Goal: Task Accomplishment & Management: Use online tool/utility

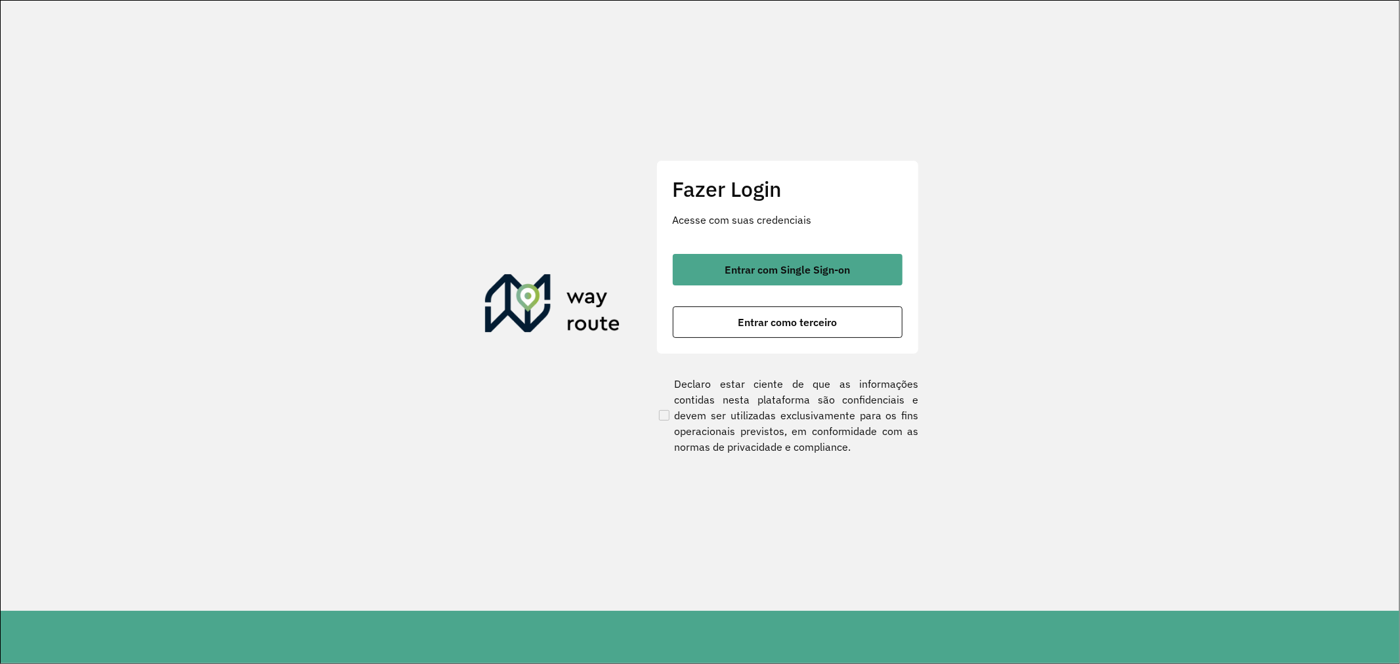
click at [600, 225] on section "Fazer Login Acesse com suas credenciais Entrar com Single Sign-on Entrar como t…" at bounding box center [700, 306] width 1399 height 611
click at [773, 313] on button "Entrar como terceiro" at bounding box center [788, 323] width 230 height 32
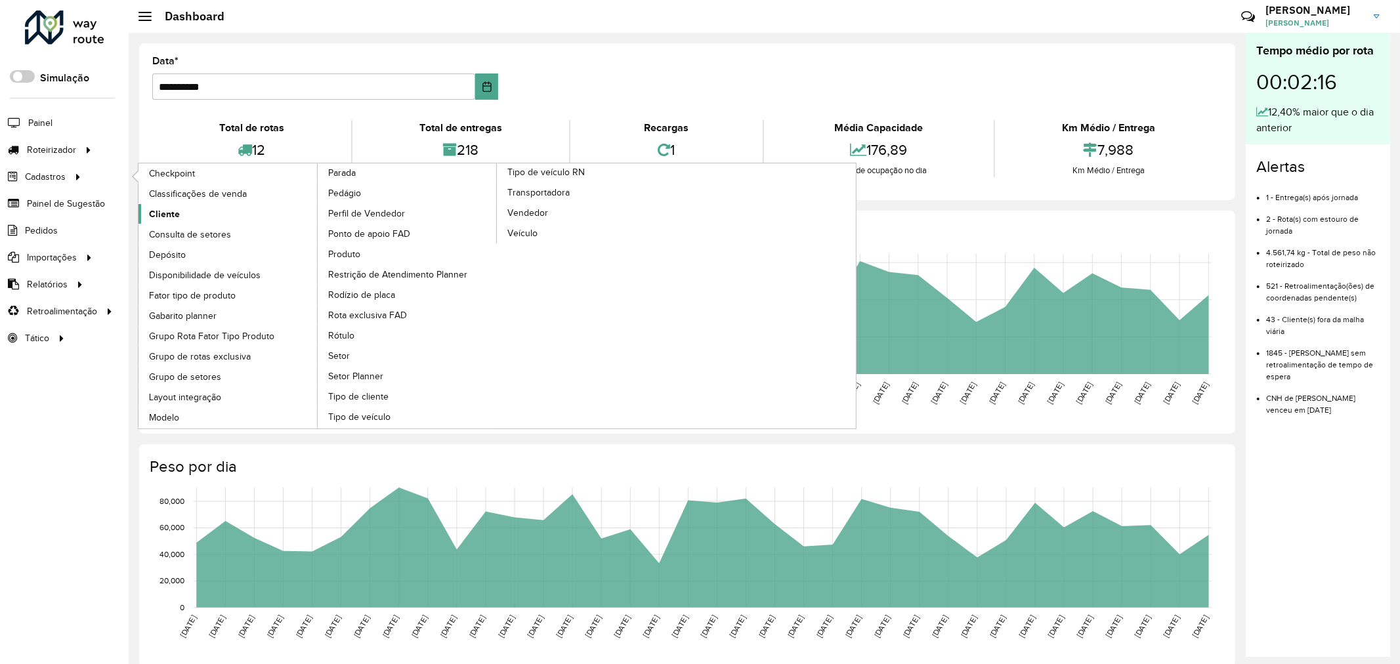
click at [160, 219] on span "Cliente" at bounding box center [164, 214] width 31 height 14
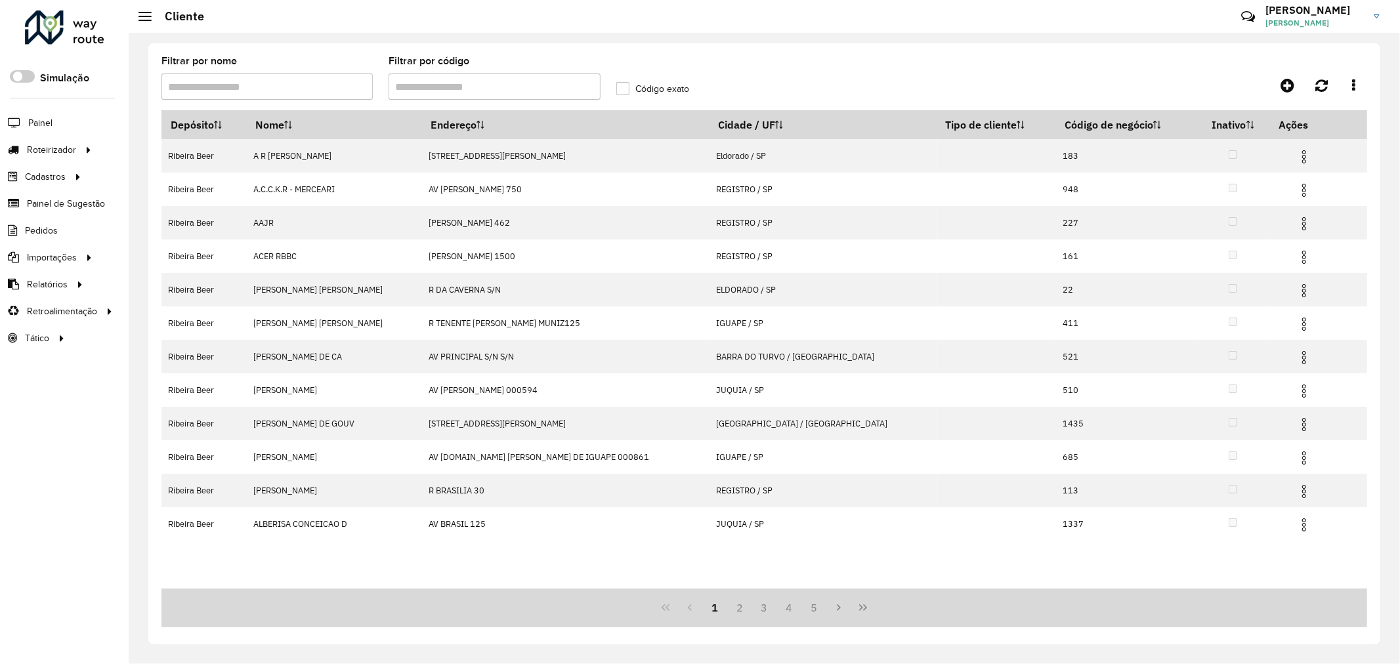
click at [501, 88] on input "Filtrar por código" at bounding box center [494, 87] width 211 height 26
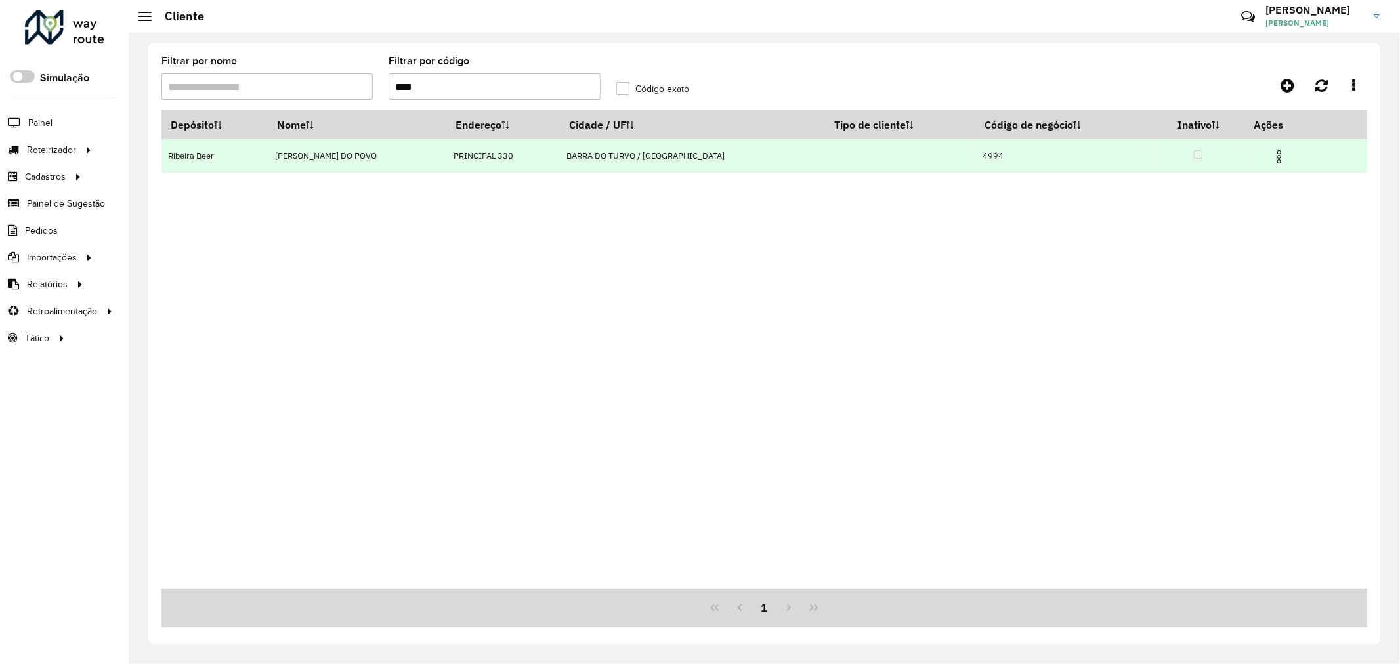
type input "****"
click at [1272, 159] on img at bounding box center [1280, 157] width 16 height 16
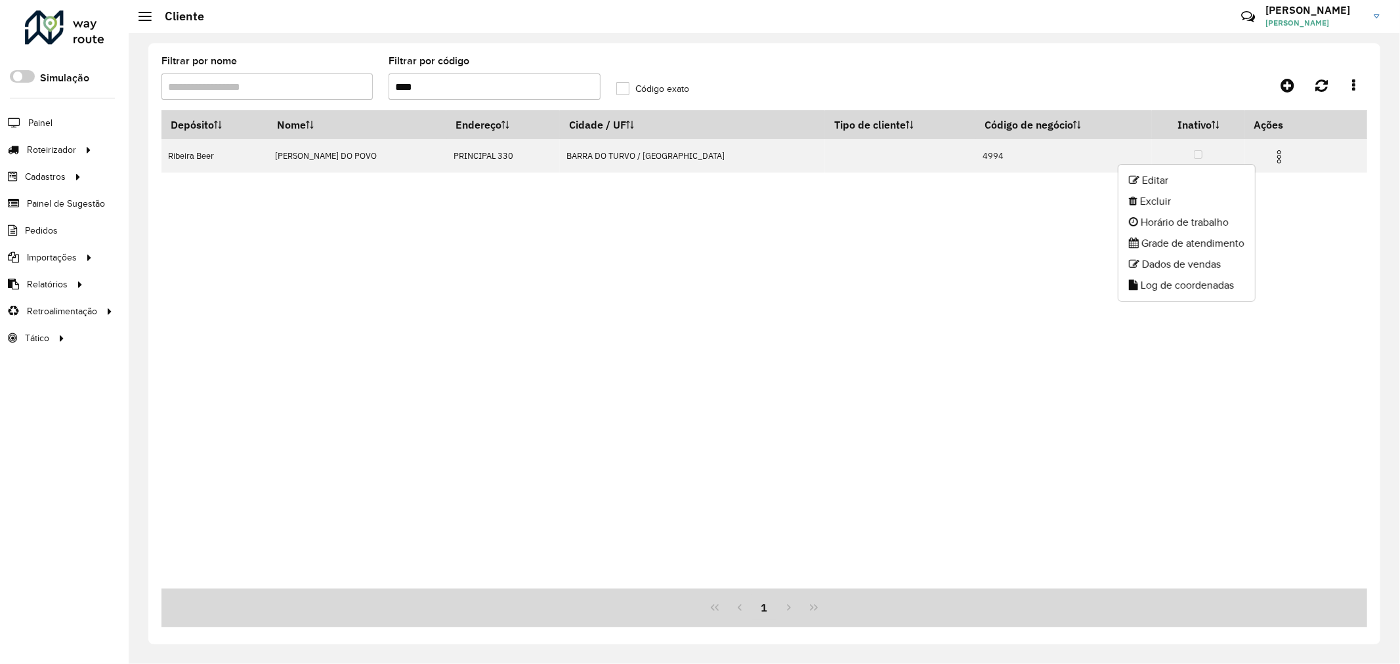
click at [1157, 81] on div at bounding box center [1216, 86] width 301 height 24
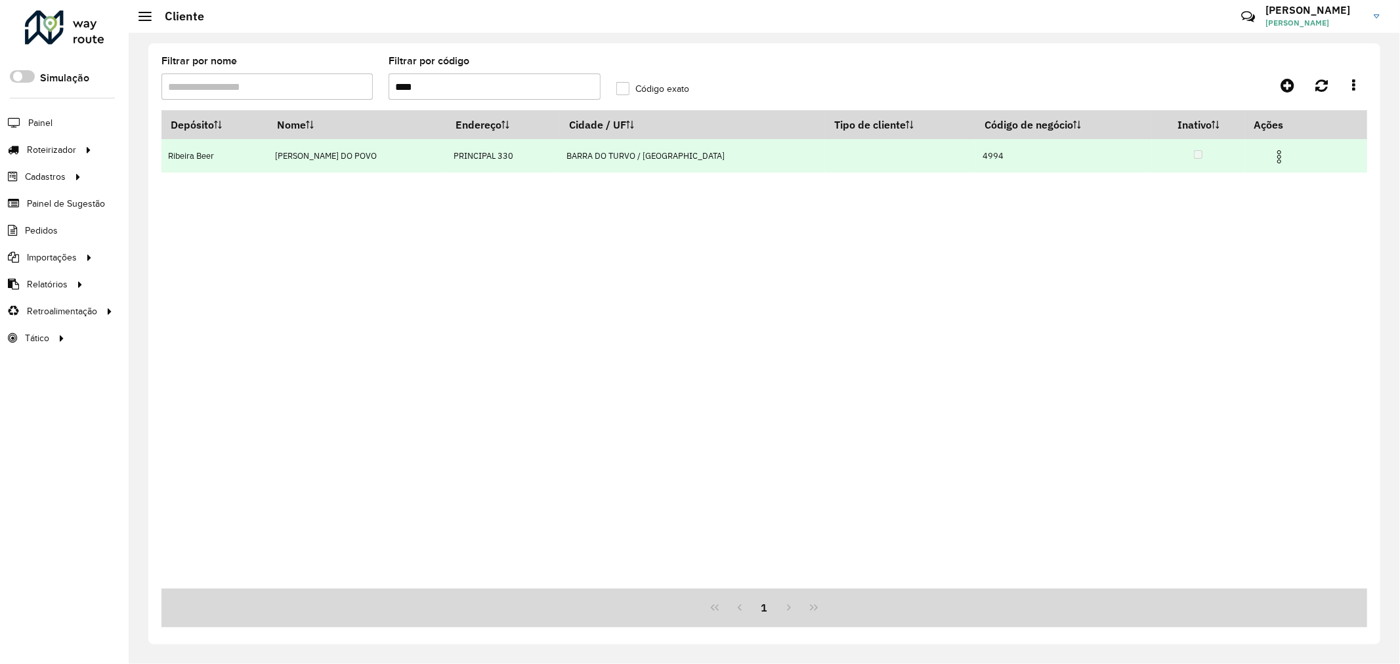
click at [1272, 154] on img at bounding box center [1280, 157] width 16 height 16
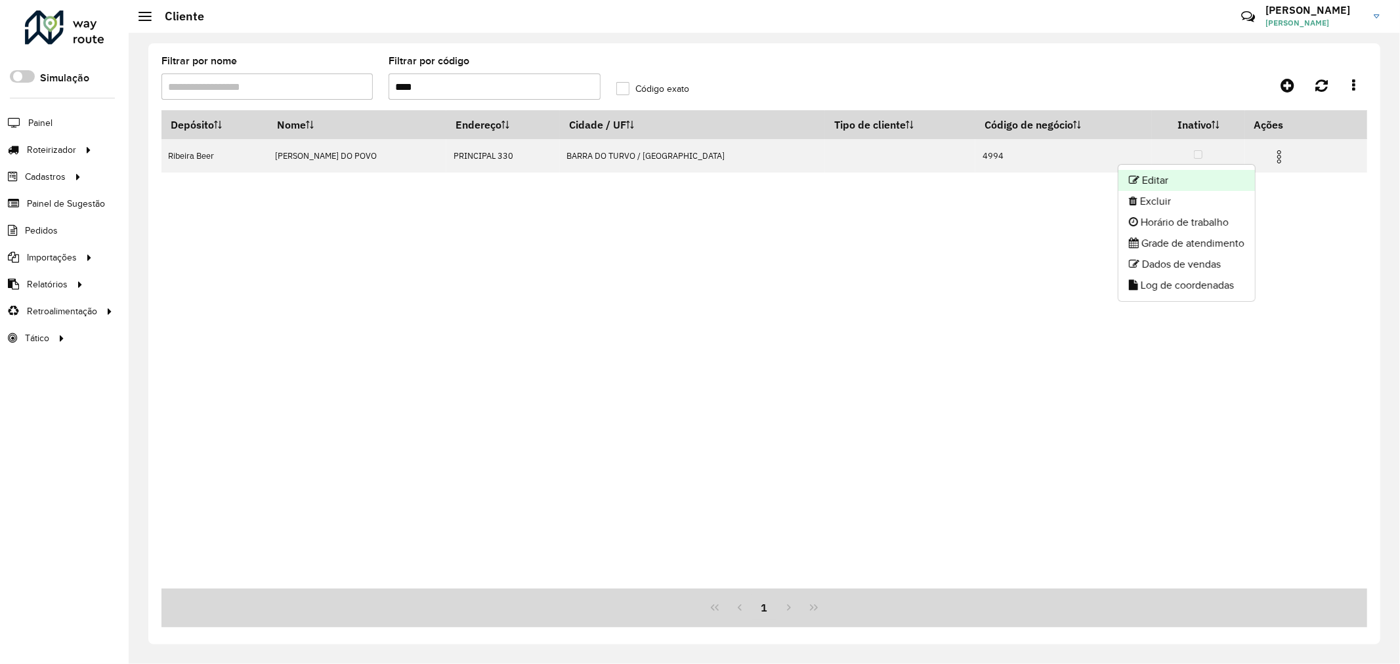
click at [1162, 181] on li "Editar" at bounding box center [1187, 180] width 137 height 21
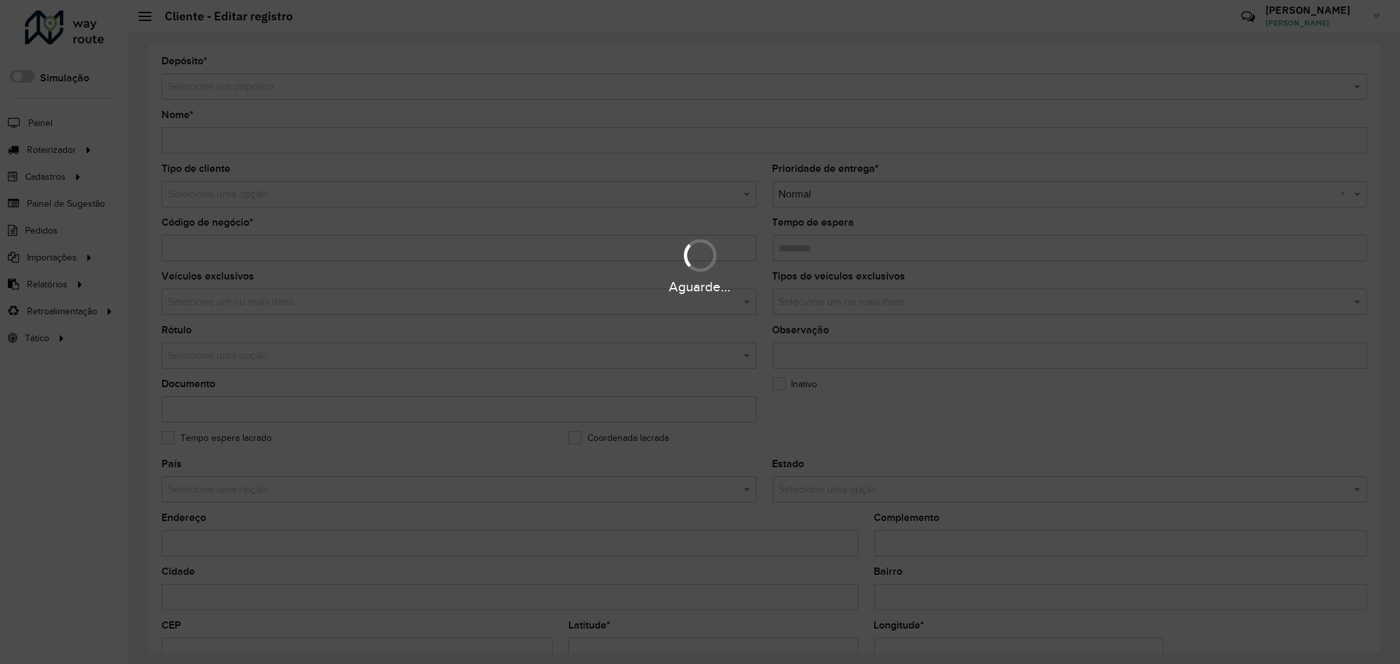
type input "**********"
type input "****"
type input "********"
type input "**********"
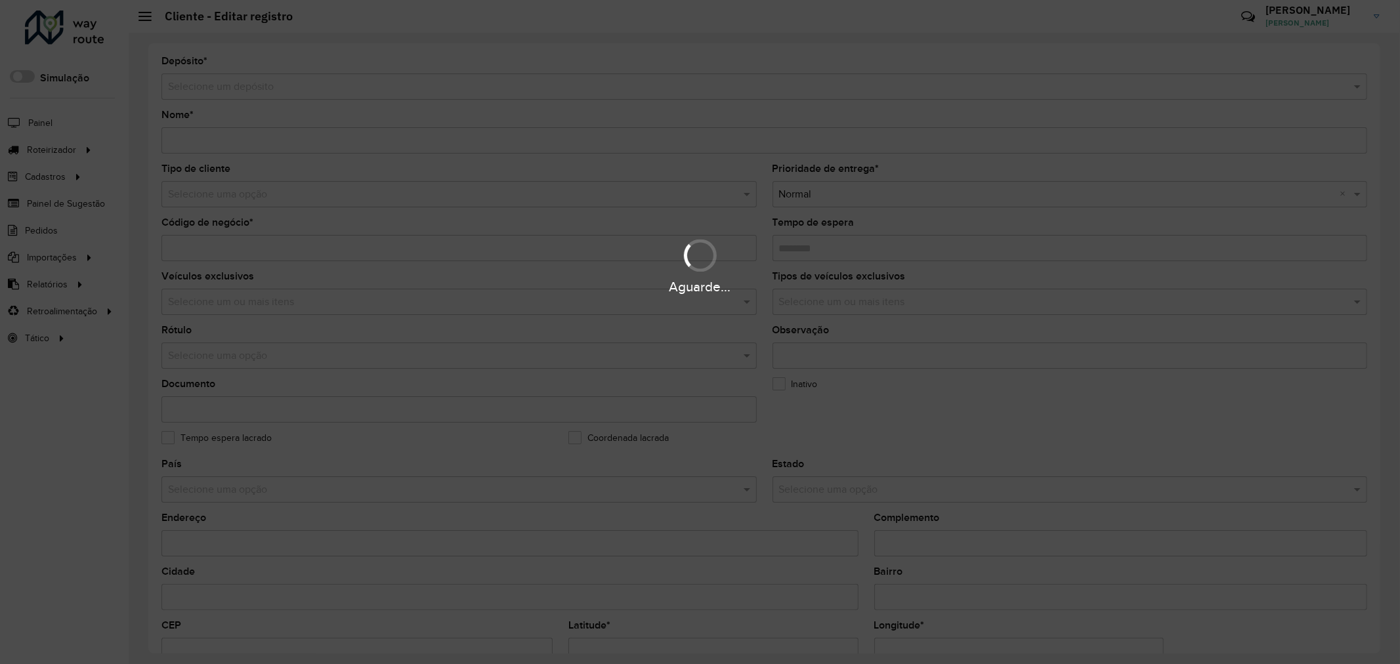
type input "********"
type input "*********"
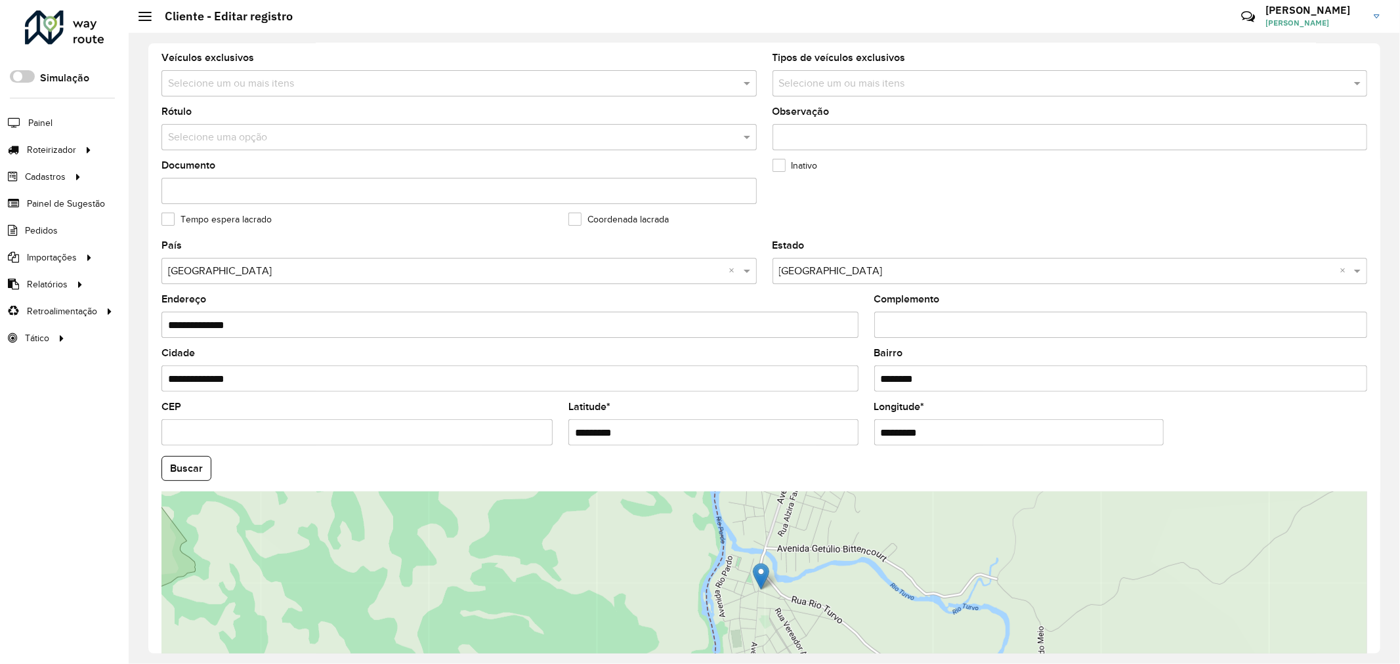
scroll to position [315, 0]
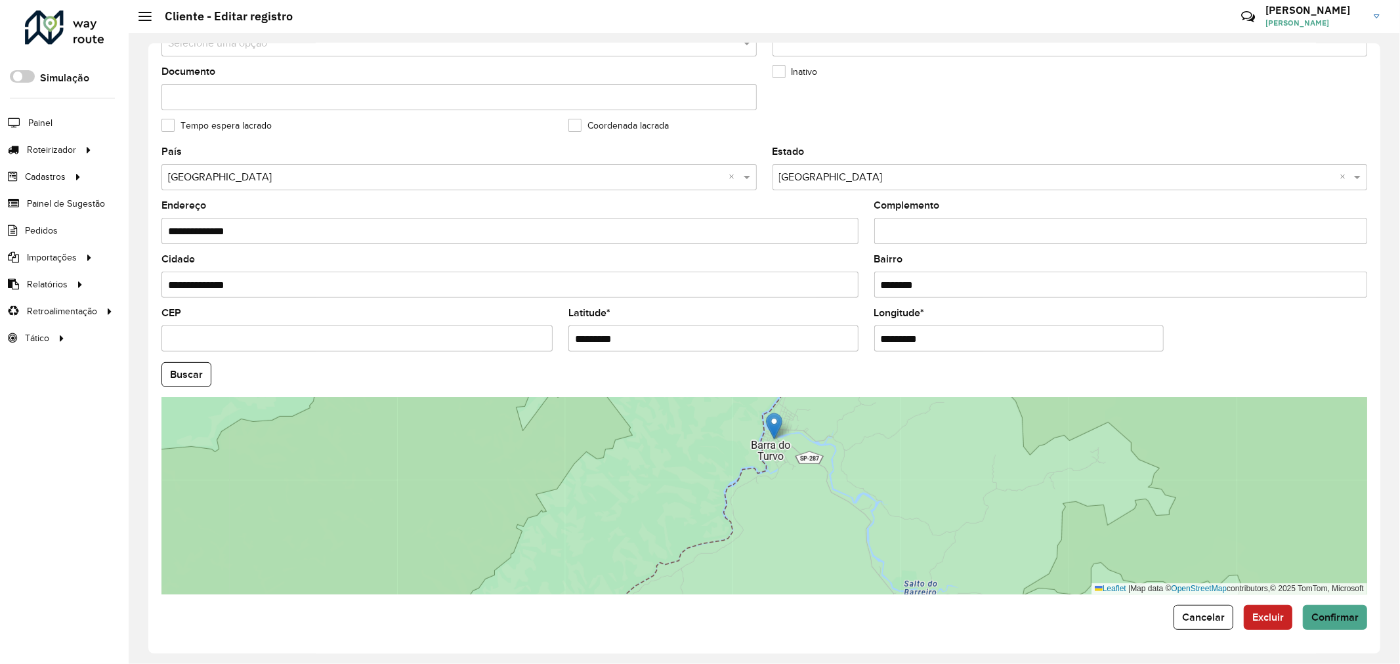
drag, startPoint x: 848, startPoint y: 486, endPoint x: 810, endPoint y: 408, distance: 87.2
click at [810, 408] on div "Leaflet | Map data © OpenStreetMap contributors,© 2025 TomTom, Microsoft" at bounding box center [765, 496] width 1206 height 197
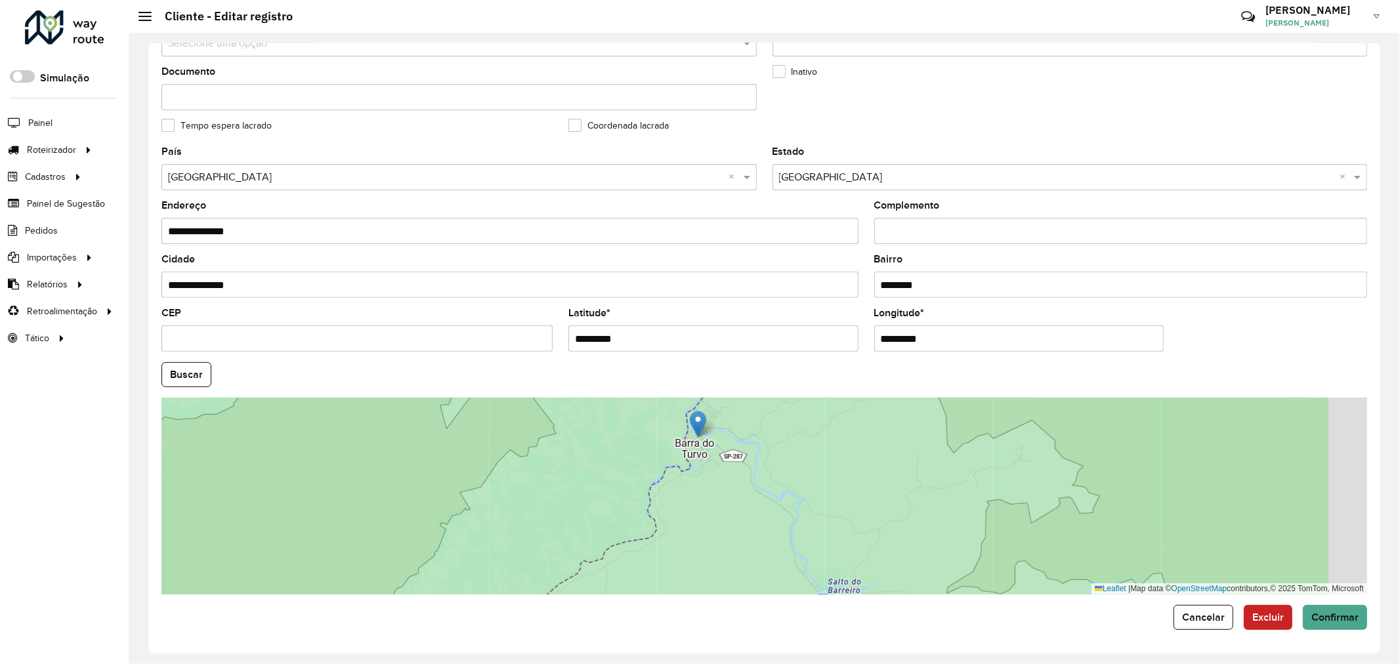
drag, startPoint x: 833, startPoint y: 456, endPoint x: 756, endPoint y: 454, distance: 76.2
click at [756, 454] on div "Leaflet | Map data © OpenStreetMap contributors,© 2025 TomTom, Microsoft" at bounding box center [765, 496] width 1206 height 197
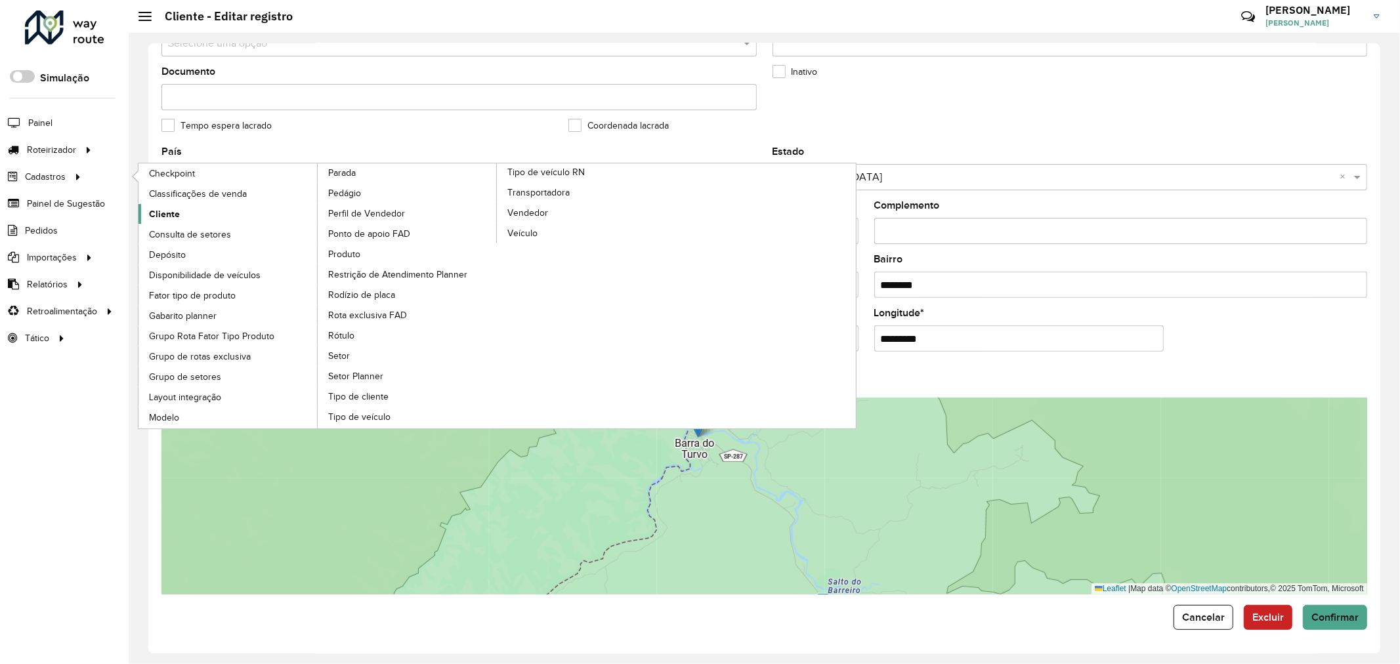
click at [207, 214] on link "Cliente" at bounding box center [229, 214] width 180 height 20
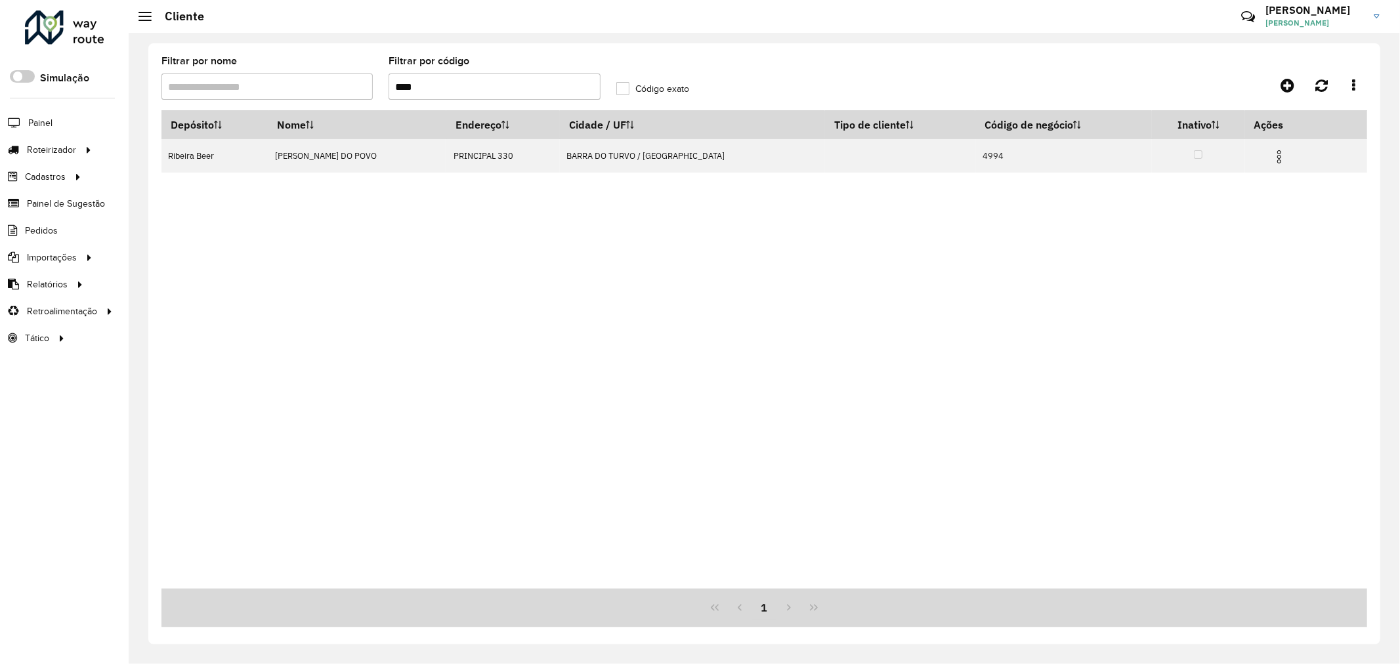
drag, startPoint x: 479, startPoint y: 85, endPoint x: 290, endPoint y: 71, distance: 190.3
click at [322, 72] on formly-group "Filtrar por nome Filtrar por código **** Código exato" at bounding box center [609, 83] width 910 height 54
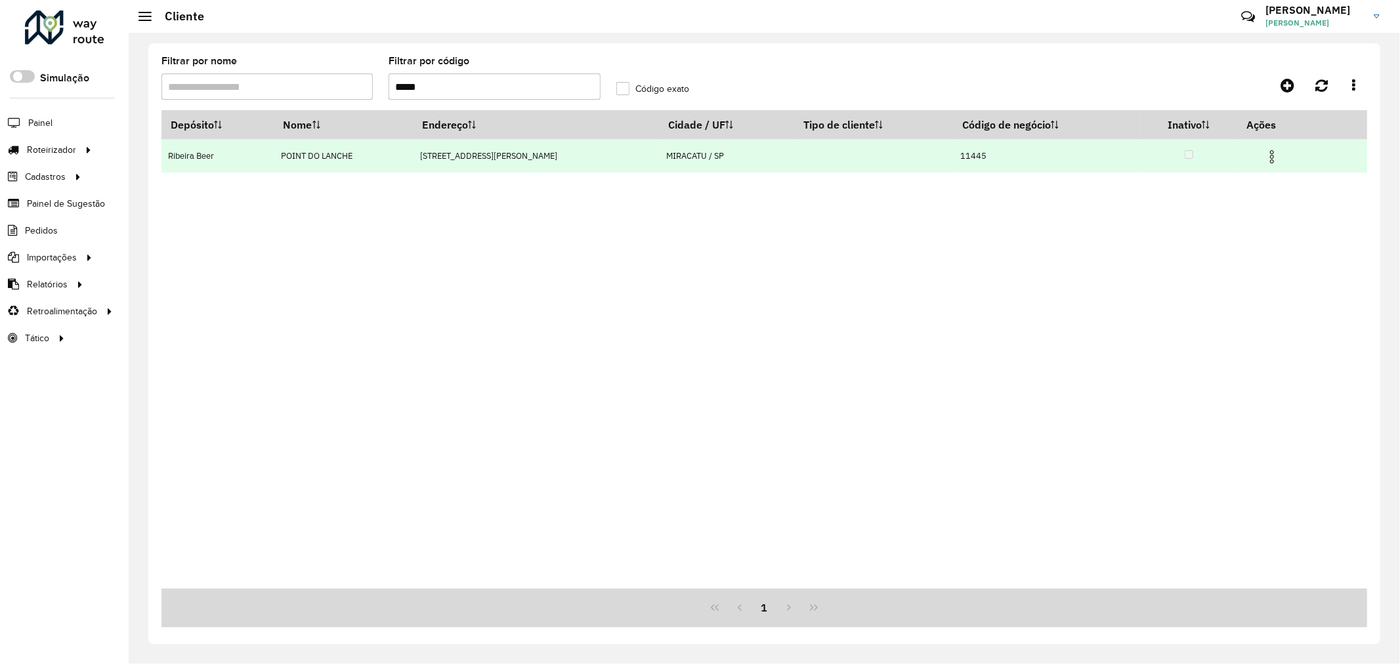
type input "*****"
click at [1269, 154] on img at bounding box center [1273, 157] width 16 height 16
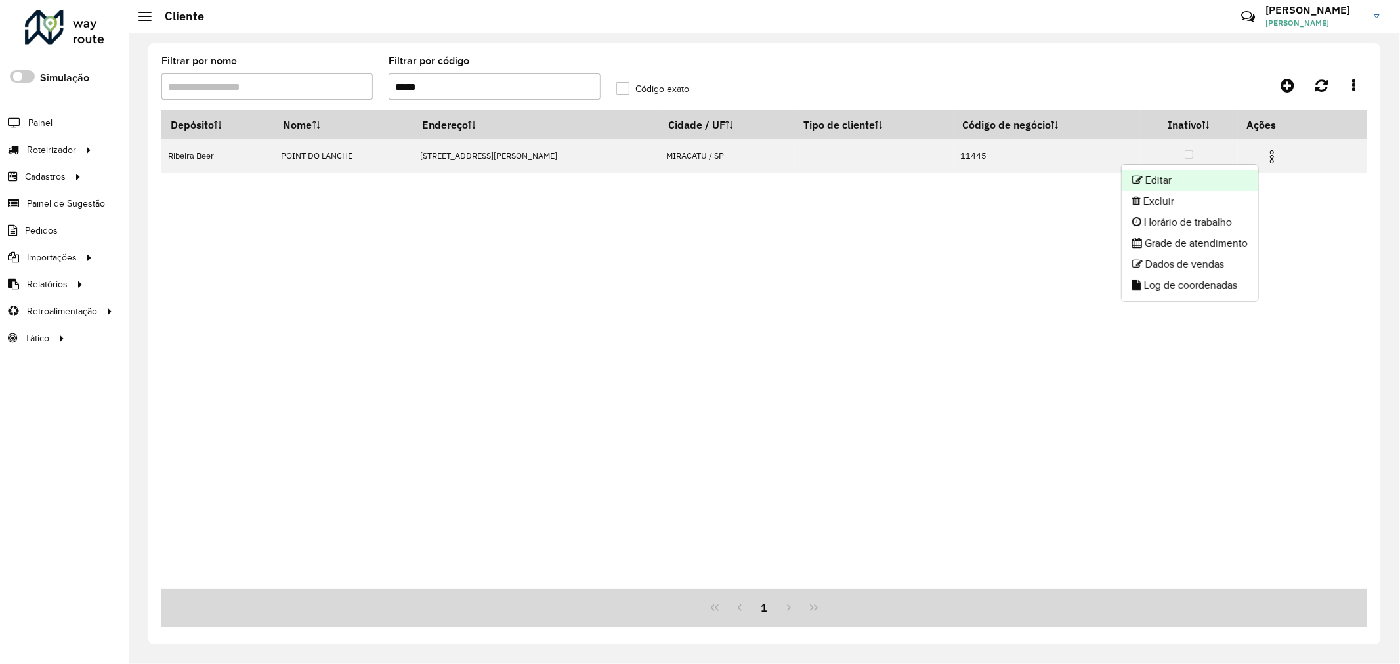
click at [1196, 175] on li "Editar" at bounding box center [1190, 180] width 137 height 21
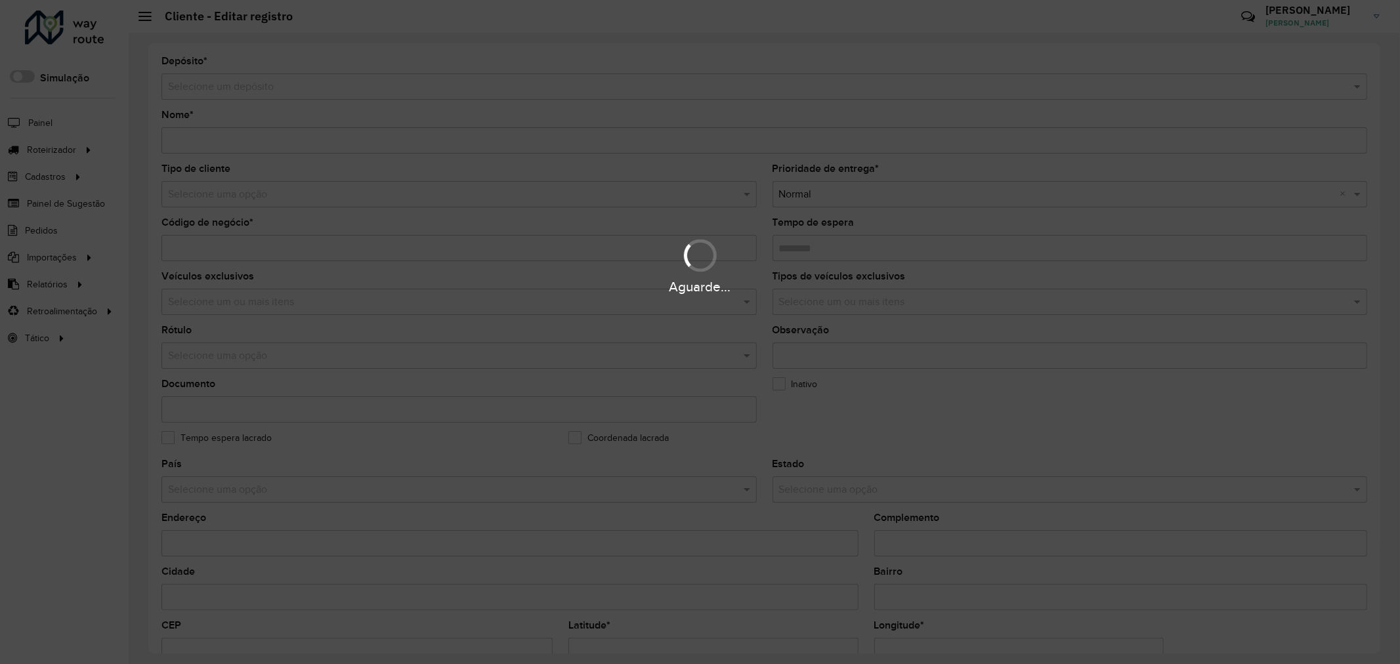
type input "**********"
type input "*****"
type input "********"
type input "**********"
type input "********"
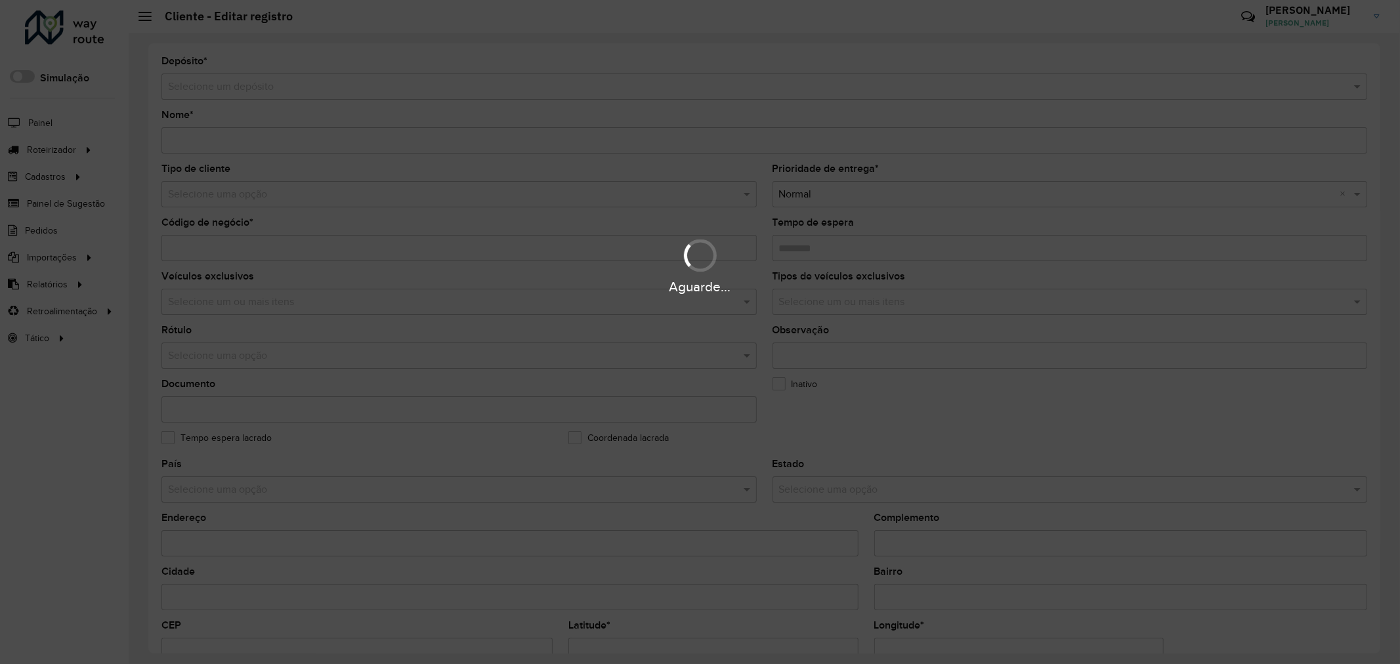
type input "**********"
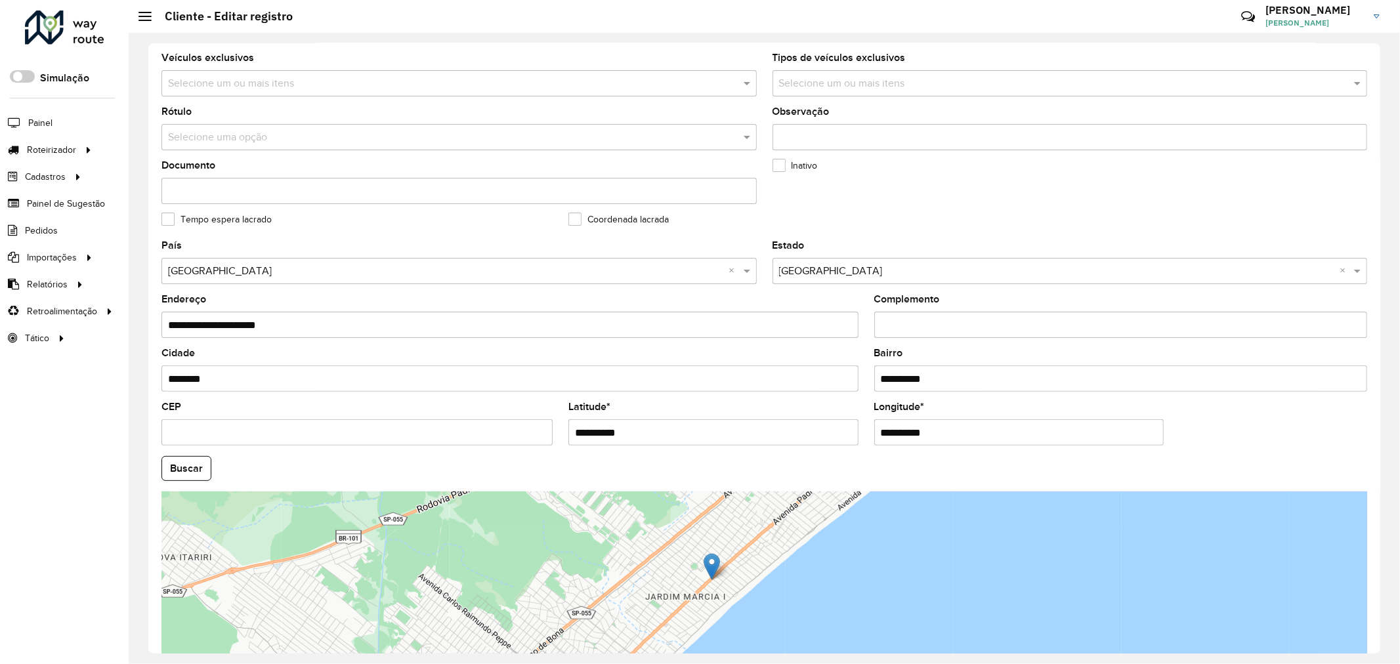
scroll to position [315, 0]
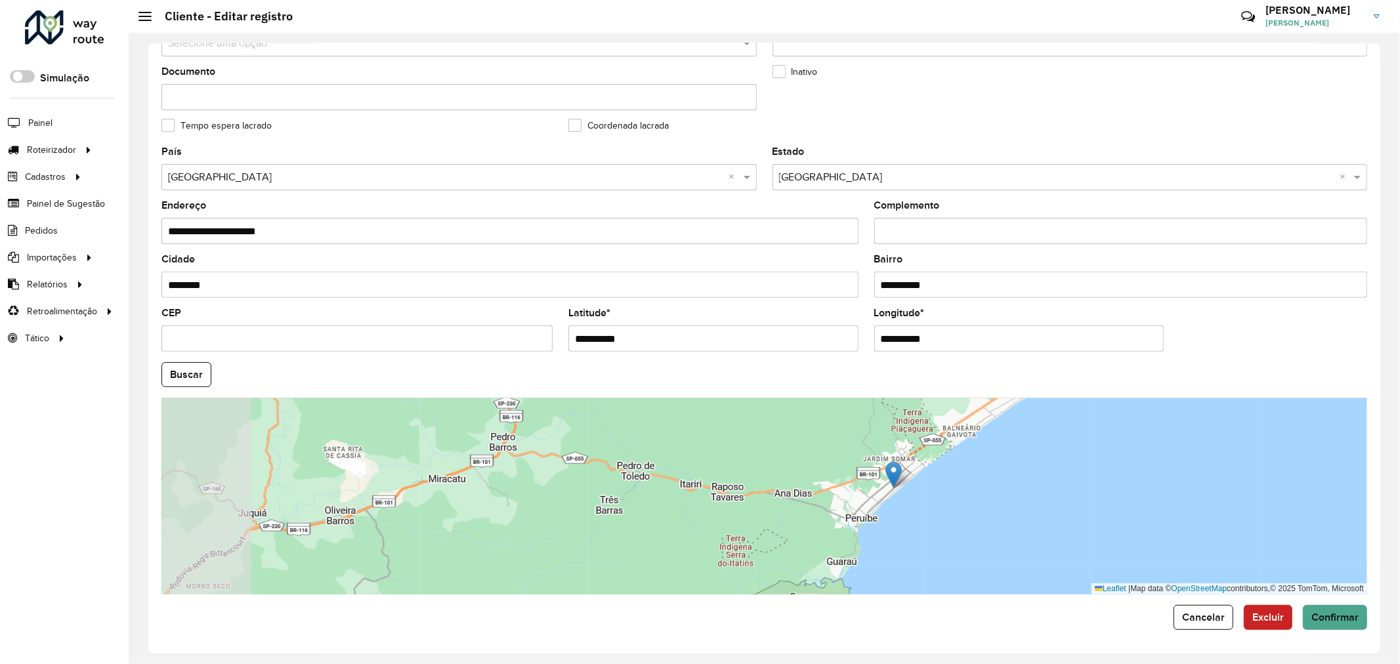
drag, startPoint x: 621, startPoint y: 468, endPoint x: 864, endPoint y: 478, distance: 243.1
click at [852, 481] on div "Leaflet | Map data © OpenStreetMap contributors,© 2025 TomTom, Microsoft" at bounding box center [765, 496] width 1206 height 197
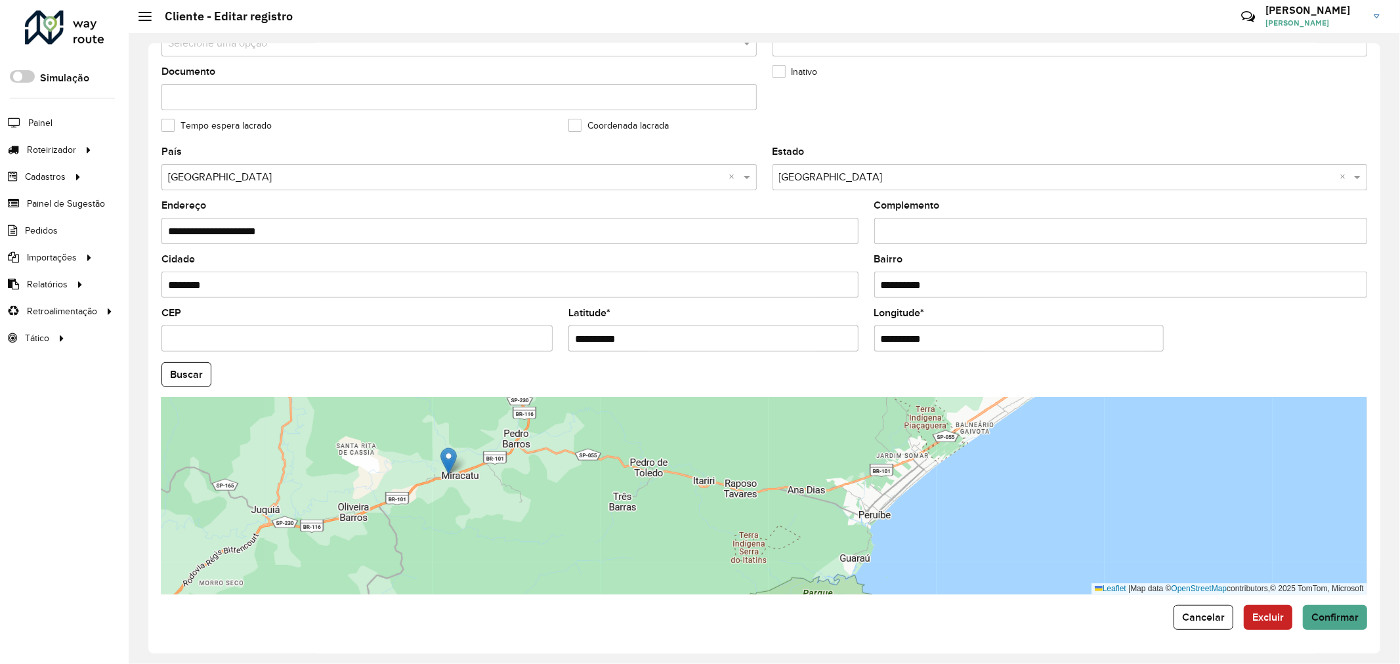
drag, startPoint x: 905, startPoint y: 470, endPoint x: 446, endPoint y: 460, distance: 458.4
click at [446, 460] on img at bounding box center [449, 461] width 16 height 27
type input "**********"
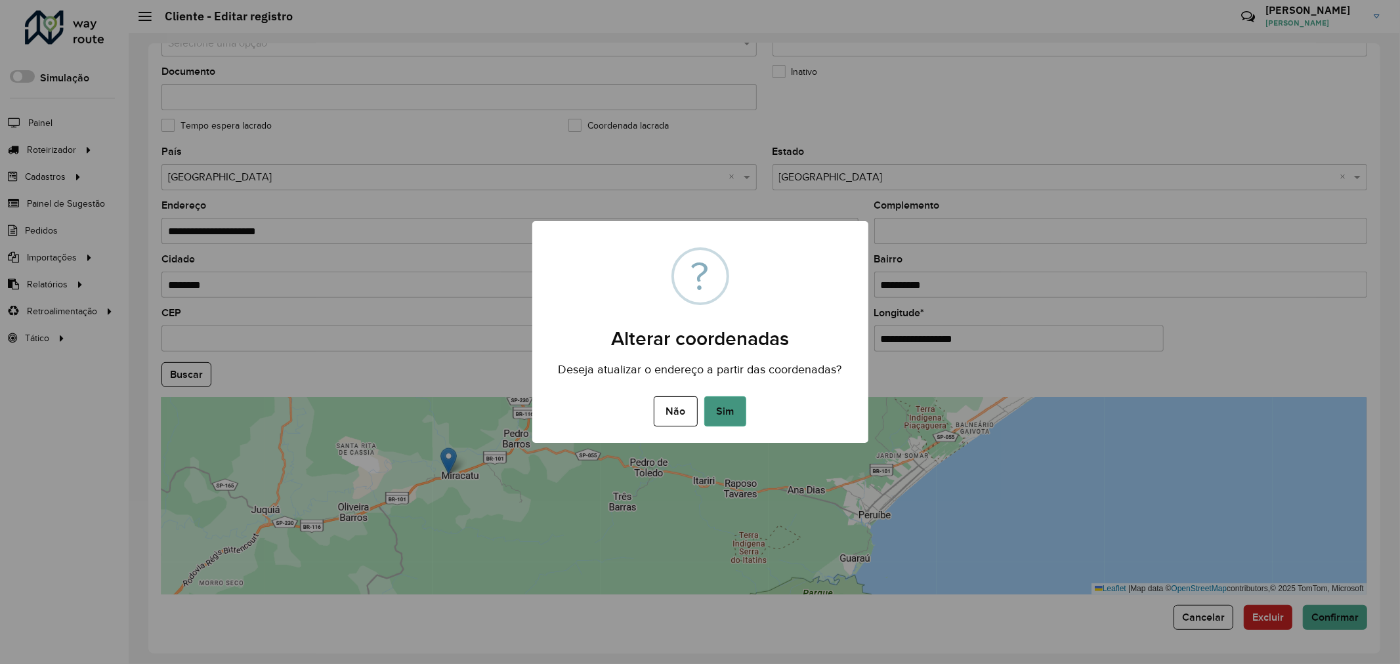
click at [724, 412] on button "Sim" at bounding box center [725, 412] width 42 height 30
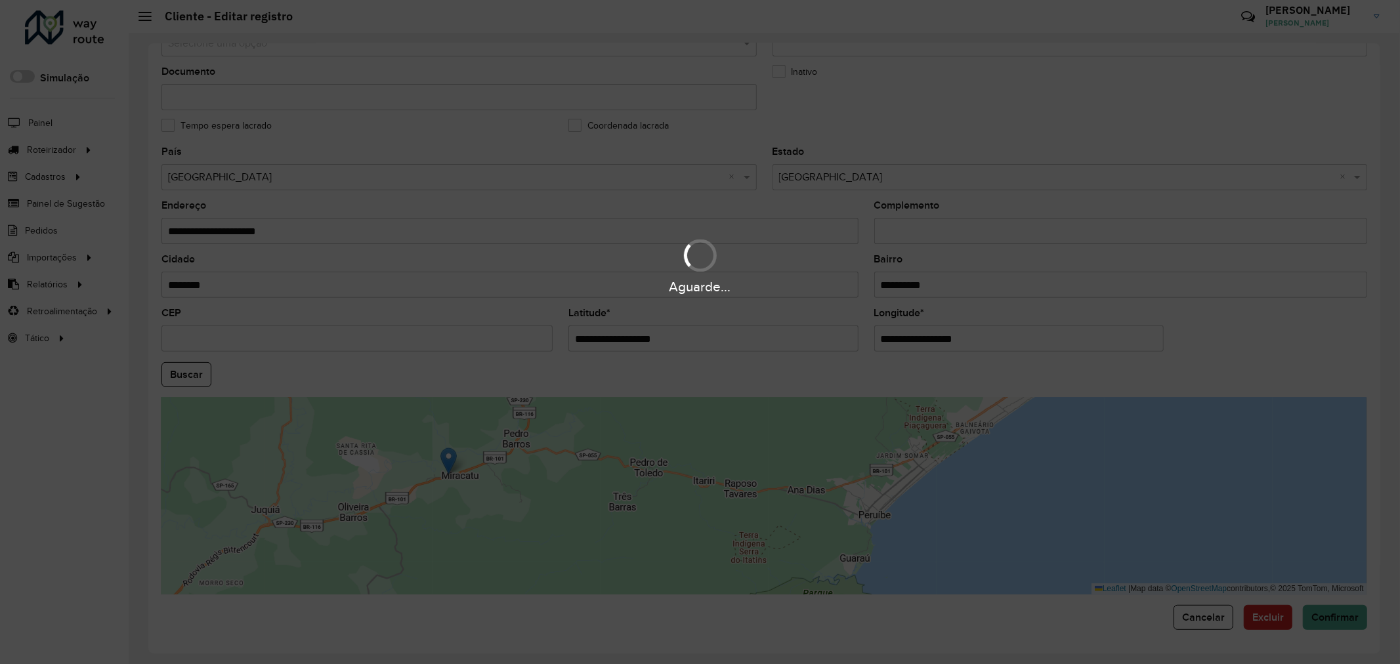
type input "**********"
type input "********"
type input "*********"
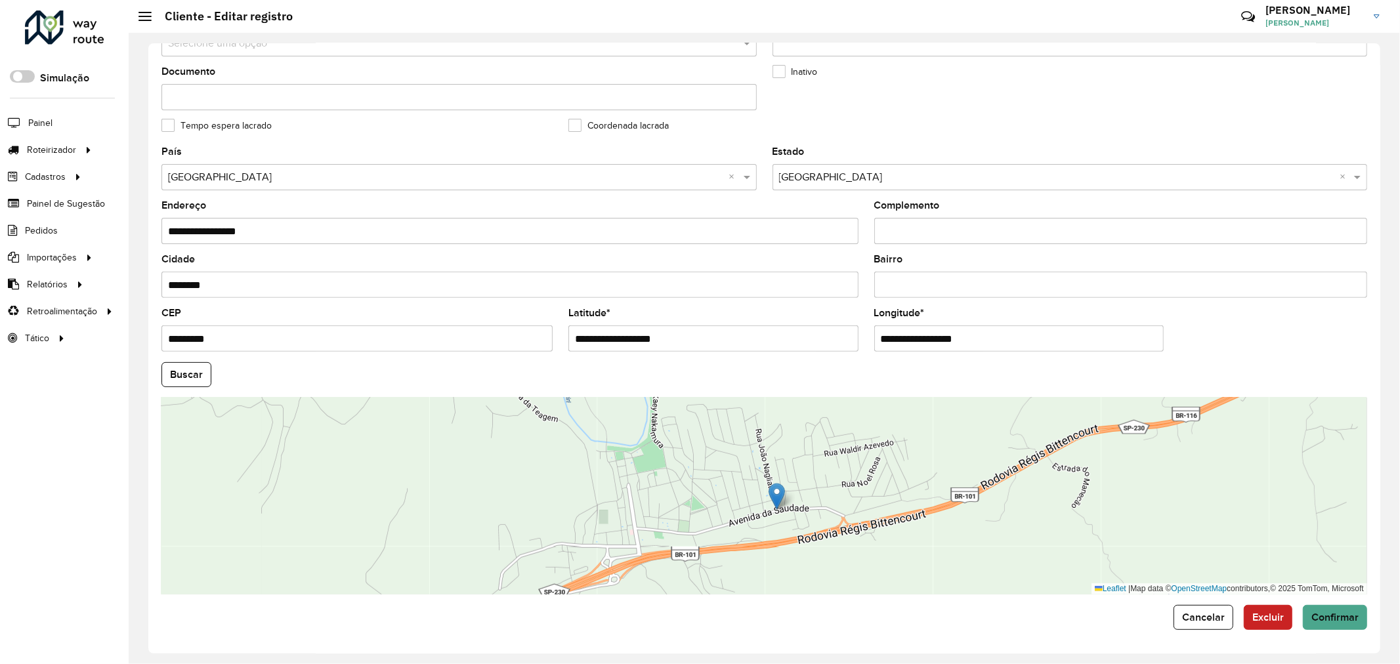
drag, startPoint x: 846, startPoint y: 469, endPoint x: 777, endPoint y: 495, distance: 73.5
click at [777, 495] on img at bounding box center [777, 496] width 16 height 27
type input "**********"
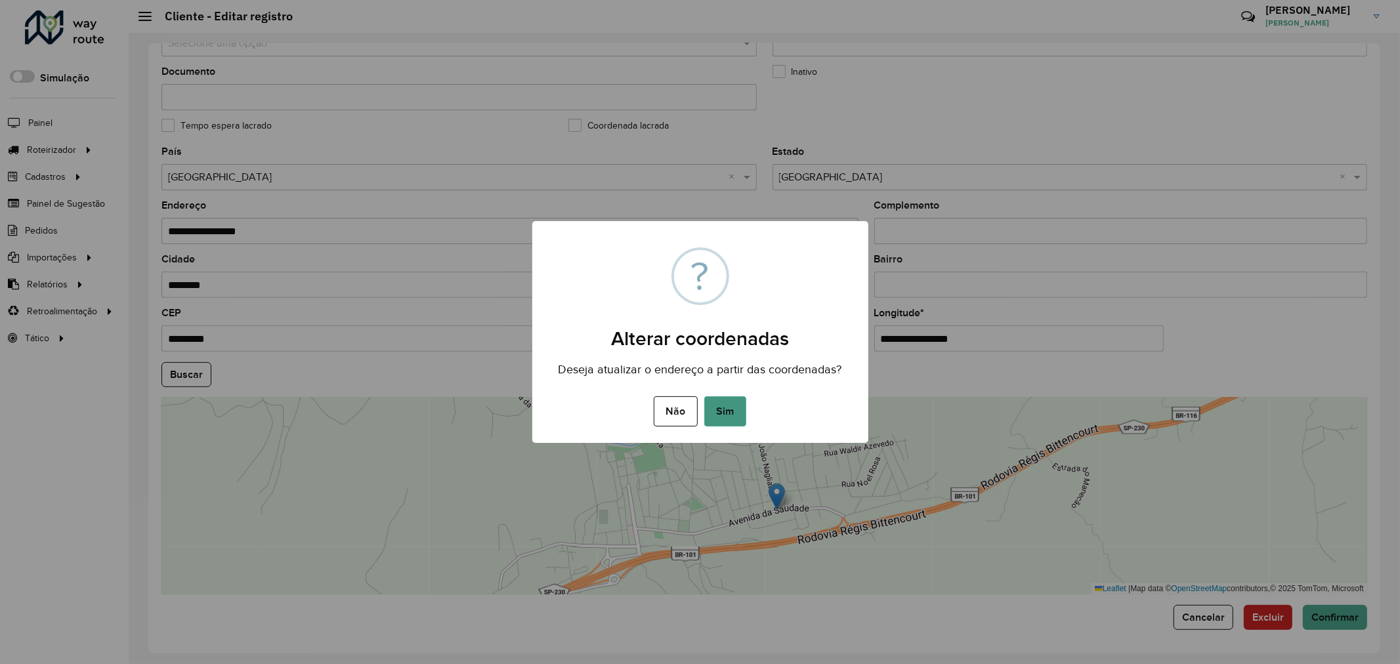
click at [730, 411] on button "Sim" at bounding box center [725, 412] width 42 height 30
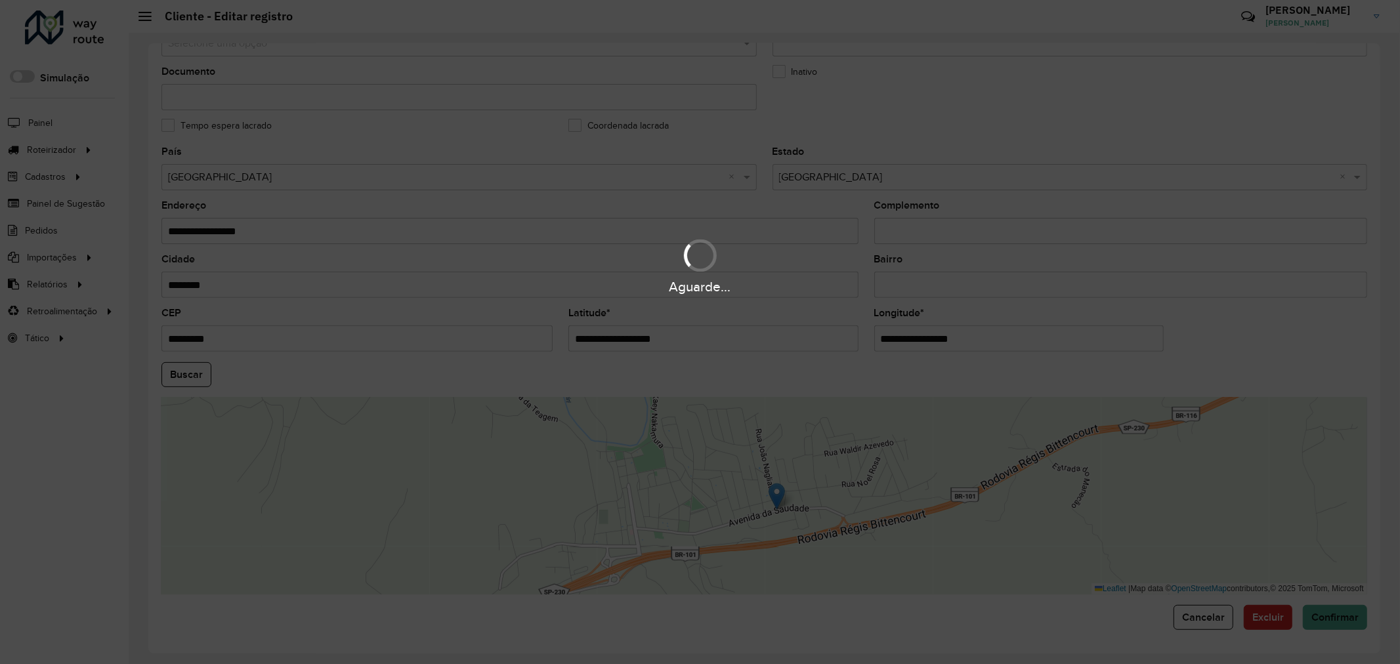
type input "**********"
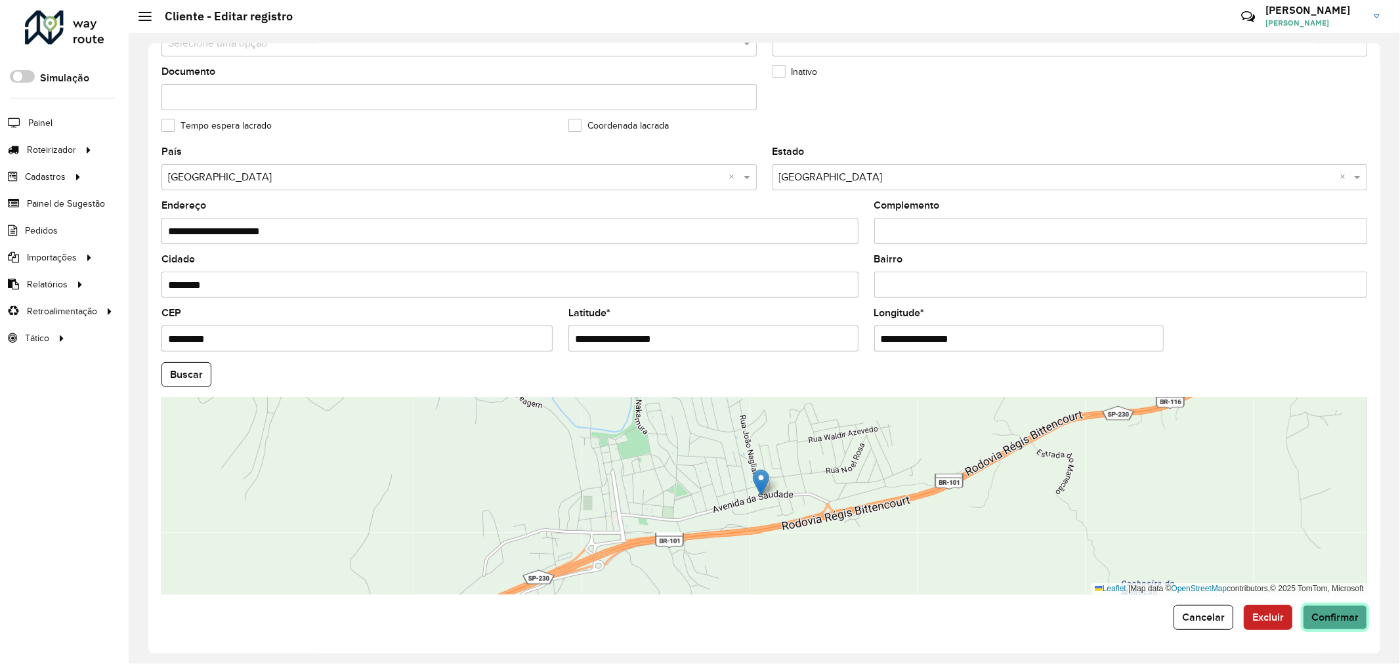
click at [1335, 620] on span "Confirmar" at bounding box center [1335, 617] width 47 height 11
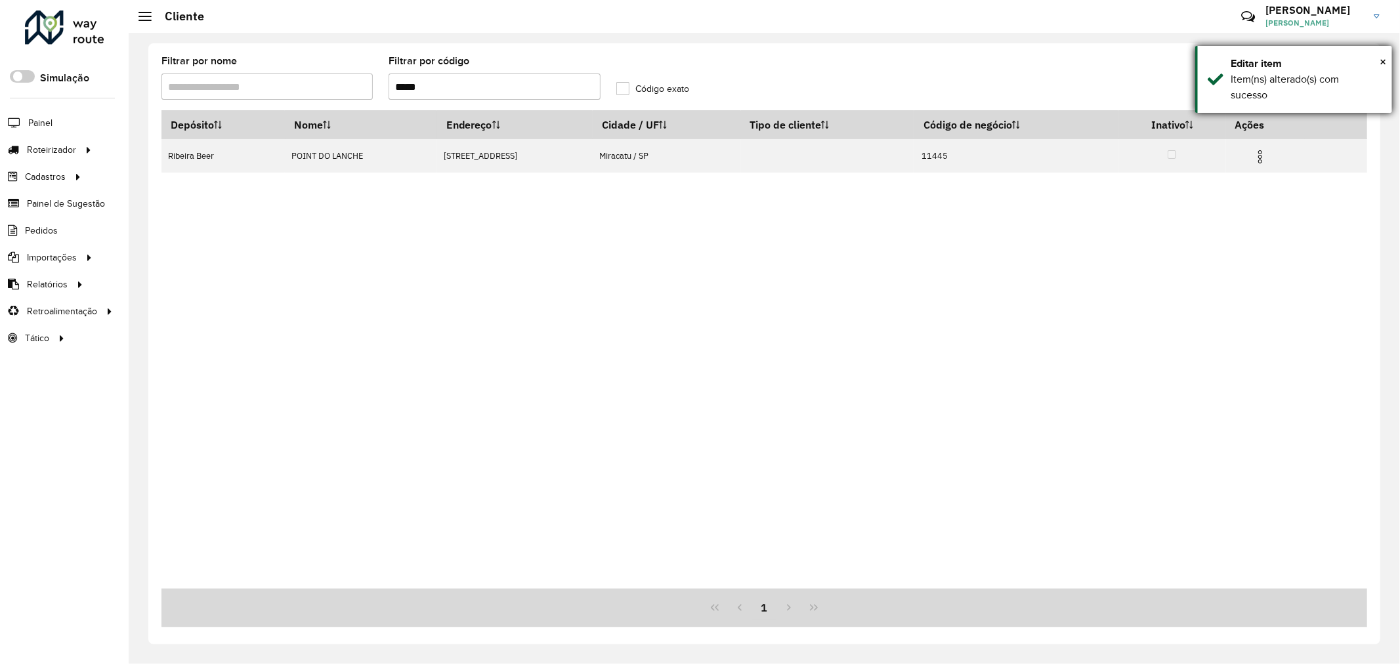
click at [1387, 61] on div "× Editar item Item(ns) alterado(s) com sucesso" at bounding box center [1294, 79] width 197 height 67
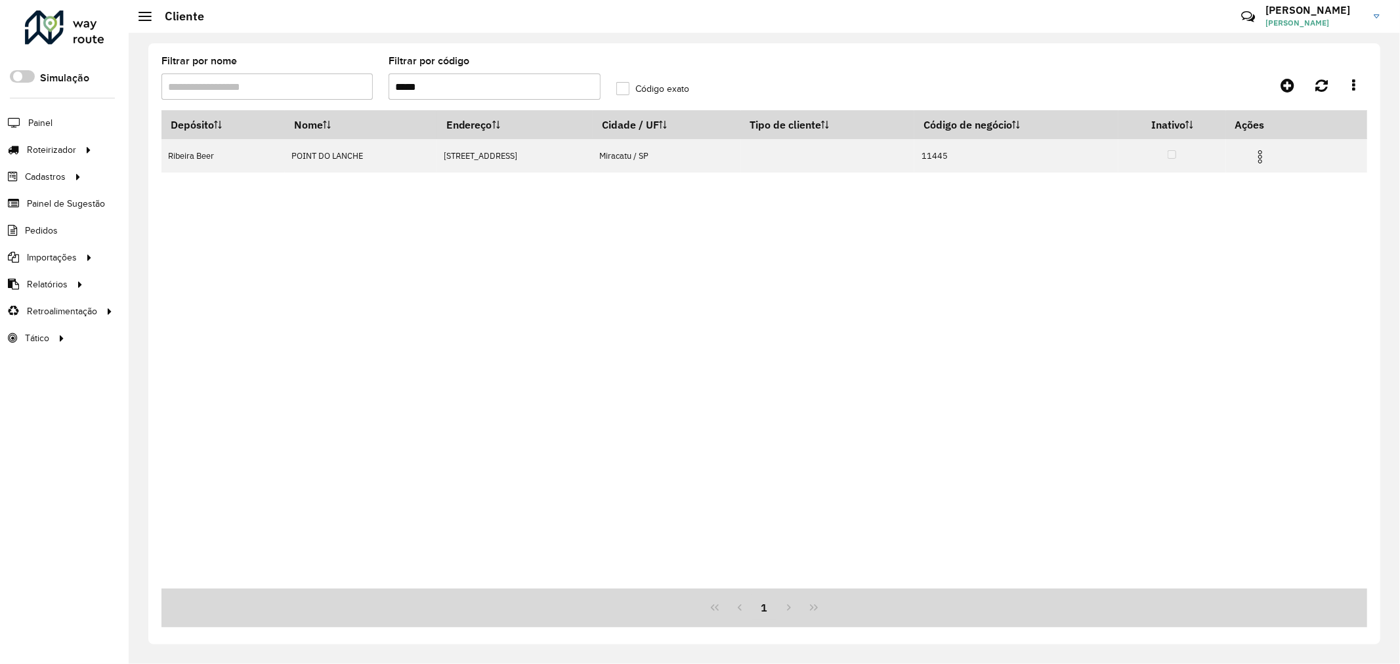
drag, startPoint x: 445, startPoint y: 81, endPoint x: 257, endPoint y: 41, distance: 192.6
click at [257, 42] on div "Filtrar por nome Filtrar por código ***** Código exato Depósito Nome Endereço C…" at bounding box center [765, 349] width 1272 height 632
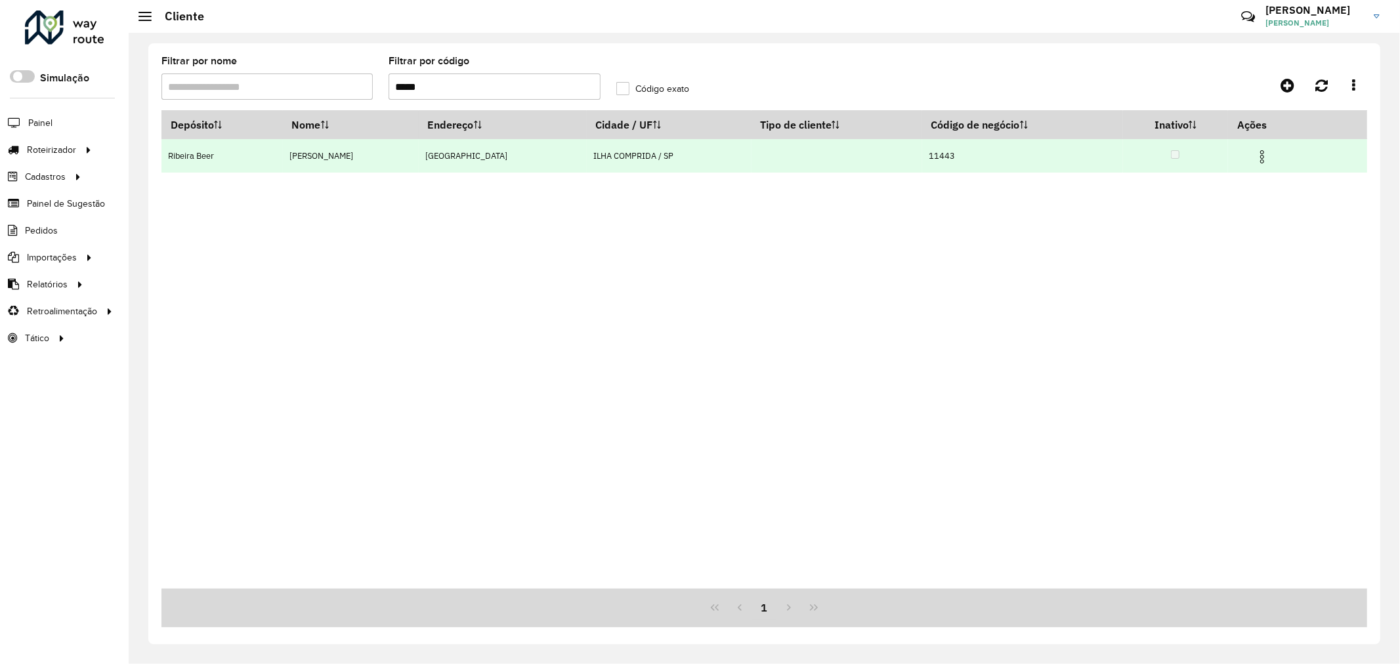
type input "*****"
click at [1270, 155] on img at bounding box center [1263, 157] width 16 height 16
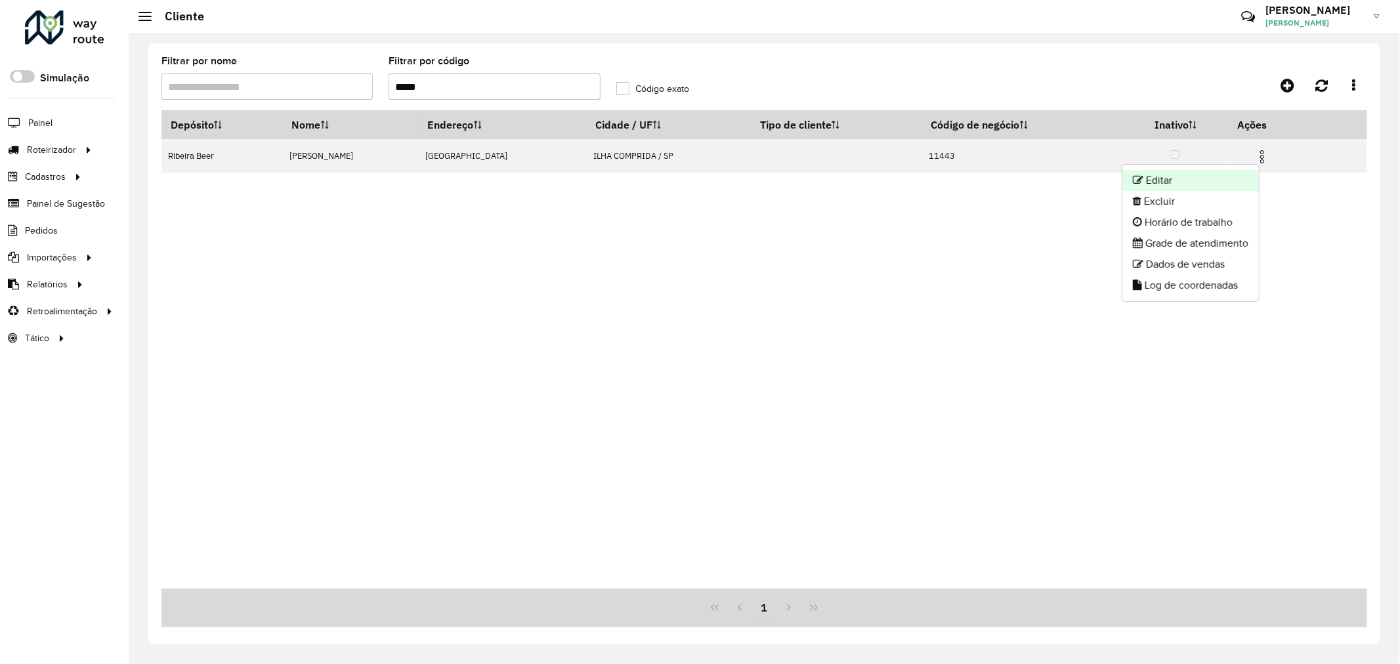
click at [1233, 170] on li "Editar" at bounding box center [1191, 180] width 137 height 21
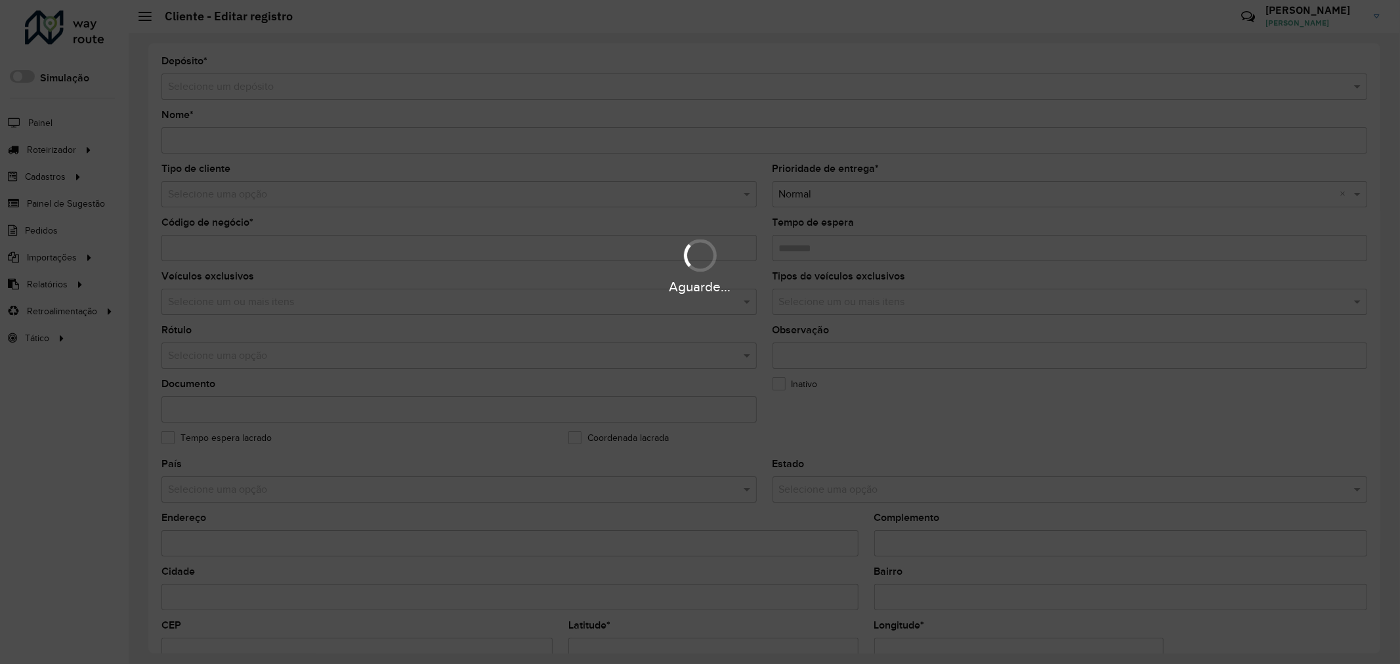
type input "**********"
type input "*****"
type input "********"
type input "**********"
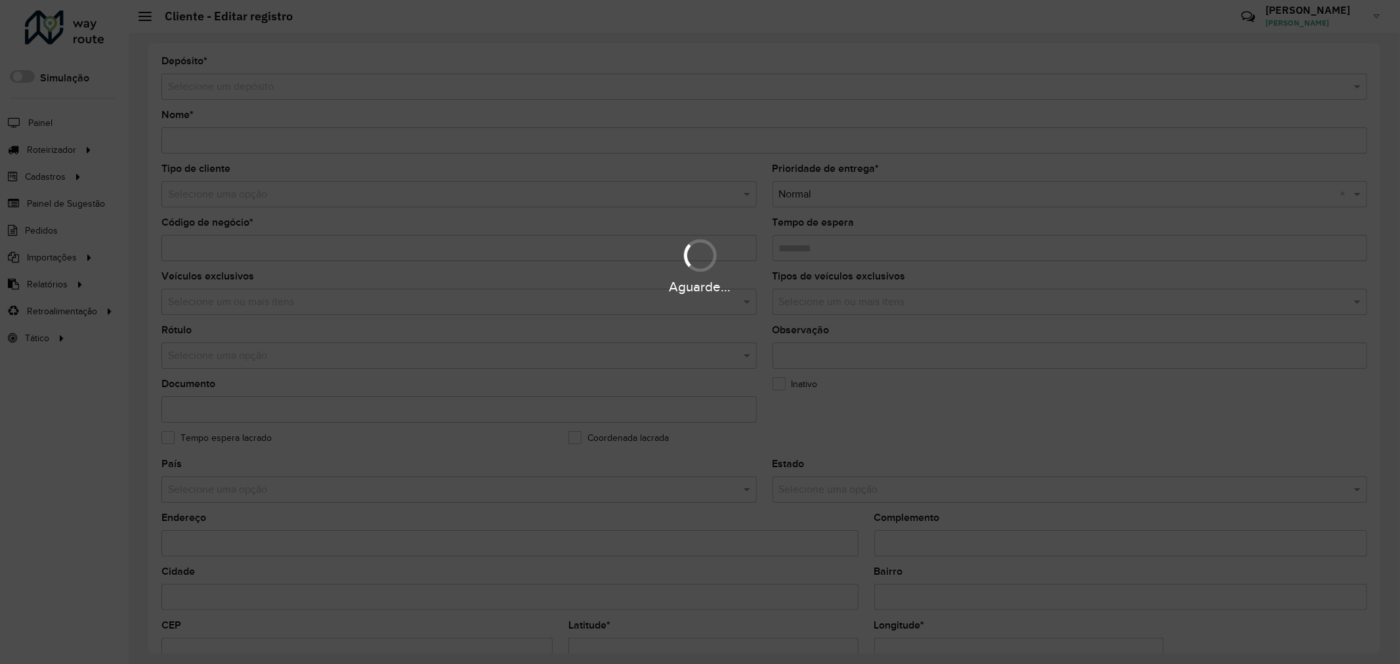
type input "******"
type input "**********"
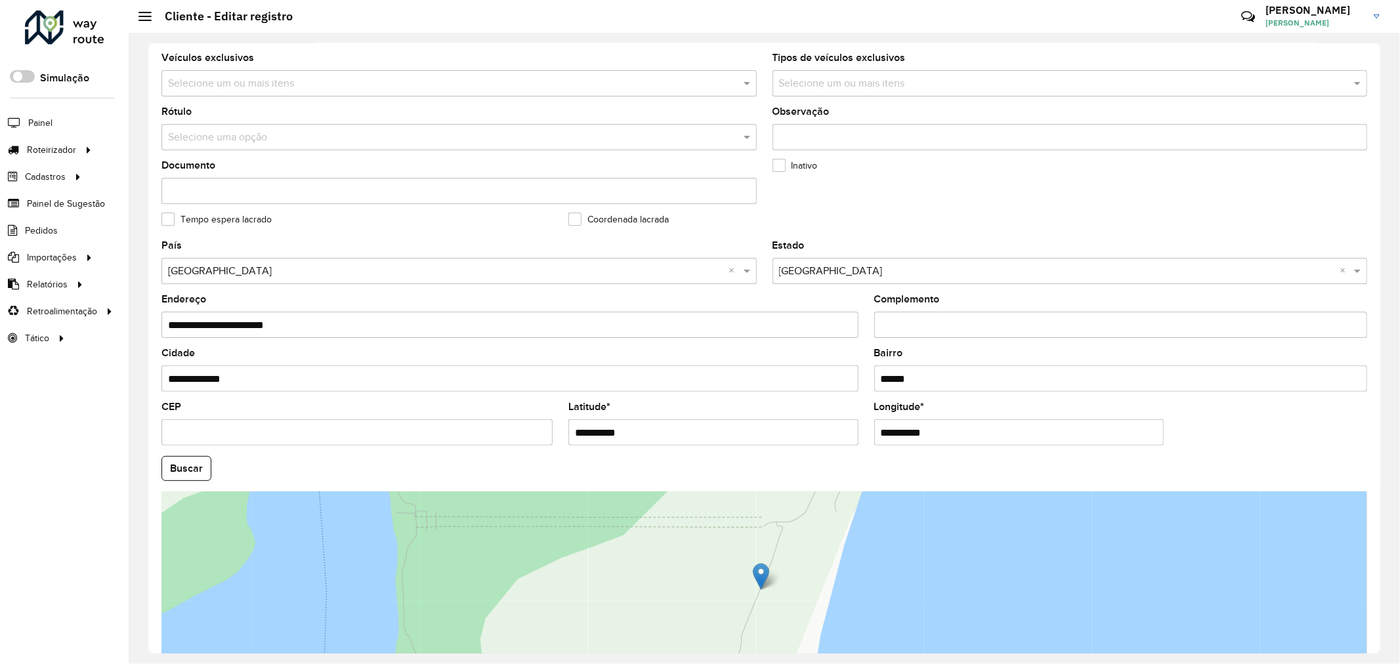
scroll to position [315, 0]
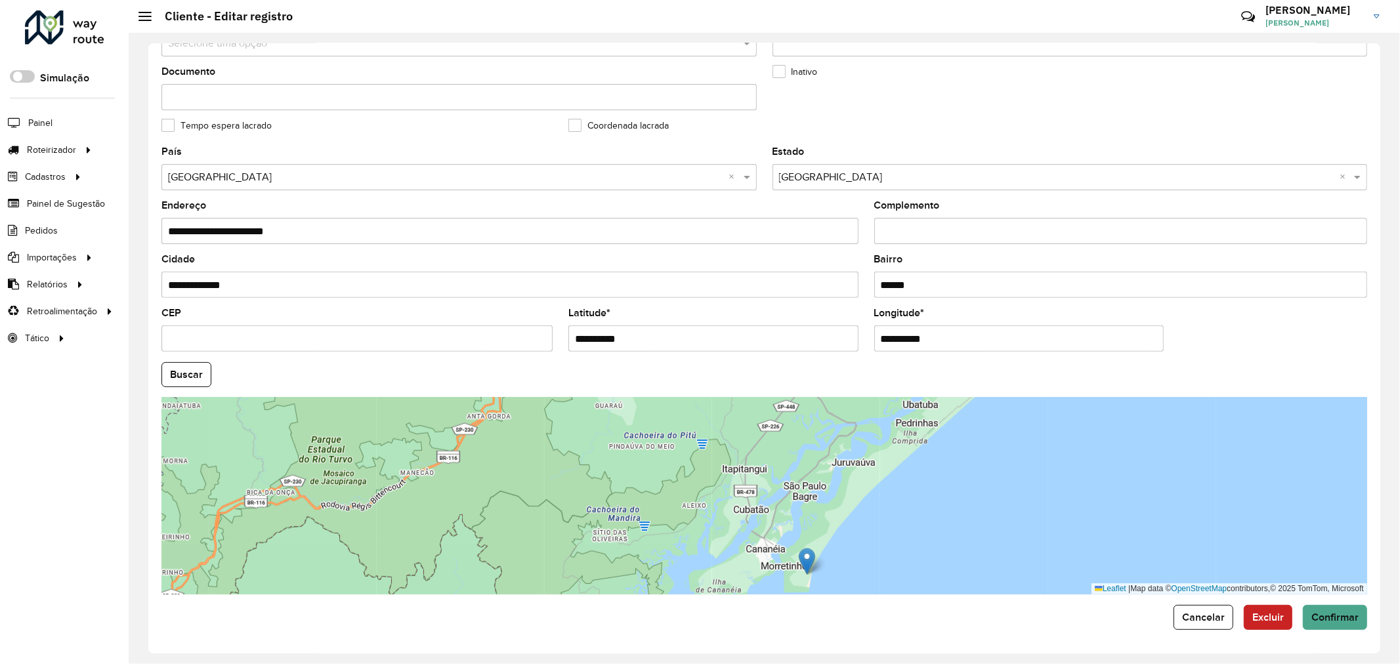
drag, startPoint x: 864, startPoint y: 448, endPoint x: 845, endPoint y: 548, distance: 101.0
click at [845, 548] on div "Leaflet | Map data © OpenStreetMap contributors,© 2025 TomTom, Microsoft" at bounding box center [765, 496] width 1206 height 197
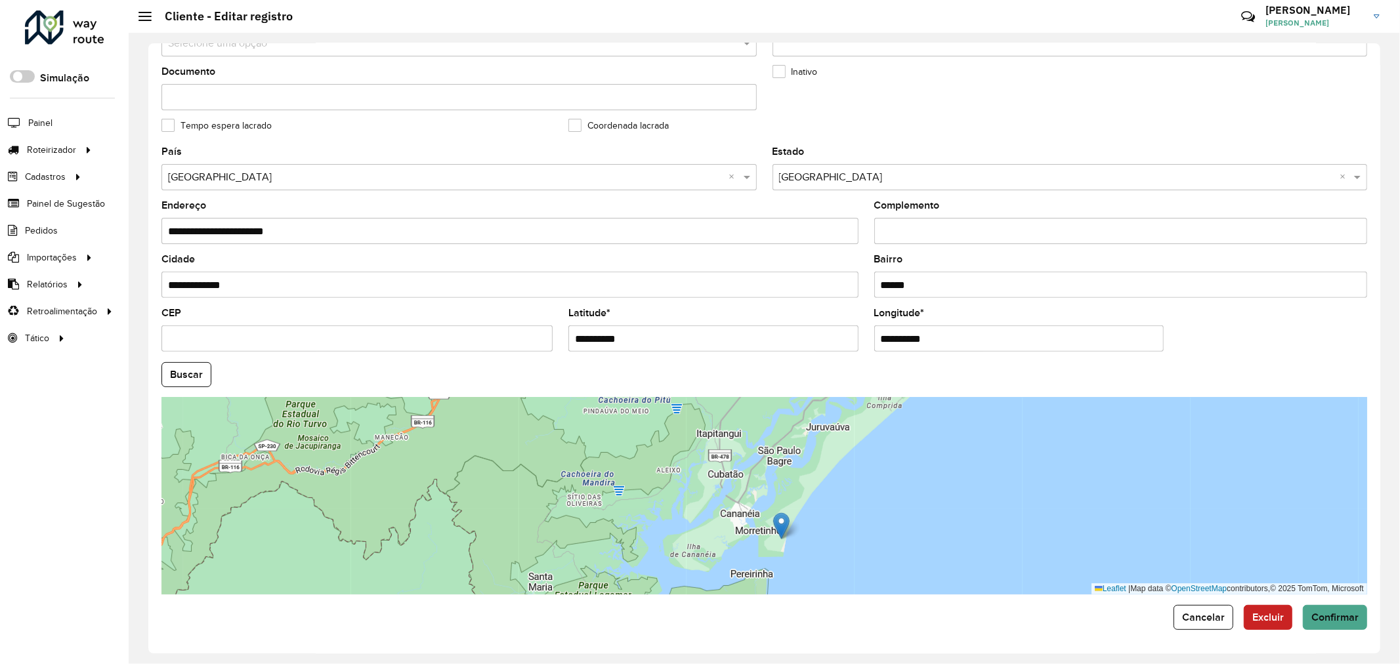
drag, startPoint x: 868, startPoint y: 484, endPoint x: 842, endPoint y: 448, distance: 44.3
click at [842, 448] on div "Leaflet | Map data © OpenStreetMap contributors,© 2025 TomTom, Microsoft" at bounding box center [765, 496] width 1206 height 197
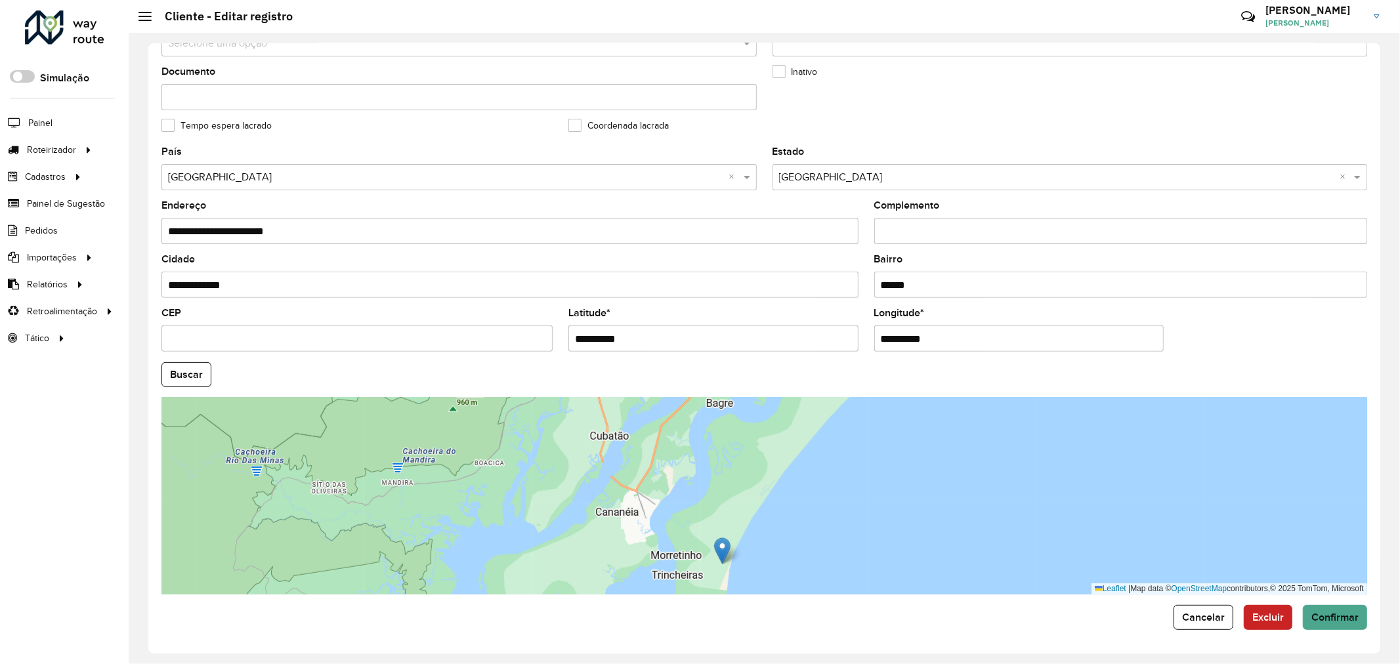
drag, startPoint x: 764, startPoint y: 515, endPoint x: 722, endPoint y: 517, distance: 42.1
click at [722, 517] on div "Leaflet | Map data © OpenStreetMap contributors,© 2025 TomTom, Microsoft" at bounding box center [765, 496] width 1206 height 197
drag, startPoint x: 772, startPoint y: 452, endPoint x: 826, endPoint y: 401, distance: 73.9
click at [826, 401] on img at bounding box center [821, 406] width 16 height 27
type input "**********"
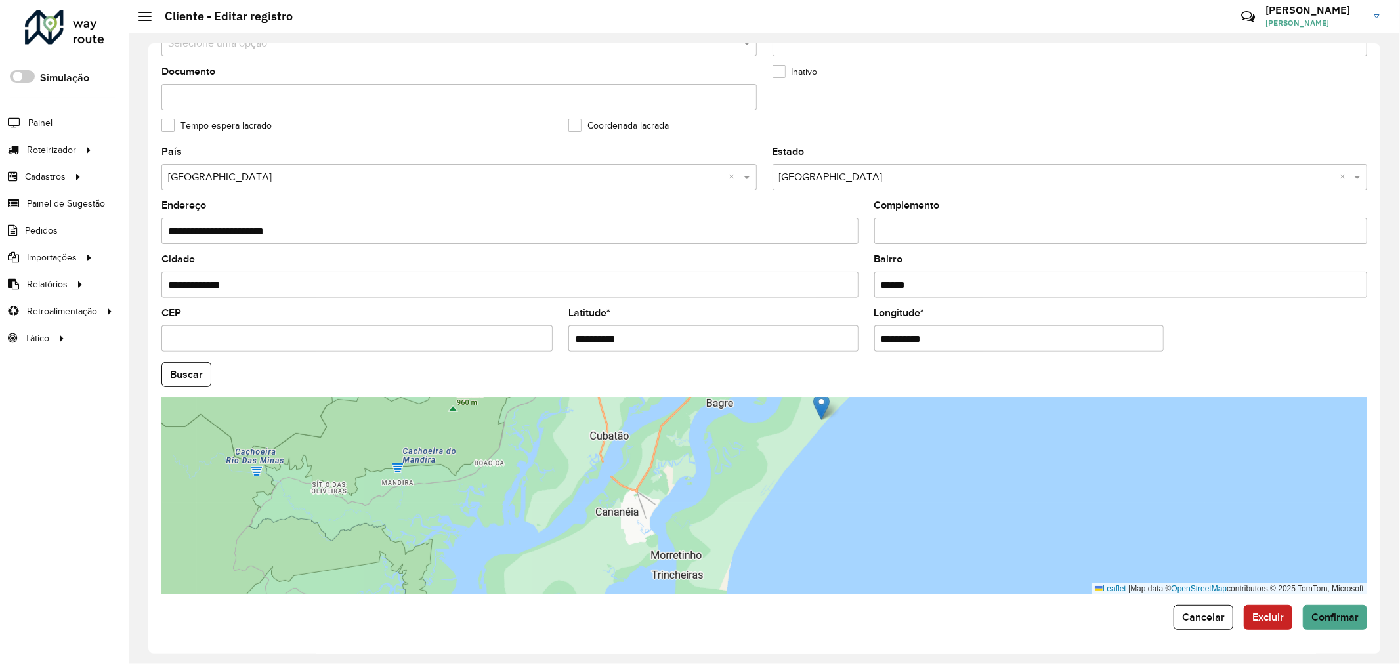
type input "**********"
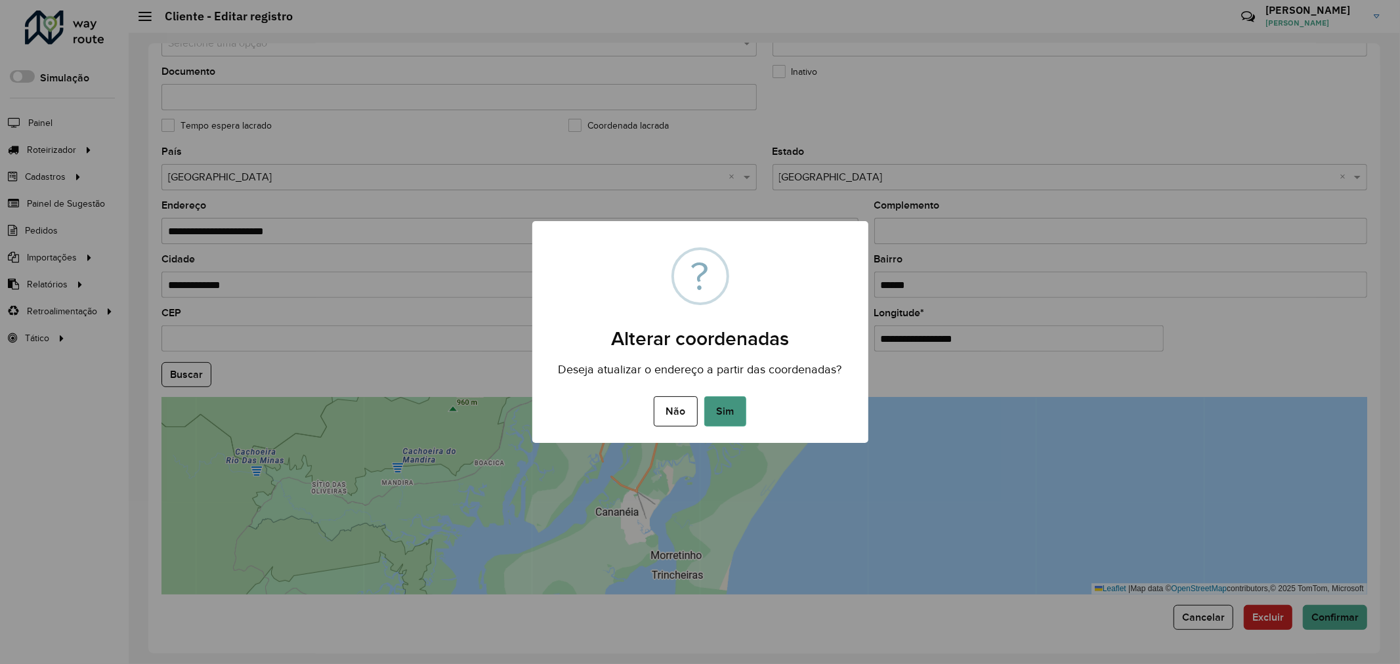
click at [714, 412] on button "Sim" at bounding box center [725, 412] width 42 height 30
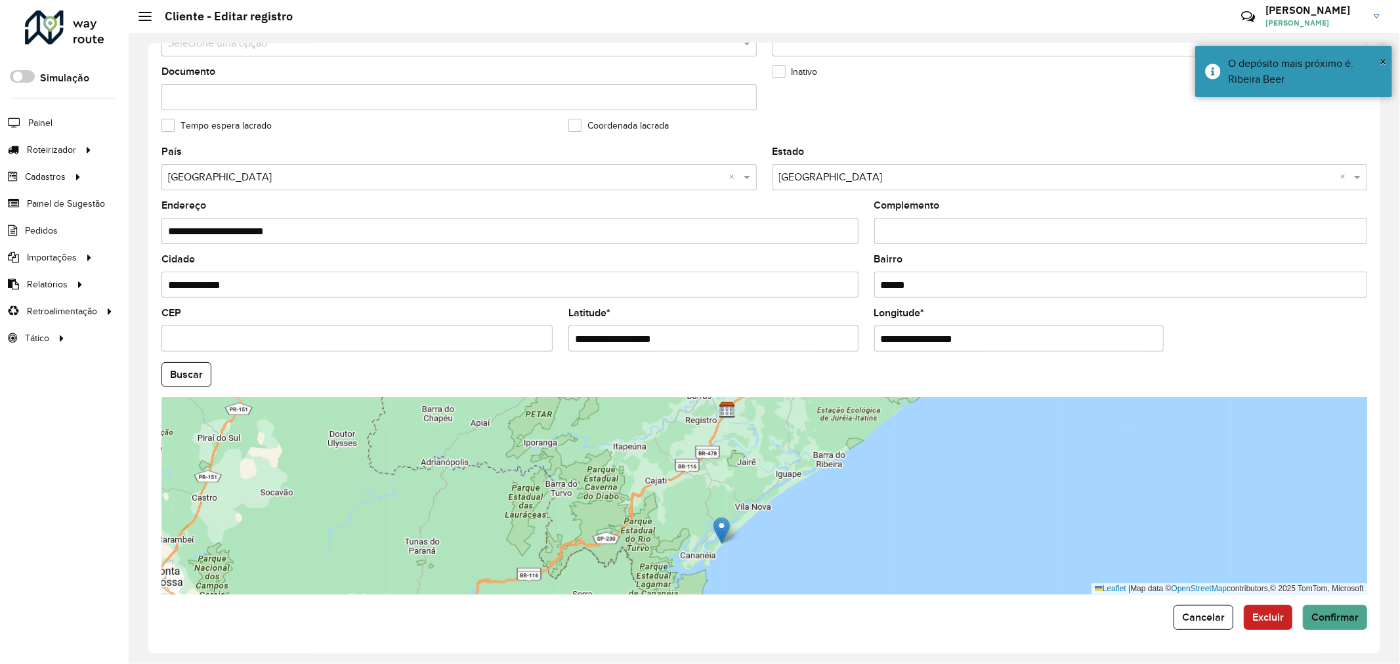
drag, startPoint x: 884, startPoint y: 447, endPoint x: 769, endPoint y: 523, distance: 136.9
click at [770, 523] on div "Leaflet | Map data © OpenStreetMap contributors,© 2025 TomTom, Microsoft" at bounding box center [765, 496] width 1206 height 197
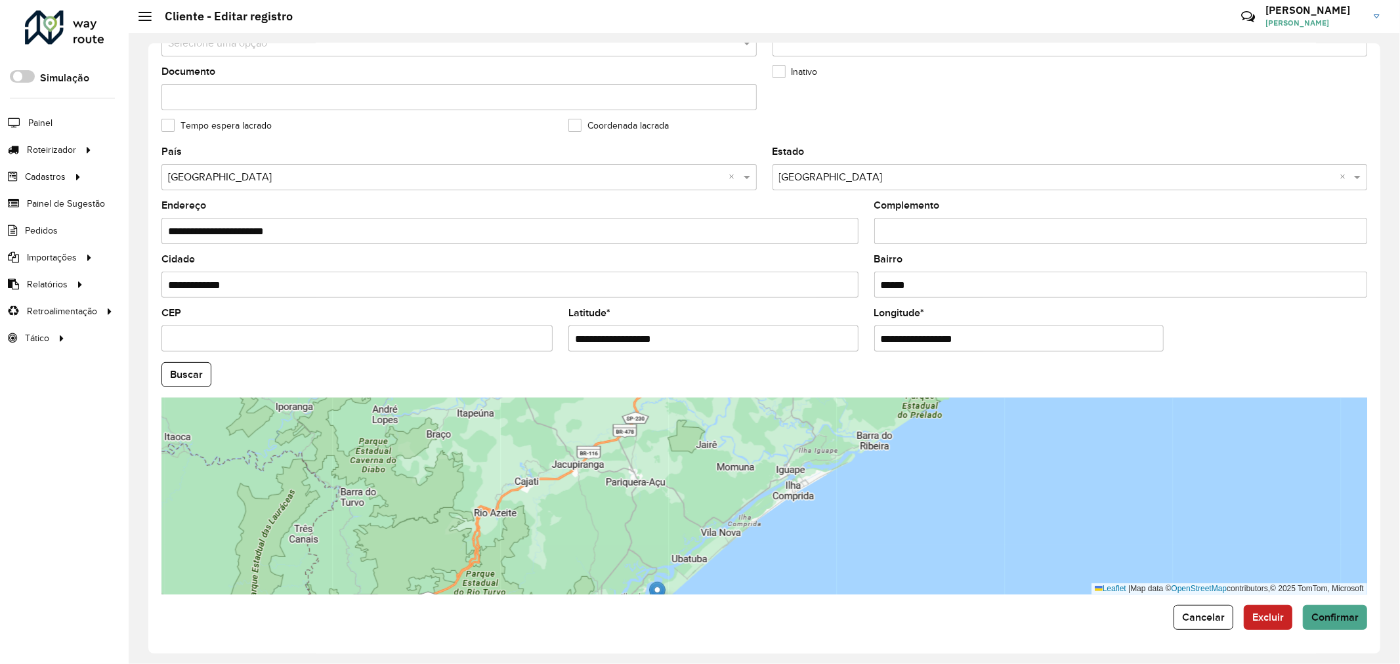
drag, startPoint x: 721, startPoint y: 532, endPoint x: 704, endPoint y: 511, distance: 26.7
click at [712, 513] on div "Leaflet | Map data © OpenStreetMap contributors,© 2025 TomTom, Microsoft" at bounding box center [765, 496] width 1206 height 197
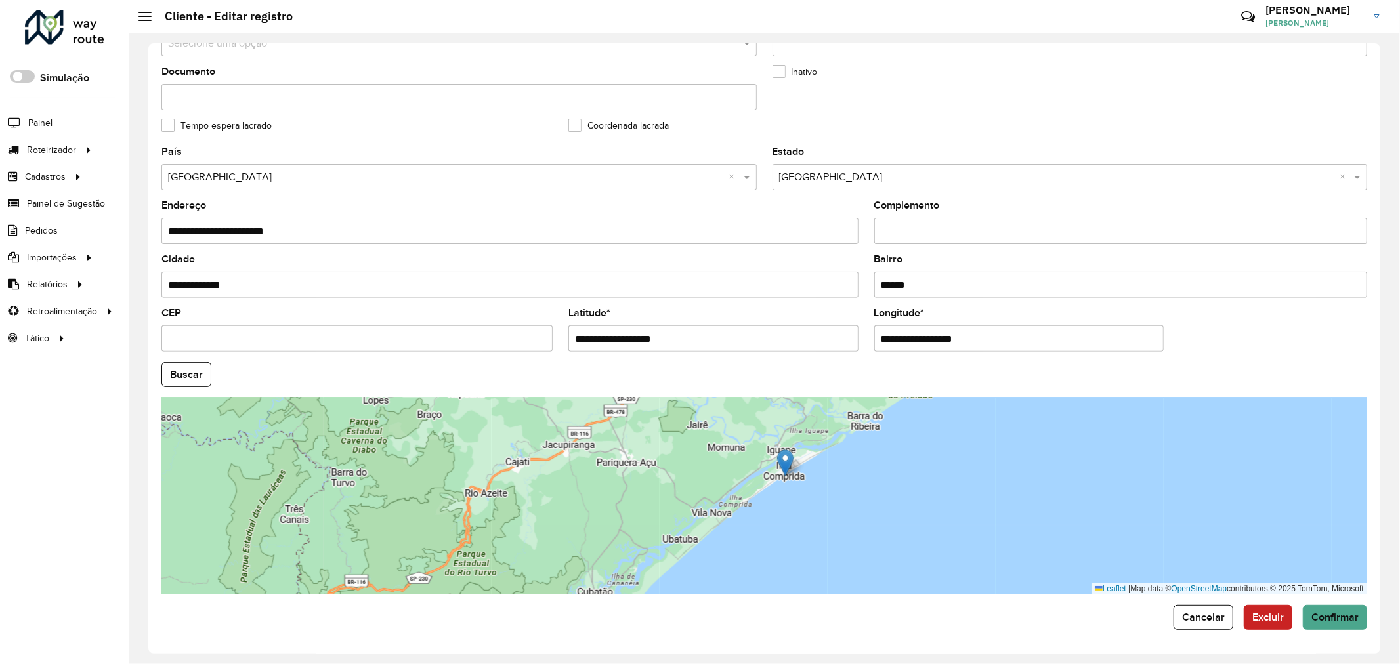
drag, startPoint x: 647, startPoint y: 574, endPoint x: 784, endPoint y: 462, distance: 177.3
click at [784, 462] on img at bounding box center [785, 463] width 16 height 27
type input "**********"
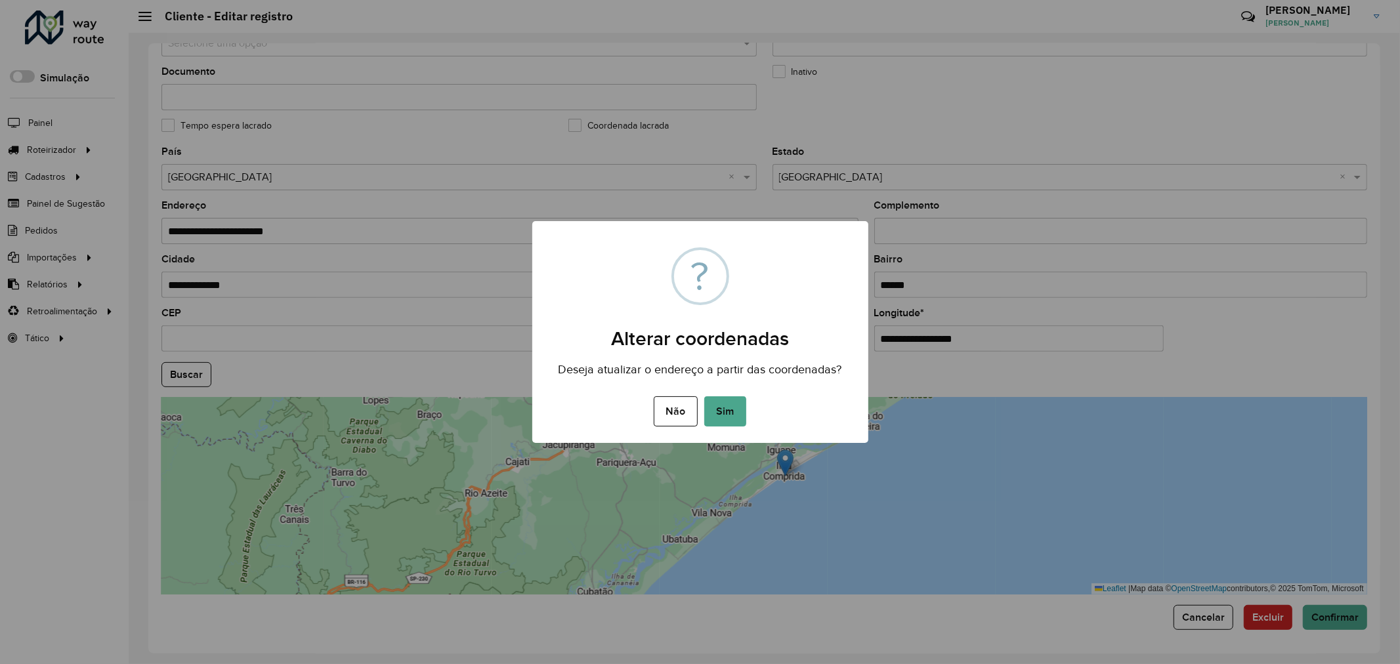
click at [732, 412] on button "Sim" at bounding box center [725, 412] width 42 height 30
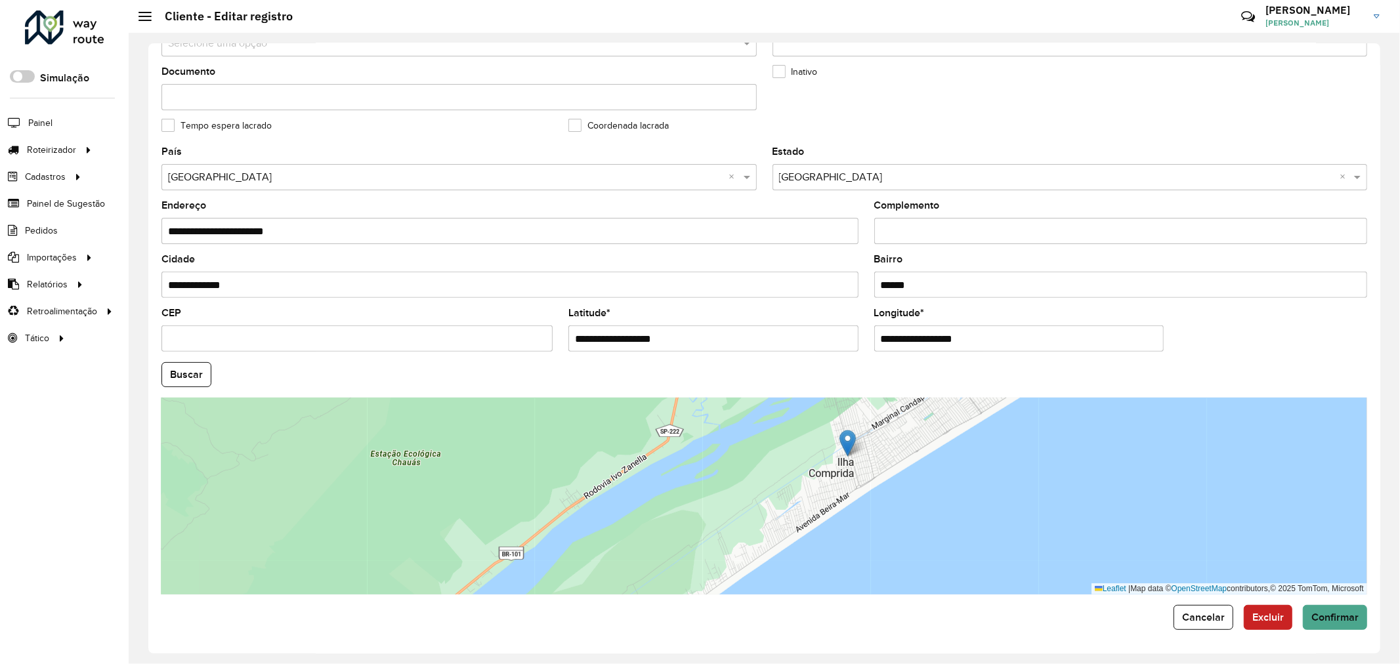
drag, startPoint x: 864, startPoint y: 487, endPoint x: 846, endPoint y: 435, distance: 55.0
click at [846, 435] on img at bounding box center [848, 443] width 16 height 27
type input "**********"
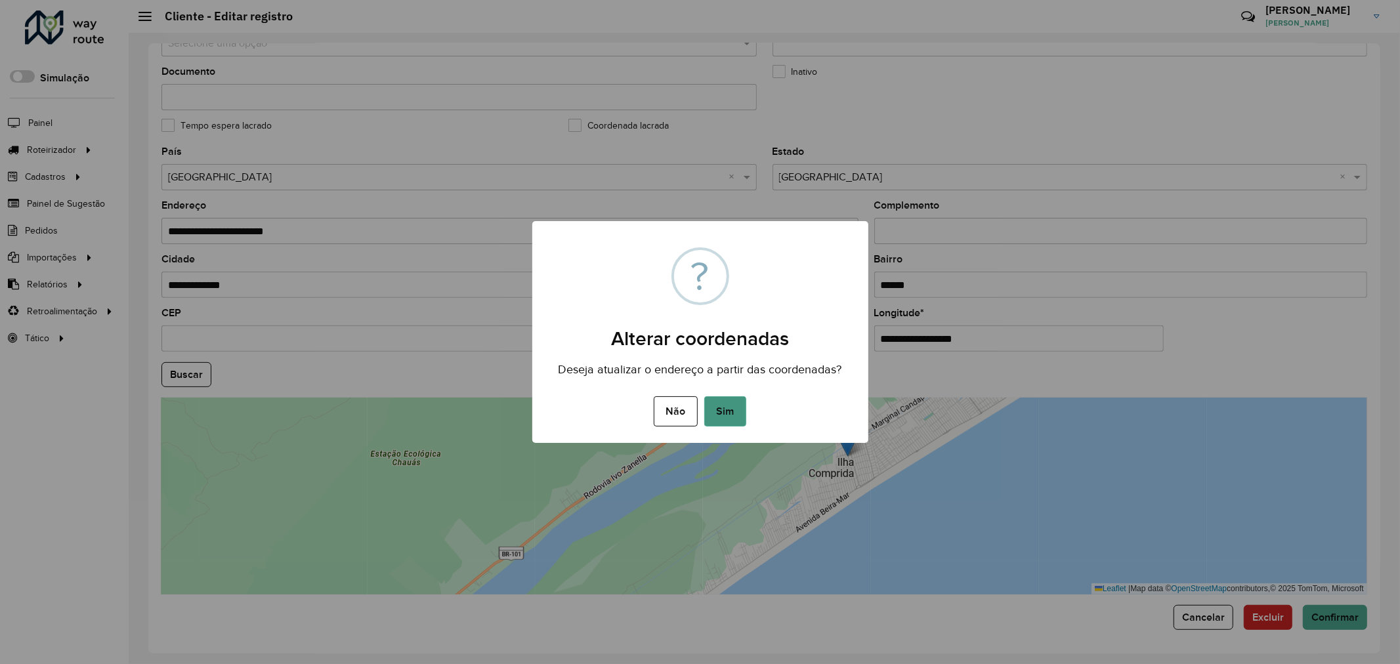
click at [731, 415] on button "Sim" at bounding box center [725, 412] width 42 height 30
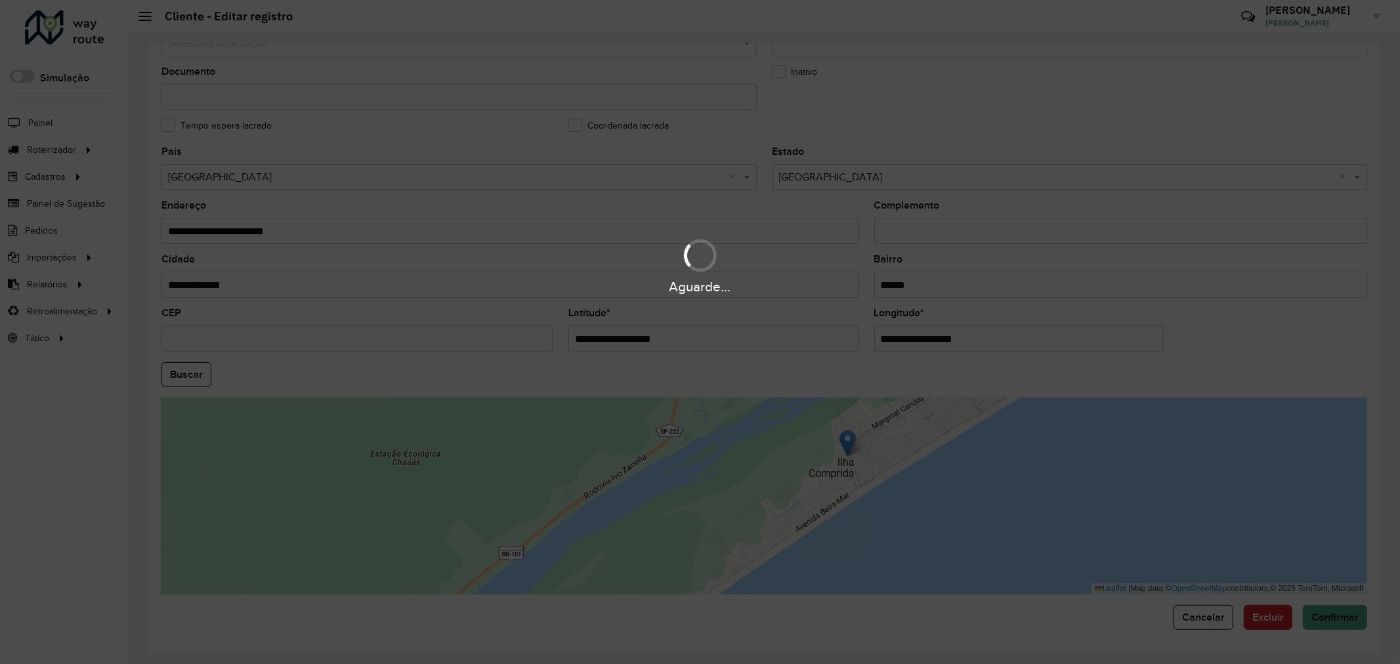
type input "**********"
type input "*********"
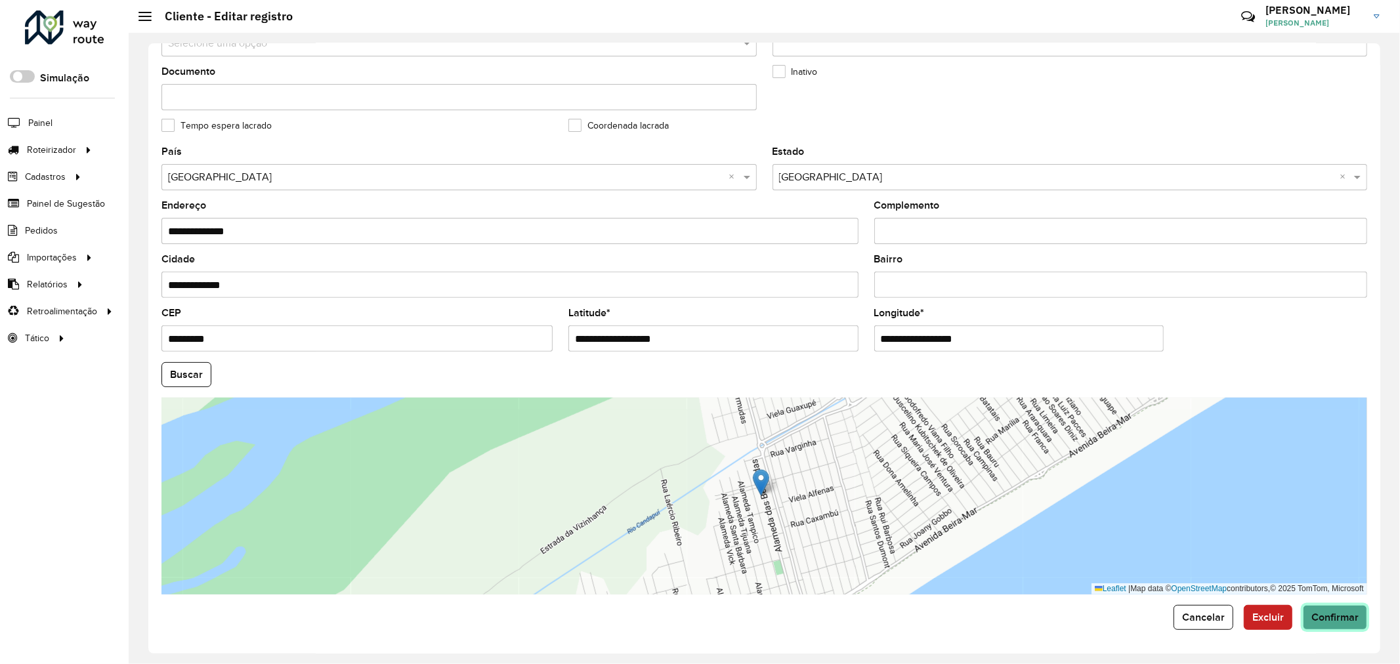
click at [1330, 614] on span "Confirmar" at bounding box center [1335, 617] width 47 height 11
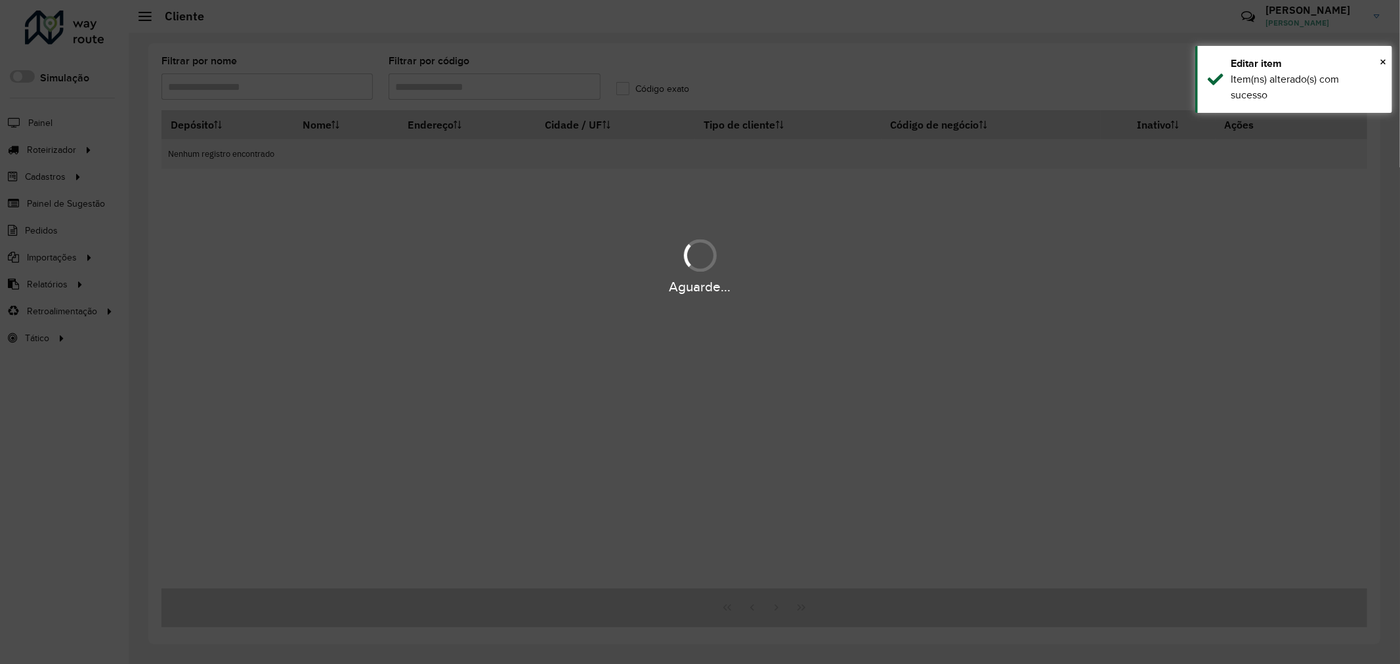
type input "*****"
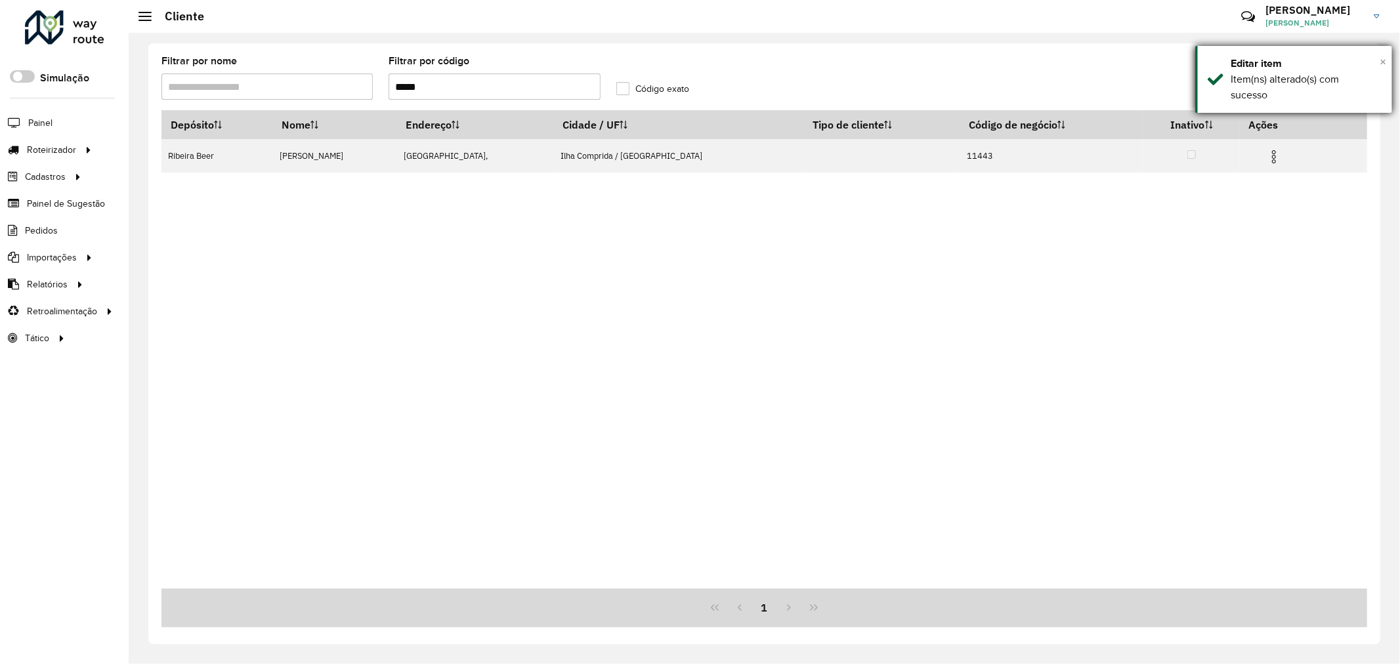
click at [1384, 64] on span "×" at bounding box center [1383, 61] width 7 height 14
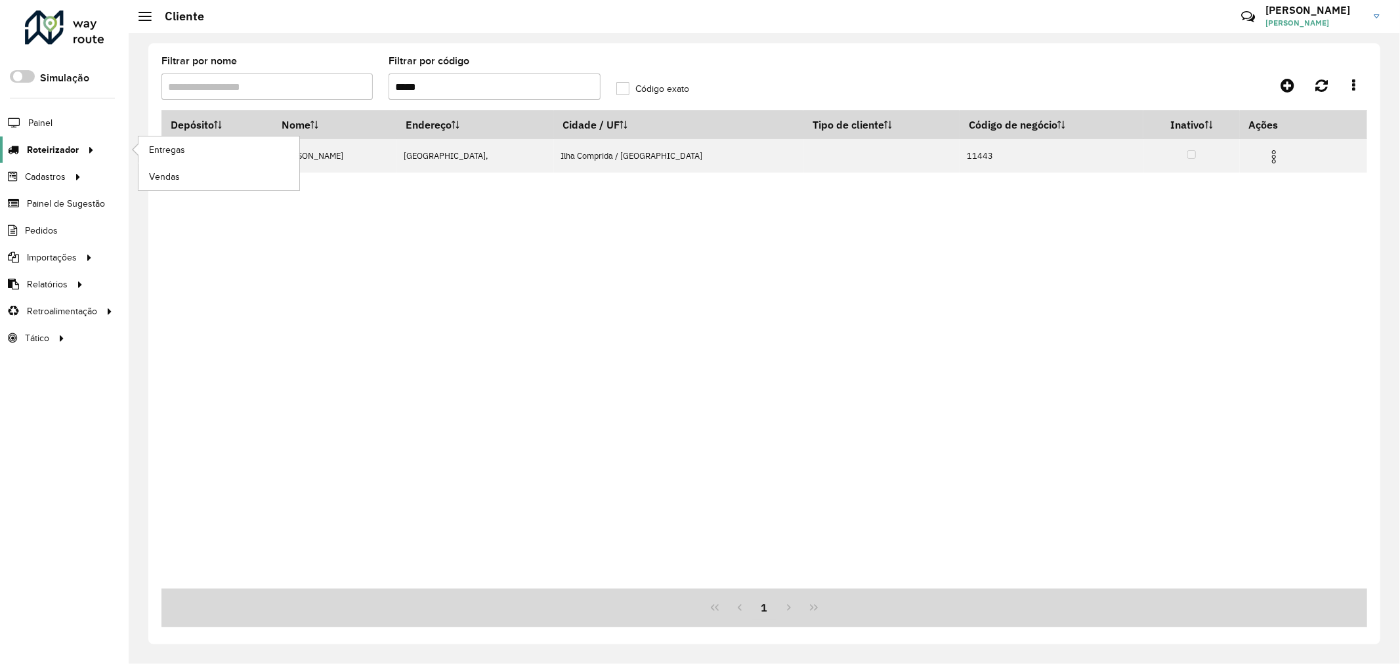
click at [51, 148] on span "Roteirizador" at bounding box center [53, 150] width 52 height 14
click at [156, 146] on span "Entregas" at bounding box center [167, 150] width 37 height 14
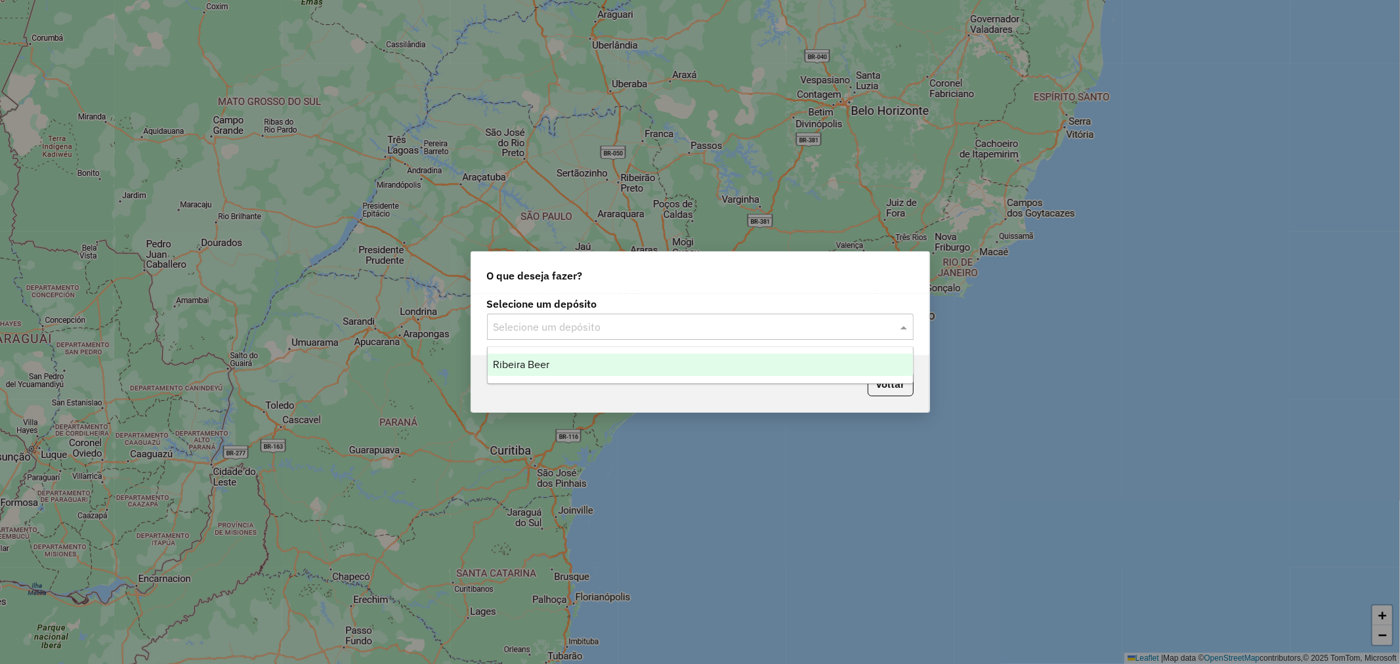
click at [905, 325] on span at bounding box center [905, 327] width 16 height 16
click at [548, 357] on div "Ribeira Beer" at bounding box center [700, 365] width 425 height 22
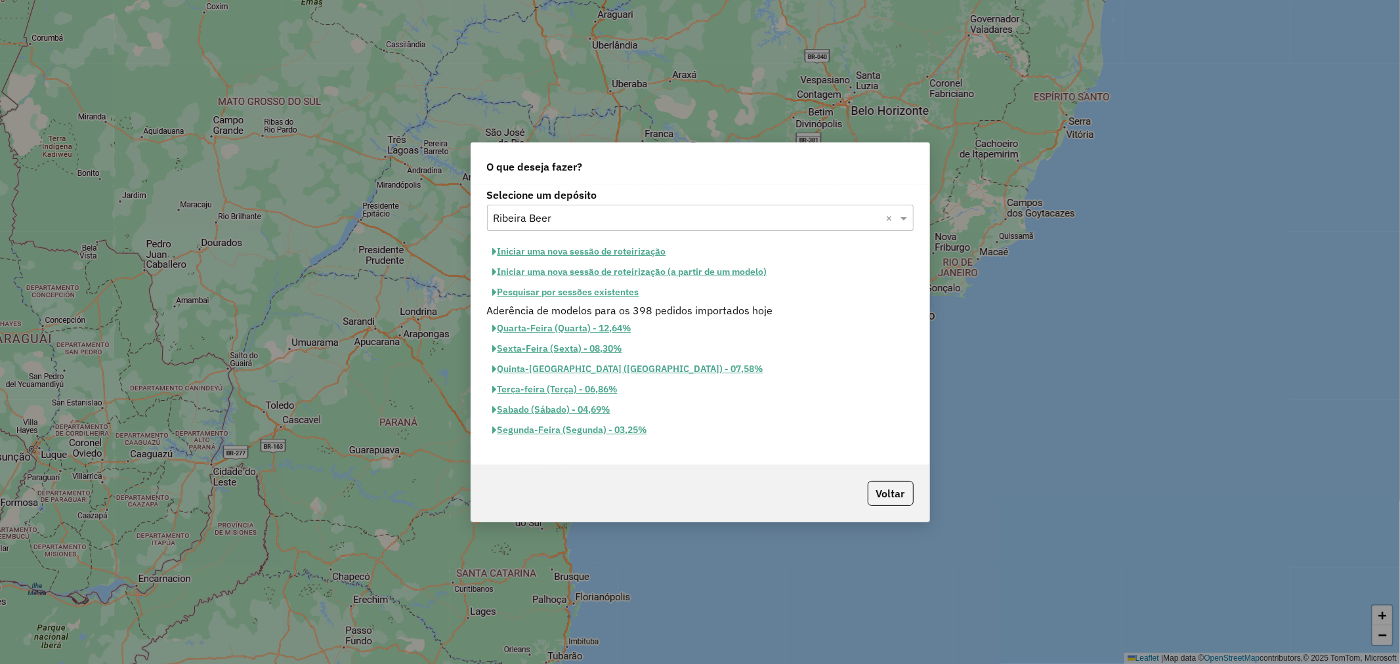
click at [566, 248] on button "Iniciar uma nova sessão de roteirização" at bounding box center [579, 252] width 185 height 20
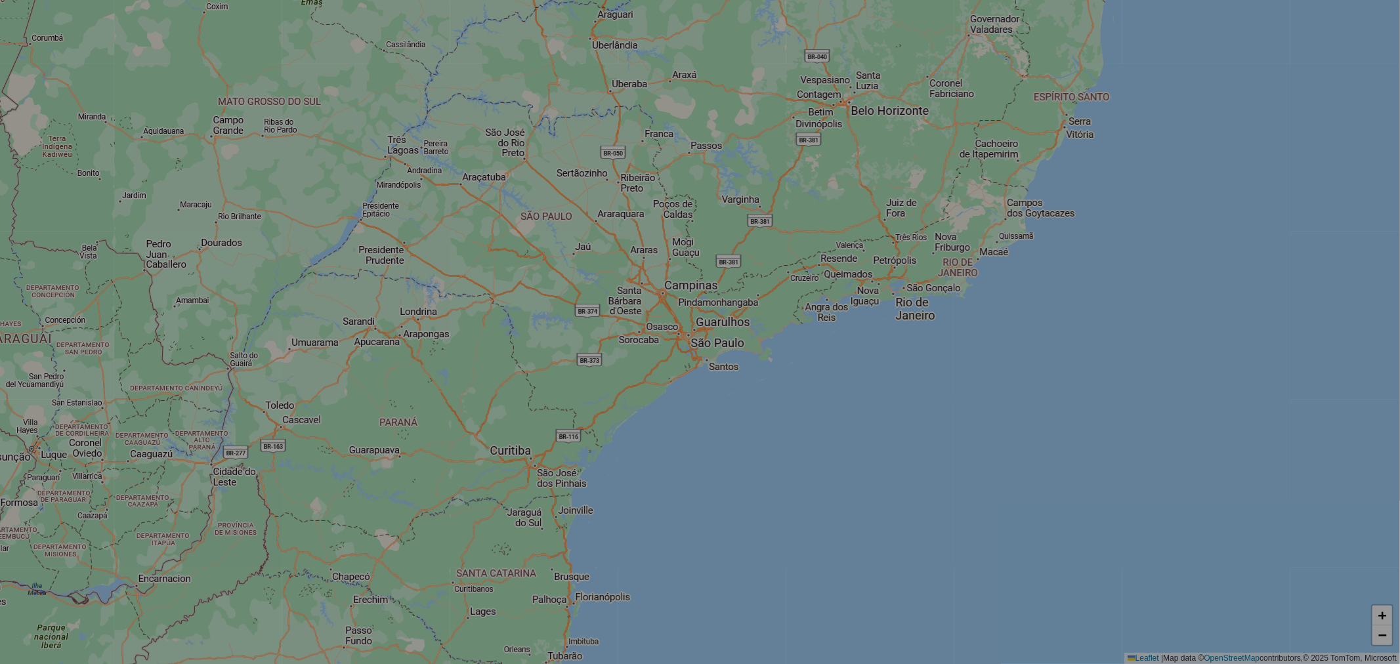
select select "*"
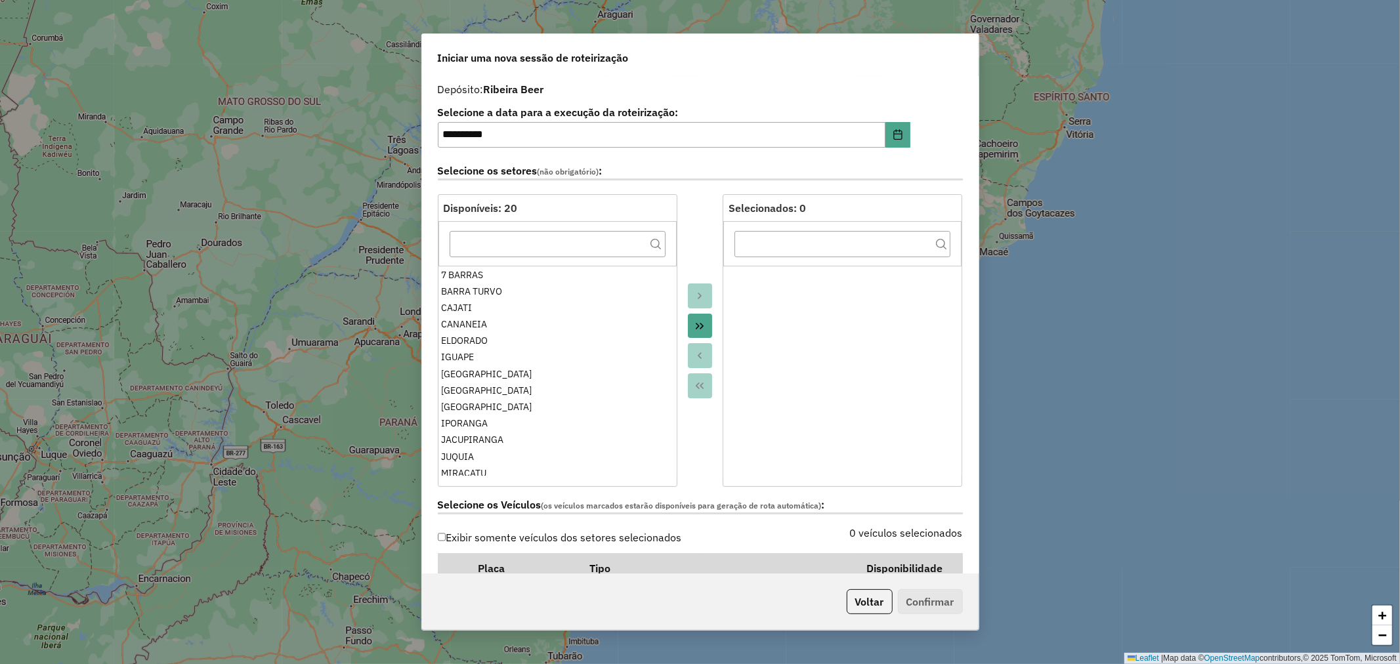
click at [699, 322] on icon "Move All to Target" at bounding box center [700, 326] width 11 height 11
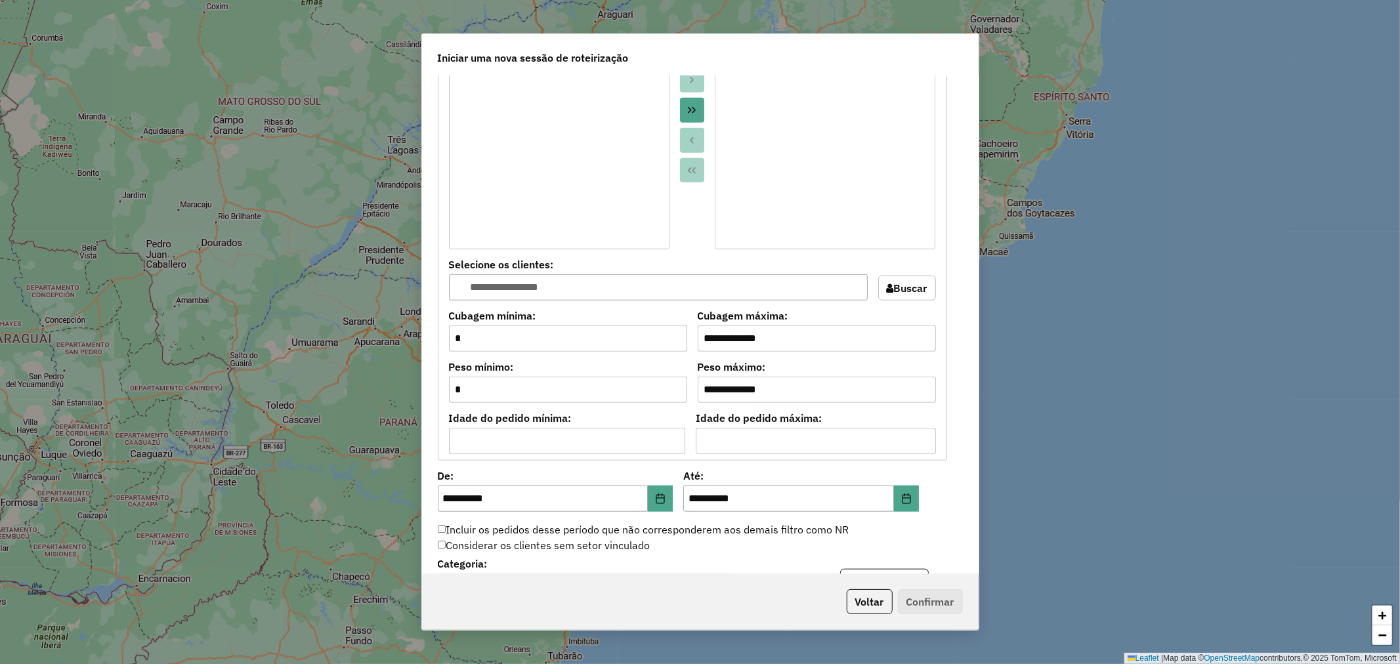
scroll to position [948, 0]
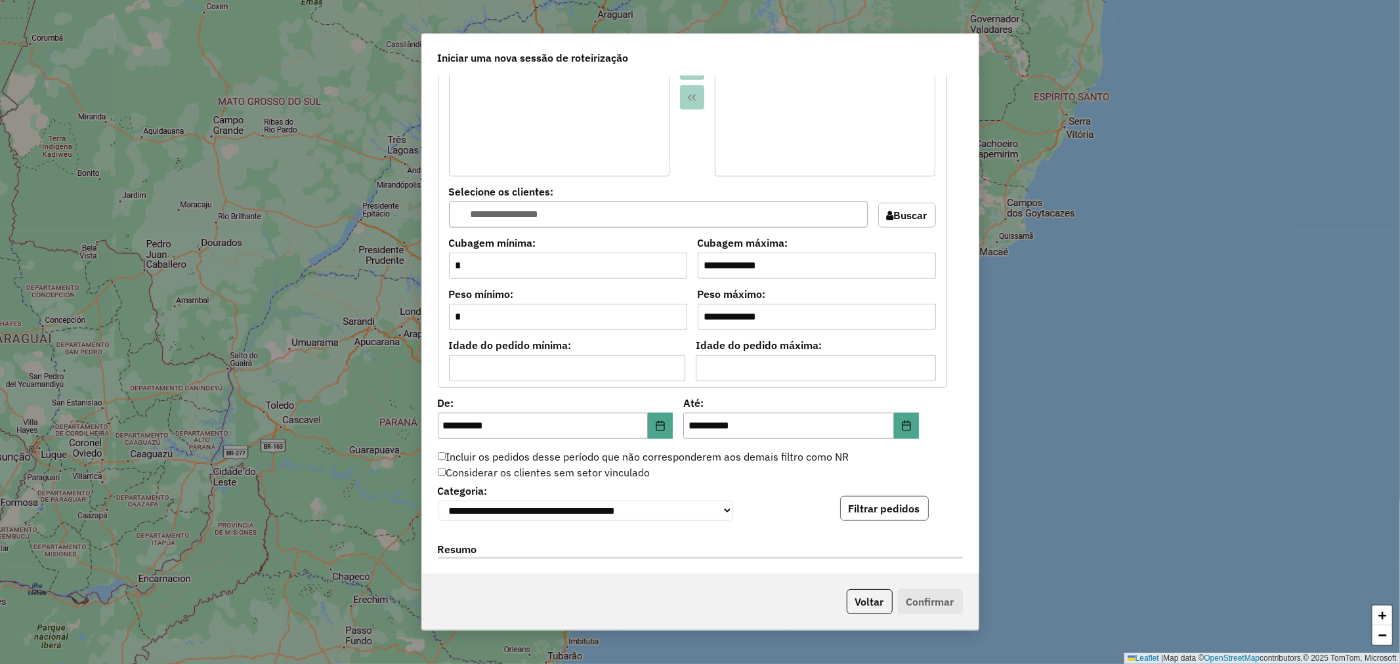
click at [899, 508] on button "Filtrar pedidos" at bounding box center [884, 508] width 89 height 25
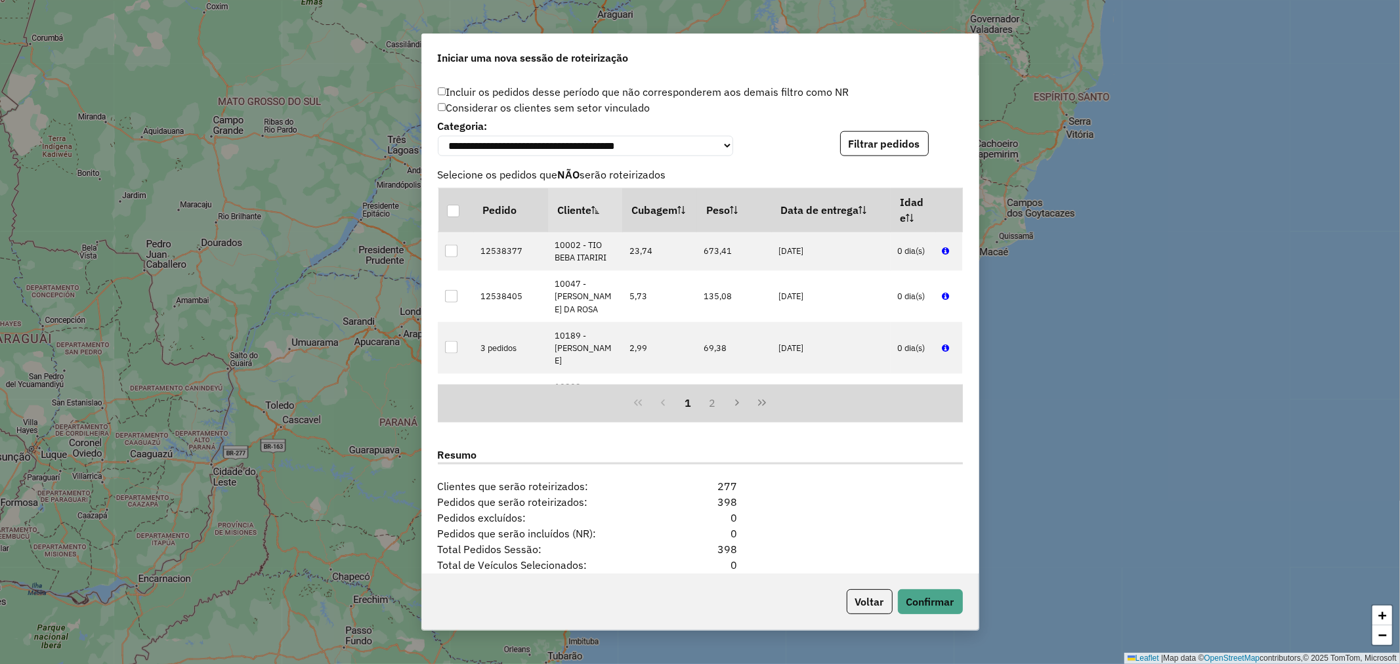
scroll to position [1435, 0]
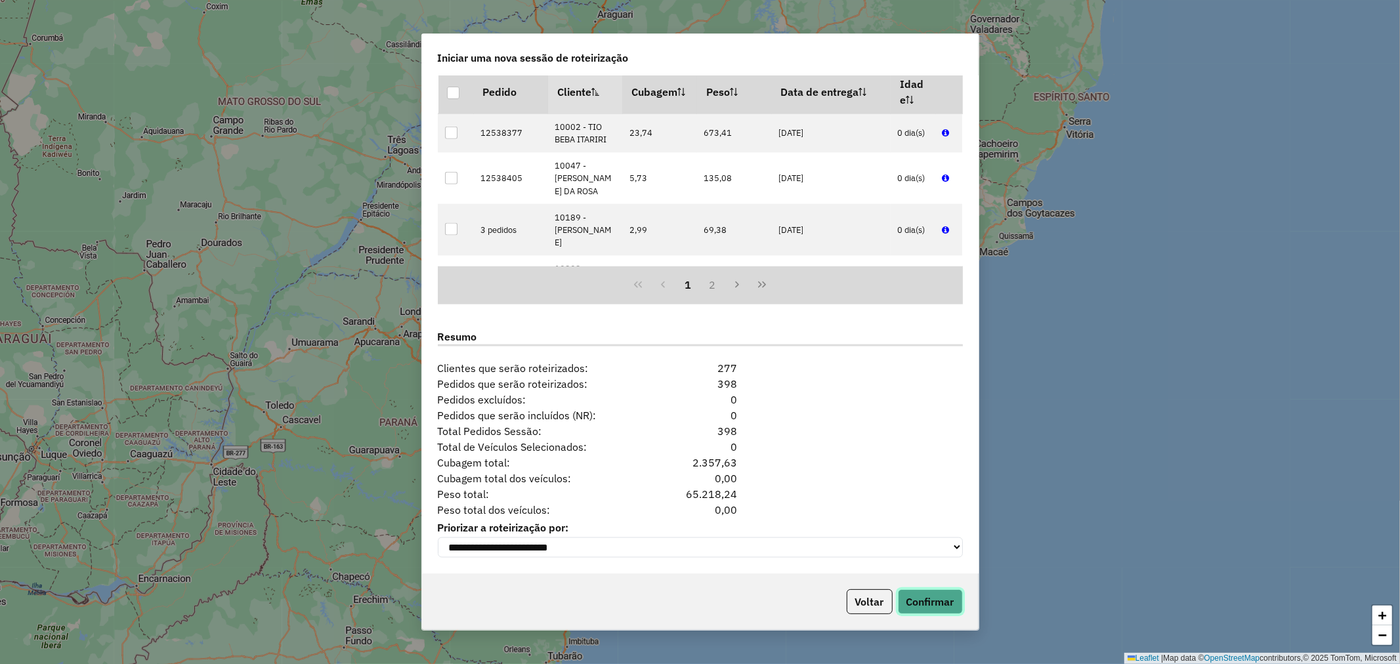
click at [928, 603] on button "Confirmar" at bounding box center [930, 602] width 65 height 25
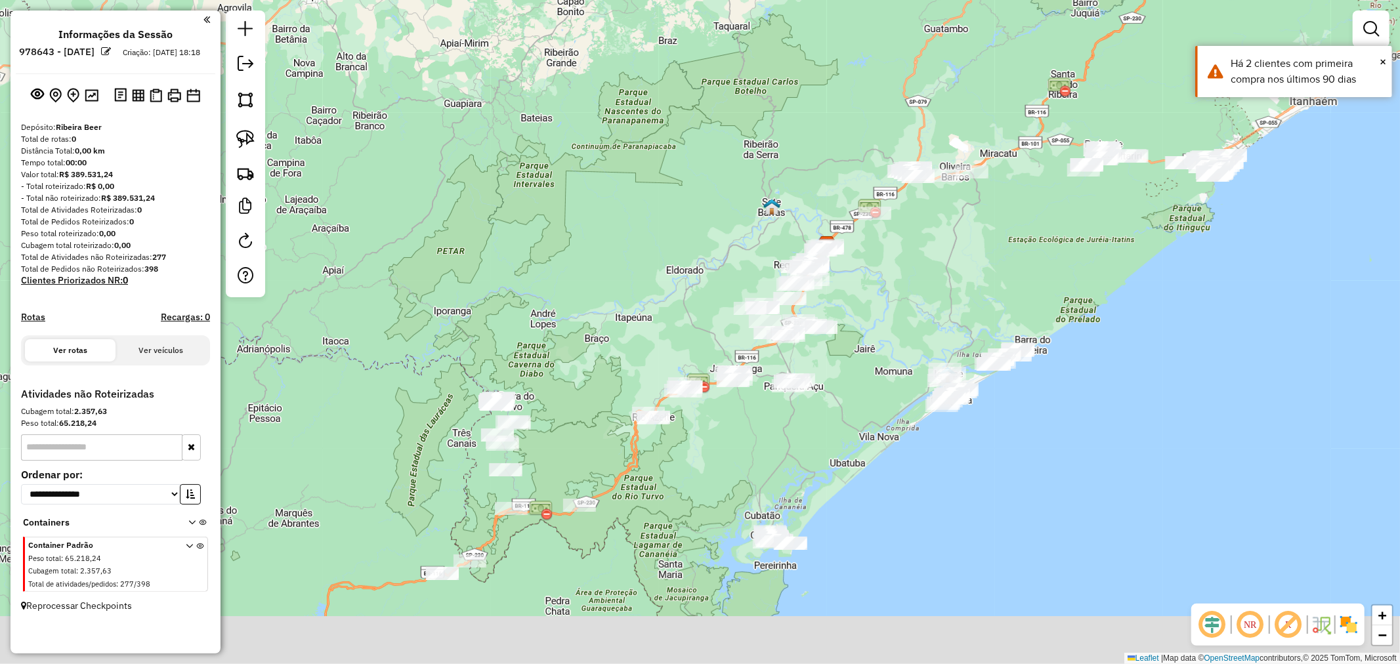
drag, startPoint x: 607, startPoint y: 536, endPoint x: 856, endPoint y: 385, distance: 292.0
click at [856, 385] on div "Janela de atendimento Grade de atendimento Capacidade Transportadoras Veículos …" at bounding box center [700, 332] width 1400 height 664
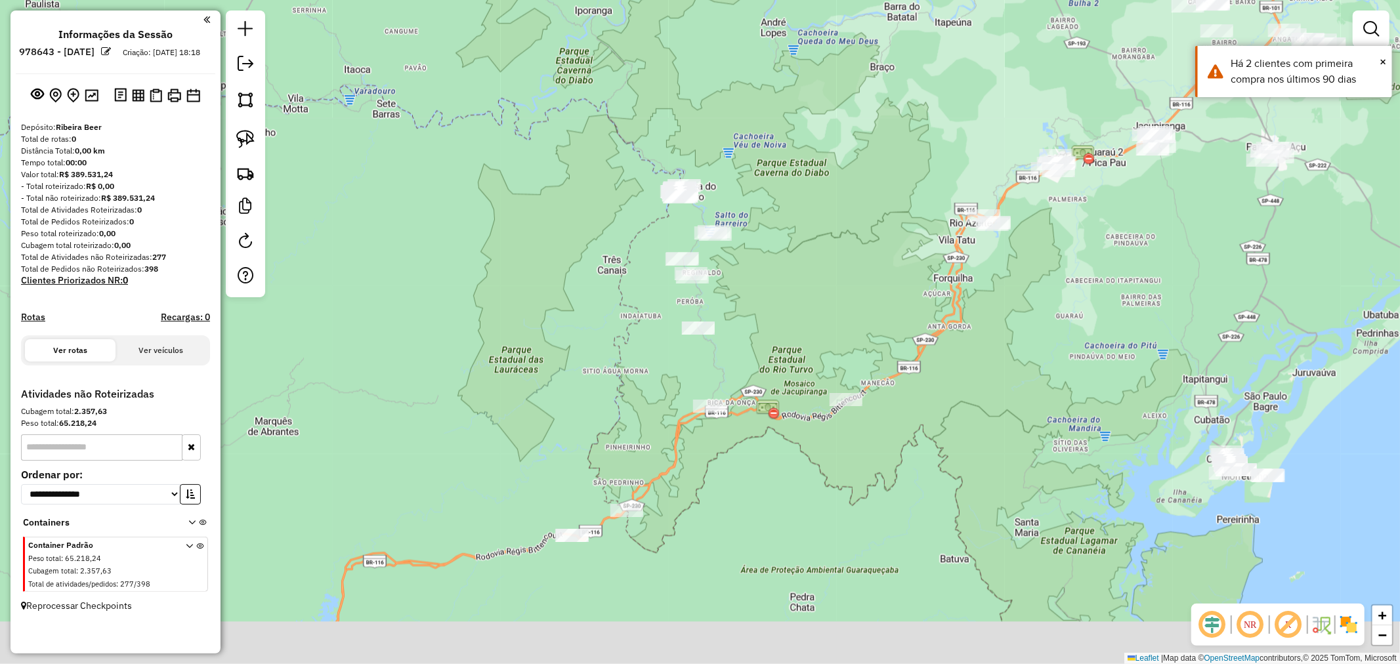
drag, startPoint x: 723, startPoint y: 332, endPoint x: 798, endPoint y: 238, distance: 120.6
click at [798, 238] on div "Janela de atendimento Grade de atendimento Capacidade Transportadoras Veículos …" at bounding box center [700, 332] width 1400 height 664
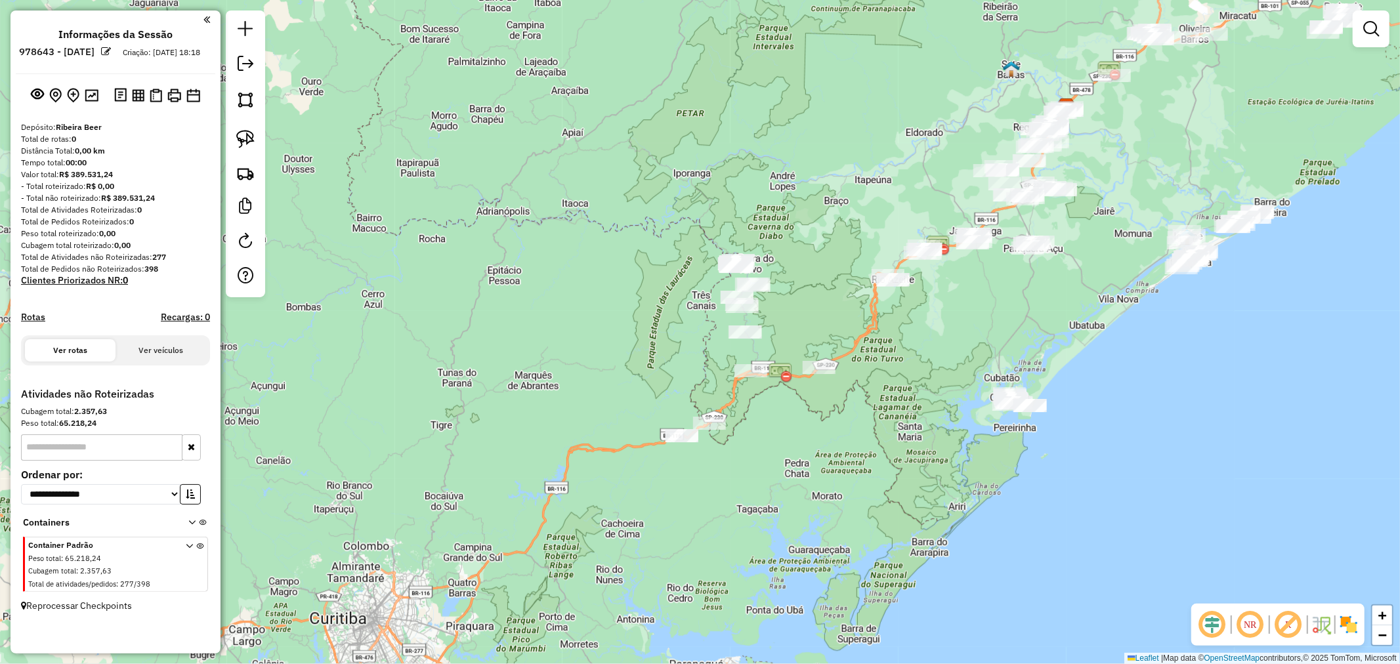
drag, startPoint x: 697, startPoint y: 574, endPoint x: 727, endPoint y: 488, distance: 90.5
click at [727, 488] on div "Janela de atendimento Grade de atendimento Capacidade Transportadoras Veículos …" at bounding box center [700, 332] width 1400 height 664
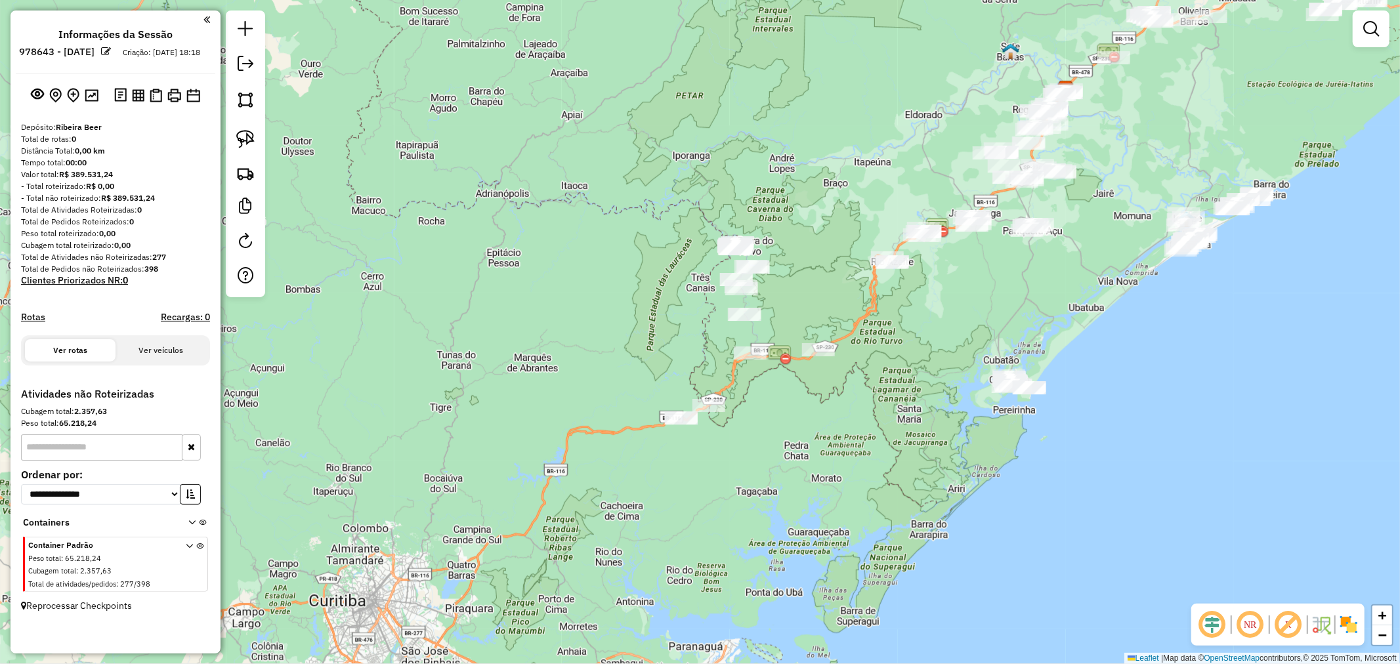
drag, startPoint x: 867, startPoint y: 311, endPoint x: 907, endPoint y: 325, distance: 42.6
click at [907, 325] on div "Janela de atendimento Grade de atendimento Capacidade Transportadoras Veículos …" at bounding box center [700, 332] width 1400 height 664
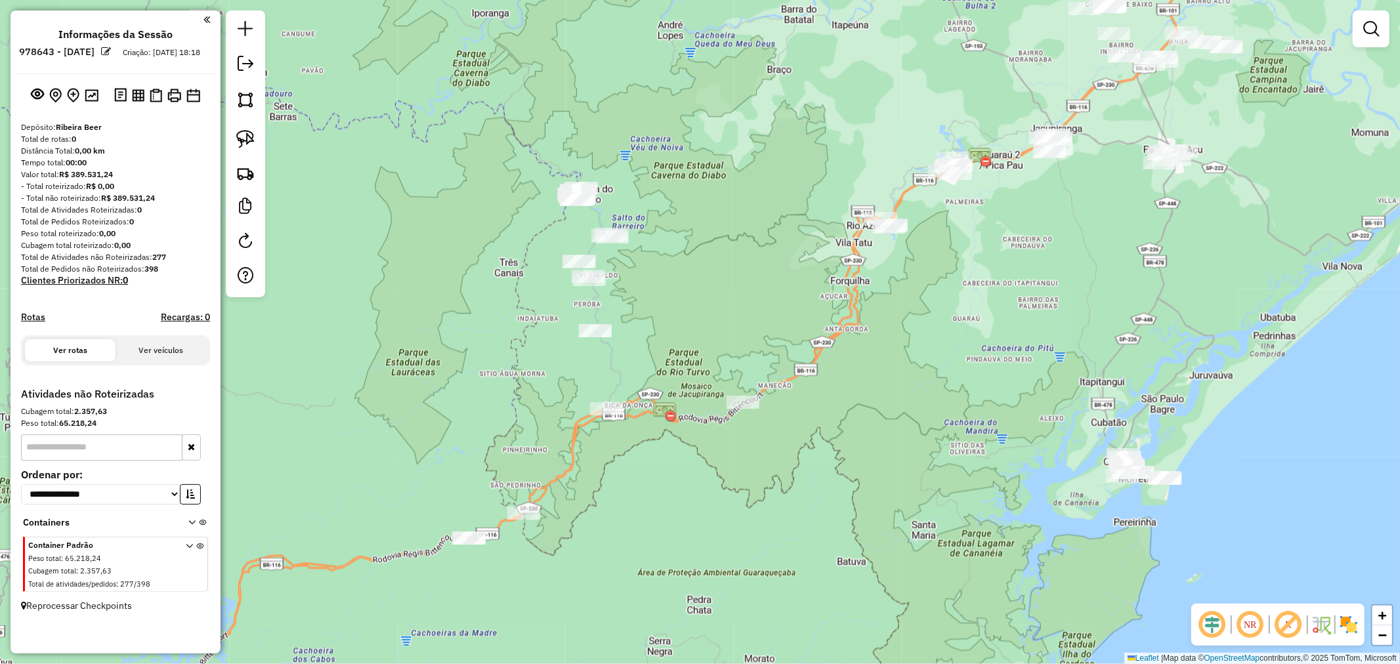
drag, startPoint x: 982, startPoint y: 253, endPoint x: 994, endPoint y: 280, distance: 29.7
click at [994, 280] on div "Janela de atendimento Grade de atendimento Capacidade Transportadoras Veículos …" at bounding box center [700, 332] width 1400 height 664
click at [253, 140] on img at bounding box center [245, 139] width 18 height 18
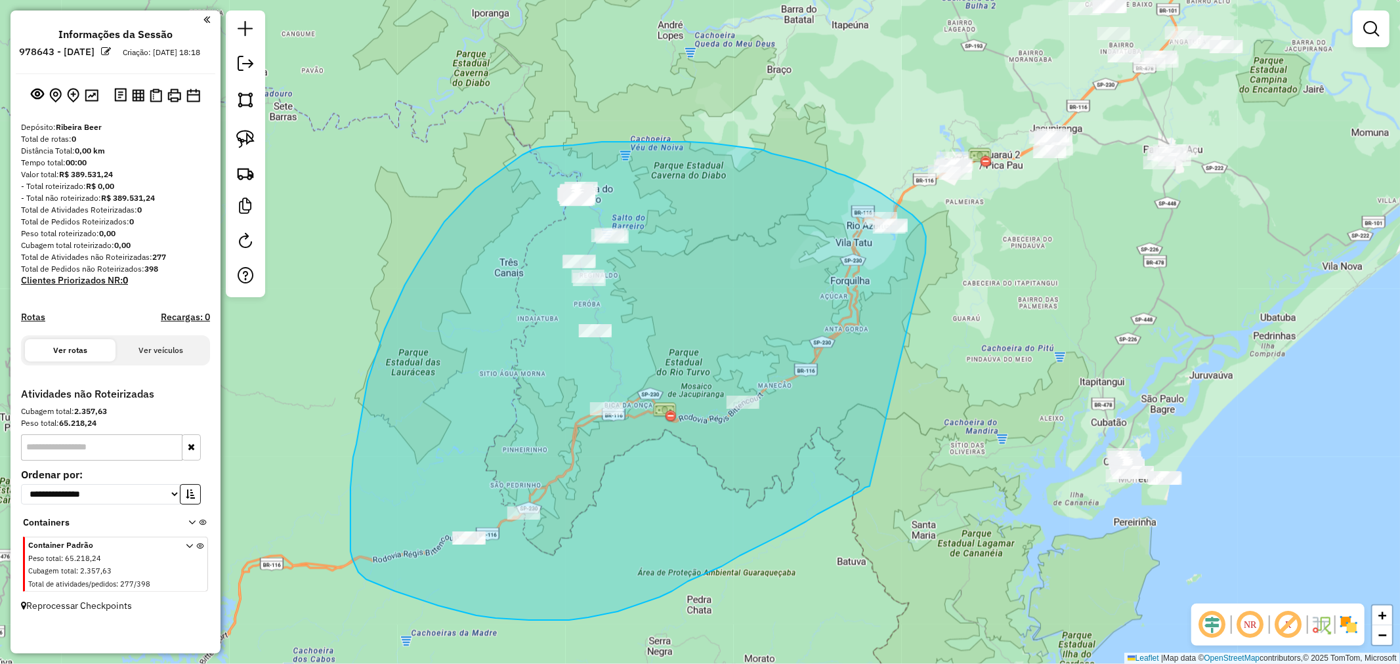
drag, startPoint x: 926, startPoint y: 253, endPoint x: 870, endPoint y: 487, distance: 239.7
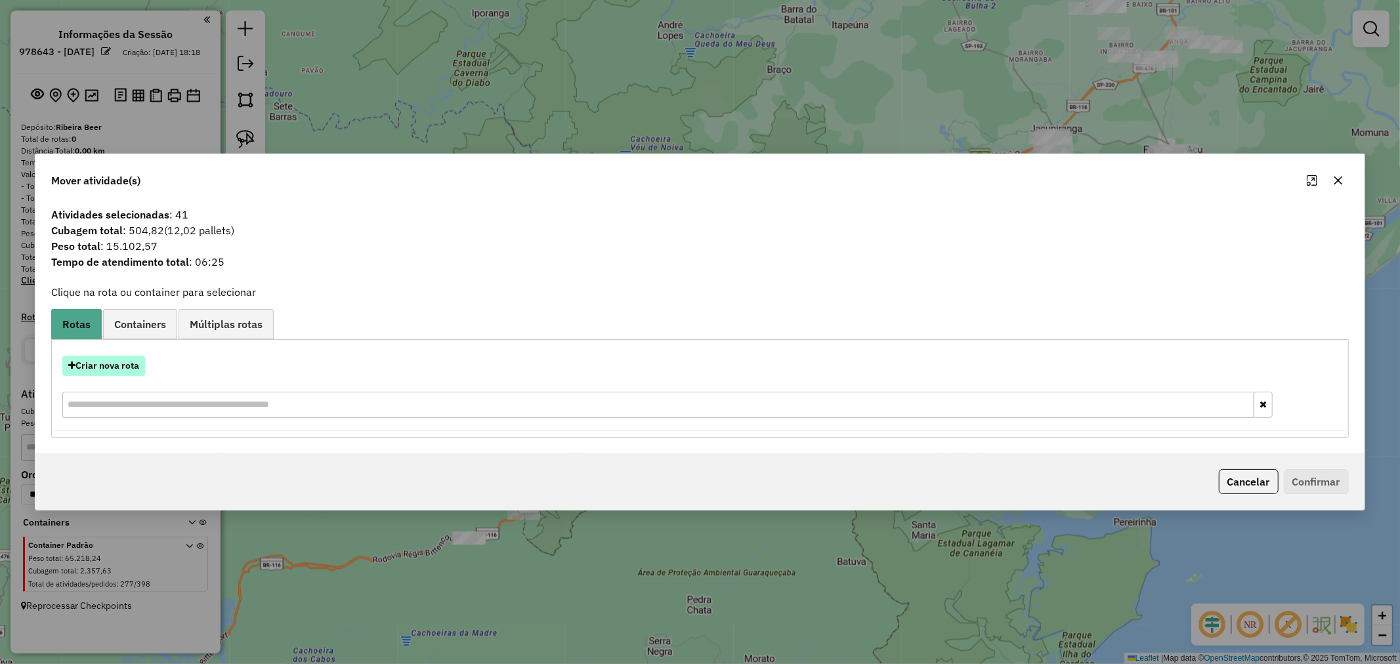
click at [119, 363] on button "Criar nova rota" at bounding box center [103, 366] width 83 height 20
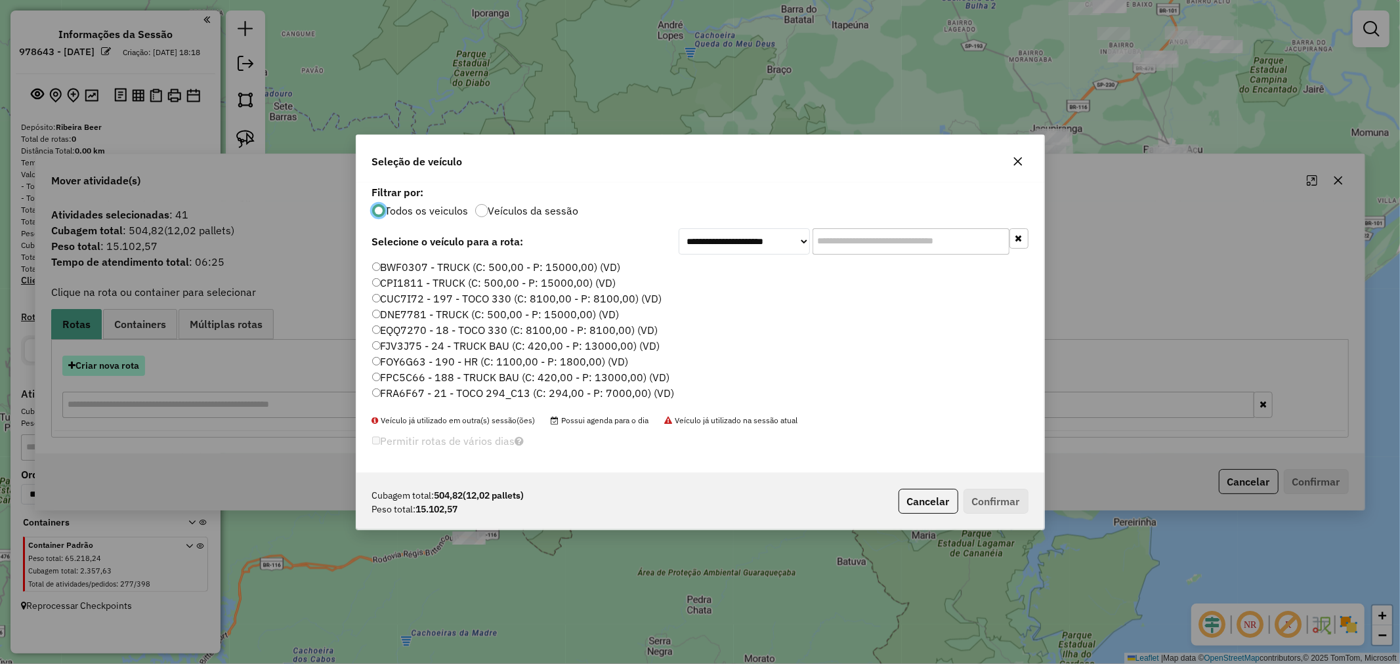
scroll to position [7, 3]
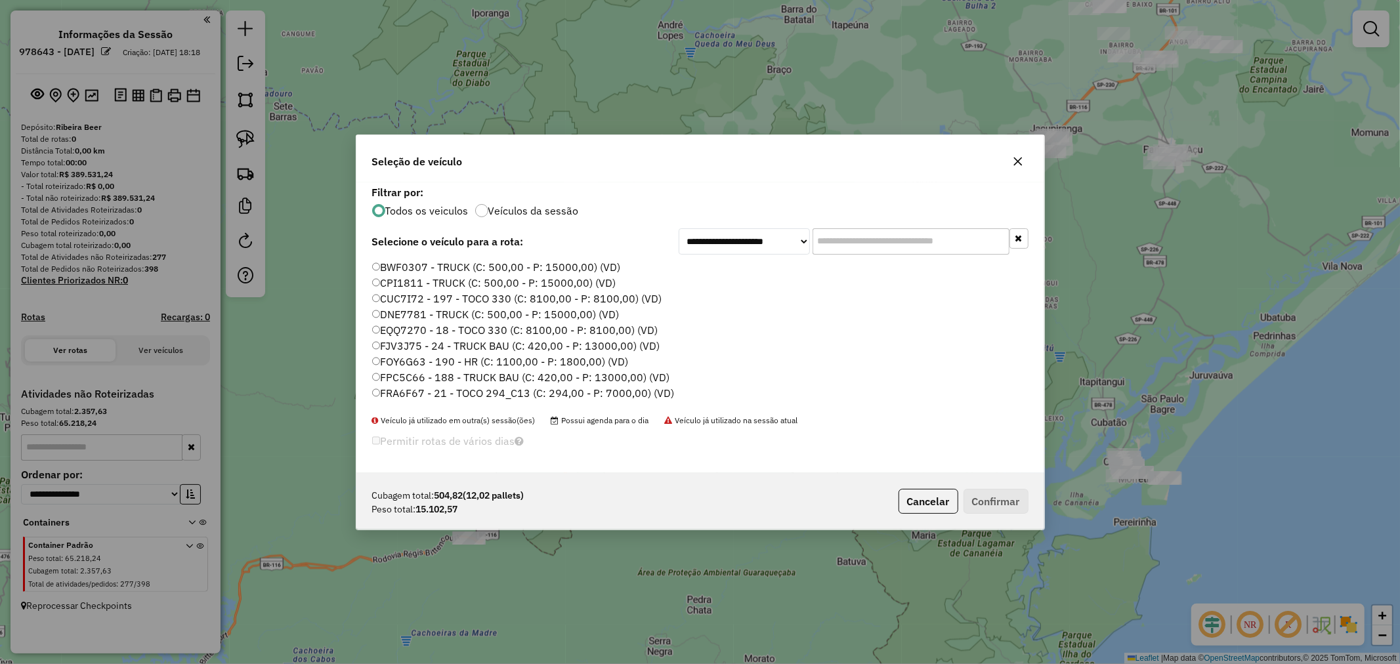
click at [867, 247] on input "text" at bounding box center [911, 241] width 197 height 26
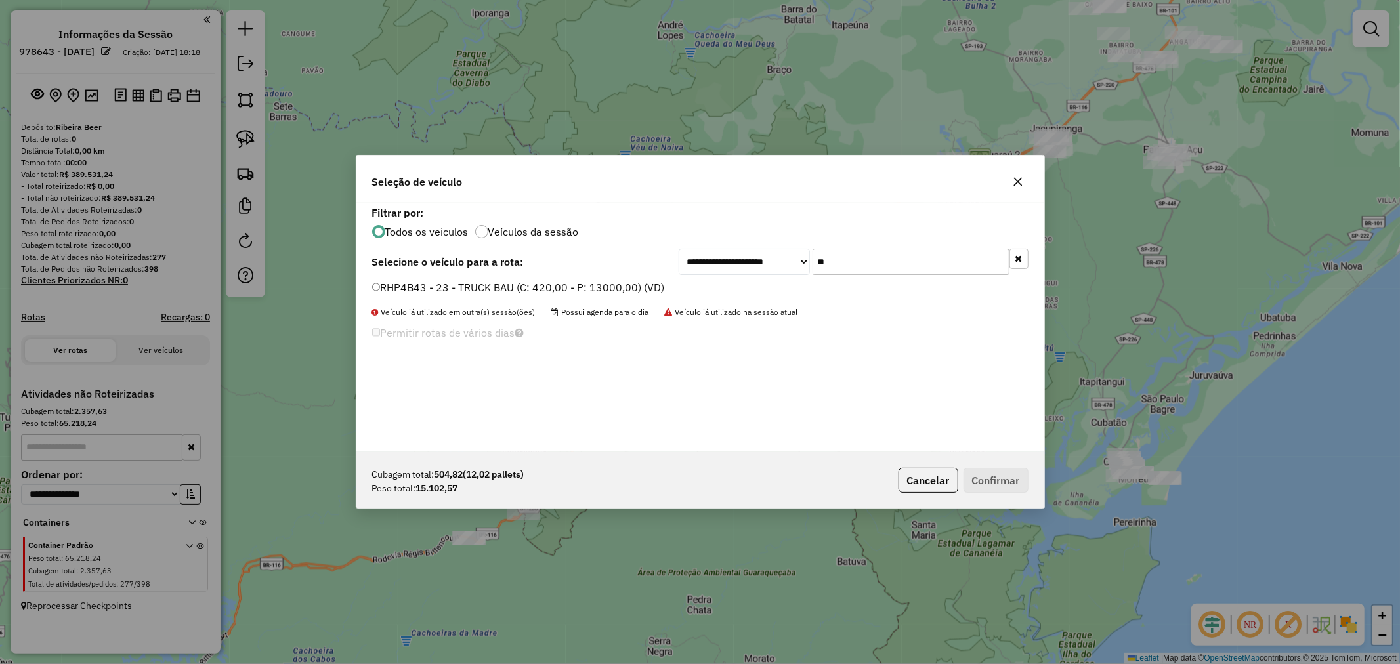
type input "**"
click at [1010, 488] on button "Confirmar" at bounding box center [996, 480] width 65 height 25
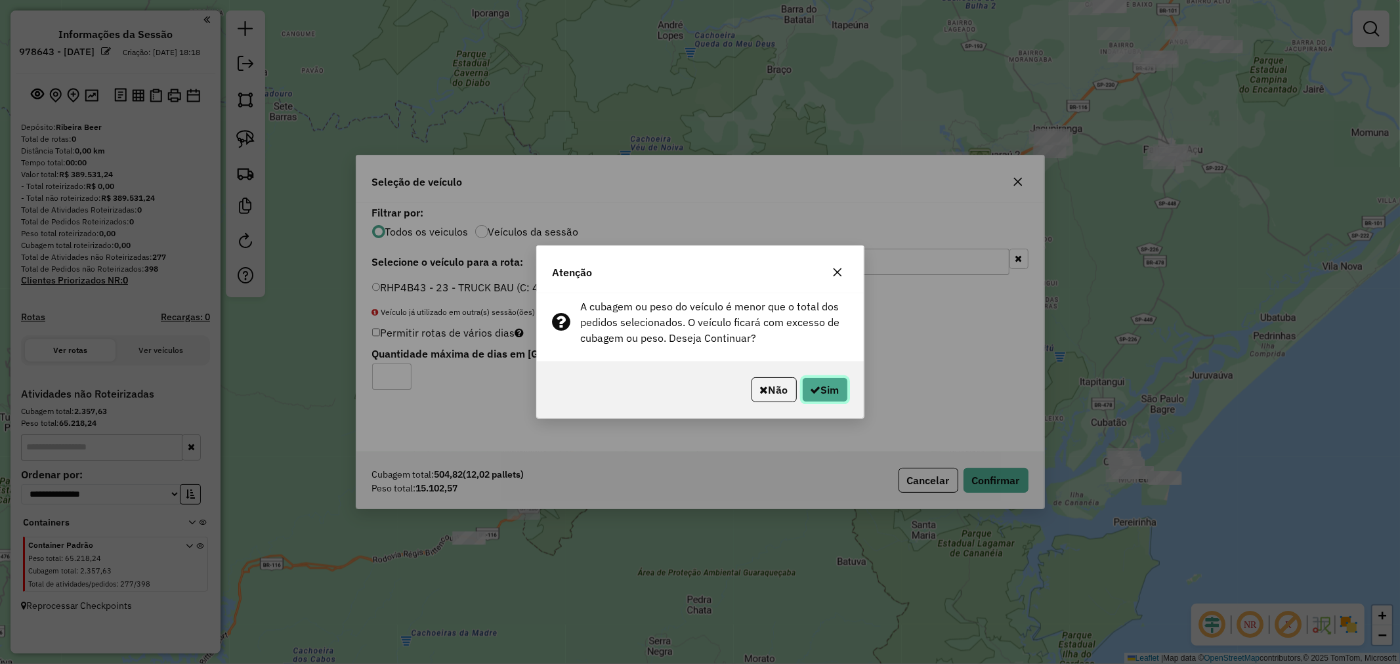
click at [824, 391] on button "Sim" at bounding box center [825, 390] width 46 height 25
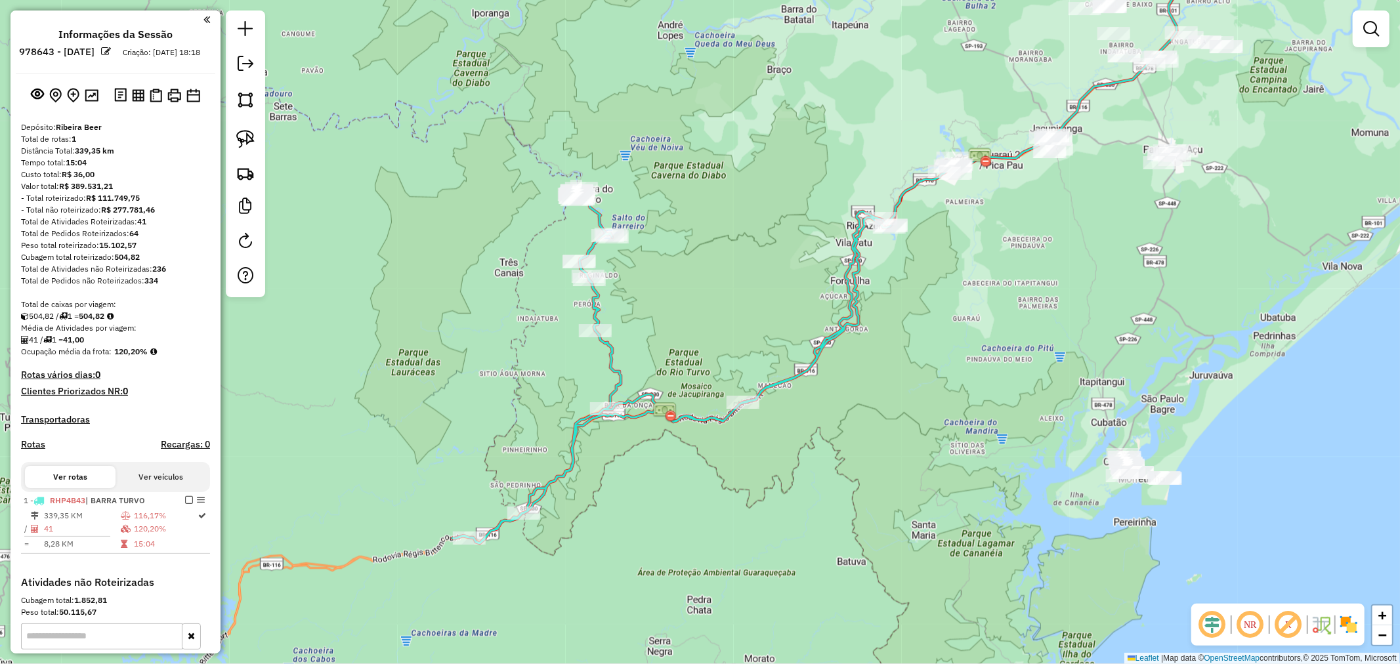
click at [600, 218] on icon at bounding box center [671, 365] width 439 height 355
select select "**********"
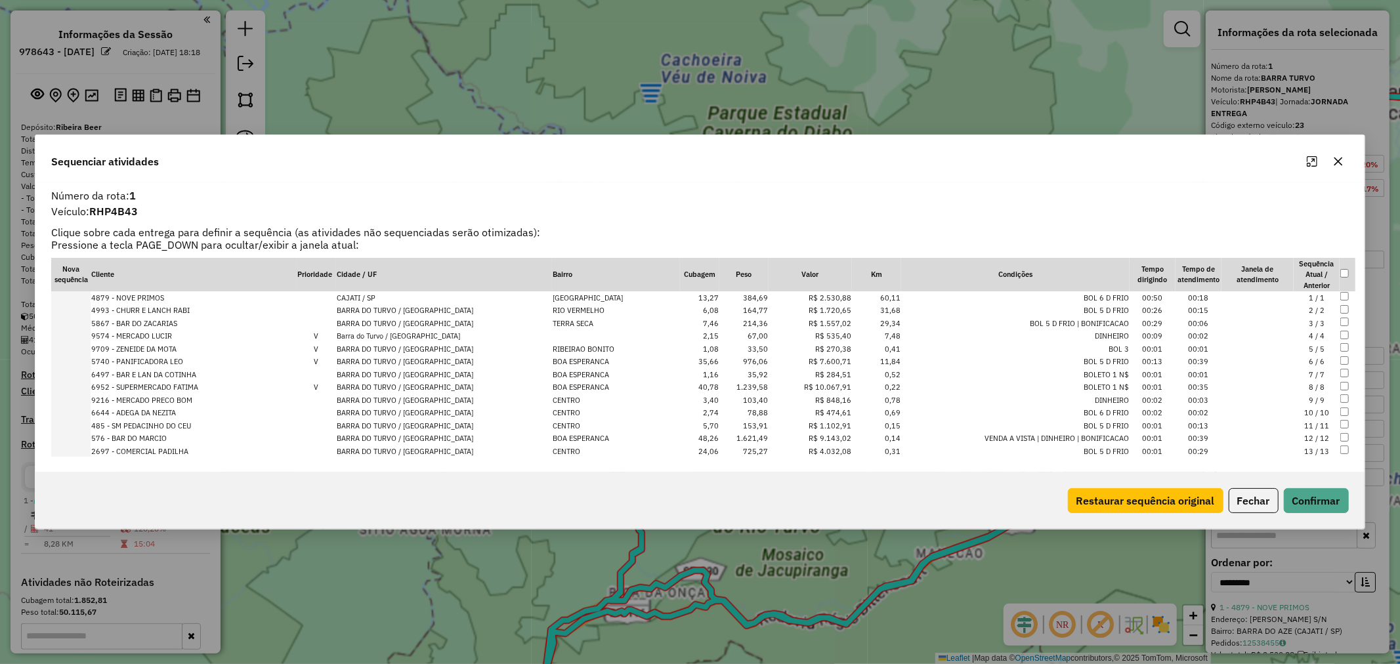
scroll to position [169, 0]
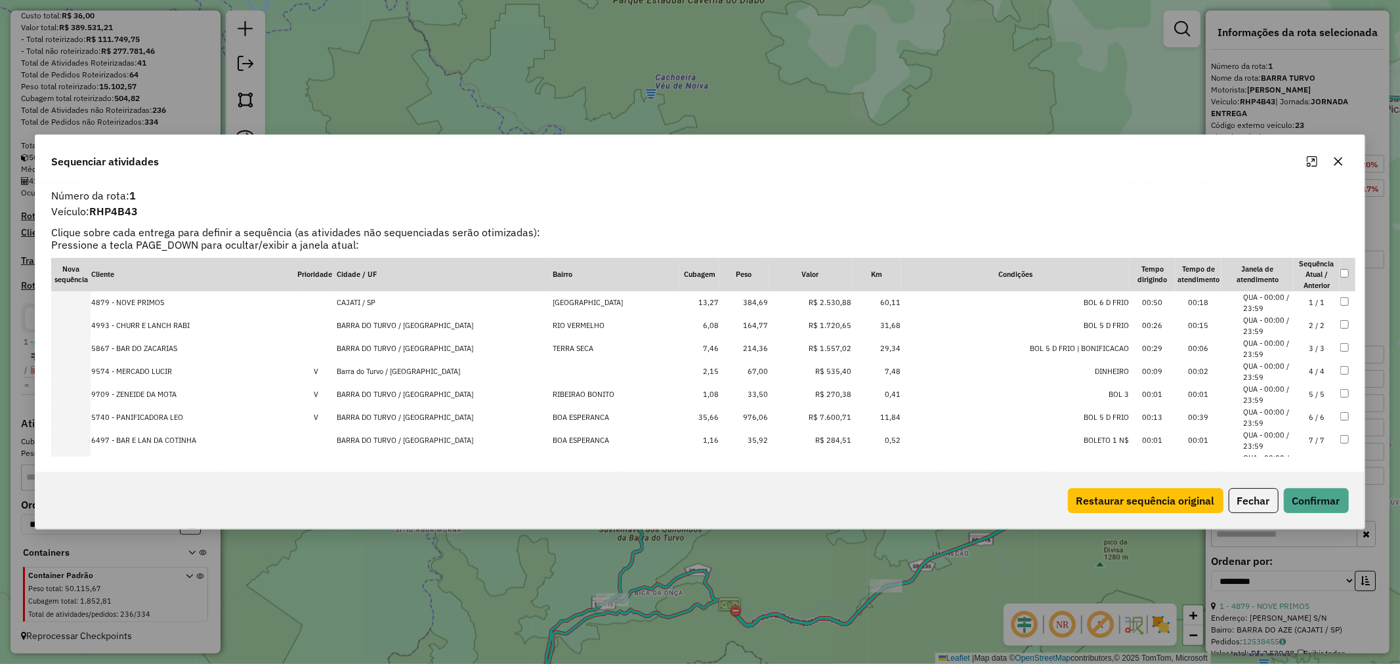
click at [1314, 162] on icon "Maximize" at bounding box center [1312, 161] width 11 height 11
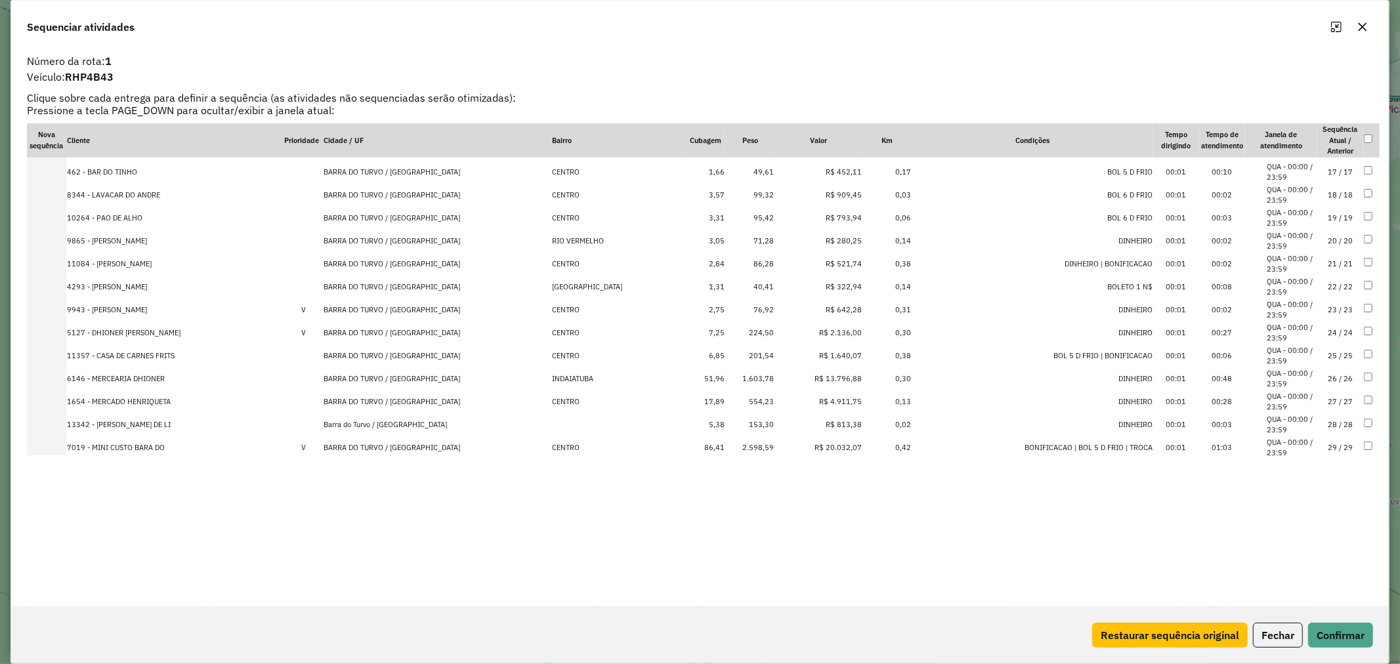
scroll to position [437, 0]
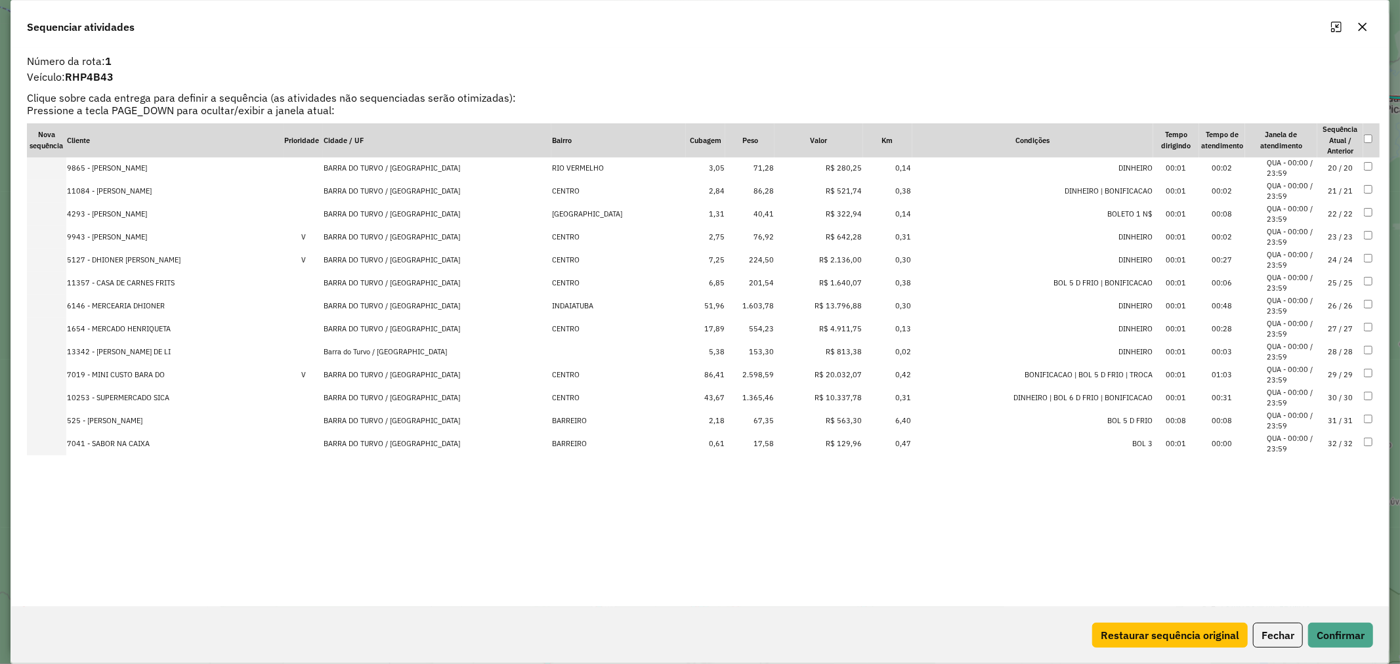
click at [725, 372] on td "2.598,59" at bounding box center [749, 375] width 49 height 23
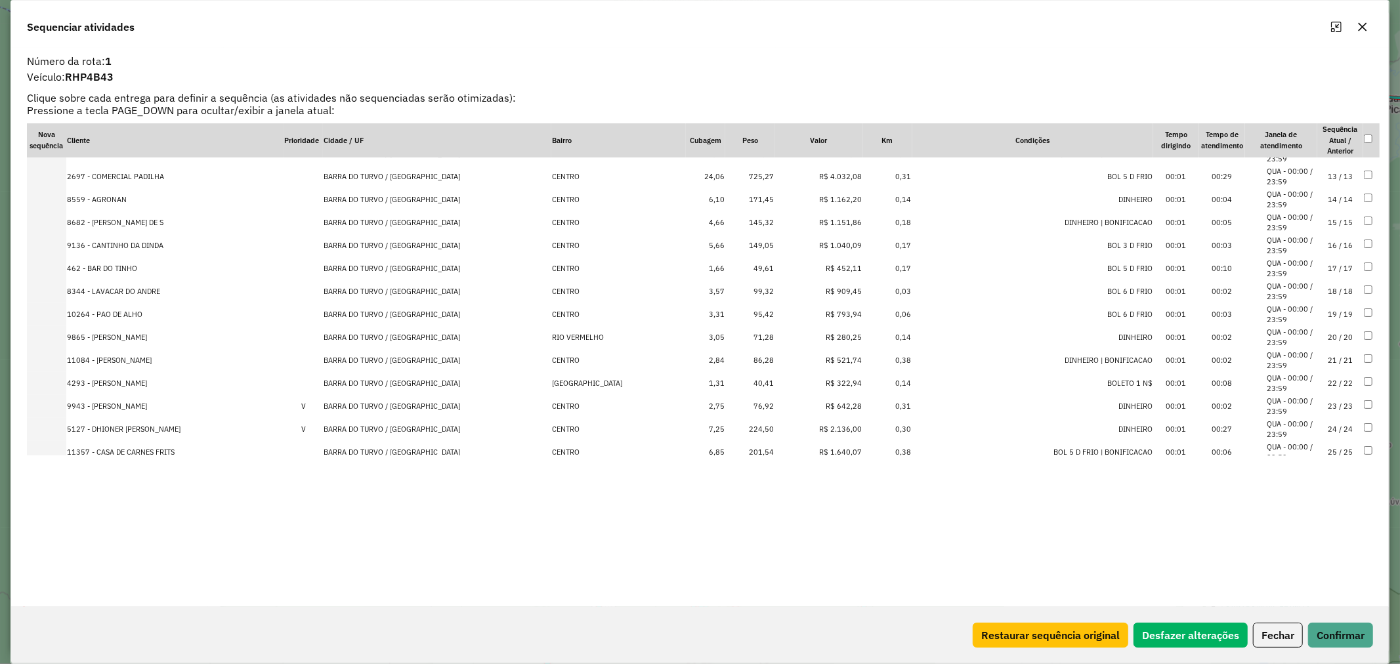
scroll to position [0, 0]
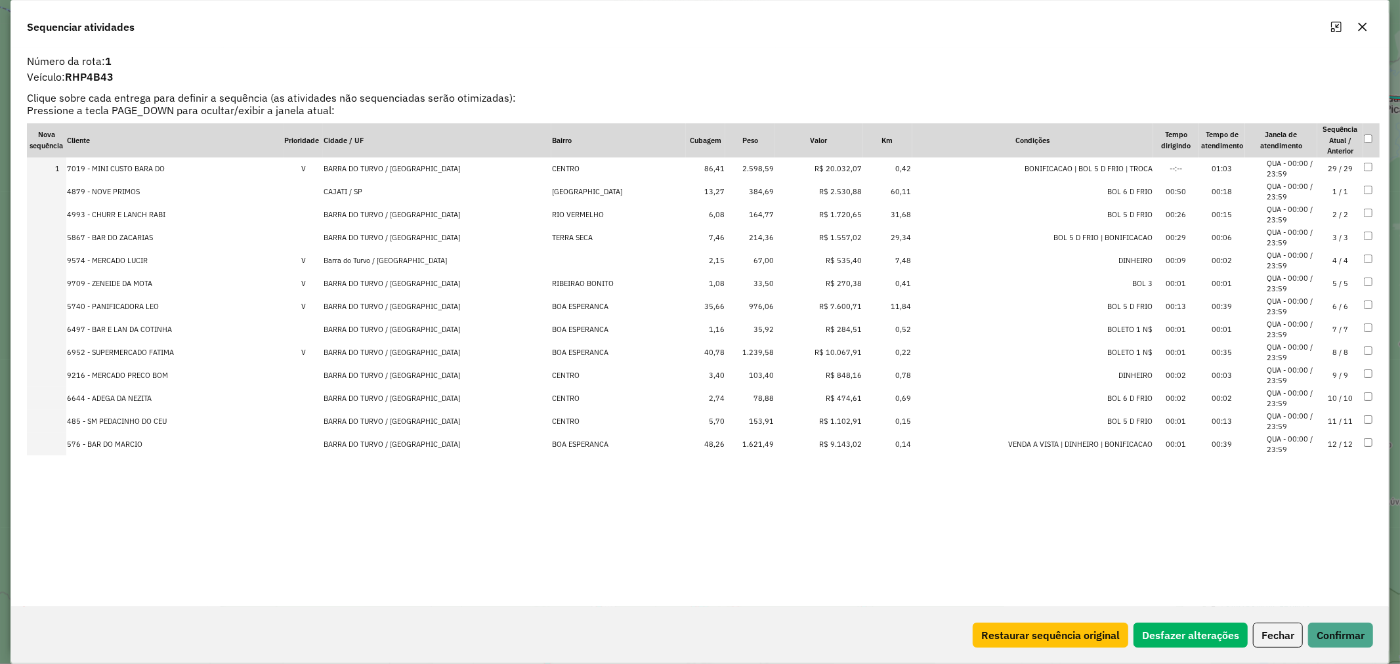
click at [152, 350] on td "6952 - SUPERMERCADO FATIMA" at bounding box center [174, 352] width 217 height 23
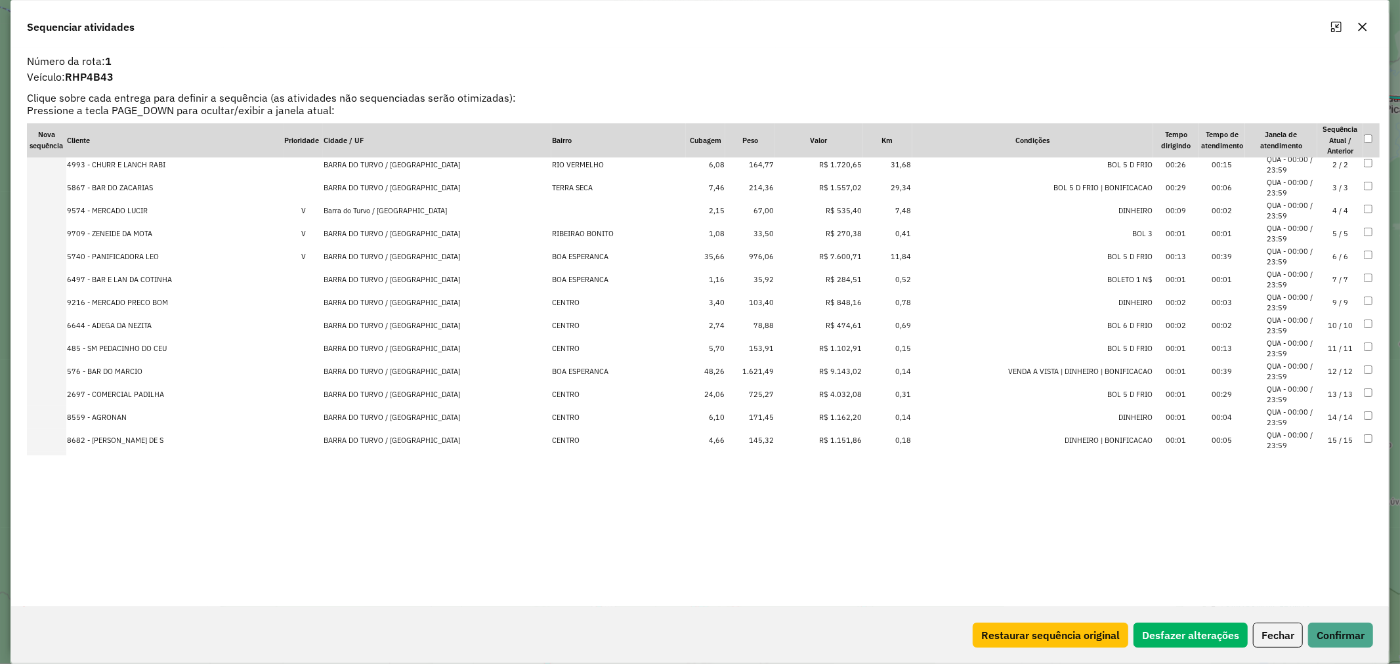
click at [119, 372] on td "576 - BAR DO MARCIO" at bounding box center [174, 371] width 217 height 23
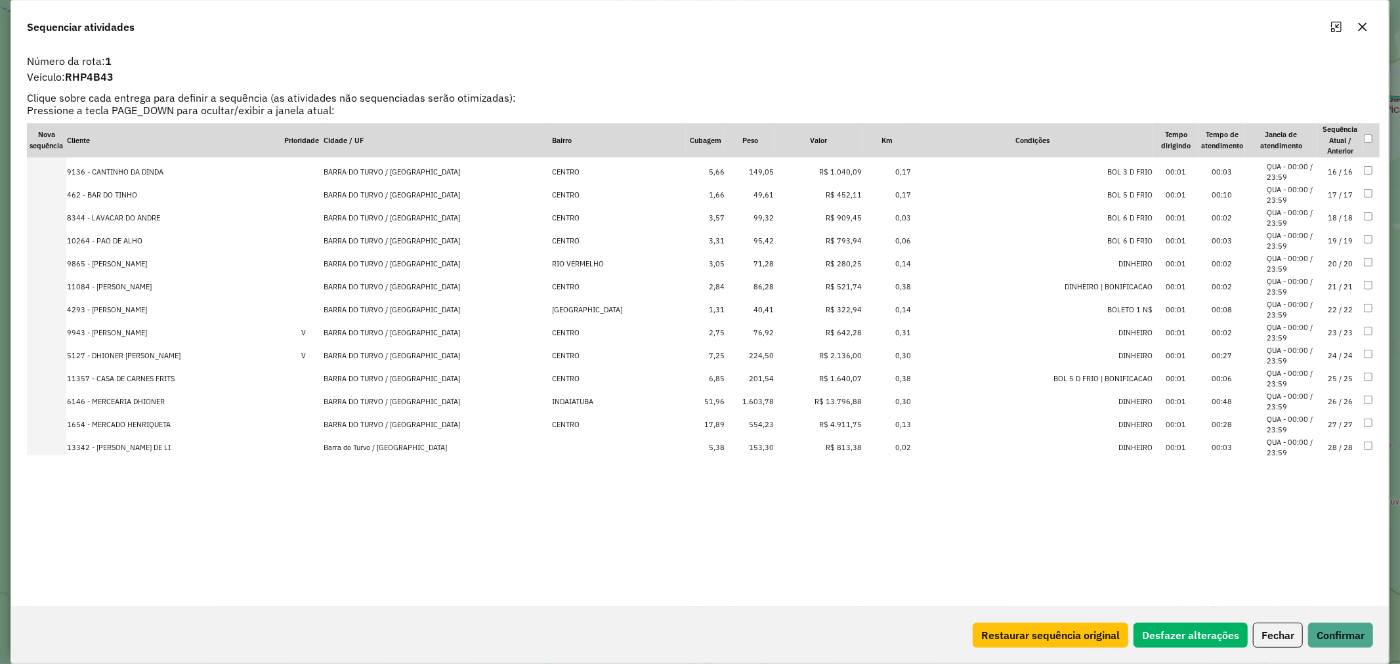
scroll to position [437, 0]
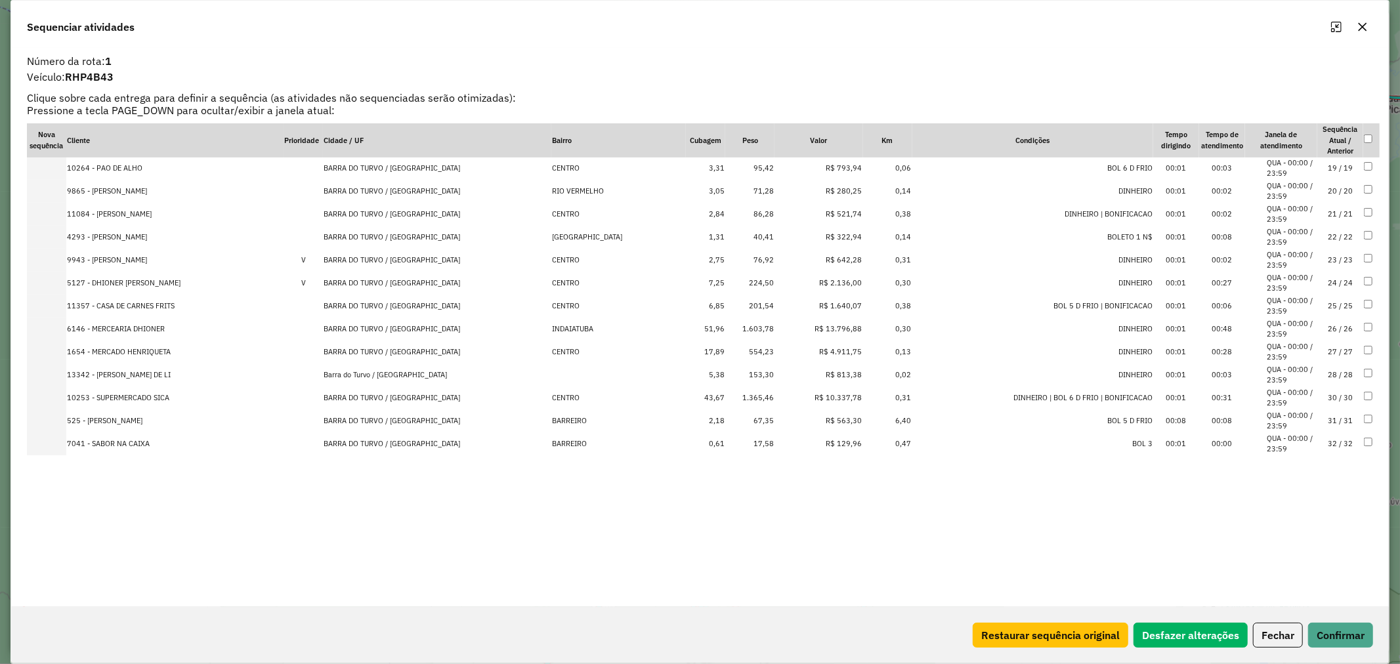
click at [134, 325] on td "6146 - MERCEARIA DHIONER" at bounding box center [174, 329] width 217 height 23
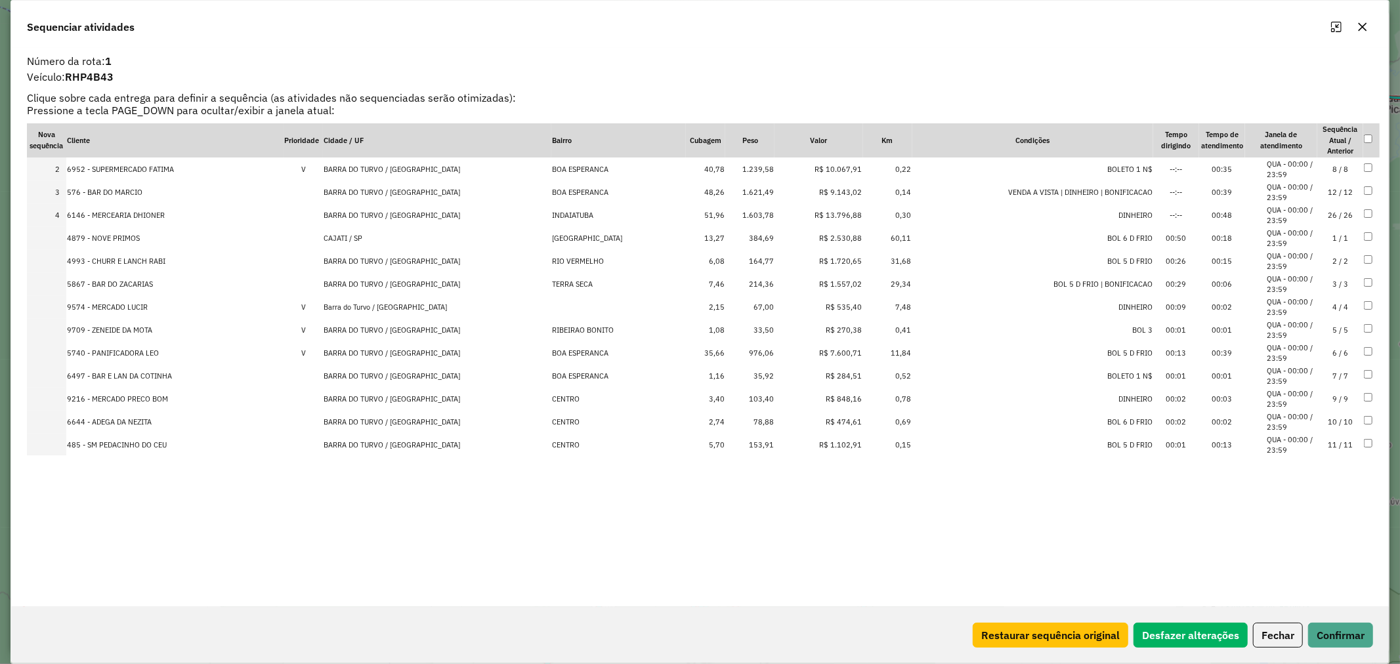
scroll to position [0, 0]
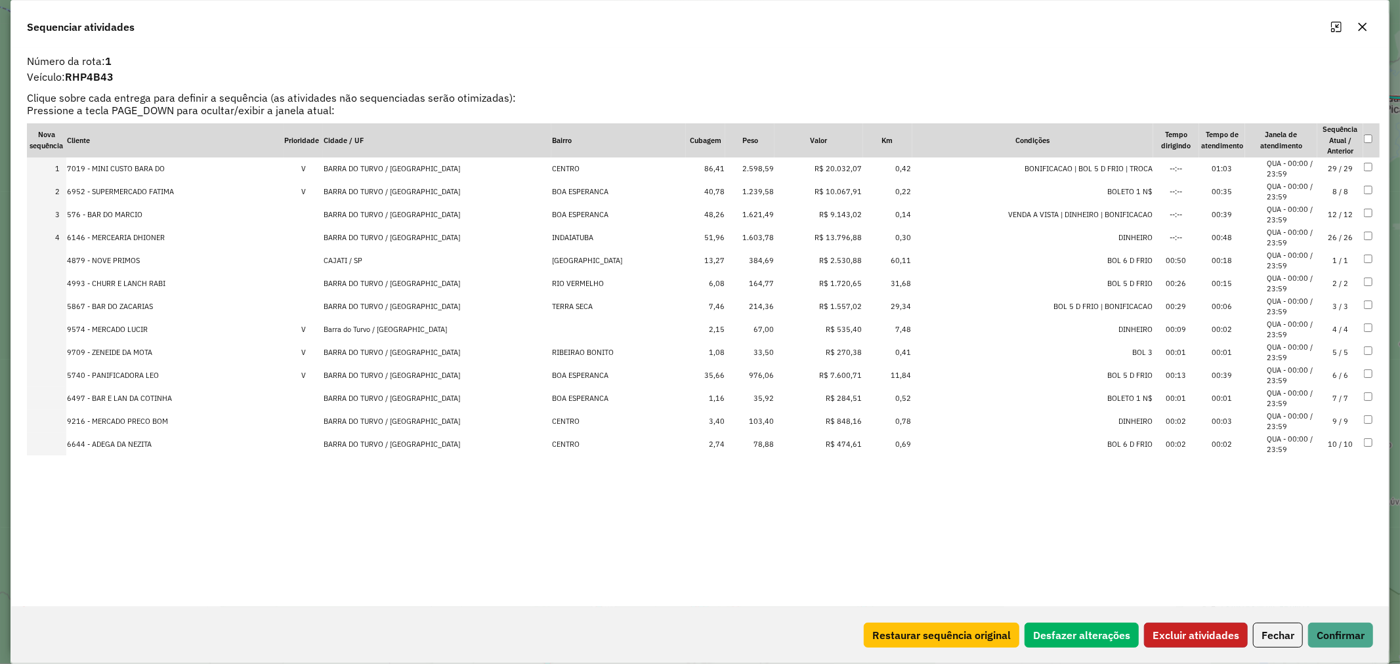
click at [1199, 634] on button "Excluir atividades" at bounding box center [1196, 635] width 104 height 25
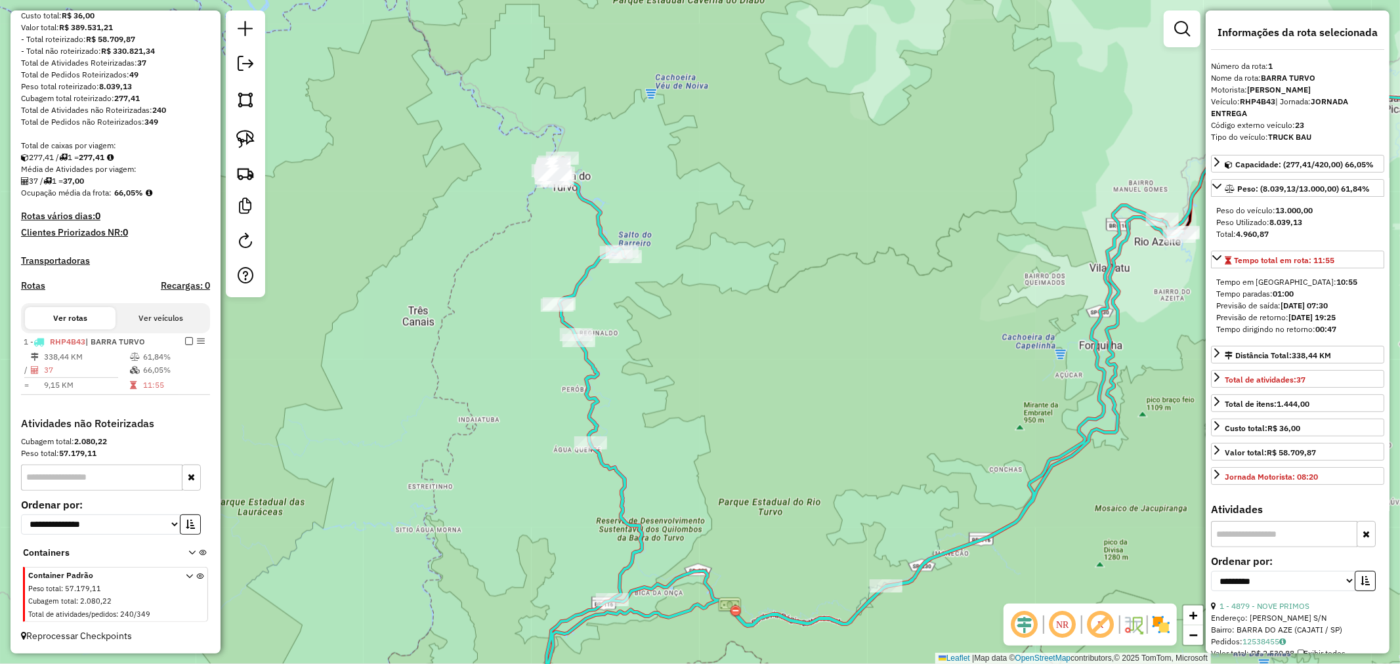
click at [586, 273] on icon at bounding box center [856, 444] width 655 height 573
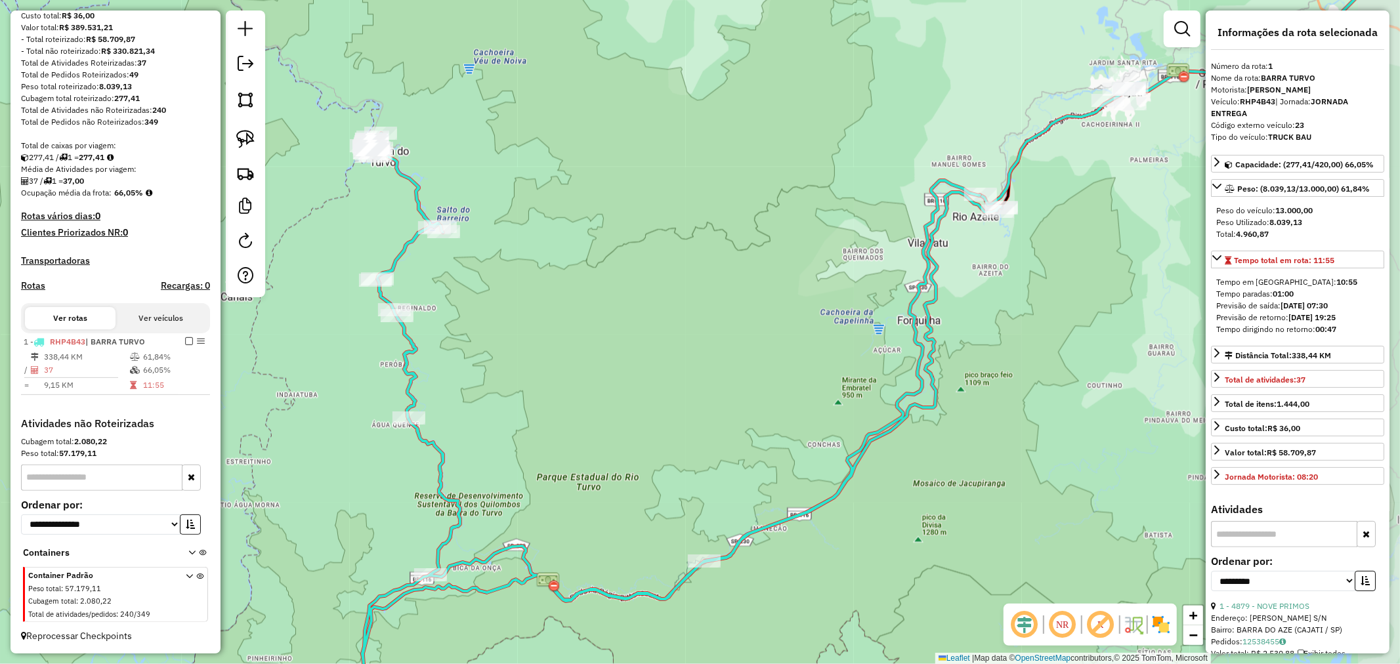
drag, startPoint x: 957, startPoint y: 253, endPoint x: 877, endPoint y: 245, distance: 79.8
click at [877, 245] on div "Janela de atendimento Grade de atendimento Capacidade Transportadoras Veículos …" at bounding box center [700, 332] width 1400 height 664
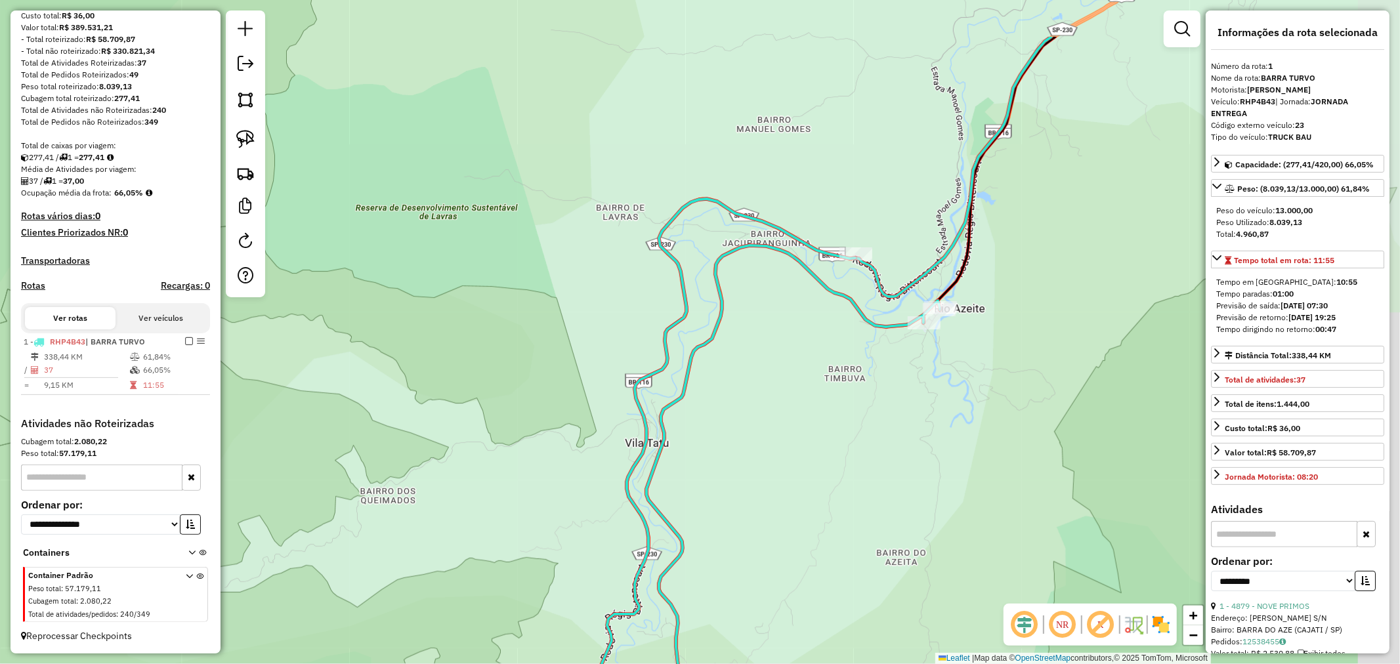
drag, startPoint x: 985, startPoint y: 250, endPoint x: 839, endPoint y: 350, distance: 177.2
click at [839, 350] on div "Janela de atendimento Grade de atendimento Capacidade Transportadoras Veículos …" at bounding box center [700, 332] width 1400 height 664
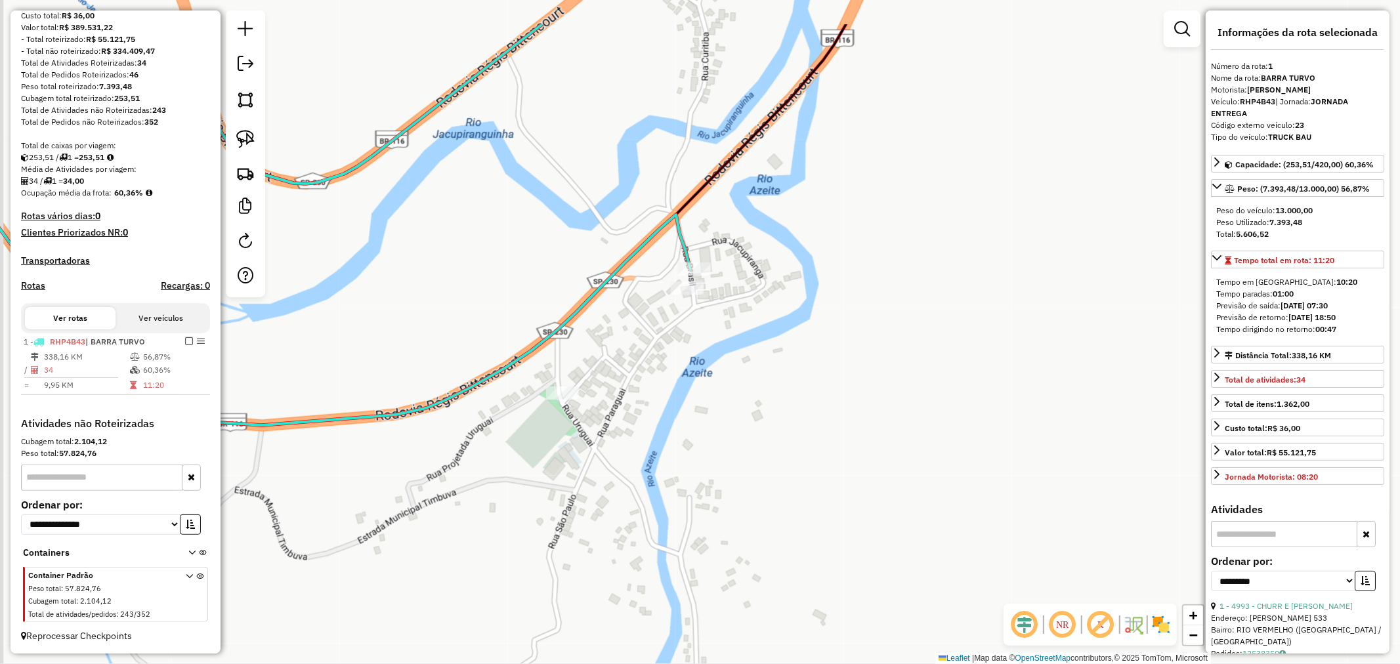
drag, startPoint x: 720, startPoint y: 280, endPoint x: 746, endPoint y: 370, distance: 94.3
click at [746, 370] on div "Janela de atendimento Grade de atendimento Capacidade Transportadoras Veículos …" at bounding box center [700, 332] width 1400 height 664
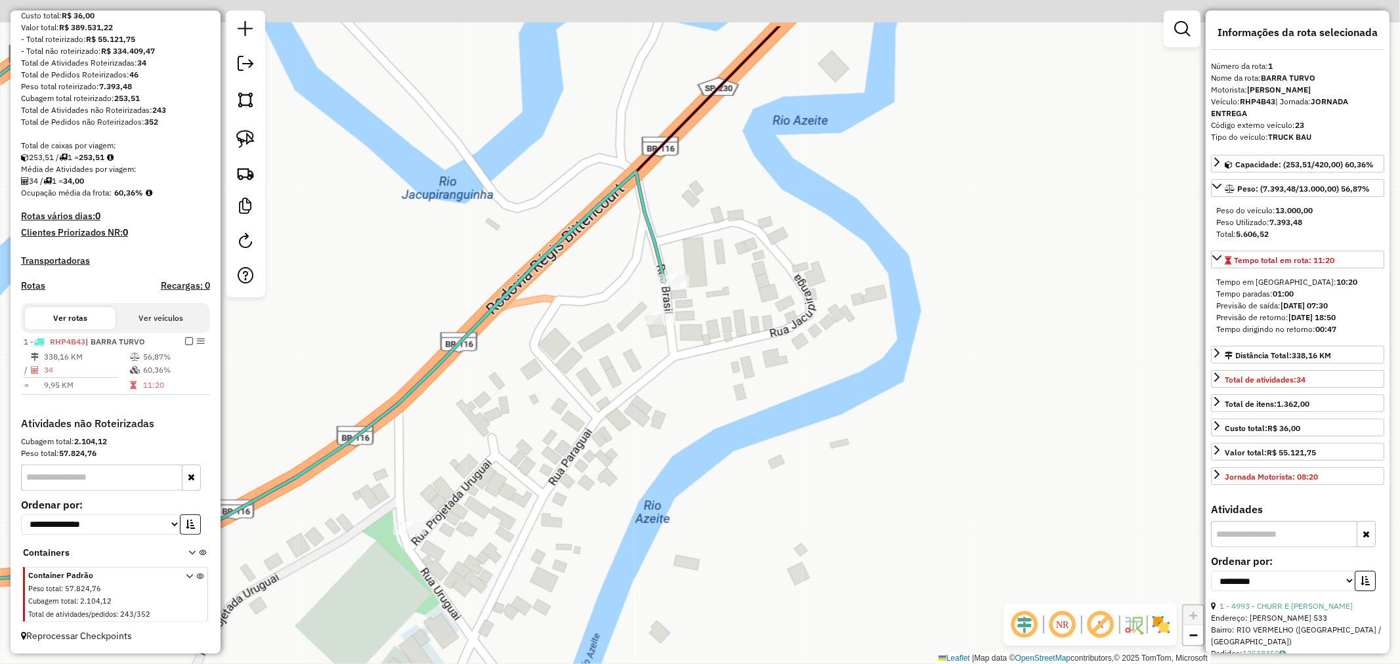
drag, startPoint x: 749, startPoint y: 306, endPoint x: 763, endPoint y: 365, distance: 60.7
click at [763, 365] on div "Janela de atendimento Grade de atendimento Capacidade Transportadoras Veículos …" at bounding box center [700, 332] width 1400 height 664
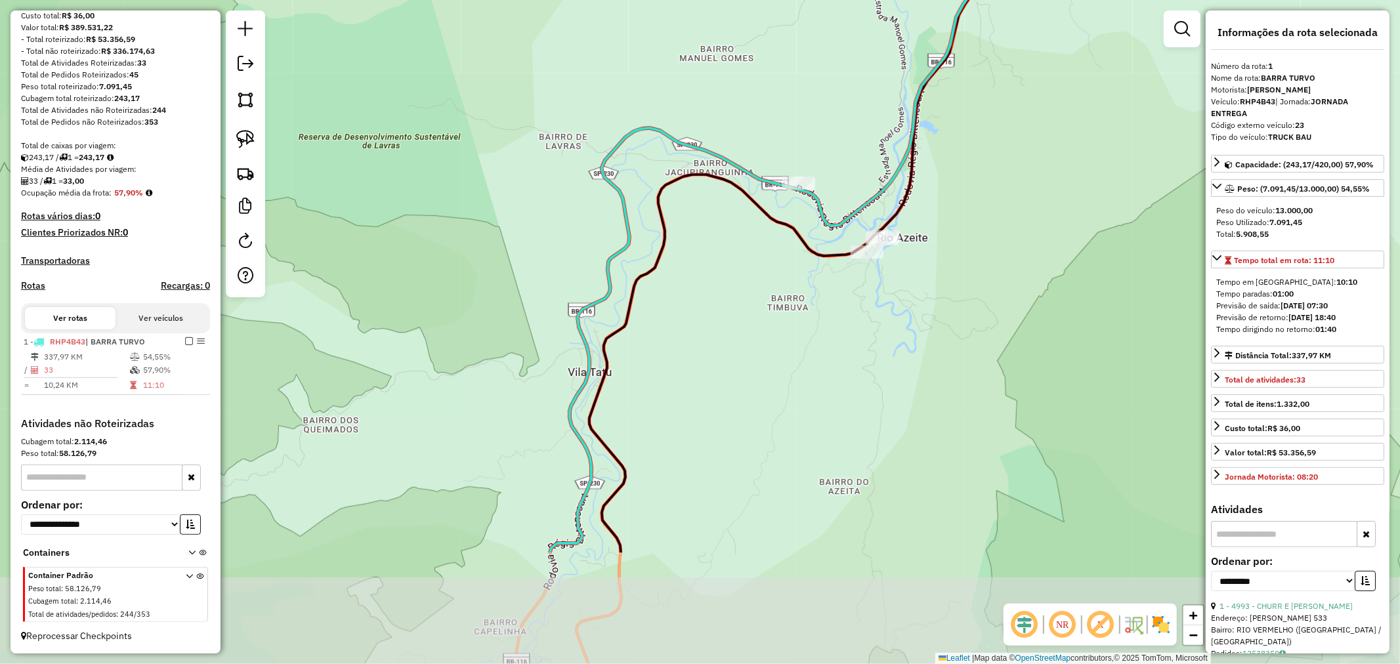
drag, startPoint x: 709, startPoint y: 469, endPoint x: 782, endPoint y: 292, distance: 192.3
click at [782, 292] on div "Janela de atendimento Grade de atendimento Capacidade Transportadoras Veículos …" at bounding box center [700, 332] width 1400 height 664
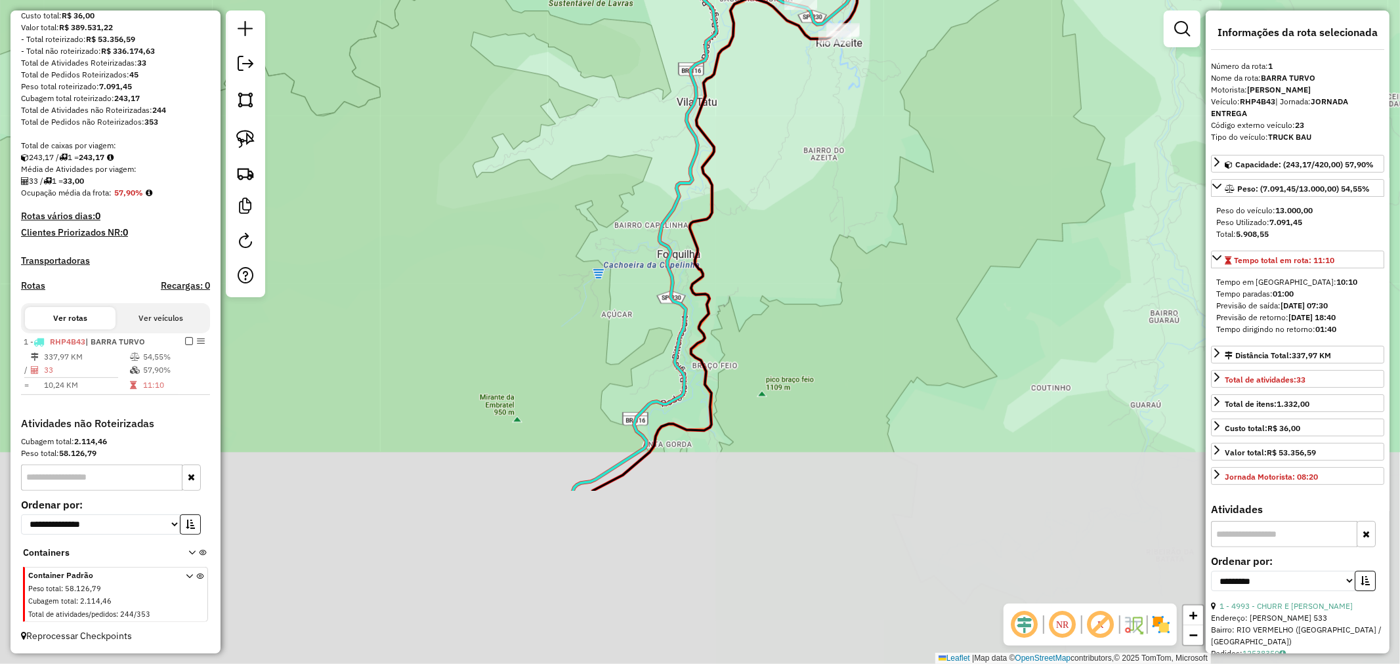
drag, startPoint x: 783, startPoint y: 453, endPoint x: 792, endPoint y: 202, distance: 251.6
click at [792, 202] on div "Janela de atendimento Grade de atendimento Capacidade Transportadoras Veículos …" at bounding box center [700, 332] width 1400 height 664
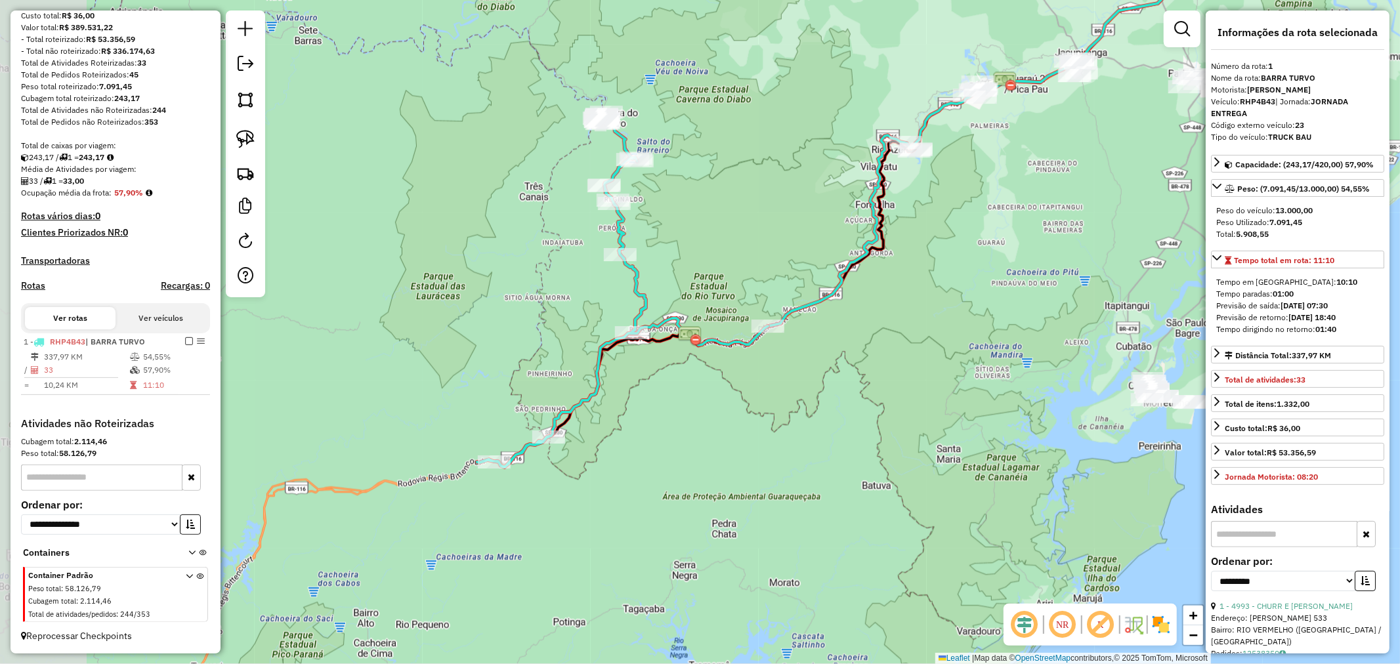
drag, startPoint x: 731, startPoint y: 409, endPoint x: 867, endPoint y: 372, distance: 141.6
click at [877, 388] on div "Janela de atendimento Grade de atendimento Capacidade Transportadoras Veículos …" at bounding box center [700, 332] width 1400 height 664
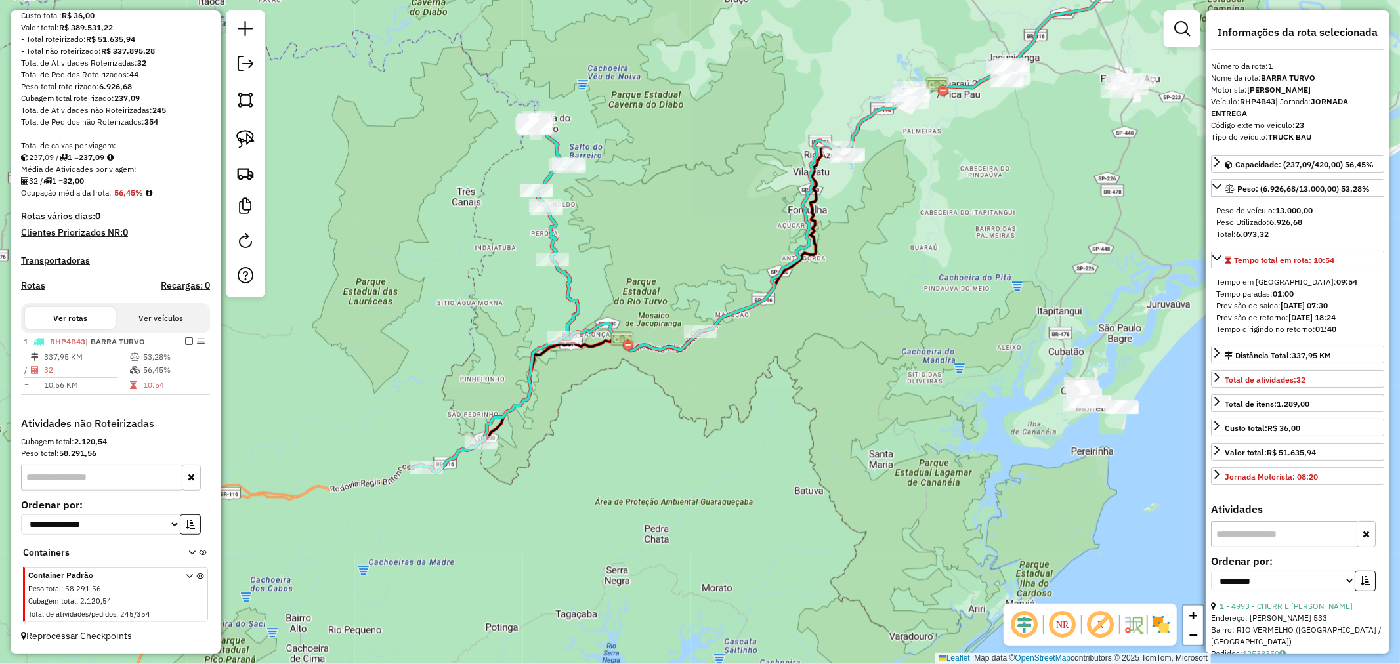
click at [566, 284] on icon at bounding box center [494, 295] width 169 height 355
click at [532, 366] on icon at bounding box center [494, 295] width 169 height 355
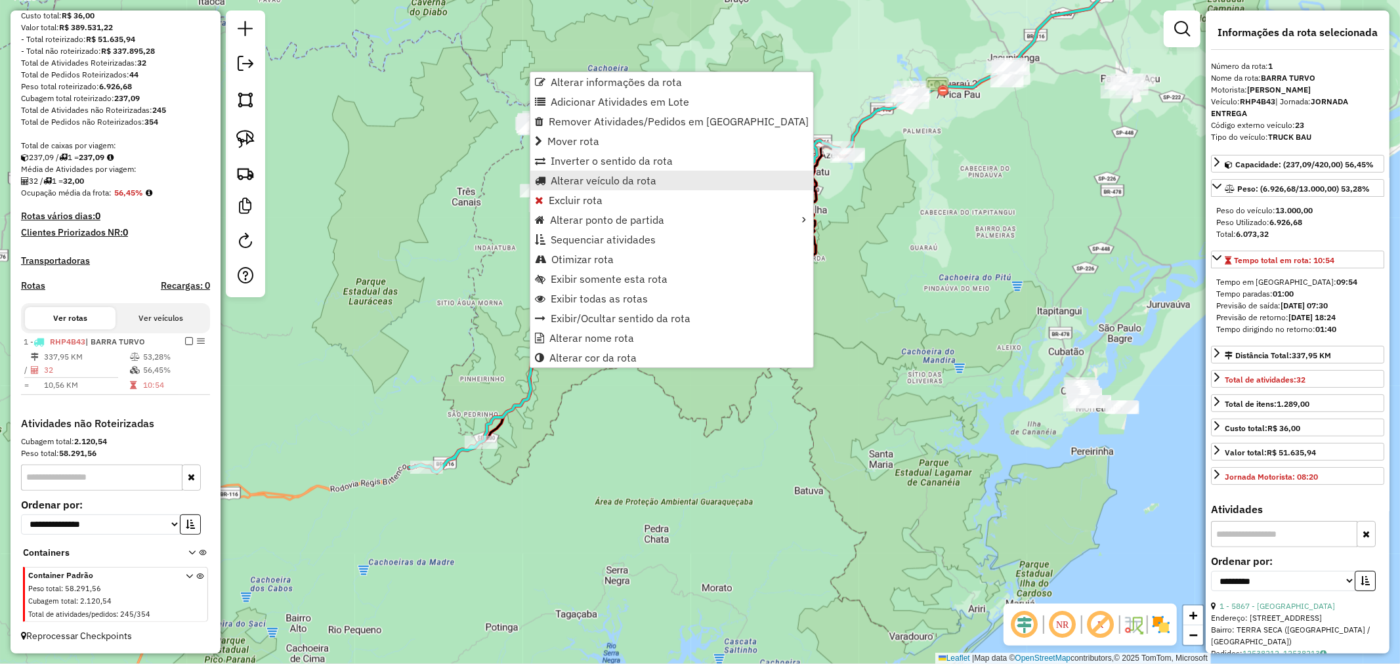
click at [621, 181] on span "Alterar veículo da rota" at bounding box center [604, 180] width 106 height 11
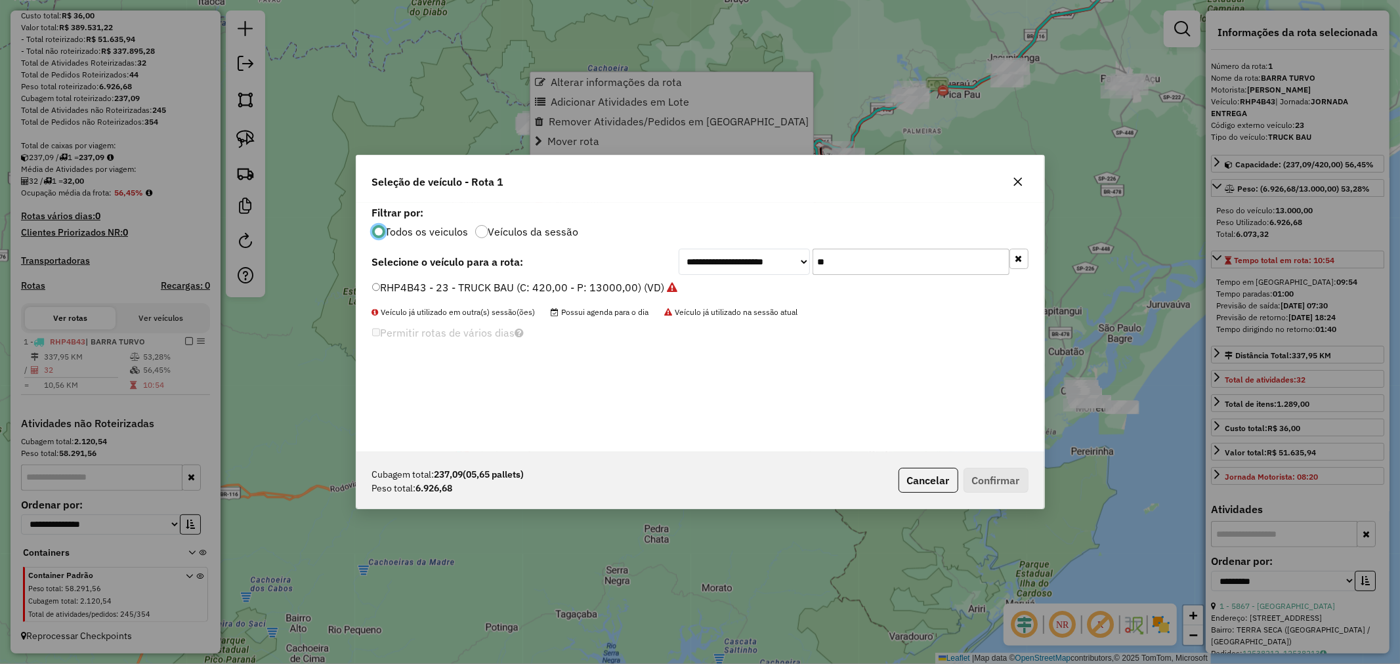
scroll to position [7, 3]
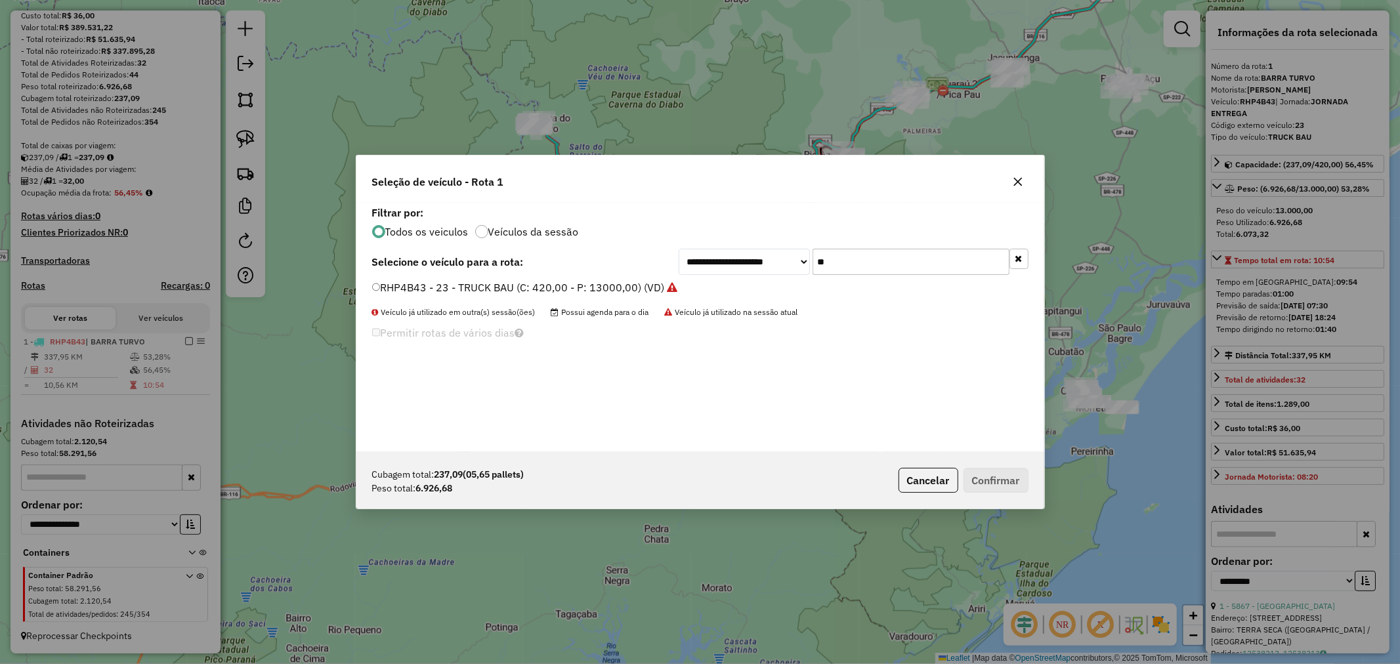
drag, startPoint x: 834, startPoint y: 257, endPoint x: 763, endPoint y: 267, distance: 72.2
click at [763, 267] on div "**********" at bounding box center [854, 262] width 350 height 26
type input "***"
click at [1008, 490] on button "Confirmar" at bounding box center [996, 480] width 65 height 25
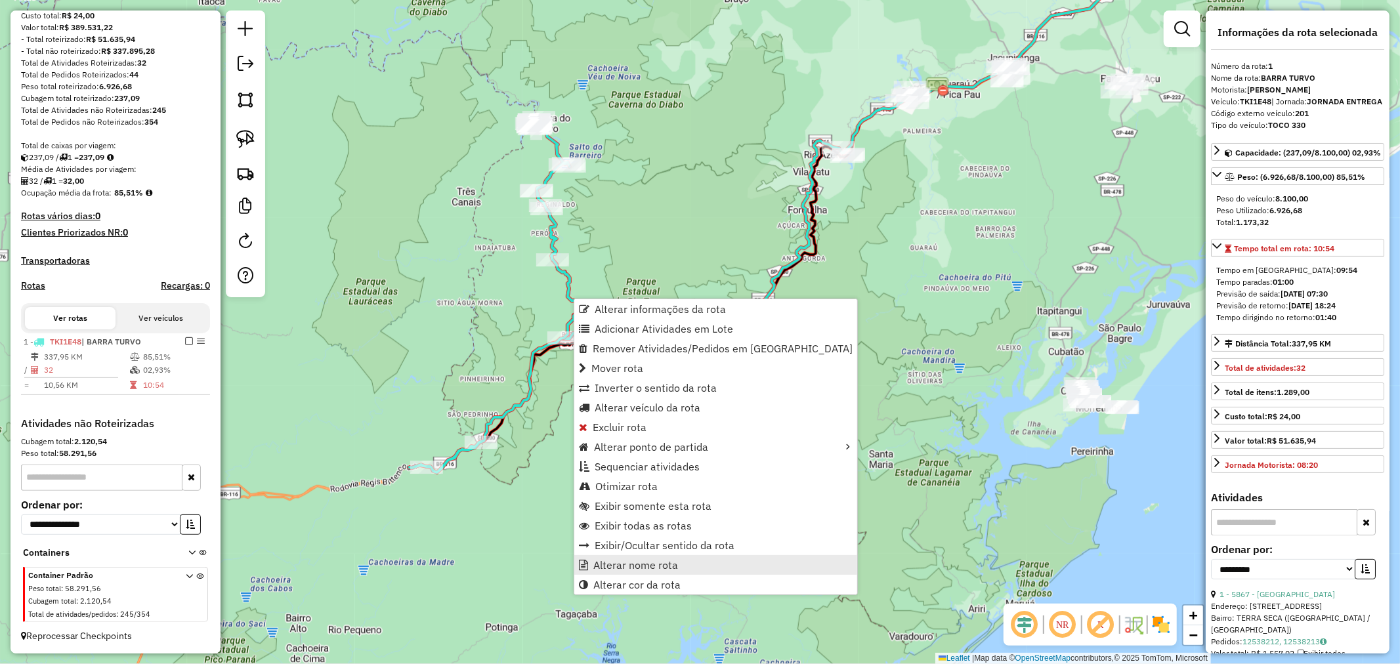
click at [647, 563] on span "Alterar nome rota" at bounding box center [636, 565] width 85 height 11
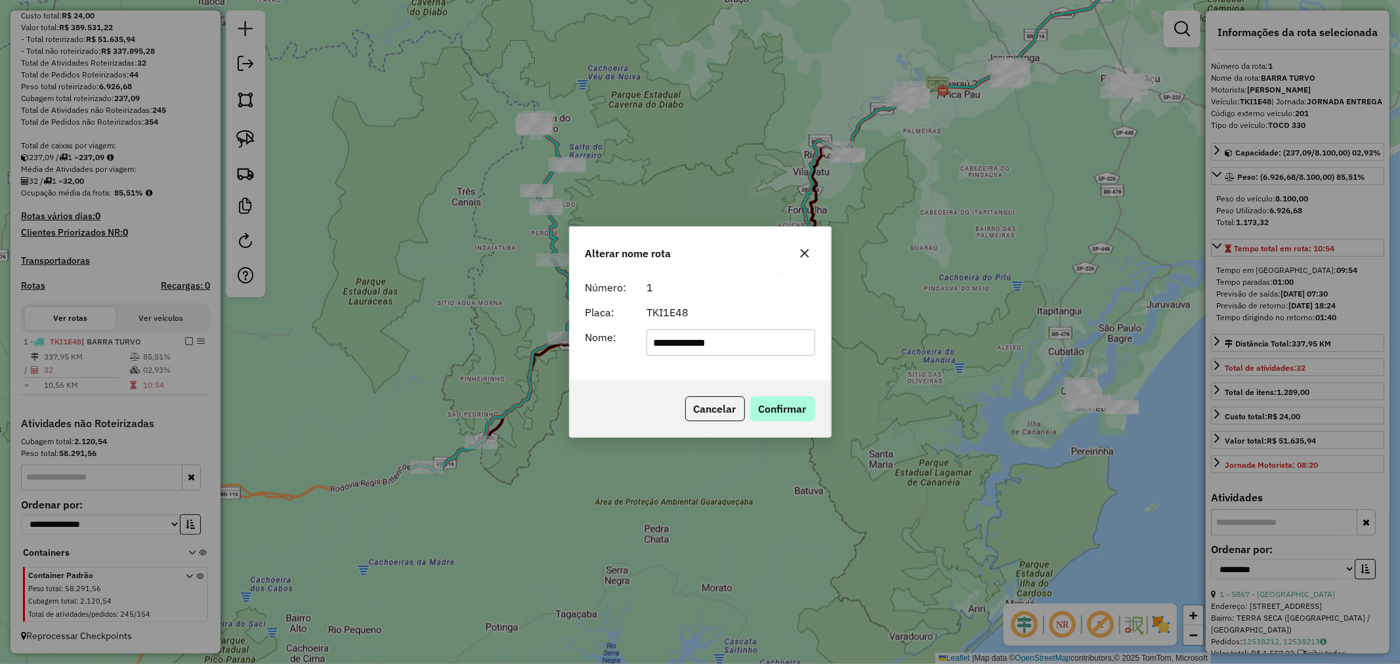
type input "**********"
click at [773, 402] on button "Confirmar" at bounding box center [782, 409] width 65 height 25
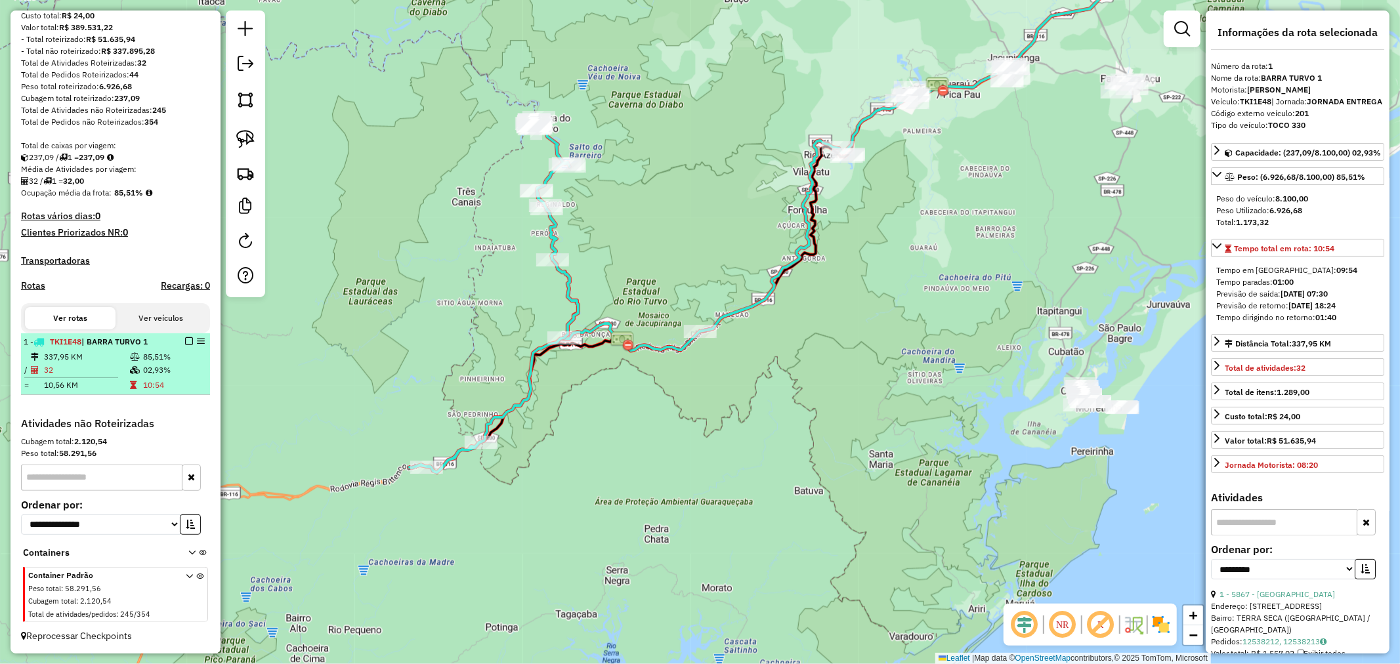
click at [185, 340] on em at bounding box center [189, 341] width 8 height 8
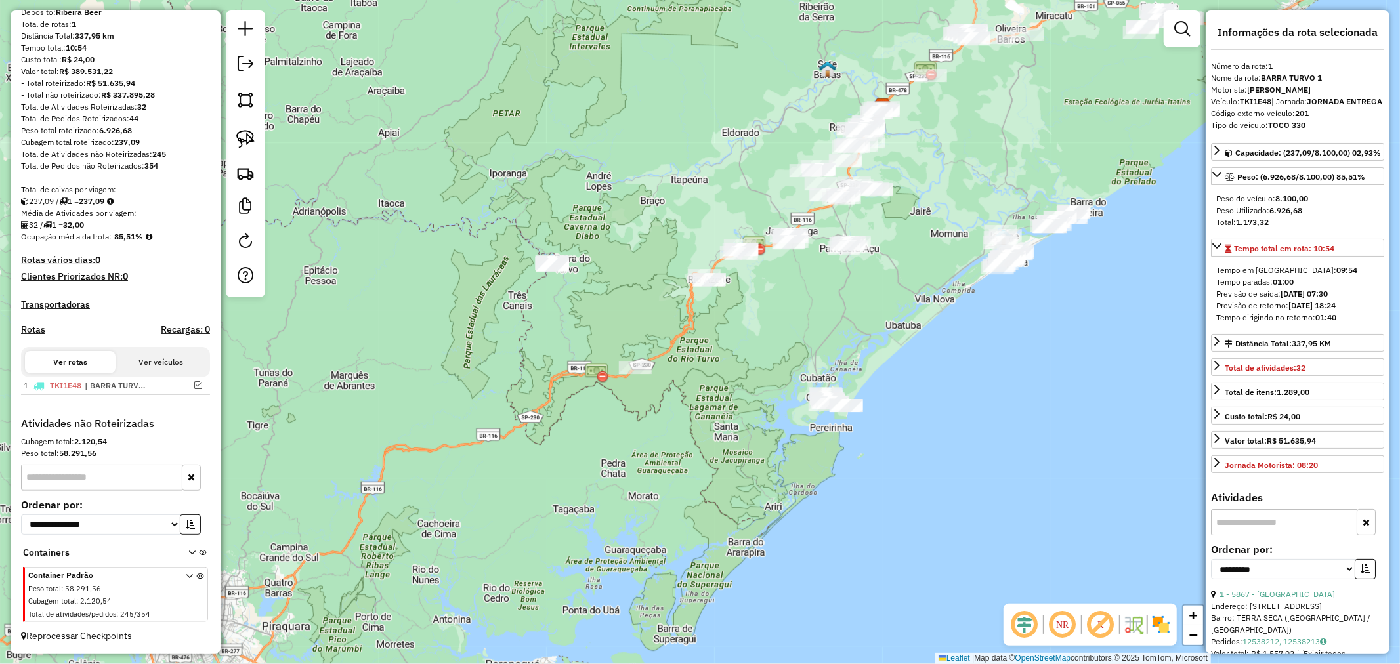
drag, startPoint x: 717, startPoint y: 410, endPoint x: 730, endPoint y: 437, distance: 30.5
click at [733, 443] on div "Janela de atendimento Grade de atendimento Capacidade Transportadoras Veículos …" at bounding box center [700, 332] width 1400 height 664
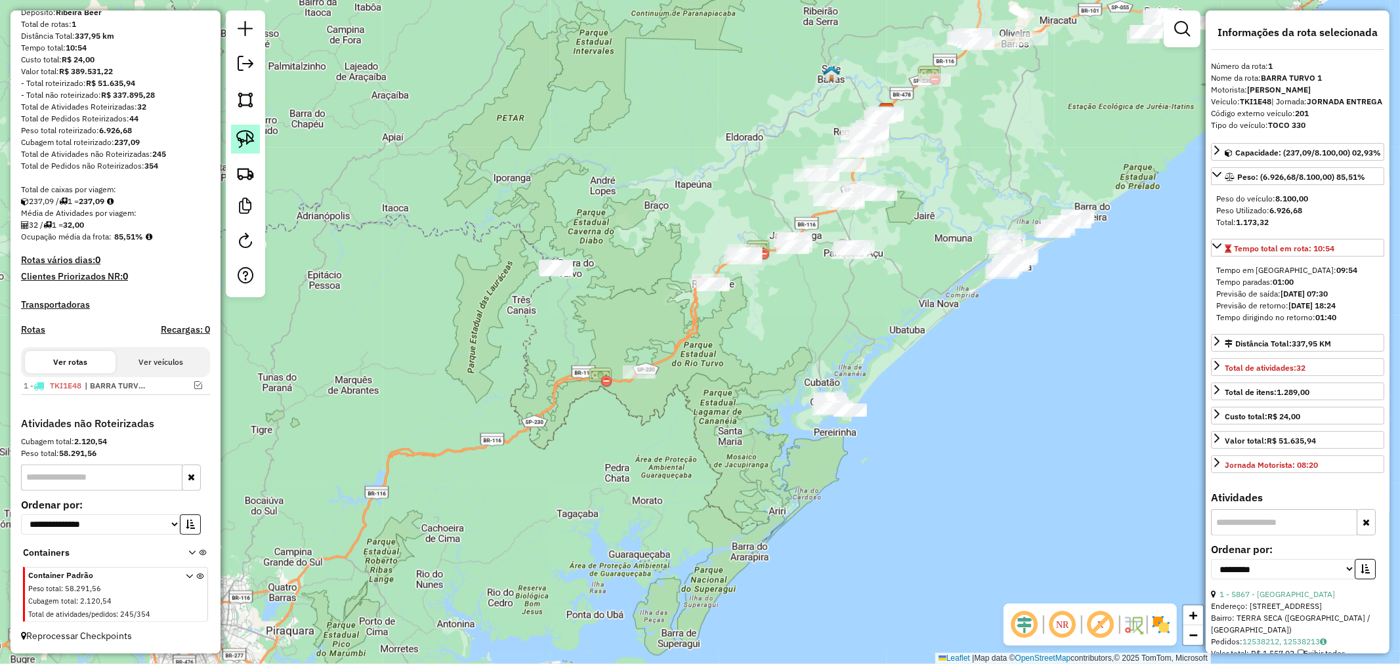
click at [251, 137] on img at bounding box center [245, 139] width 18 height 18
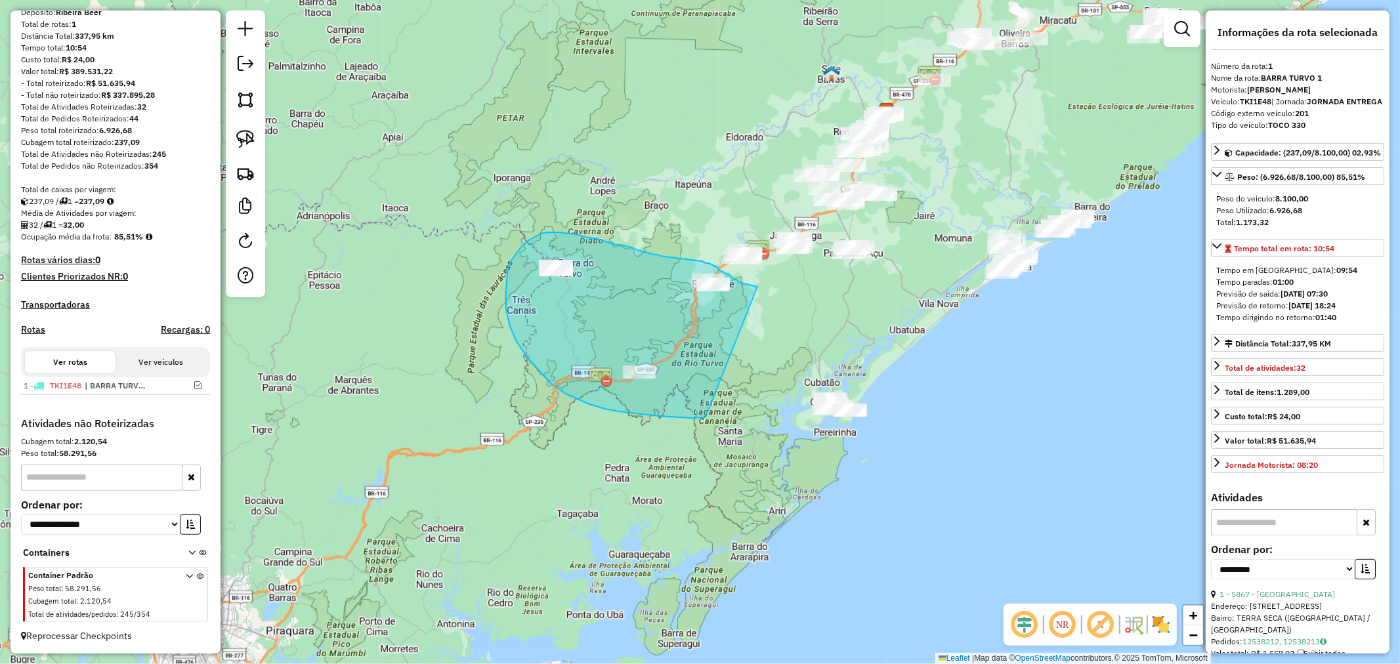
drag, startPoint x: 758, startPoint y: 287, endPoint x: 706, endPoint y: 418, distance: 140.6
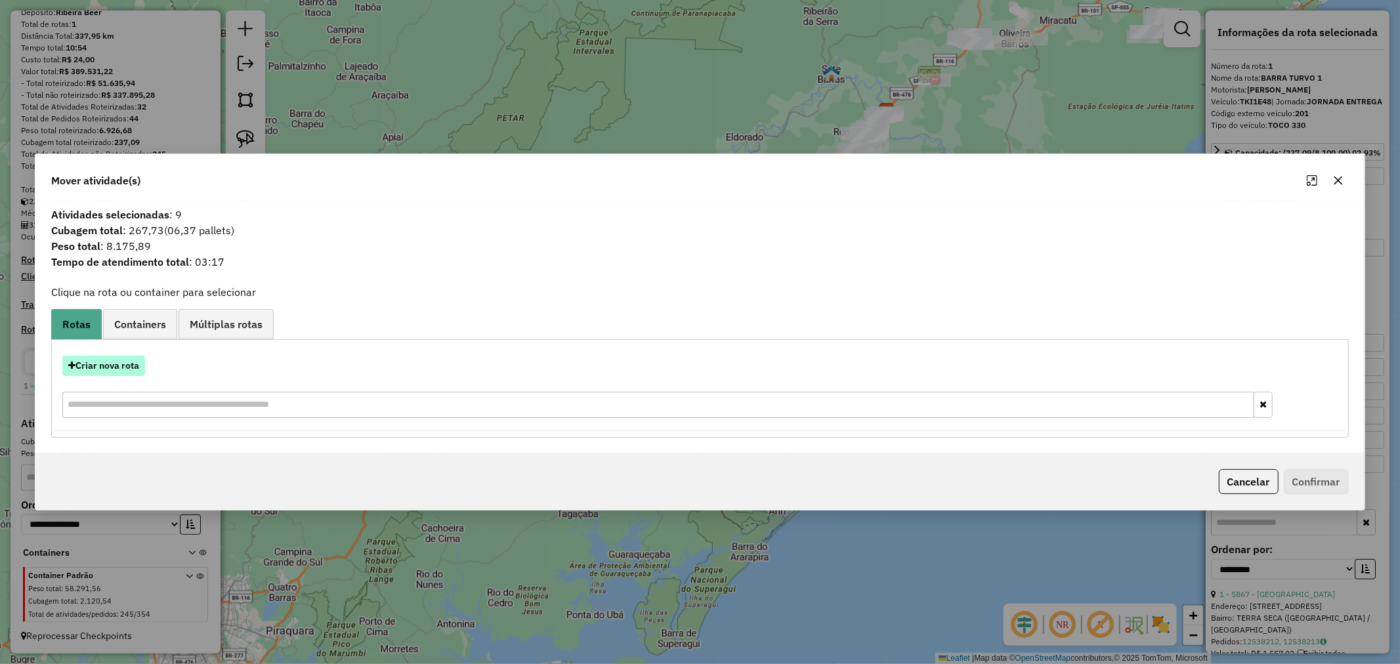
click at [121, 368] on button "Criar nova rota" at bounding box center [103, 366] width 83 height 20
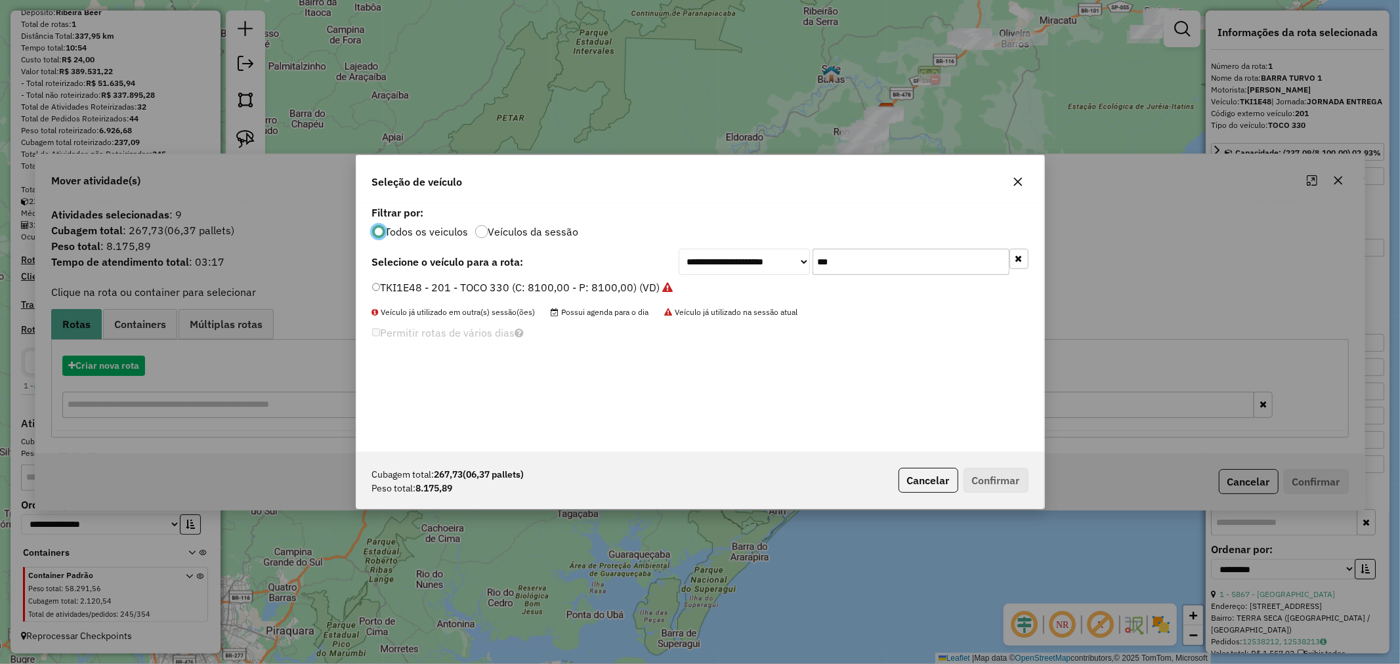
scroll to position [7, 3]
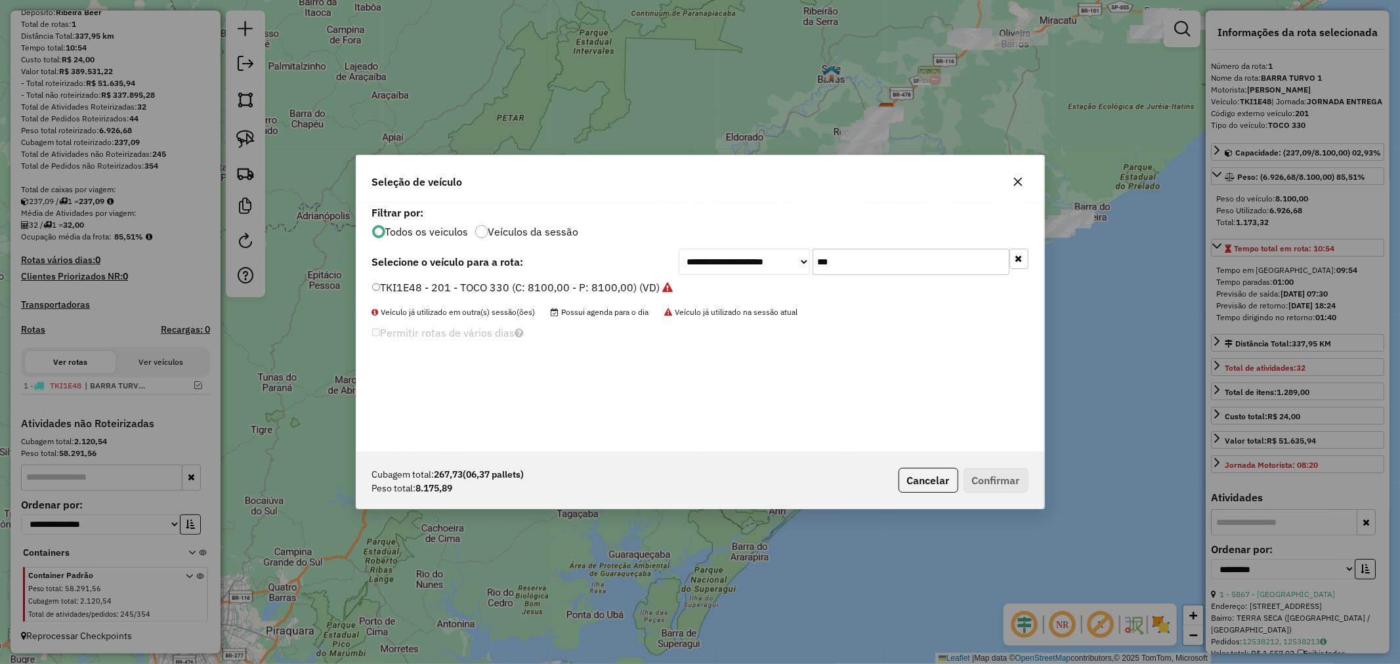
drag, startPoint x: 864, startPoint y: 263, endPoint x: 698, endPoint y: 266, distance: 166.1
click at [701, 266] on div "**********" at bounding box center [854, 262] width 350 height 26
type input "**"
click at [1006, 484] on button "Confirmar" at bounding box center [996, 480] width 65 height 25
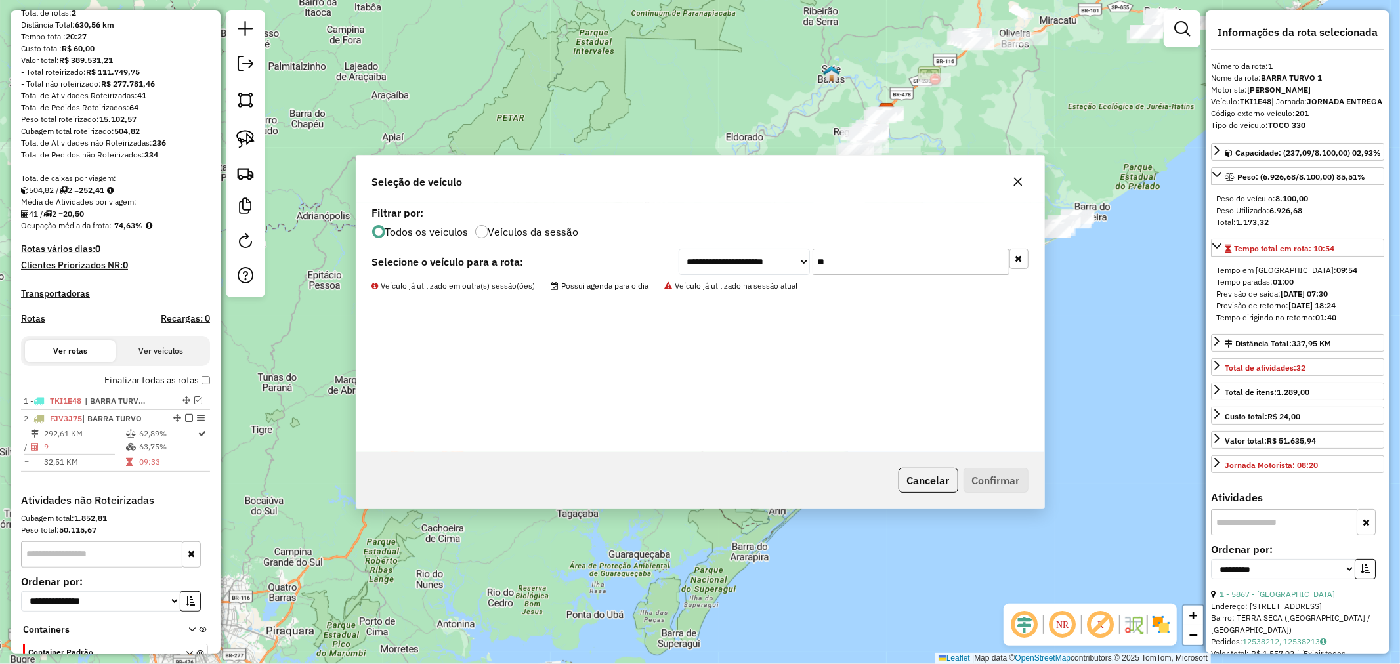
scroll to position [214, 0]
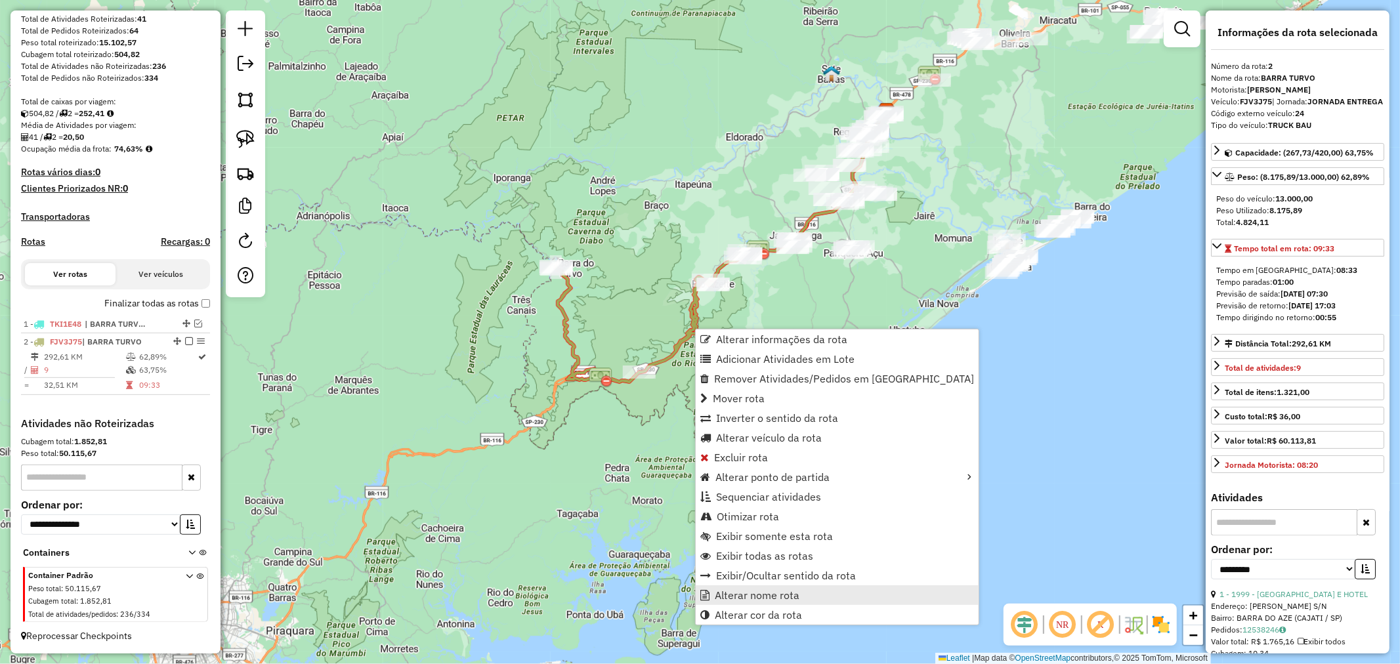
click at [775, 592] on span "Alterar nome rota" at bounding box center [757, 595] width 85 height 11
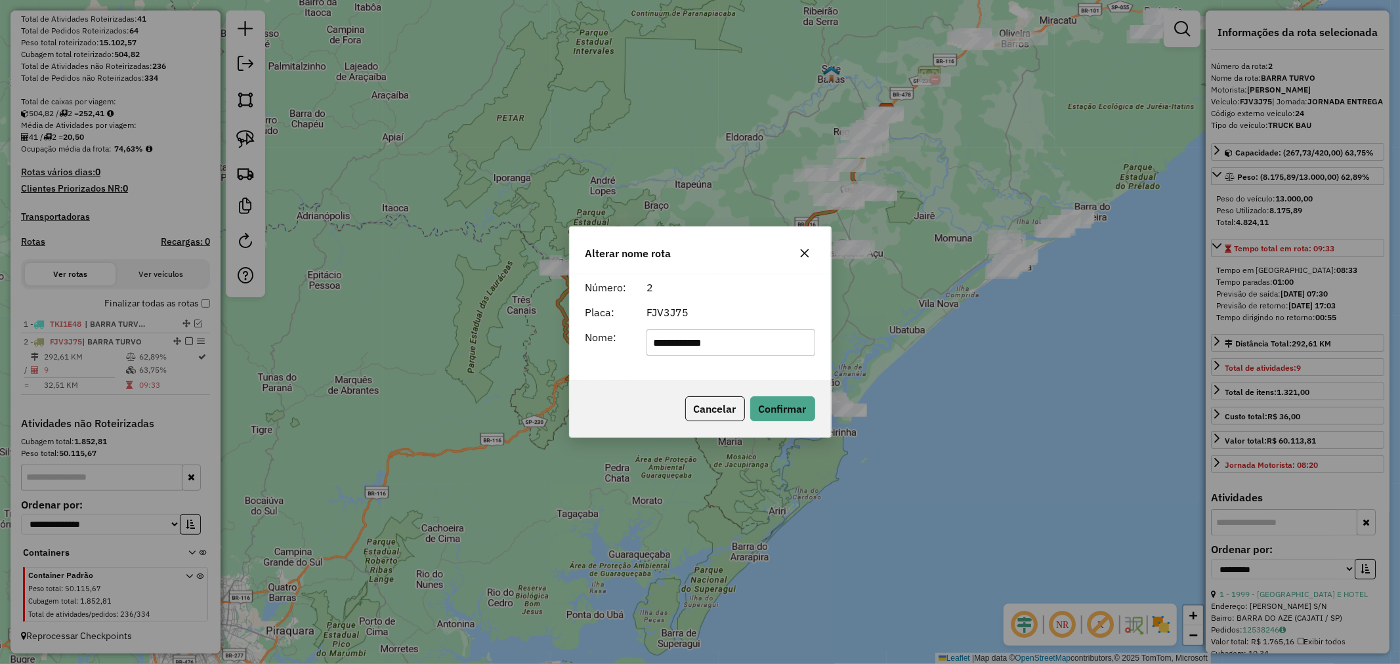
type input "**********"
click at [792, 408] on button "Confirmar" at bounding box center [782, 409] width 65 height 25
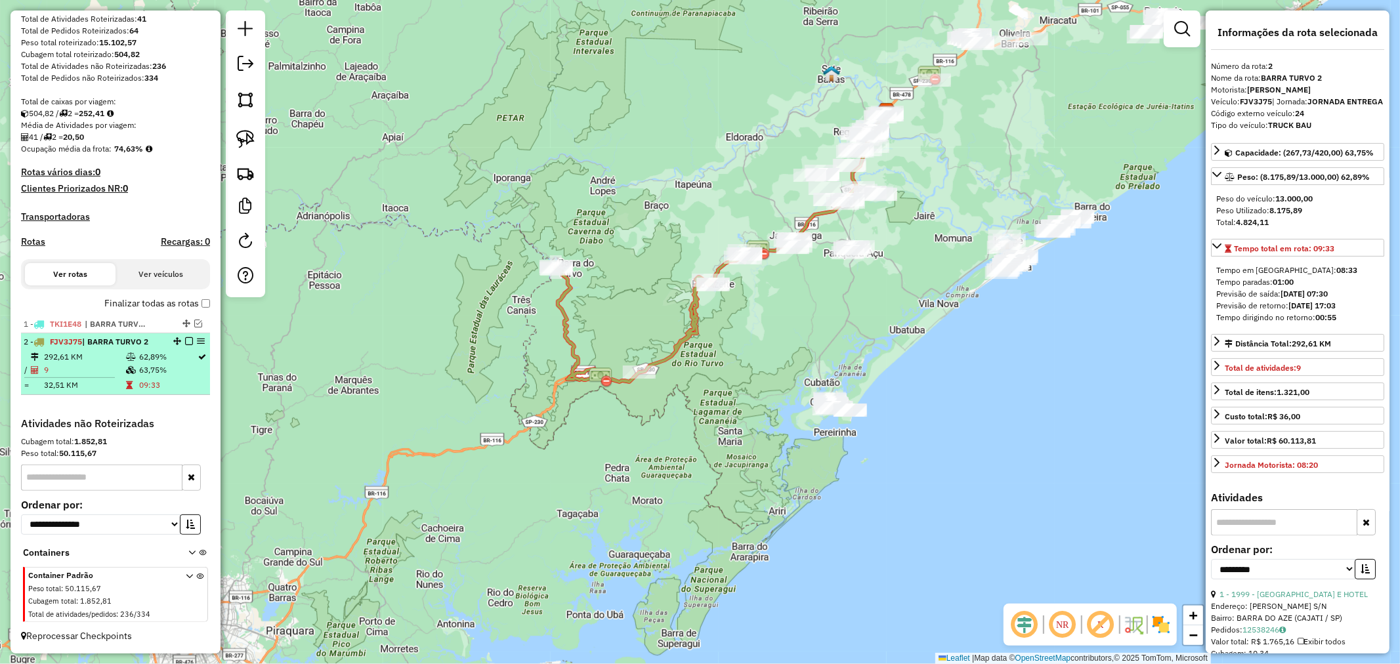
click at [186, 339] on em at bounding box center [189, 341] width 8 height 8
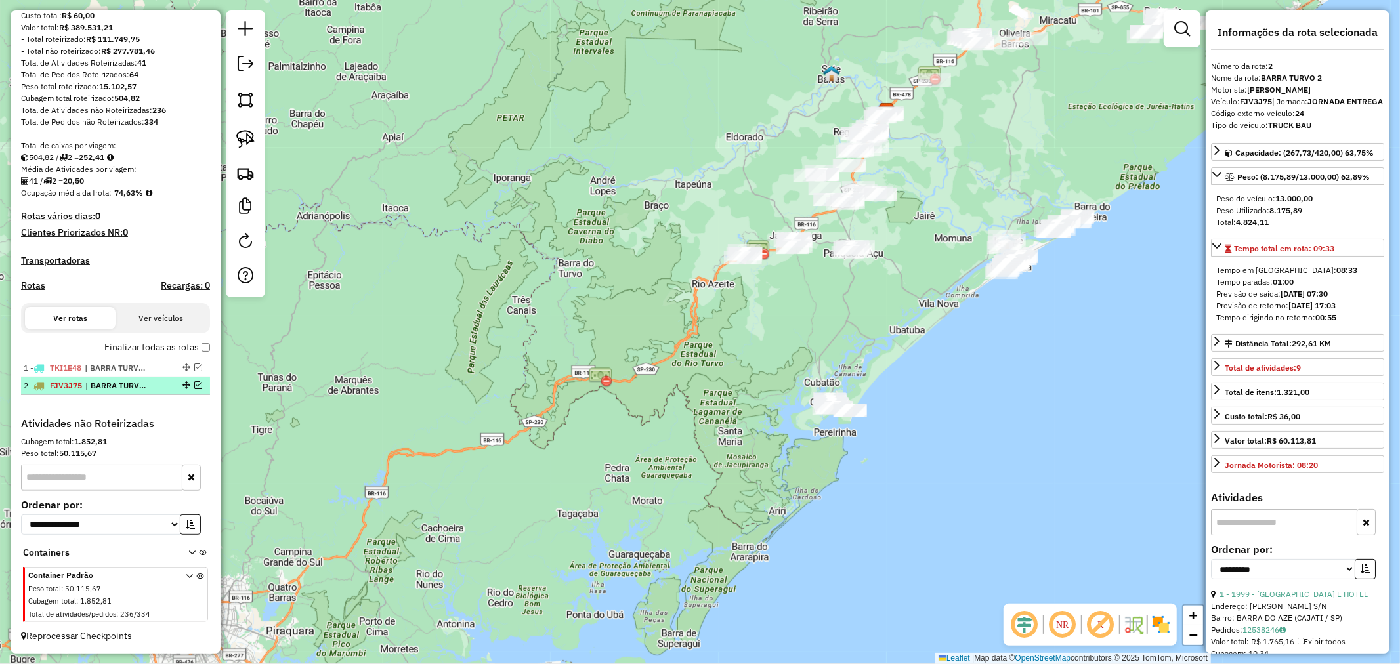
scroll to position [169, 0]
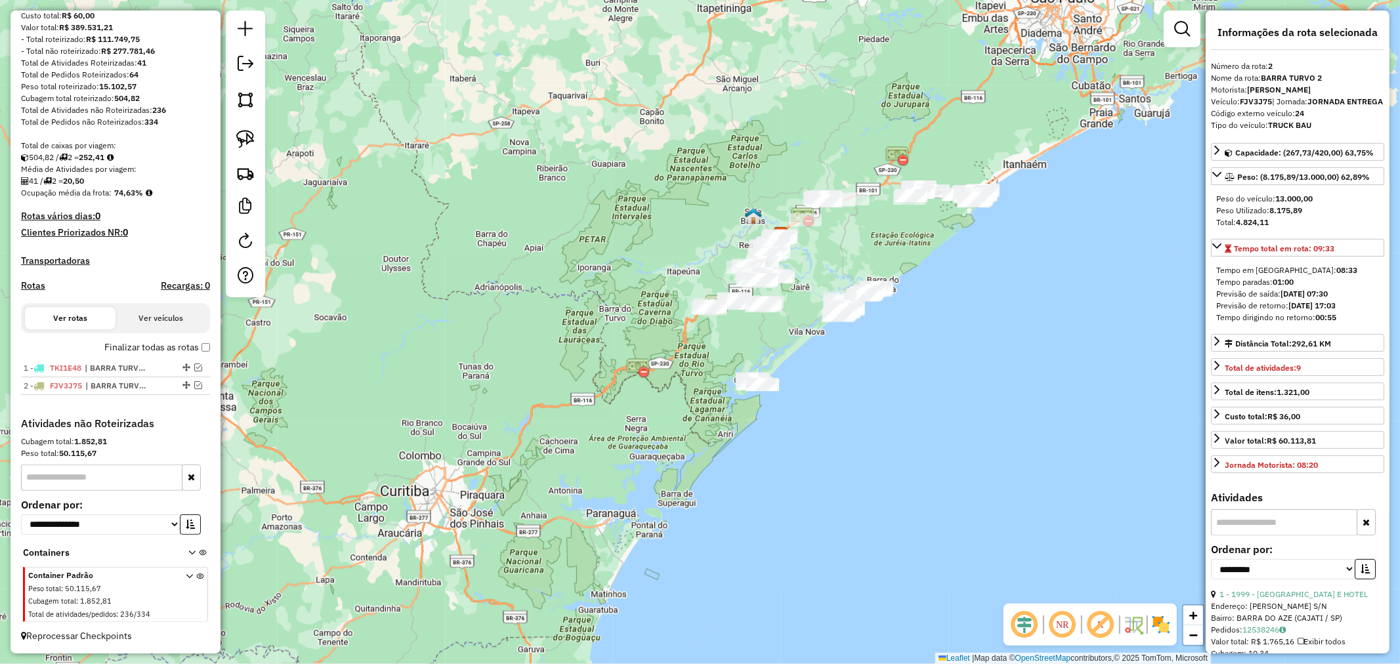
drag, startPoint x: 940, startPoint y: 241, endPoint x: 876, endPoint y: 300, distance: 87.4
click at [876, 300] on div "Janela de atendimento Grade de atendimento Capacidade Transportadoras Veículos …" at bounding box center [700, 332] width 1400 height 664
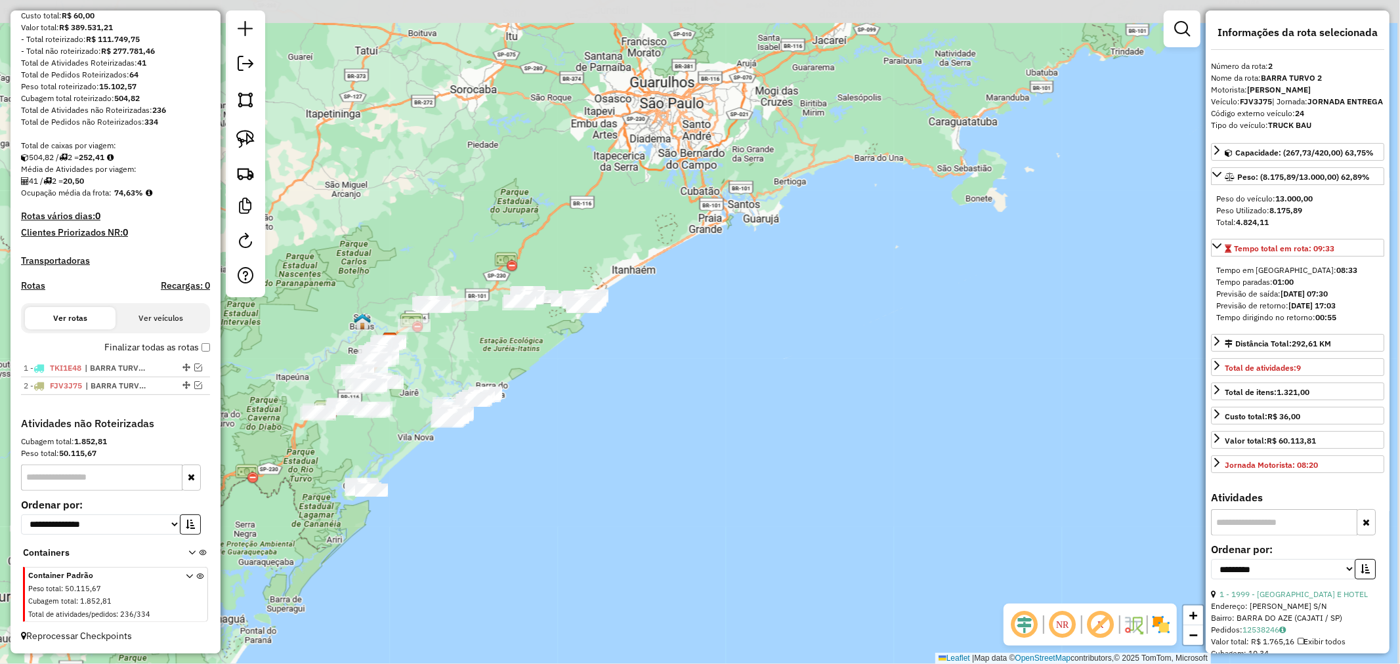
drag, startPoint x: 948, startPoint y: 244, endPoint x: 214, endPoint y: 392, distance: 748.7
click at [214, 392] on hb-router-mapa "**********" at bounding box center [700, 332] width 1400 height 664
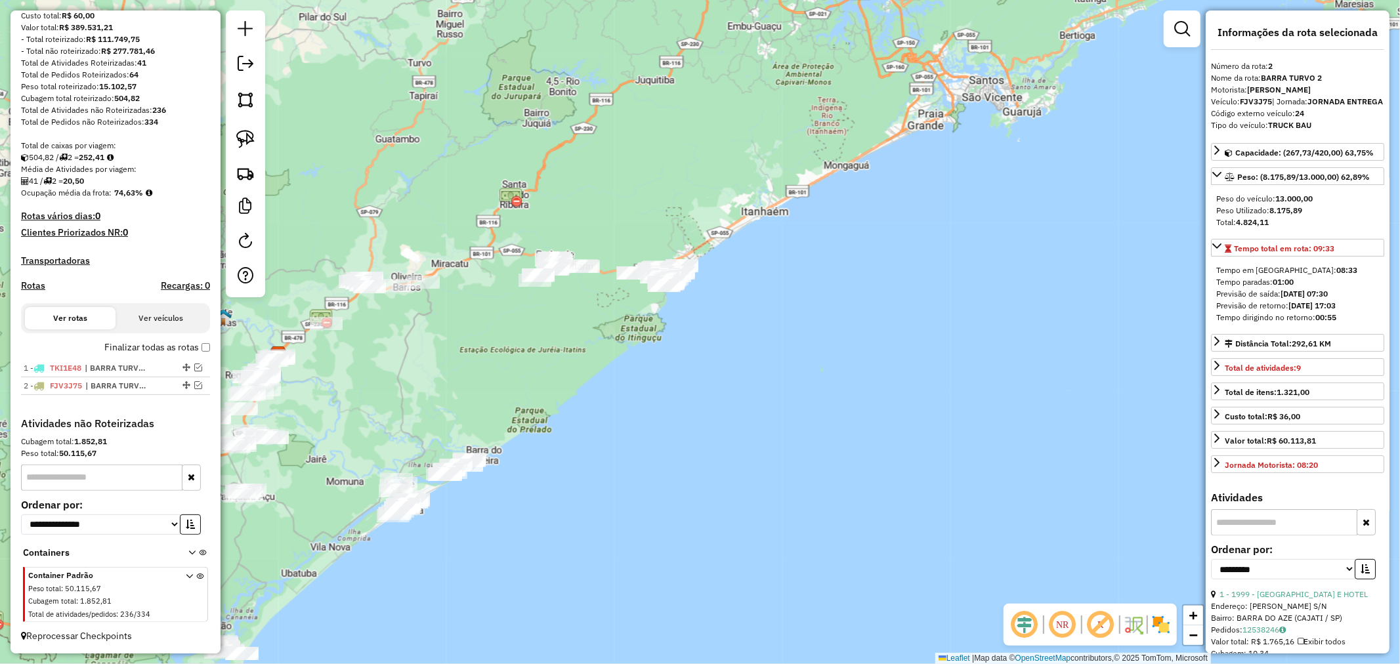
drag, startPoint x: 520, startPoint y: 335, endPoint x: 609, endPoint y: 333, distance: 89.3
click at [608, 333] on div "Janela de atendimento Grade de atendimento Capacidade Transportadoras Veículos …" at bounding box center [700, 332] width 1400 height 664
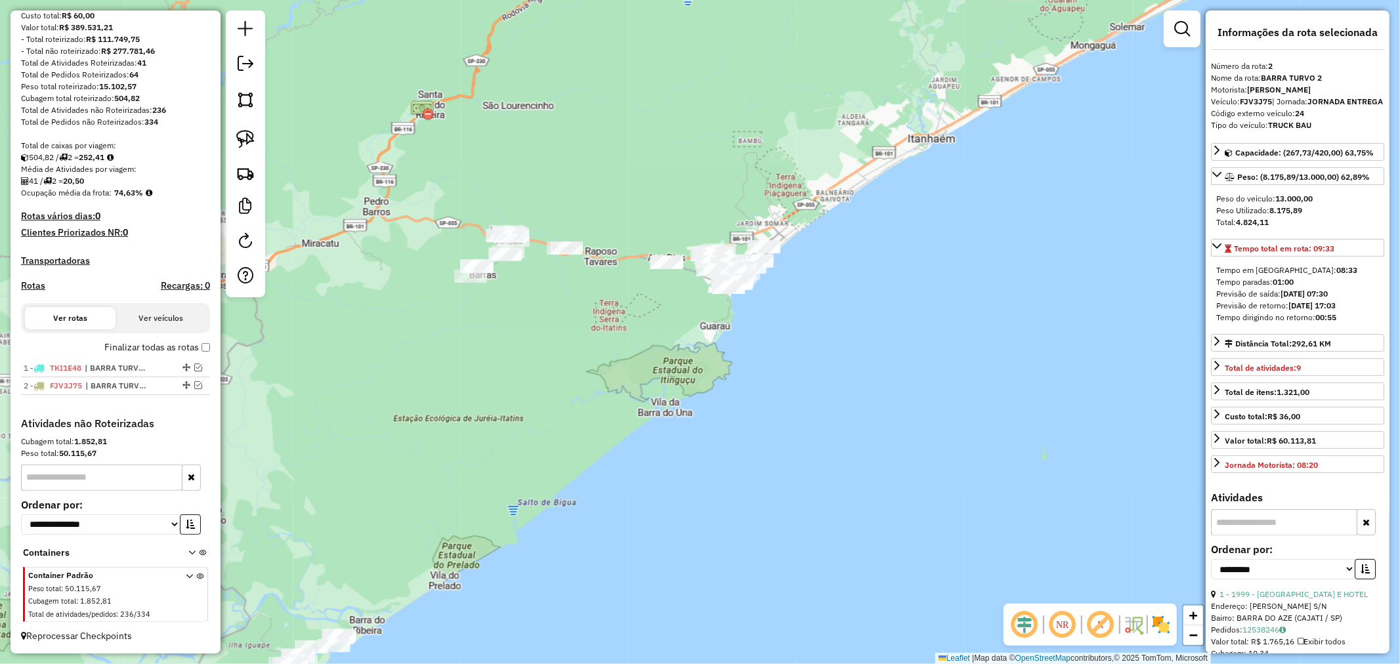
drag, startPoint x: 583, startPoint y: 294, endPoint x: 719, endPoint y: 339, distance: 143.3
click at [611, 352] on div "Janela de atendimento Grade de atendimento Capacidade Transportadoras Veículos …" at bounding box center [700, 332] width 1400 height 664
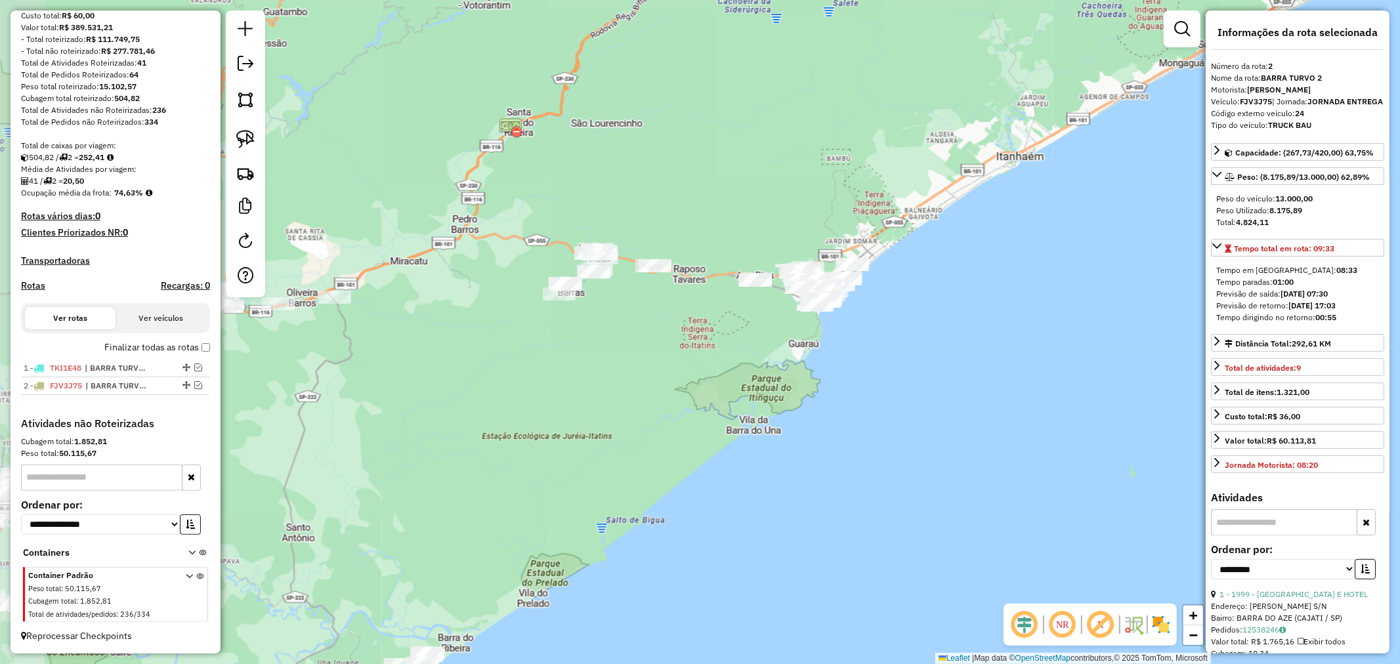
drag, startPoint x: 574, startPoint y: 337, endPoint x: 639, endPoint y: 345, distance: 66.1
click at [639, 345] on div "Janela de atendimento Grade de atendimento Capacidade Transportadoras Veículos …" at bounding box center [700, 332] width 1400 height 664
click at [250, 141] on img at bounding box center [245, 139] width 18 height 18
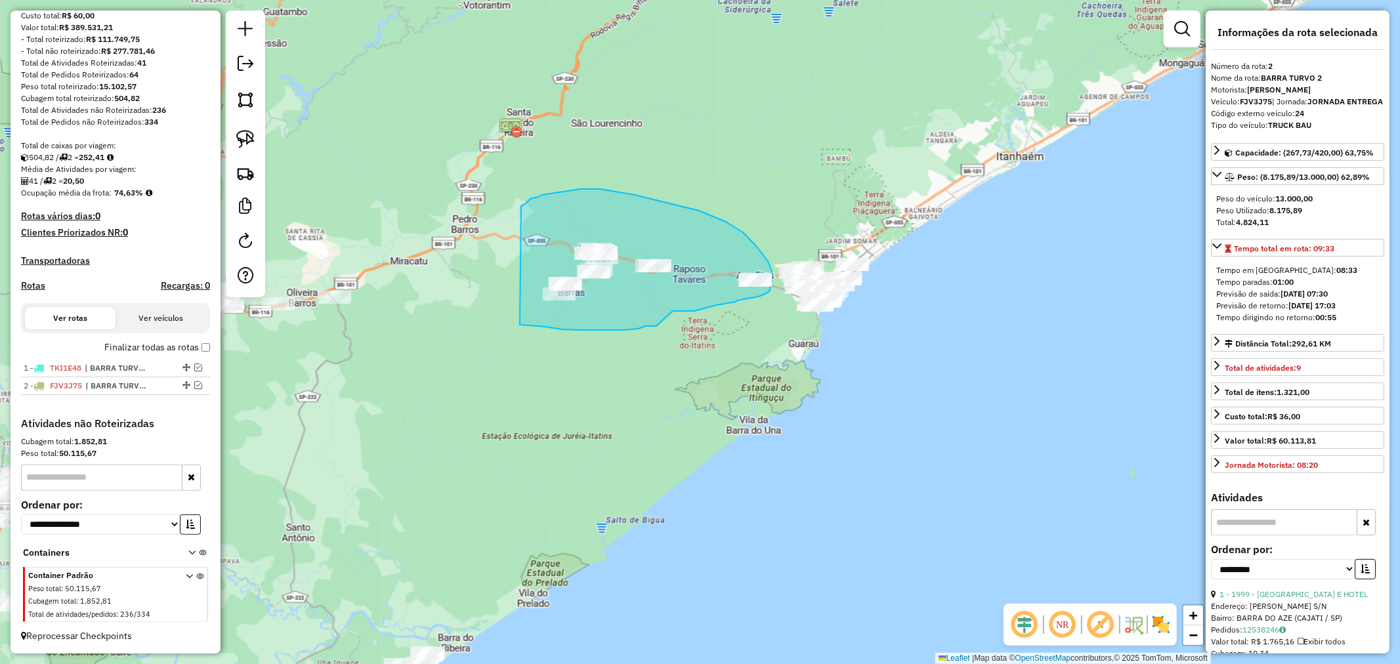
drag, startPoint x: 520, startPoint y: 325, endPoint x: 521, endPoint y: 206, distance: 118.8
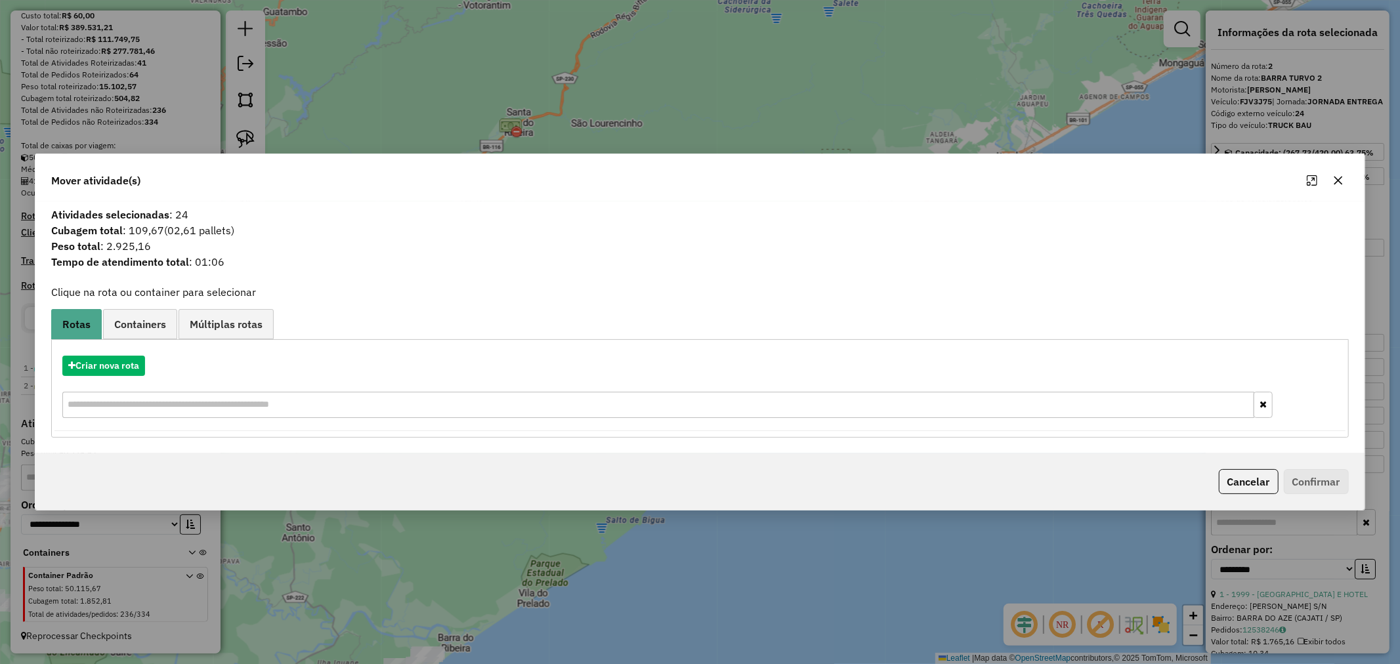
click at [1337, 186] on button "button" at bounding box center [1338, 180] width 21 height 21
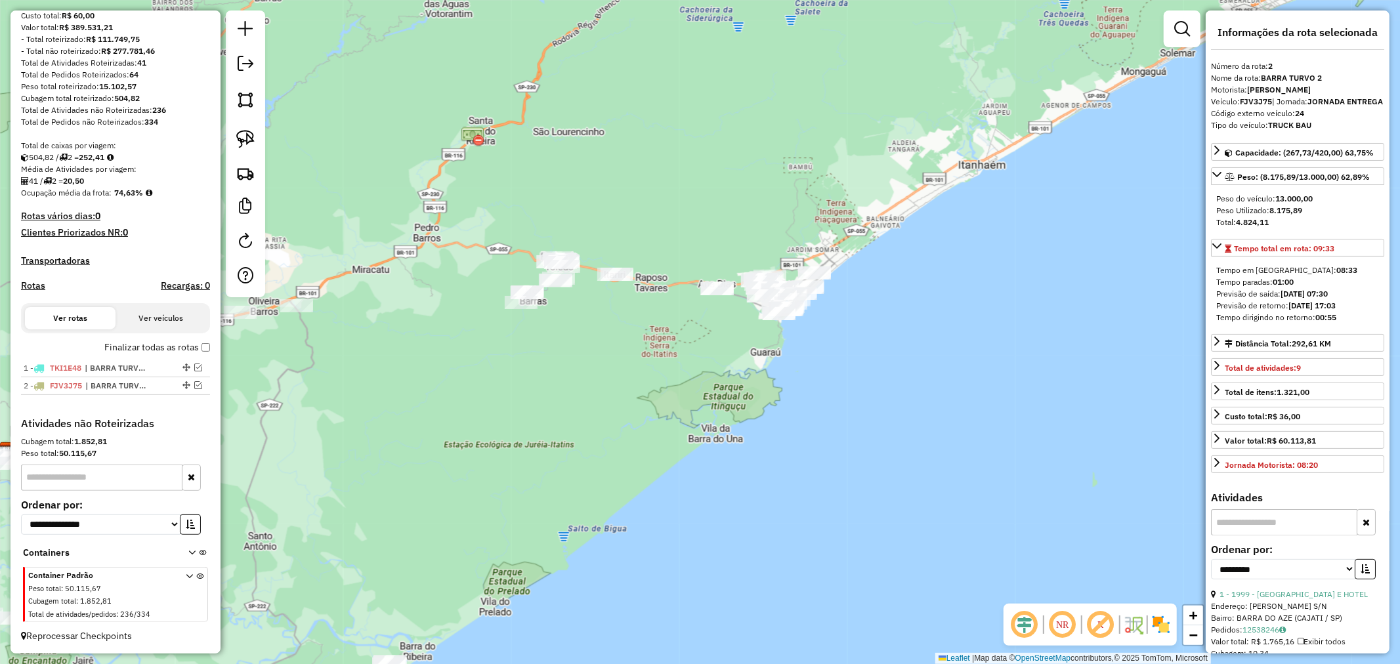
drag, startPoint x: 782, startPoint y: 192, endPoint x: 744, endPoint y: 200, distance: 39.0
click at [744, 200] on div "Janela de atendimento Grade de atendimento Capacidade Transportadoras Veículos …" at bounding box center [700, 332] width 1400 height 664
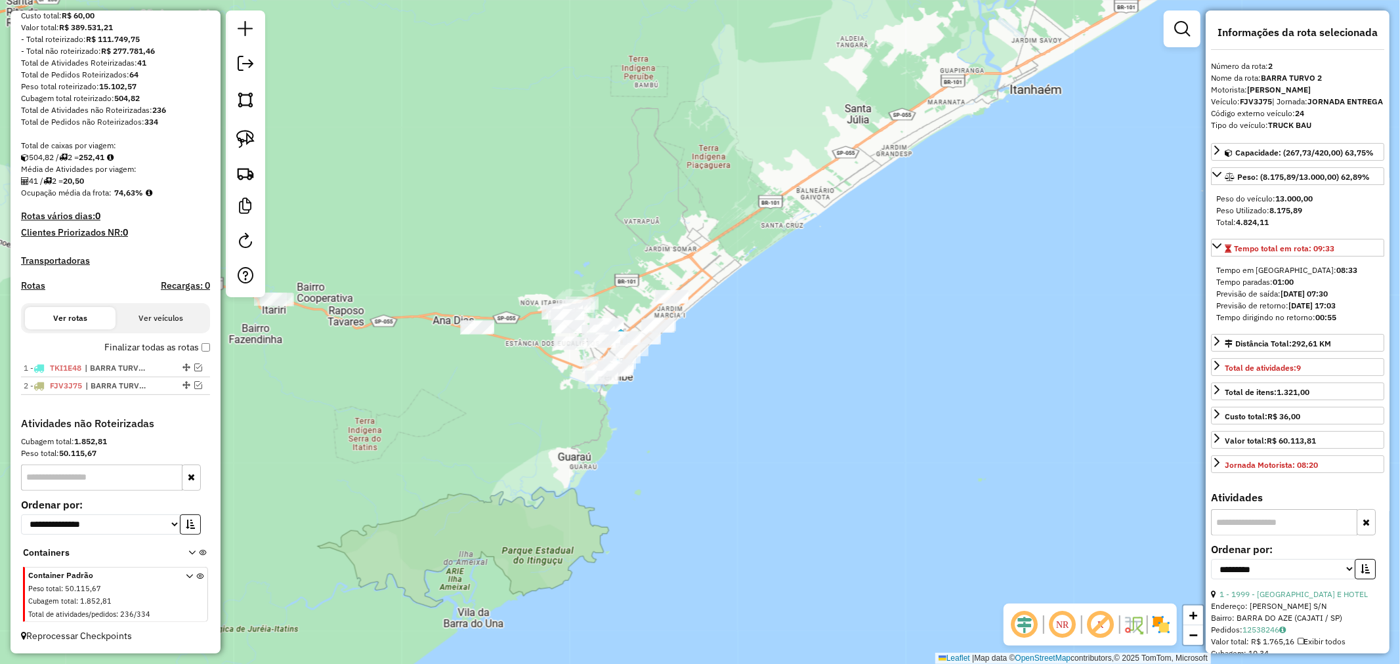
drag, startPoint x: 750, startPoint y: 332, endPoint x: 425, endPoint y: 437, distance: 341.1
click at [425, 437] on div "Janela de atendimento Grade de atendimento Capacidade Transportadoras Veículos …" at bounding box center [700, 332] width 1400 height 664
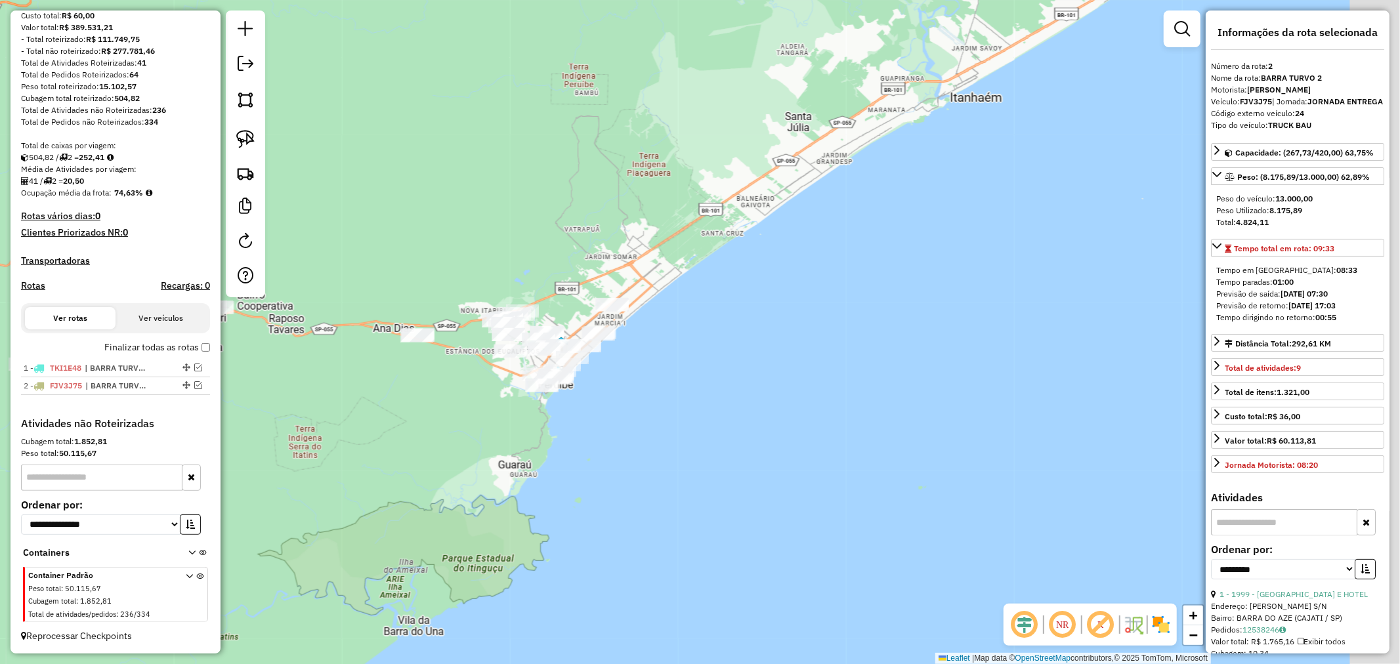
drag, startPoint x: 470, startPoint y: 389, endPoint x: 410, endPoint y: 397, distance: 60.3
click at [410, 397] on div "Janela de atendimento Grade de atendimento Capacidade Transportadoras Veículos …" at bounding box center [700, 332] width 1400 height 664
click at [249, 141] on img at bounding box center [245, 139] width 18 height 18
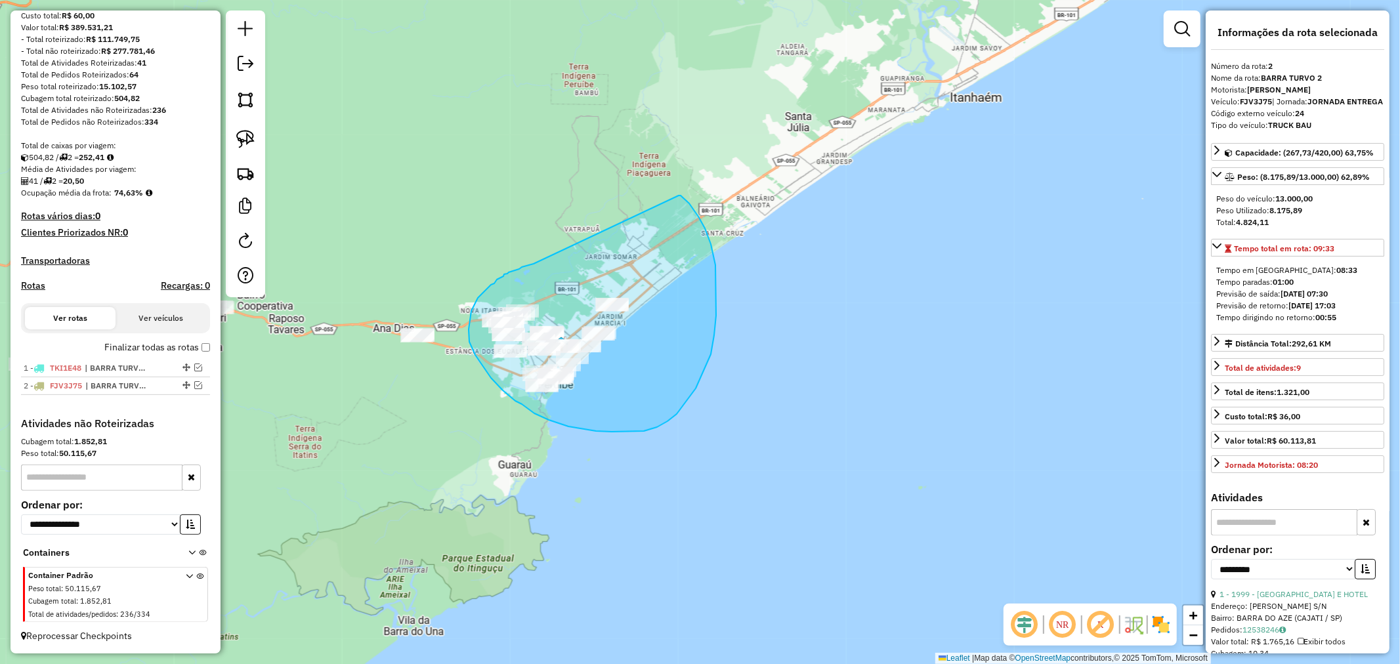
drag, startPoint x: 534, startPoint y: 264, endPoint x: 679, endPoint y: 196, distance: 160.4
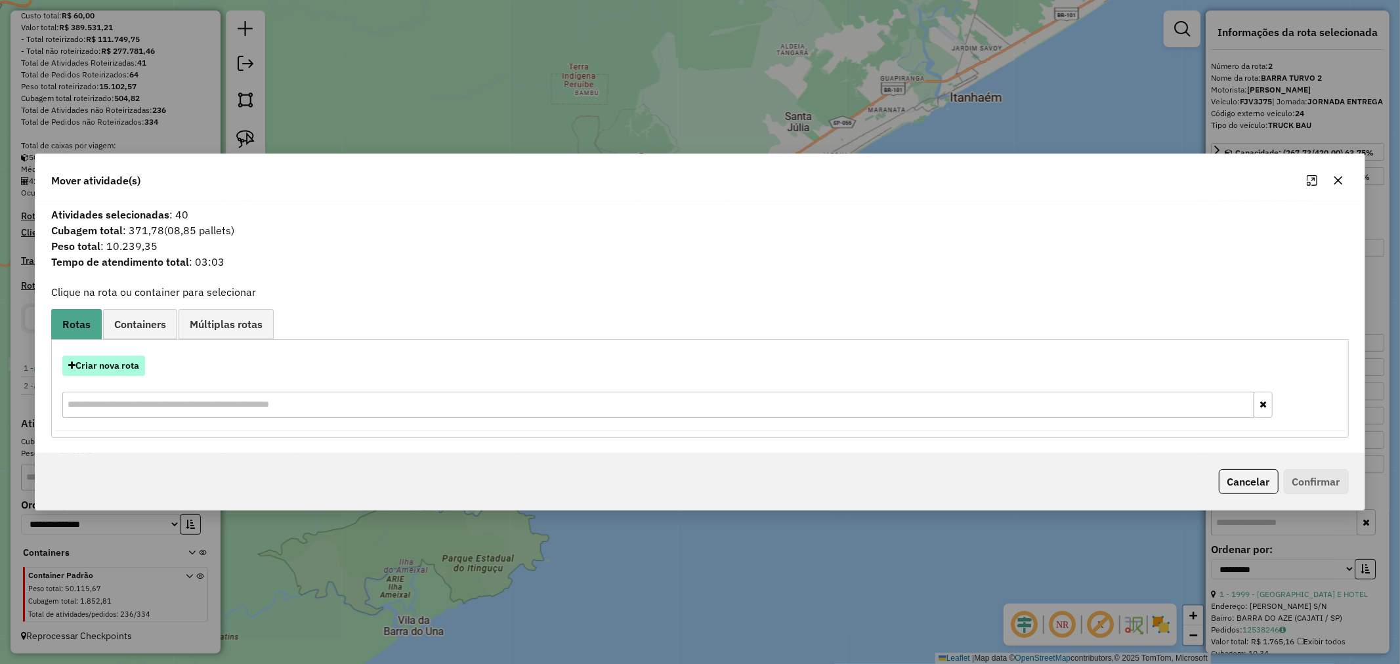
click at [109, 369] on button "Criar nova rota" at bounding box center [103, 366] width 83 height 20
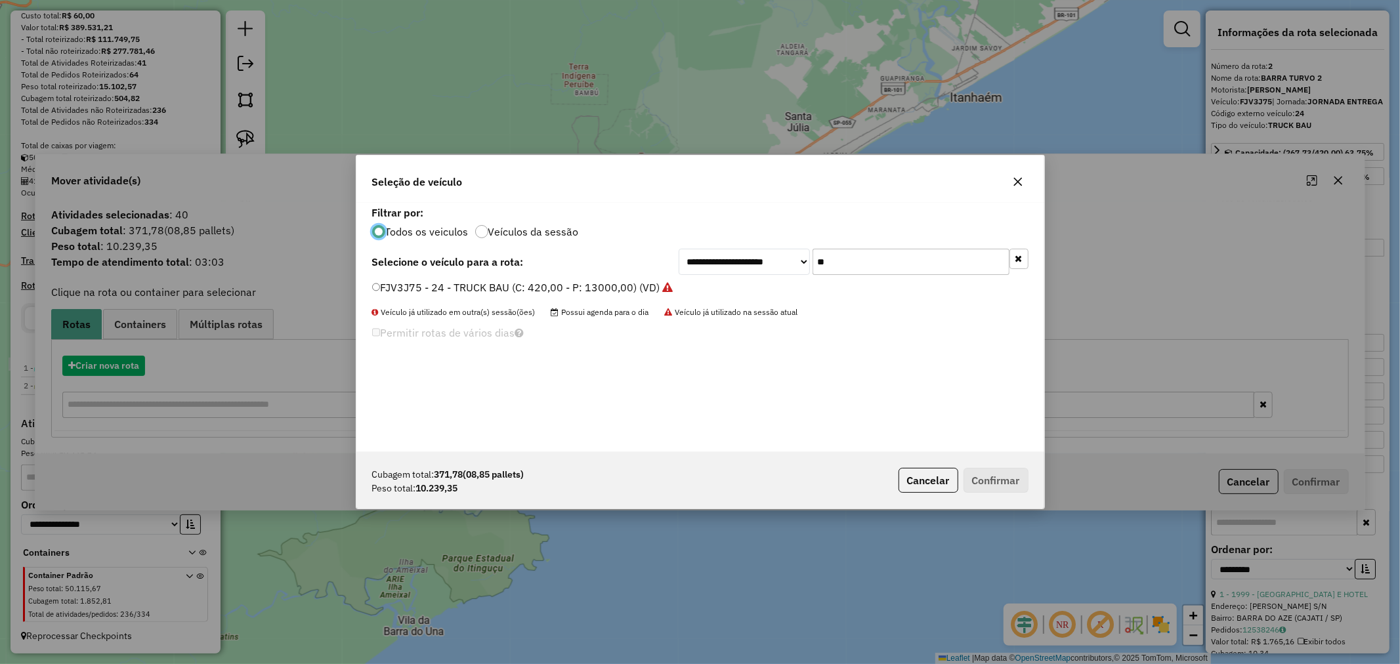
scroll to position [7, 3]
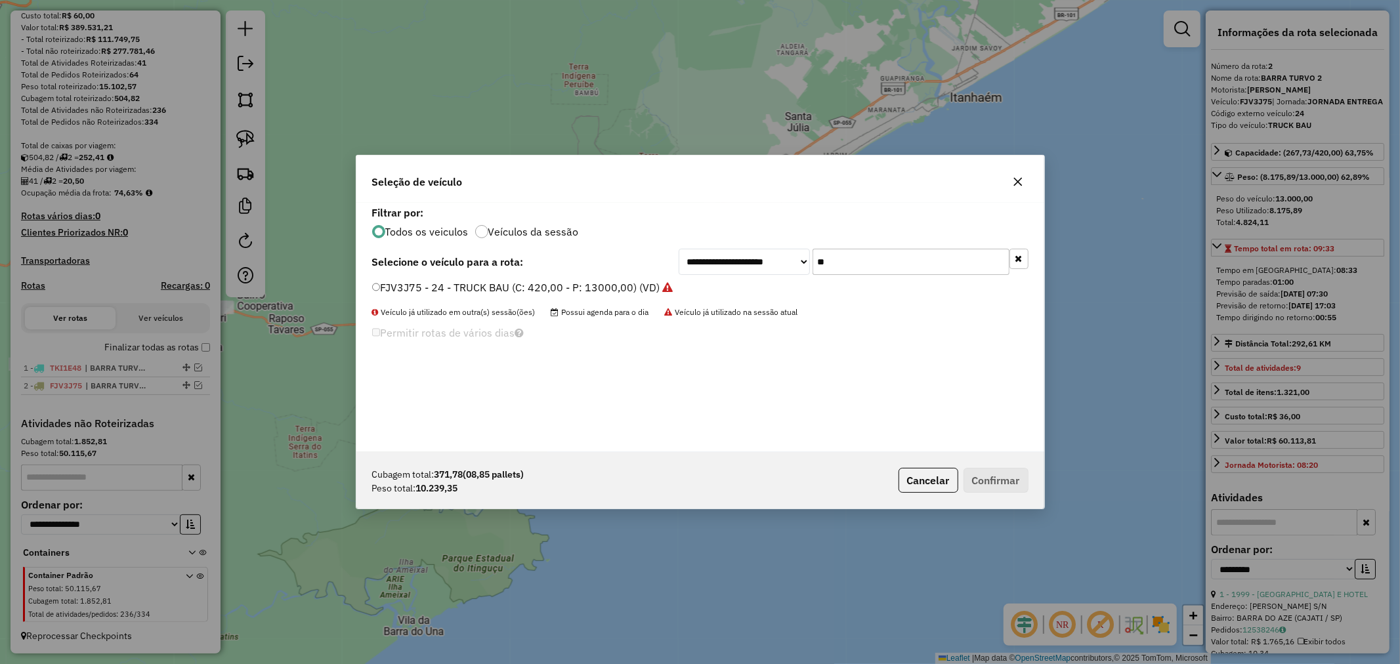
drag, startPoint x: 880, startPoint y: 265, endPoint x: 705, endPoint y: 307, distance: 180.1
click at [720, 267] on div "**********" at bounding box center [854, 262] width 350 height 26
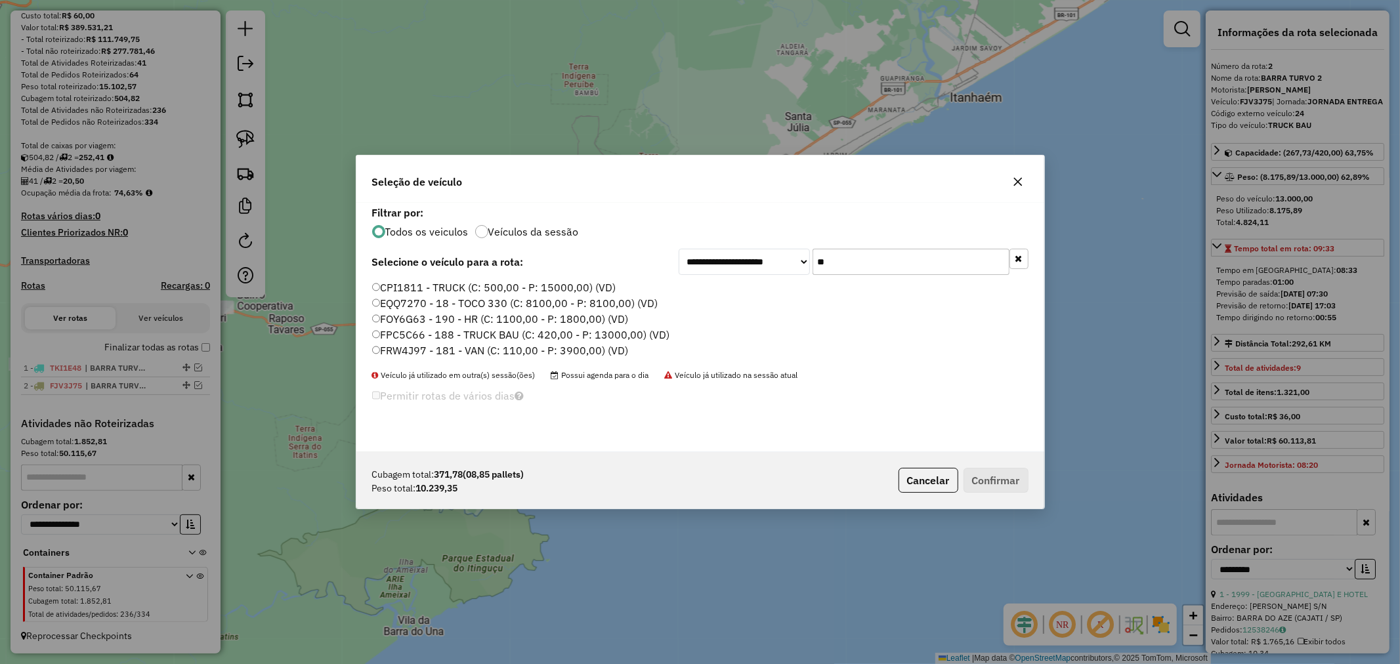
type input "**"
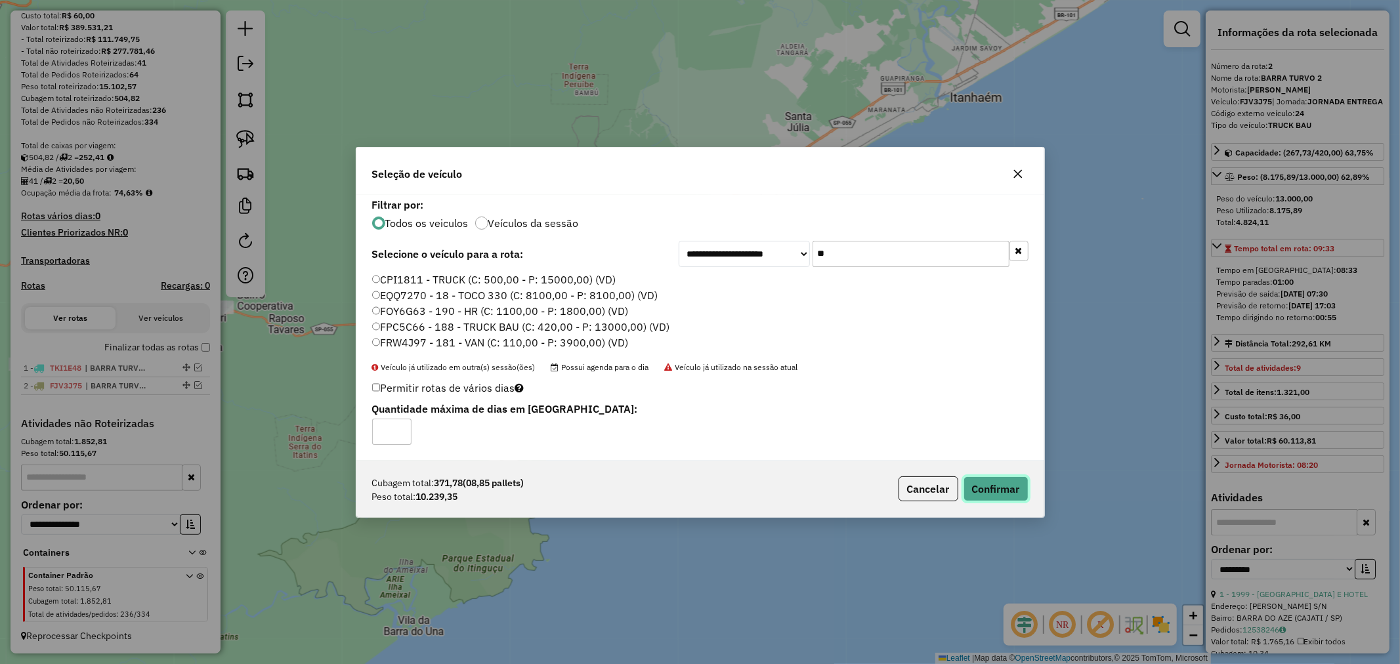
click at [1002, 488] on button "Confirmar" at bounding box center [996, 489] width 65 height 25
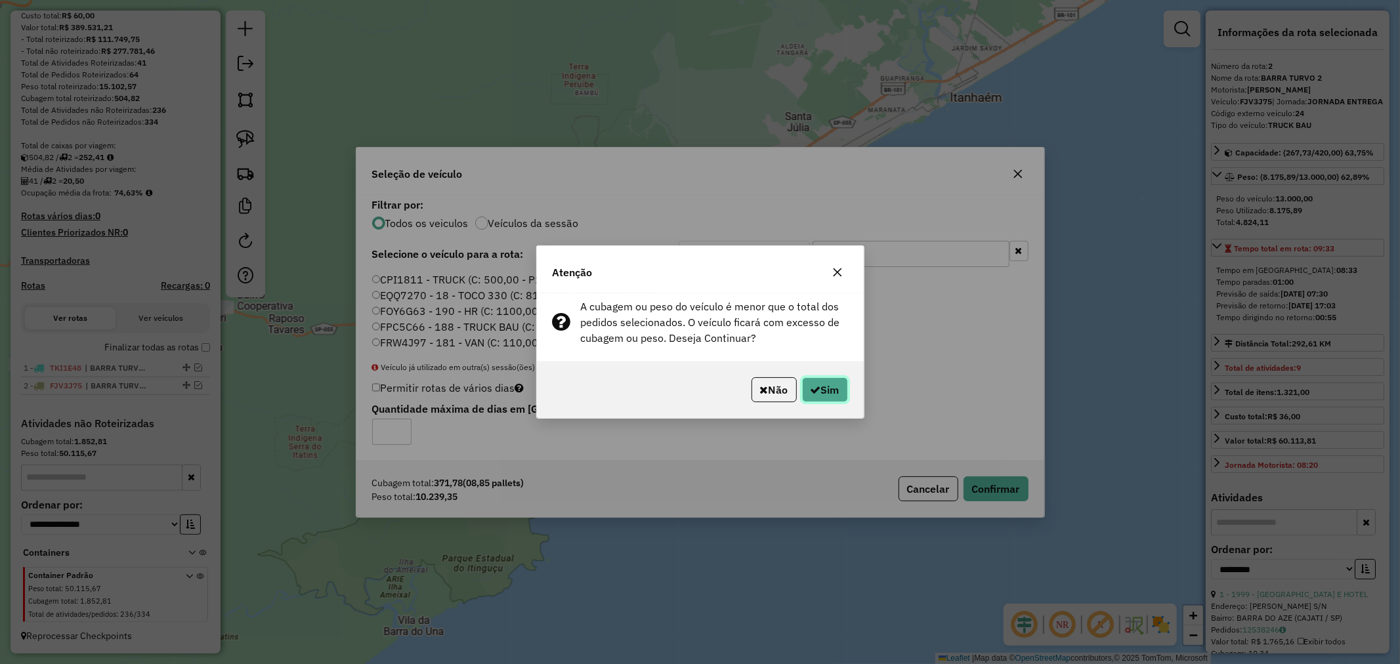
click at [818, 393] on button "Sim" at bounding box center [825, 390] width 46 height 25
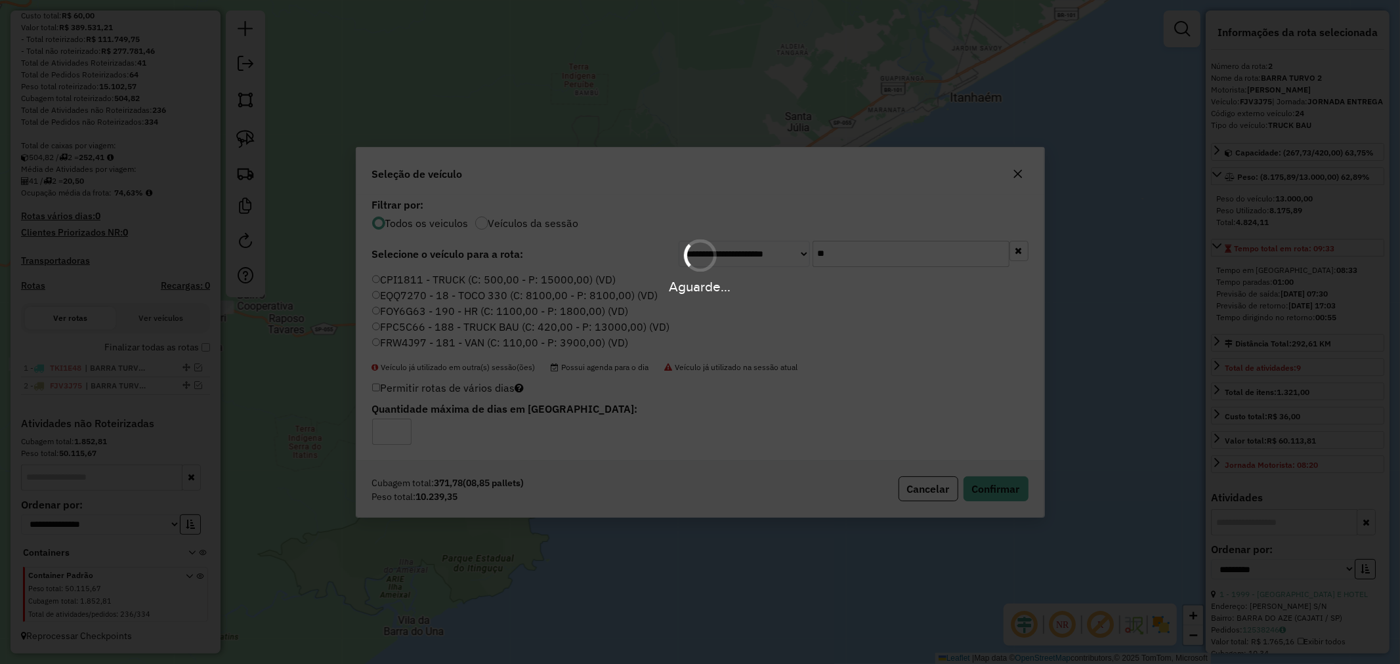
scroll to position [255, 0]
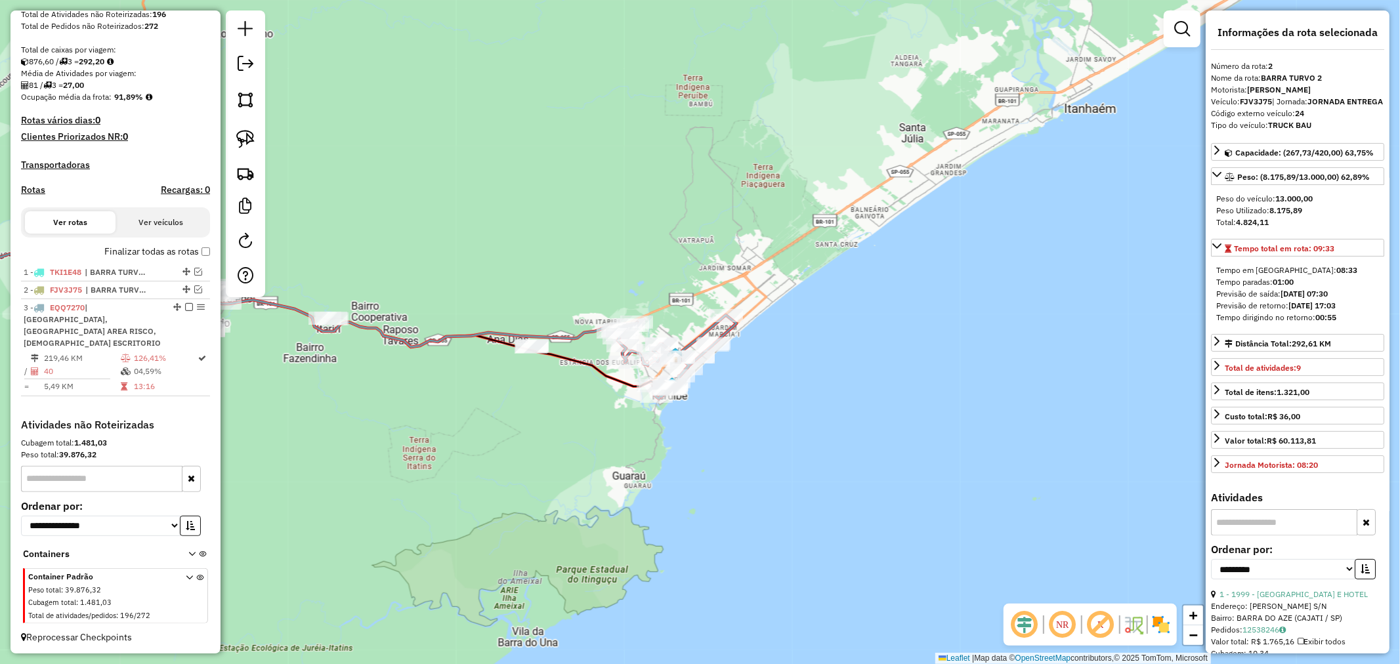
drag, startPoint x: 441, startPoint y: 419, endPoint x: 555, endPoint y: 430, distance: 114.8
click at [555, 430] on div "Janela de atendimento Grade de atendimento Capacidade Transportadoras Veículos …" at bounding box center [700, 332] width 1400 height 664
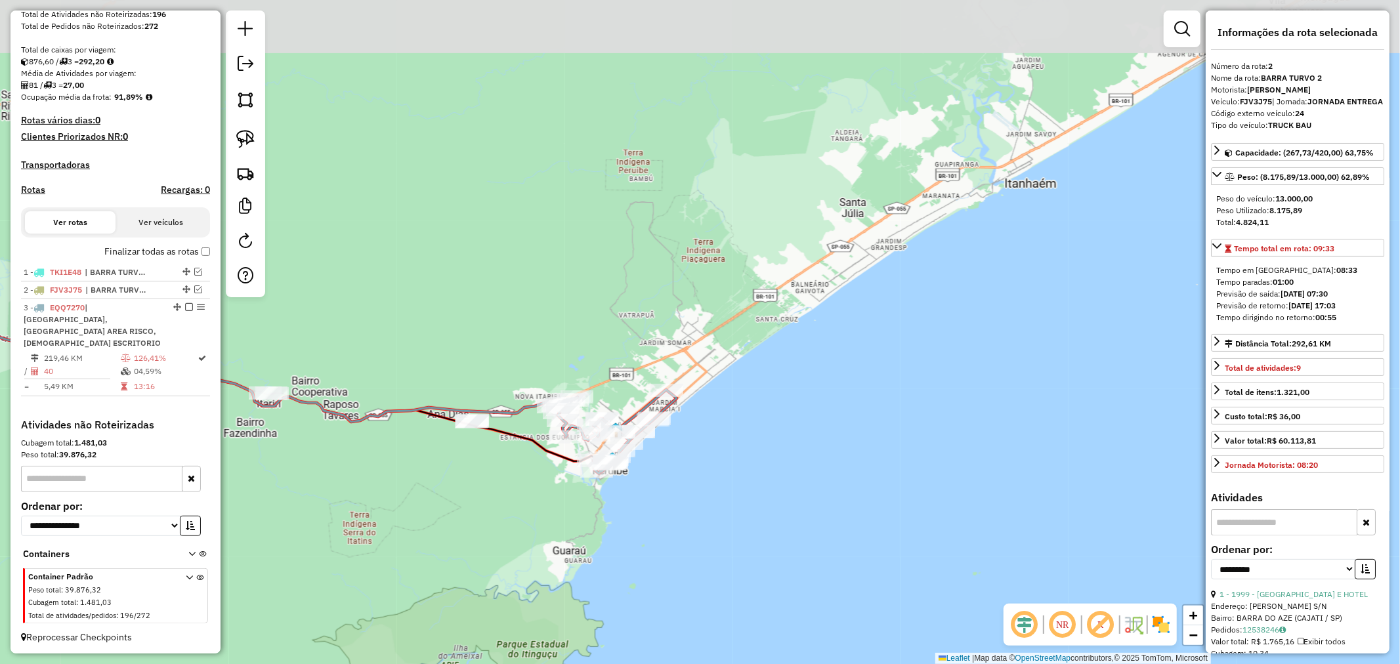
drag, startPoint x: 574, startPoint y: 399, endPoint x: 514, endPoint y: 471, distance: 93.7
click at [514, 471] on div "Janela de atendimento Grade de atendimento Capacidade Transportadoras Veículos …" at bounding box center [700, 332] width 1400 height 664
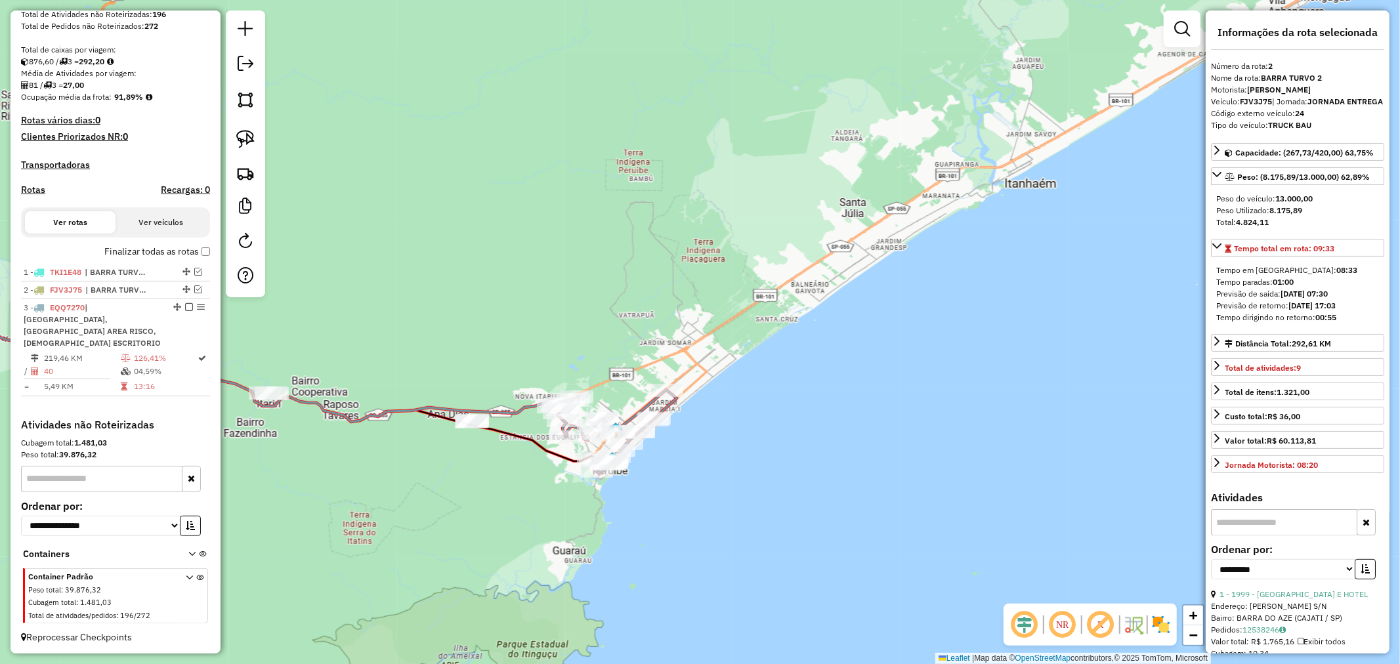
click at [521, 410] on icon at bounding box center [210, 372] width 701 height 99
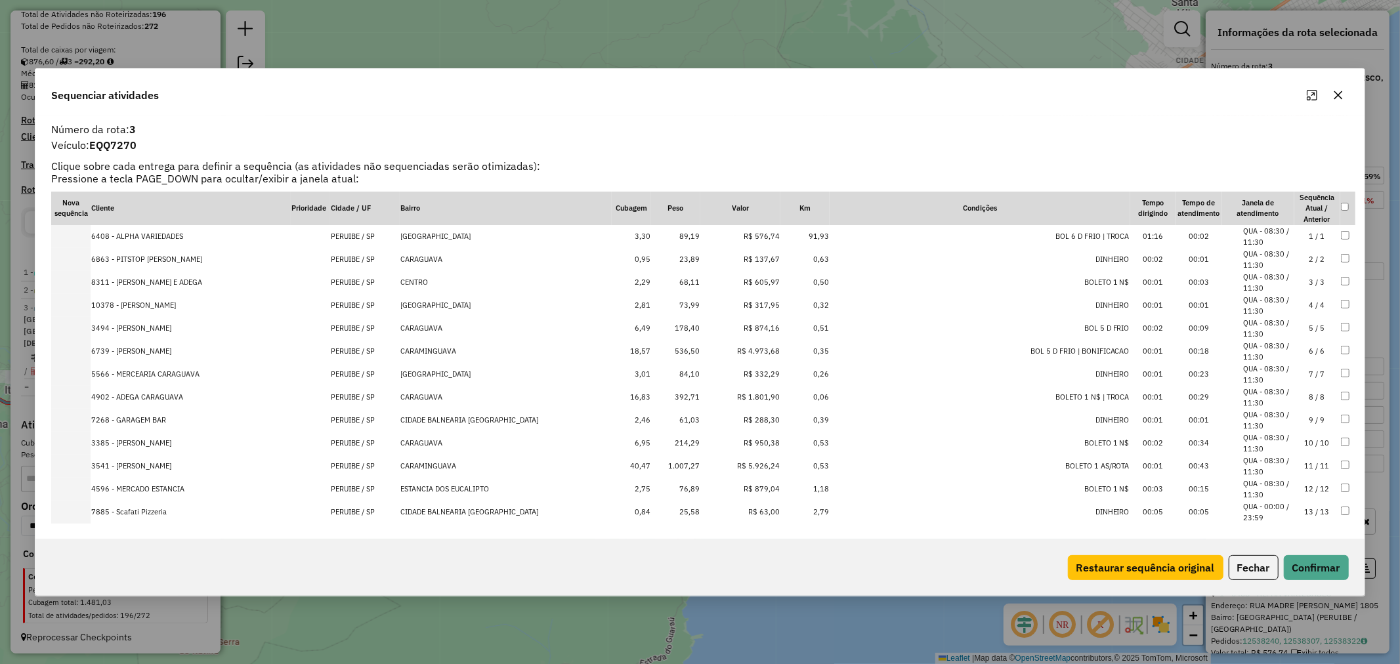
click at [1339, 98] on icon "button" at bounding box center [1338, 95] width 11 height 11
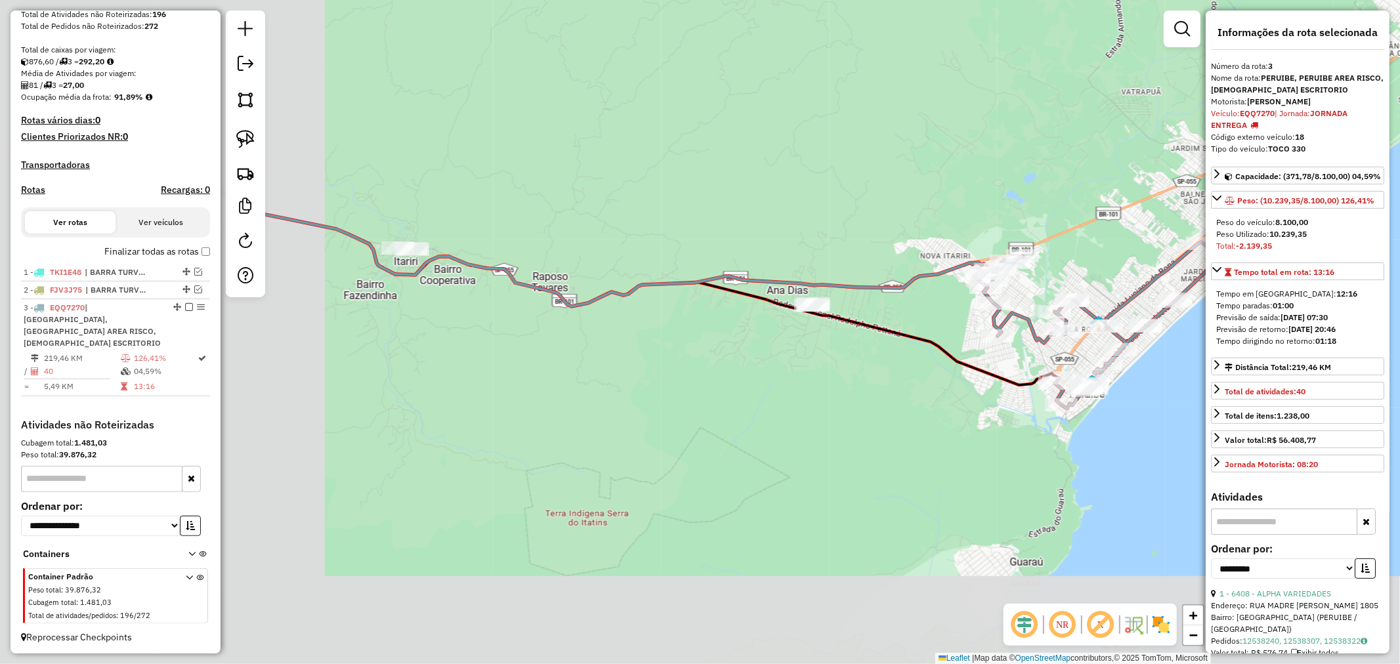
drag, startPoint x: 574, startPoint y: 322, endPoint x: 963, endPoint y: 194, distance: 410.0
click at [963, 194] on div "Janela de atendimento Grade de atendimento Capacidade Transportadoras Veículos …" at bounding box center [700, 332] width 1400 height 664
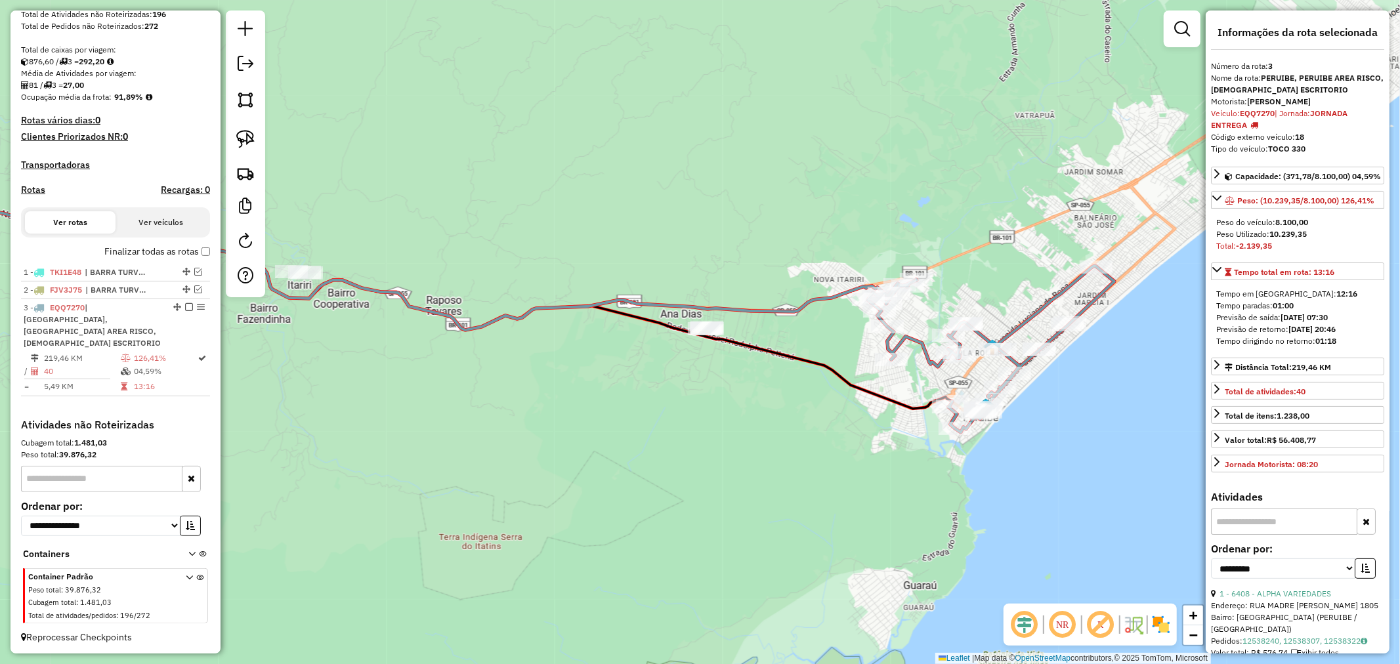
drag, startPoint x: 965, startPoint y: 332, endPoint x: 859, endPoint y: 356, distance: 109.0
click at [859, 356] on div "Janela de atendimento Grade de atendimento Capacidade Transportadoras Veículos …" at bounding box center [700, 332] width 1400 height 664
click at [248, 145] on img at bounding box center [245, 139] width 18 height 18
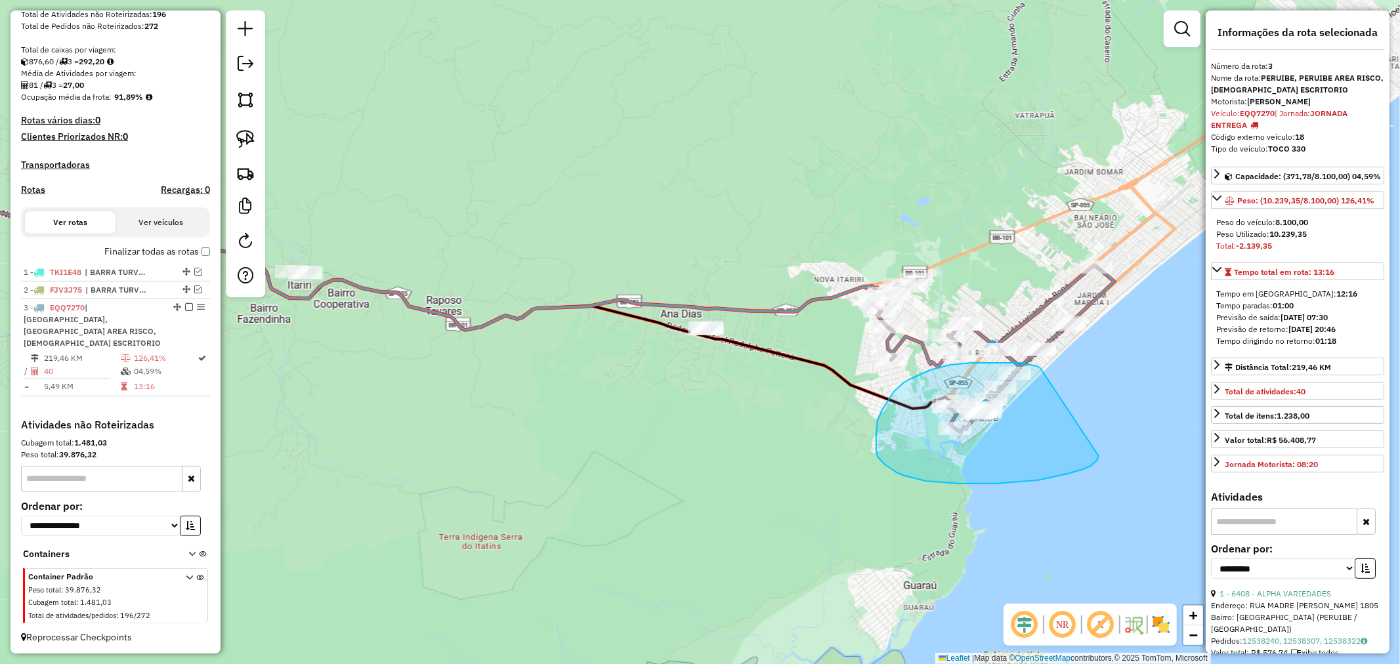
drag, startPoint x: 1041, startPoint y: 368, endPoint x: 1099, endPoint y: 456, distance: 105.6
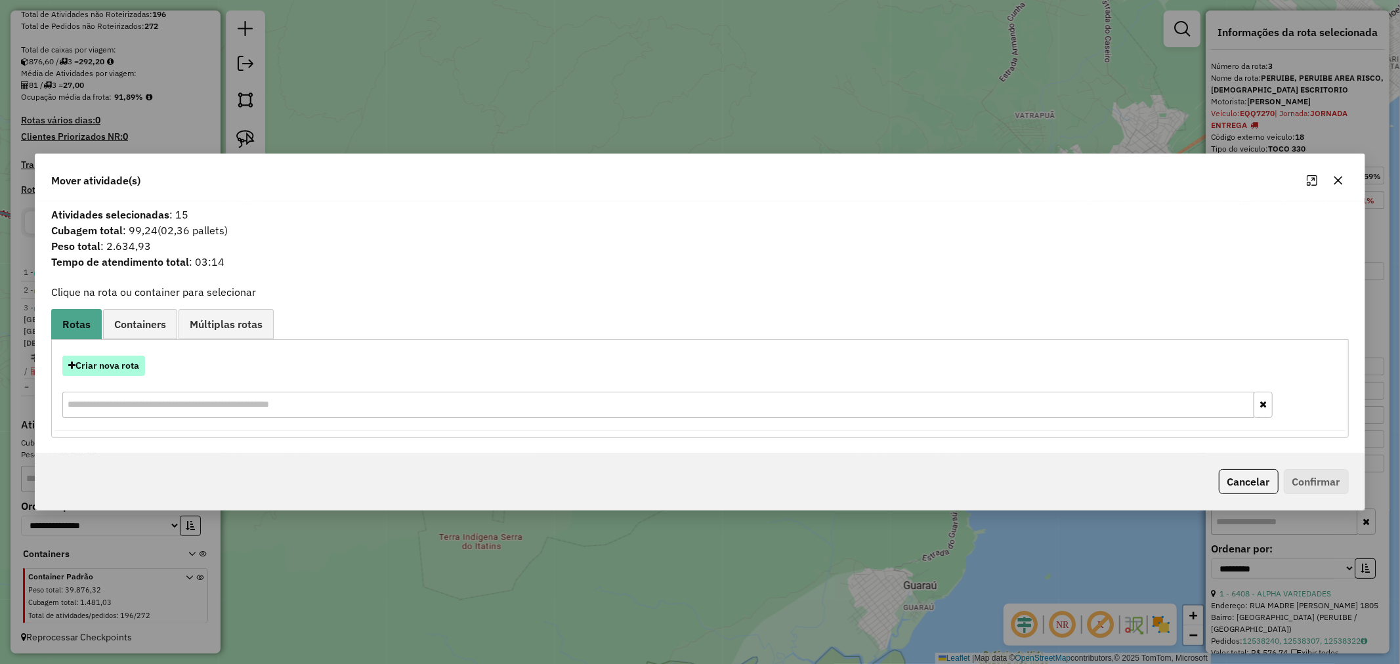
click at [117, 364] on button "Criar nova rota" at bounding box center [103, 366] width 83 height 20
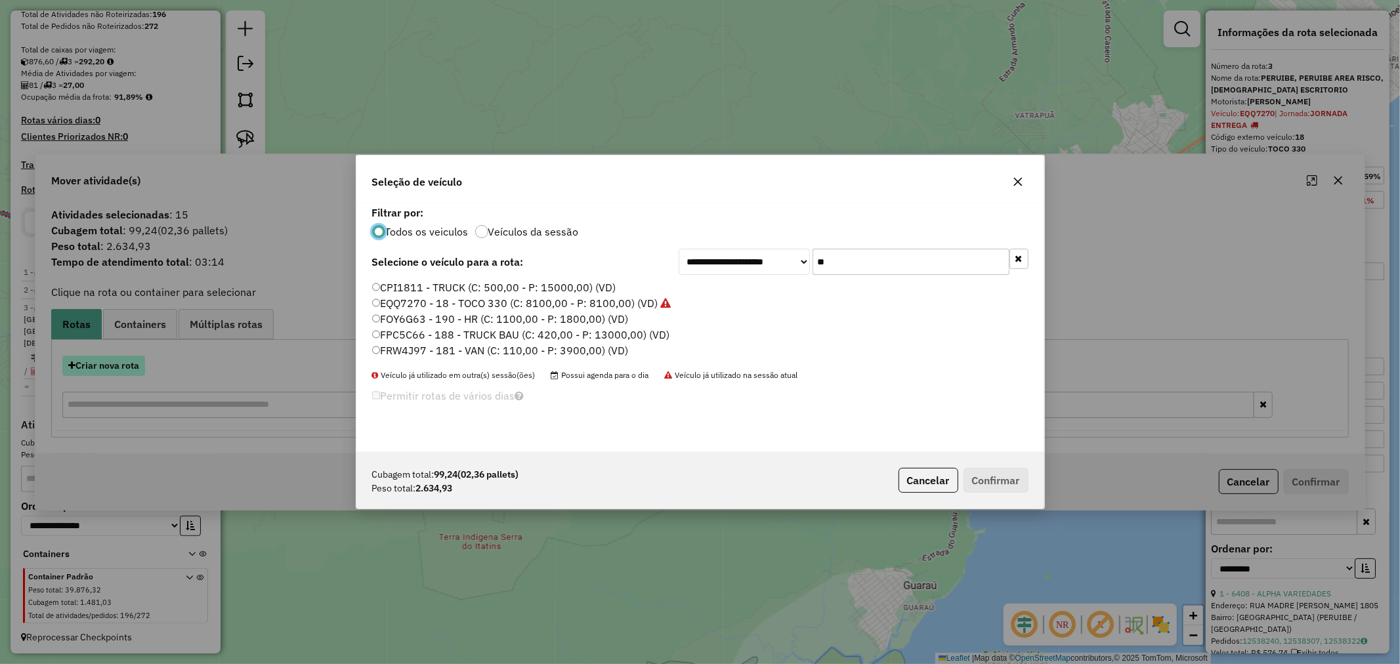
scroll to position [7, 3]
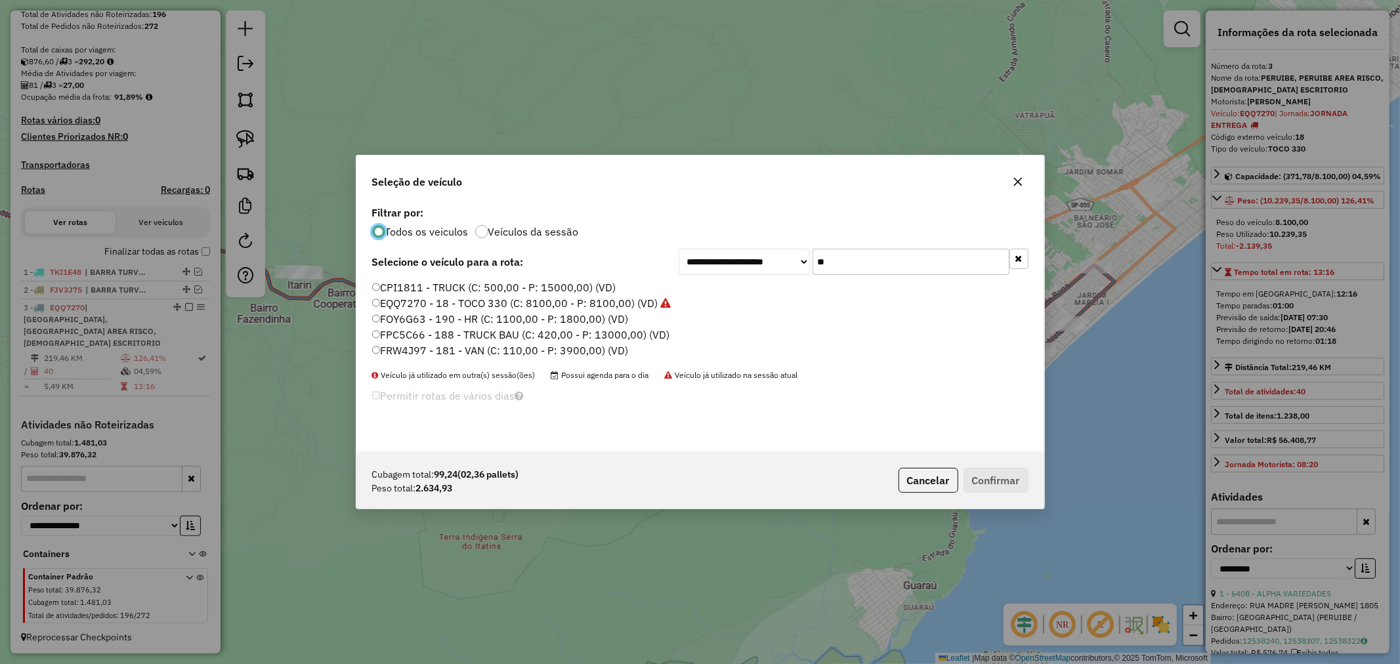
click at [1018, 184] on icon "button" at bounding box center [1018, 182] width 11 height 11
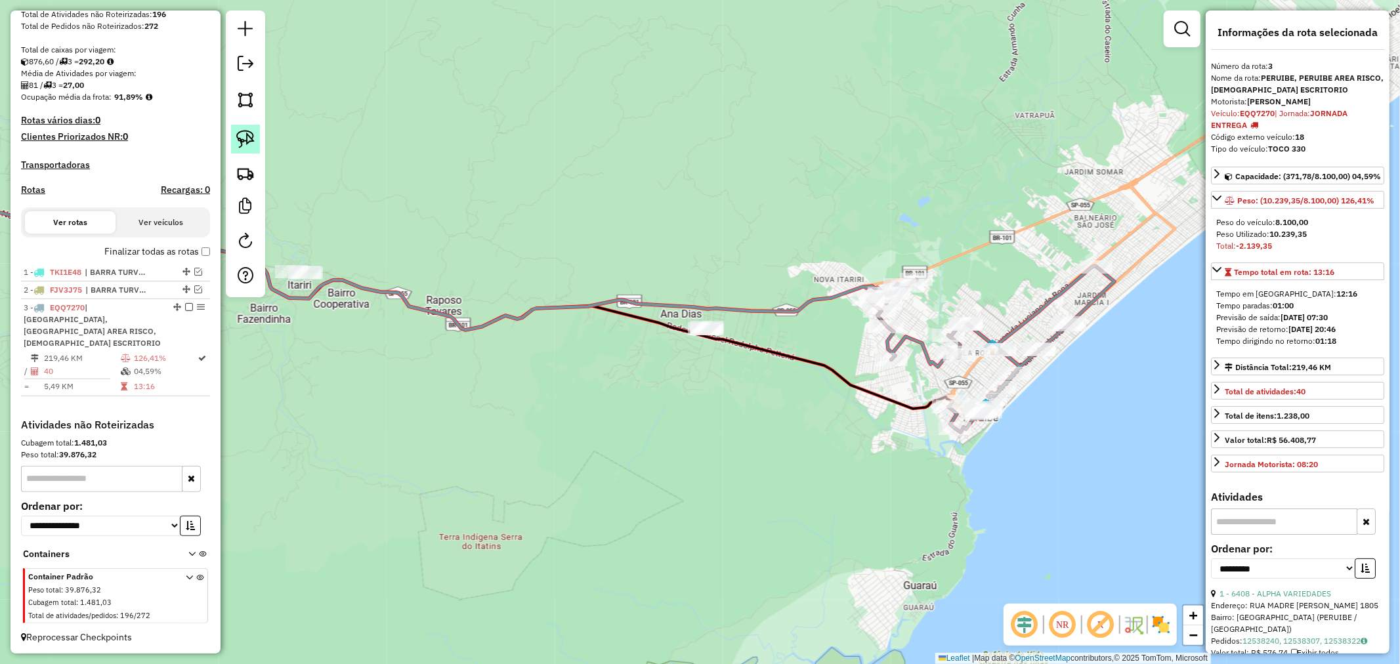
click at [232, 127] on link at bounding box center [245, 139] width 29 height 29
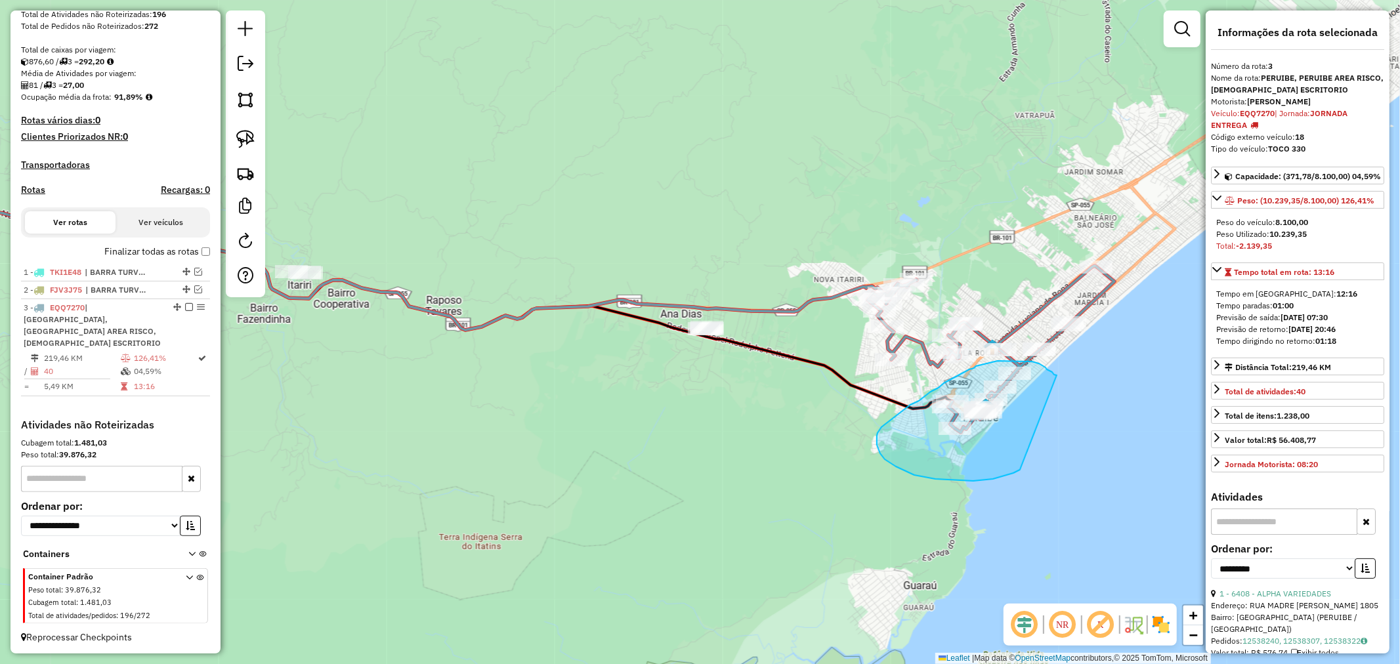
drag, startPoint x: 1057, startPoint y: 376, endPoint x: 1020, endPoint y: 470, distance: 101.4
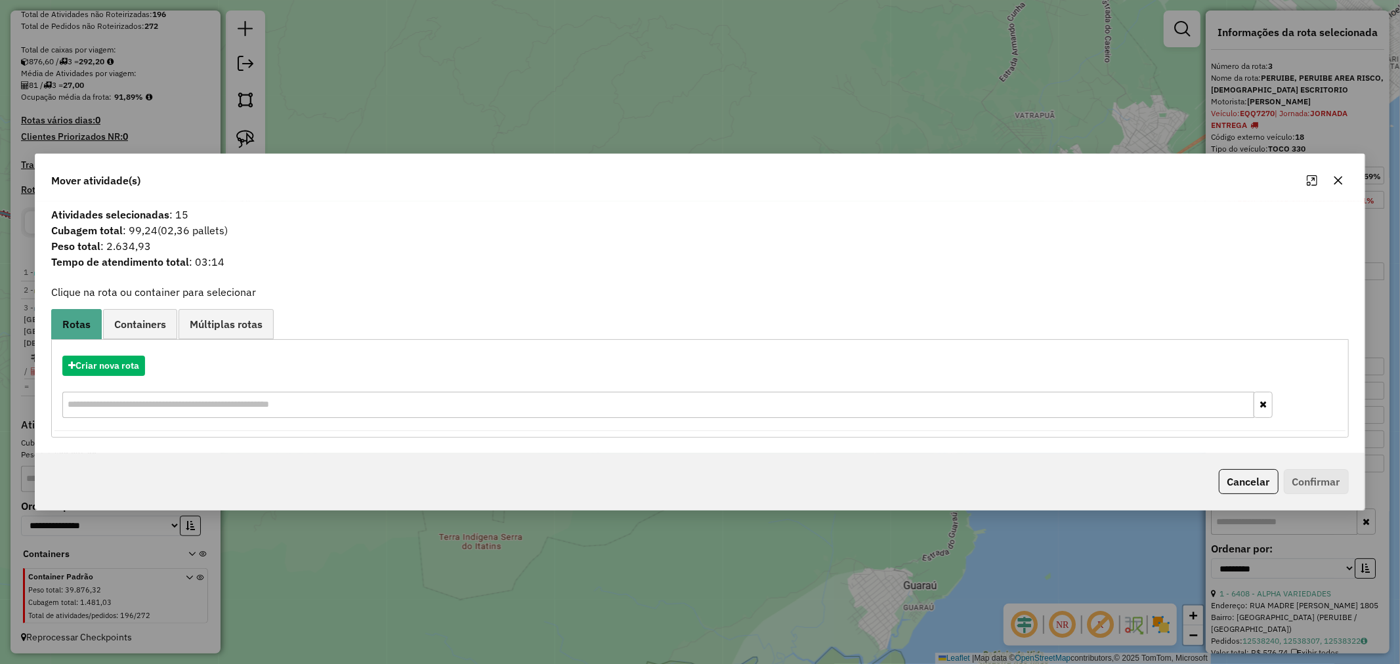
click at [1337, 183] on icon "button" at bounding box center [1338, 180] width 11 height 11
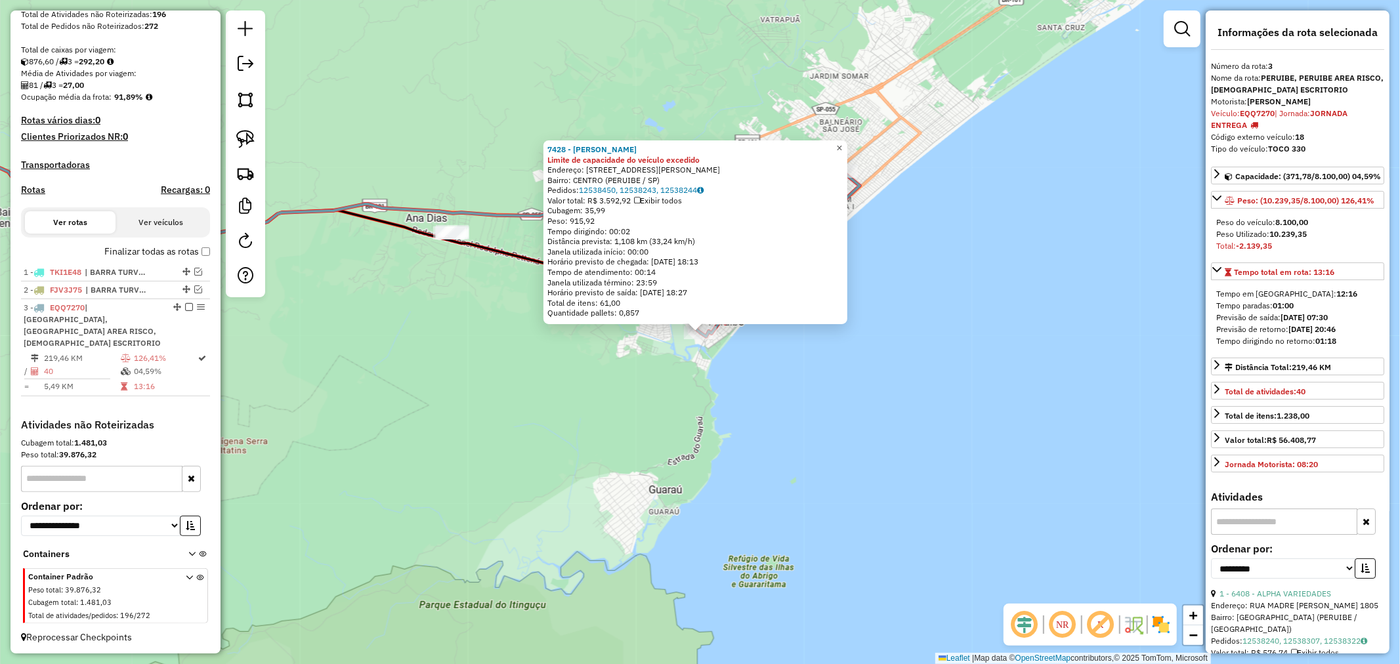
click at [842, 145] on span "×" at bounding box center [839, 147] width 6 height 11
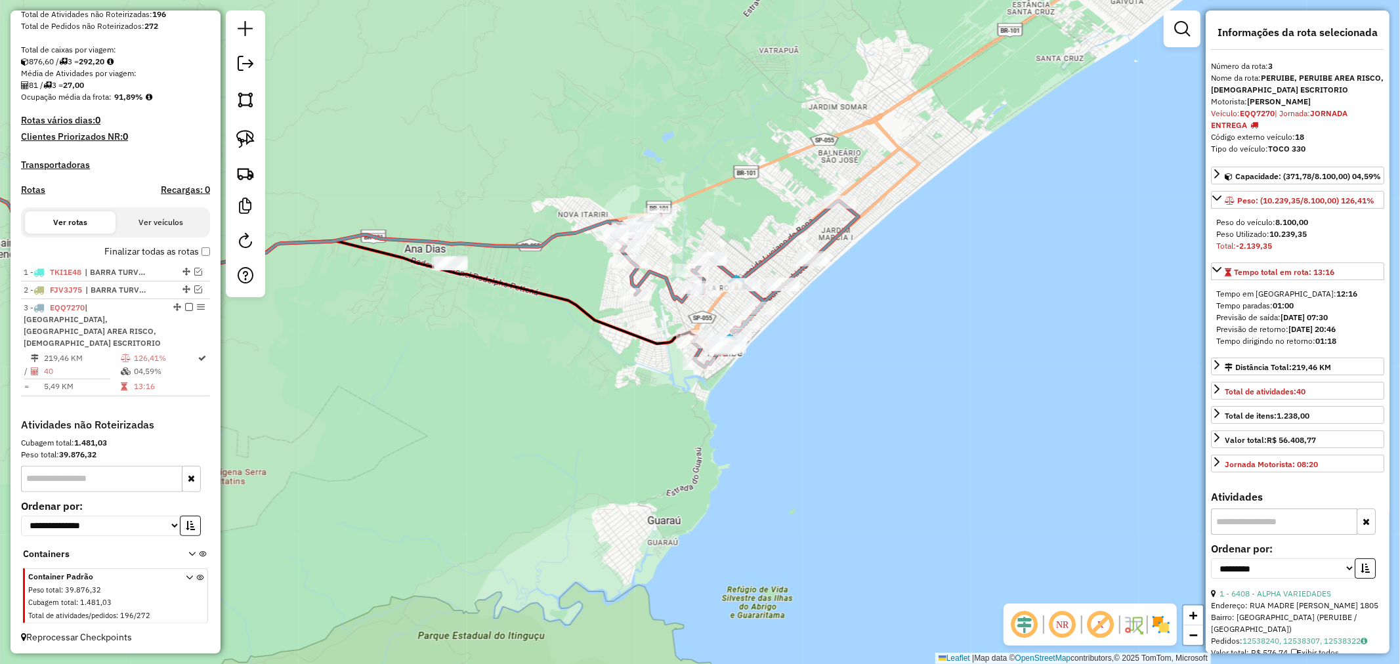
drag, startPoint x: 332, startPoint y: 147, endPoint x: 330, endPoint y: 178, distance: 30.9
click at [330, 178] on div "Janela de atendimento Grade de atendimento Capacidade Transportadoras Veículos …" at bounding box center [700, 332] width 1400 height 664
click at [252, 141] on img at bounding box center [245, 139] width 18 height 18
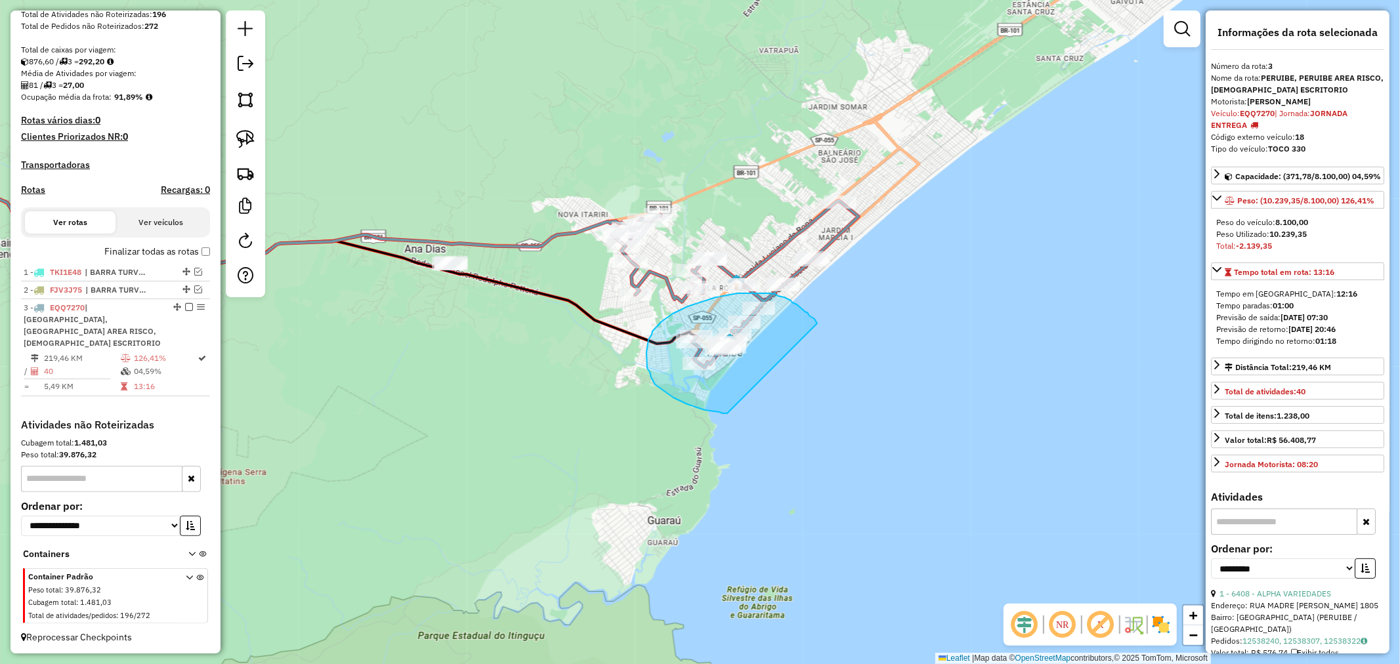
drag, startPoint x: 817, startPoint y: 324, endPoint x: 727, endPoint y: 414, distance: 127.2
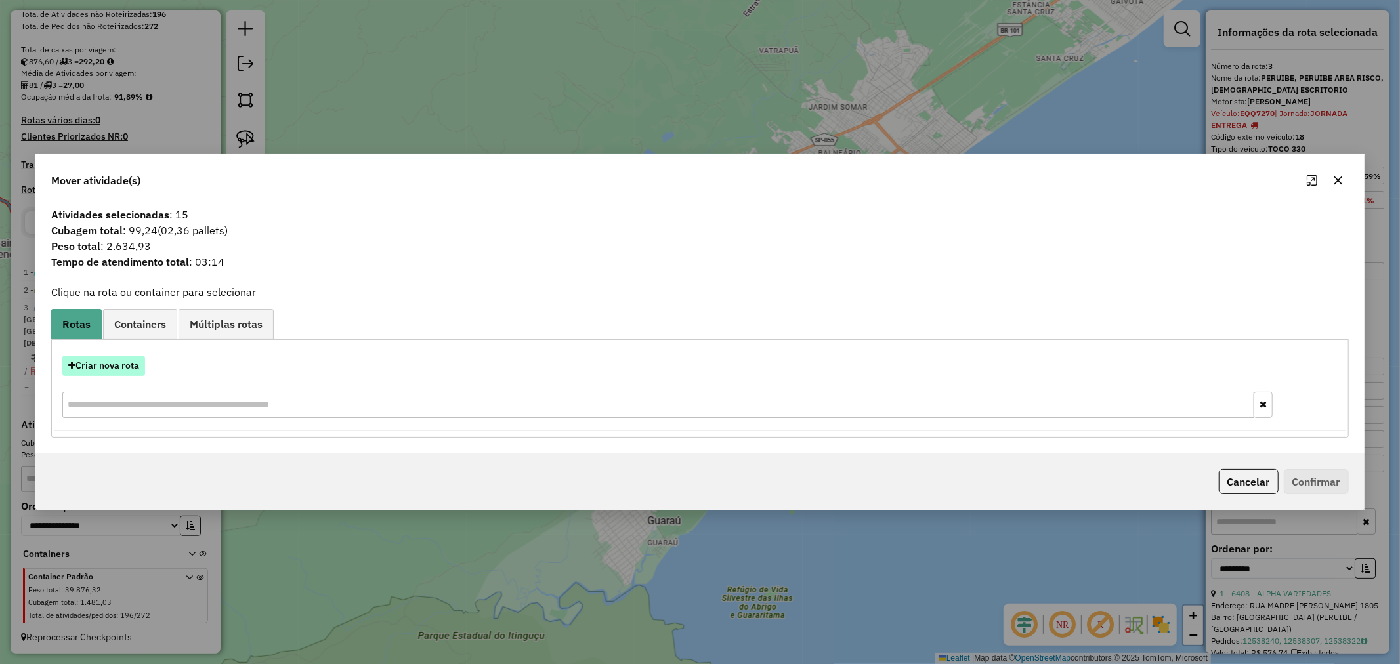
click at [128, 366] on button "Criar nova rota" at bounding box center [103, 366] width 83 height 20
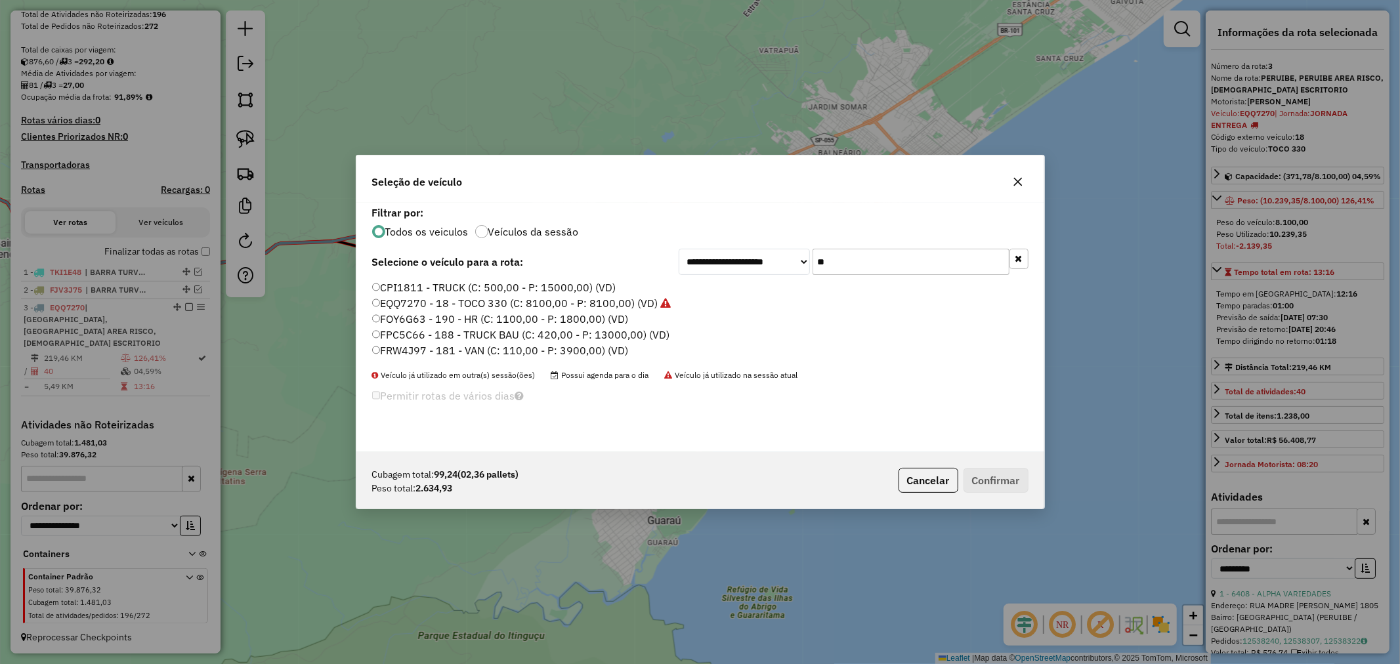
drag, startPoint x: 861, startPoint y: 260, endPoint x: 794, endPoint y: 259, distance: 67.0
click at [796, 259] on div "**********" at bounding box center [854, 262] width 350 height 26
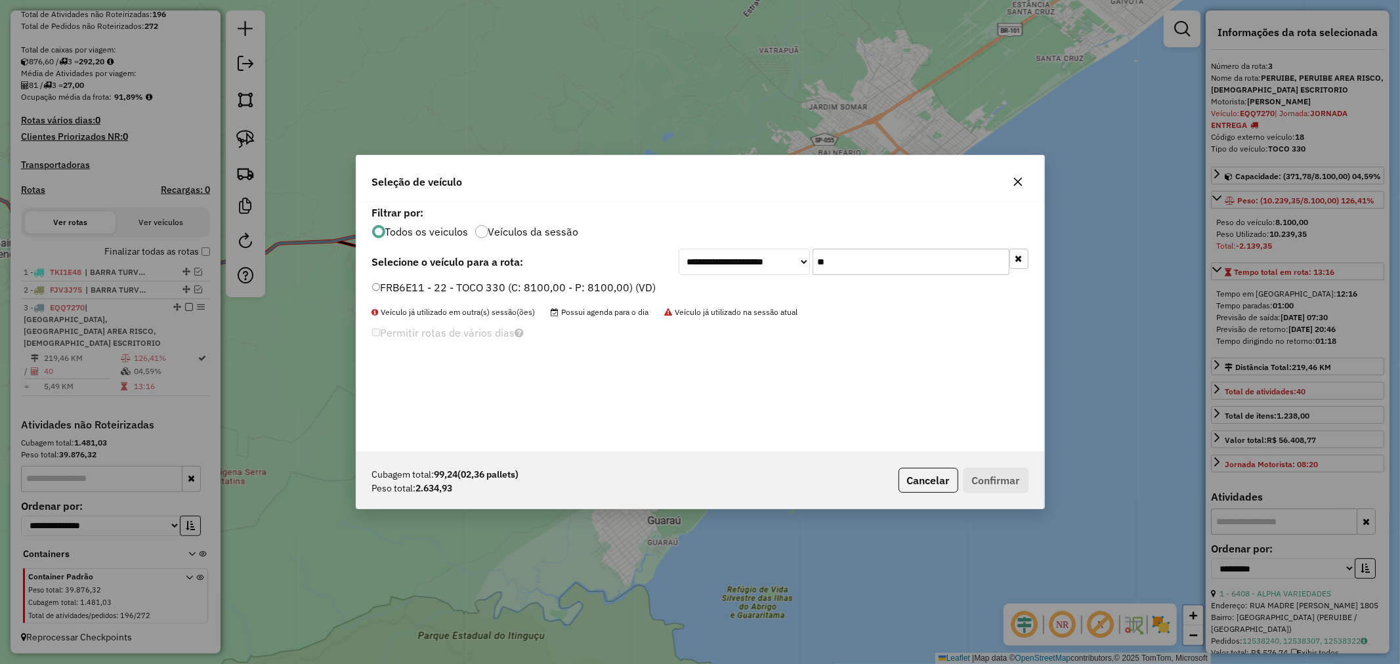
type input "**"
click at [1006, 486] on button "Confirmar" at bounding box center [996, 480] width 65 height 25
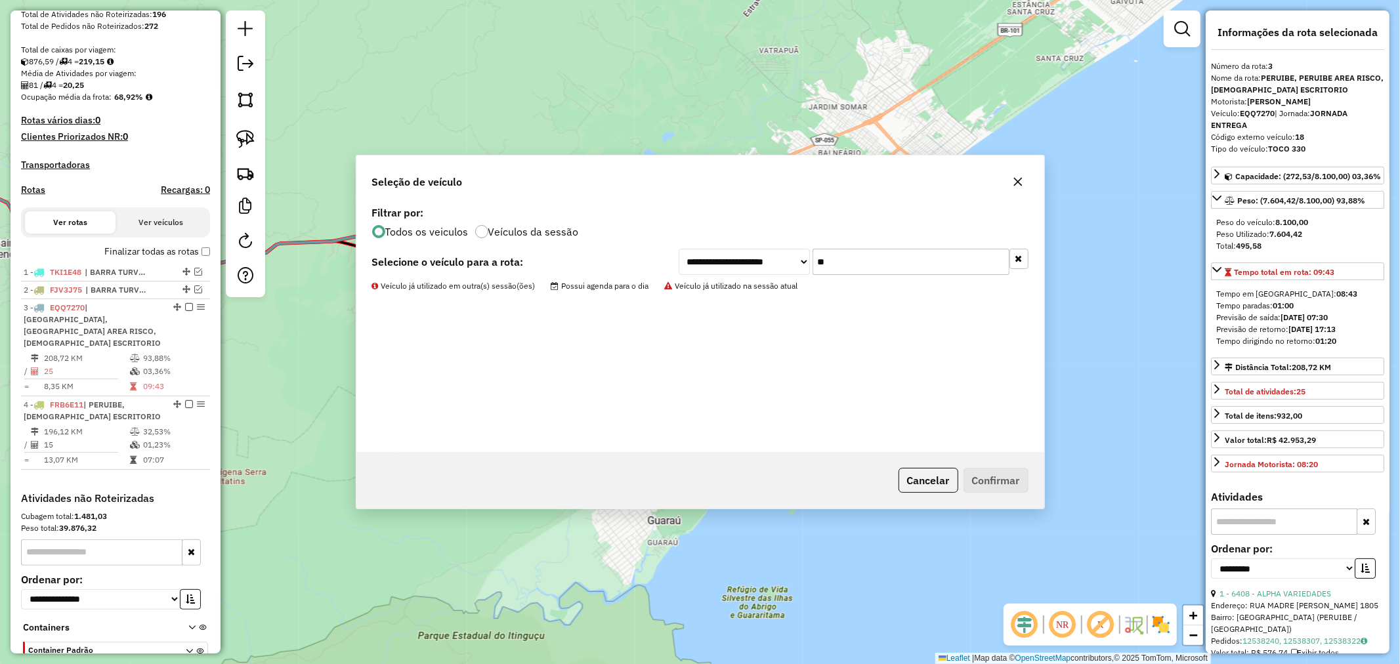
scroll to position [329, 0]
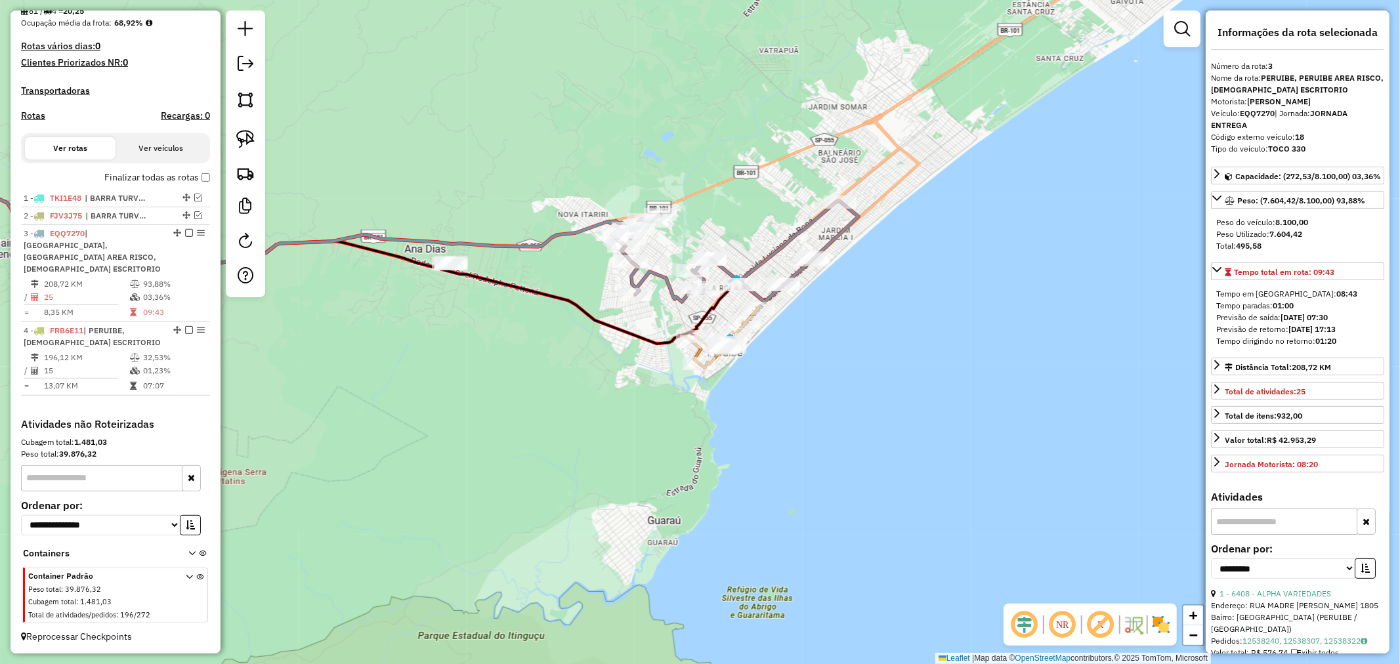
click at [655, 269] on icon at bounding box center [735, 251] width 247 height 101
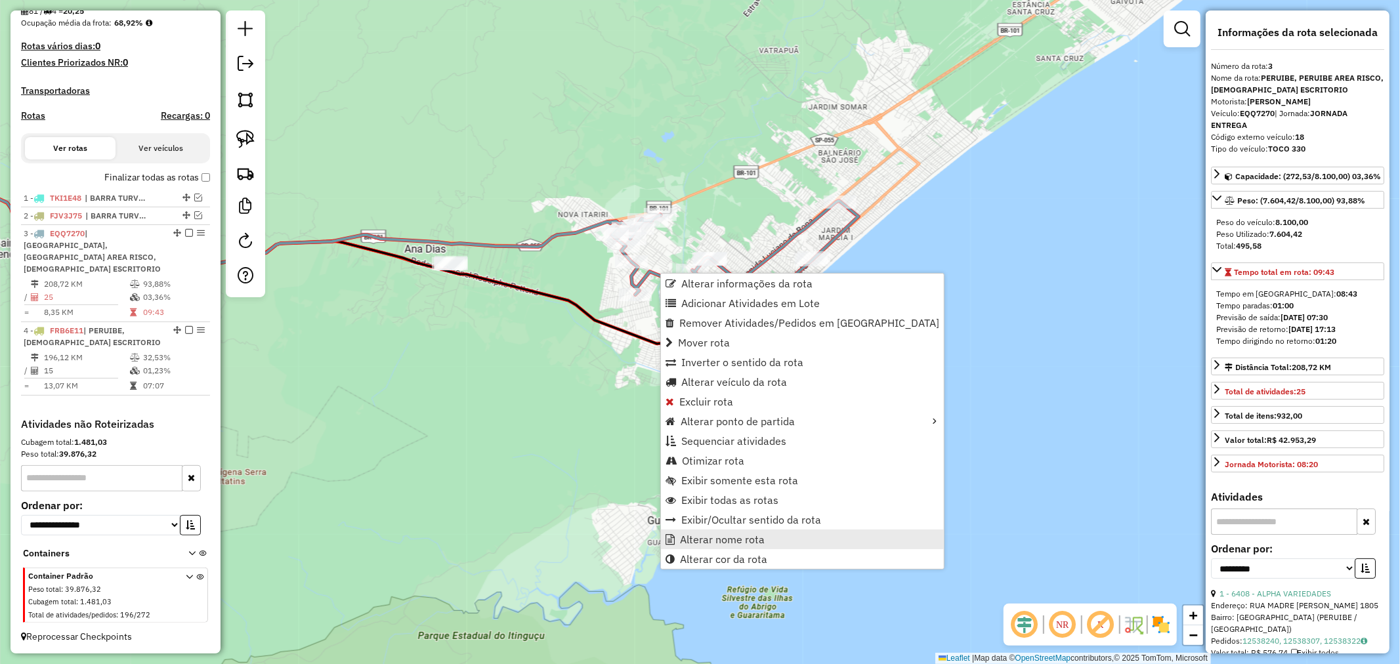
click at [712, 534] on span "Alterar nome rota" at bounding box center [722, 539] width 85 height 11
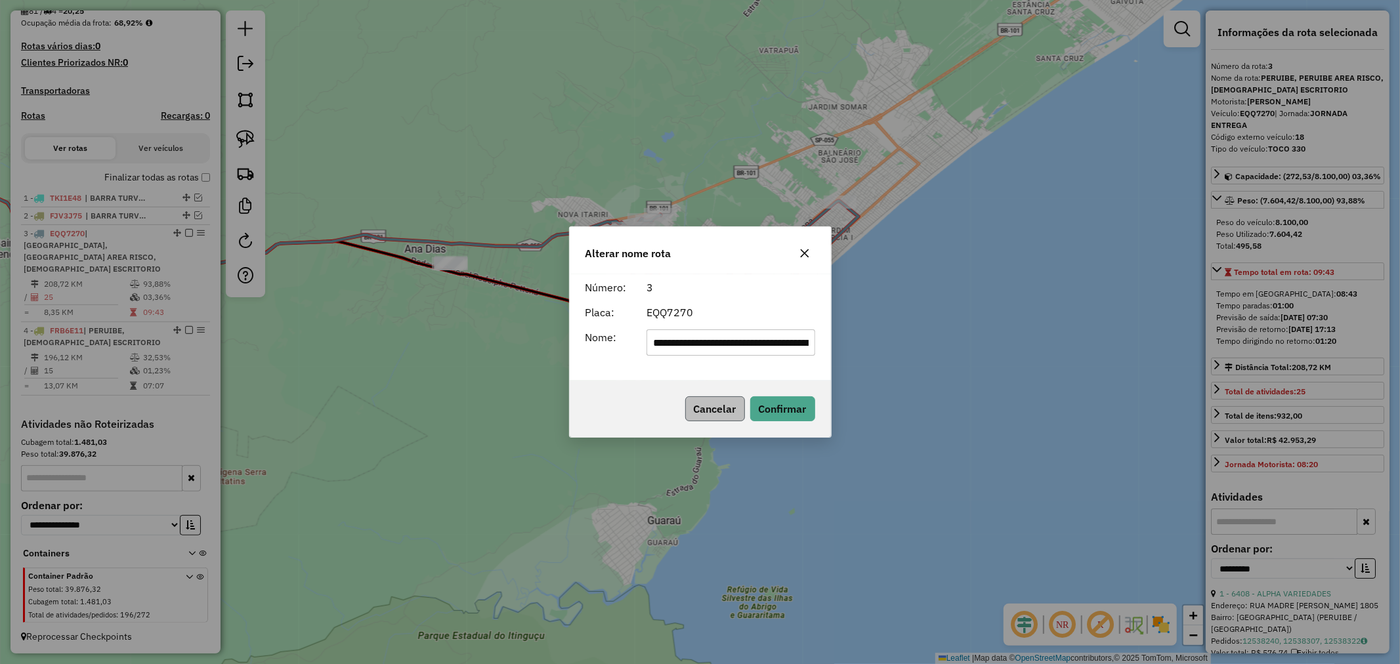
scroll to position [0, 110]
click at [720, 335] on input "**********" at bounding box center [731, 343] width 168 height 26
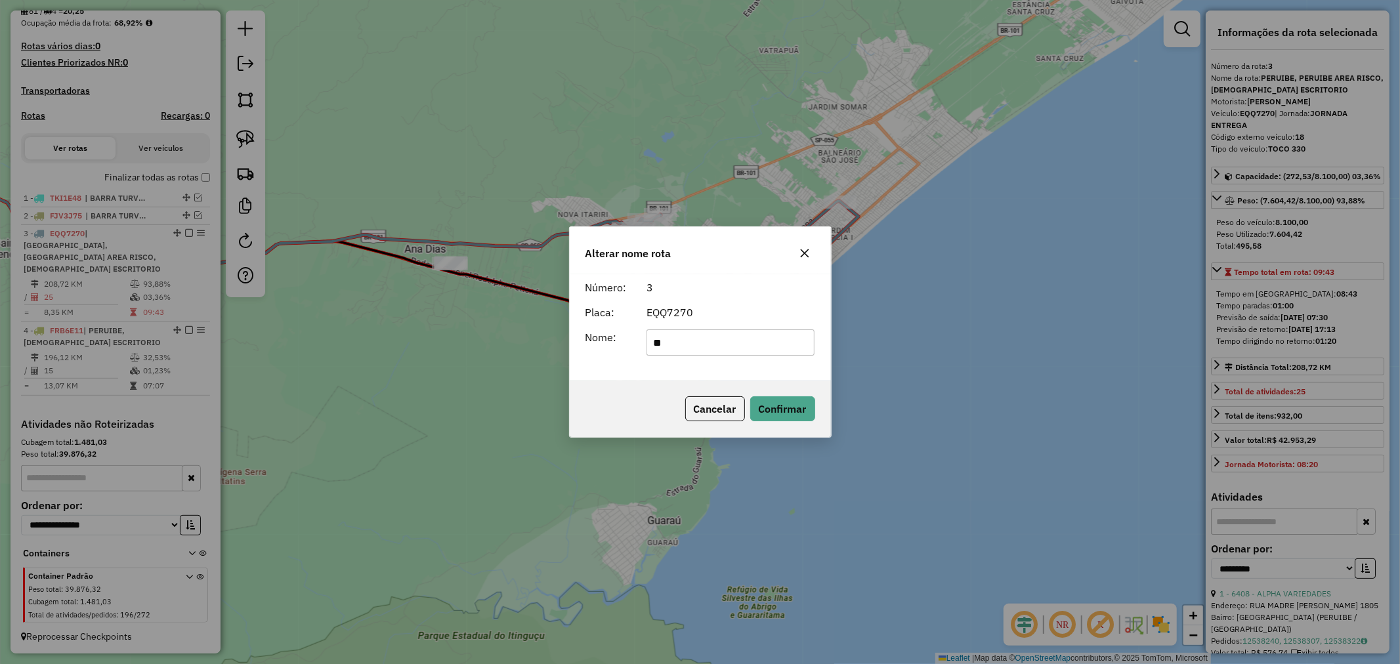
type input "*********"
click at [777, 411] on button "Confirmar" at bounding box center [782, 409] width 65 height 25
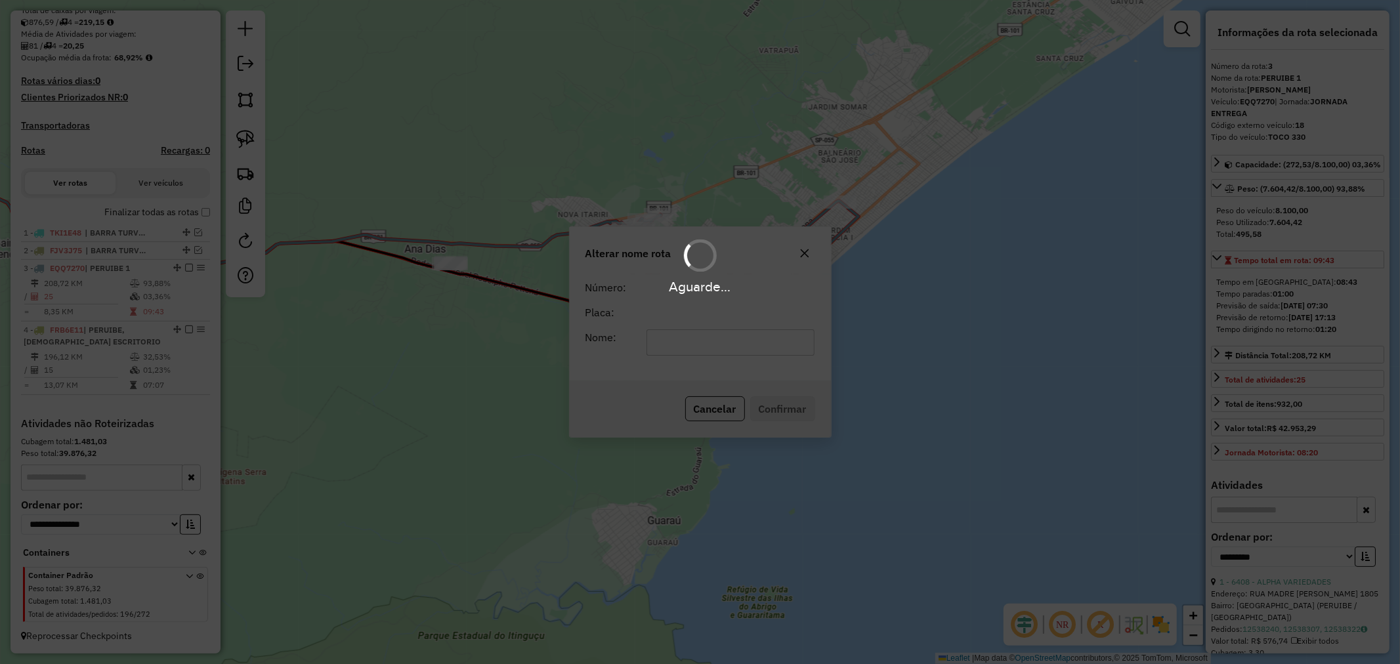
scroll to position [305, 0]
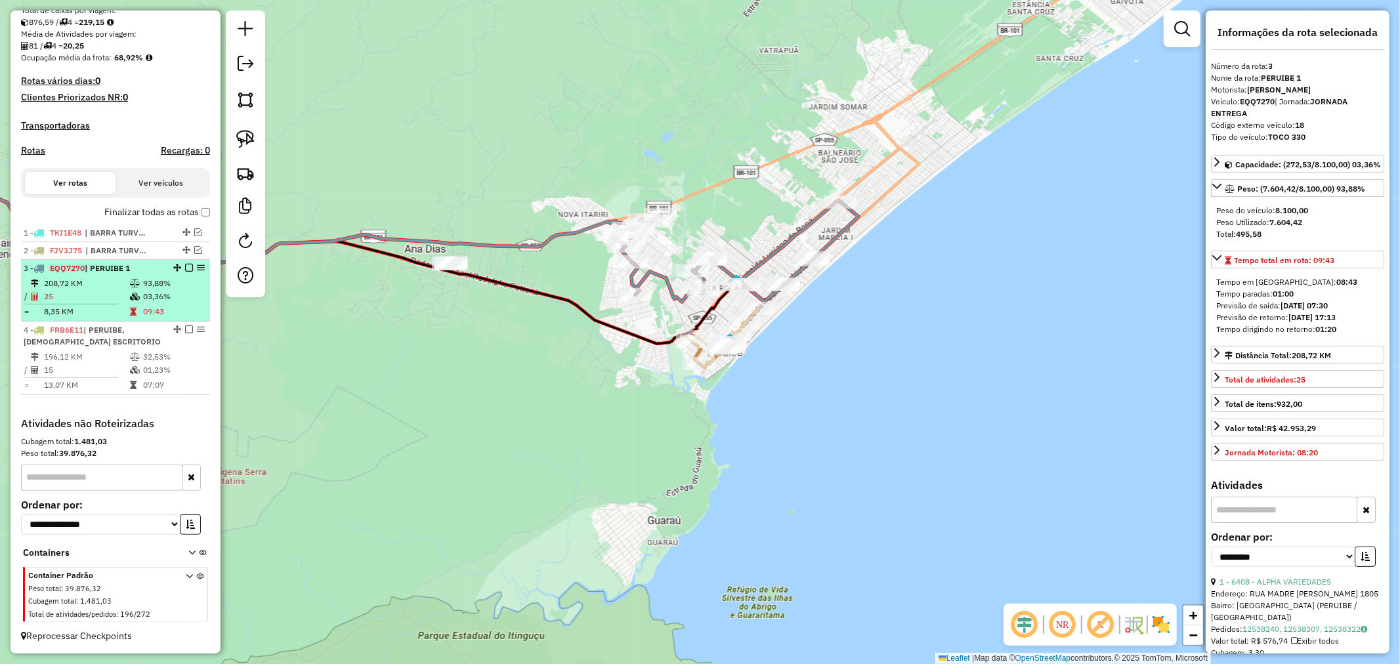
click at [185, 264] on em at bounding box center [189, 268] width 8 height 8
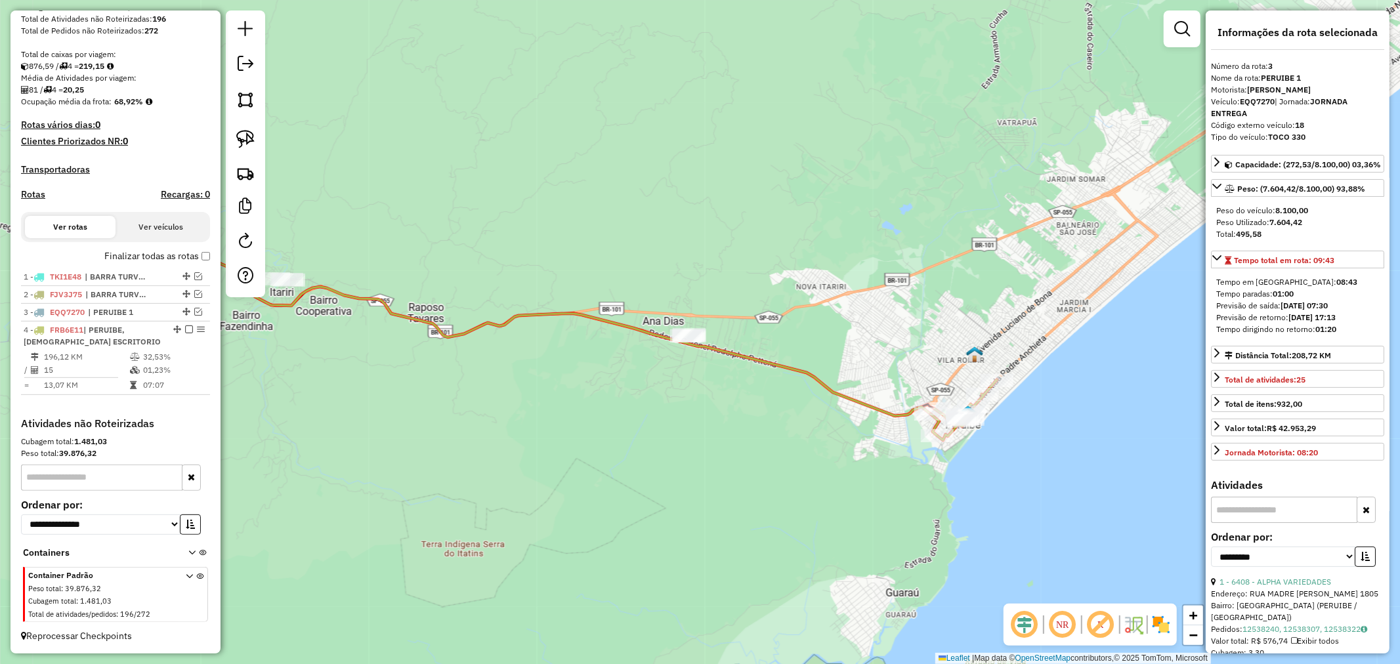
drag, startPoint x: 492, startPoint y: 376, endPoint x: 731, endPoint y: 448, distance: 249.0
click at [731, 448] on div "Janela de atendimento Grade de atendimento Capacidade Transportadoras Veículos …" at bounding box center [700, 332] width 1400 height 664
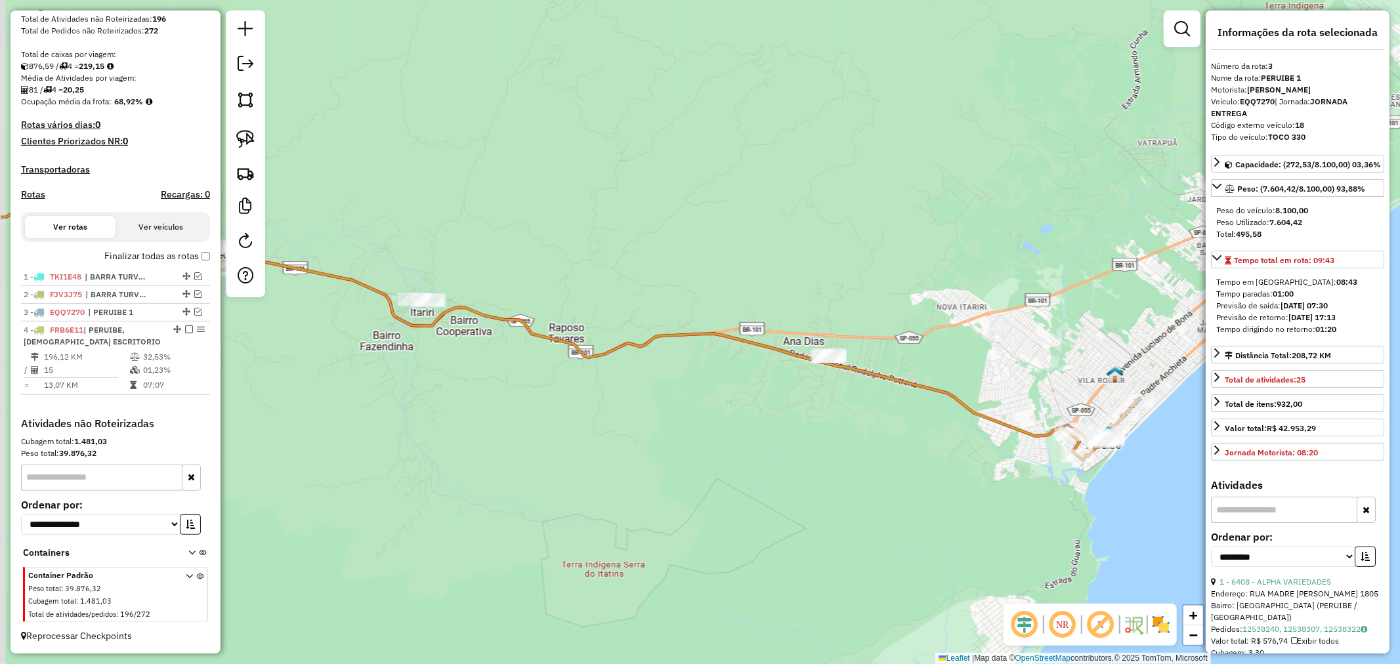
drag, startPoint x: 638, startPoint y: 449, endPoint x: 779, endPoint y: 469, distance: 142.0
click at [779, 469] on div "Janela de atendimento Grade de atendimento Capacidade Transportadoras Veículos …" at bounding box center [700, 332] width 1400 height 664
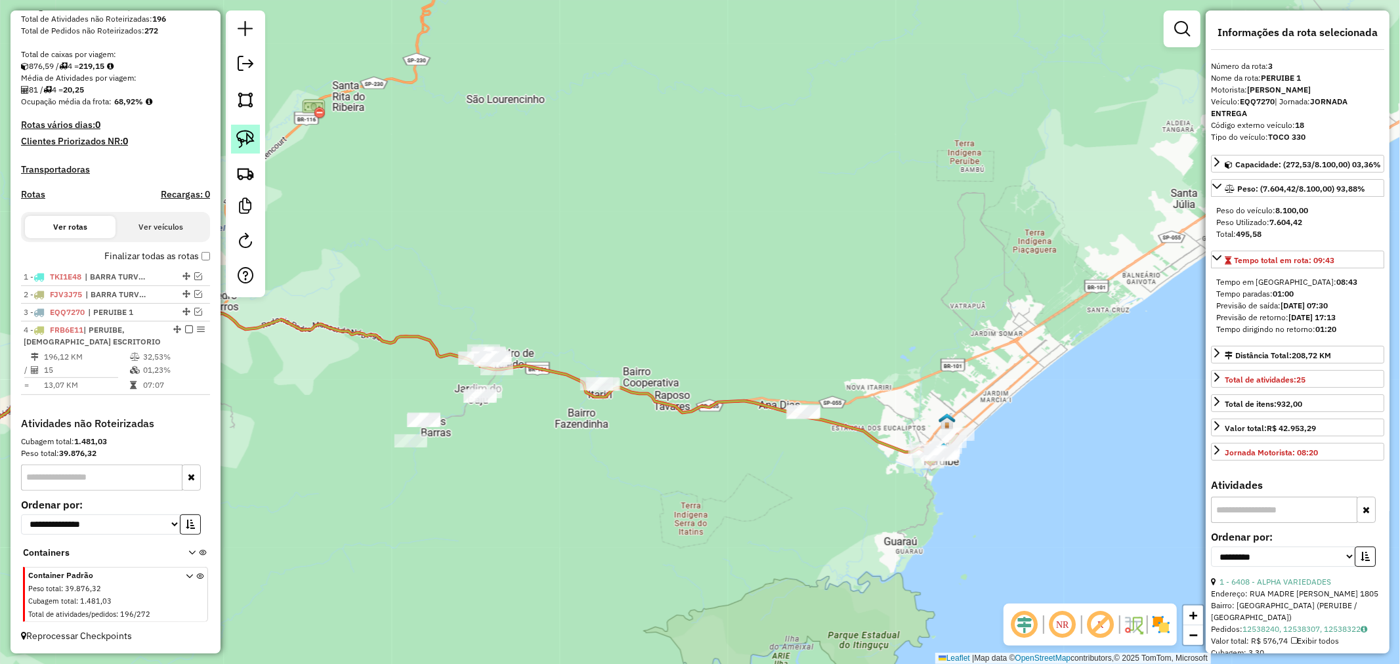
click at [251, 142] on img at bounding box center [245, 139] width 18 height 18
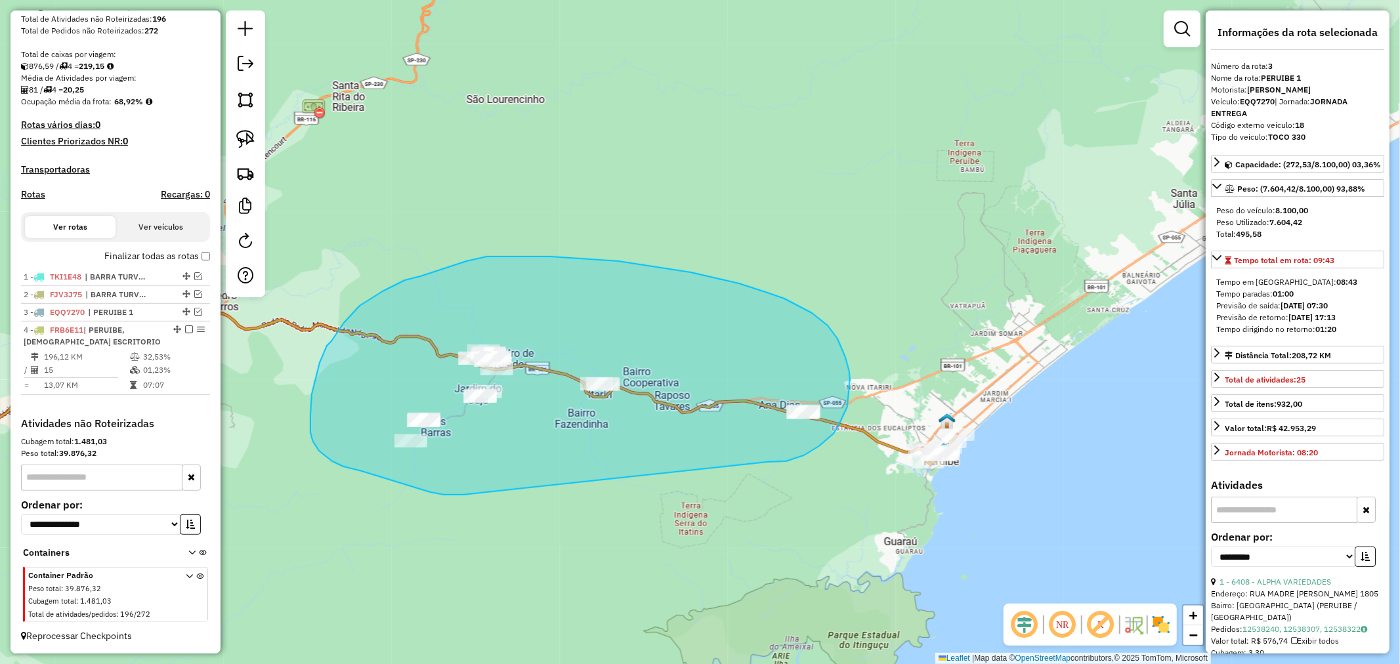
drag, startPoint x: 768, startPoint y: 462, endPoint x: 464, endPoint y: 495, distance: 306.4
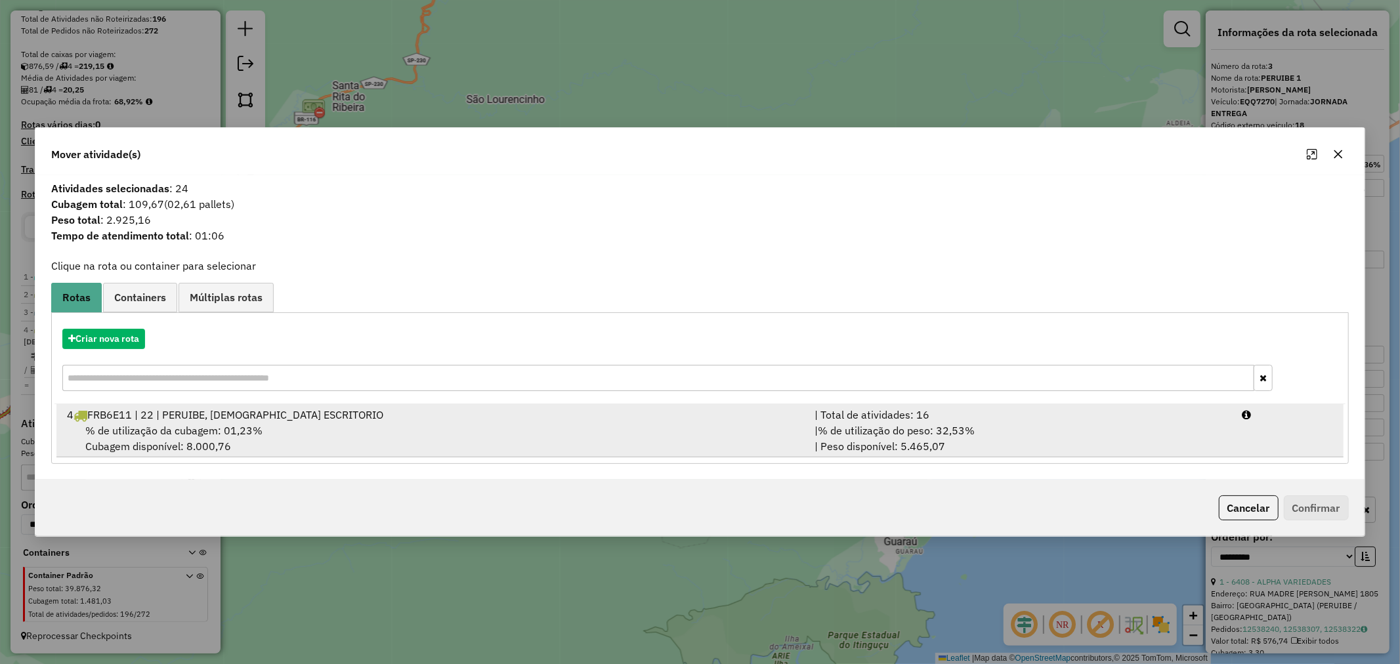
click at [351, 442] on div "% de utilização da cubagem: 01,23% Cubagem disponível: 8.000,76" at bounding box center [433, 439] width 748 height 32
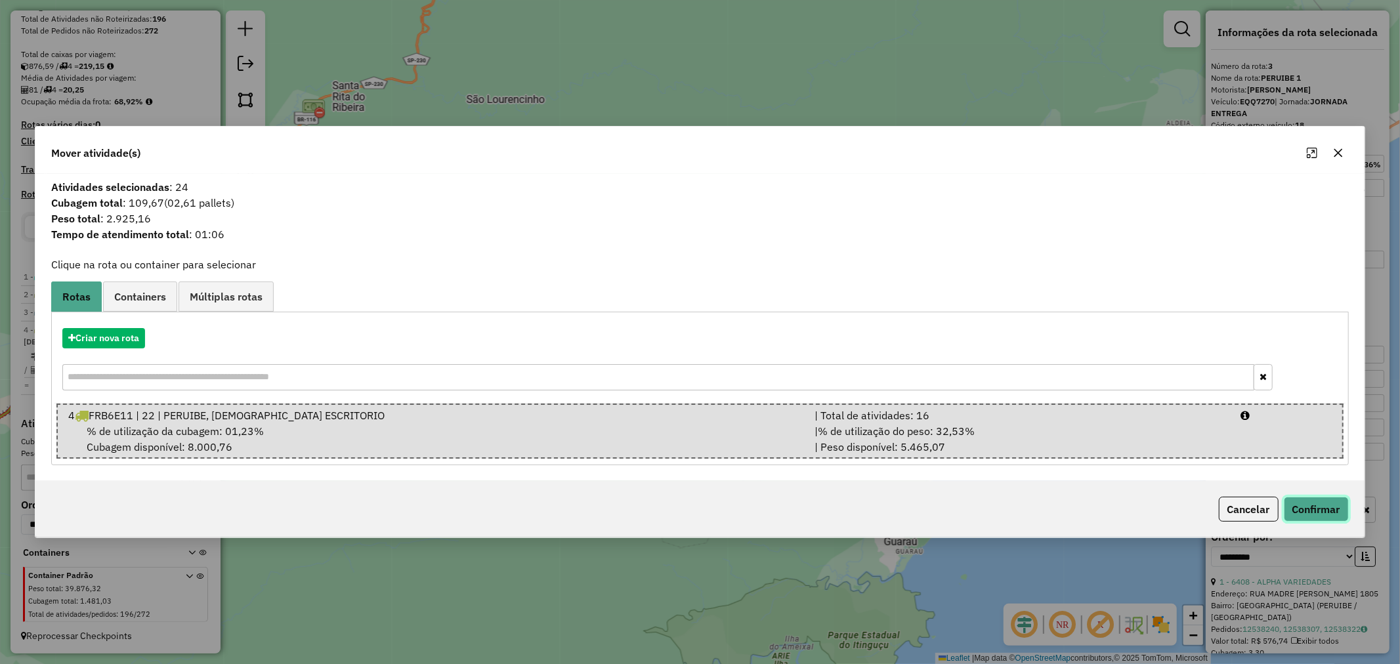
click at [1324, 513] on button "Confirmar" at bounding box center [1316, 509] width 65 height 25
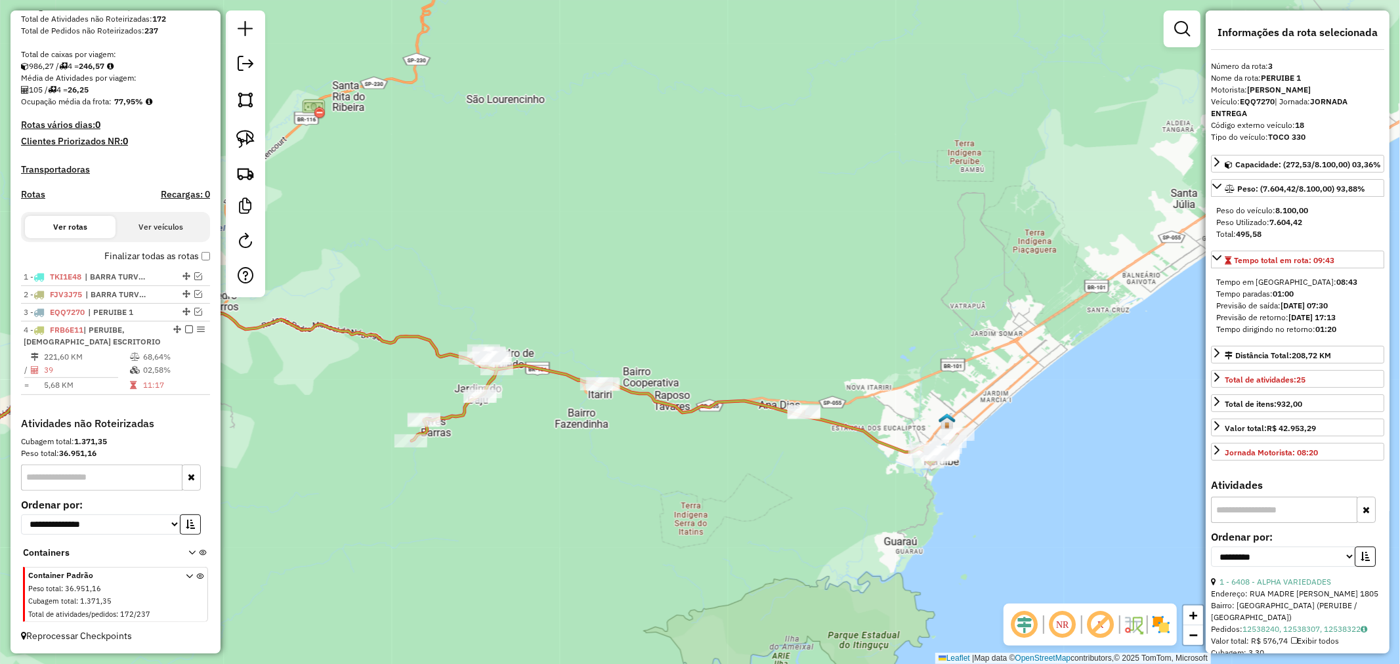
click at [732, 399] on icon at bounding box center [685, 408] width 546 height 114
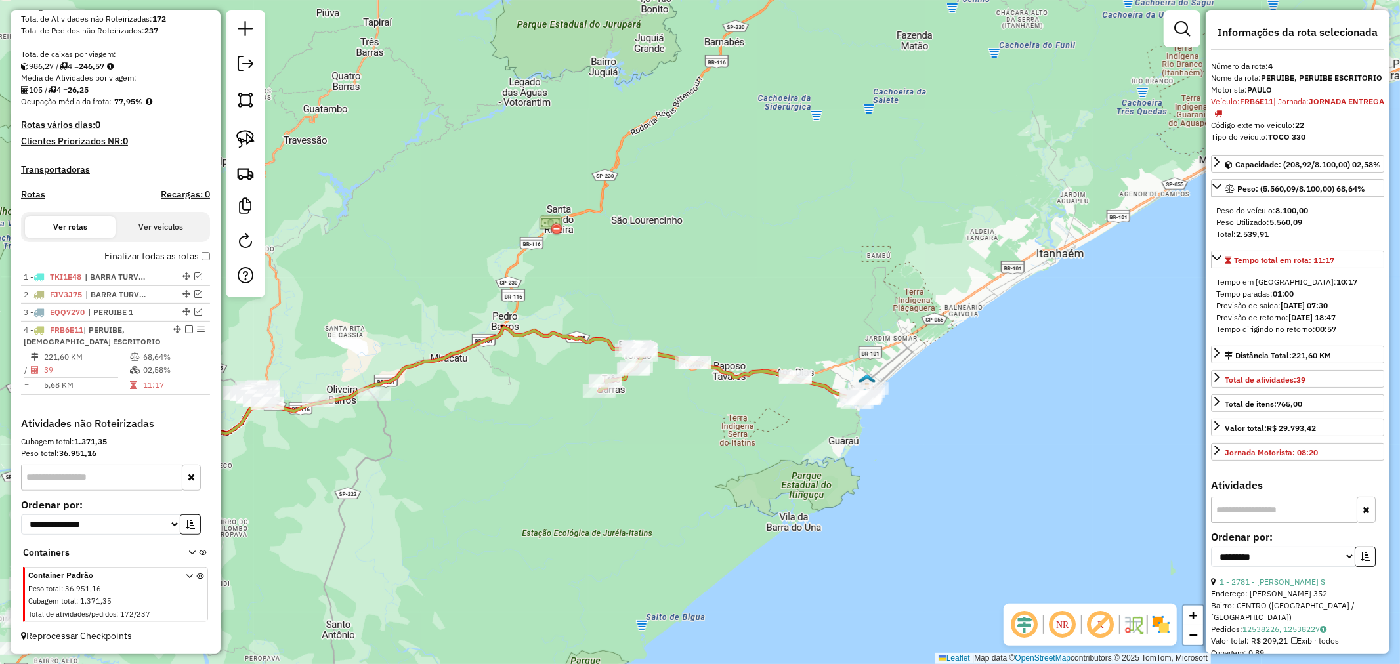
drag, startPoint x: 765, startPoint y: 447, endPoint x: 586, endPoint y: 456, distance: 178.8
click at [586, 456] on div "Janela de atendimento Grade de atendimento Capacidade Transportadoras Veículos …" at bounding box center [700, 332] width 1400 height 664
click at [746, 375] on icon at bounding box center [735, 375] width 273 height 56
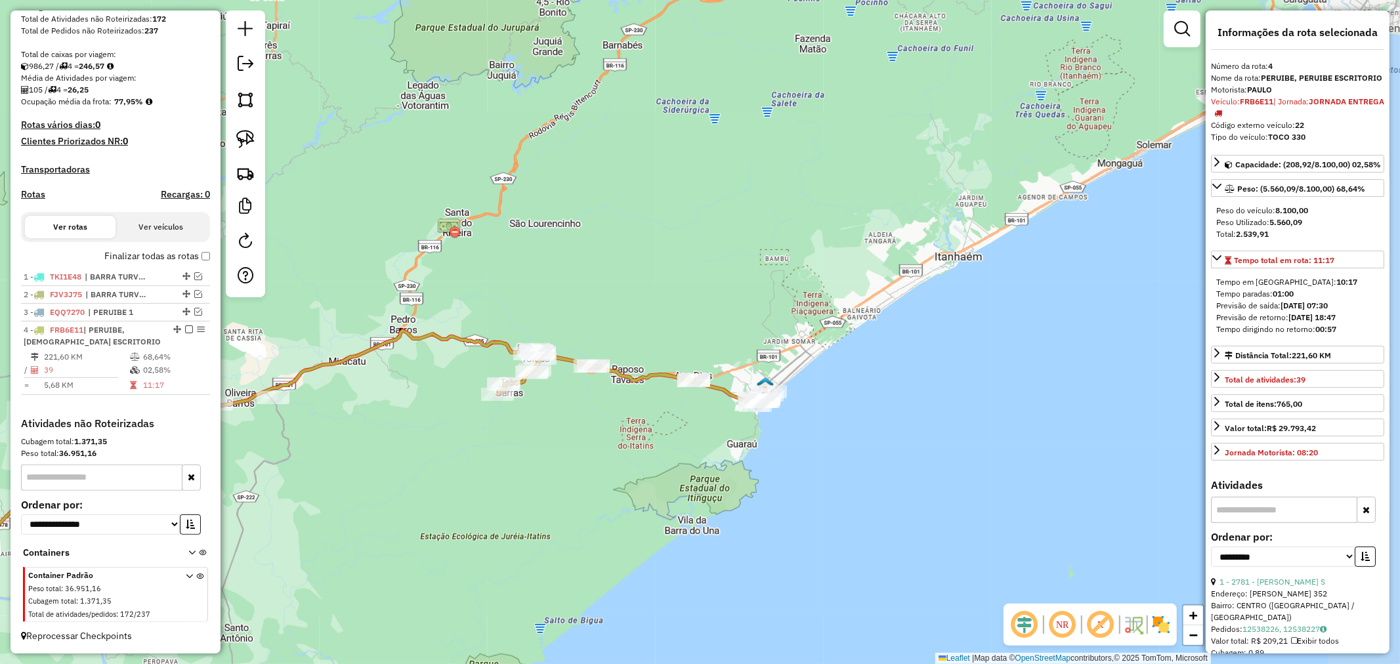
drag, startPoint x: 796, startPoint y: 430, endPoint x: 694, endPoint y: 433, distance: 101.8
click at [694, 433] on div "Janela de atendimento Grade de atendimento Capacidade Transportadoras Veículos …" at bounding box center [700, 332] width 1400 height 664
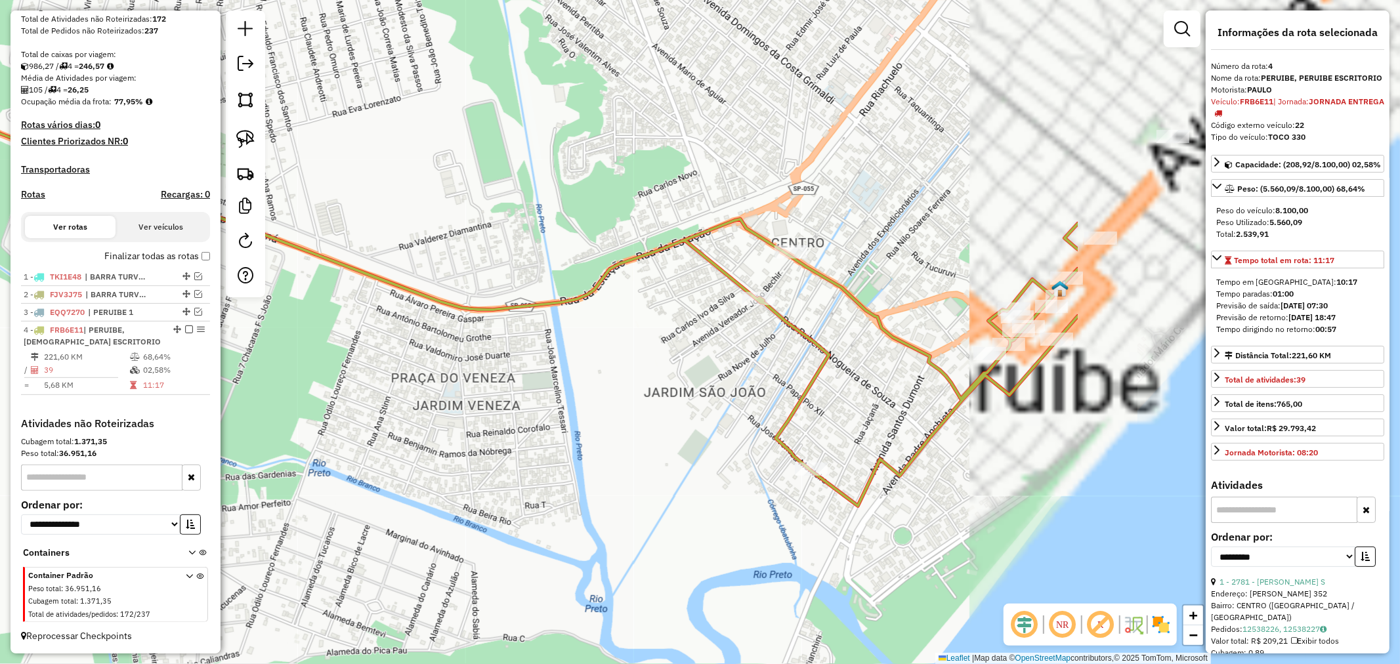
drag, startPoint x: 864, startPoint y: 423, endPoint x: 411, endPoint y: 411, distance: 453.2
click at [411, 411] on div "Janela de atendimento Grade de atendimento Capacidade Transportadoras Veículos …" at bounding box center [700, 332] width 1400 height 664
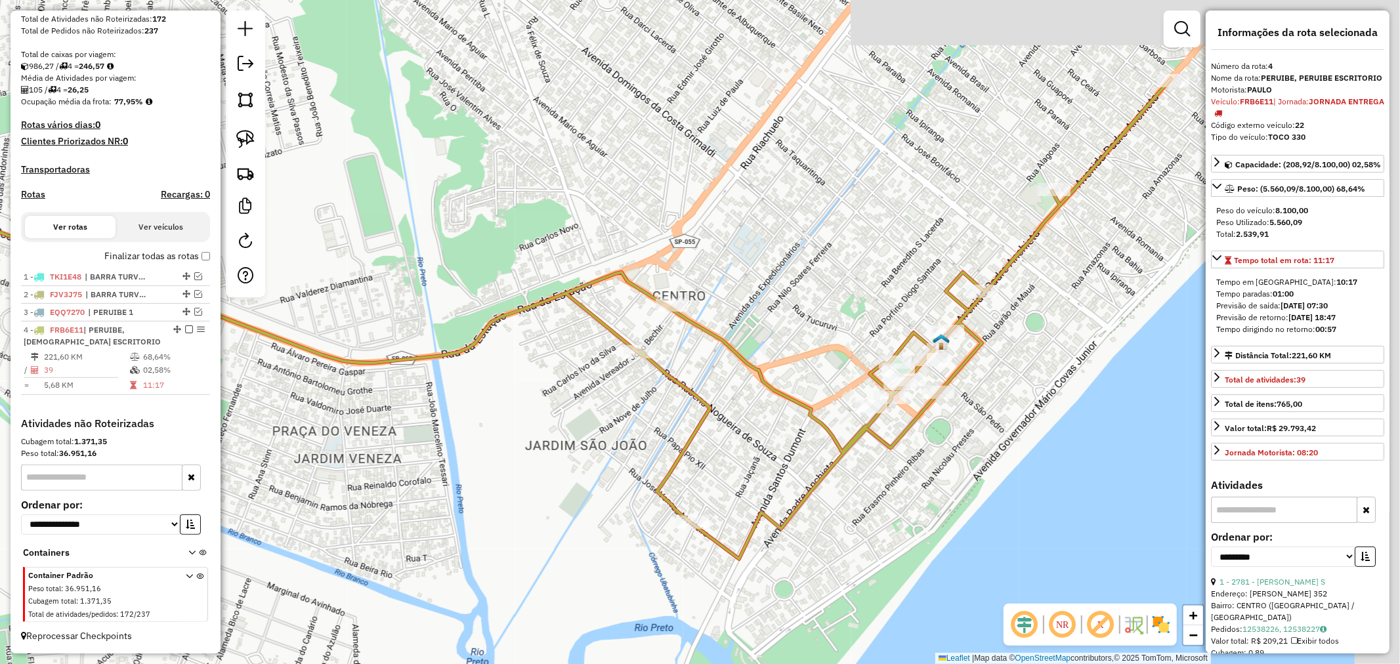
drag, startPoint x: 627, startPoint y: 372, endPoint x: 420, endPoint y: 479, distance: 233.2
click at [420, 479] on div "Janela de atendimento Grade de atendimento Capacidade Transportadoras Veículos …" at bounding box center [700, 332] width 1400 height 664
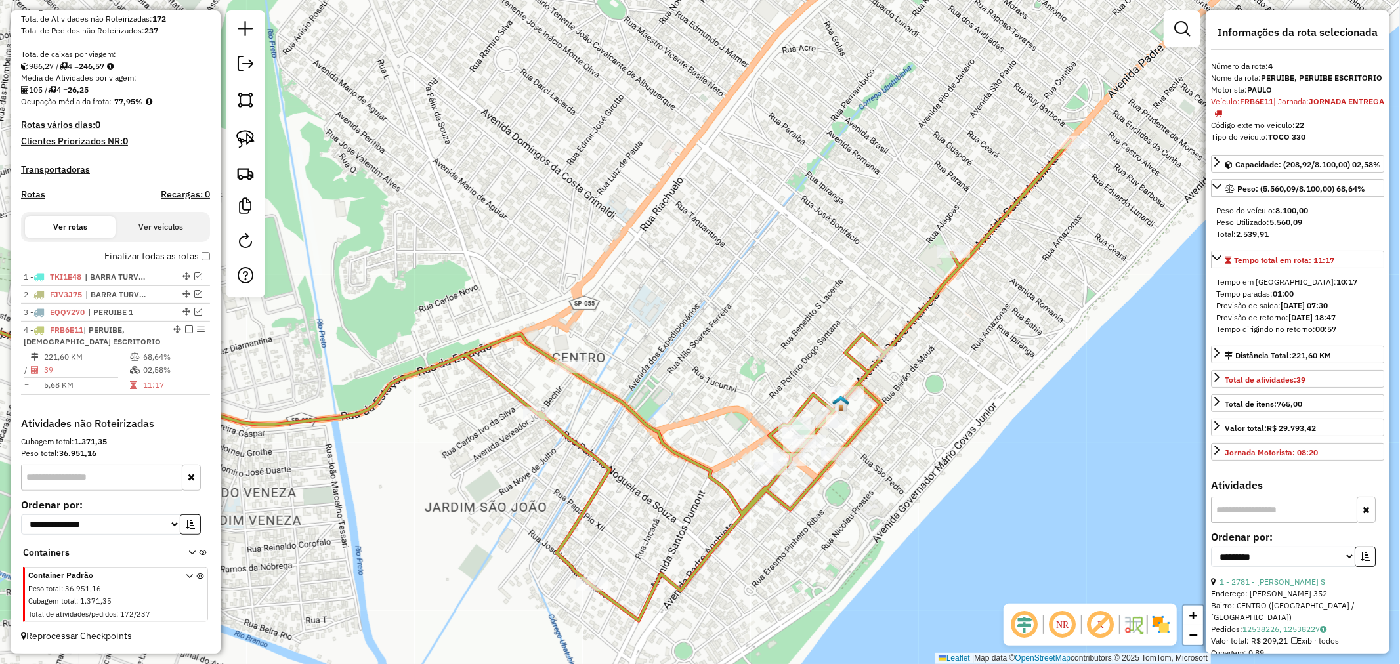
click at [685, 458] on icon at bounding box center [465, 381] width 1211 height 481
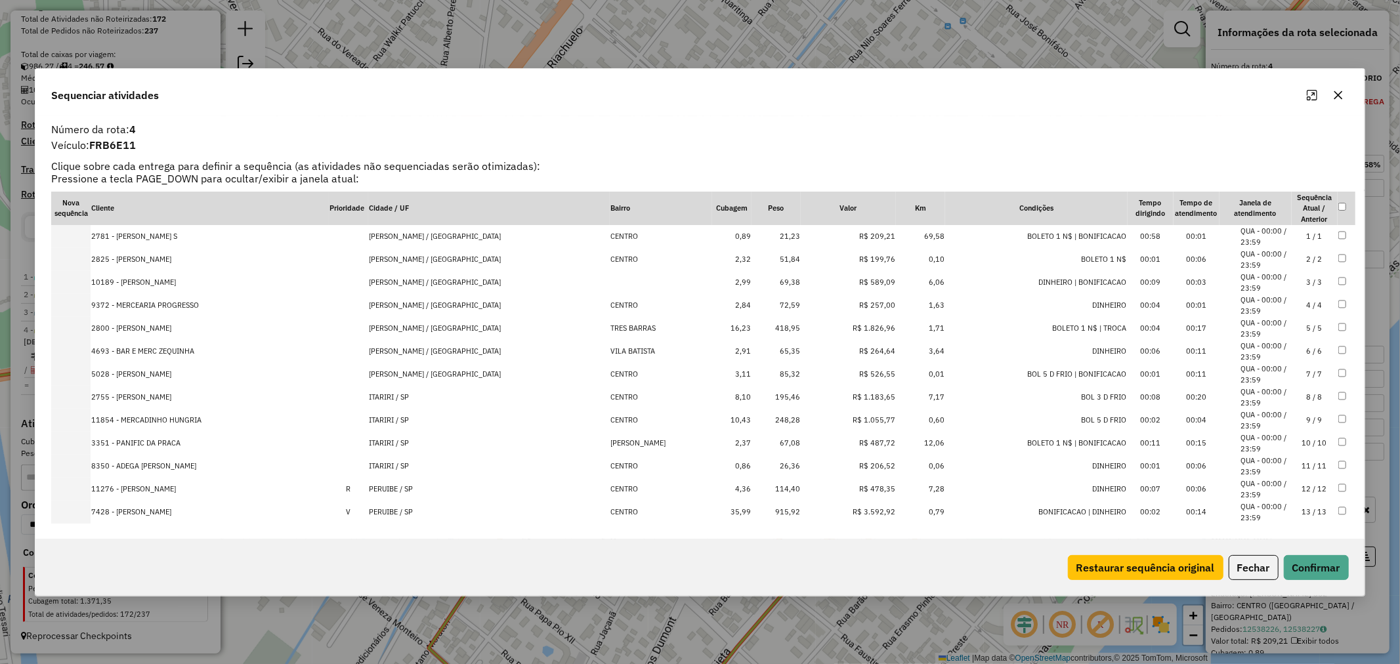
click at [752, 239] on td "21,23" at bounding box center [776, 236] width 49 height 23
click at [752, 255] on td "51,84" at bounding box center [776, 259] width 49 height 23
click at [752, 281] on td "69,38" at bounding box center [776, 282] width 49 height 23
click at [753, 303] on td "72,59" at bounding box center [776, 305] width 49 height 23
click at [752, 444] on td "67,08" at bounding box center [776, 443] width 49 height 23
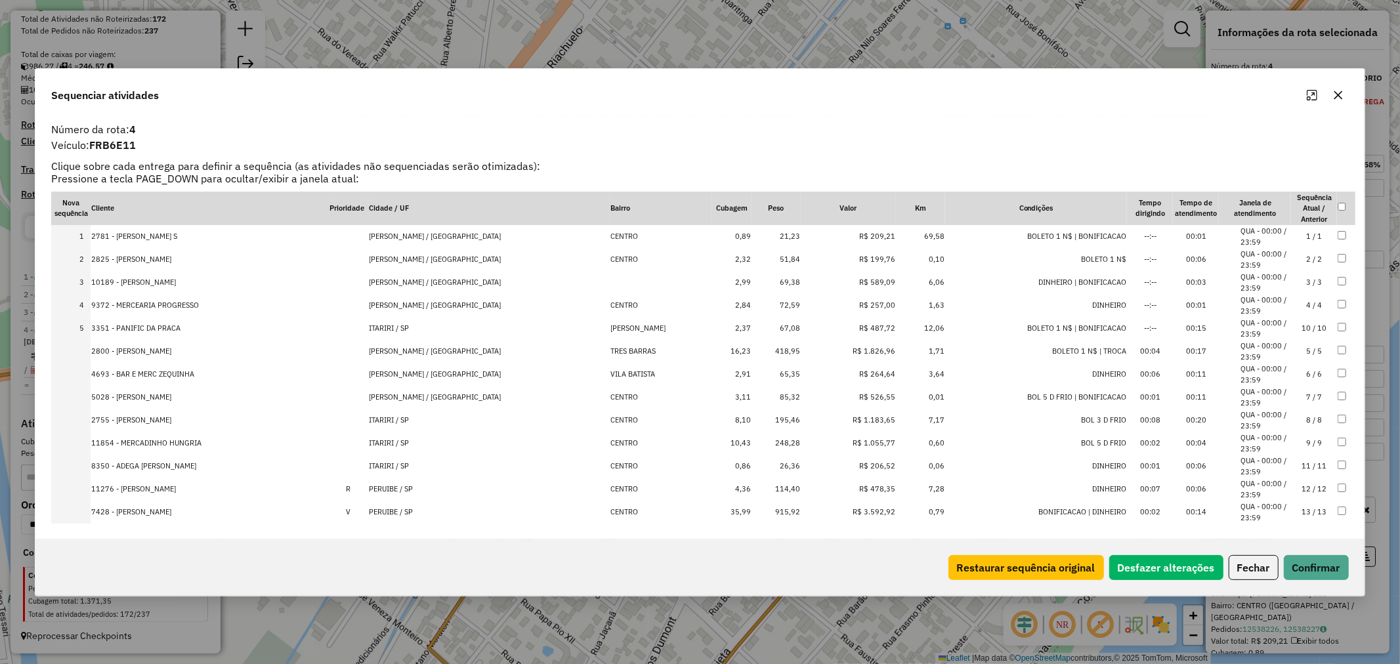
click at [752, 464] on td "26,36" at bounding box center [776, 466] width 49 height 23
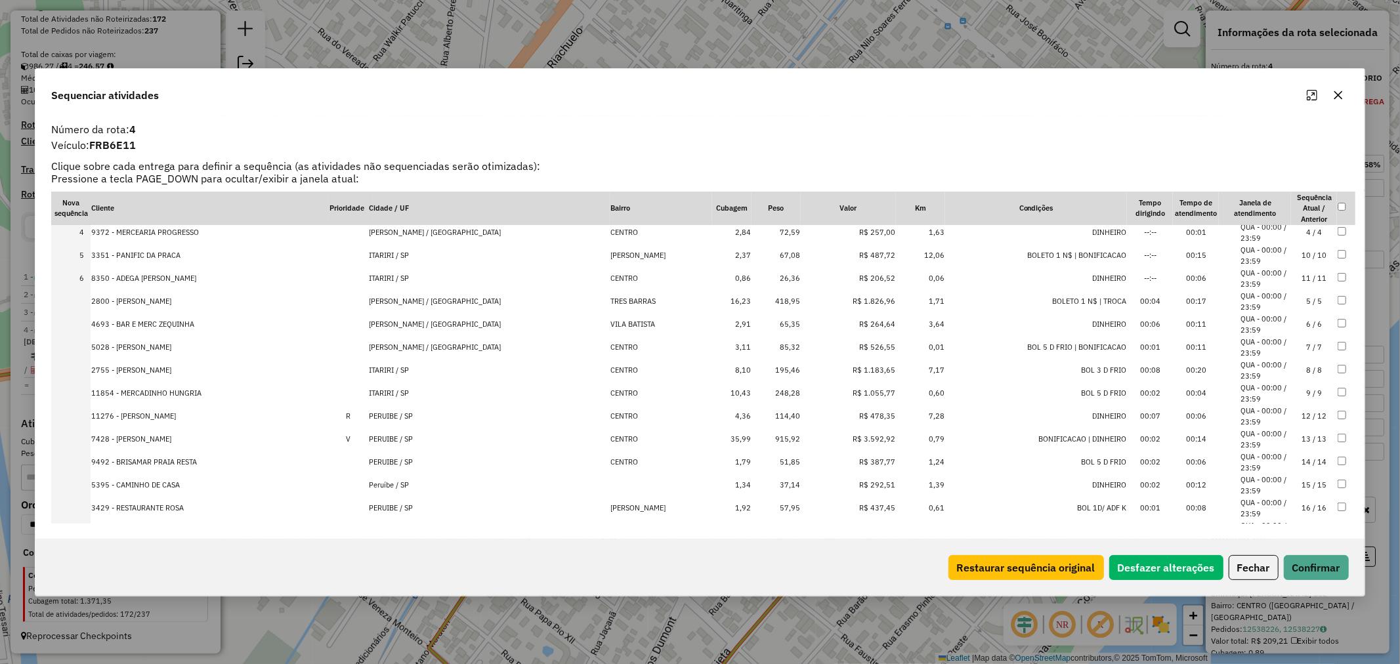
scroll to position [219, 0]
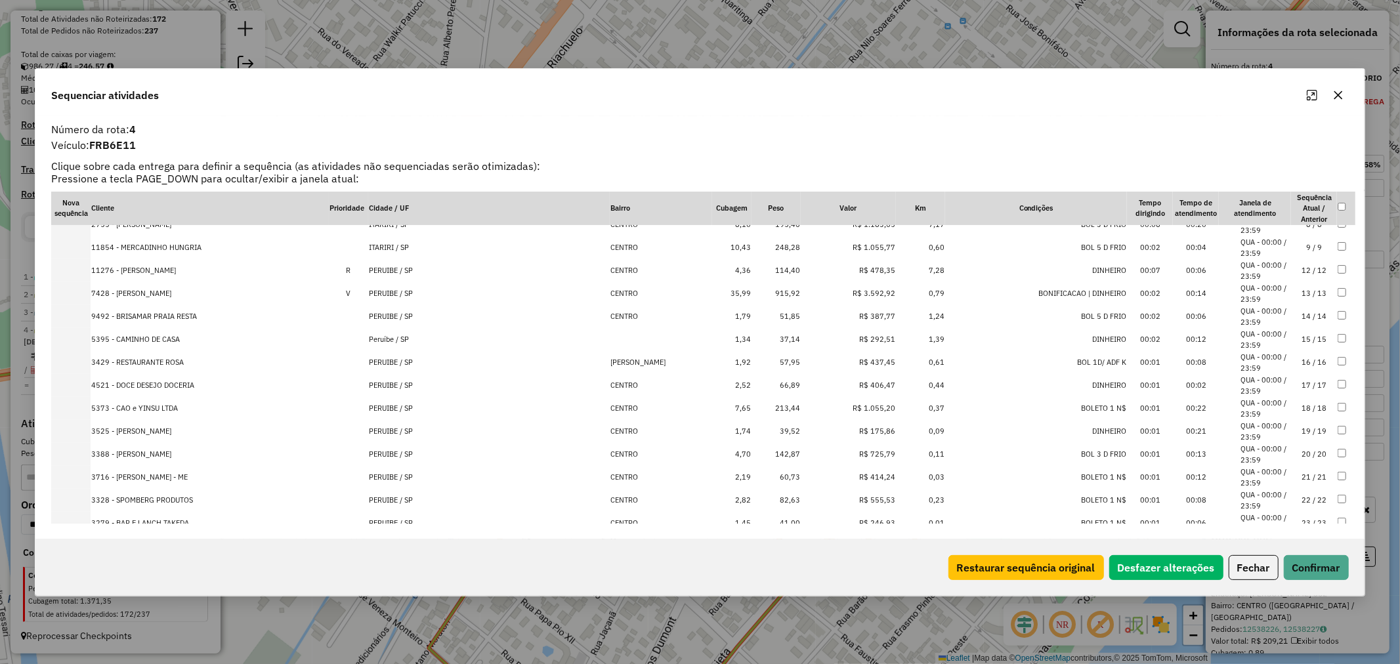
click at [752, 337] on td "37,14" at bounding box center [776, 339] width 49 height 23
click at [752, 316] on td "51,85" at bounding box center [776, 316] width 49 height 23
click at [752, 311] on td "57,95" at bounding box center [776, 316] width 49 height 23
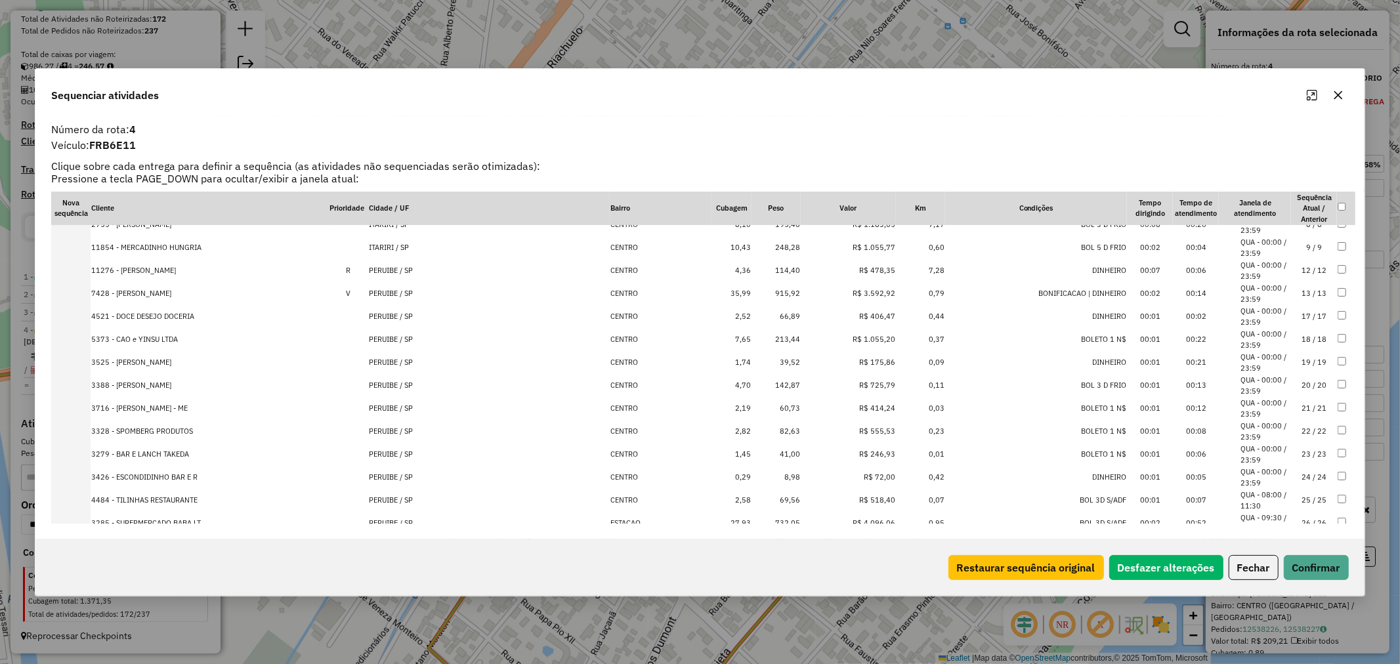
click at [752, 355] on td "39,52" at bounding box center [776, 362] width 49 height 23
click at [752, 450] on td "8,98" at bounding box center [776, 454] width 49 height 23
click at [752, 429] on td "41,00" at bounding box center [776, 431] width 49 height 23
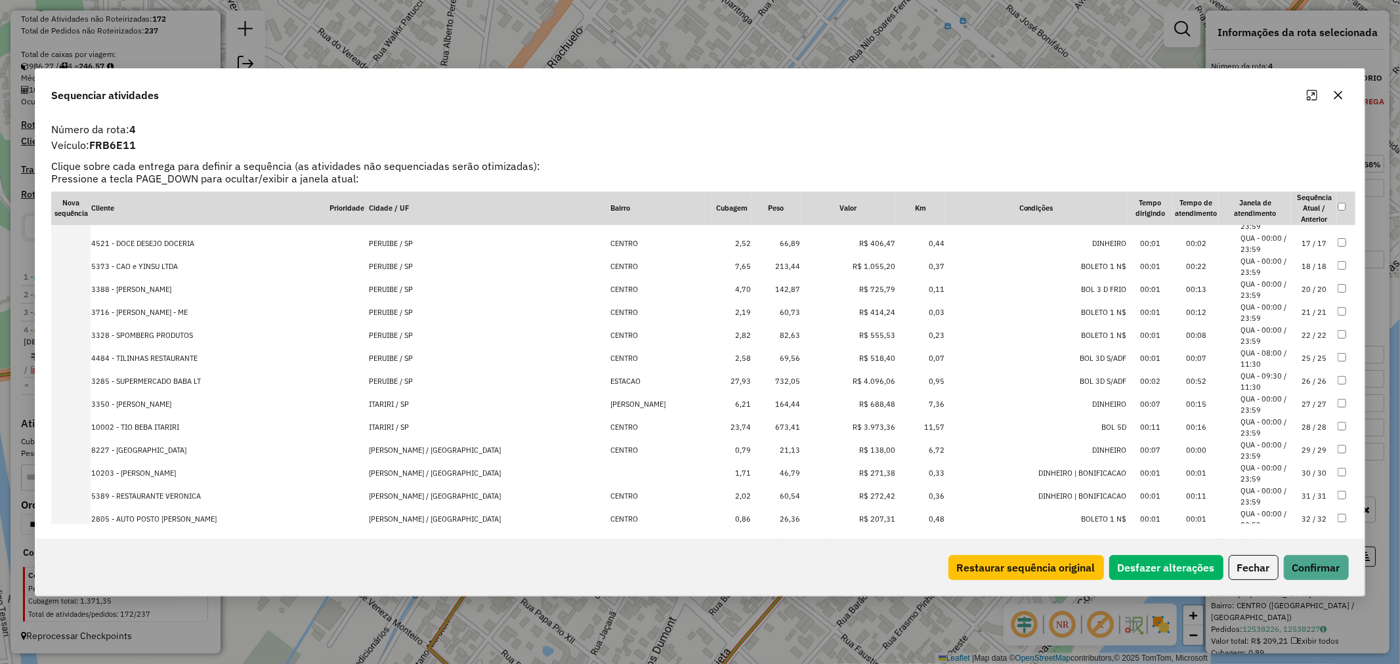
scroll to position [502, 0]
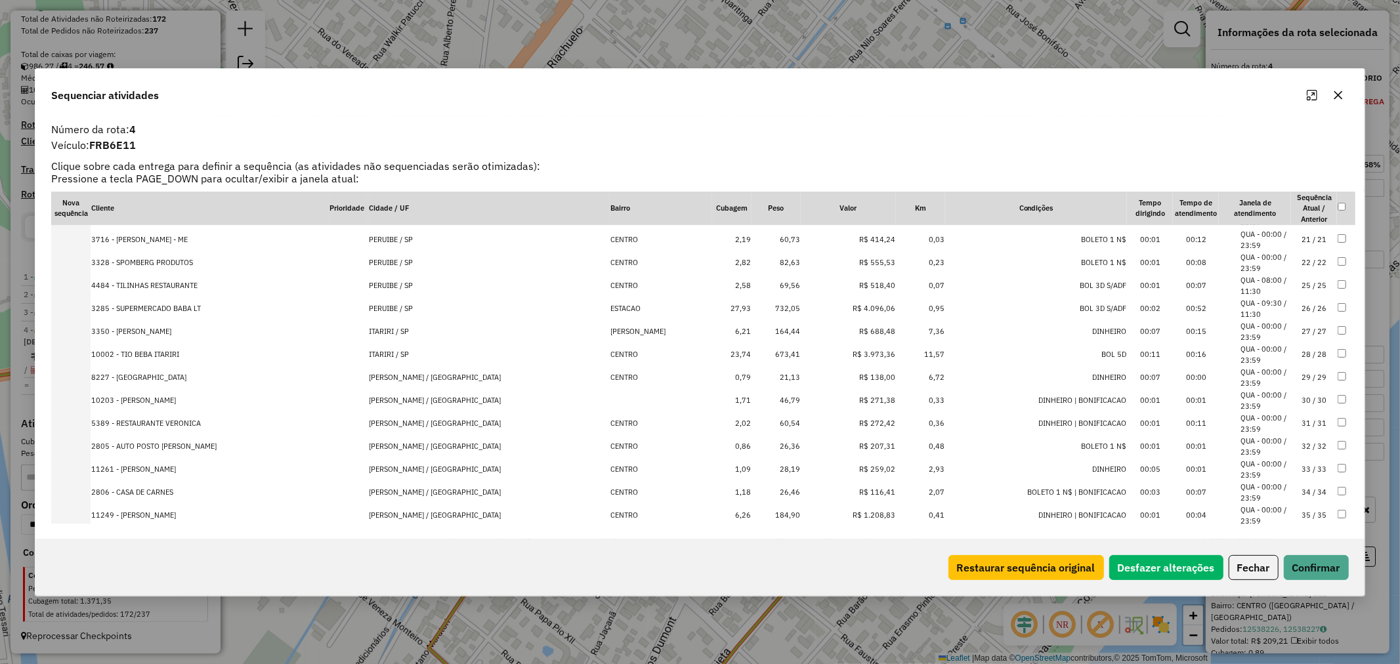
click at [752, 464] on td "28,19" at bounding box center [776, 469] width 49 height 23
click at [752, 445] on td "26,36" at bounding box center [776, 446] width 49 height 23
click at [752, 443] on td "26,46" at bounding box center [776, 446] width 49 height 23
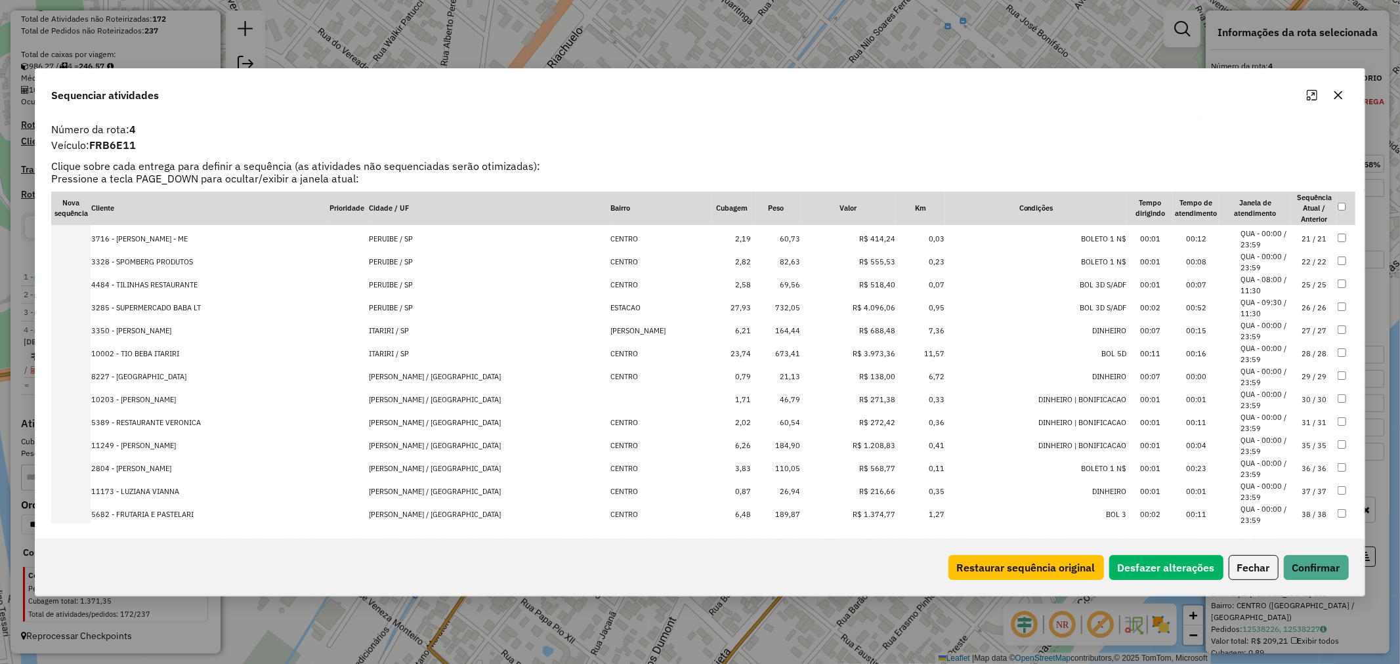
click at [752, 487] on td "26,94" at bounding box center [776, 492] width 49 height 23
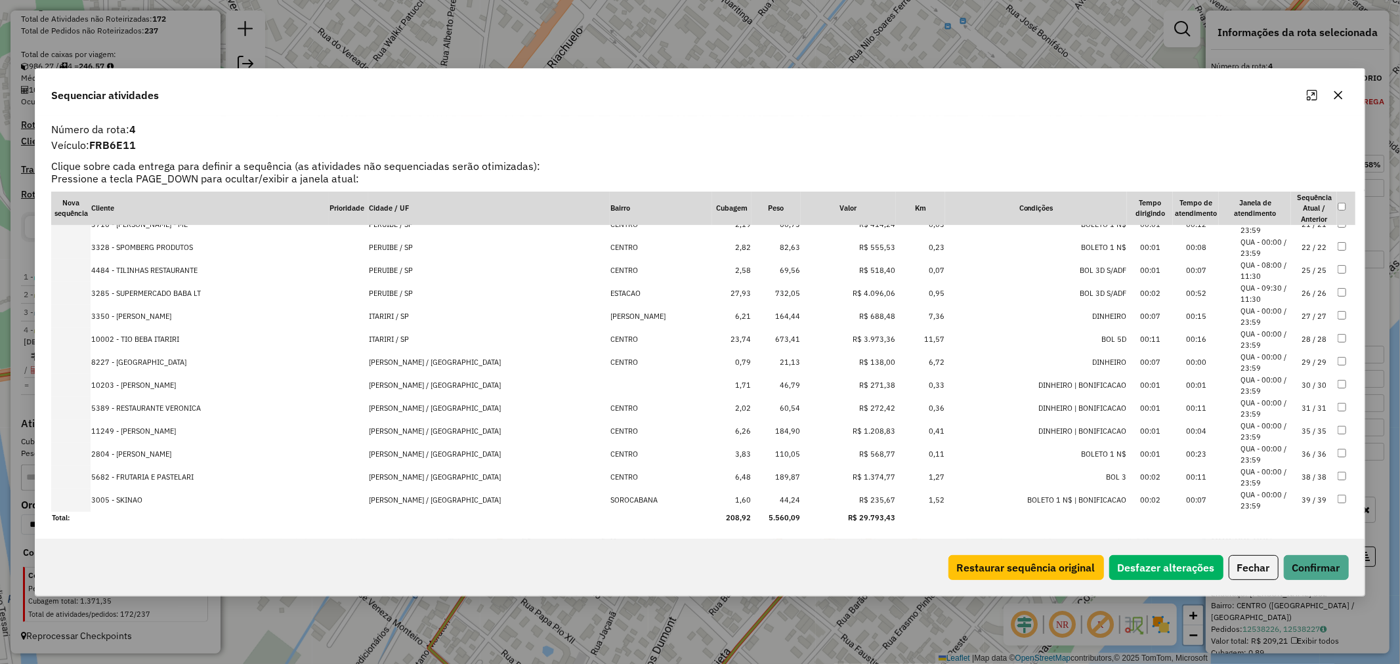
click at [752, 494] on td "44,24" at bounding box center [776, 500] width 49 height 23
click at [752, 404] on td "46,79" at bounding box center [776, 408] width 49 height 23
click at [752, 405] on td "21,13" at bounding box center [776, 408] width 49 height 23
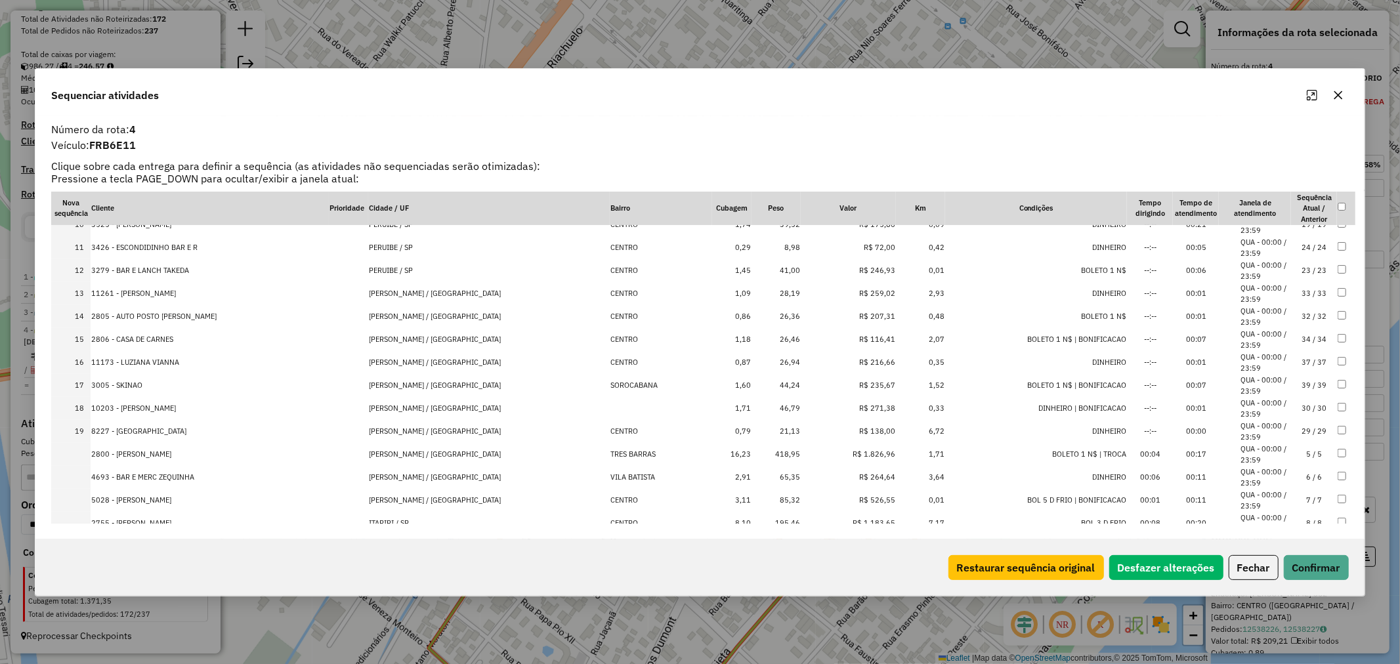
scroll to position [0, 0]
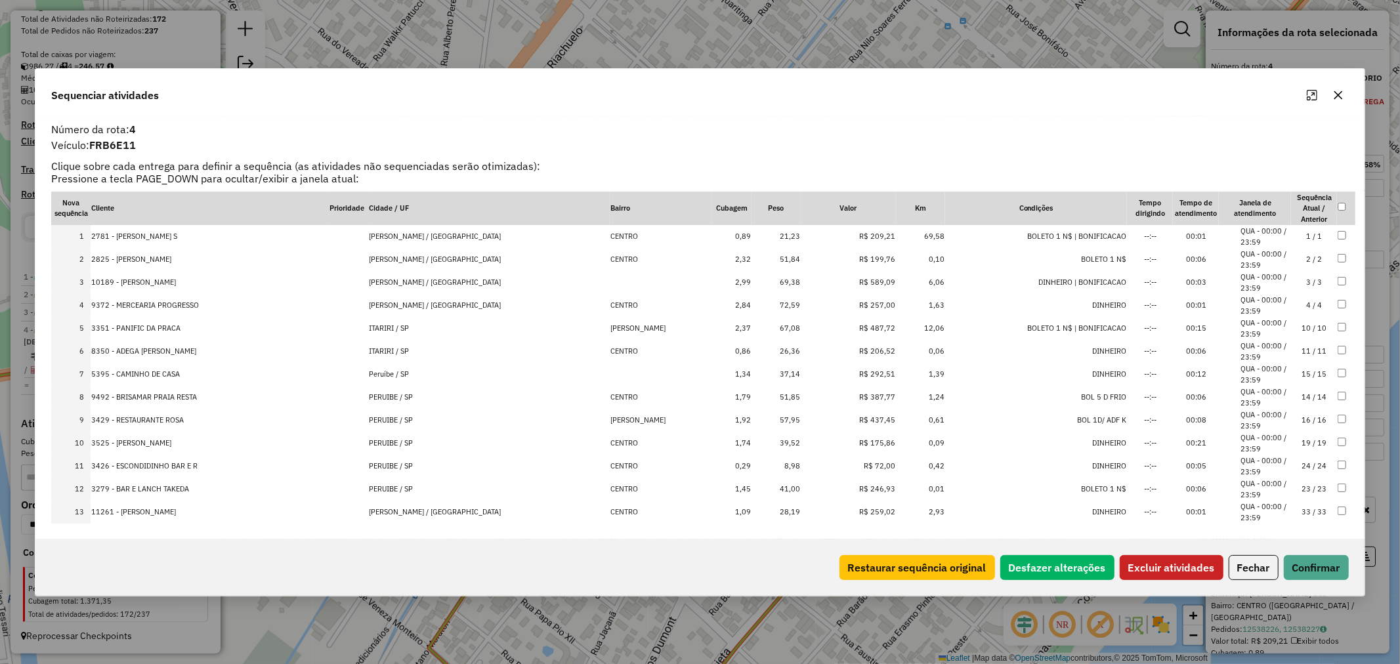
click at [1341, 277] on td at bounding box center [1346, 282] width 18 height 23
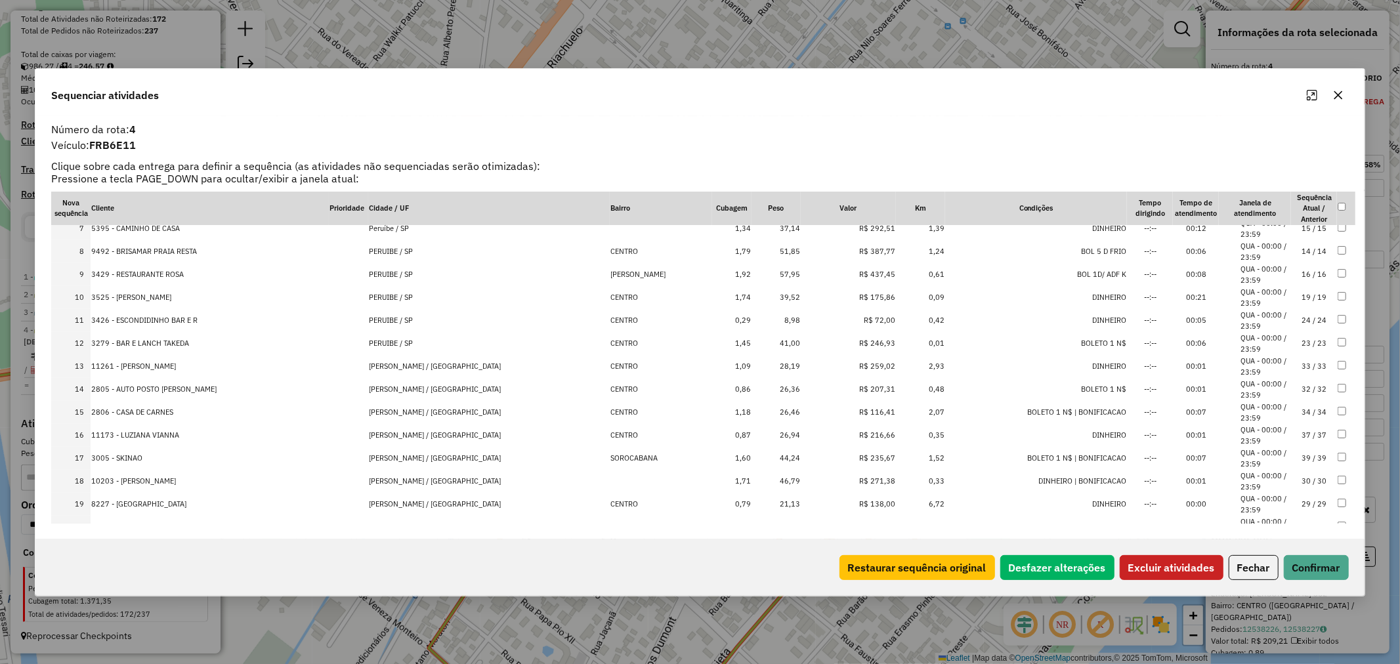
scroll to position [219, 0]
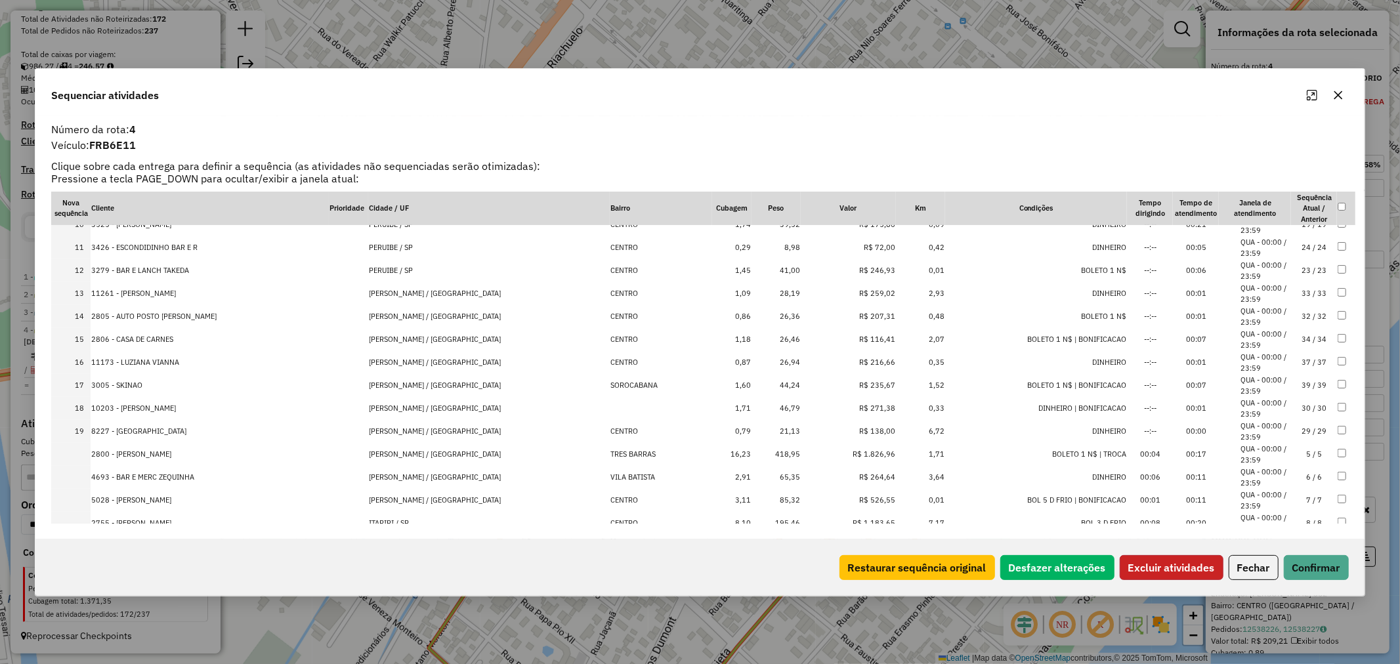
click at [1160, 563] on button "Excluir atividades" at bounding box center [1172, 567] width 104 height 25
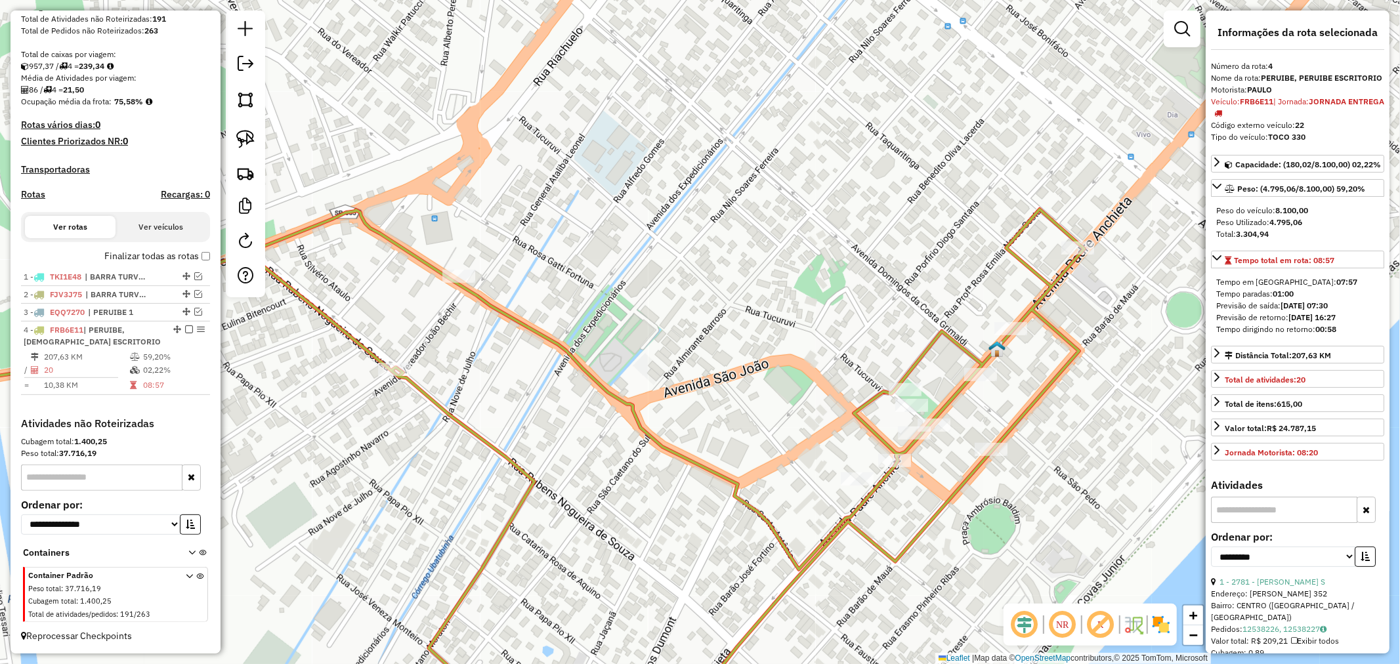
click at [946, 328] on icon at bounding box center [472, 469] width 1224 height 521
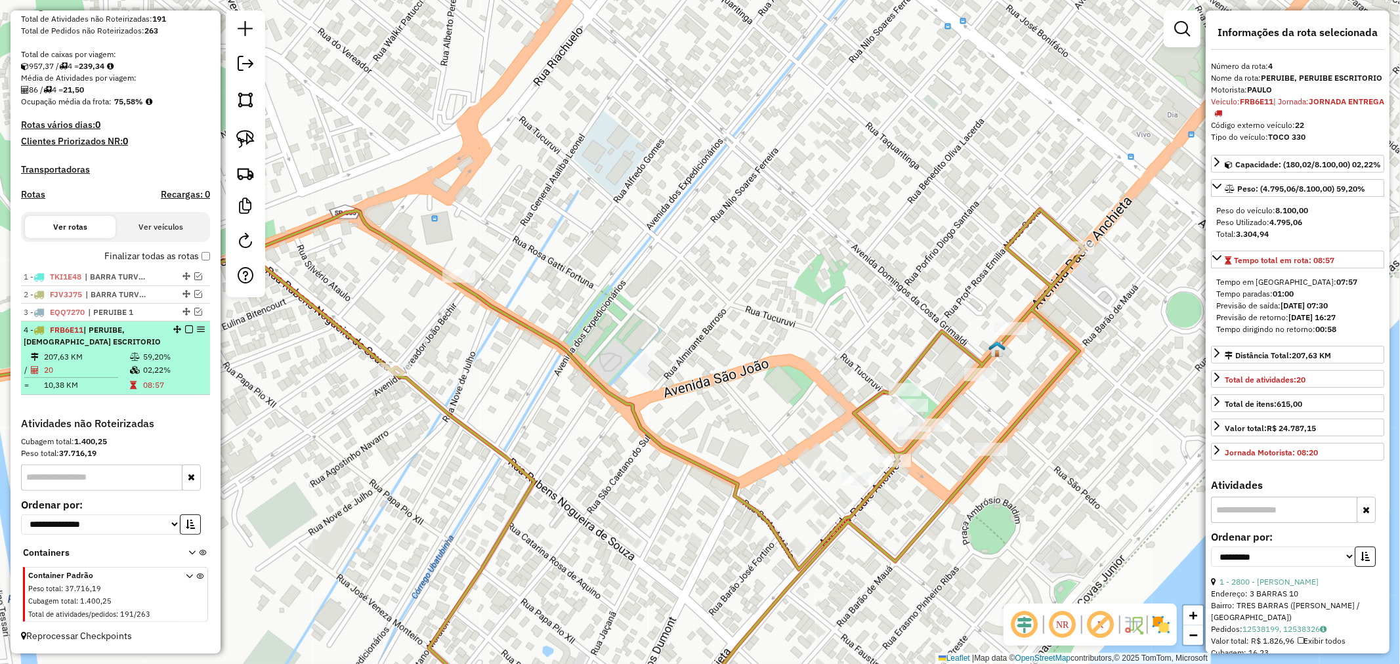
click at [185, 328] on em at bounding box center [189, 330] width 8 height 8
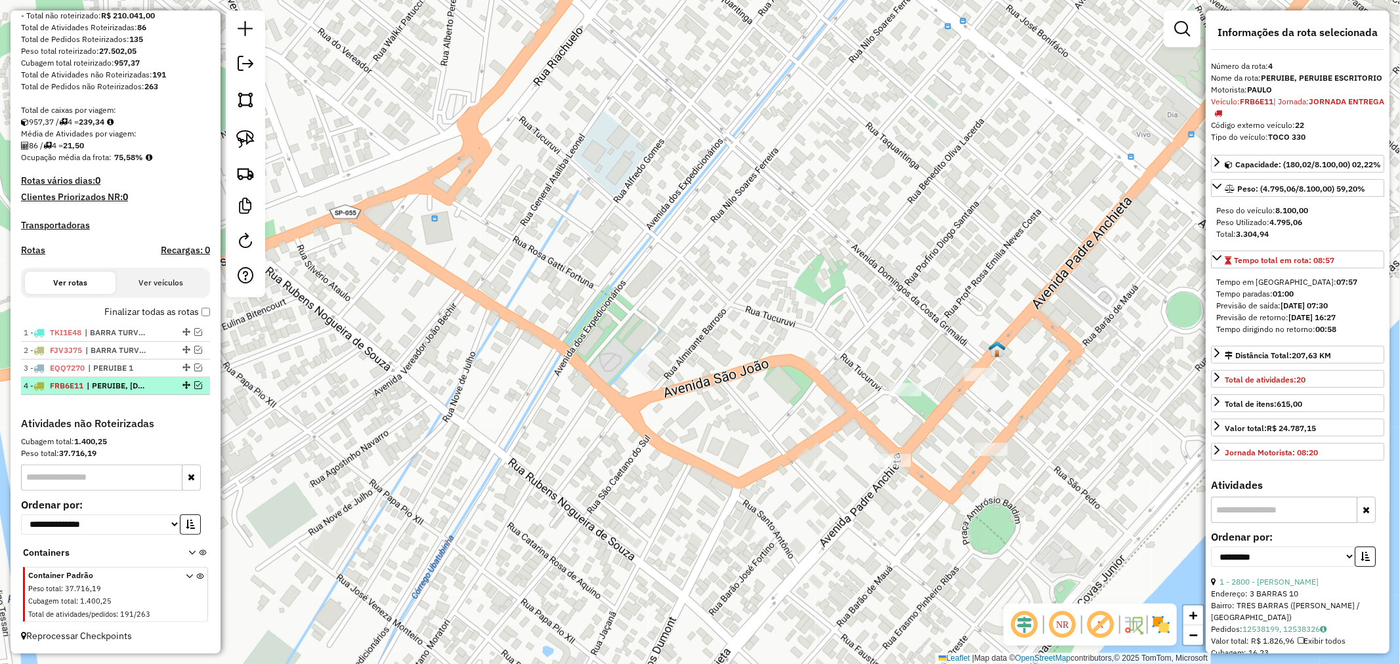
scroll to position [205, 0]
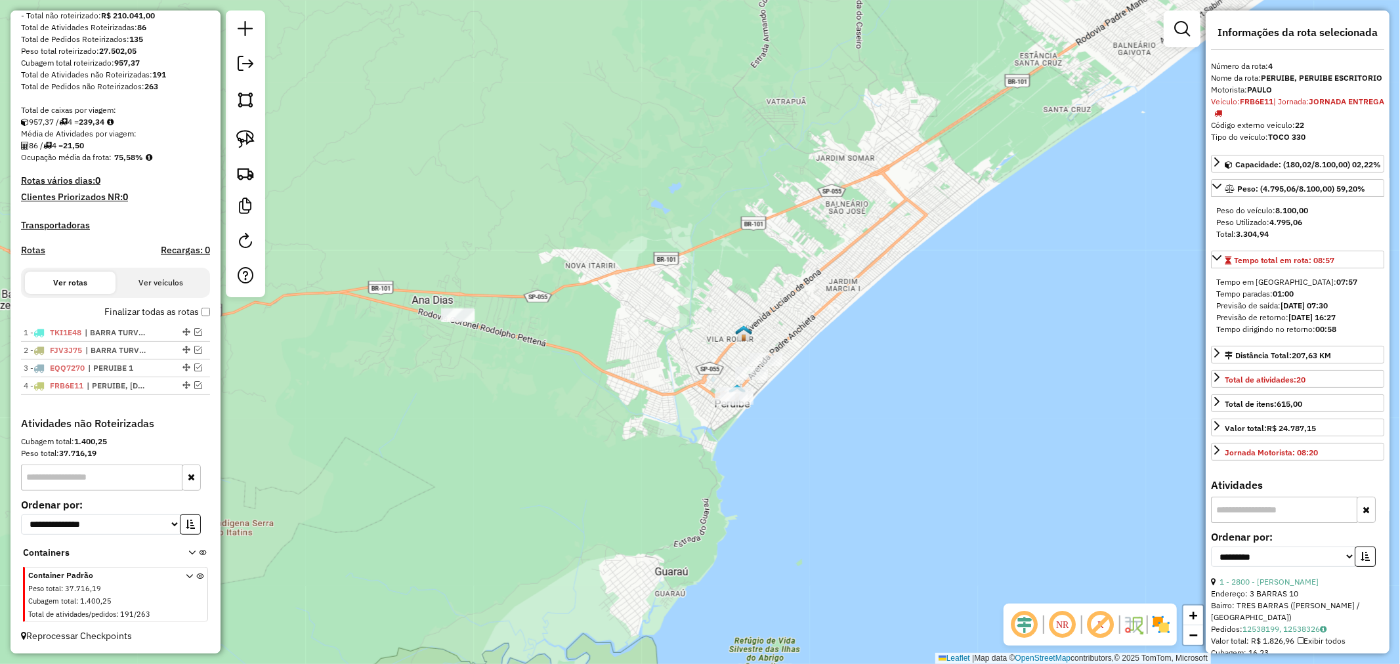
drag, startPoint x: 559, startPoint y: 379, endPoint x: 660, endPoint y: 402, distance: 102.9
click at [660, 402] on div "Janela de atendimento Grade de atendimento Capacidade Transportadoras Veículos …" at bounding box center [700, 332] width 1400 height 664
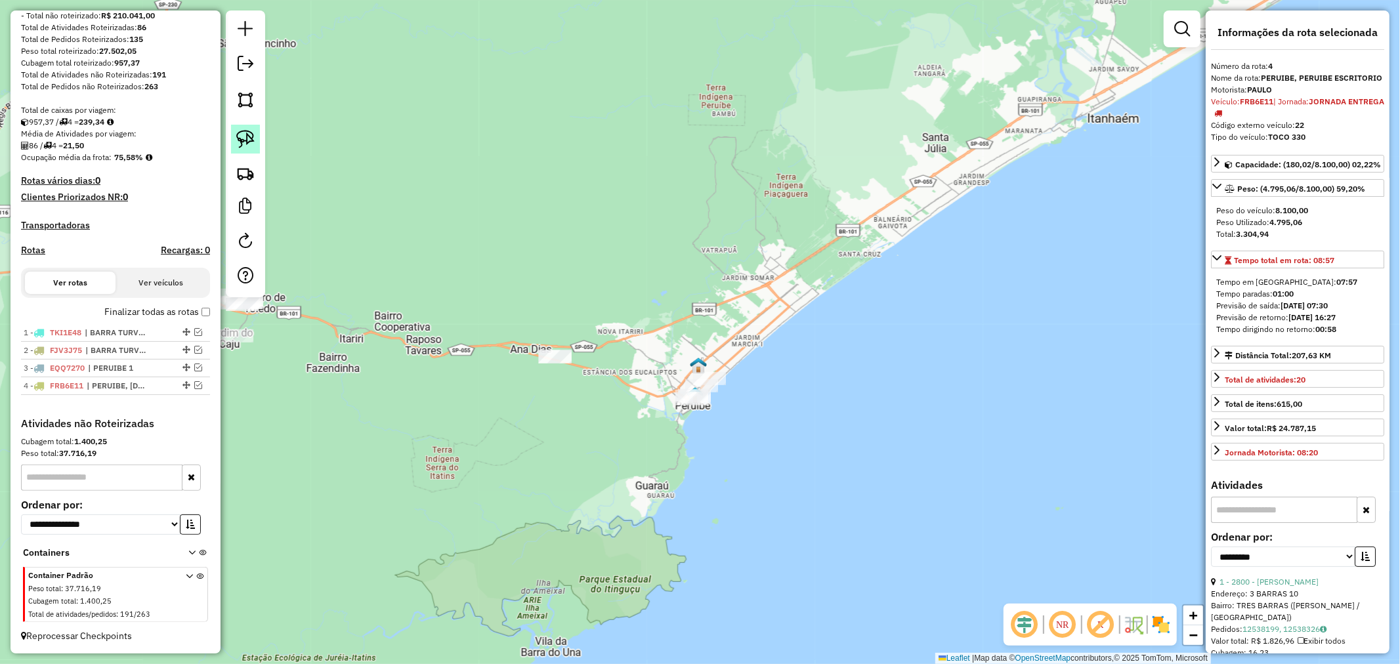
click at [245, 137] on img at bounding box center [245, 139] width 18 height 18
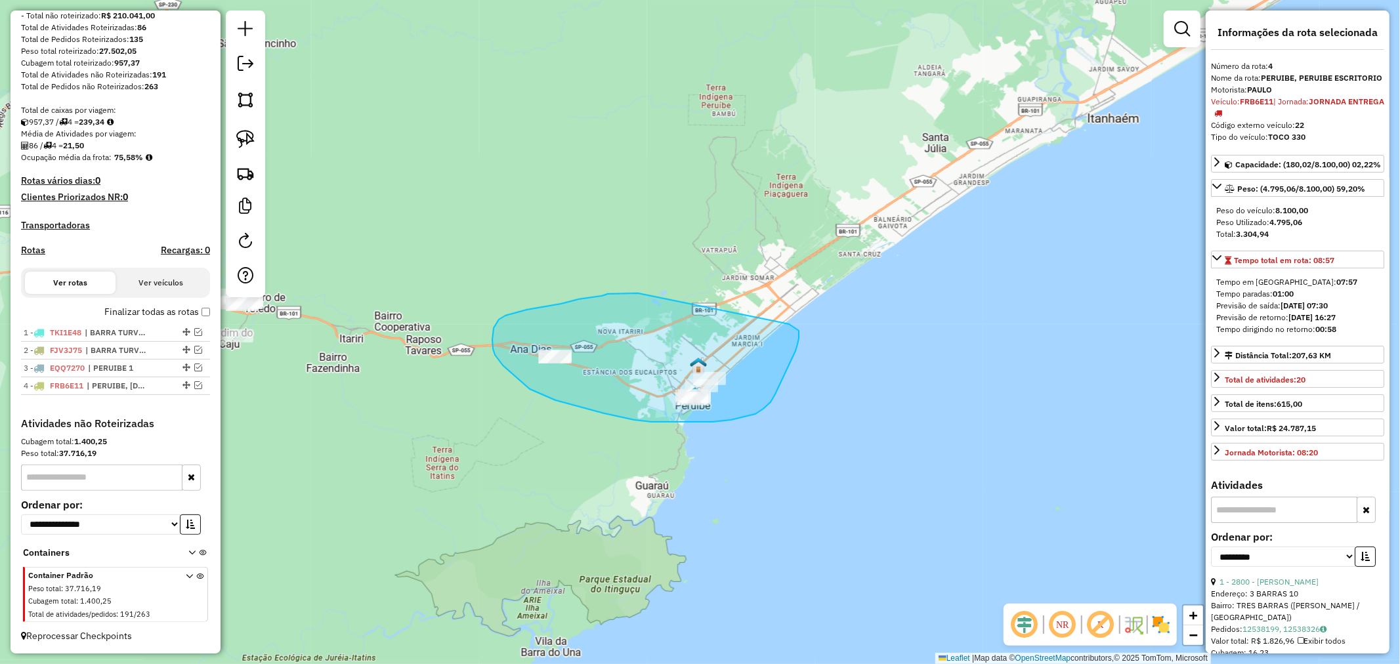
drag, startPoint x: 638, startPoint y: 293, endPoint x: 789, endPoint y: 324, distance: 154.1
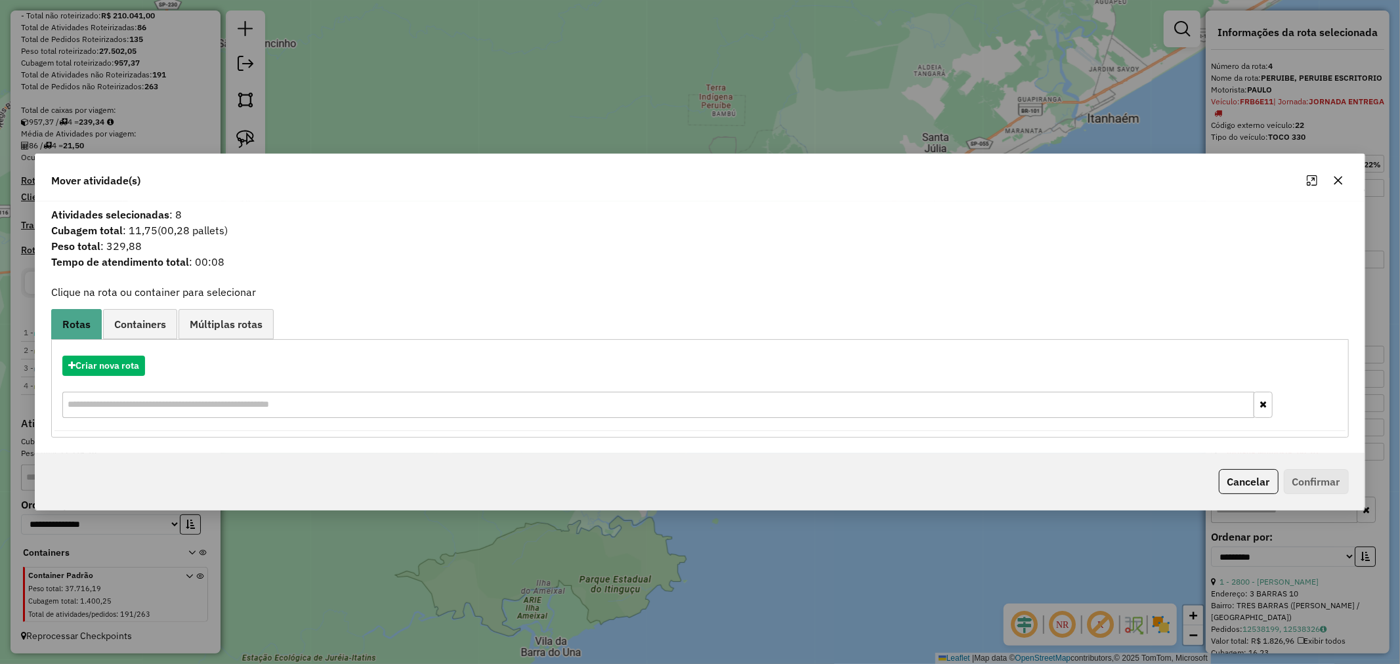
click at [1344, 181] on button "button" at bounding box center [1338, 180] width 21 height 21
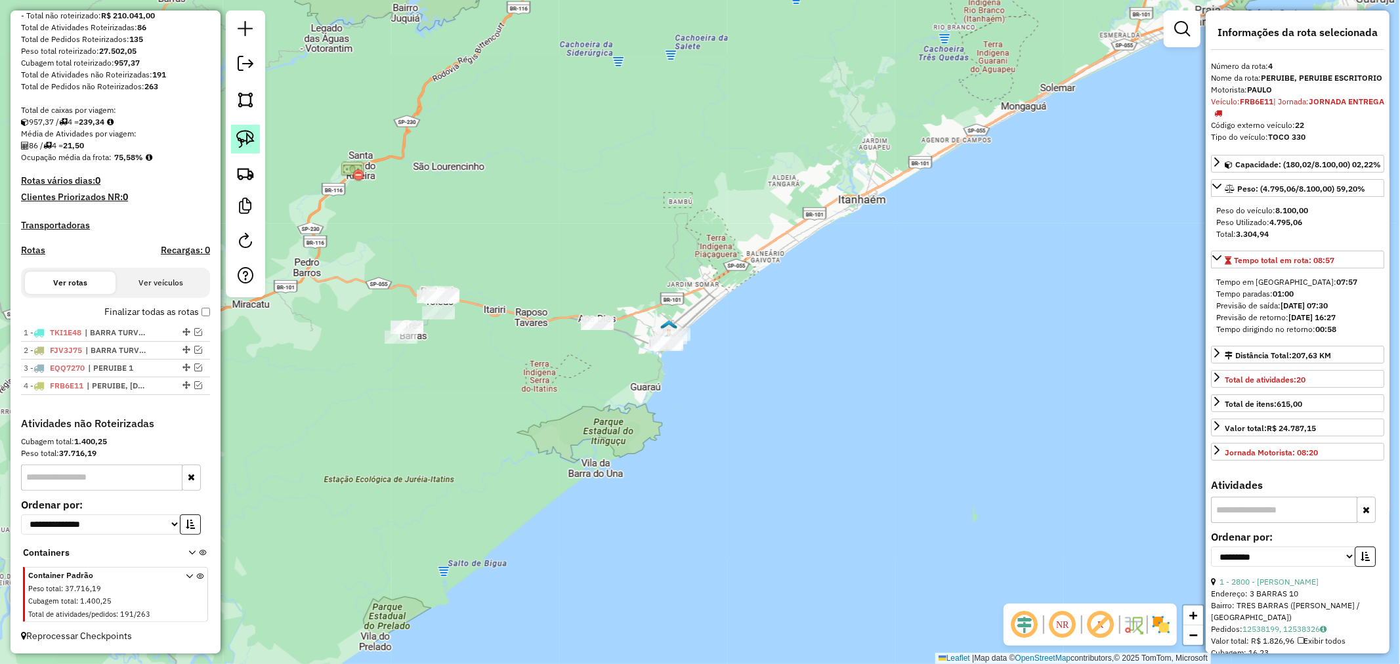
click at [240, 131] on img at bounding box center [245, 139] width 18 height 18
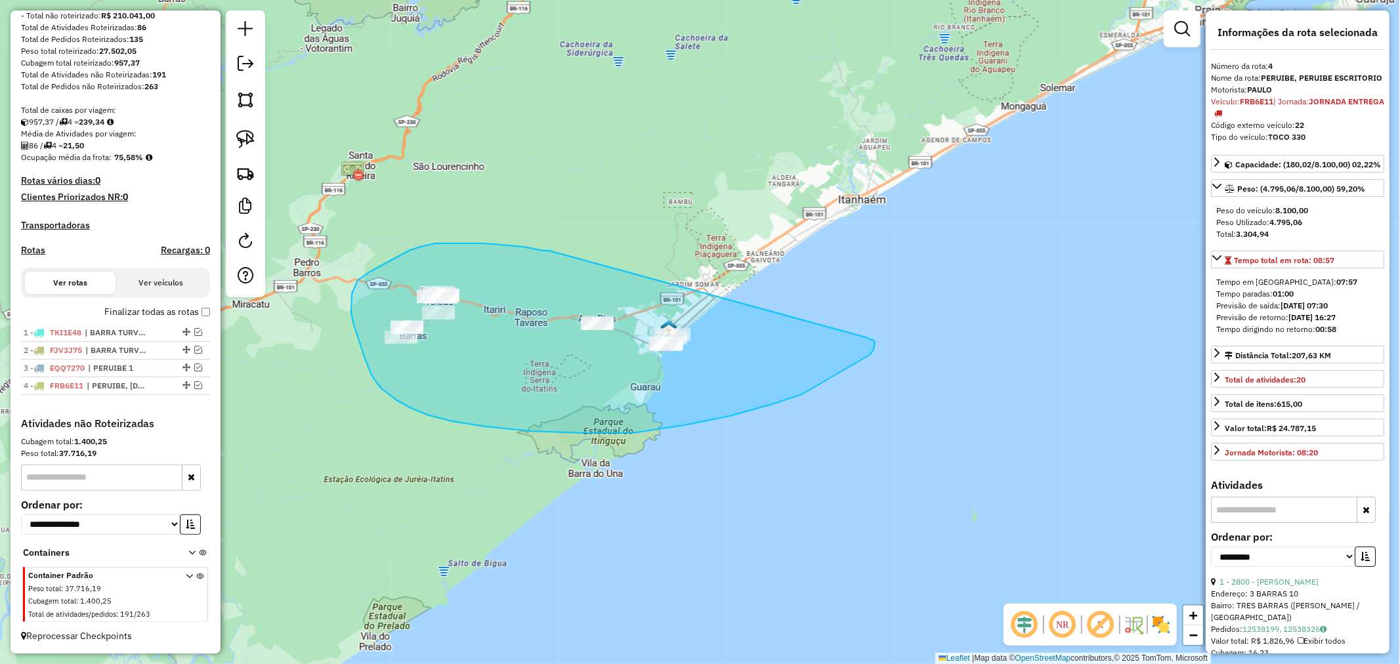
drag, startPoint x: 549, startPoint y: 251, endPoint x: 868, endPoint y: 338, distance: 330.8
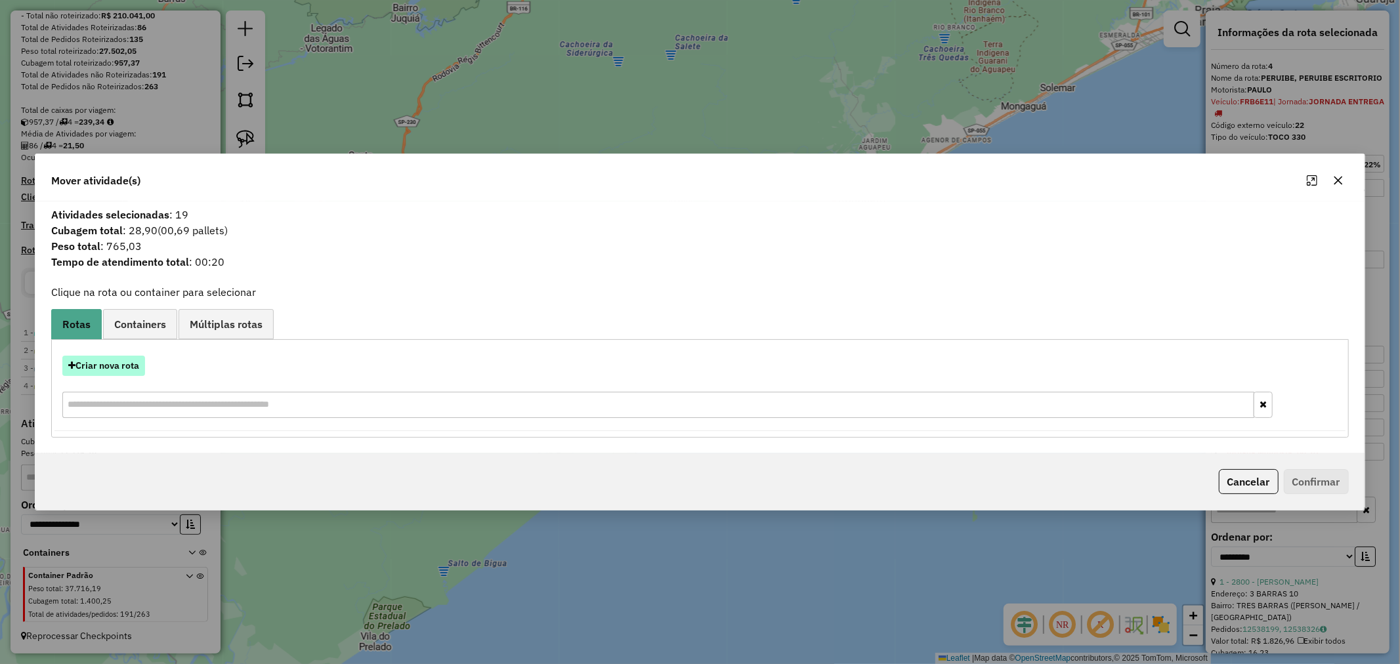
click at [100, 358] on button "Criar nova rota" at bounding box center [103, 366] width 83 height 20
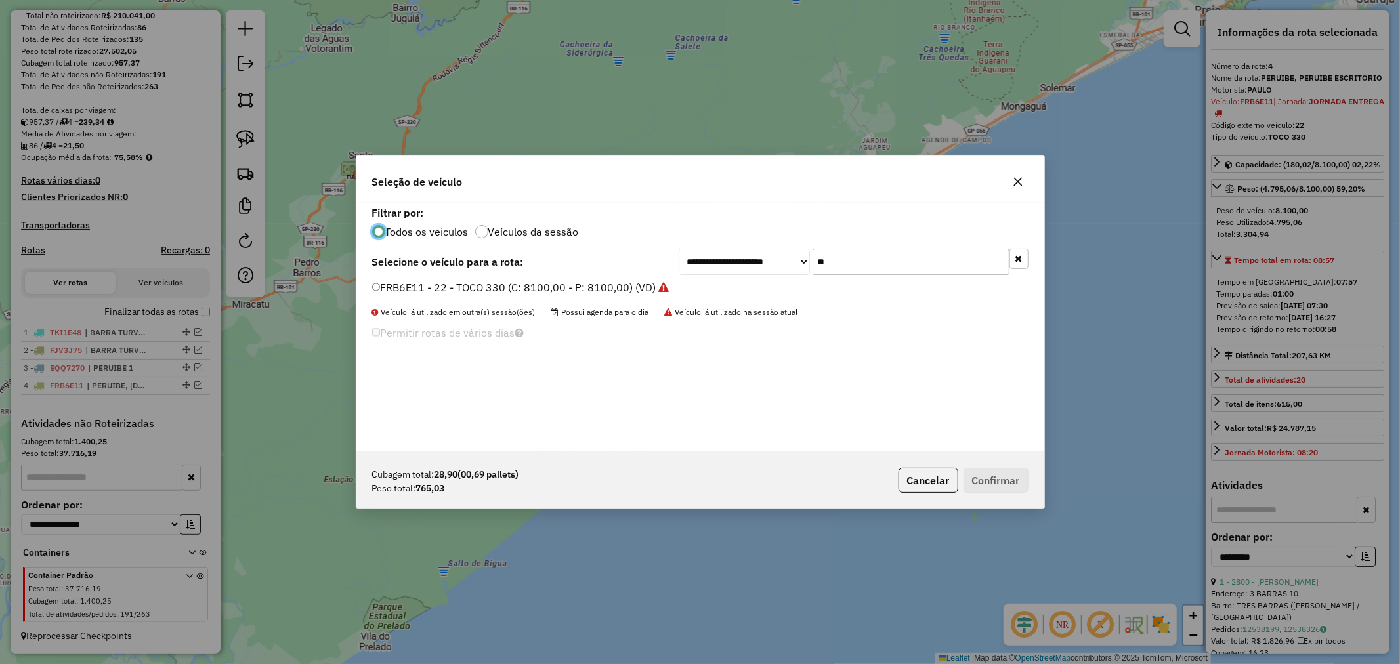
scroll to position [7, 3]
drag, startPoint x: 825, startPoint y: 261, endPoint x: 769, endPoint y: 269, distance: 56.5
click at [773, 269] on div "**********" at bounding box center [854, 262] width 350 height 26
type input "***"
click at [381, 286] on label "FOY6G63 - 190 - HR (C: 1100,00 - P: 1800,00) (VD)" at bounding box center [500, 288] width 257 height 16
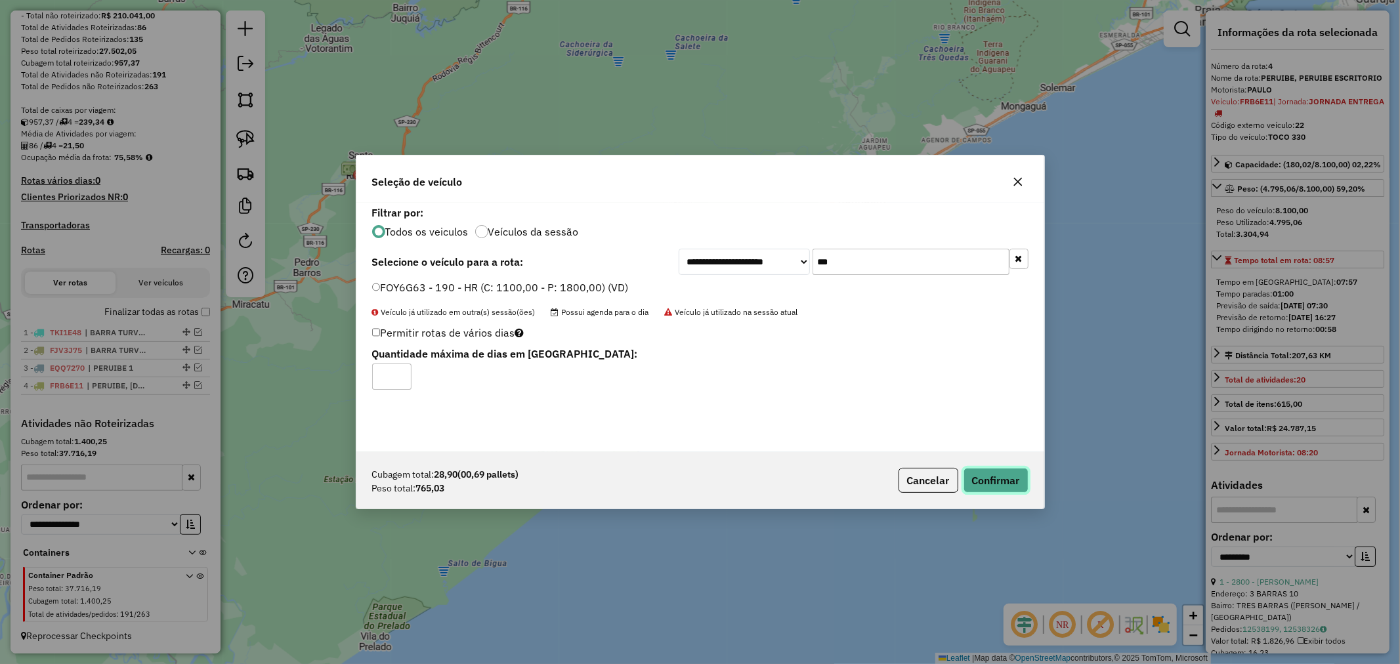
click at [995, 477] on button "Confirmar" at bounding box center [996, 480] width 65 height 25
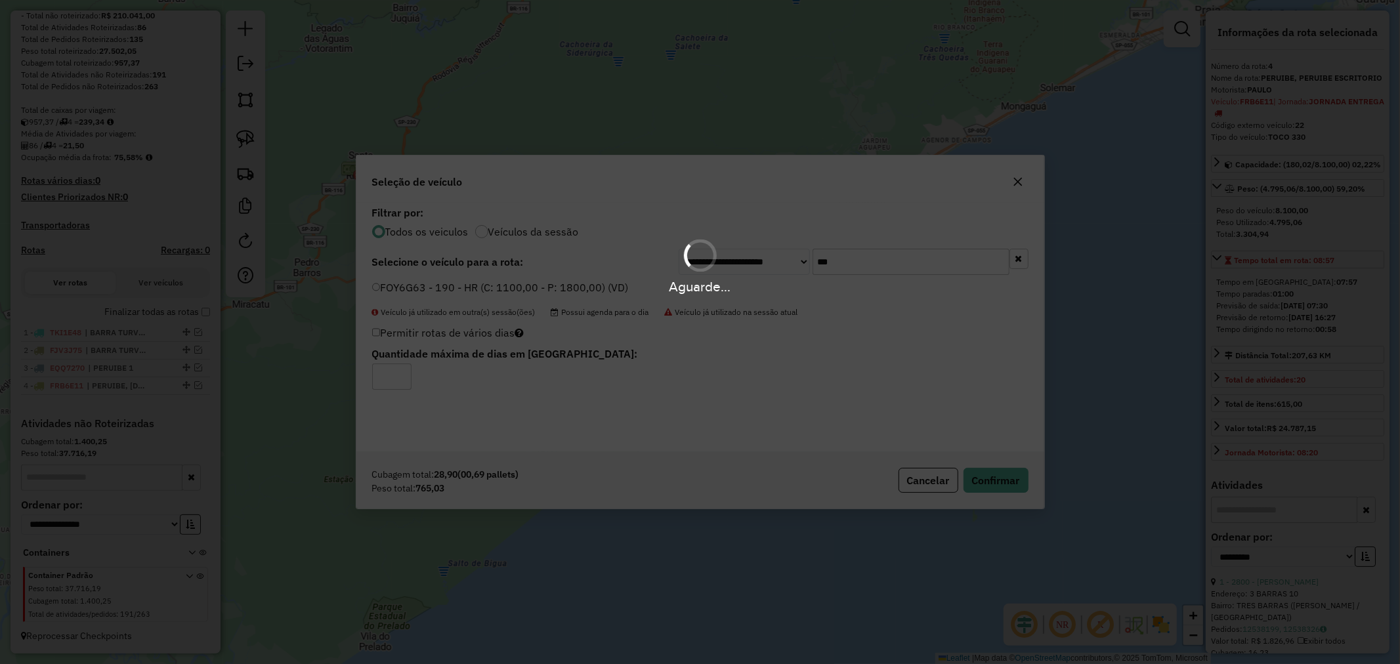
scroll to position [279, 0]
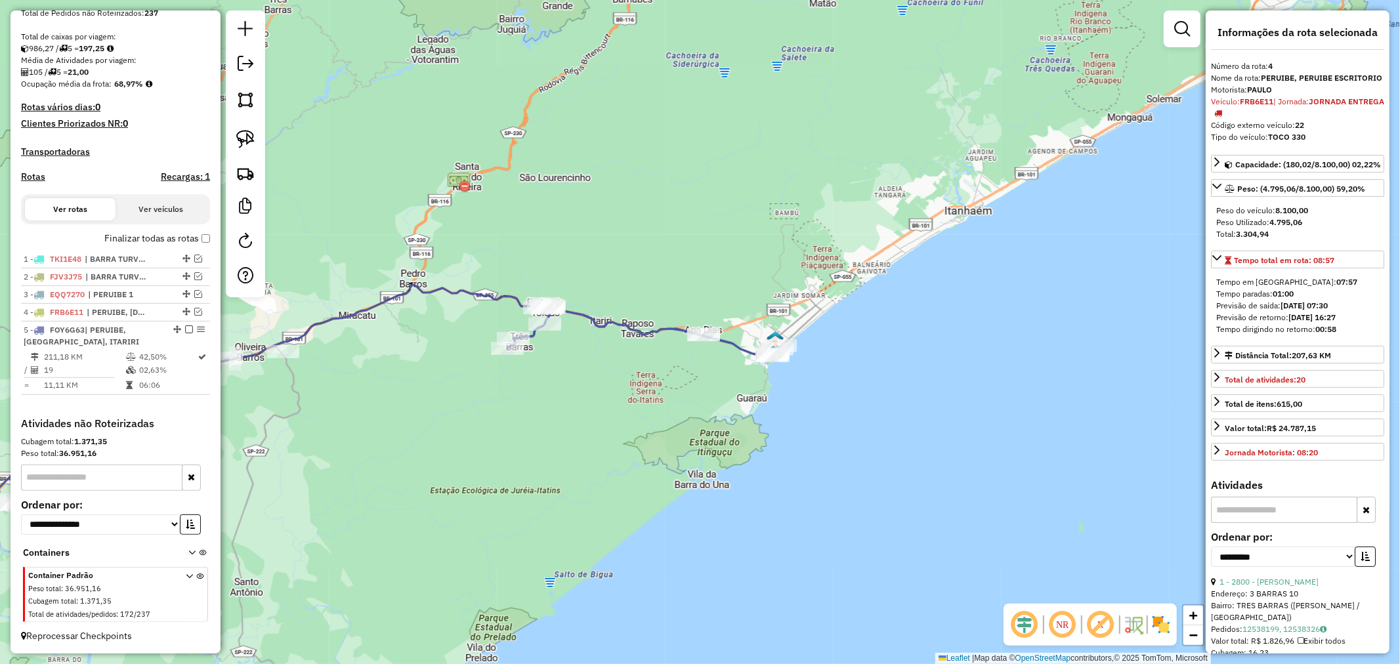
drag, startPoint x: 473, startPoint y: 364, endPoint x: 579, endPoint y: 376, distance: 106.9
click at [579, 376] on div "Janela de atendimento Grade de atendimento Capacidade Transportadoras Veículos …" at bounding box center [700, 332] width 1400 height 664
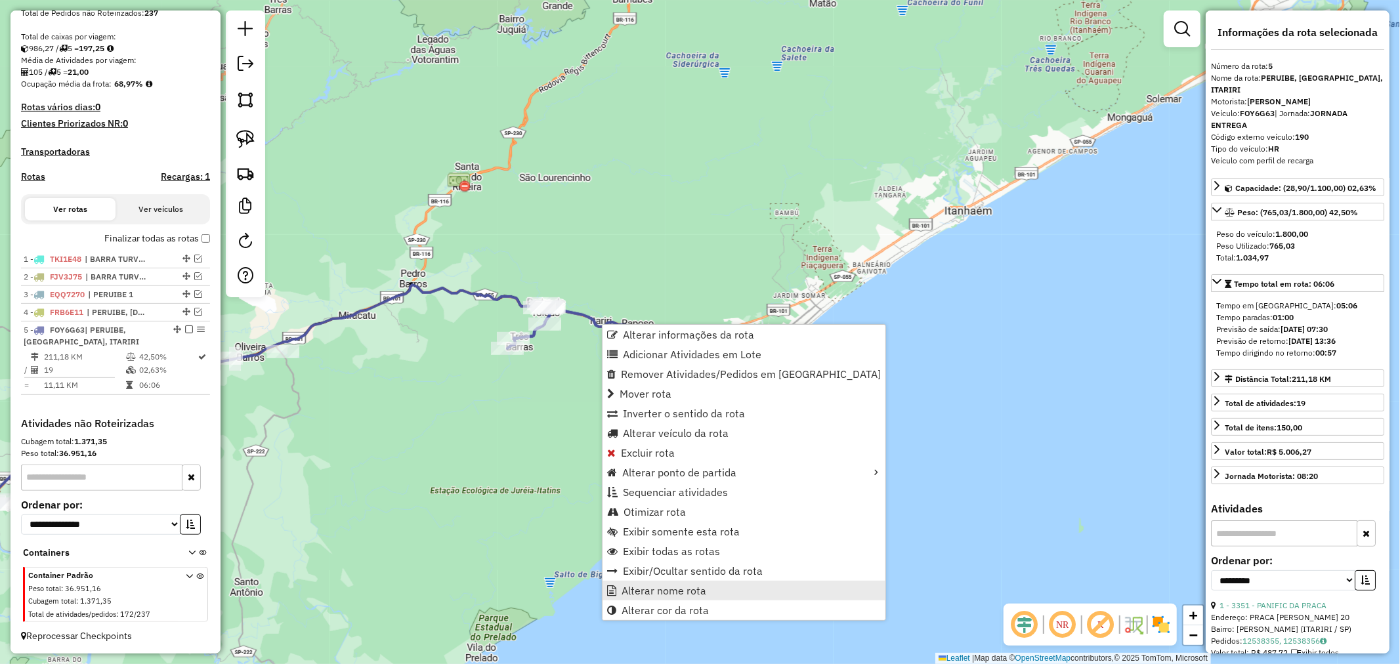
click at [697, 591] on span "Alterar nome rota" at bounding box center [664, 591] width 85 height 11
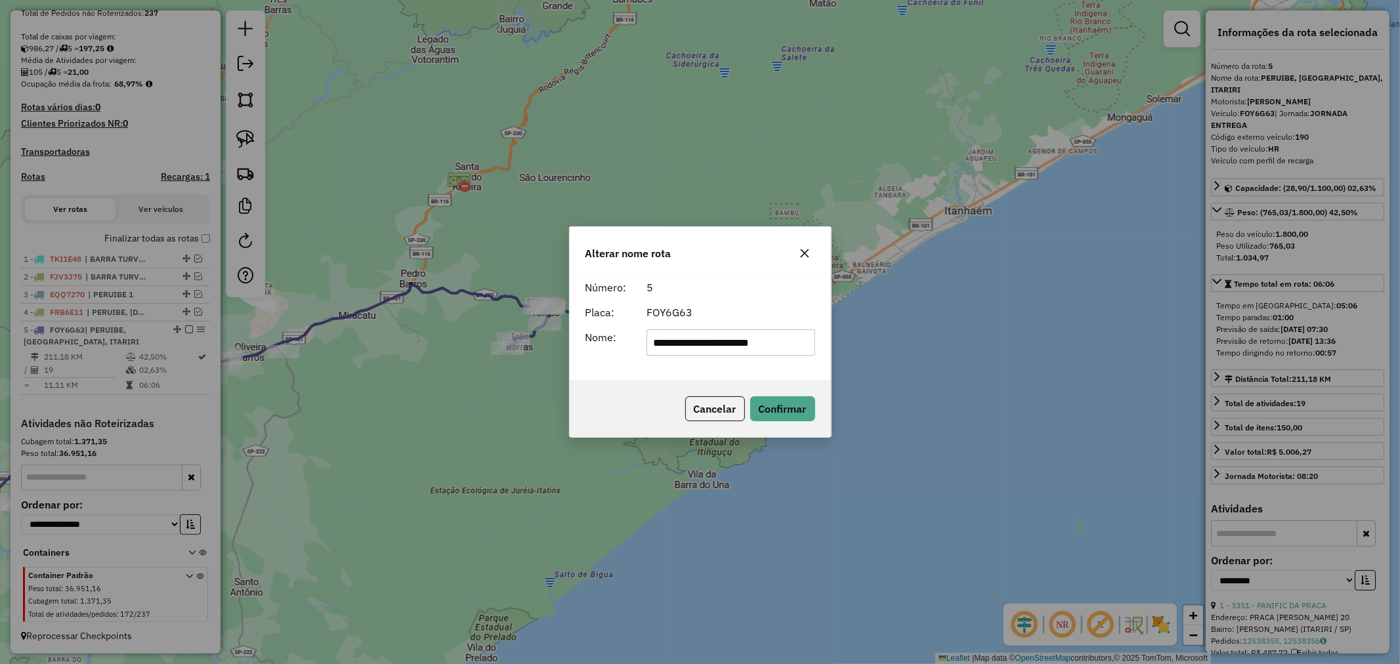
drag, startPoint x: 796, startPoint y: 343, endPoint x: 607, endPoint y: 351, distance: 189.3
click at [607, 351] on div "**********" at bounding box center [701, 343] width 246 height 26
type input "**********"
click at [792, 412] on button "Confirmar" at bounding box center [782, 409] width 65 height 25
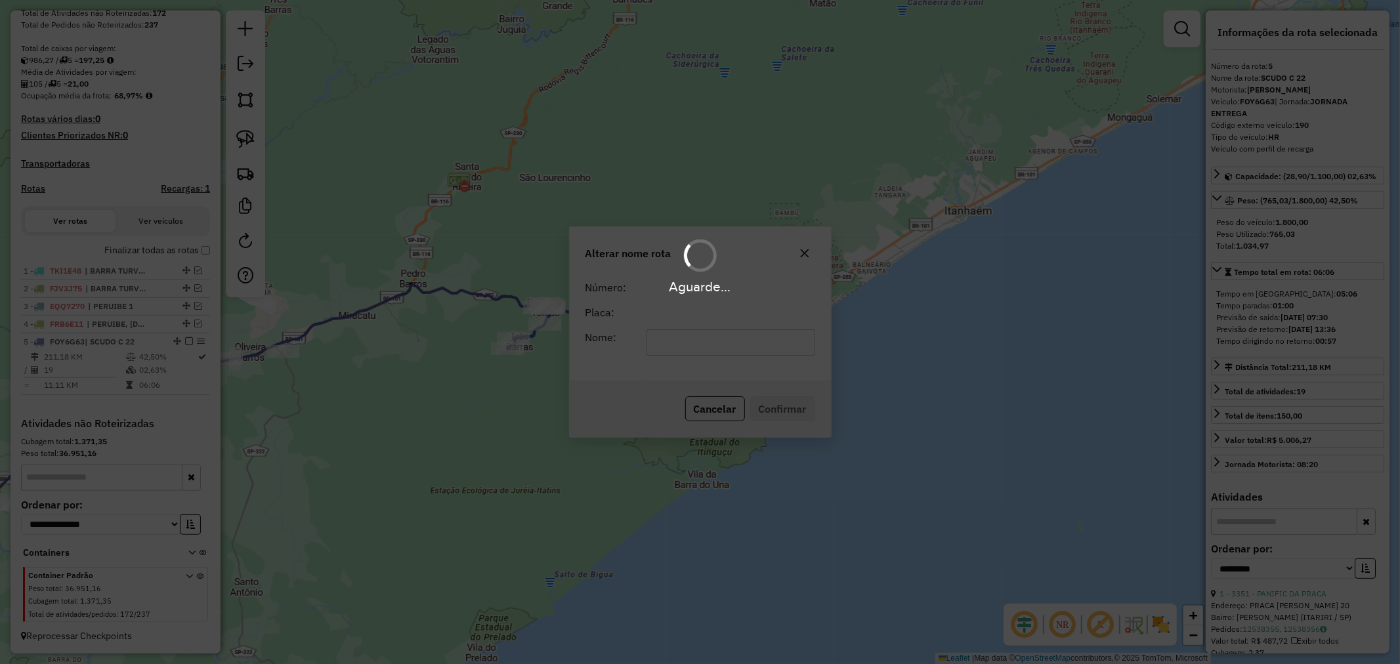
scroll to position [267, 0]
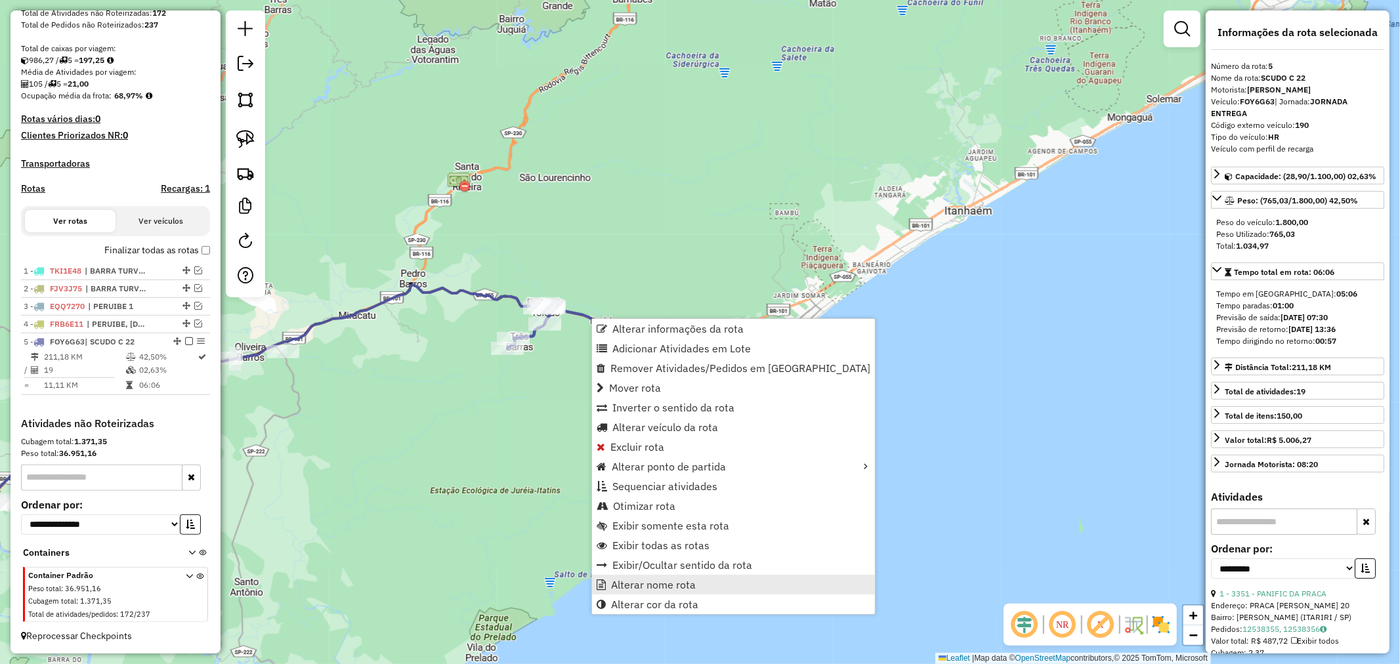
click at [668, 581] on span "Alterar nome rota" at bounding box center [653, 585] width 85 height 11
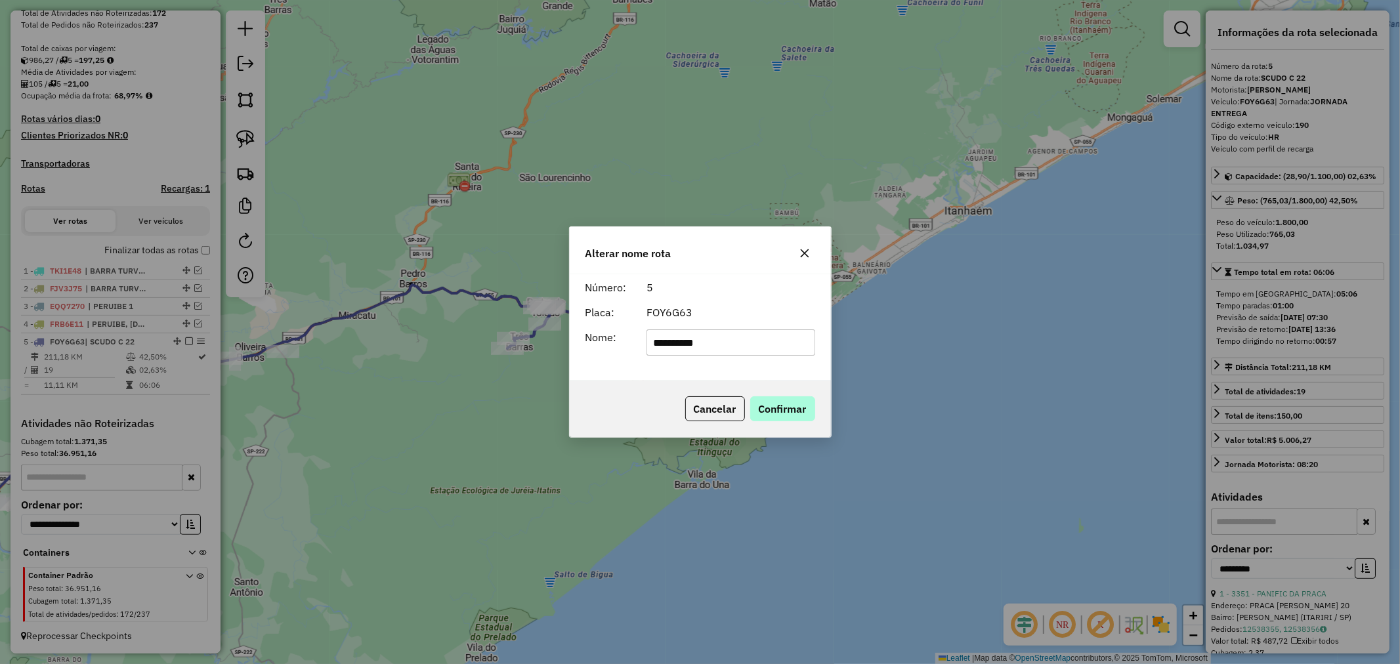
type input "**********"
click at [795, 414] on button "Confirmar" at bounding box center [782, 409] width 65 height 25
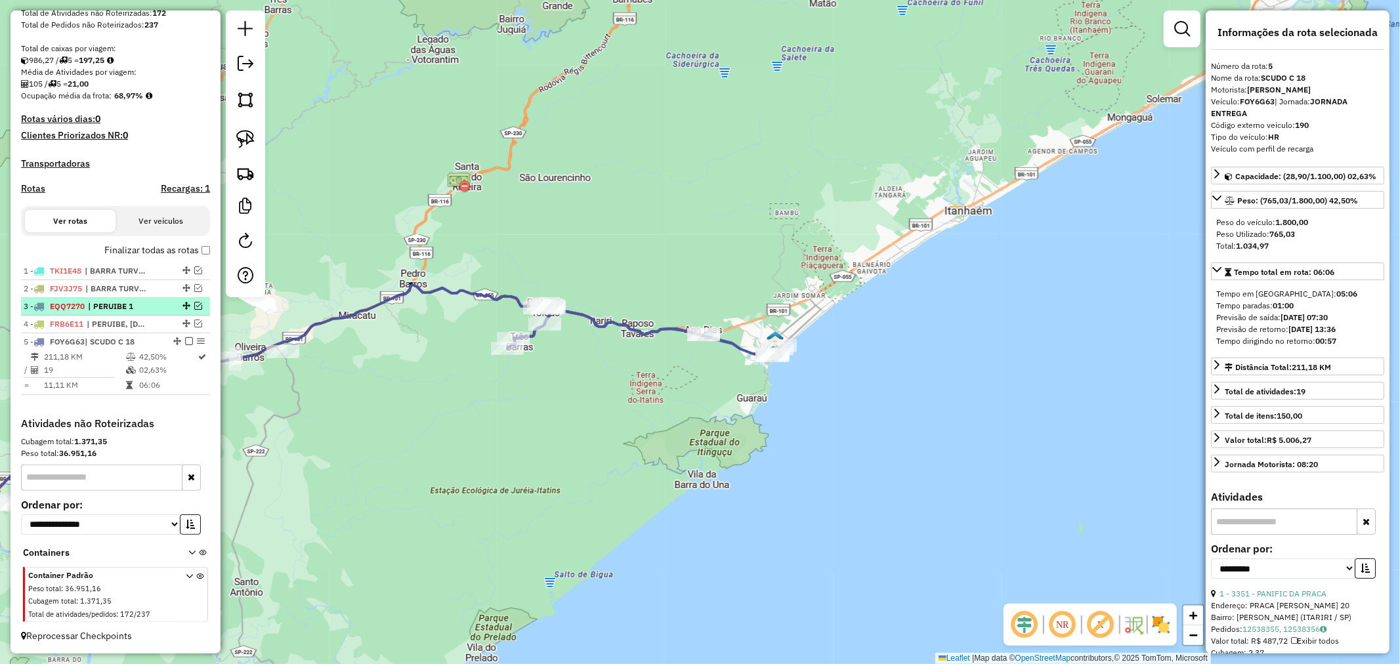
click at [195, 305] on em at bounding box center [198, 306] width 8 height 8
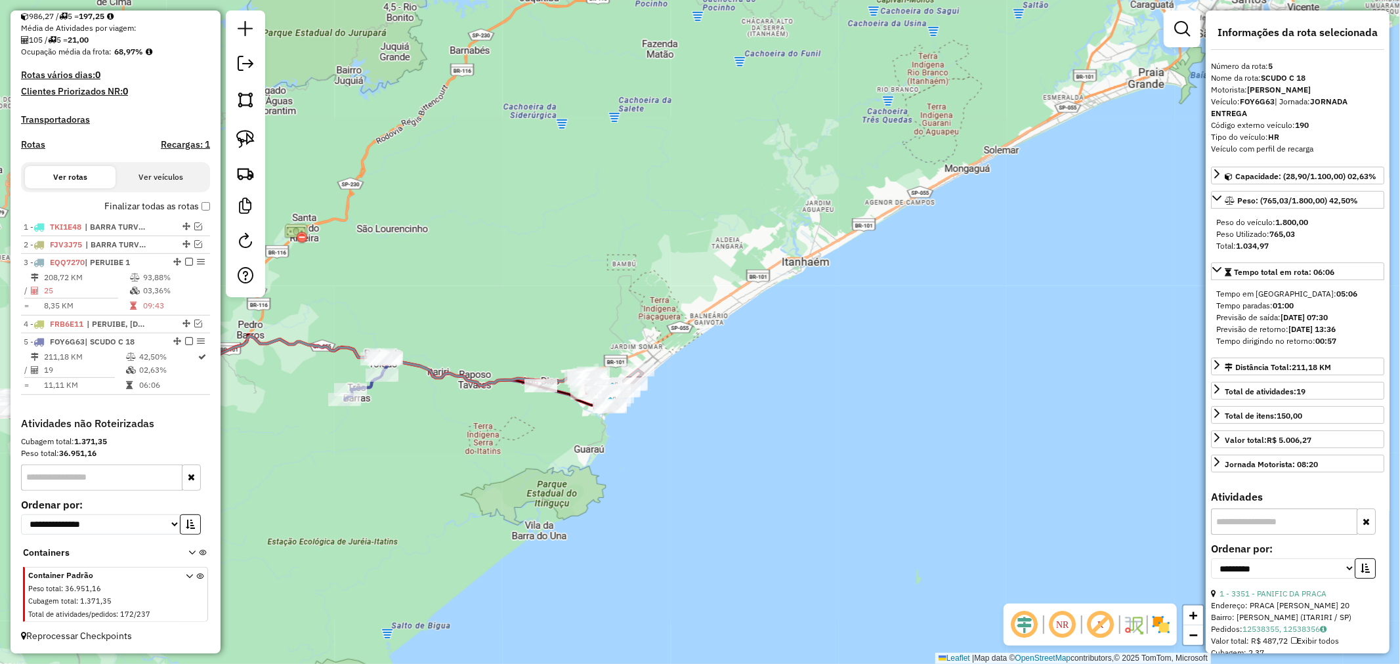
drag, startPoint x: 559, startPoint y: 404, endPoint x: 397, endPoint y: 456, distance: 170.7
click at [397, 456] on div "Janela de atendimento Grade de atendimento Capacidade Transportadoras Veículos …" at bounding box center [700, 332] width 1400 height 664
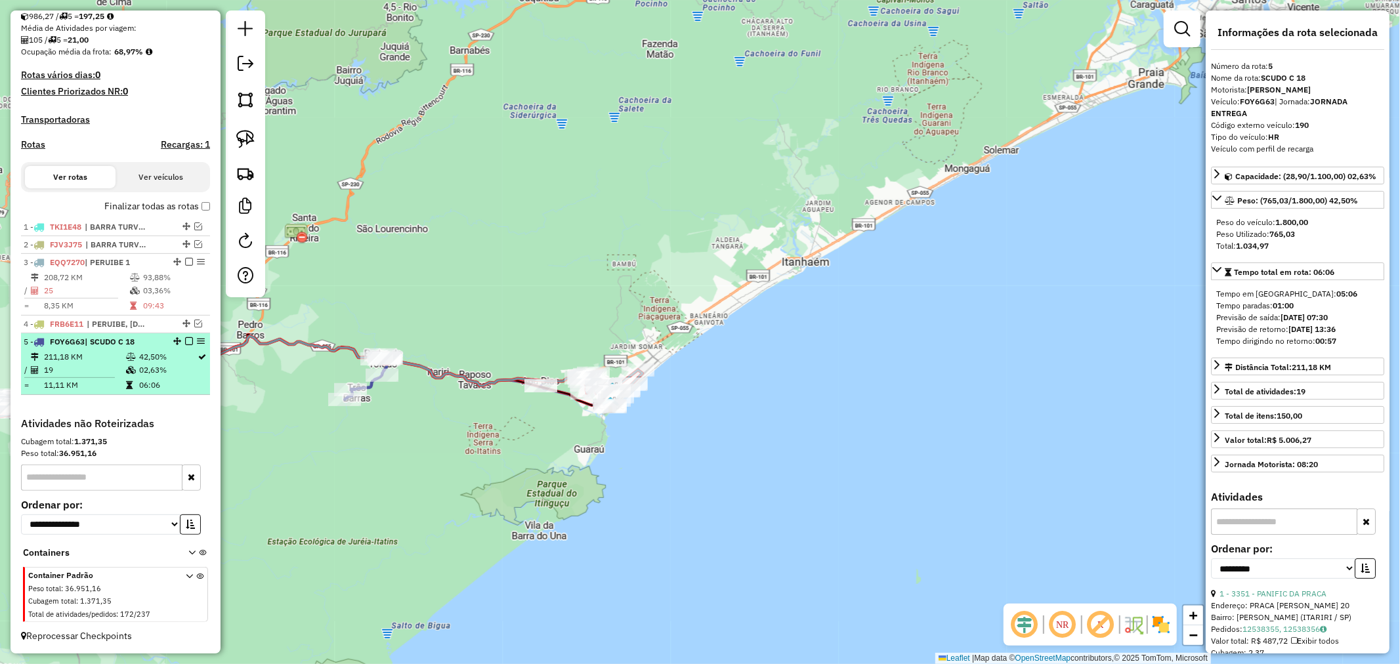
click at [185, 342] on em at bounding box center [189, 341] width 8 height 8
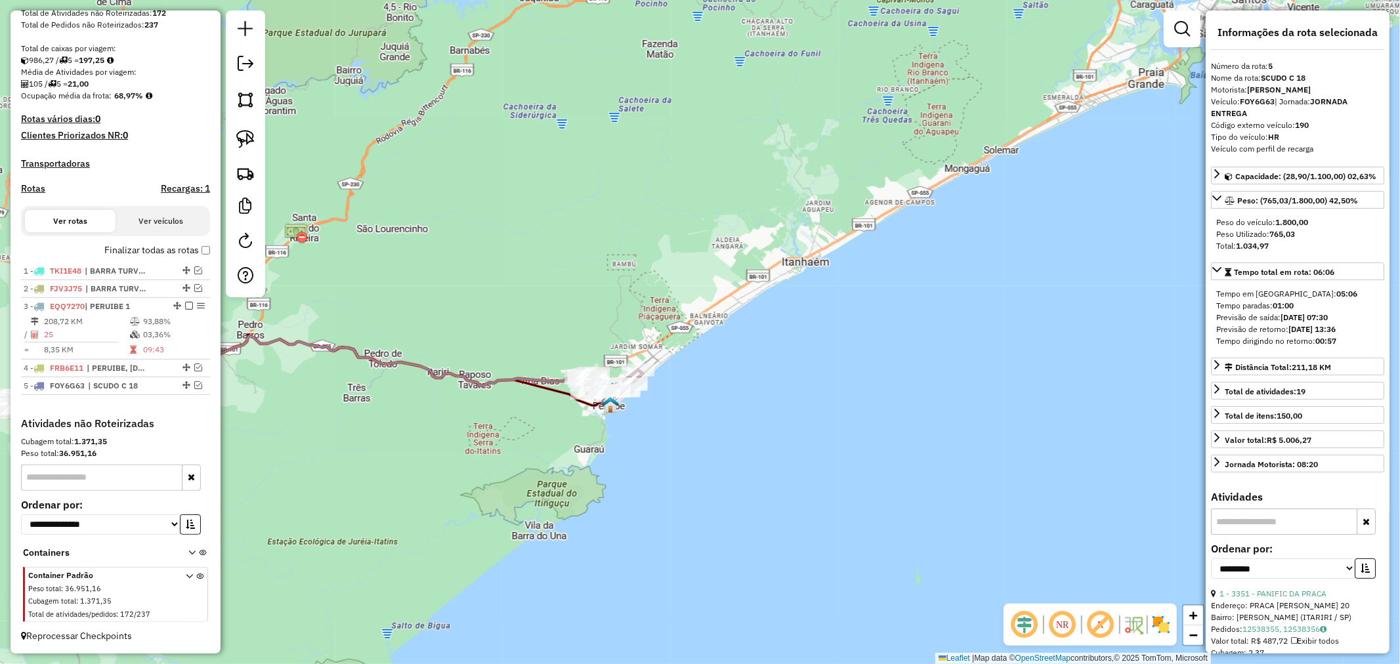
click at [525, 378] on icon at bounding box center [222, 425] width 725 height 179
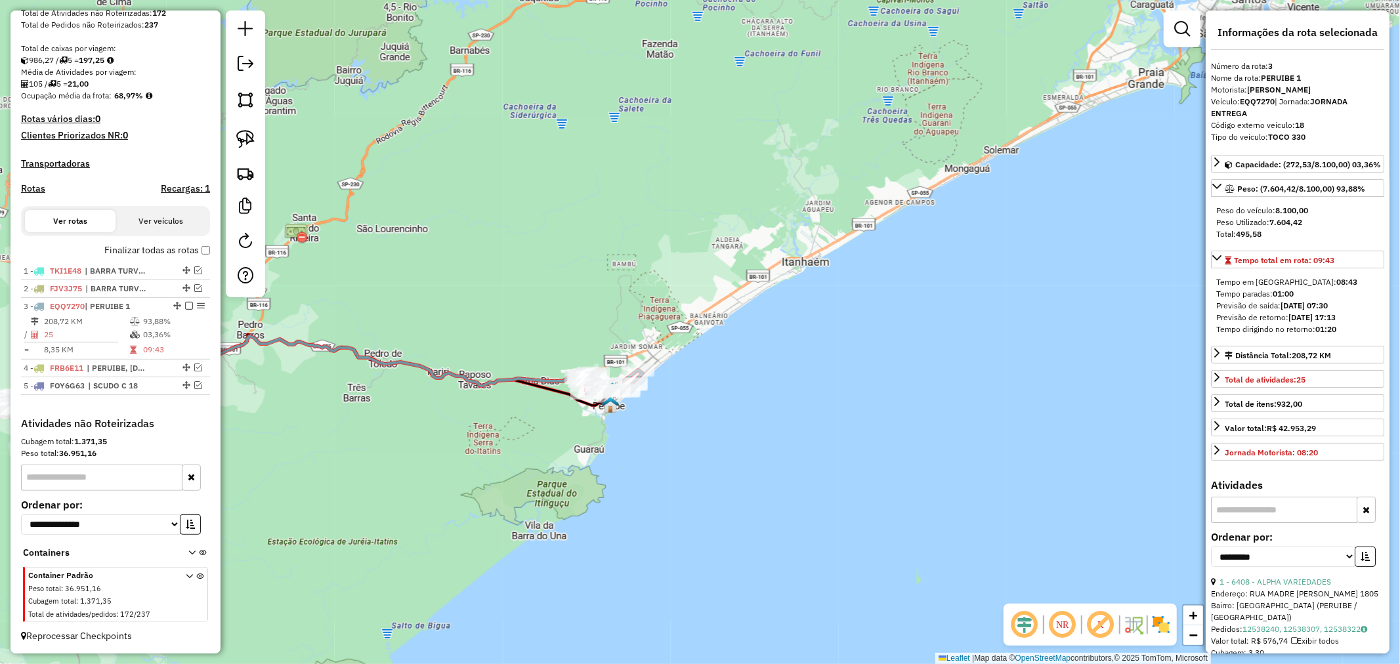
click at [548, 376] on icon at bounding box center [222, 425] width 725 height 179
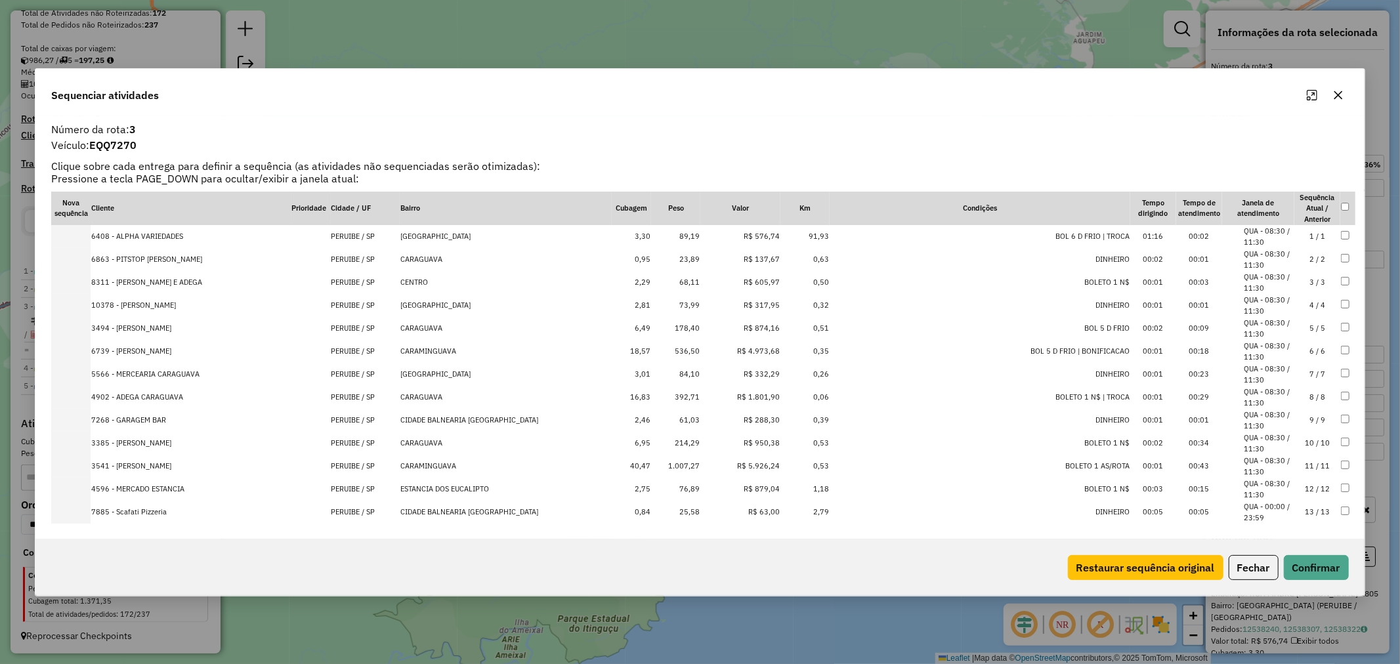
click at [681, 257] on td "23,89" at bounding box center [675, 259] width 49 height 23
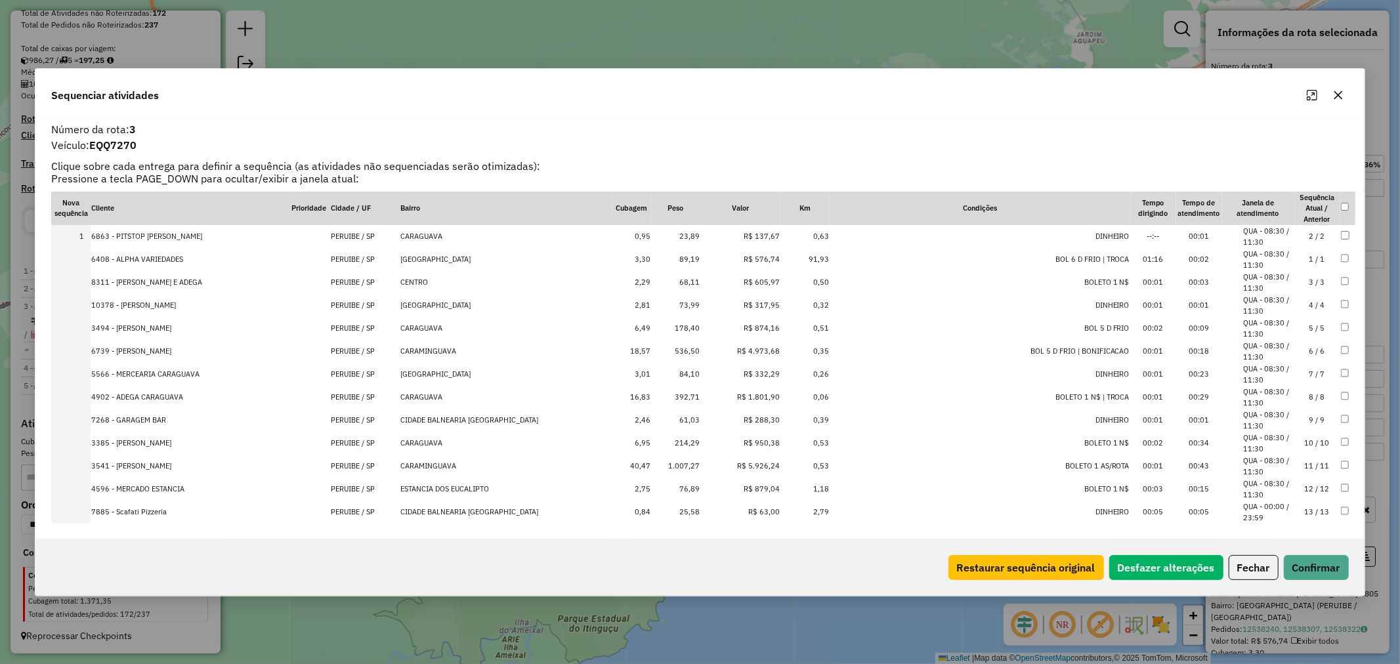
click at [681, 257] on td "89,19" at bounding box center [675, 259] width 49 height 23
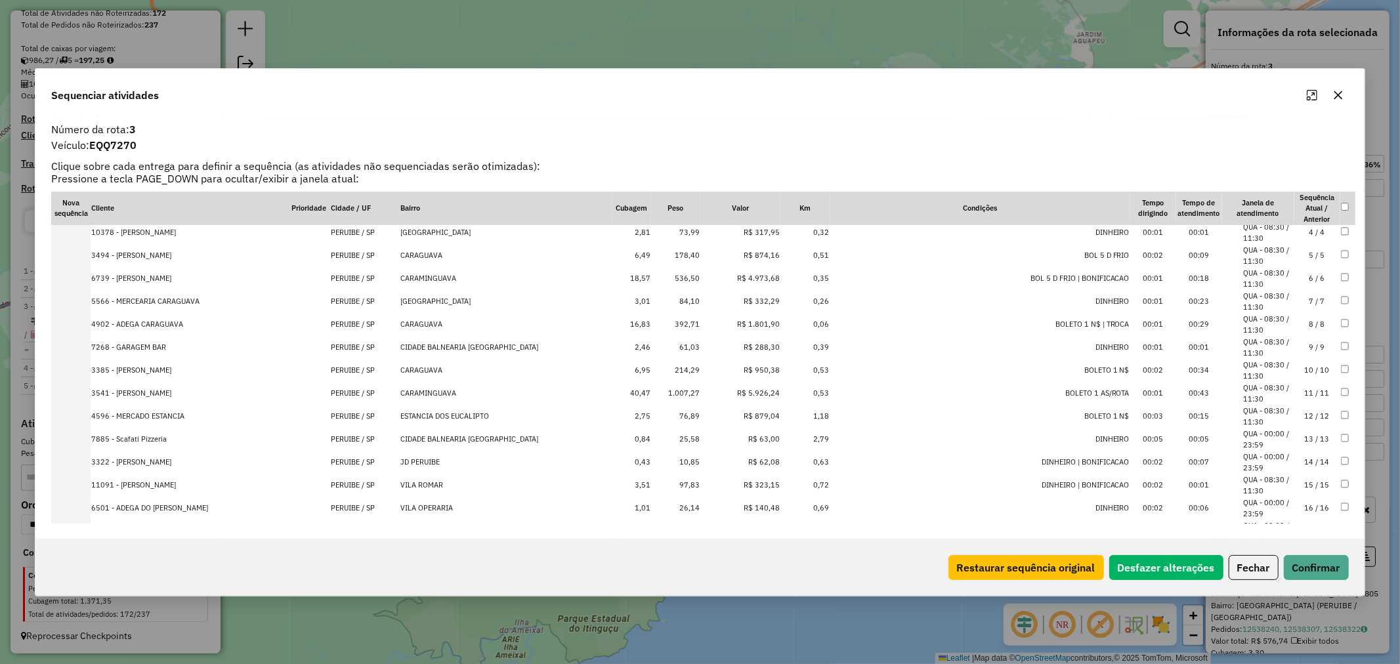
click at [683, 437] on td "25,58" at bounding box center [675, 439] width 49 height 23
click at [678, 511] on td "26,14" at bounding box center [675, 508] width 49 height 23
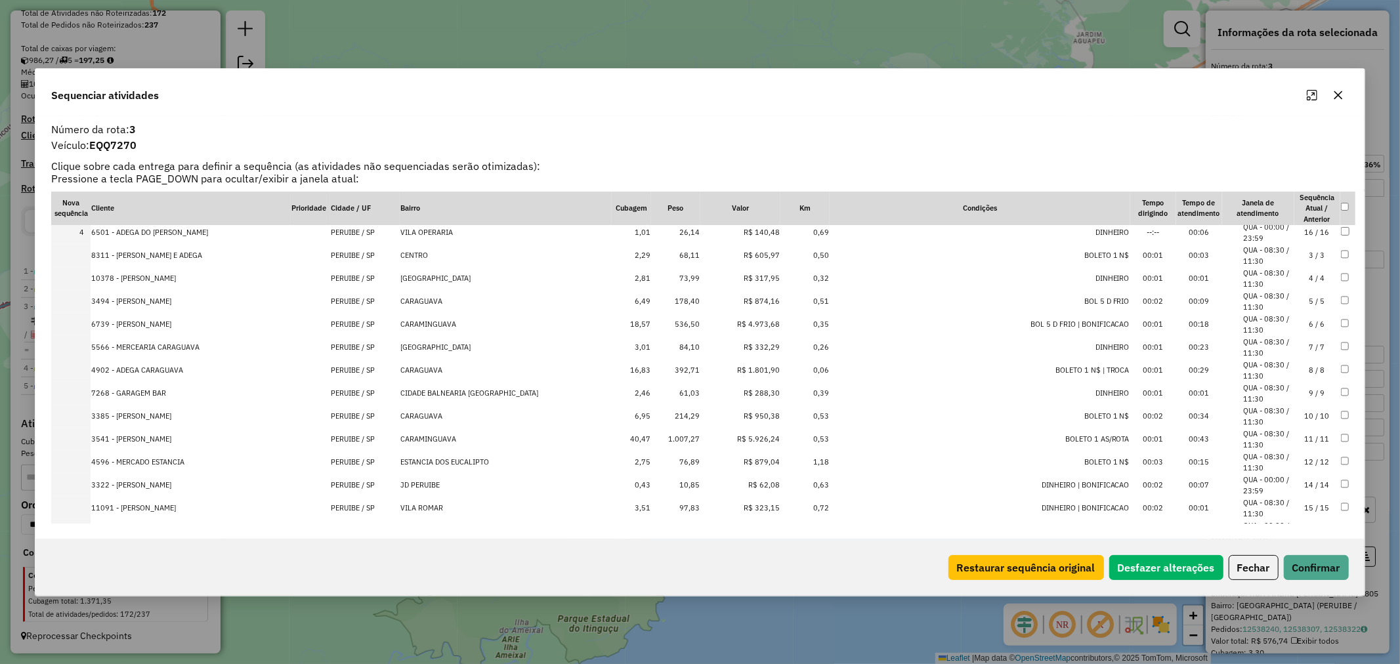
scroll to position [146, 0]
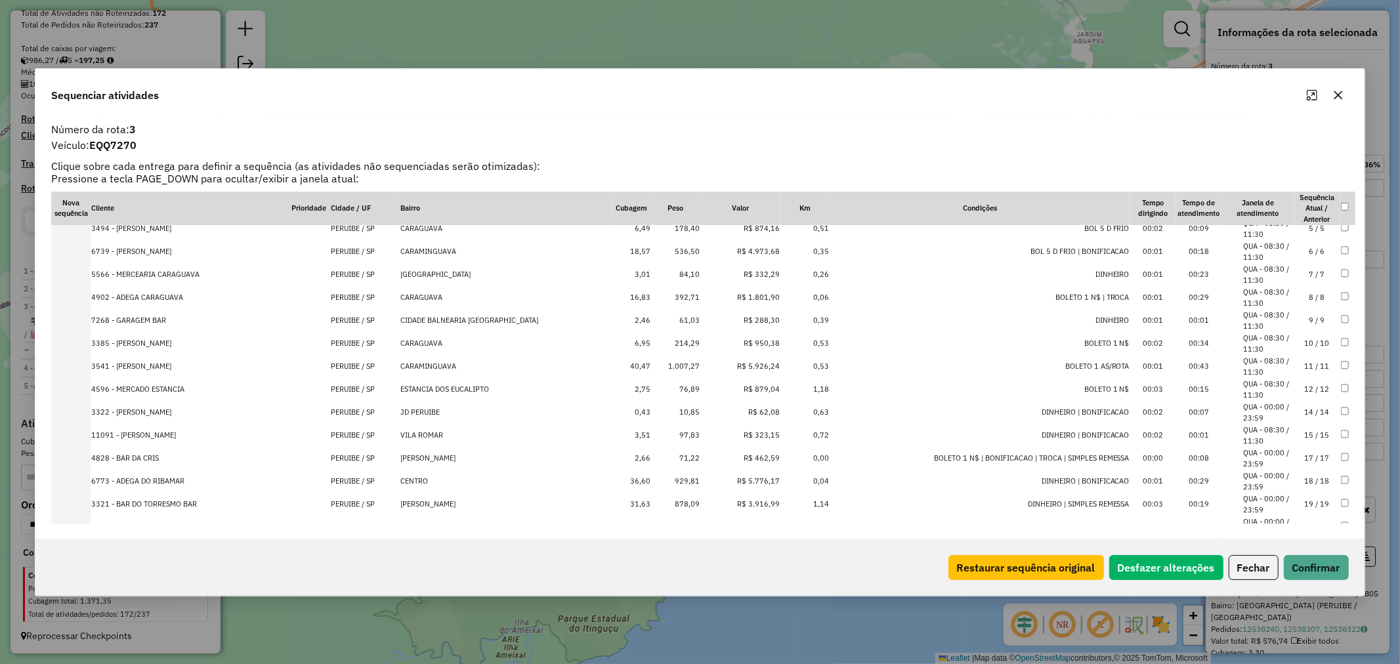
click at [679, 408] on td "10,85" at bounding box center [675, 412] width 49 height 23
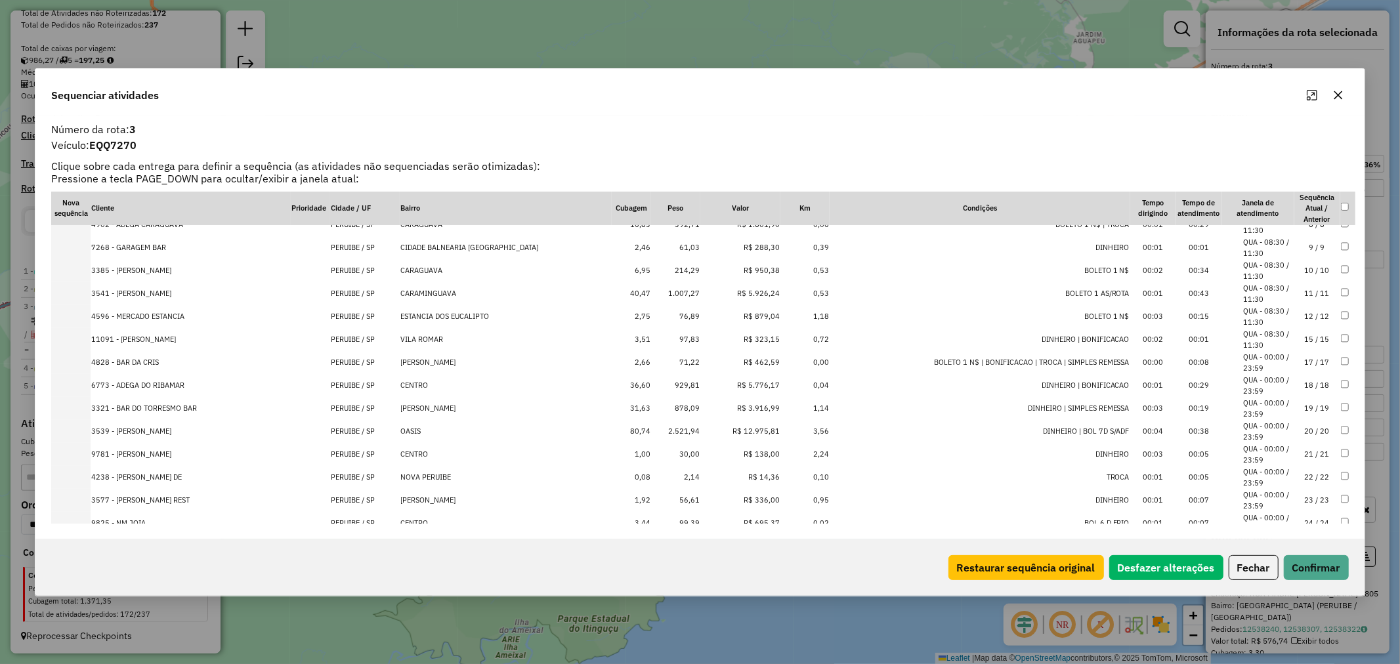
click at [680, 477] on td "2,14" at bounding box center [675, 477] width 49 height 23
click at [681, 452] on td "30,00" at bounding box center [675, 454] width 49 height 23
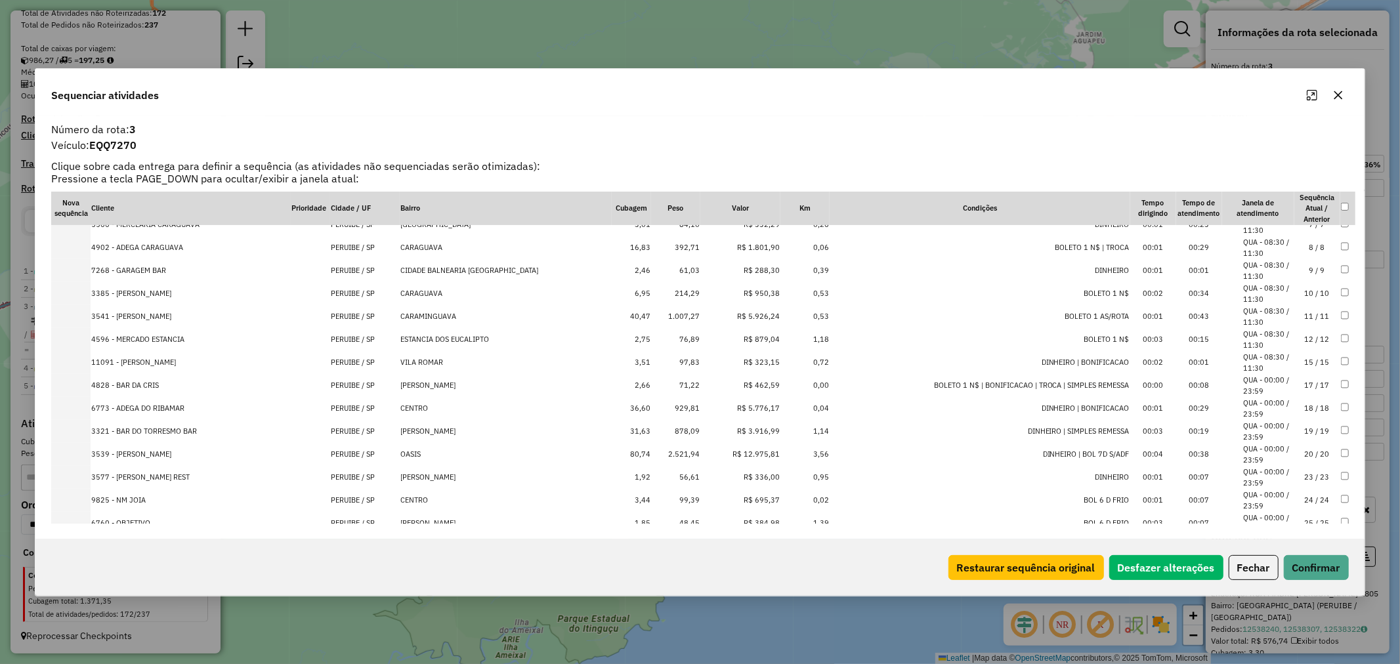
scroll to position [288, 0]
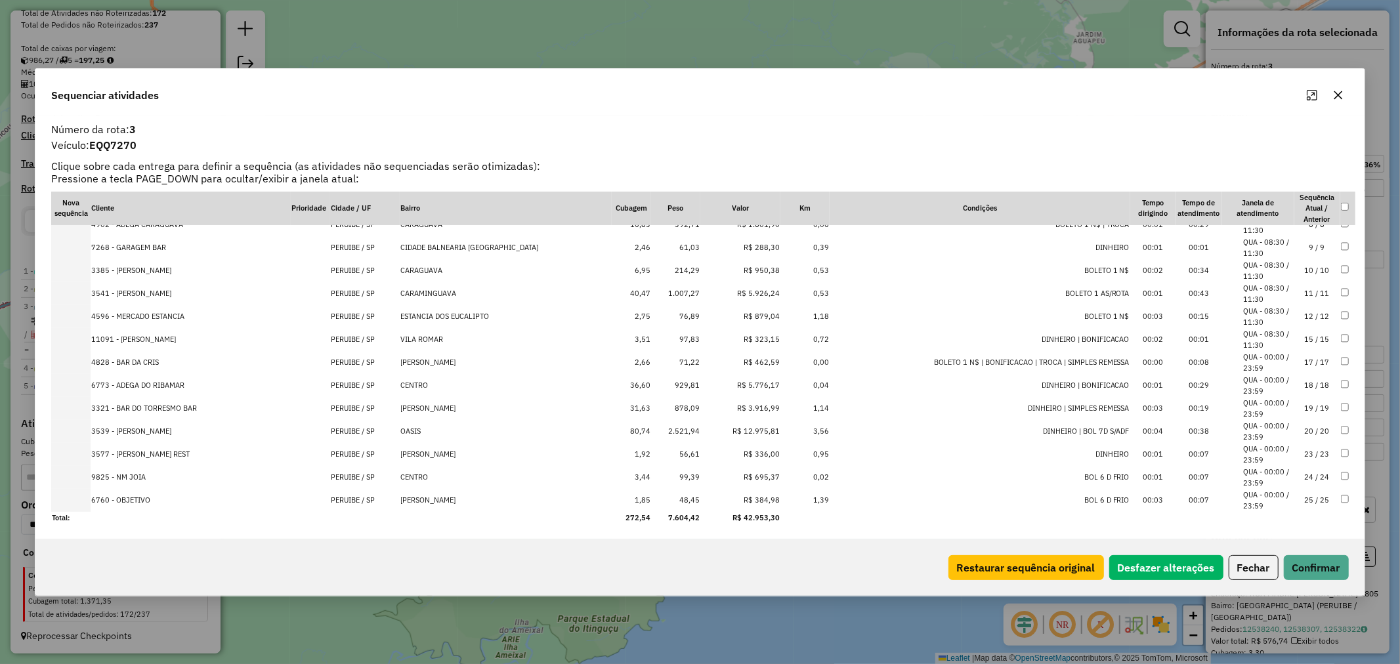
click at [679, 499] on td "48,45" at bounding box center [675, 500] width 49 height 23
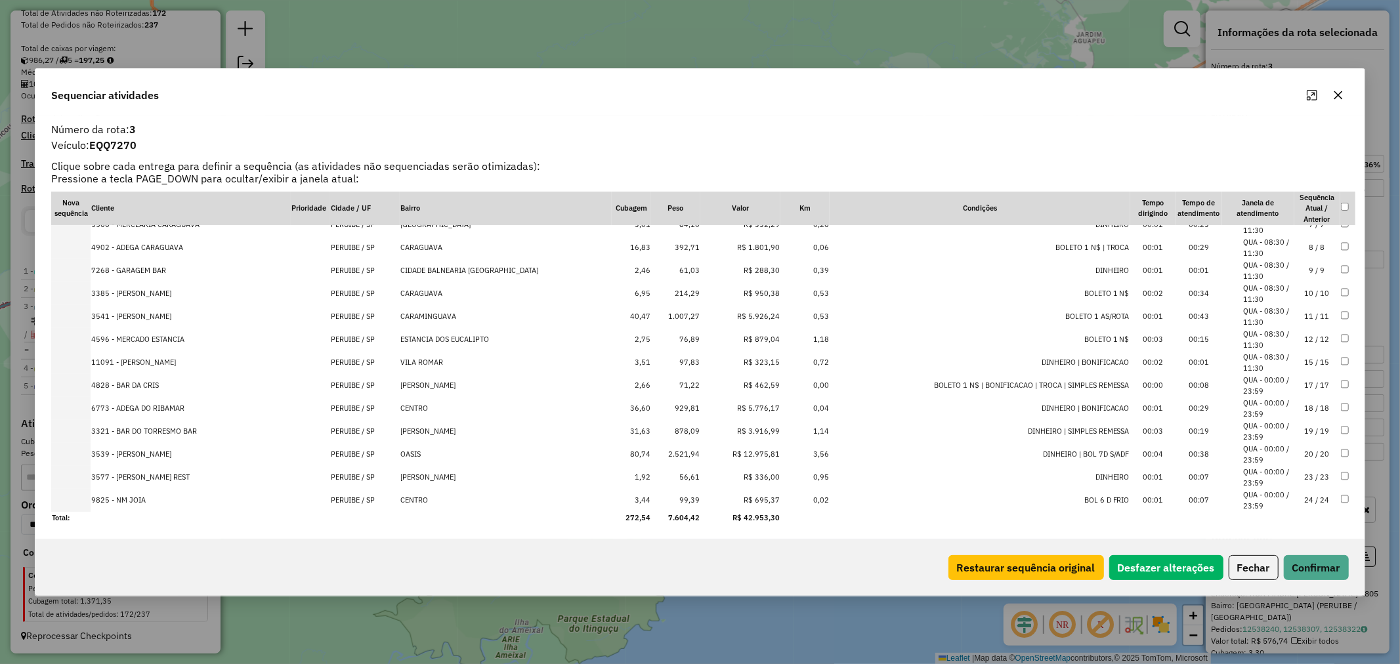
click at [680, 266] on td "61,03" at bounding box center [675, 270] width 49 height 23
click at [675, 476] on td "56,61" at bounding box center [675, 477] width 49 height 23
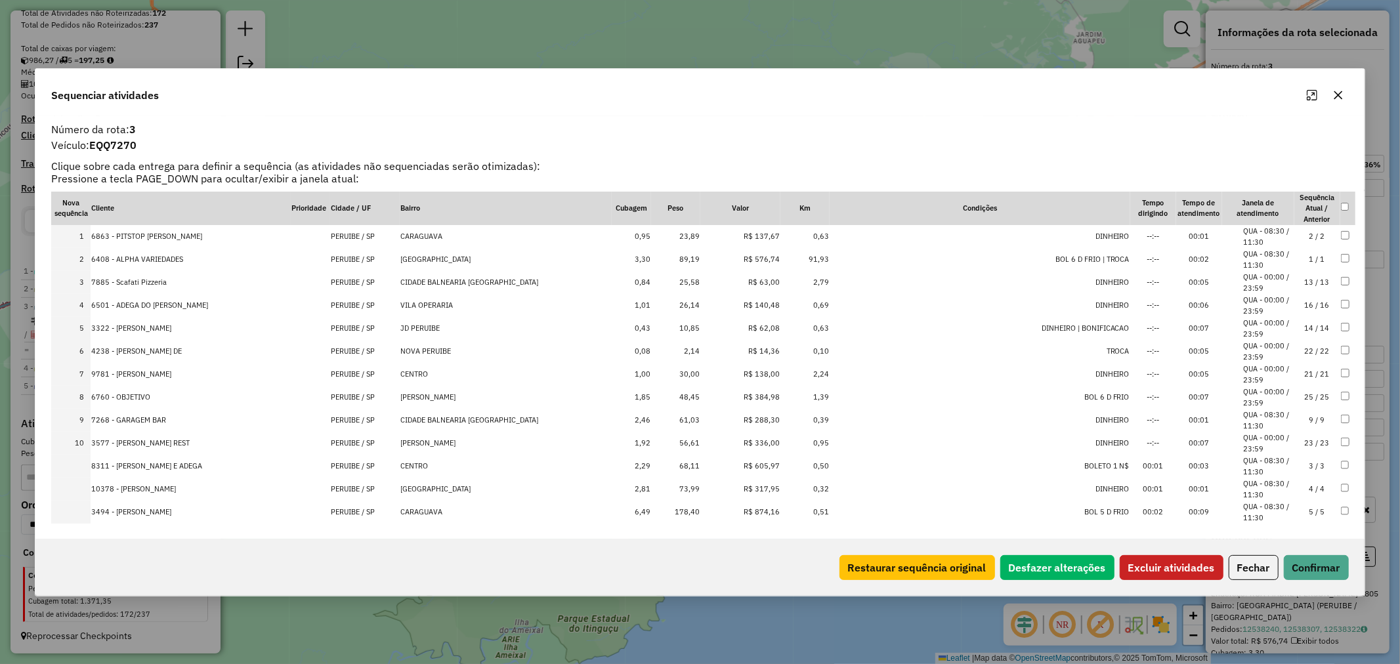
click at [1341, 379] on td at bounding box center [1348, 374] width 15 height 23
click at [1178, 563] on button "Excluir atividades" at bounding box center [1172, 567] width 104 height 25
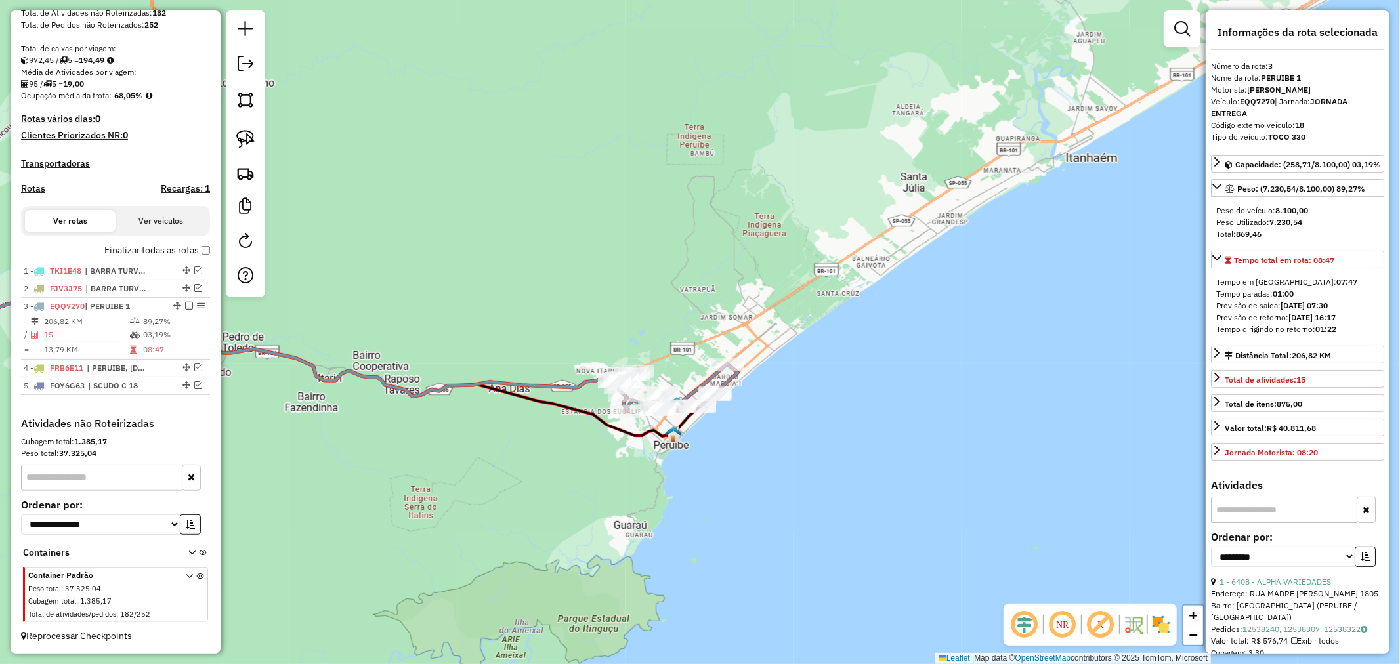
click at [521, 383] on icon at bounding box center [249, 346] width 779 height 99
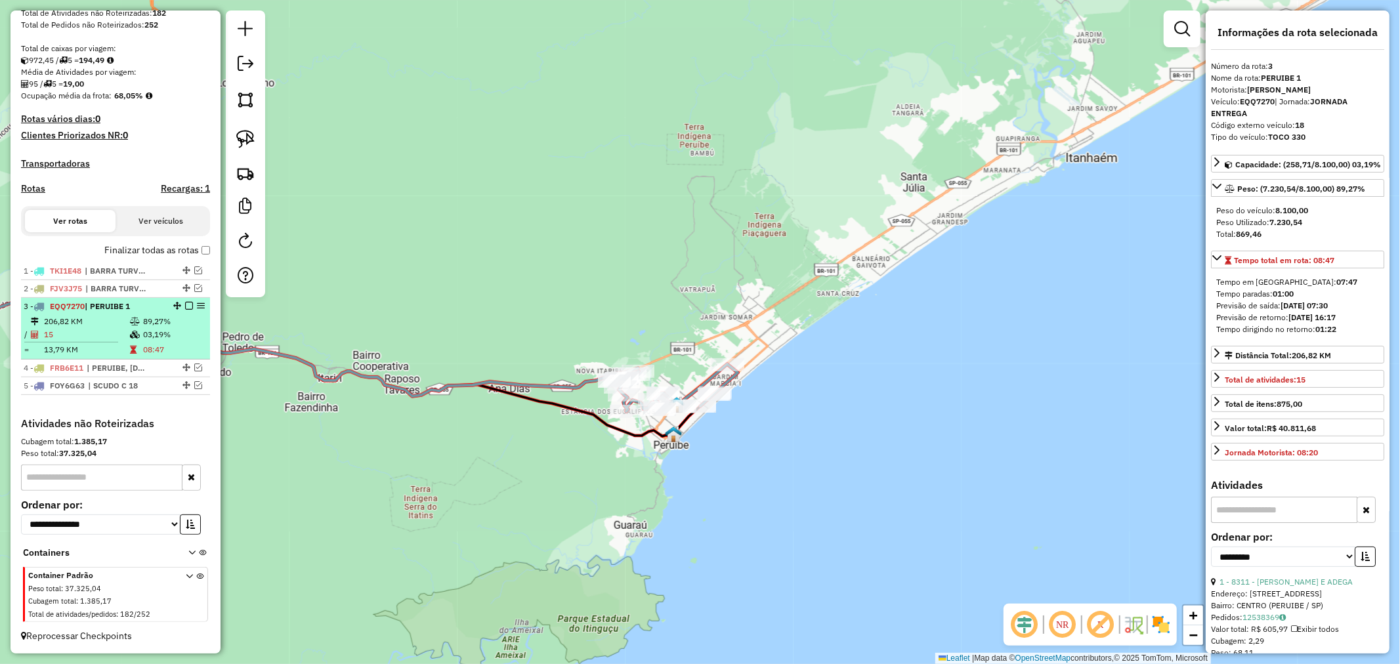
click at [187, 305] on em at bounding box center [189, 306] width 8 height 8
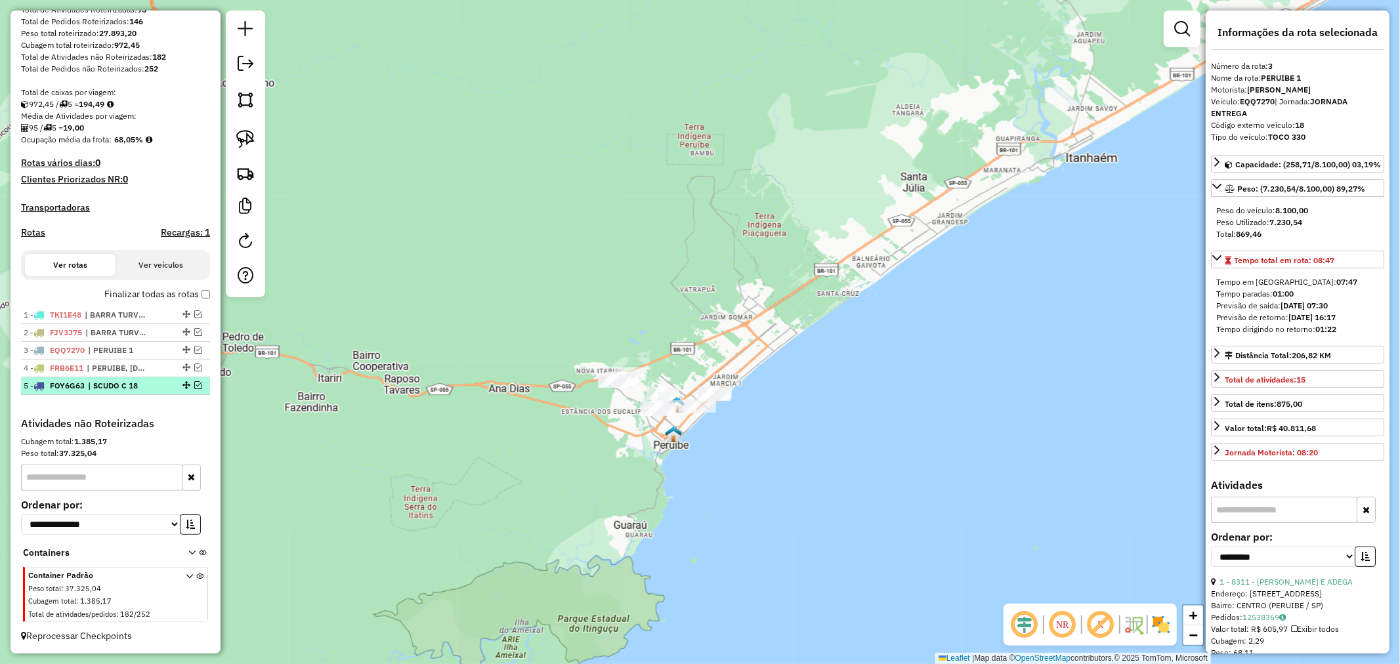
click at [194, 383] on em at bounding box center [198, 385] width 8 height 8
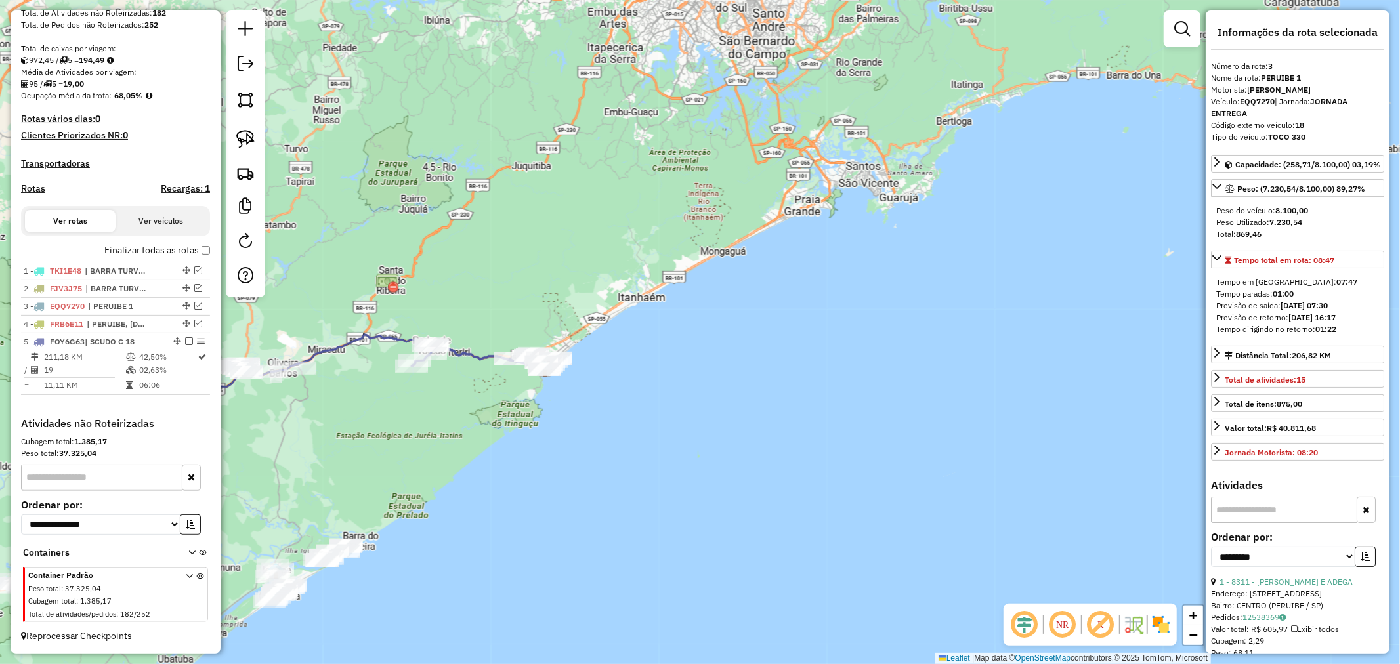
drag, startPoint x: 458, startPoint y: 409, endPoint x: 434, endPoint y: 401, distance: 25.5
click at [441, 418] on div "Janela de atendimento Grade de atendimento Capacidade Transportadoras Veículos …" at bounding box center [700, 332] width 1400 height 664
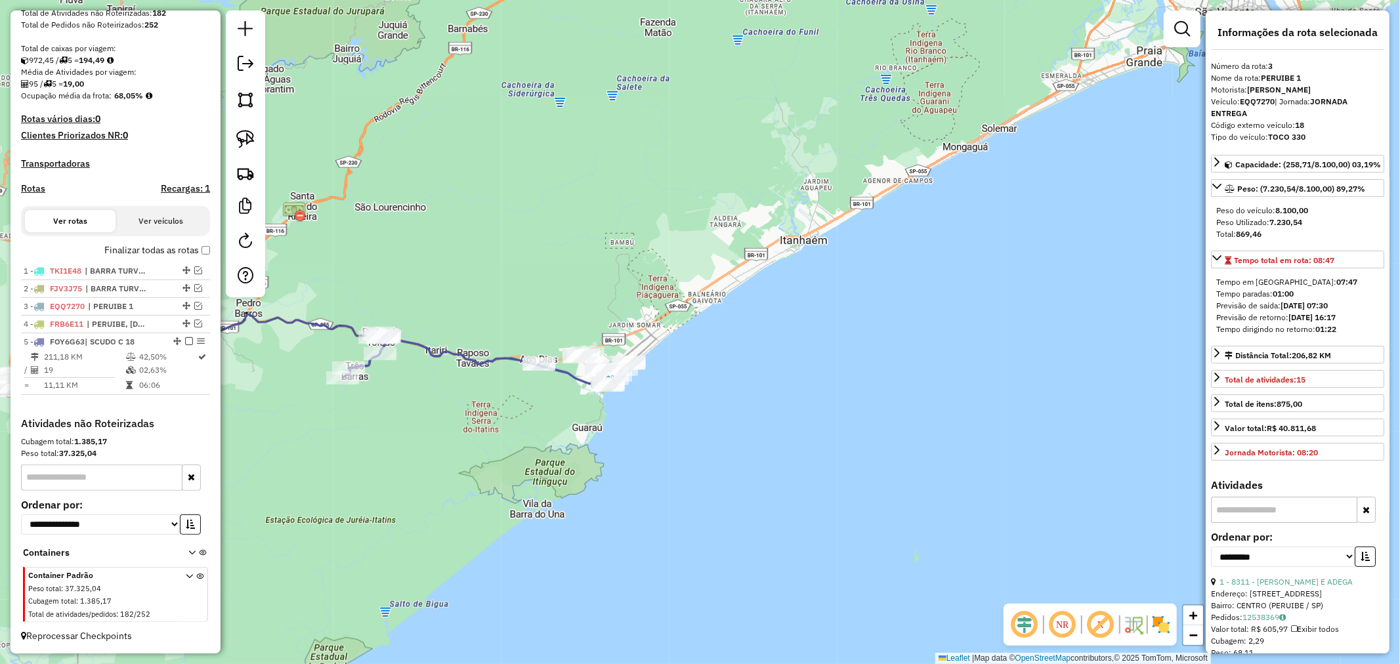
drag, startPoint x: 686, startPoint y: 276, endPoint x: 678, endPoint y: 238, distance: 39.7
click at [678, 238] on div "Janela de atendimento Grade de atendimento Capacidade Transportadoras Veículos …" at bounding box center [700, 332] width 1400 height 664
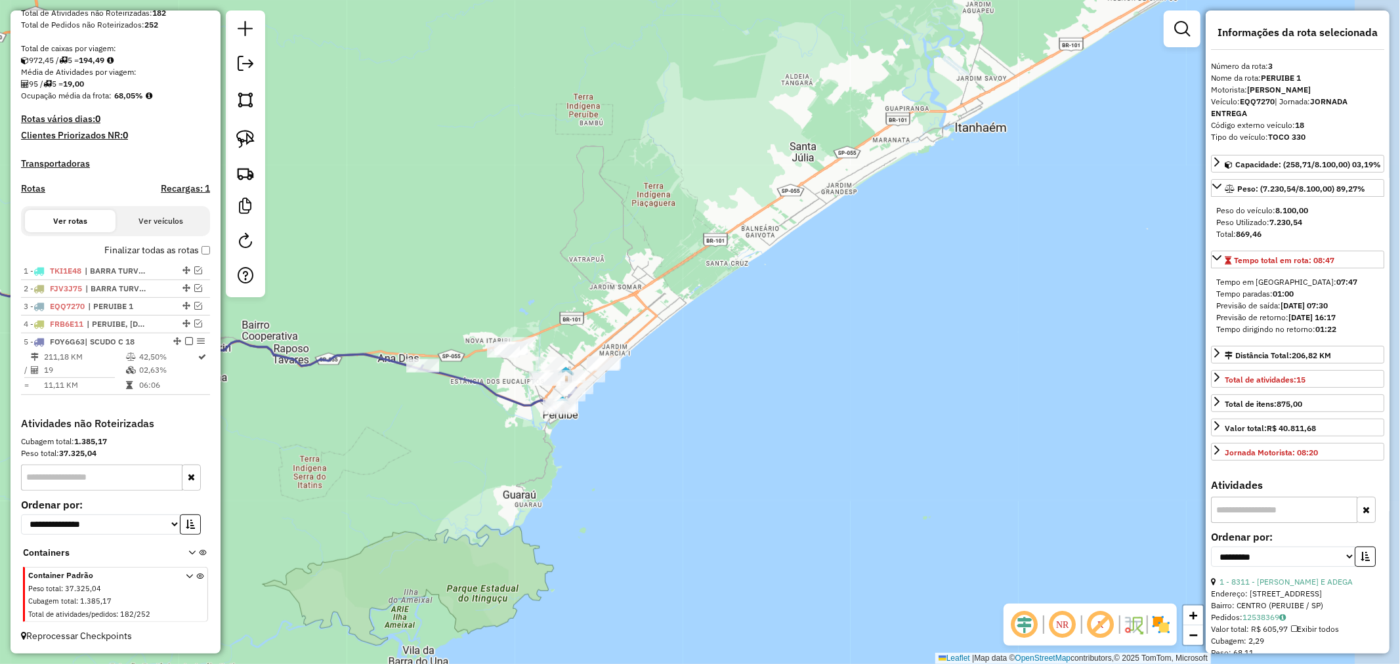
drag, startPoint x: 553, startPoint y: 370, endPoint x: 458, endPoint y: 460, distance: 131.9
click at [458, 460] on div "Janela de atendimento Grade de atendimento Capacidade Transportadoras Veículos …" at bounding box center [700, 332] width 1400 height 664
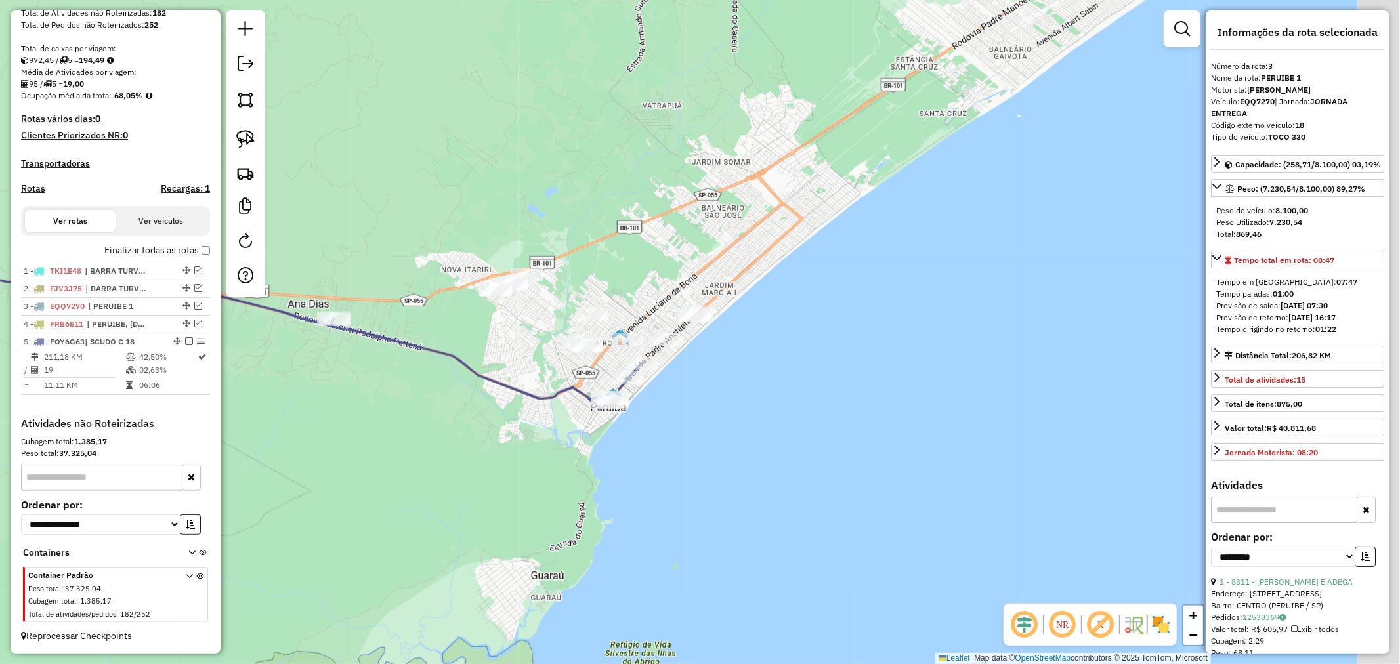
drag, startPoint x: 512, startPoint y: 423, endPoint x: 458, endPoint y: 471, distance: 72.6
click at [458, 471] on div "Janela de atendimento Grade de atendimento Capacidade Transportadoras Veículos …" at bounding box center [700, 332] width 1400 height 664
click at [237, 137] on img at bounding box center [245, 139] width 18 height 18
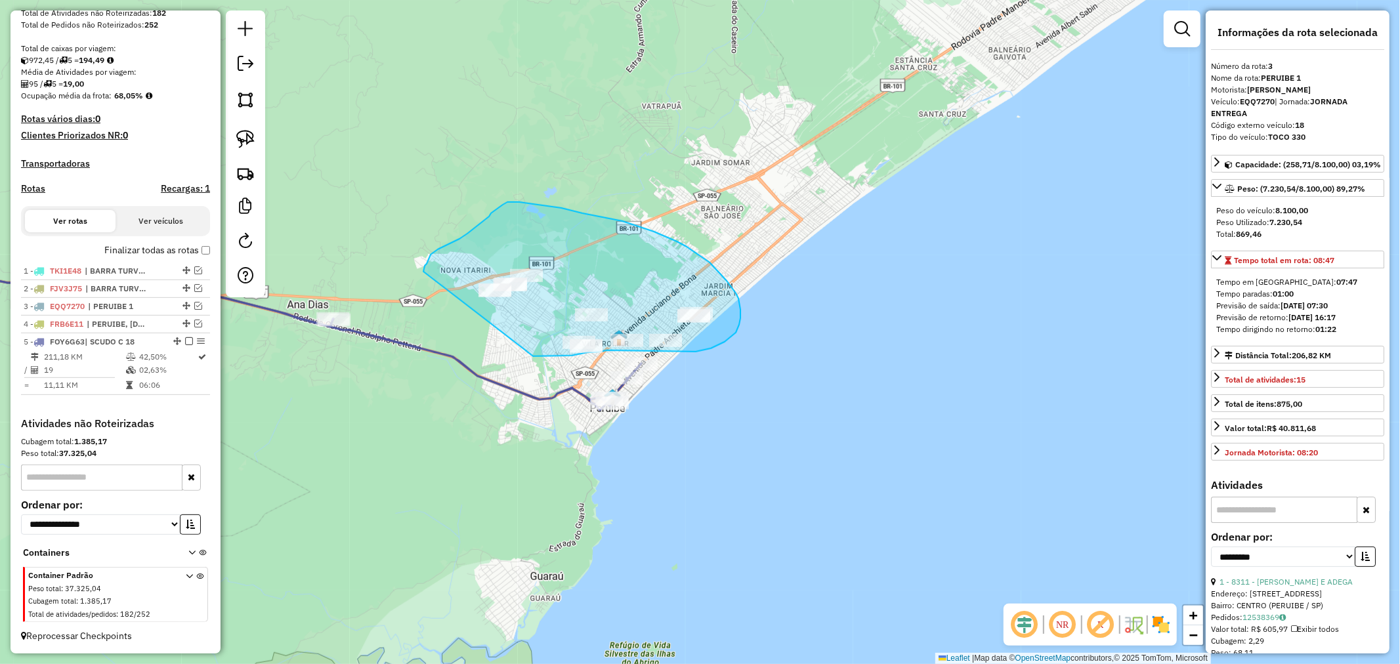
drag, startPoint x: 533, startPoint y: 357, endPoint x: 423, endPoint y: 272, distance: 138.5
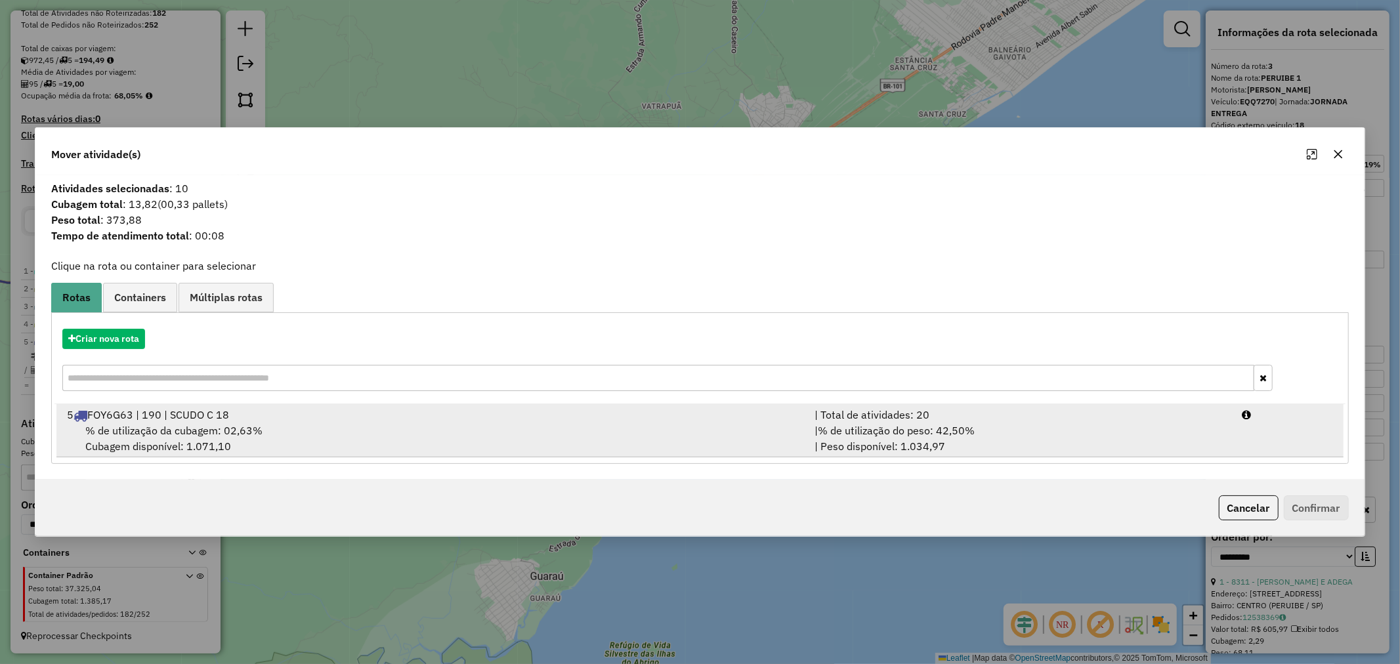
click at [231, 431] on span "% de utilização da cubagem: 02,63%" at bounding box center [173, 430] width 177 height 13
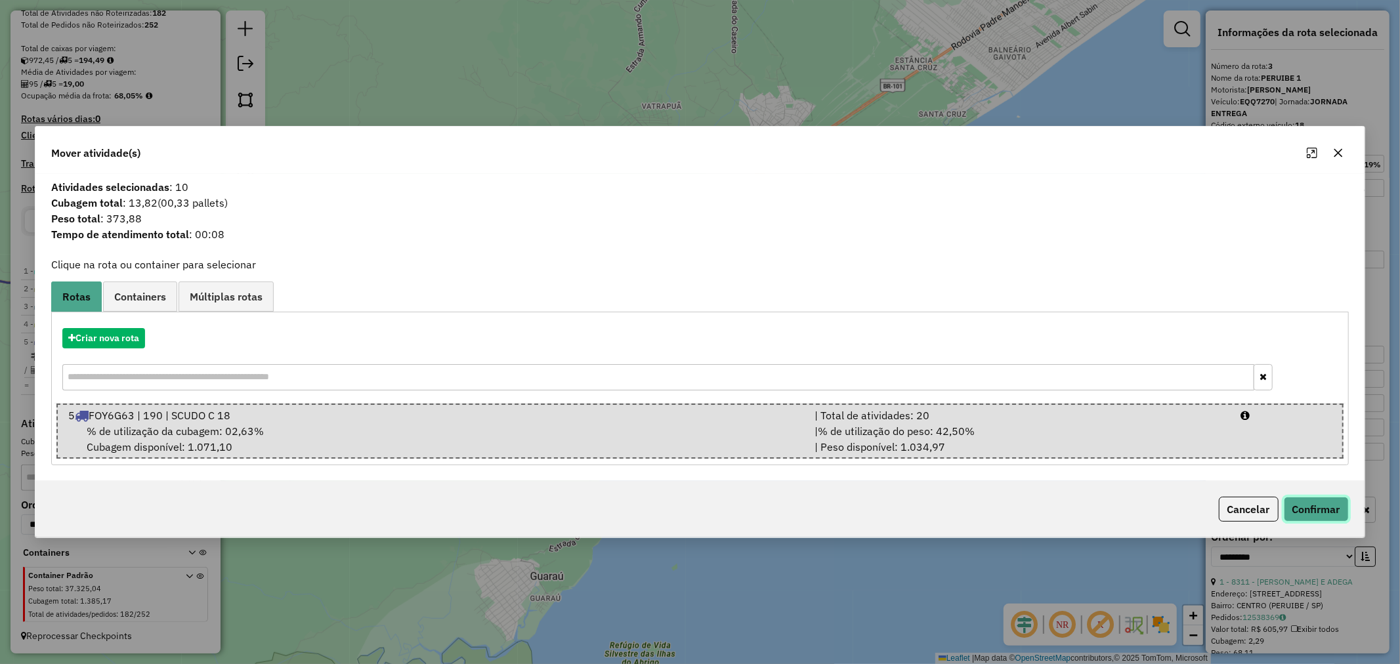
click at [1326, 504] on button "Confirmar" at bounding box center [1316, 509] width 65 height 25
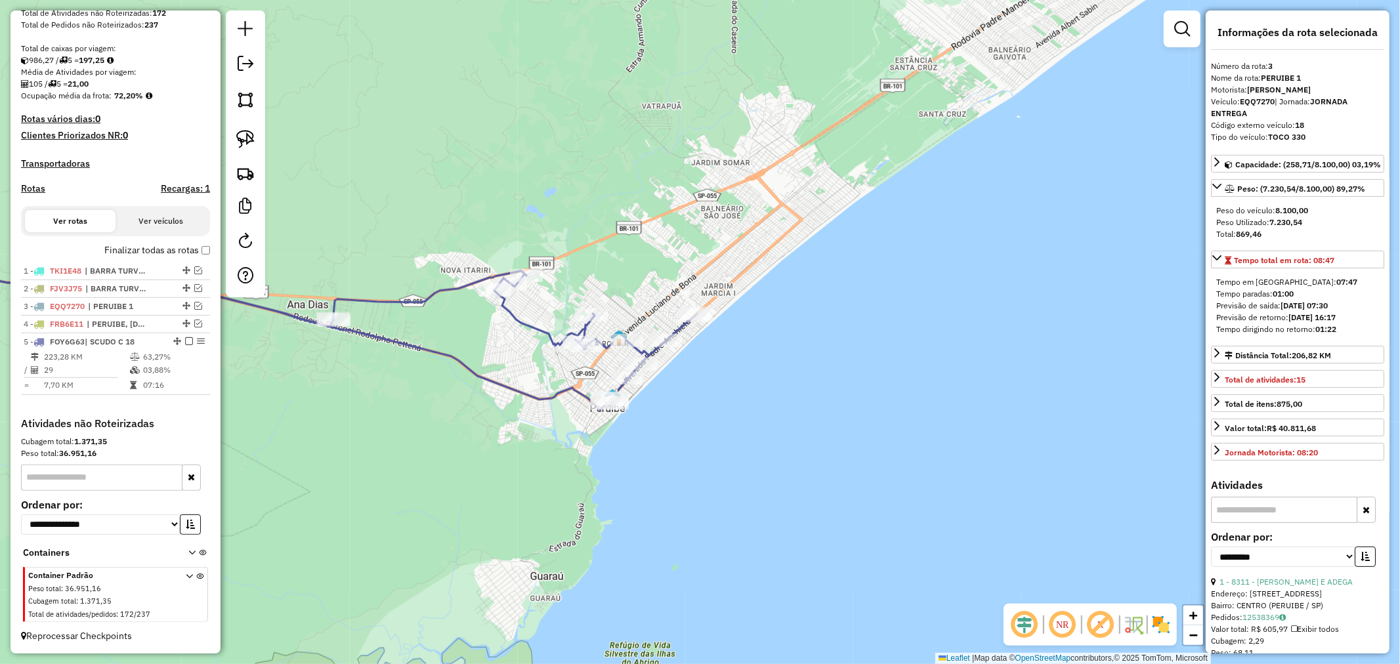
click at [540, 332] on icon at bounding box center [278, 328] width 837 height 165
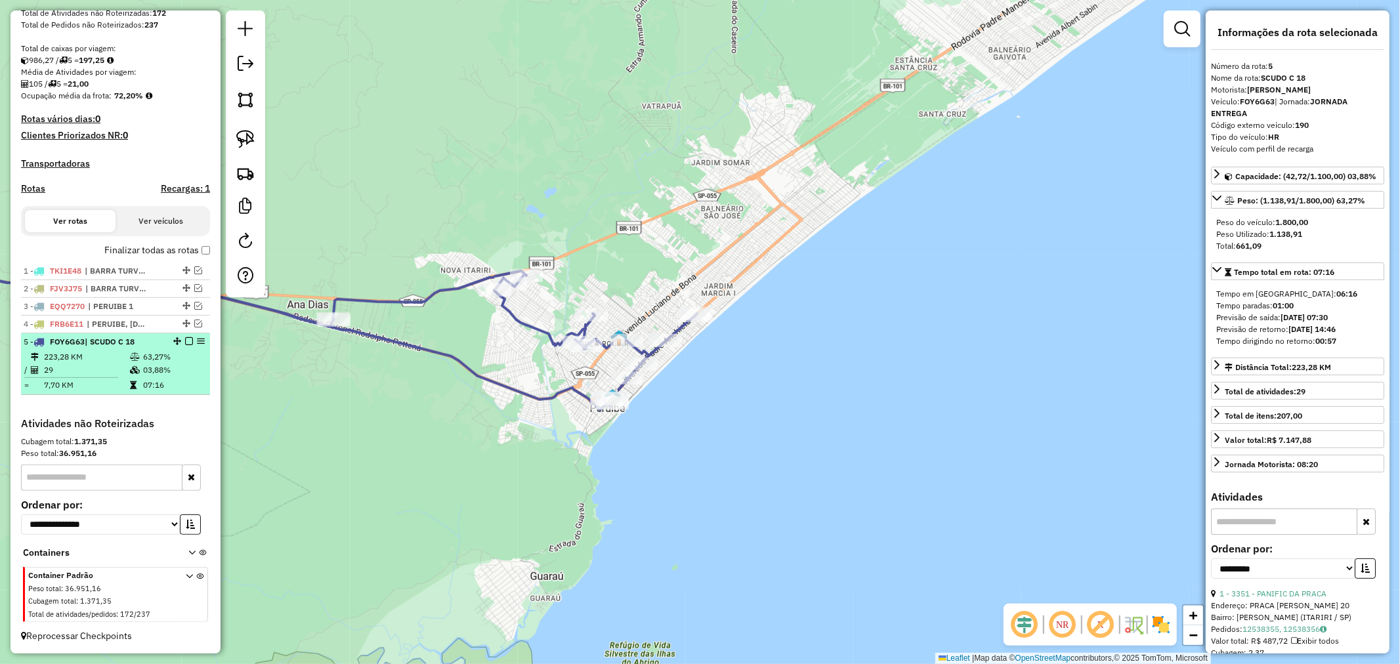
click at [185, 339] on em at bounding box center [189, 341] width 8 height 8
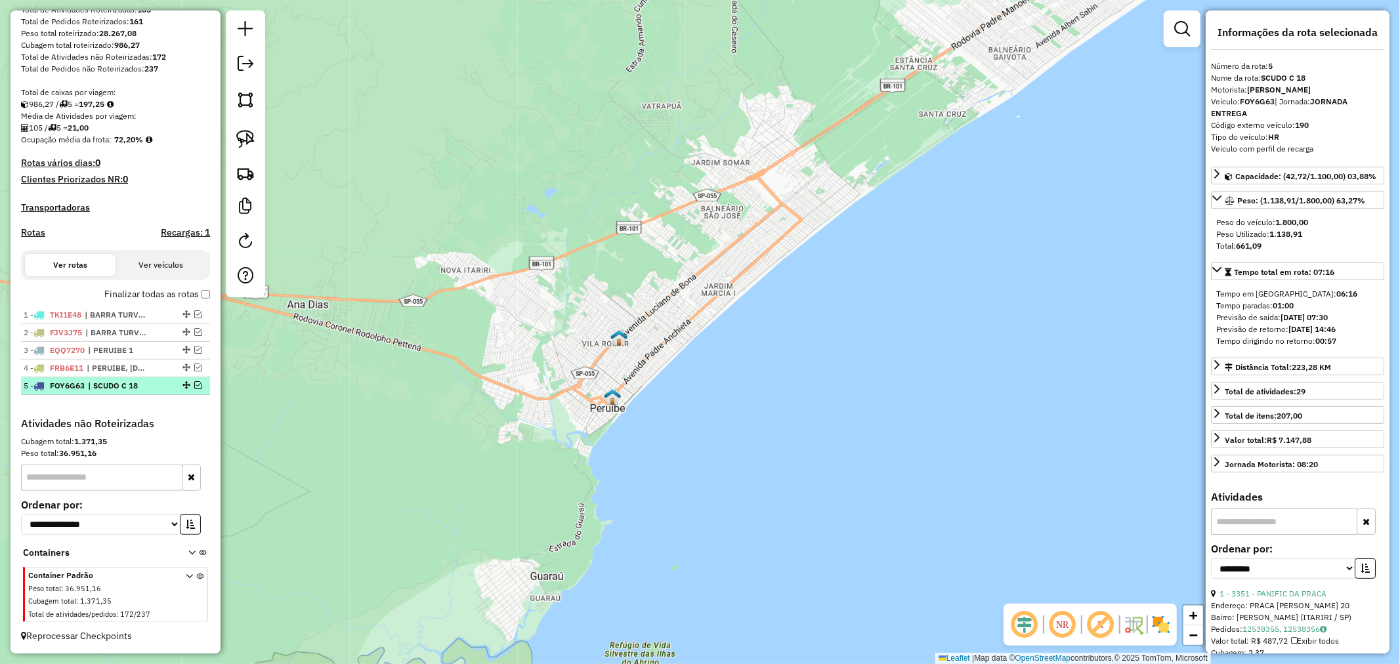
scroll to position [224, 0]
click at [196, 349] on em at bounding box center [198, 350] width 8 height 8
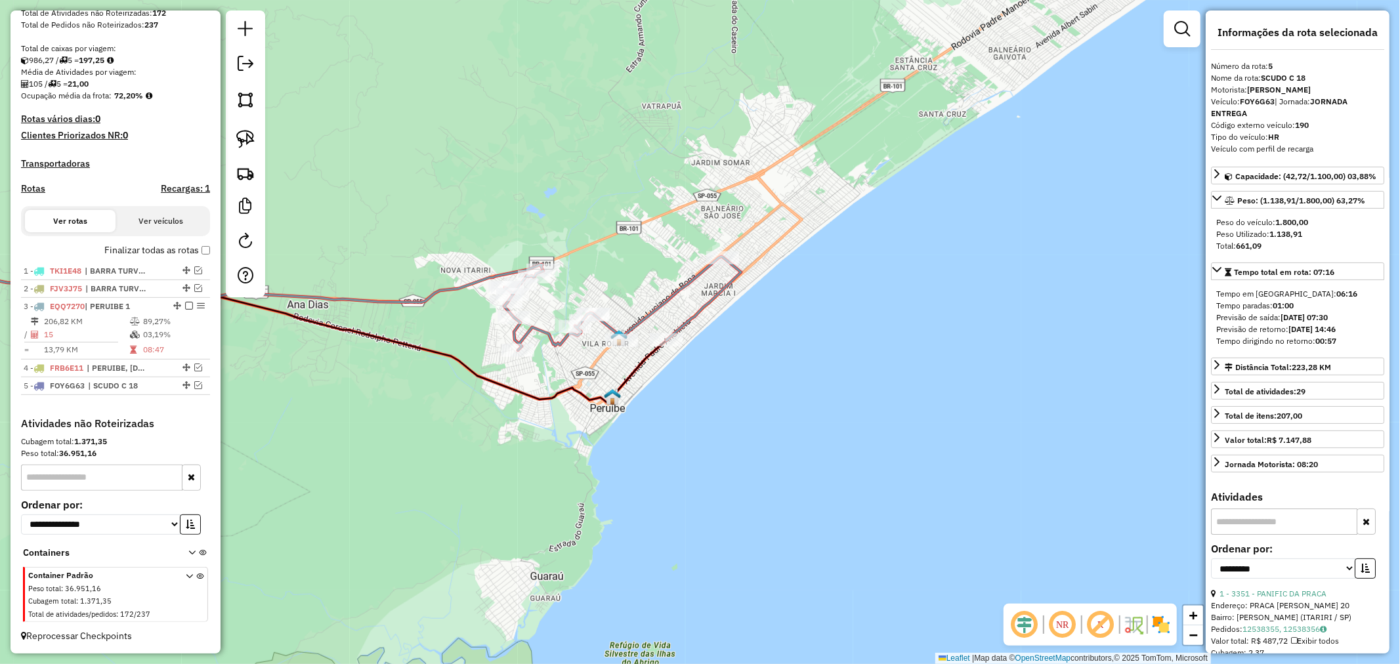
click at [335, 302] on icon at bounding box center [201, 284] width 683 height 76
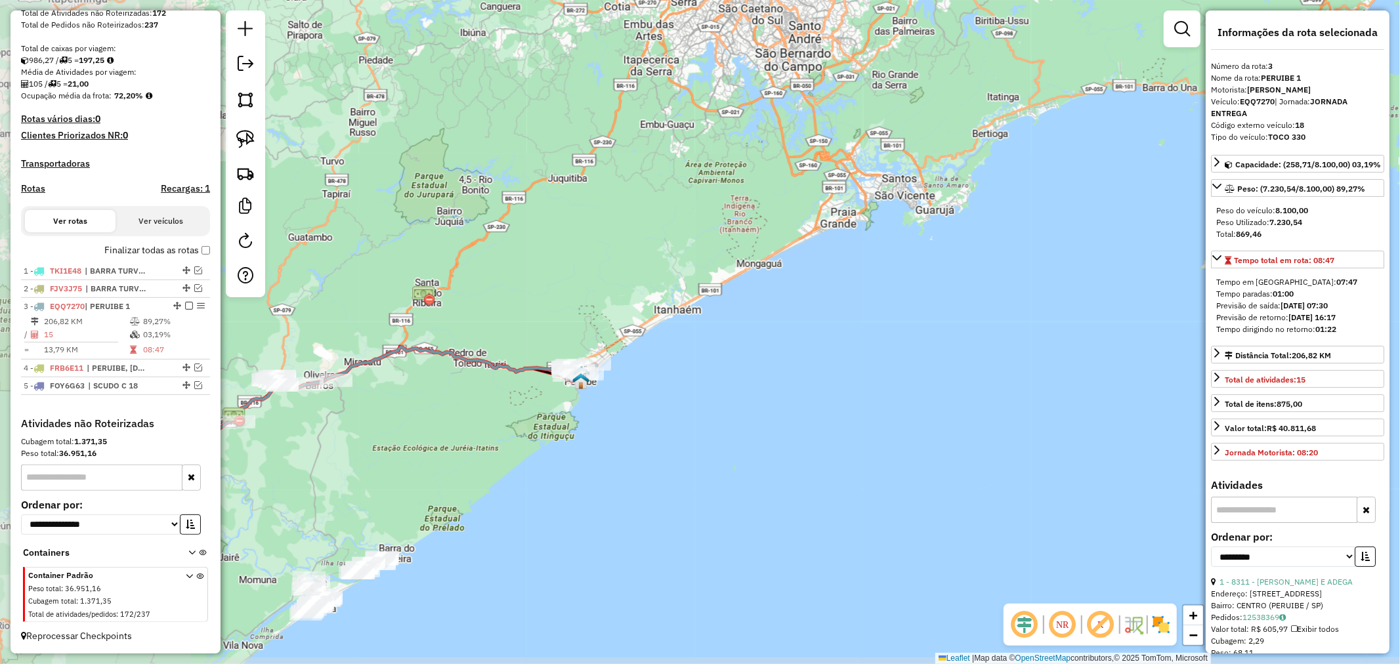
drag, startPoint x: 346, startPoint y: 416, endPoint x: 523, endPoint y: 408, distance: 176.8
click at [523, 408] on div "Janela de atendimento Grade de atendimento Capacidade Transportadoras Veículos …" at bounding box center [700, 332] width 1400 height 664
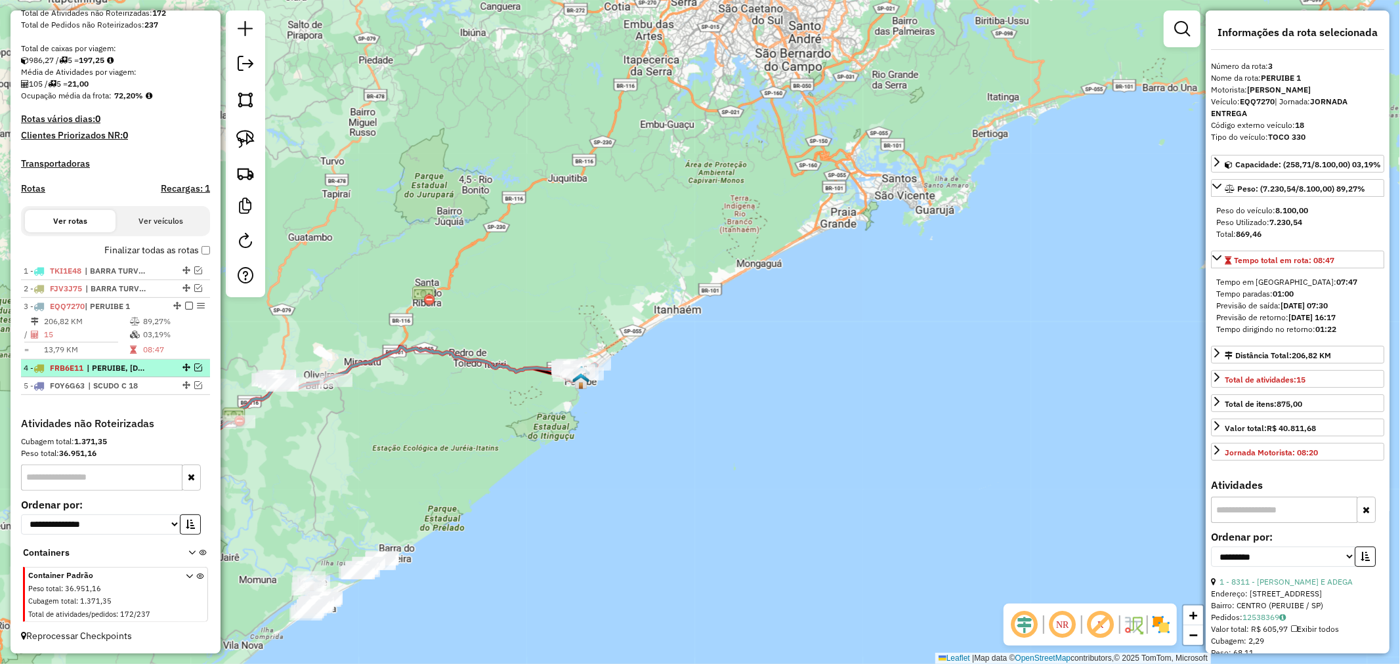
click at [194, 365] on em at bounding box center [198, 368] width 8 height 8
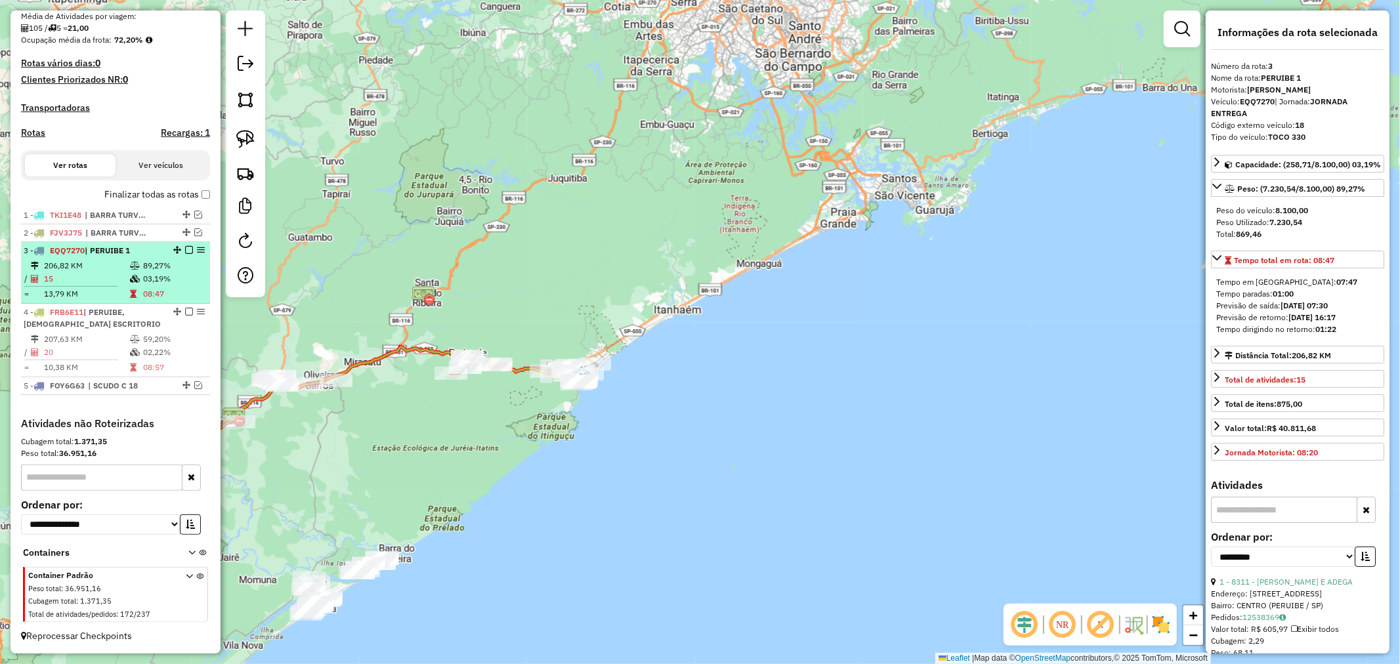
click at [185, 247] on em at bounding box center [189, 250] width 8 height 8
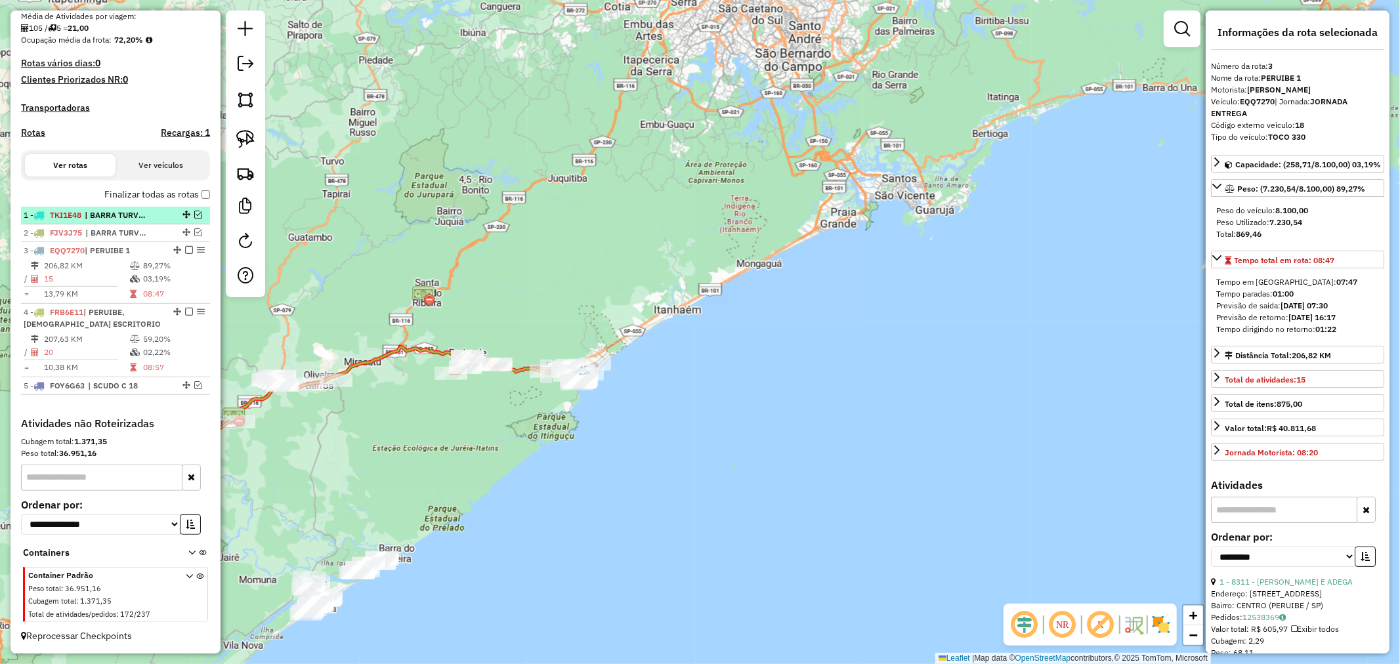
scroll to position [279, 0]
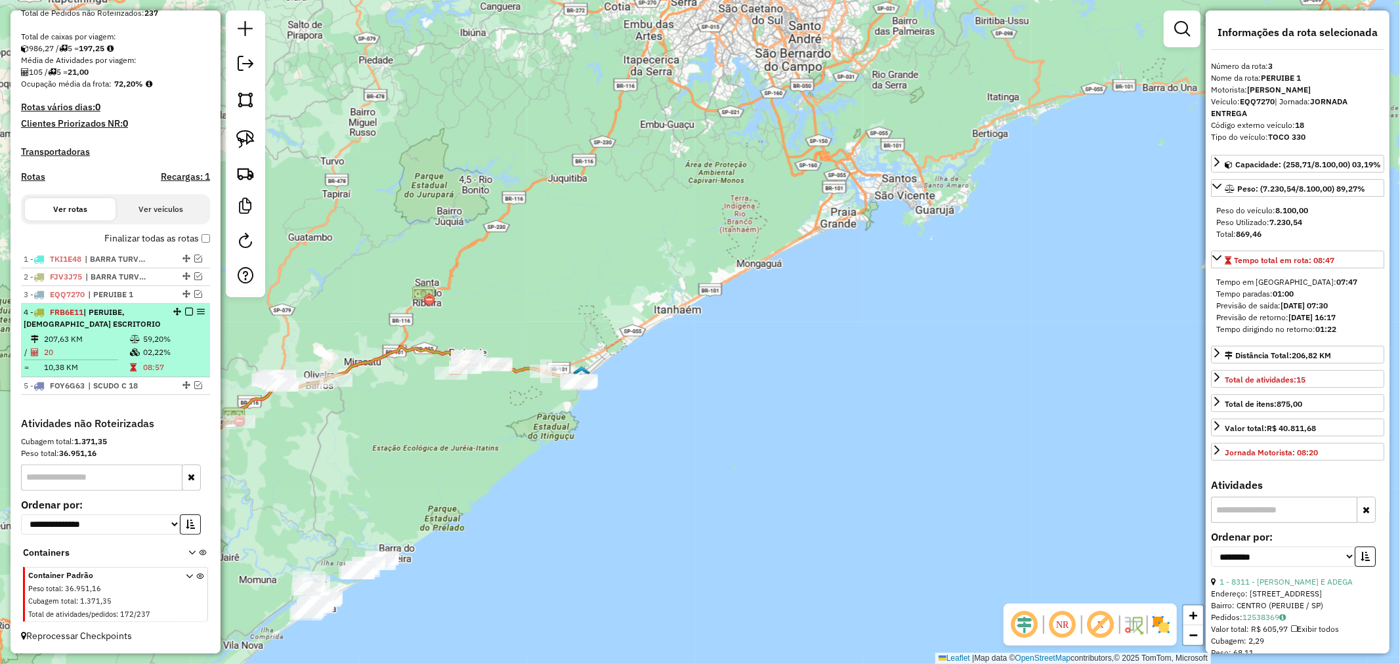
click at [120, 311] on span "| PERUIBE, PERUIBE ESCRITORIO" at bounding box center [92, 318] width 137 height 22
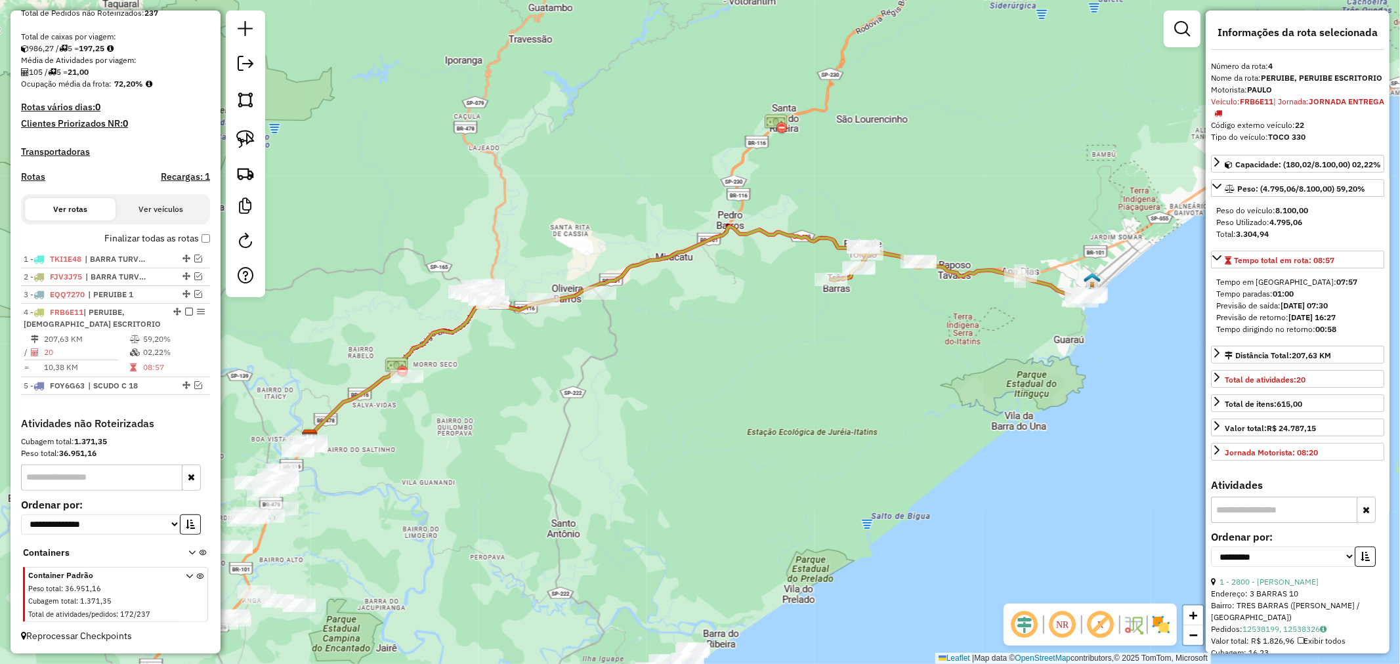
click at [966, 270] on icon at bounding box center [961, 273] width 261 height 55
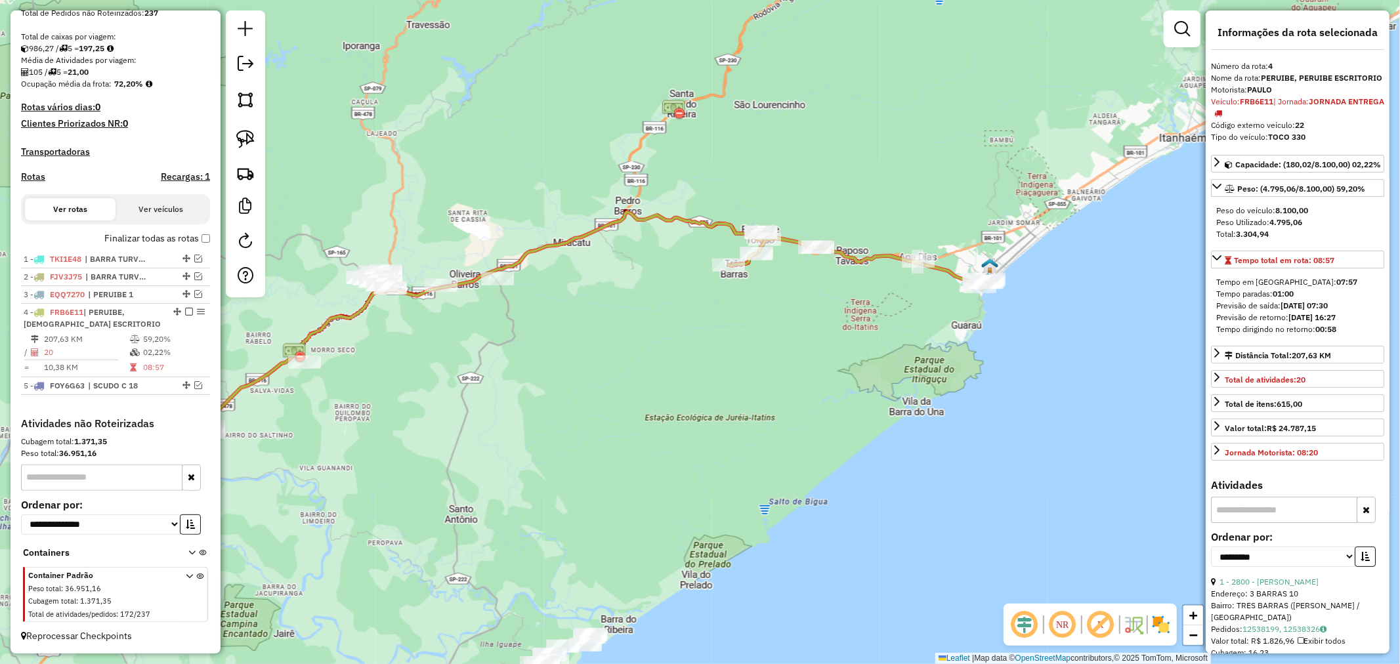
drag, startPoint x: 901, startPoint y: 391, endPoint x: 799, endPoint y: 377, distance: 103.4
click at [799, 377] on div "Janela de atendimento Grade de atendimento Capacidade Transportadoras Veículos …" at bounding box center [700, 332] width 1400 height 664
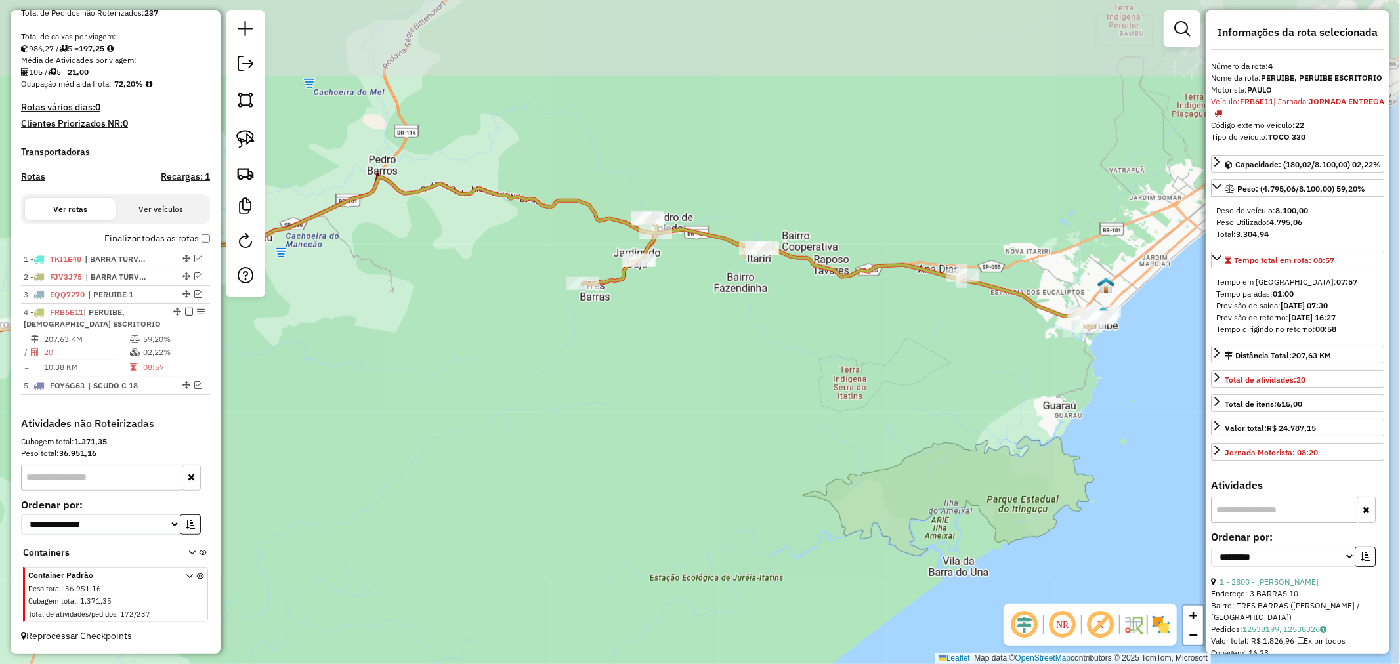
drag, startPoint x: 830, startPoint y: 307, endPoint x: 750, endPoint y: 437, distance: 152.7
click at [750, 437] on div "Janela de atendimento Grade de atendimento Capacidade Transportadoras Veículos …" at bounding box center [700, 332] width 1400 height 664
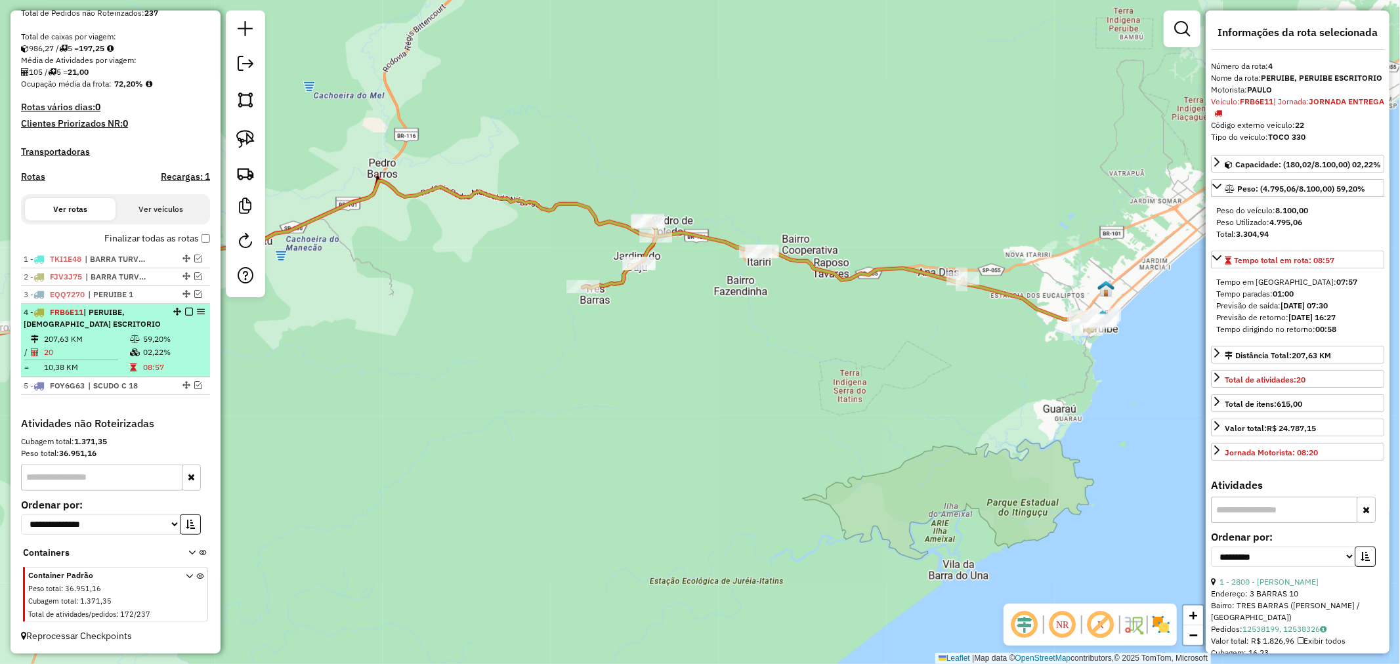
click at [185, 312] on em at bounding box center [189, 312] width 8 height 8
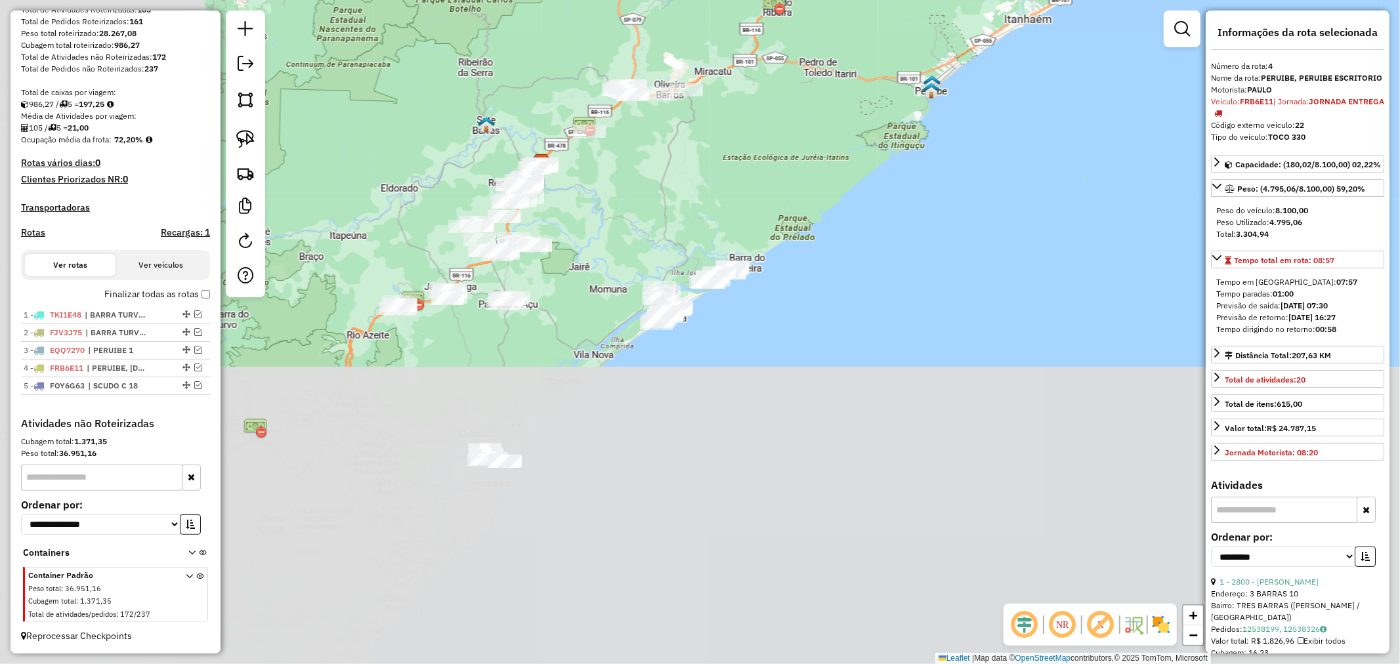
drag, startPoint x: 522, startPoint y: 498, endPoint x: 764, endPoint y: 171, distance: 406.0
click at [764, 171] on div "Janela de atendimento Grade de atendimento Capacidade Transportadoras Veículos …" at bounding box center [700, 332] width 1400 height 664
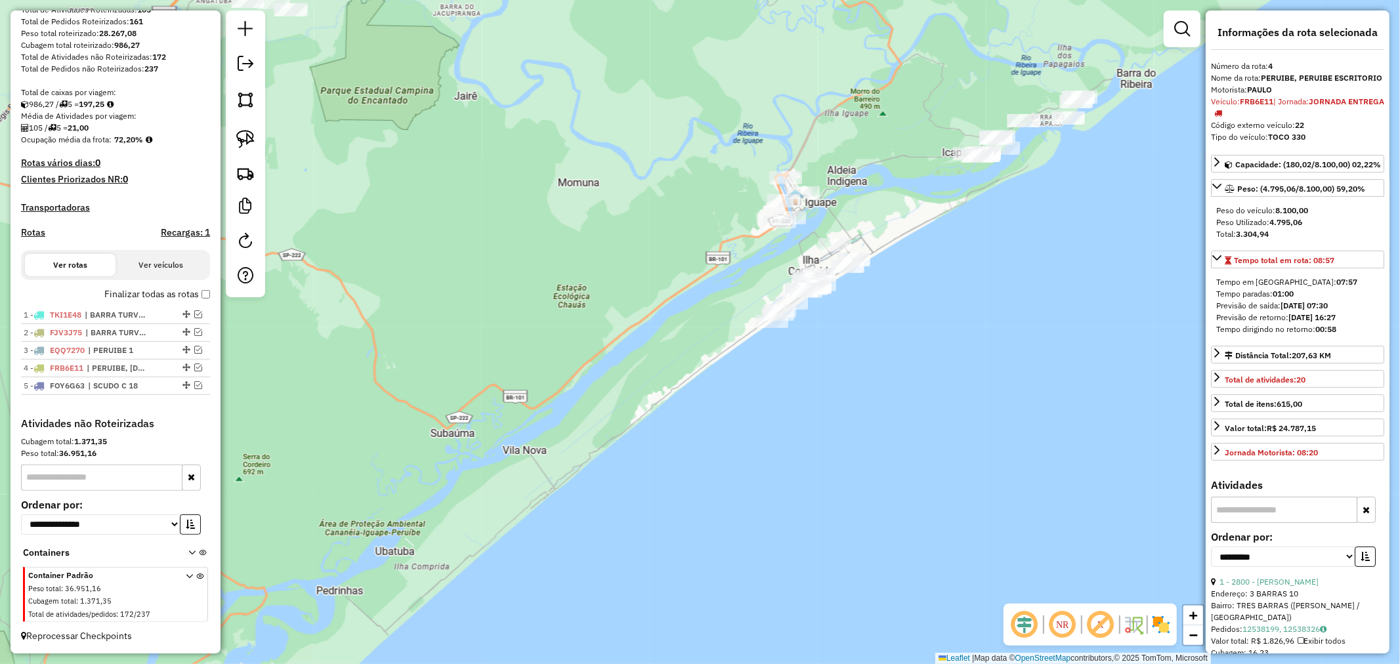
drag, startPoint x: 915, startPoint y: 257, endPoint x: 850, endPoint y: 391, distance: 148.6
click at [850, 391] on div "Janela de atendimento Grade de atendimento Capacidade Transportadoras Veículos …" at bounding box center [700, 332] width 1400 height 664
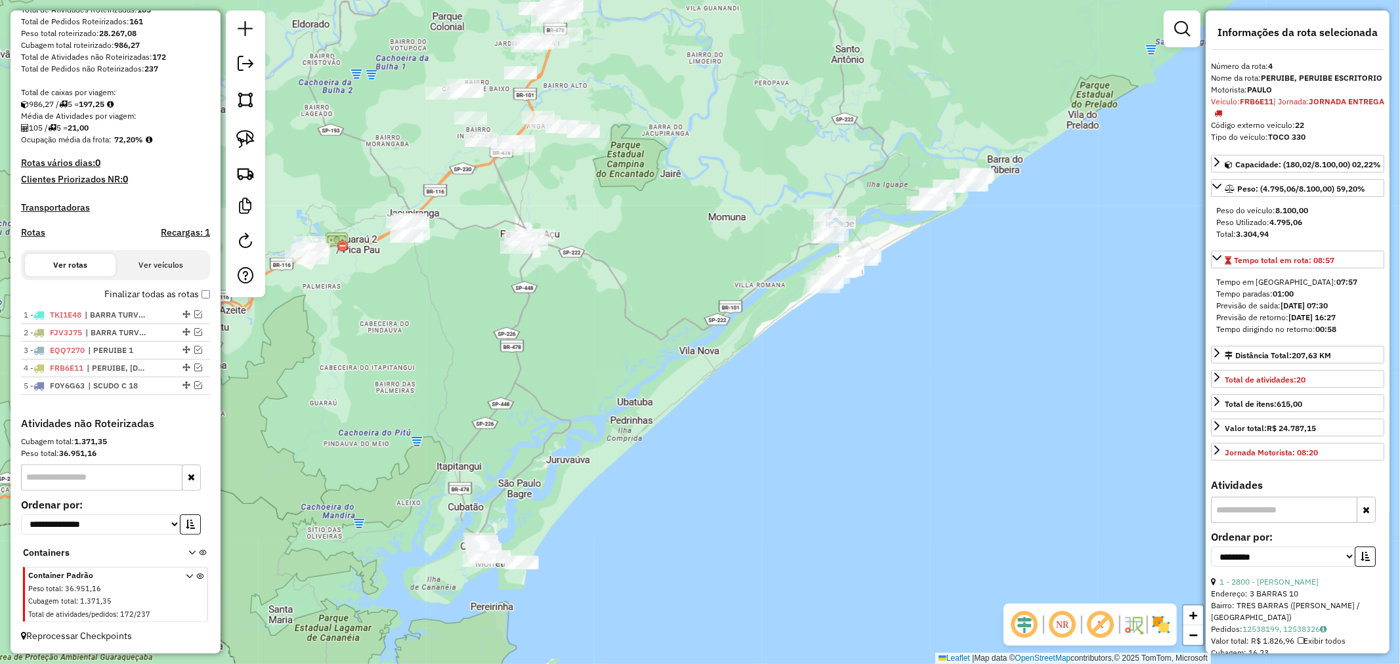
drag, startPoint x: 844, startPoint y: 423, endPoint x: 860, endPoint y: 347, distance: 77.9
click at [860, 347] on div "Janela de atendimento Grade de atendimento Capacidade Transportadoras Veículos …" at bounding box center [700, 332] width 1400 height 664
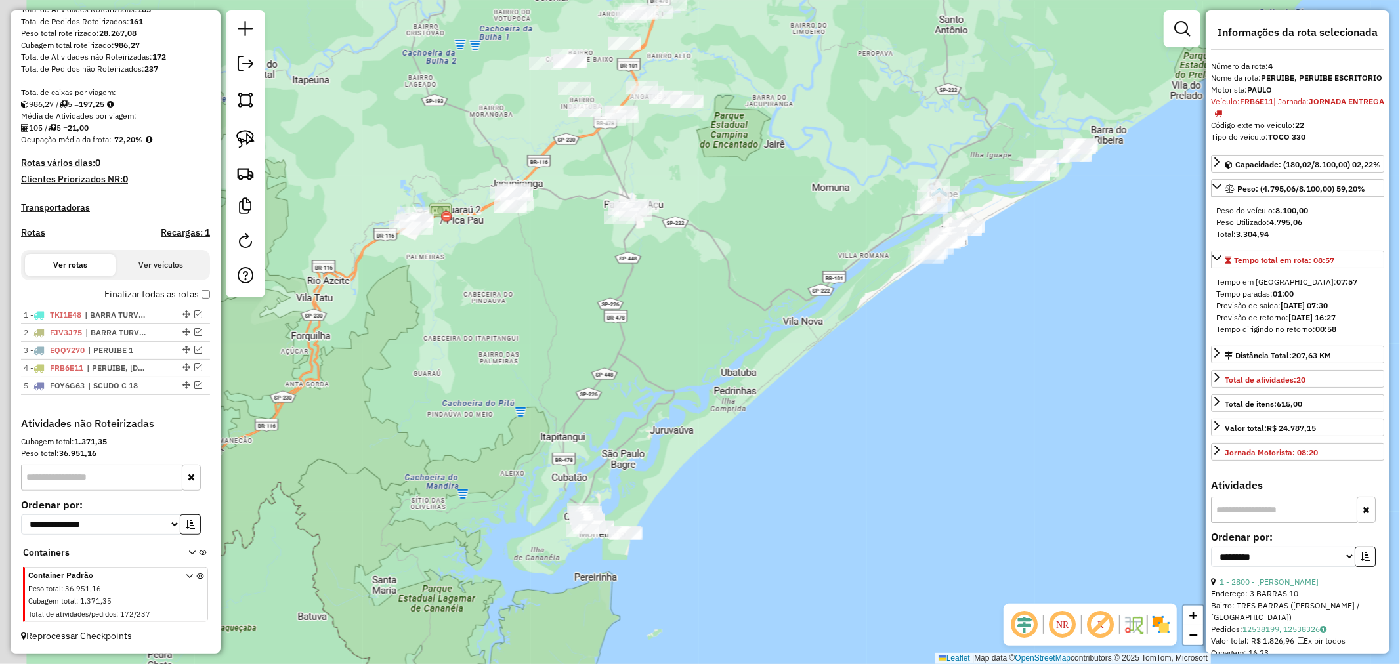
drag, startPoint x: 786, startPoint y: 448, endPoint x: 850, endPoint y: 333, distance: 132.3
click at [864, 333] on div "Janela de atendimento Grade de atendimento Capacidade Transportadoras Veículos …" at bounding box center [700, 332] width 1400 height 664
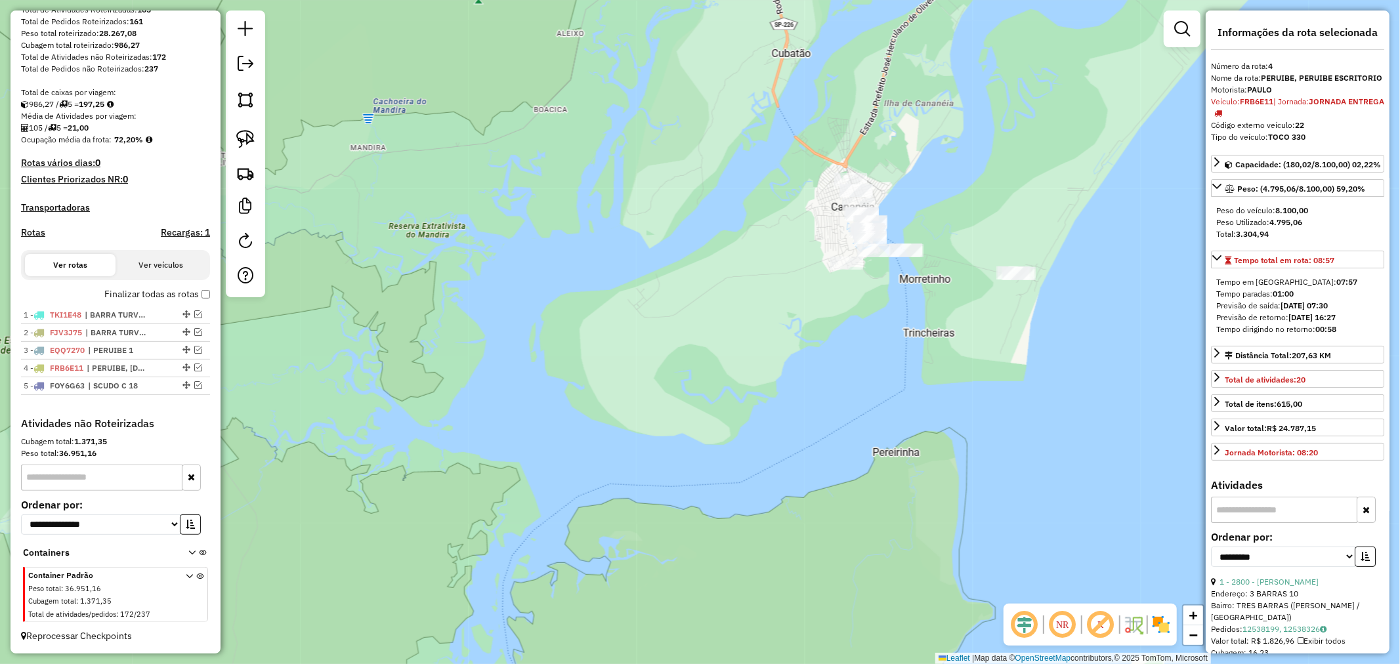
drag, startPoint x: 678, startPoint y: 385, endPoint x: 655, endPoint y: 360, distance: 34.8
click at [655, 360] on div "Janela de atendimento Grade de atendimento Capacidade Transportadoras Veículos …" at bounding box center [700, 332] width 1400 height 664
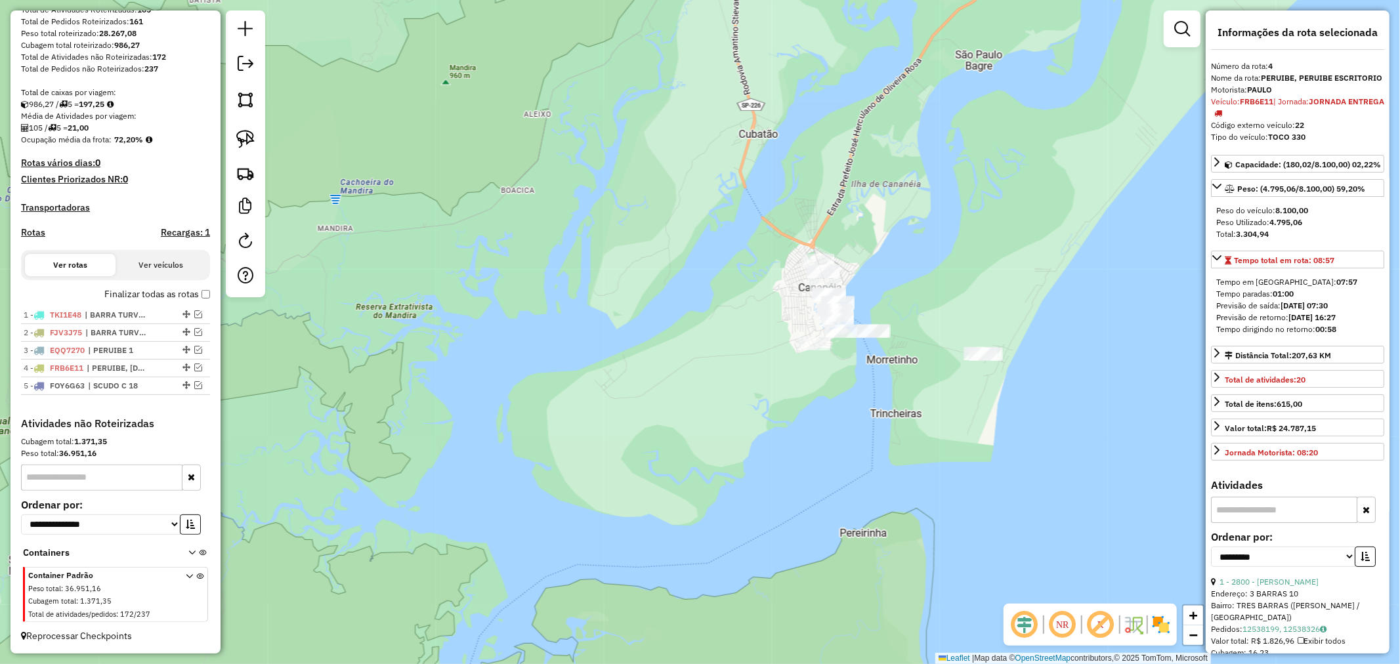
drag, startPoint x: 694, startPoint y: 346, endPoint x: 661, endPoint y: 427, distance: 87.2
click at [661, 427] on div "Janela de atendimento Grade de atendimento Capacidade Transportadoras Veículos …" at bounding box center [700, 332] width 1400 height 664
click at [251, 135] on img at bounding box center [245, 139] width 18 height 18
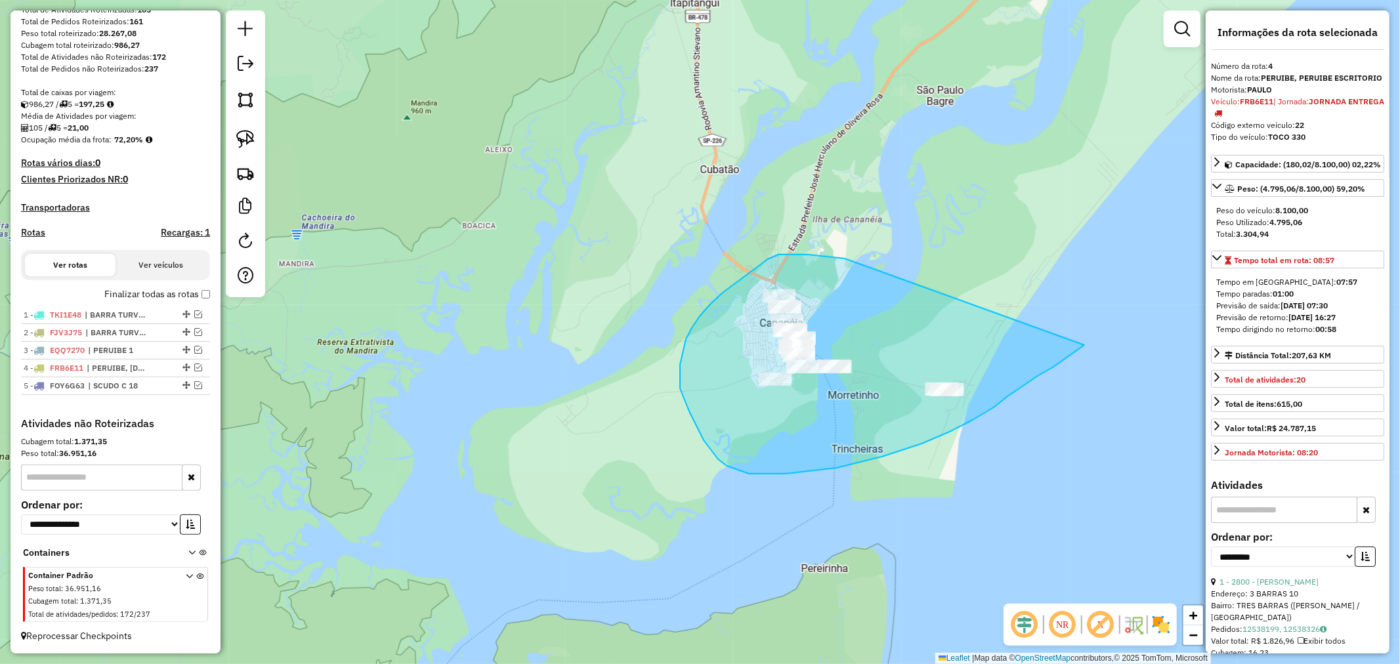
drag, startPoint x: 850, startPoint y: 261, endPoint x: 1085, endPoint y: 345, distance: 249.2
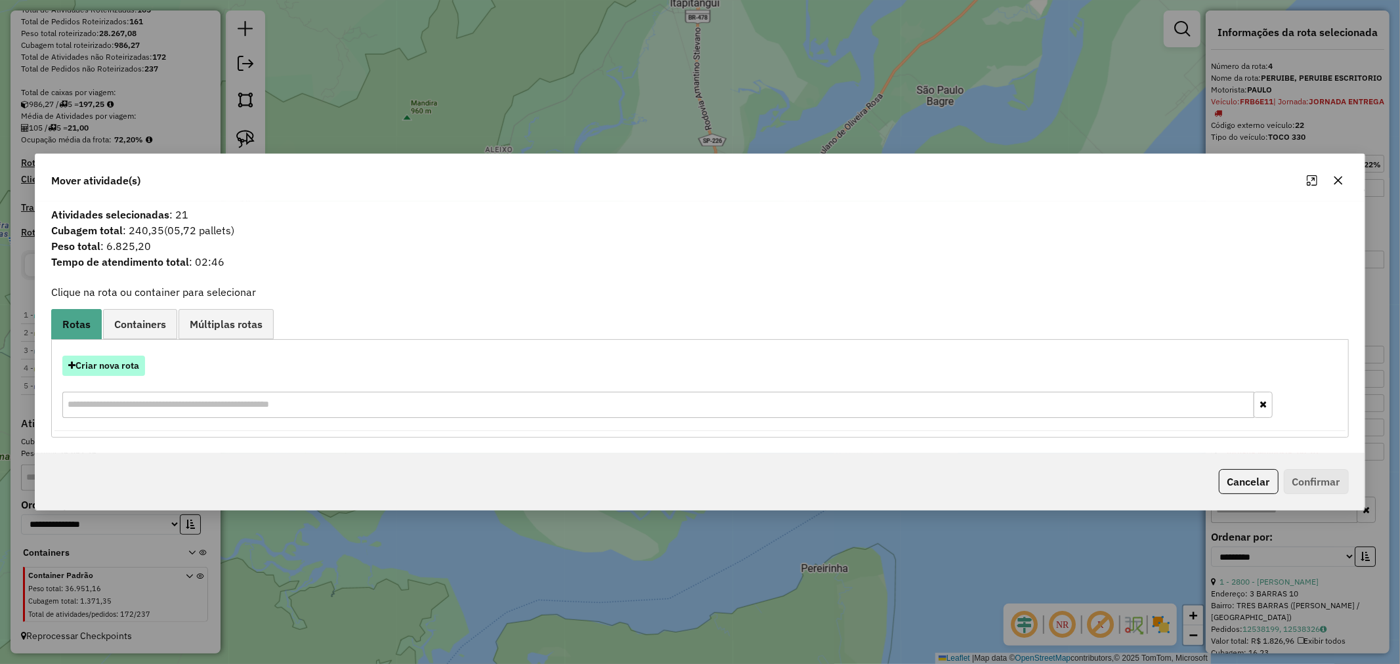
click at [125, 359] on button "Criar nova rota" at bounding box center [103, 366] width 83 height 20
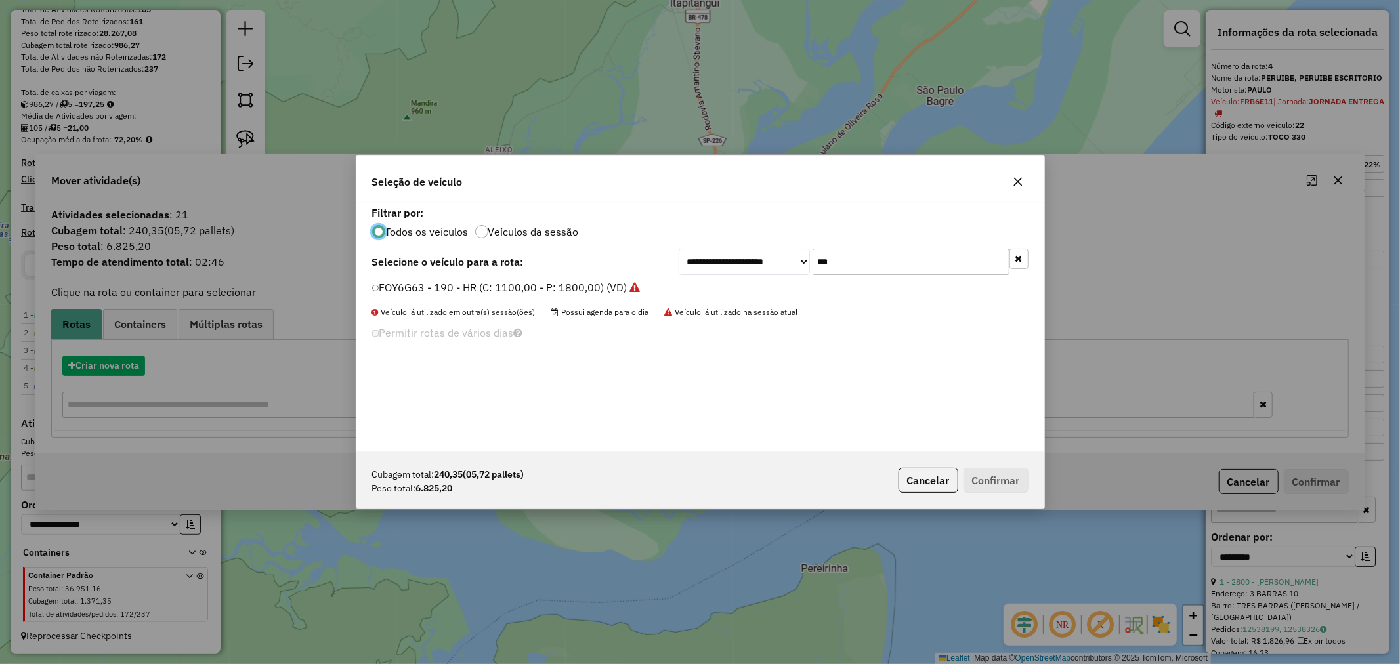
scroll to position [7, 3]
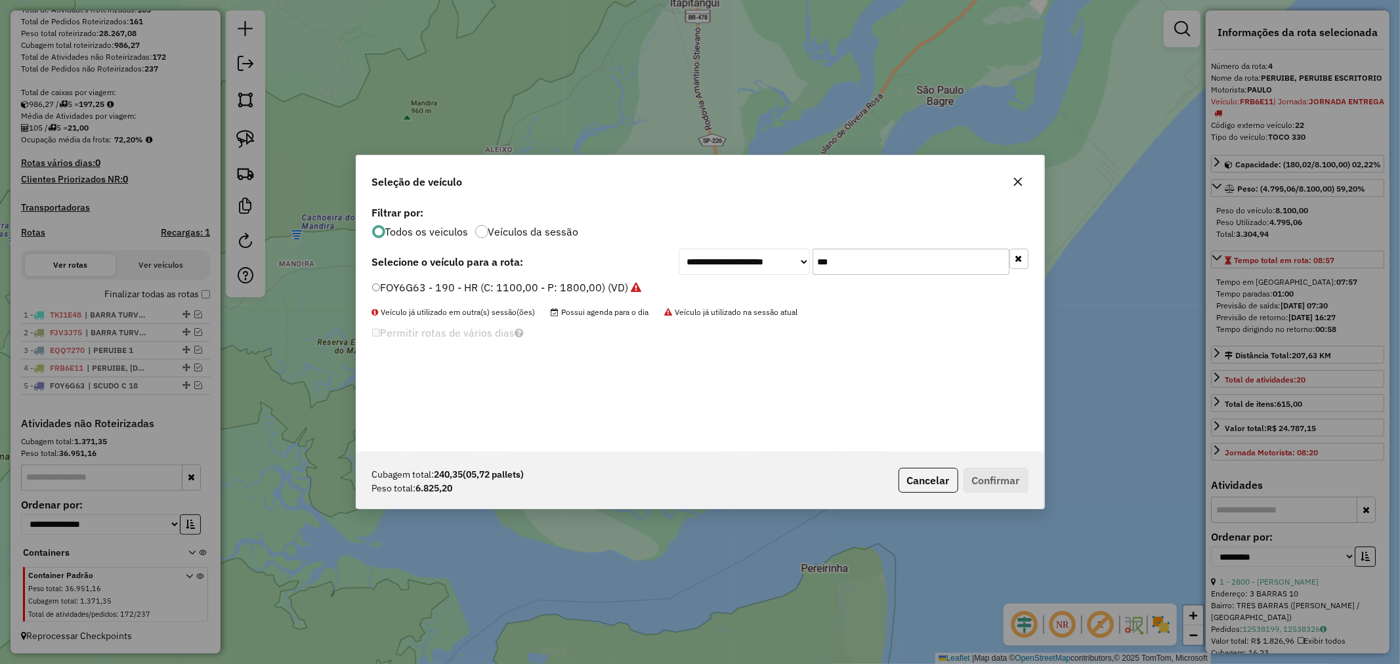
drag, startPoint x: 886, startPoint y: 257, endPoint x: 766, endPoint y: 278, distance: 122.6
click at [770, 278] on div "**********" at bounding box center [701, 327] width 688 height 249
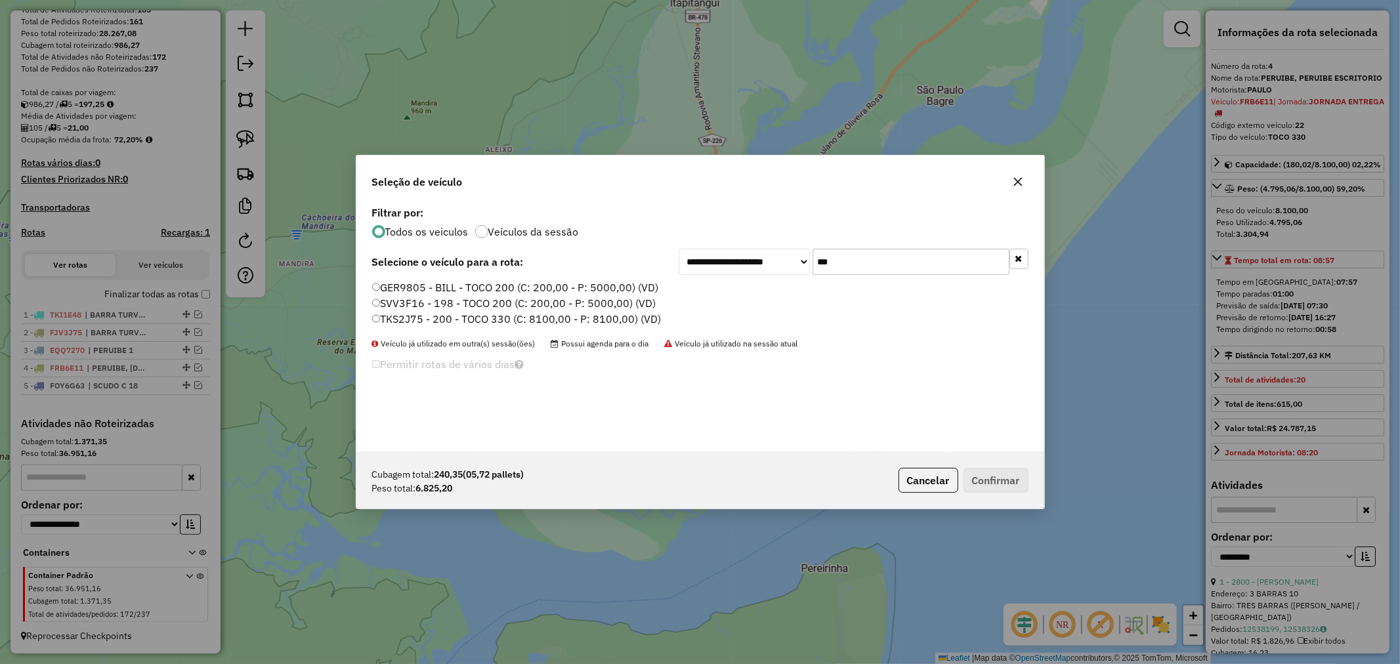
type input "***"
click at [1001, 478] on button "Confirmar" at bounding box center [996, 480] width 65 height 25
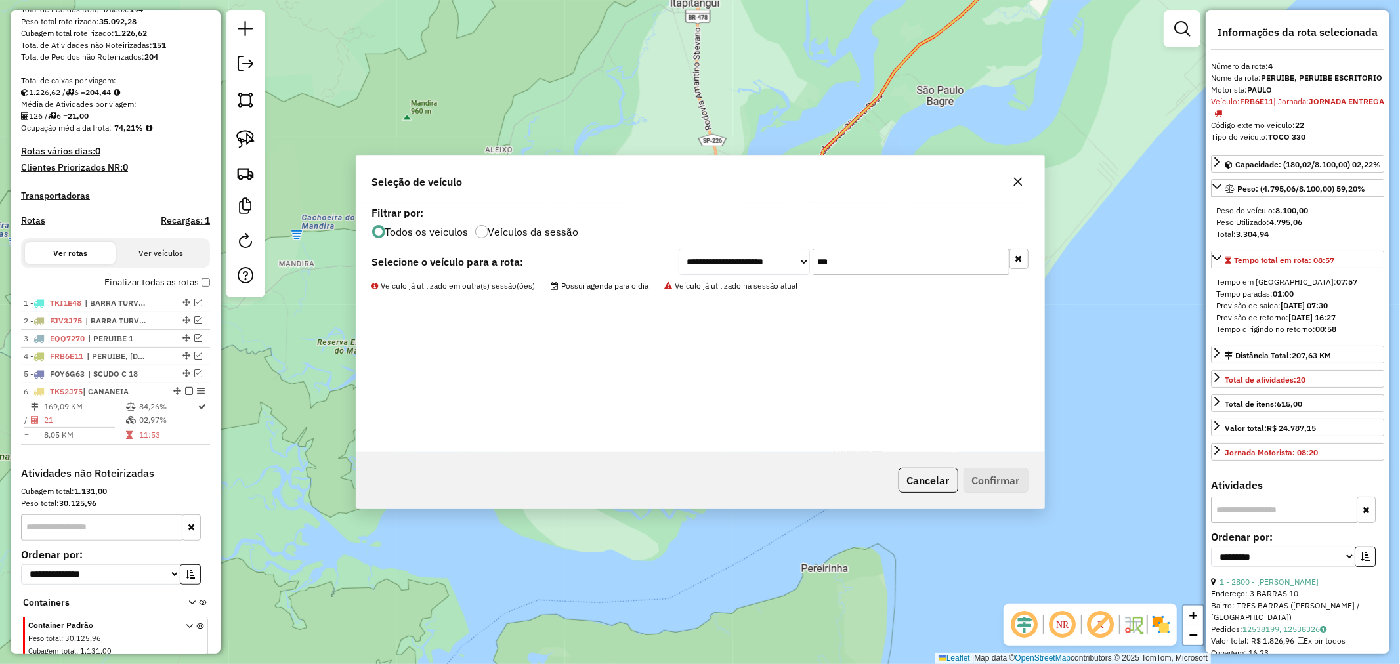
scroll to position [285, 0]
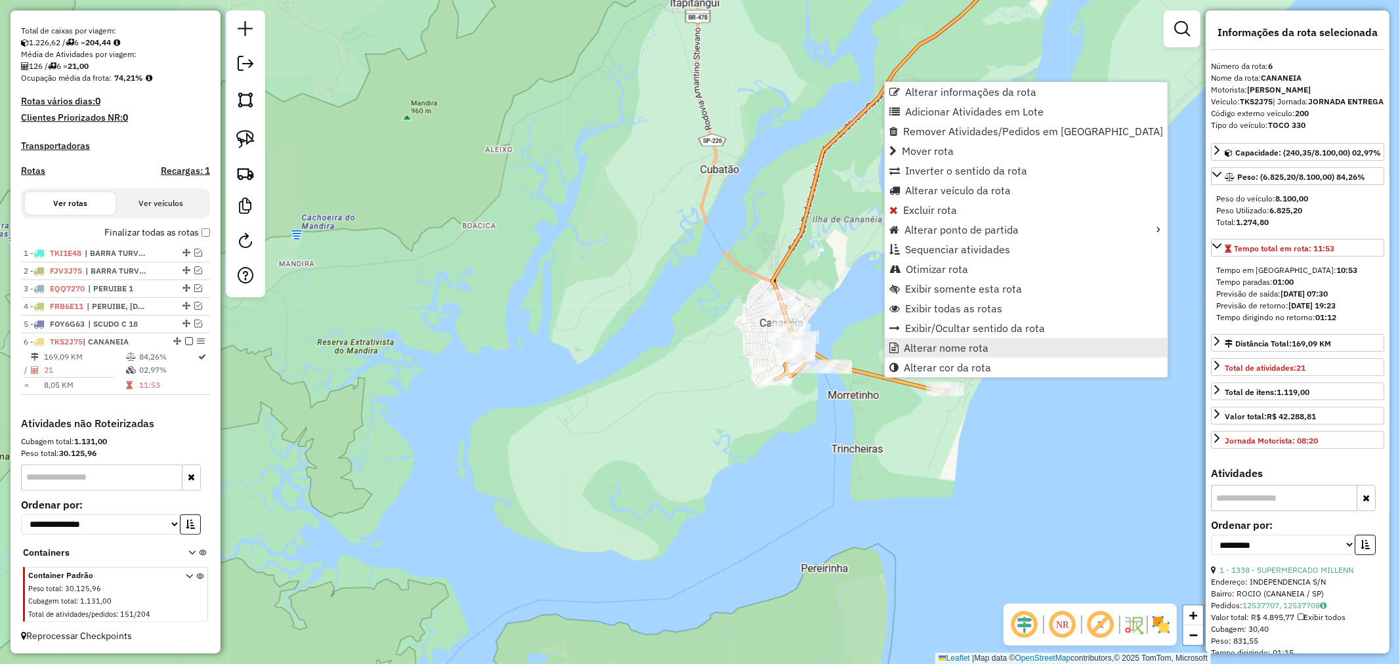
click at [936, 345] on span "Alterar nome rota" at bounding box center [946, 348] width 85 height 11
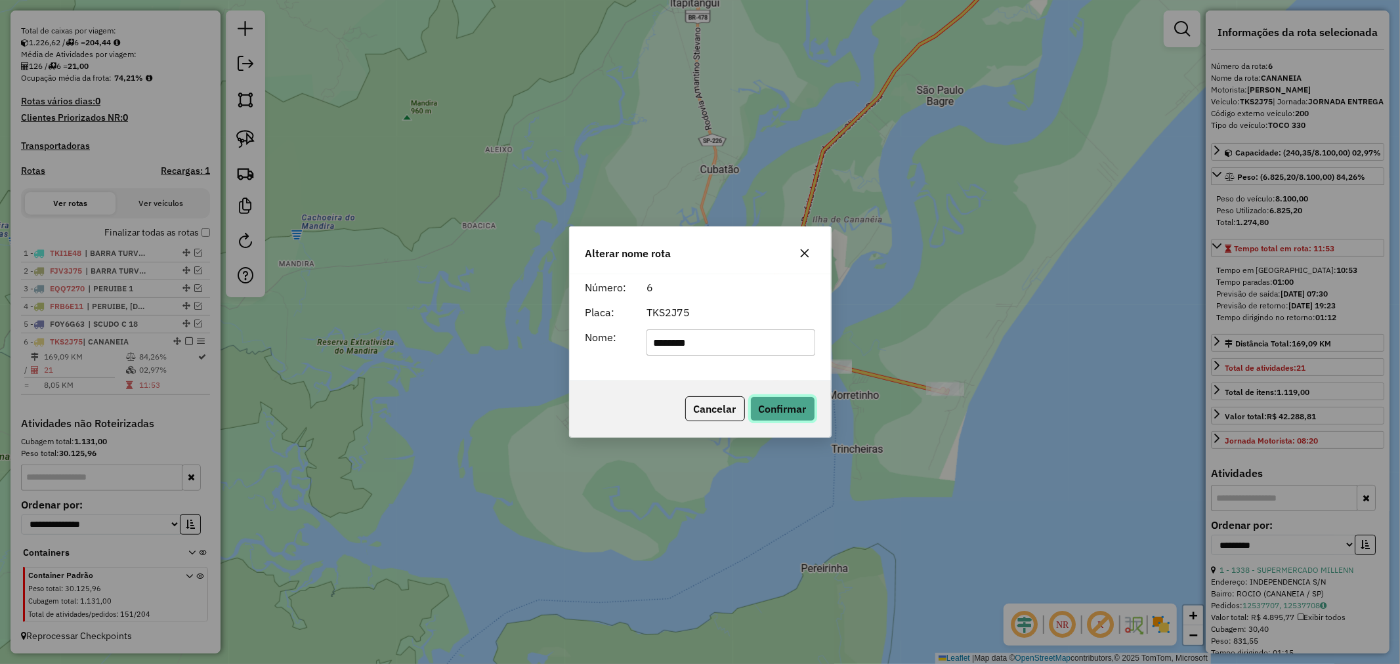
click at [786, 403] on button "Confirmar" at bounding box center [782, 409] width 65 height 25
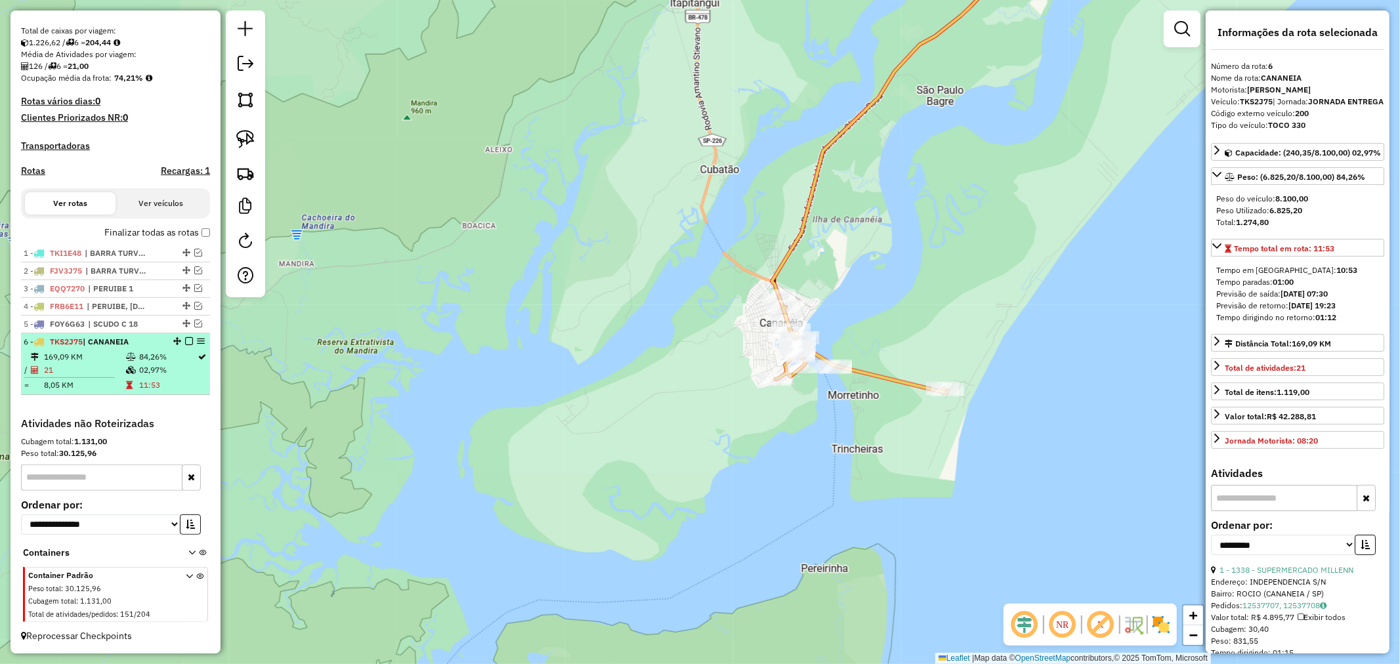
click at [185, 341] on em at bounding box center [189, 341] width 8 height 8
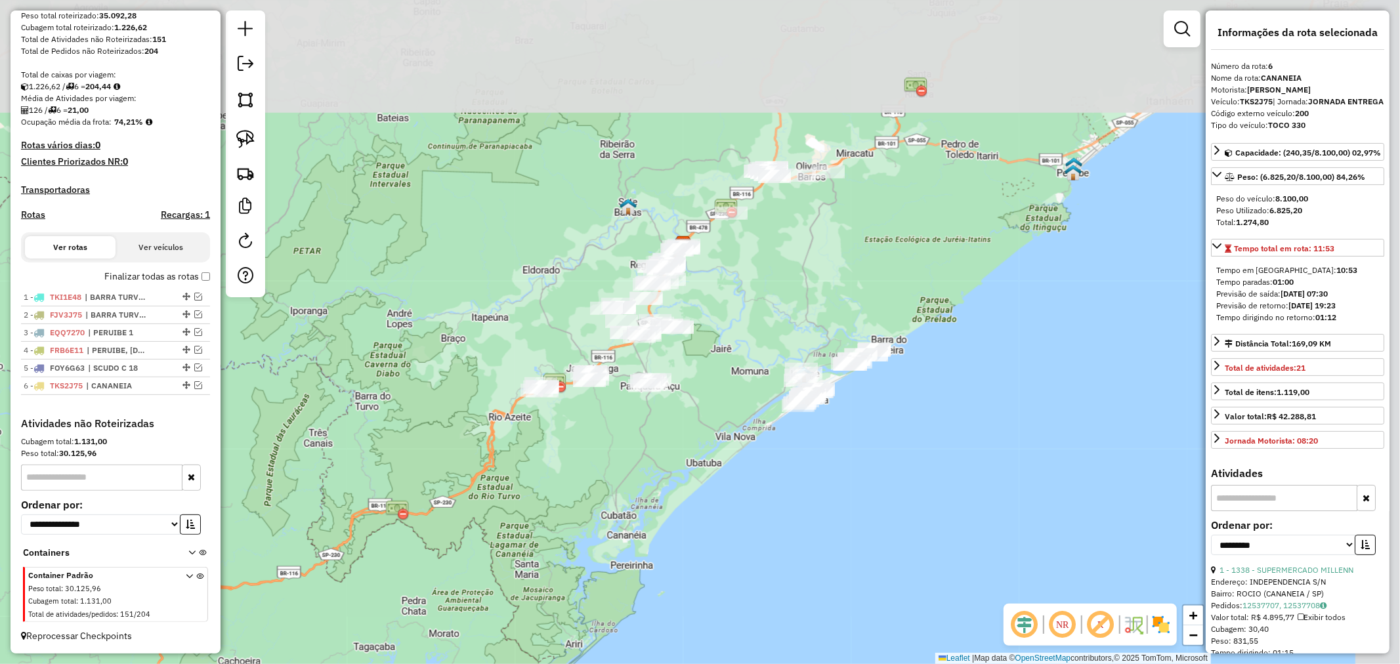
drag, startPoint x: 877, startPoint y: 236, endPoint x: 678, endPoint y: 452, distance: 293.6
click at [678, 452] on div "Janela de atendimento Grade de atendimento Capacidade Transportadoras Veículos …" at bounding box center [700, 332] width 1400 height 664
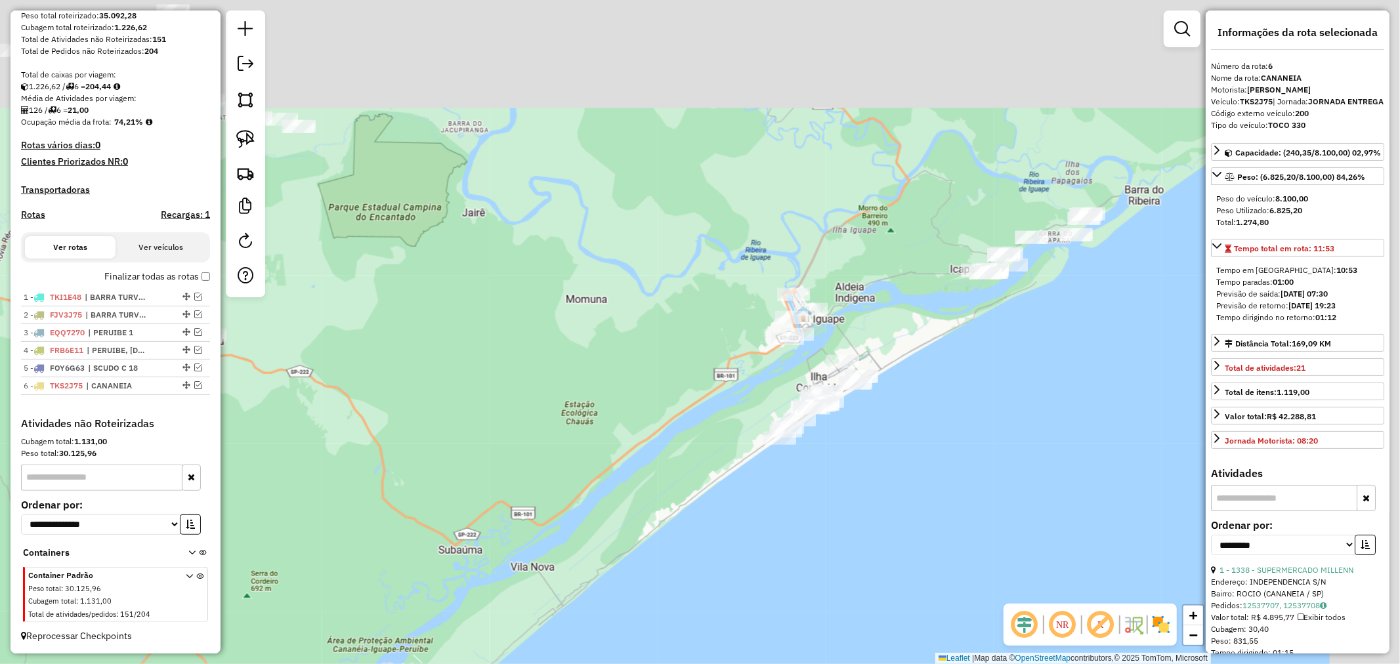
drag, startPoint x: 790, startPoint y: 384, endPoint x: 647, endPoint y: 509, distance: 189.9
click at [647, 509] on div "Janela de atendimento Grade de atendimento Capacidade Transportadoras Veículos …" at bounding box center [700, 332] width 1400 height 664
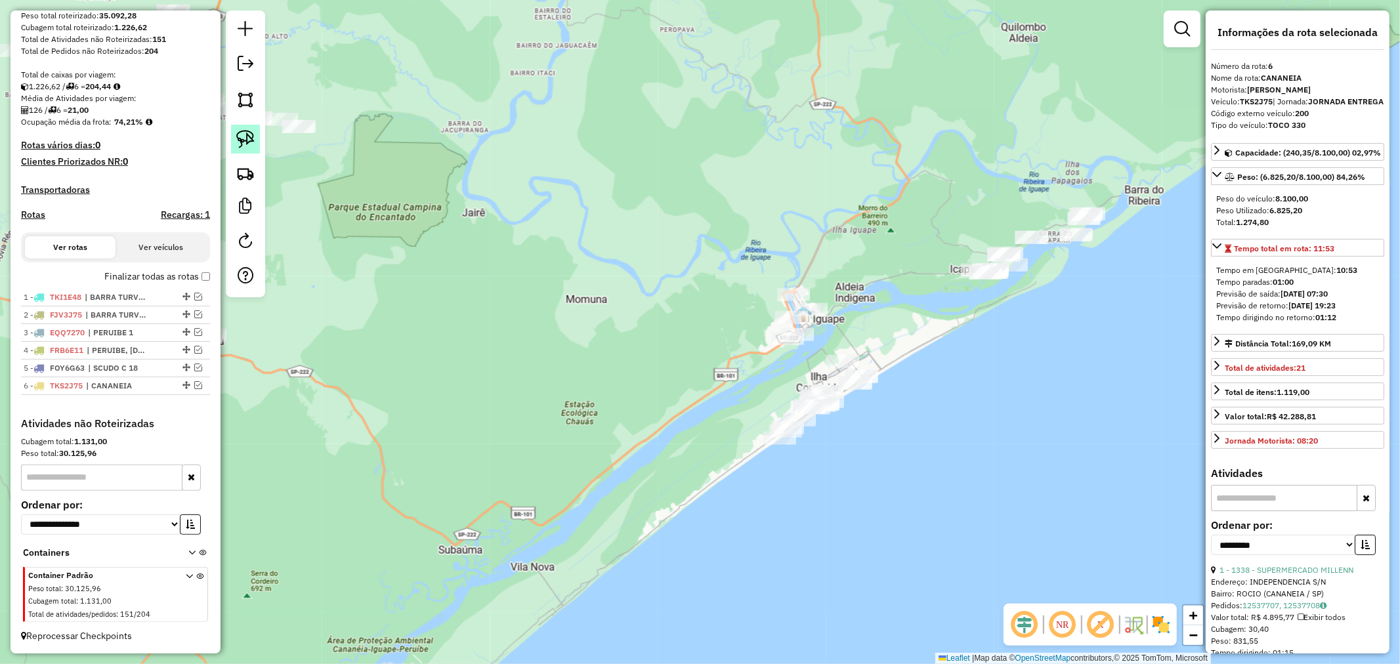
click at [242, 139] on img at bounding box center [245, 139] width 18 height 18
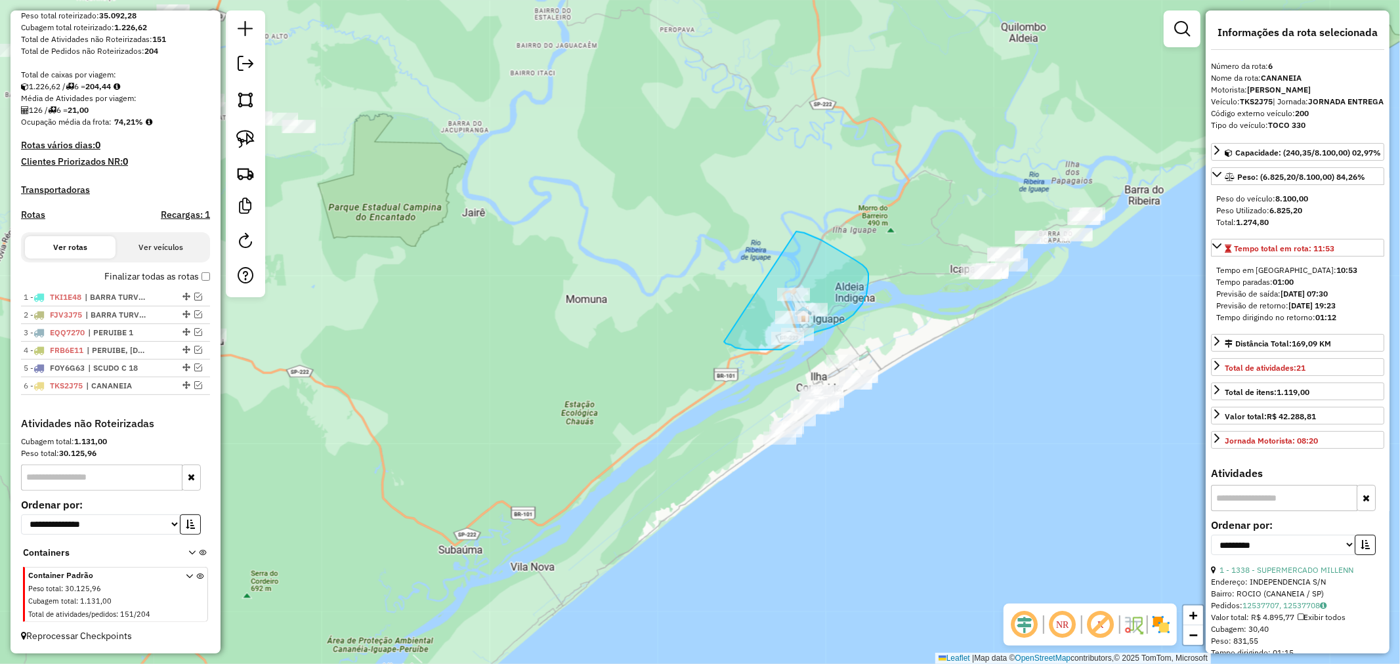
drag, startPoint x: 724, startPoint y: 342, endPoint x: 796, endPoint y: 232, distance: 131.8
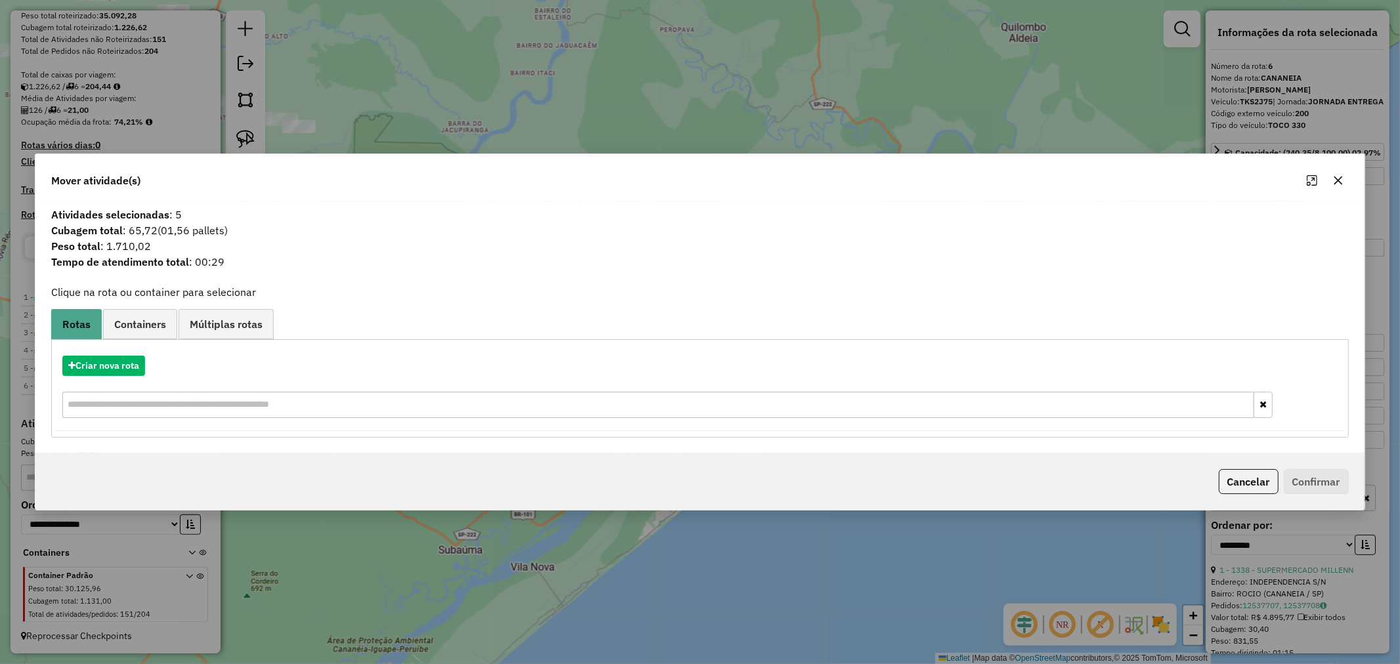
click at [1341, 174] on button "button" at bounding box center [1338, 180] width 21 height 21
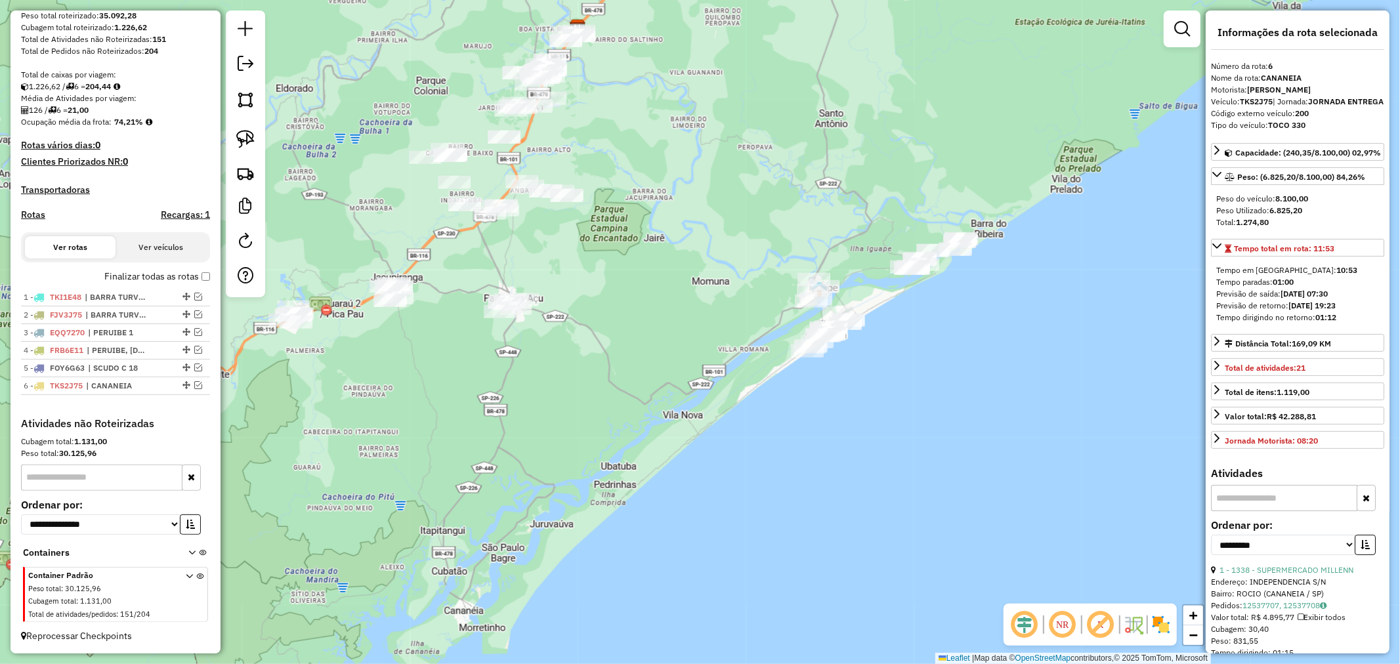
drag, startPoint x: 777, startPoint y: 324, endPoint x: 765, endPoint y: 320, distance: 13.1
click at [765, 320] on div "Janela de atendimento Grade de atendimento Capacidade Transportadoras Veículos …" at bounding box center [700, 332] width 1400 height 664
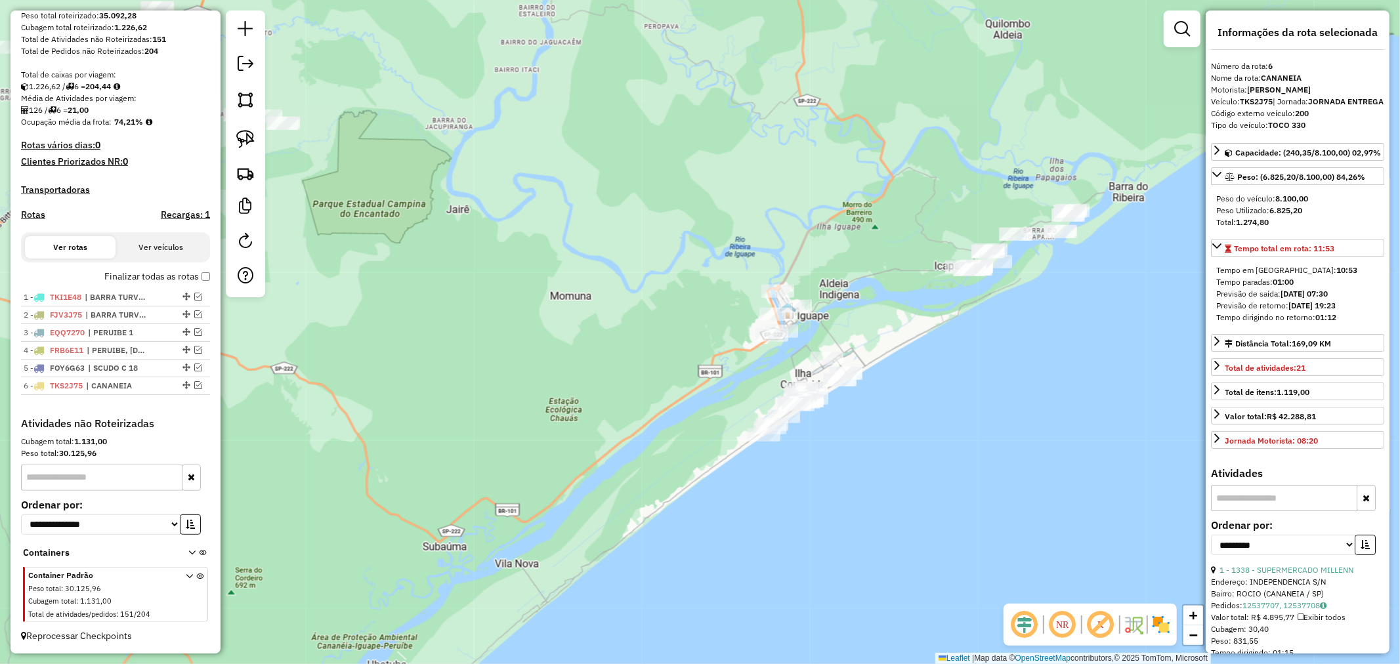
drag, startPoint x: 944, startPoint y: 285, endPoint x: 890, endPoint y: 309, distance: 59.7
click at [890, 309] on div "Janela de atendimento Grade de atendimento Capacidade Transportadoras Veículos …" at bounding box center [700, 332] width 1400 height 664
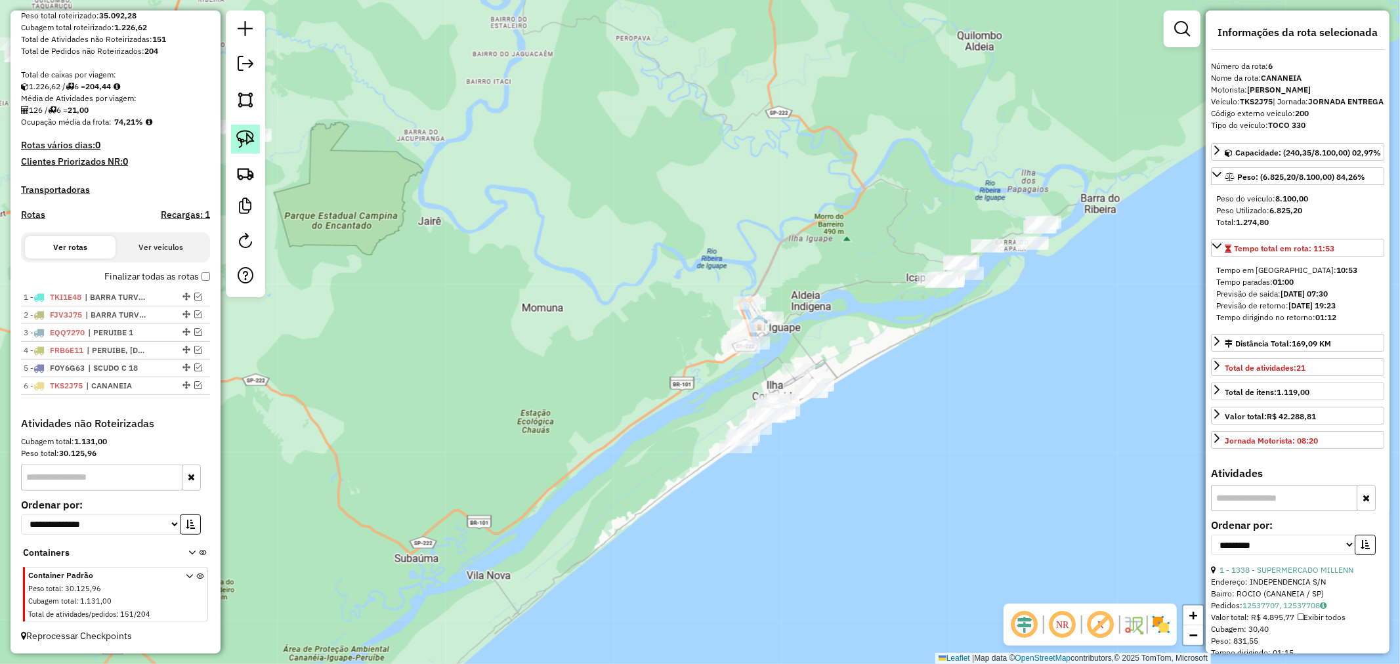
click at [245, 139] on img at bounding box center [245, 139] width 18 height 18
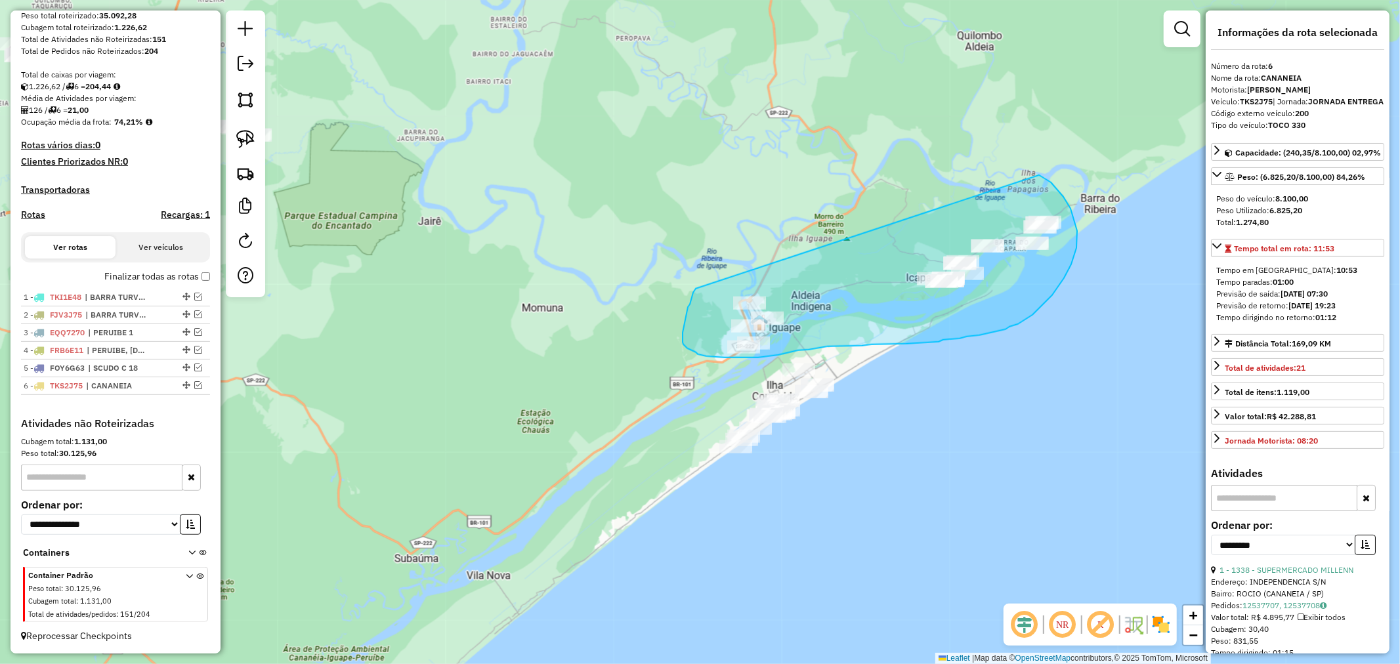
drag, startPoint x: 690, startPoint y: 305, endPoint x: 1039, endPoint y: 175, distance: 372.5
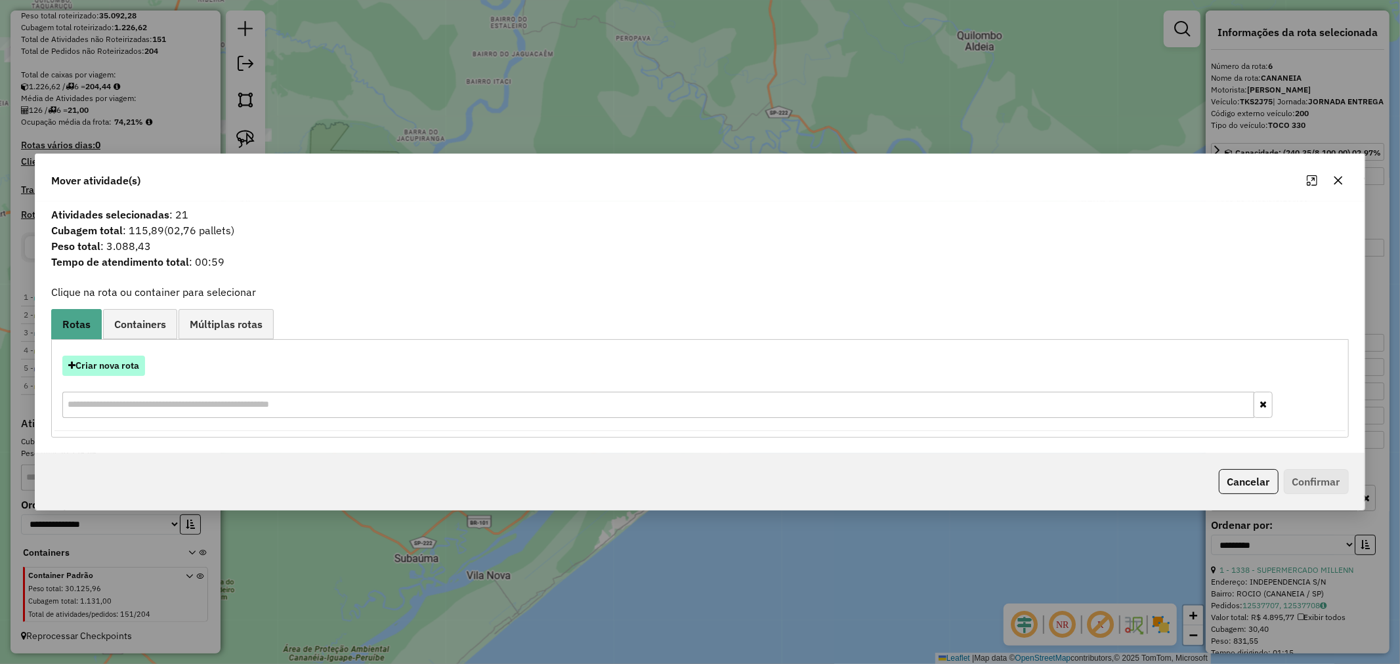
click at [119, 370] on button "Criar nova rota" at bounding box center [103, 366] width 83 height 20
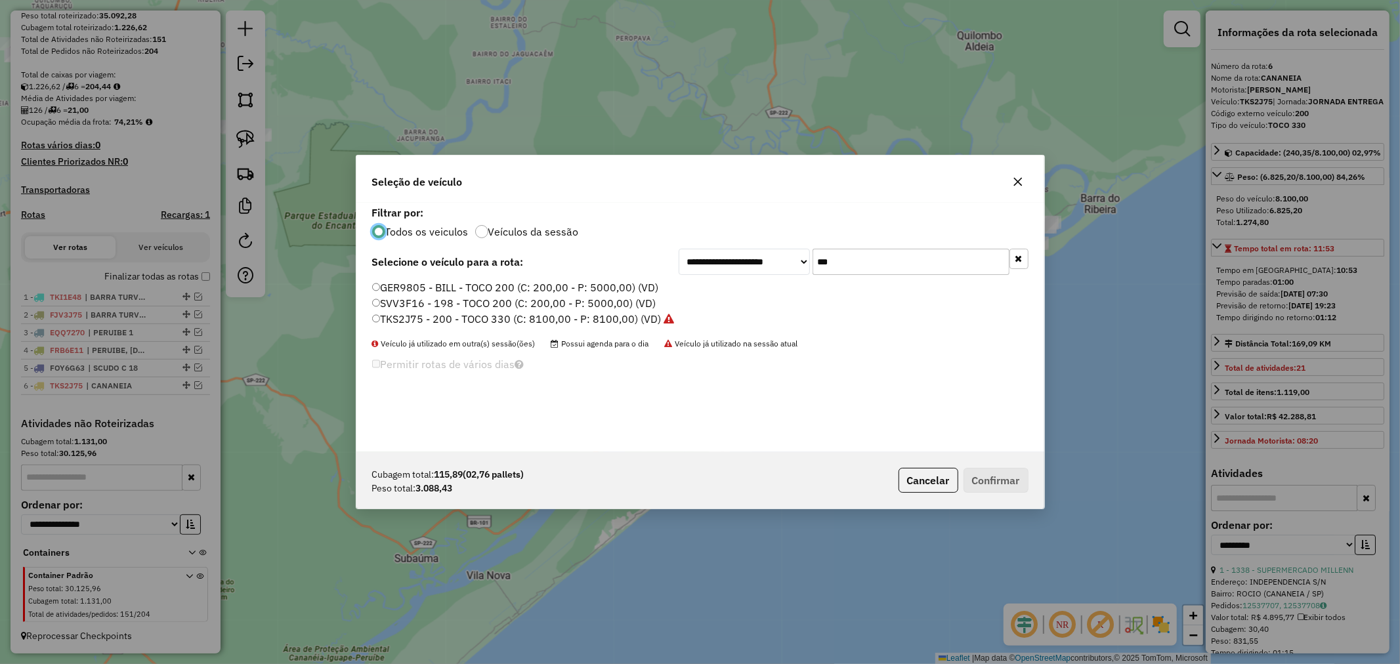
scroll to position [7, 3]
drag, startPoint x: 865, startPoint y: 259, endPoint x: 764, endPoint y: 265, distance: 101.3
click at [767, 263] on div "**********" at bounding box center [854, 262] width 350 height 26
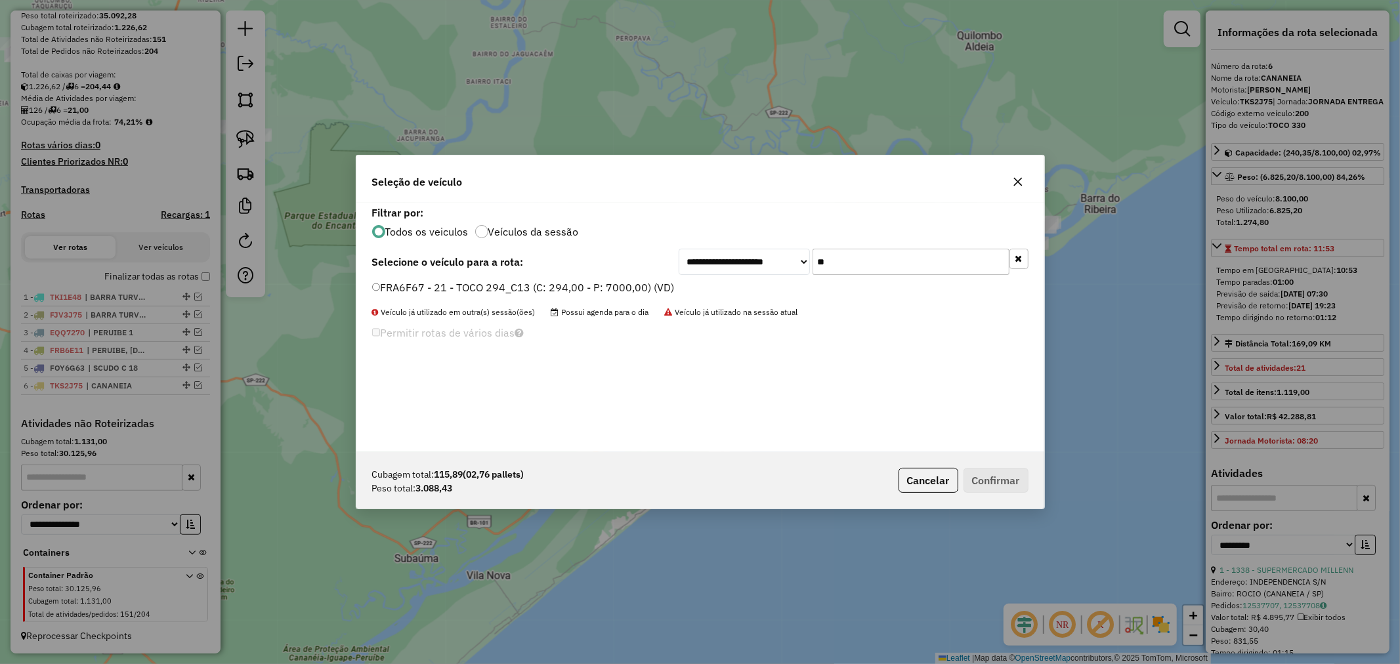
type input "**"
click at [1018, 486] on button "Confirmar" at bounding box center [996, 480] width 65 height 25
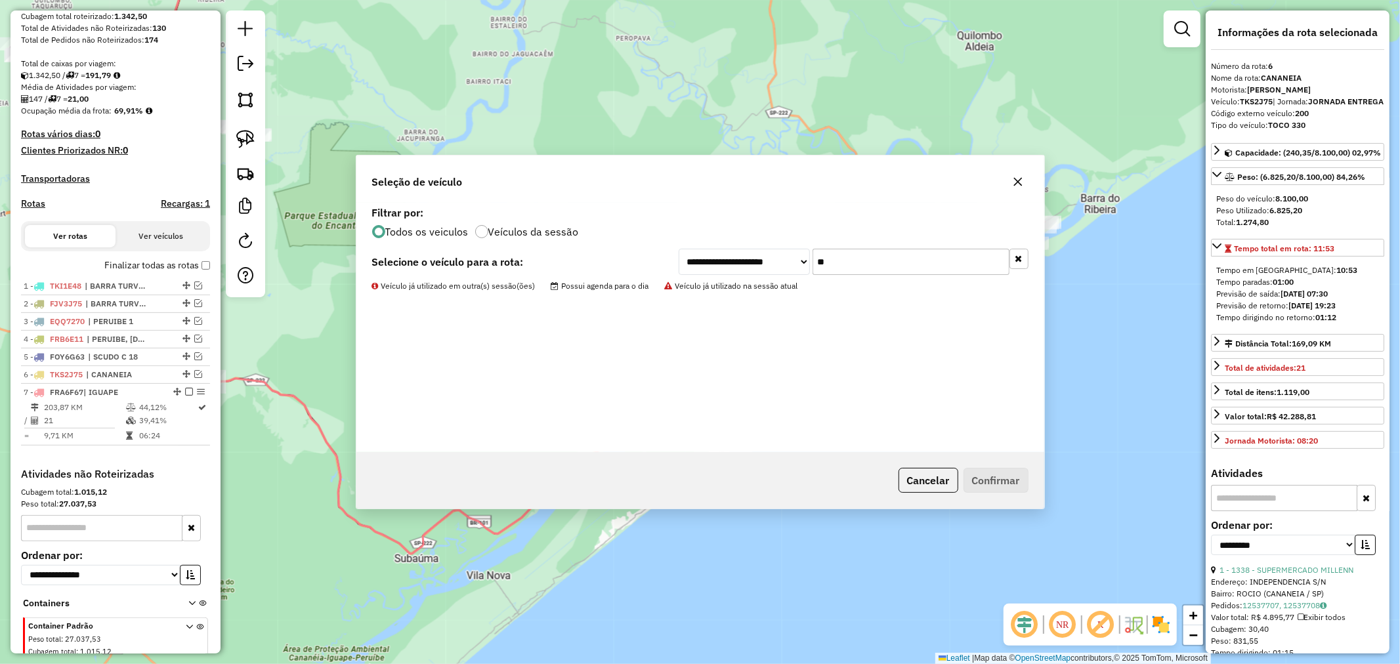
scroll to position [303, 0]
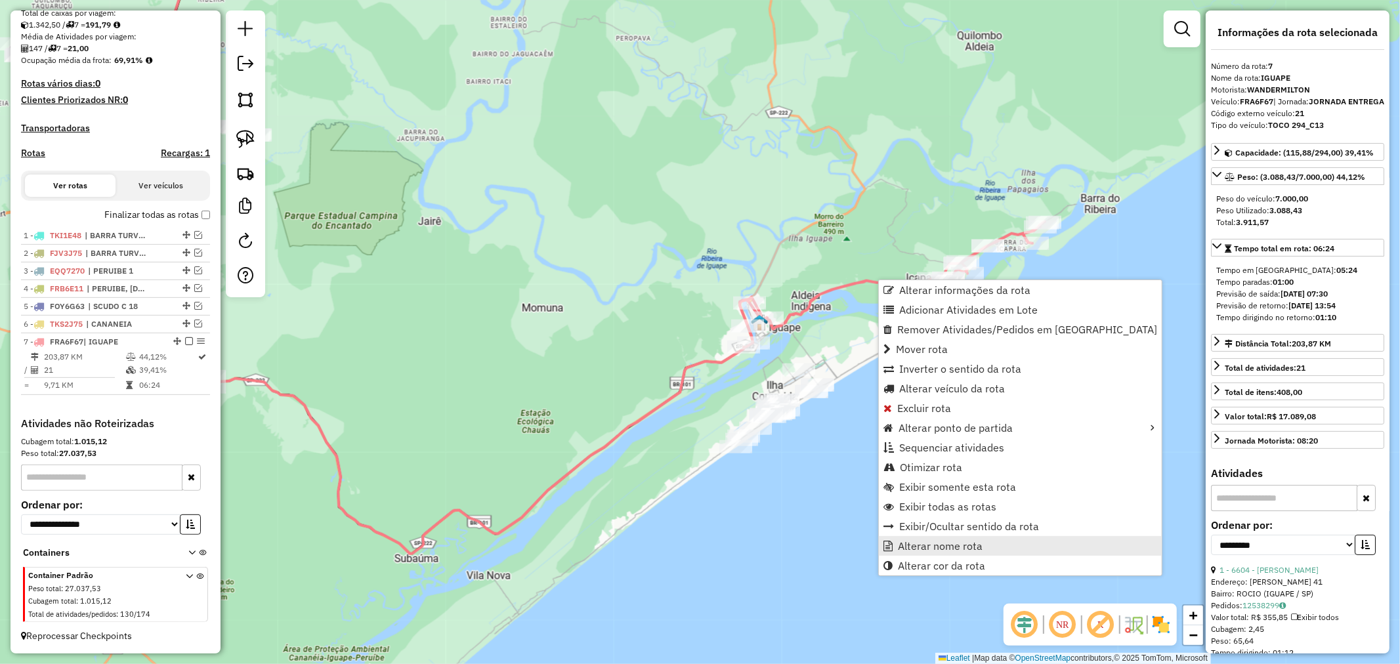
click at [968, 545] on span "Alterar nome rota" at bounding box center [940, 546] width 85 height 11
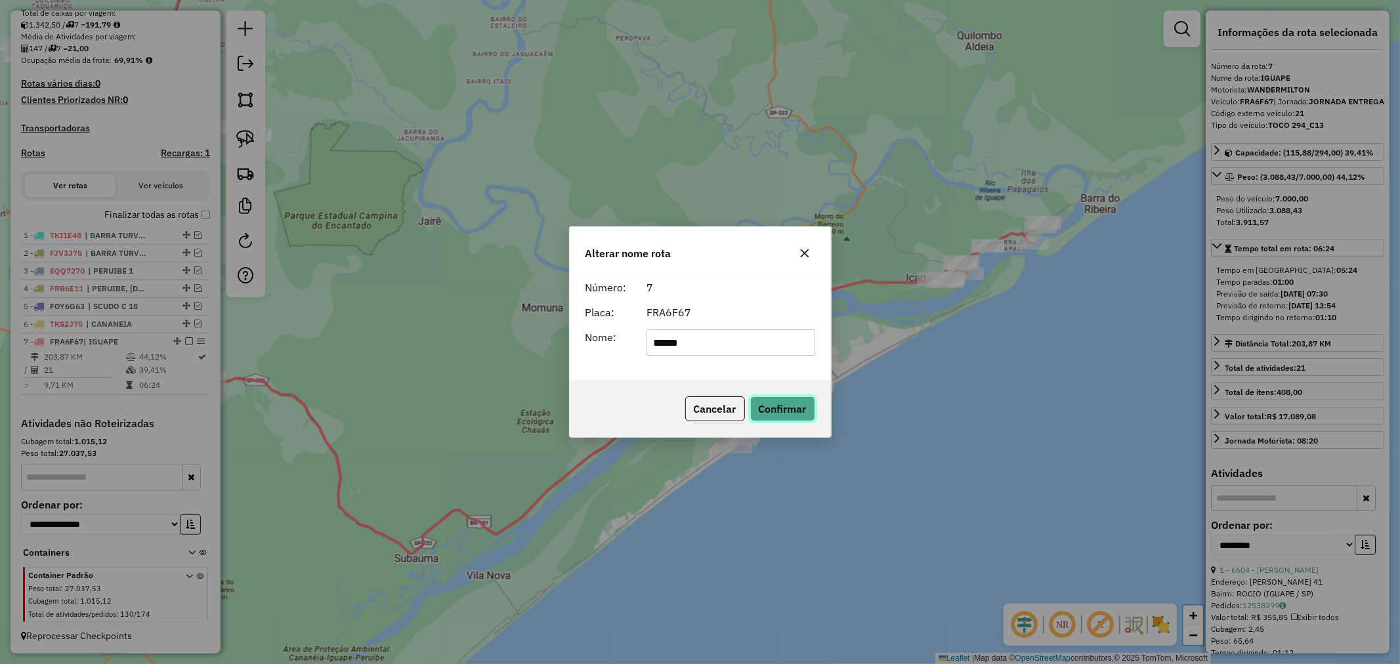
click at [790, 411] on button "Confirmar" at bounding box center [782, 409] width 65 height 25
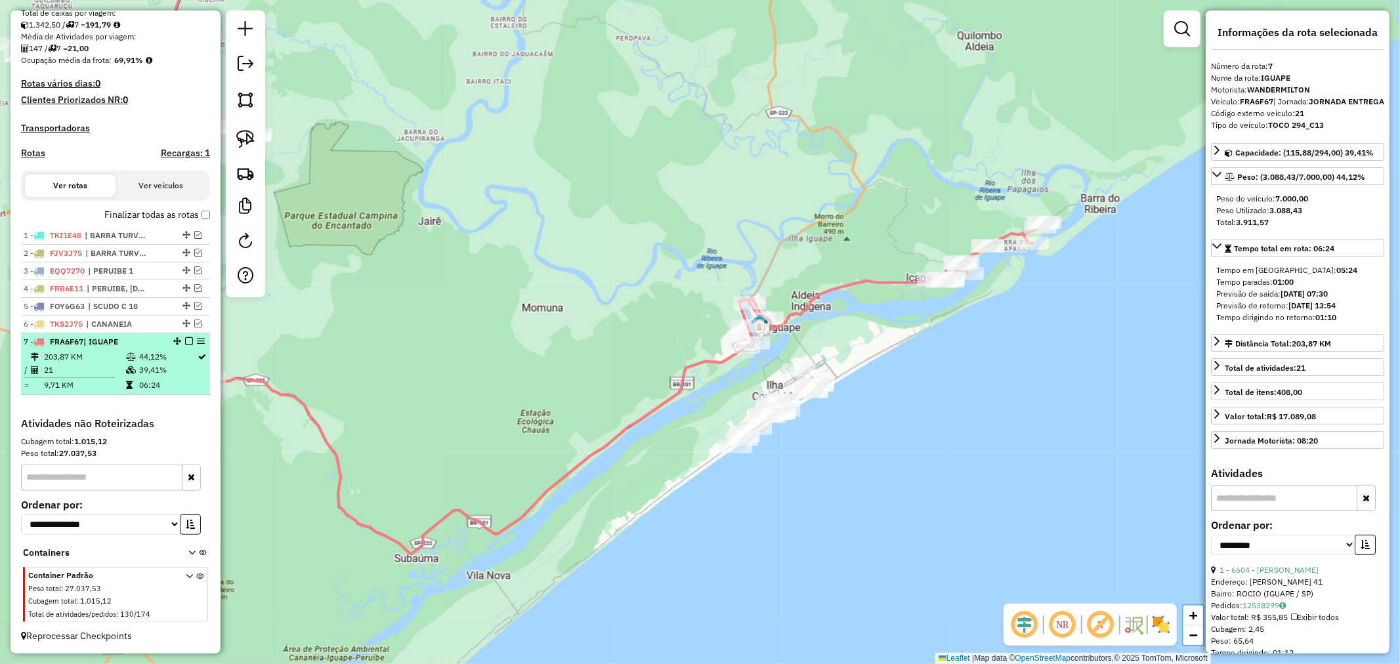
click at [185, 337] on em at bounding box center [189, 341] width 8 height 8
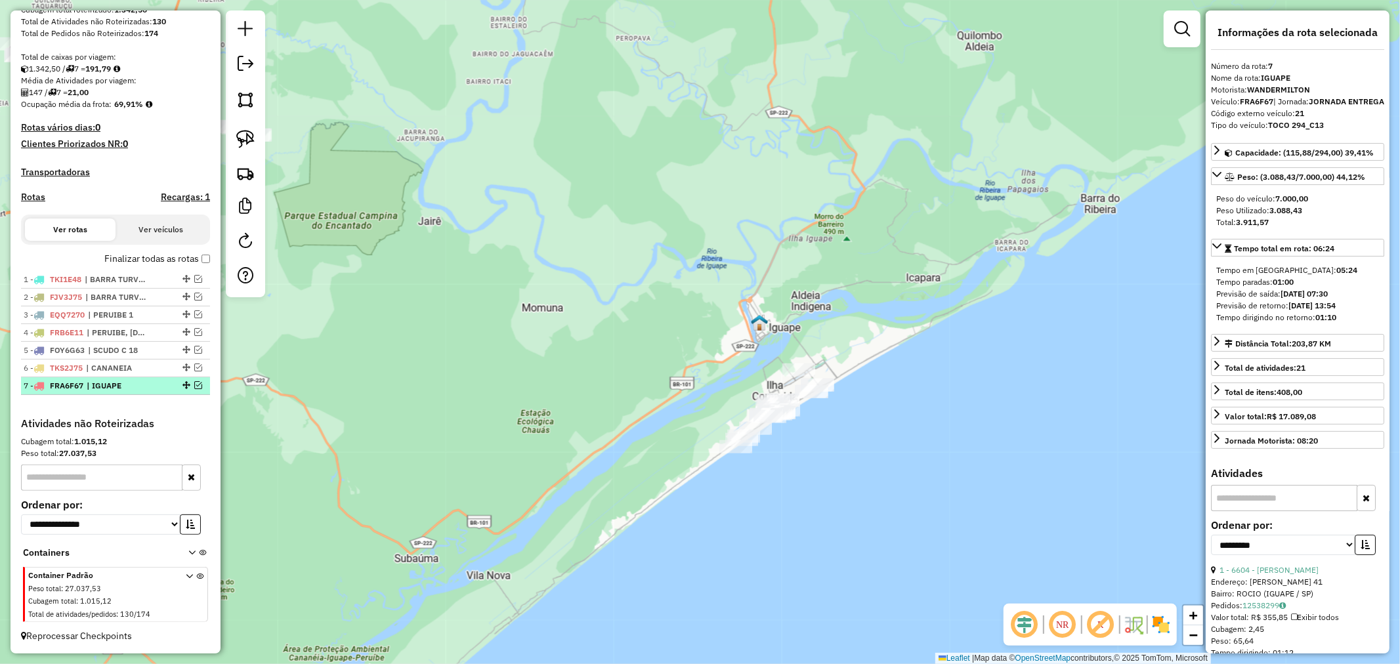
scroll to position [259, 0]
click at [248, 134] on img at bounding box center [245, 139] width 18 height 18
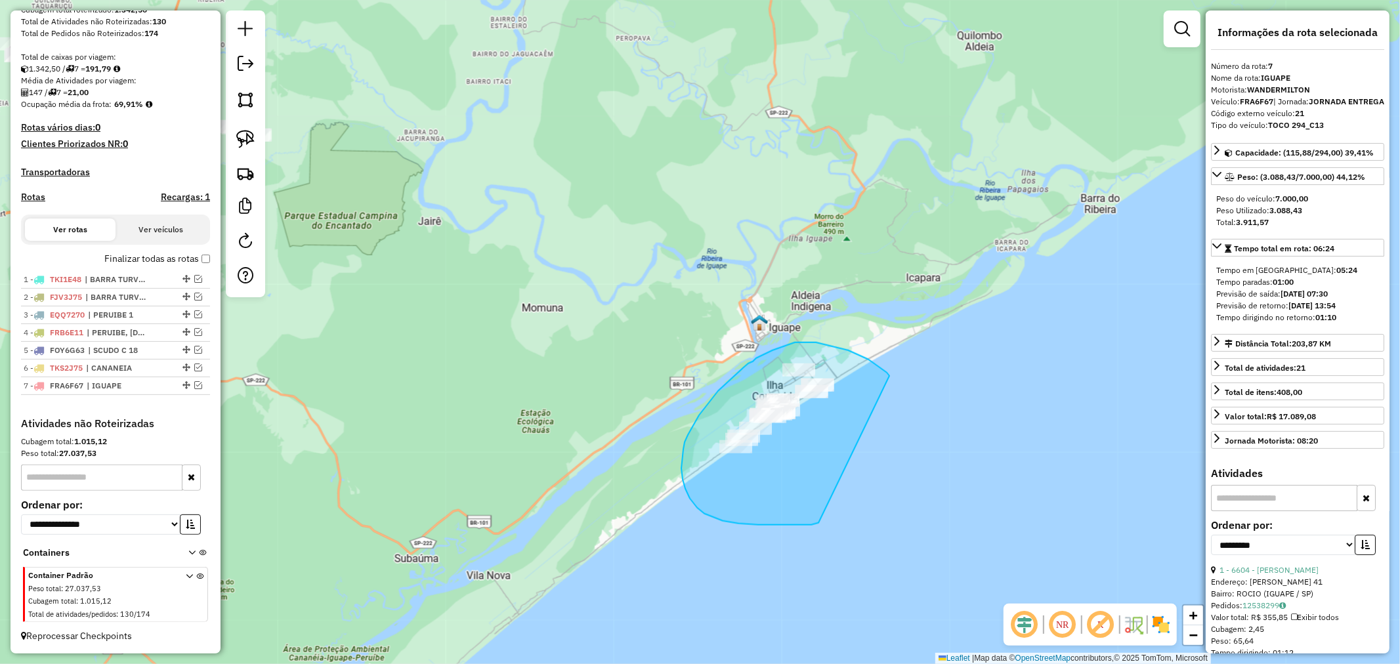
drag, startPoint x: 890, startPoint y: 376, endPoint x: 819, endPoint y: 523, distance: 163.3
click at [819, 523] on div "Janela de atendimento Grade de atendimento Capacidade Transportadoras Veículos …" at bounding box center [700, 332] width 1400 height 664
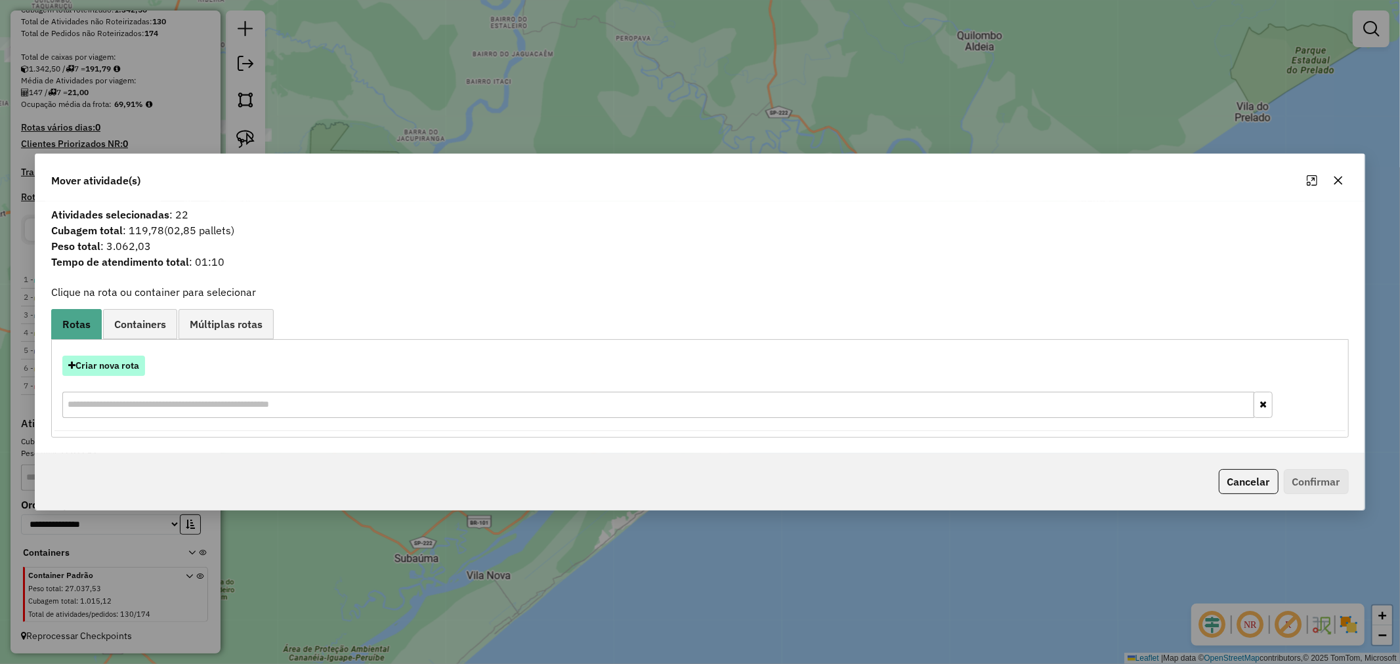
click at [127, 364] on button "Criar nova rota" at bounding box center [103, 366] width 83 height 20
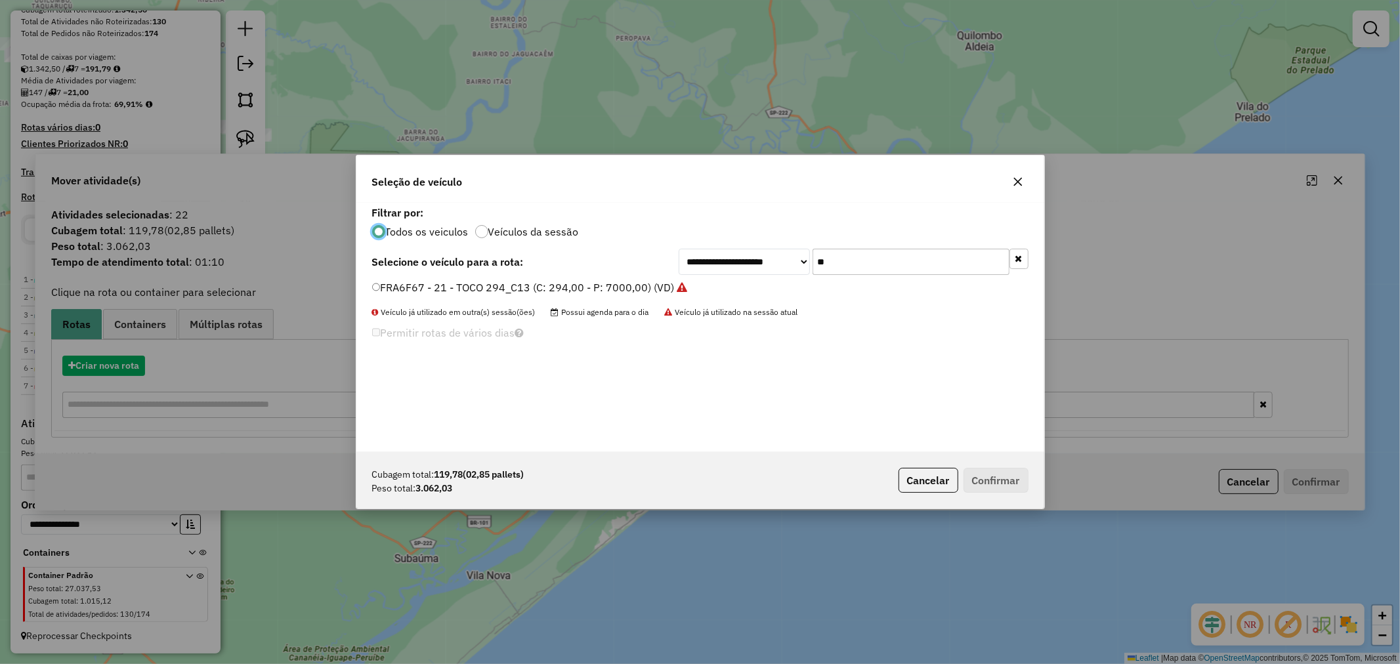
scroll to position [7, 3]
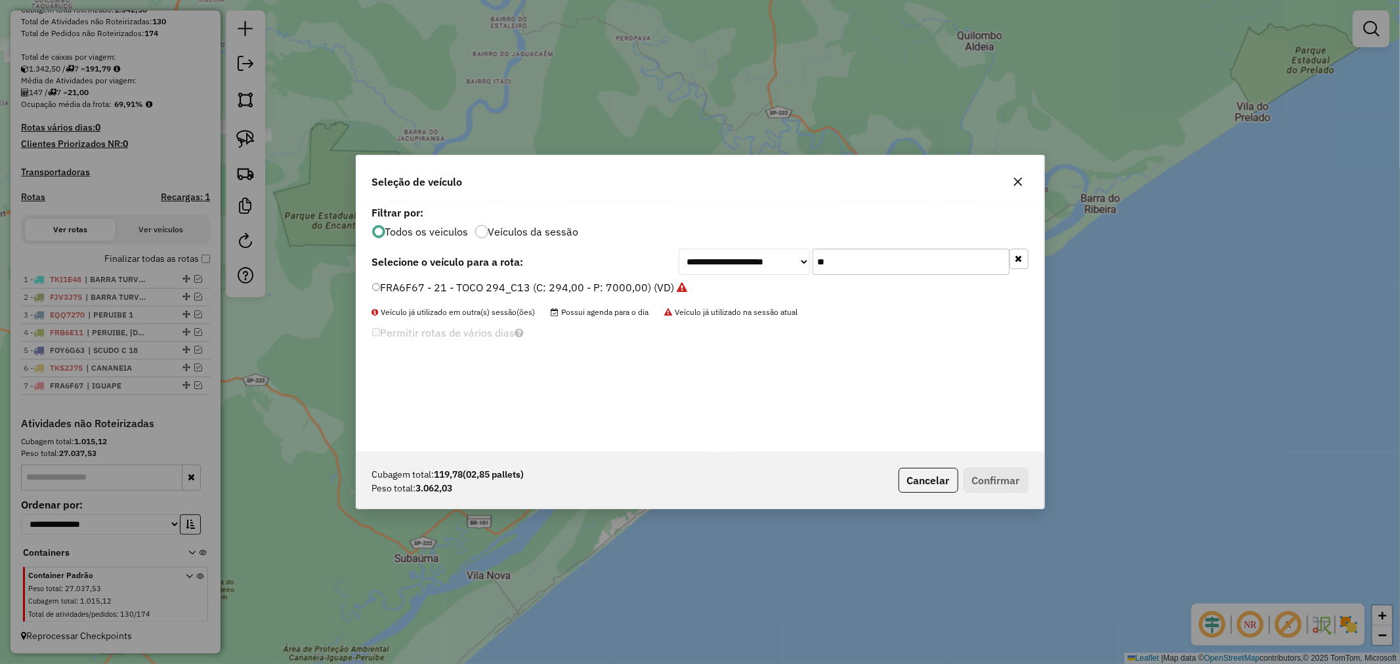
drag, startPoint x: 845, startPoint y: 267, endPoint x: 758, endPoint y: 263, distance: 87.4
click at [758, 263] on div "**********" at bounding box center [854, 262] width 350 height 26
type input "***"
click at [368, 286] on div "FRW4J97 - 181 - VAN (C: 110,00 - P: 3900,00) (VD)" at bounding box center [700, 293] width 672 height 26
click at [1011, 481] on button "Confirmar" at bounding box center [996, 480] width 65 height 25
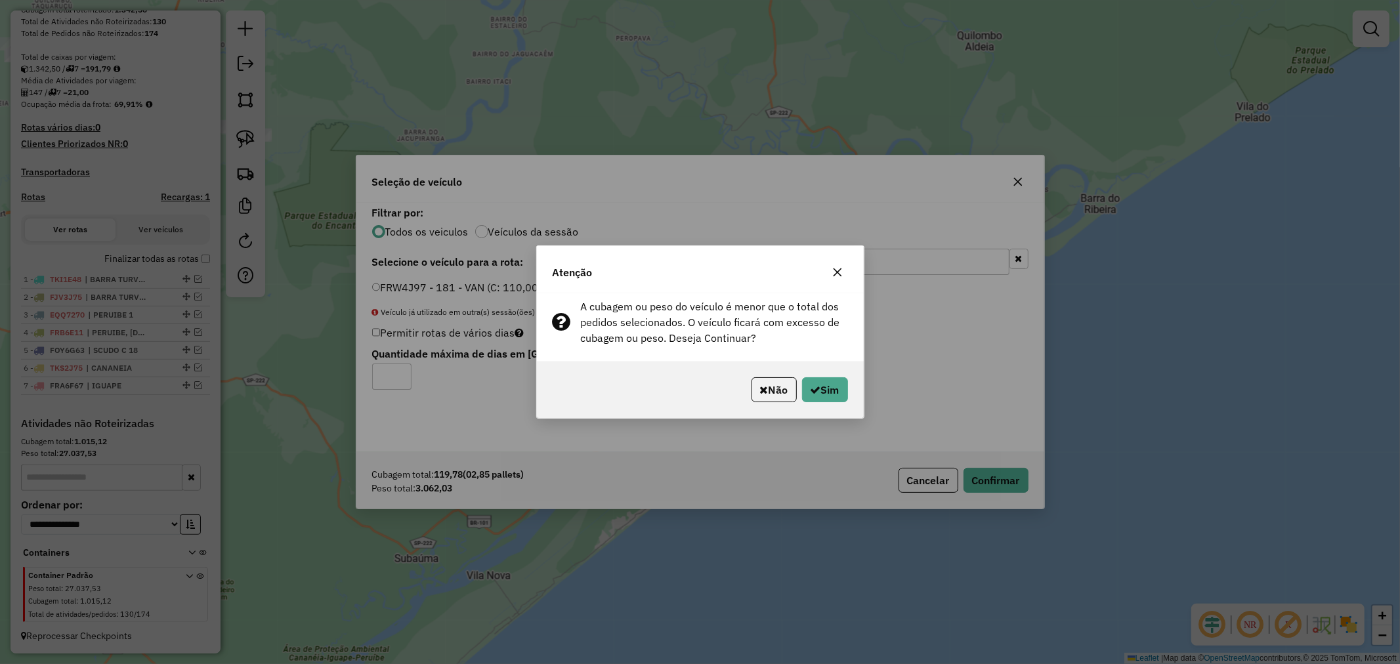
drag, startPoint x: 737, startPoint y: 255, endPoint x: 724, endPoint y: 341, distance: 87.7
click at [718, 343] on div "Atenção A cubagem ou peso do veículo é menor que o total dos pedidos selecionad…" at bounding box center [700, 332] width 328 height 173
click at [838, 270] on icon "button" at bounding box center [837, 273] width 9 height 9
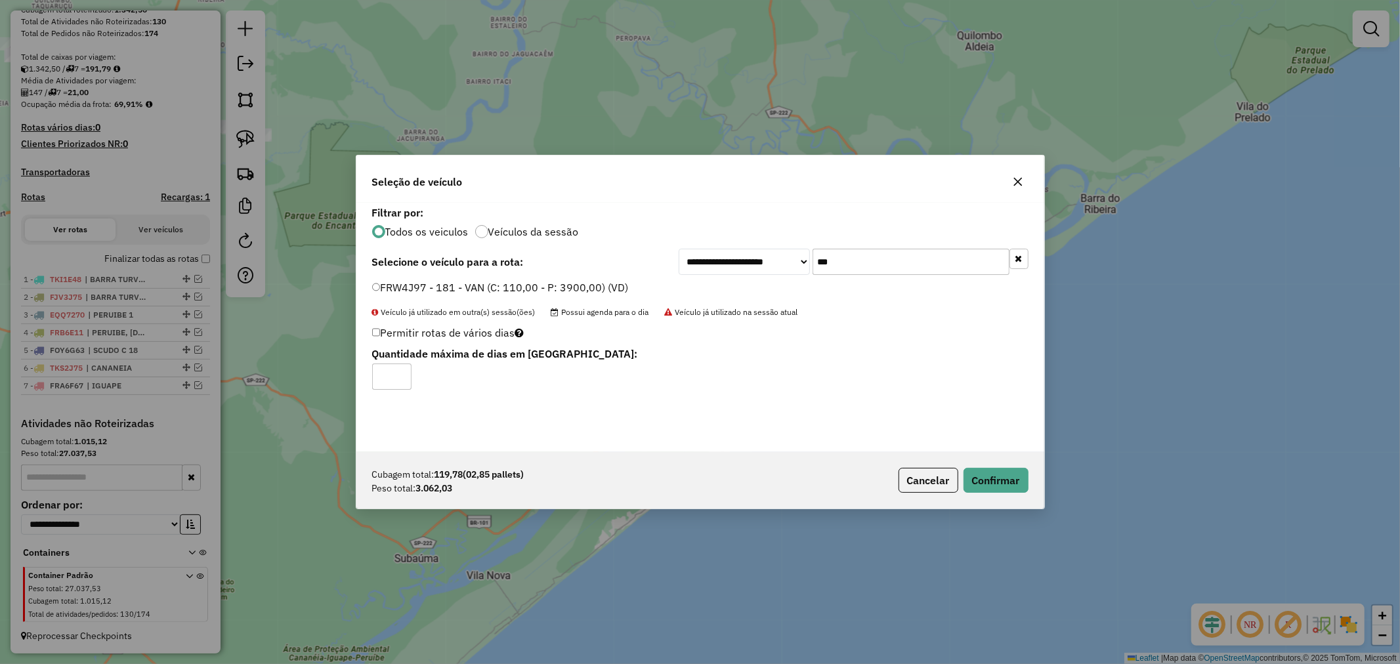
click at [1020, 183] on icon "button" at bounding box center [1018, 182] width 11 height 11
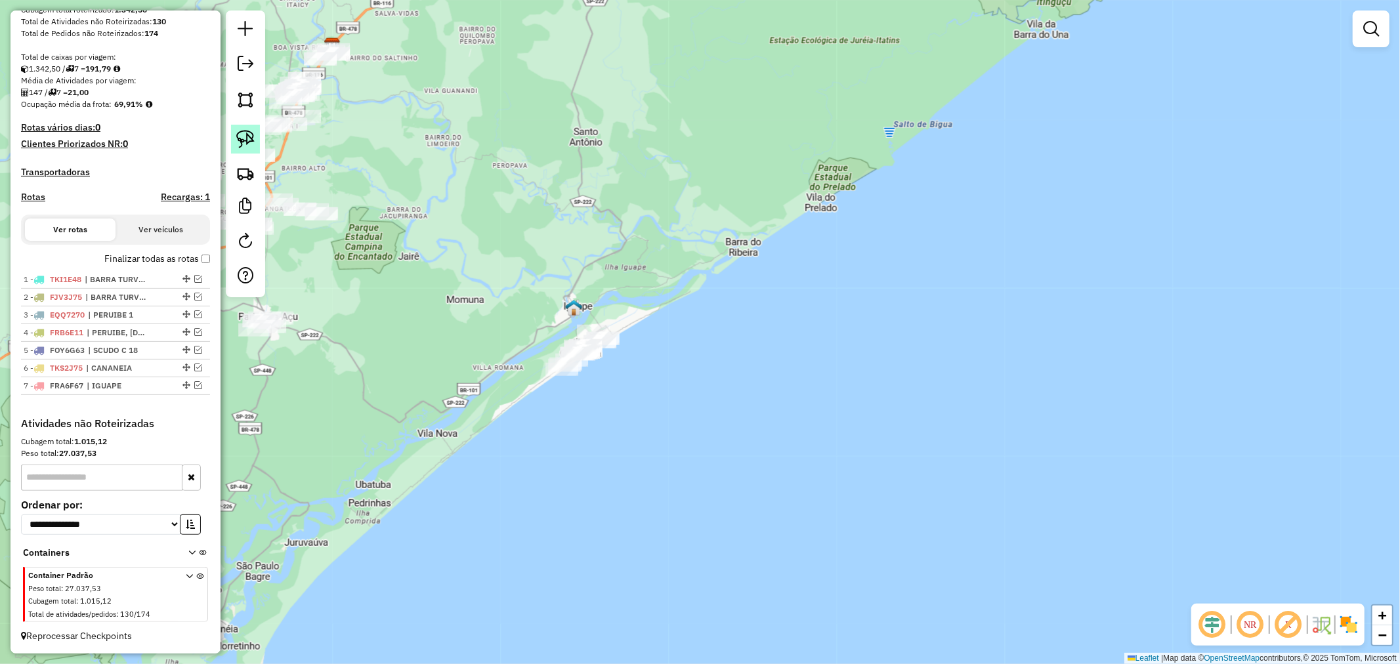
click at [251, 141] on img at bounding box center [245, 139] width 18 height 18
drag, startPoint x: 643, startPoint y: 327, endPoint x: 622, endPoint y: 395, distance: 71.4
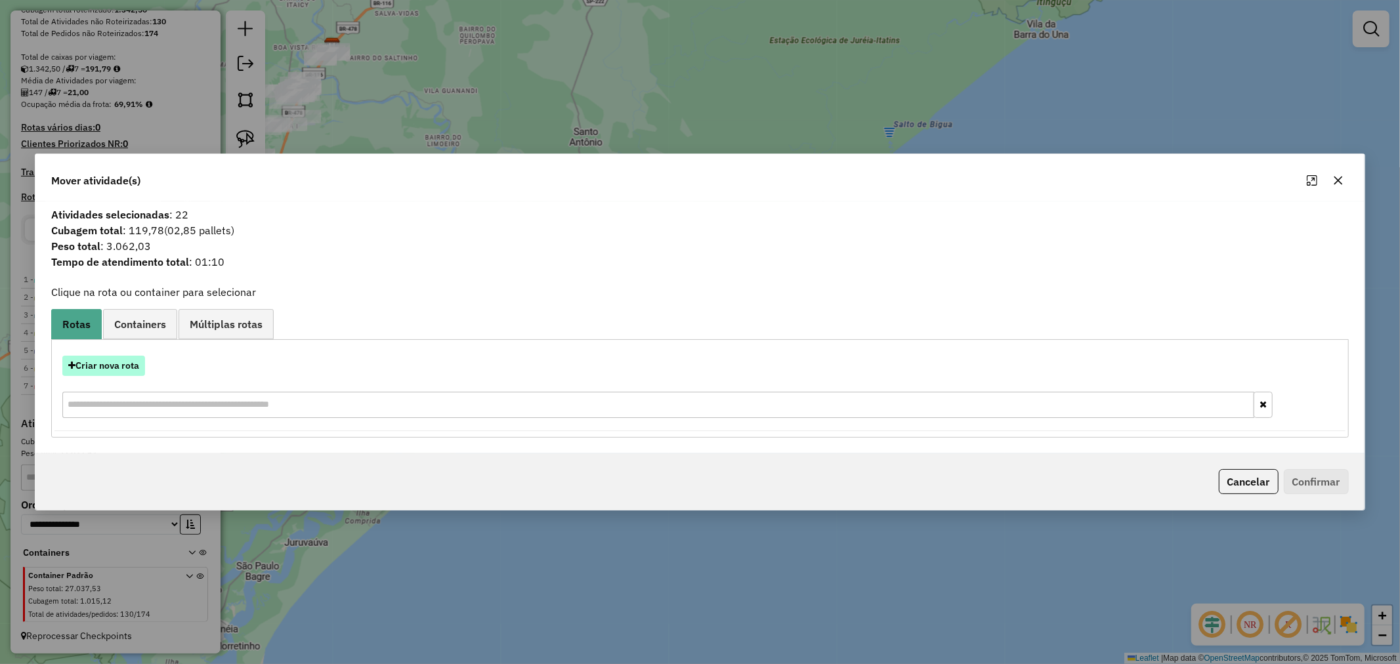
click at [120, 364] on button "Criar nova rota" at bounding box center [103, 366] width 83 height 20
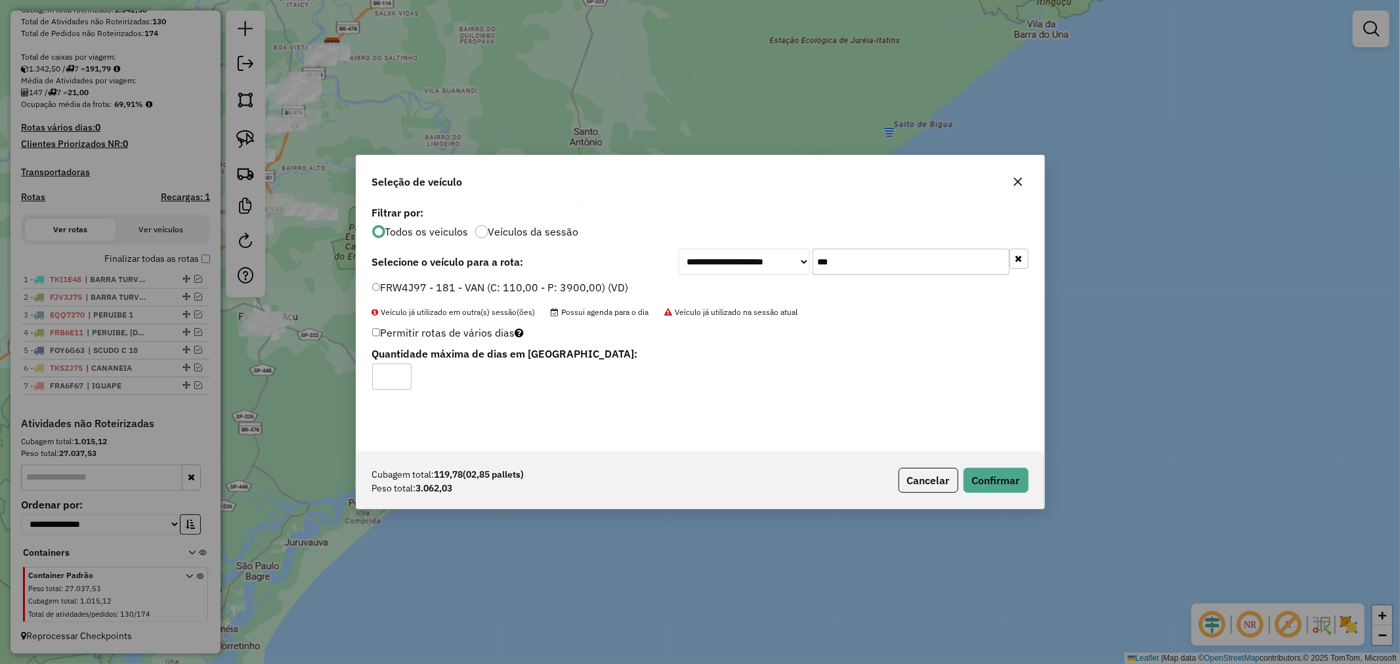
click at [864, 265] on input "***" at bounding box center [911, 262] width 197 height 26
type input "***"
click at [1020, 259] on icon "button" at bounding box center [1019, 258] width 7 height 9
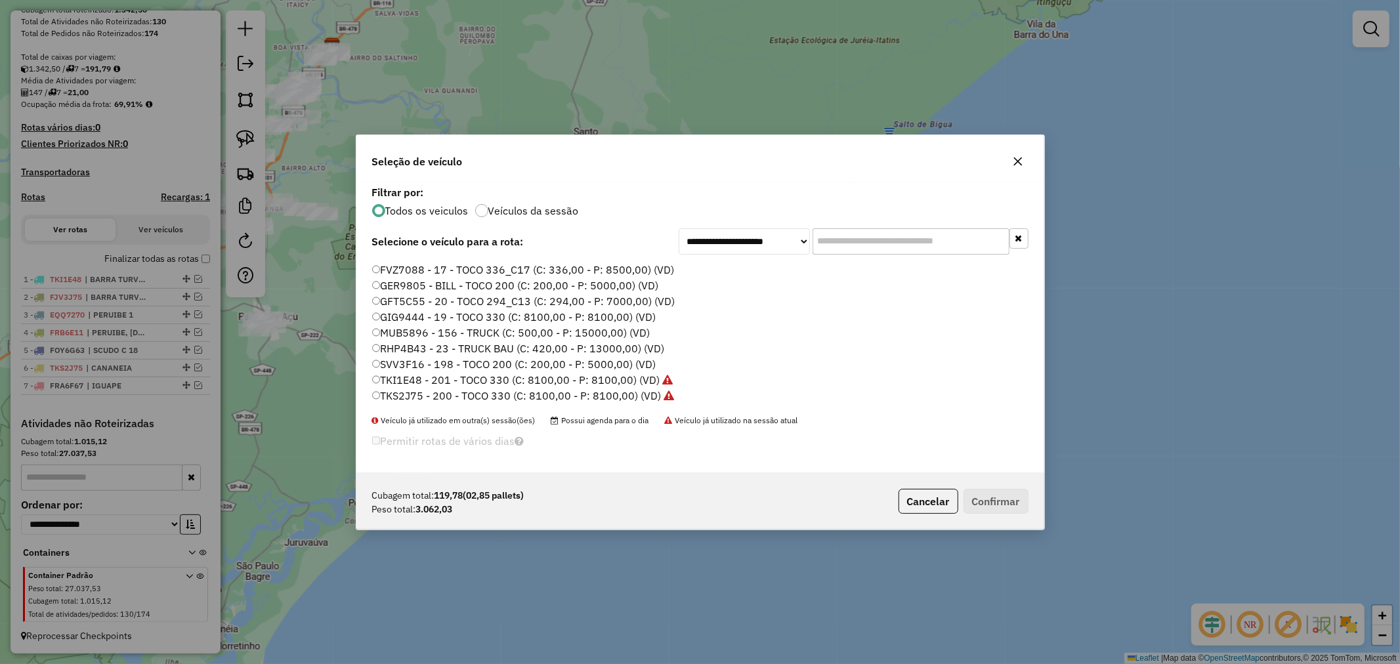
scroll to position [0, 0]
click at [841, 240] on input "text" at bounding box center [911, 241] width 197 height 26
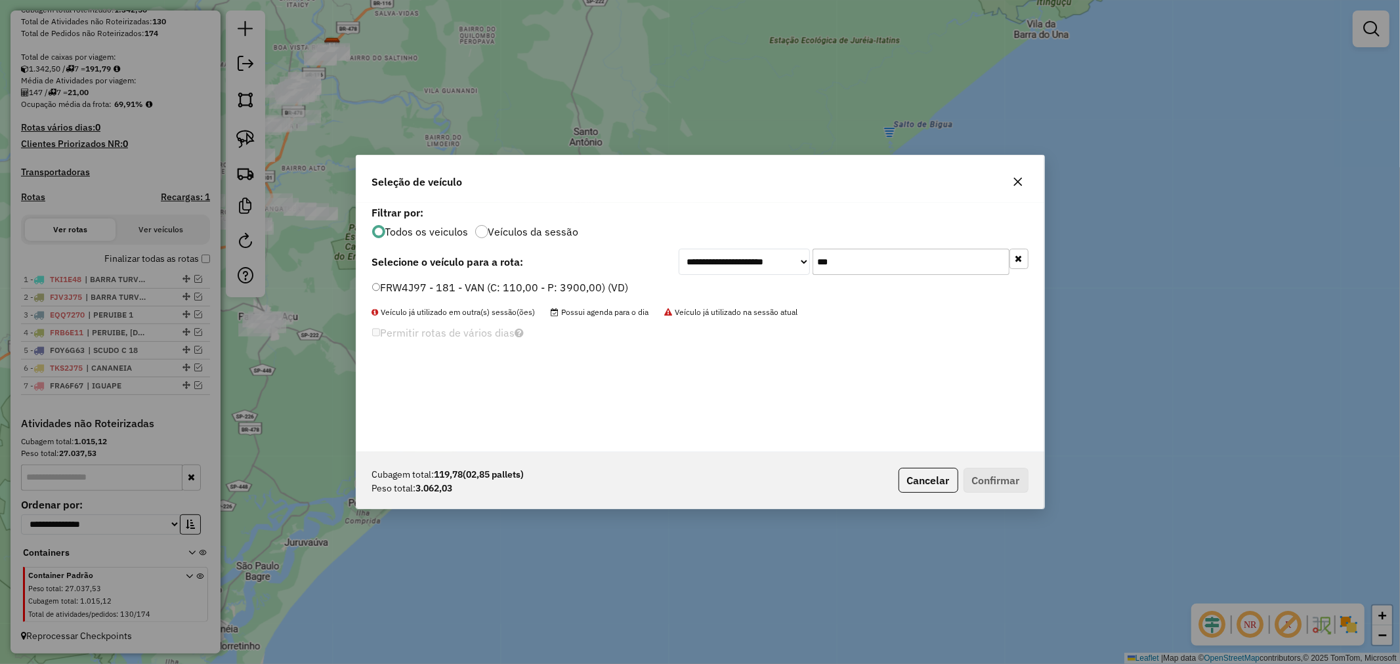
type input "***"
click at [1006, 479] on button "Confirmar" at bounding box center [996, 480] width 65 height 25
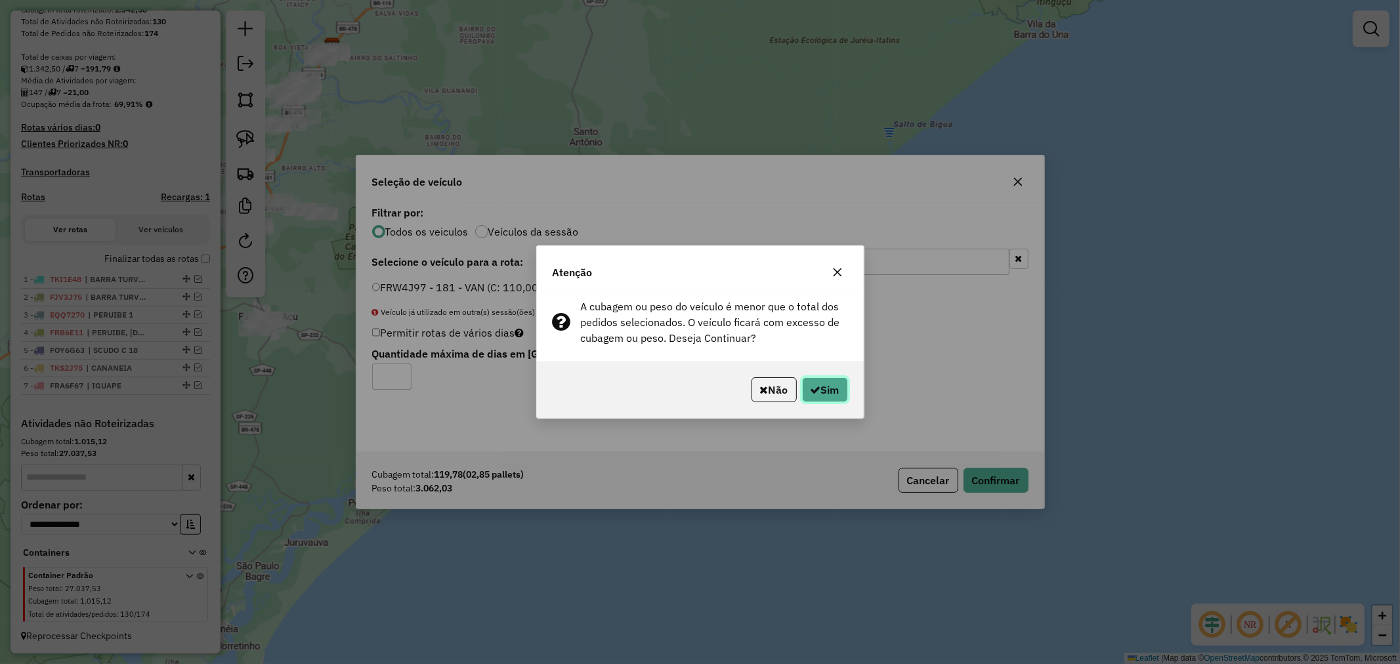
click at [826, 391] on button "Sim" at bounding box center [825, 390] width 46 height 25
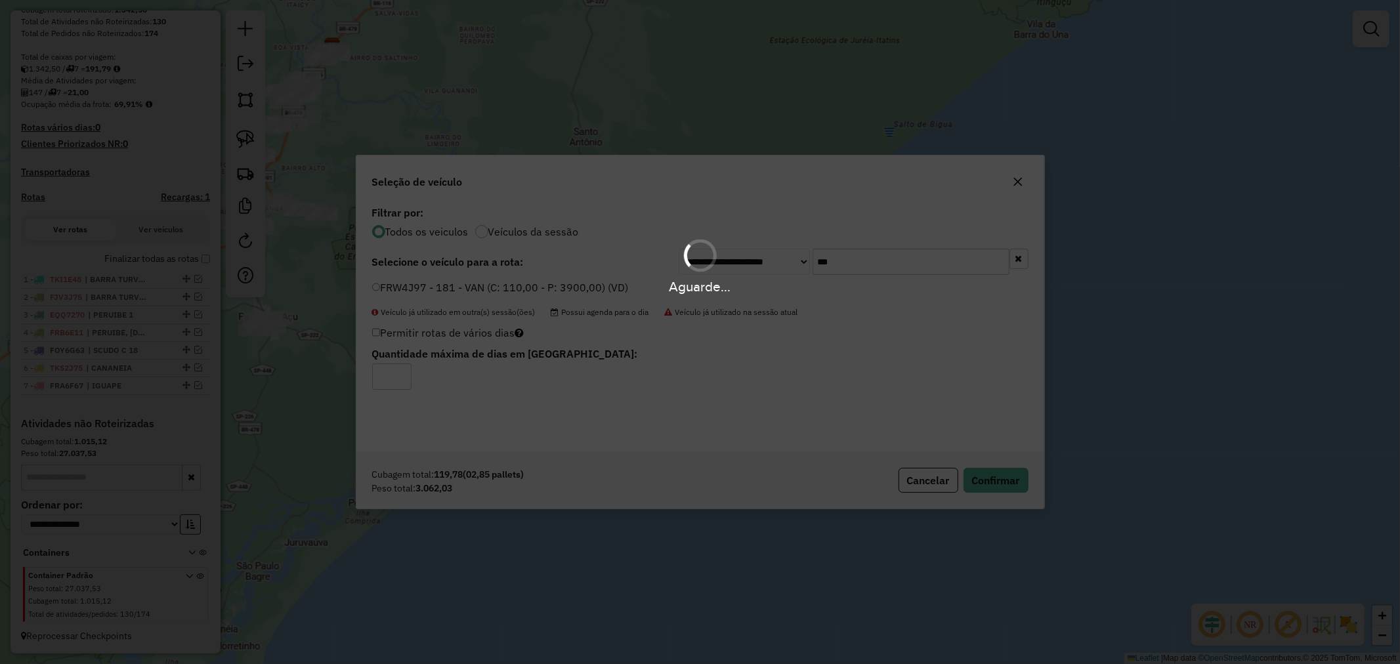
scroll to position [329, 0]
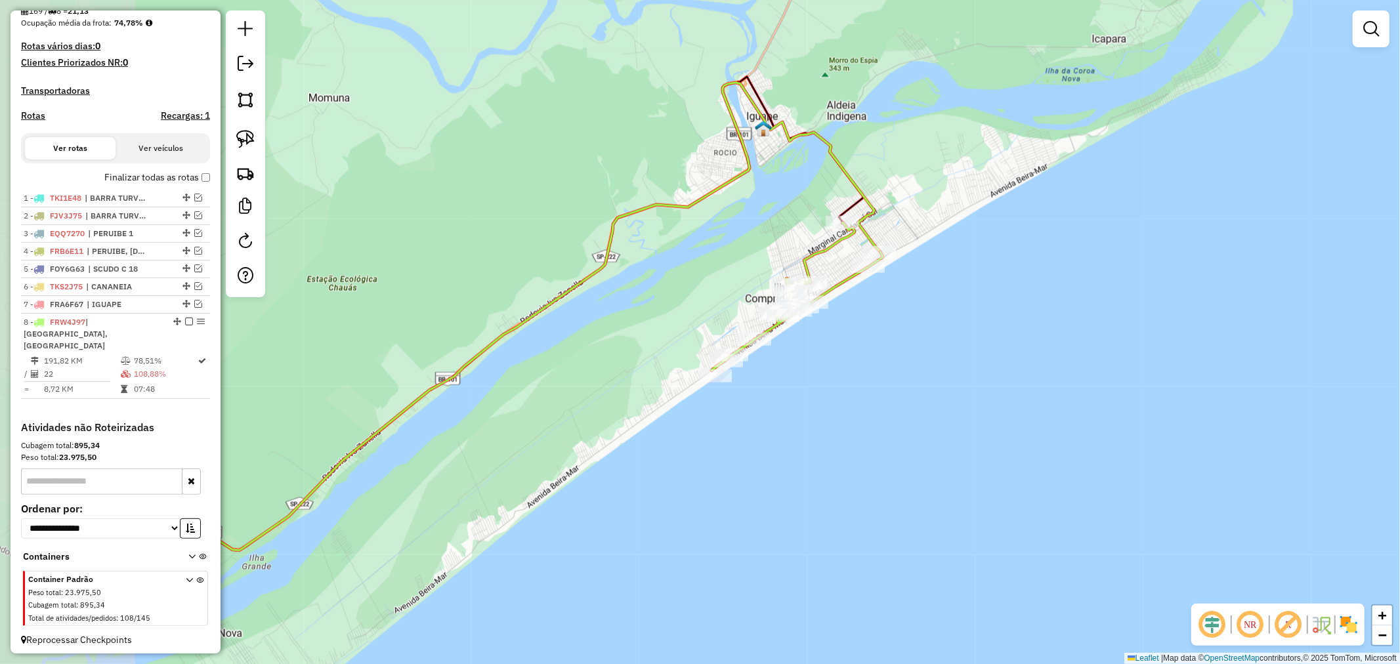
drag, startPoint x: 663, startPoint y: 345, endPoint x: 880, endPoint y: 384, distance: 220.9
click at [880, 384] on div "Janela de atendimento Grade de atendimento Capacidade Transportadoras Veículos …" at bounding box center [700, 332] width 1400 height 664
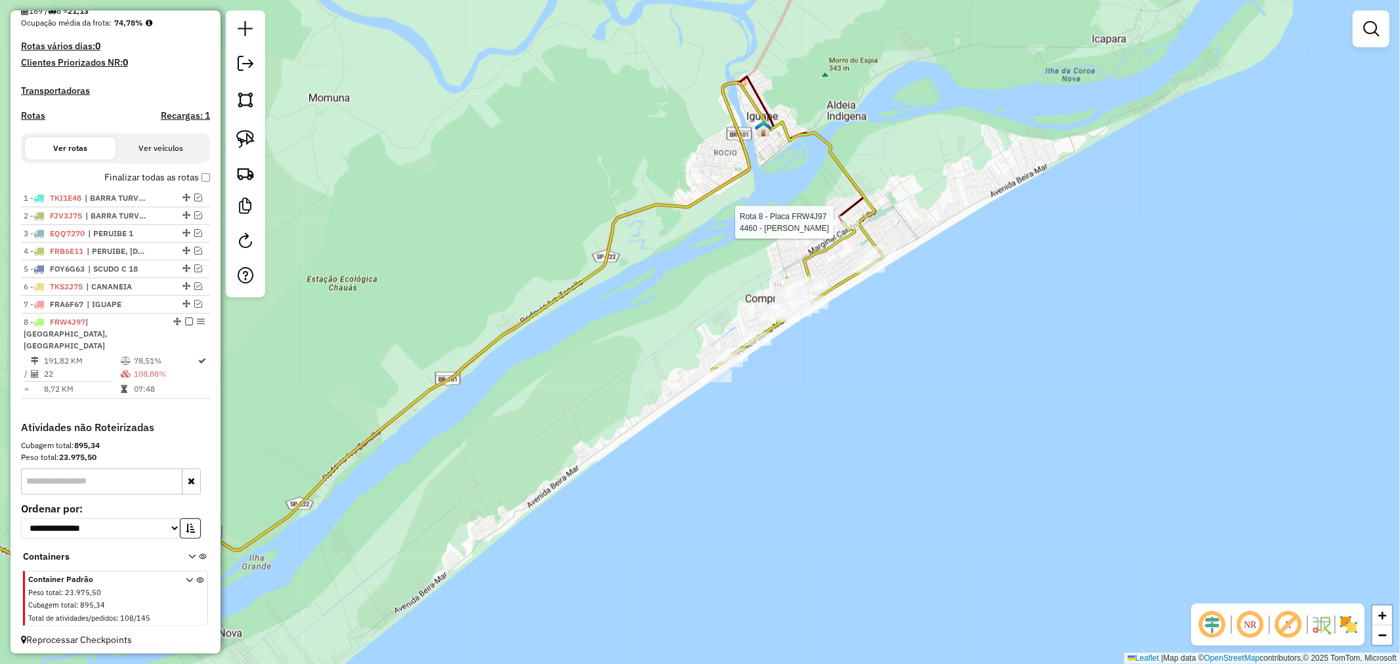
click at [847, 229] on div at bounding box center [842, 222] width 33 height 13
select select "**********"
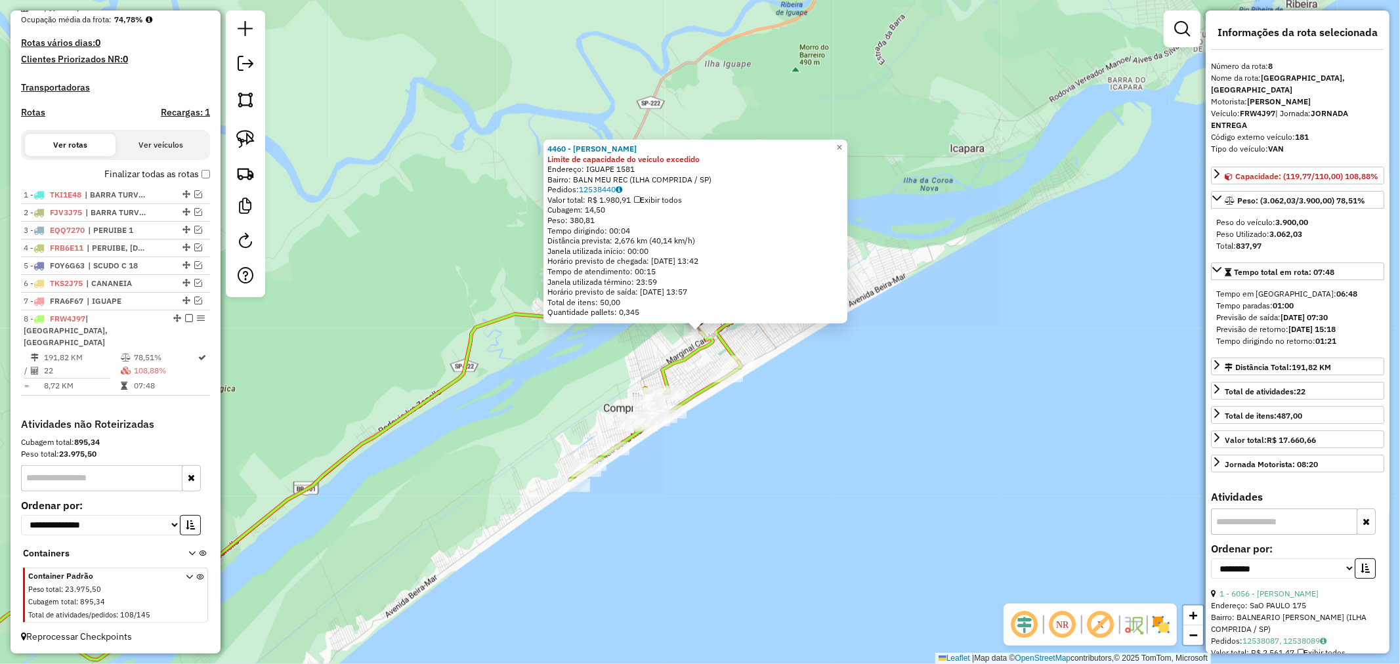
click at [729, 345] on icon at bounding box center [299, 446] width 878 height 508
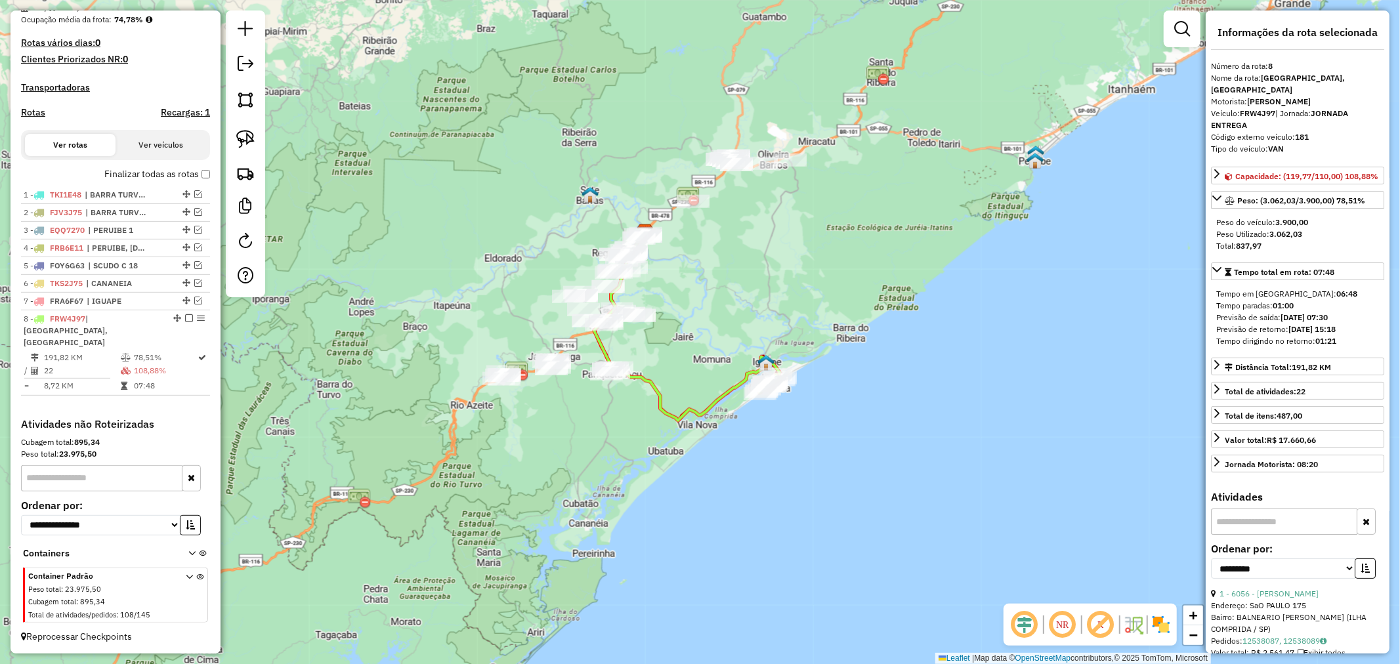
drag, startPoint x: 629, startPoint y: 403, endPoint x: 687, endPoint y: 402, distance: 58.4
click at [687, 402] on icon at bounding box center [687, 326] width 186 height 188
click at [727, 392] on icon at bounding box center [687, 326] width 186 height 188
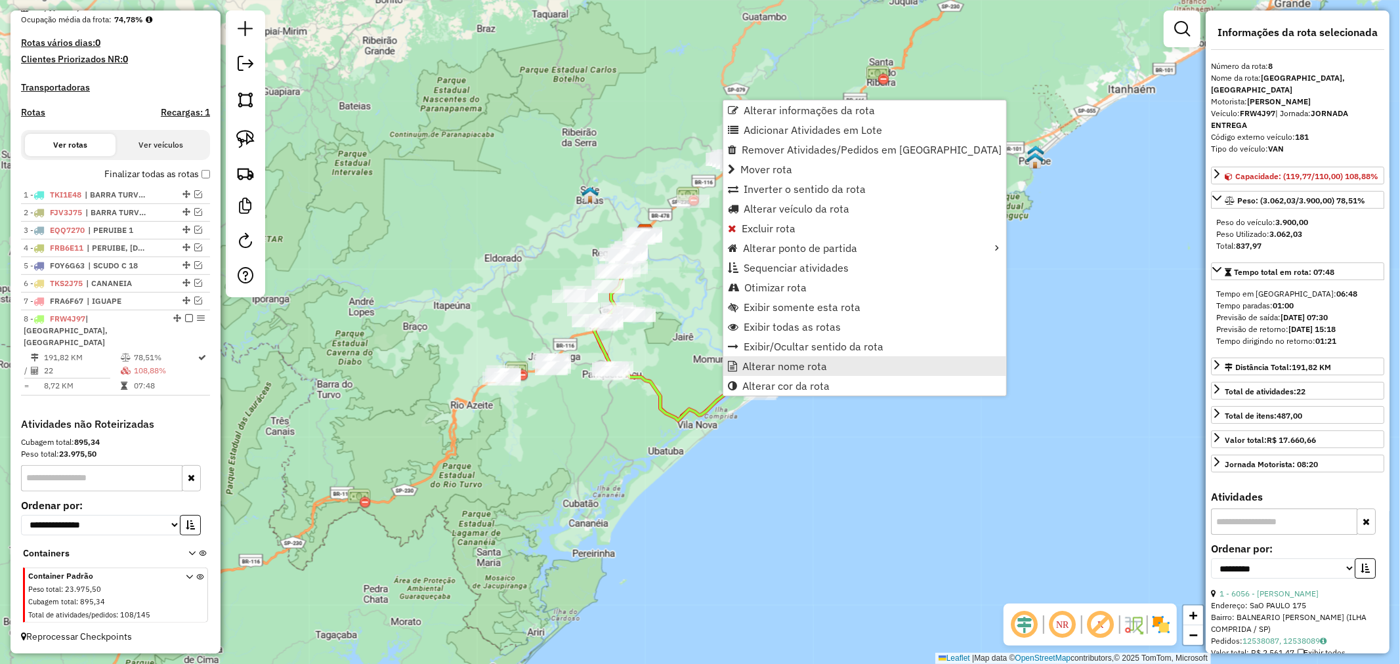
click at [808, 364] on span "Alterar nome rota" at bounding box center [785, 366] width 85 height 11
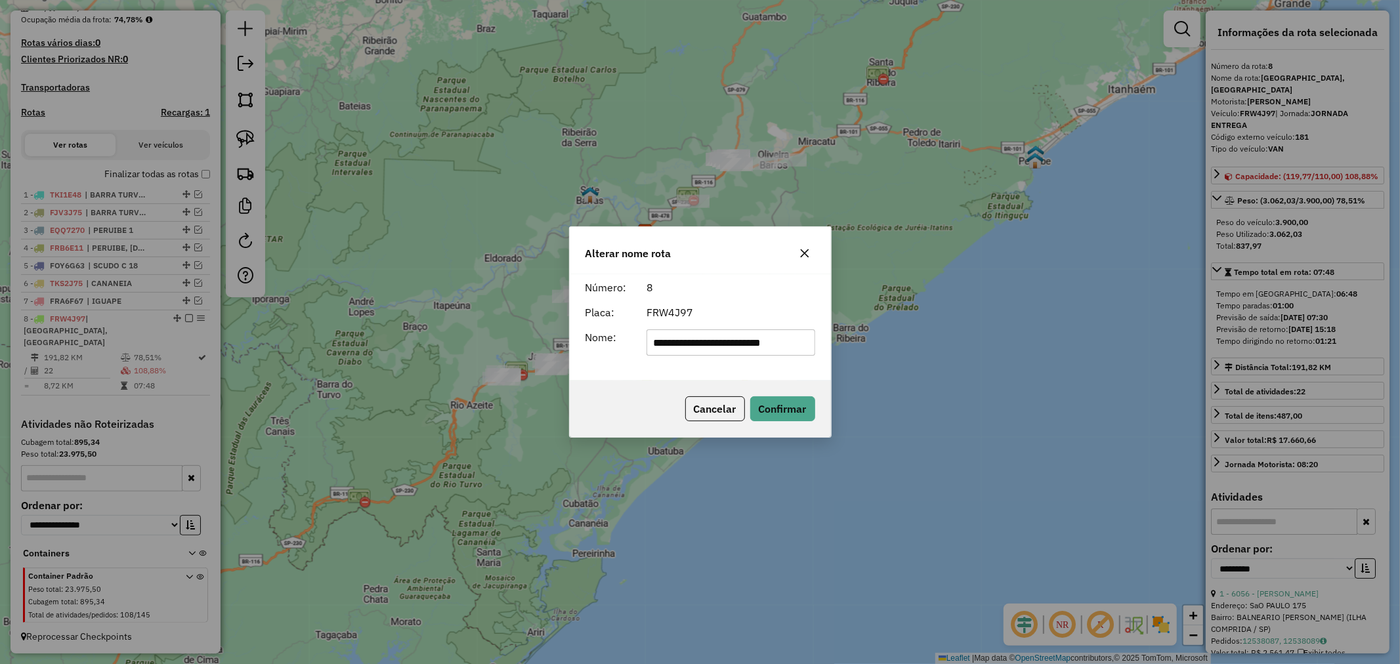
click at [760, 346] on input "**********" at bounding box center [731, 343] width 169 height 26
type input "**********"
click at [790, 411] on button "Confirmar" at bounding box center [782, 409] width 65 height 25
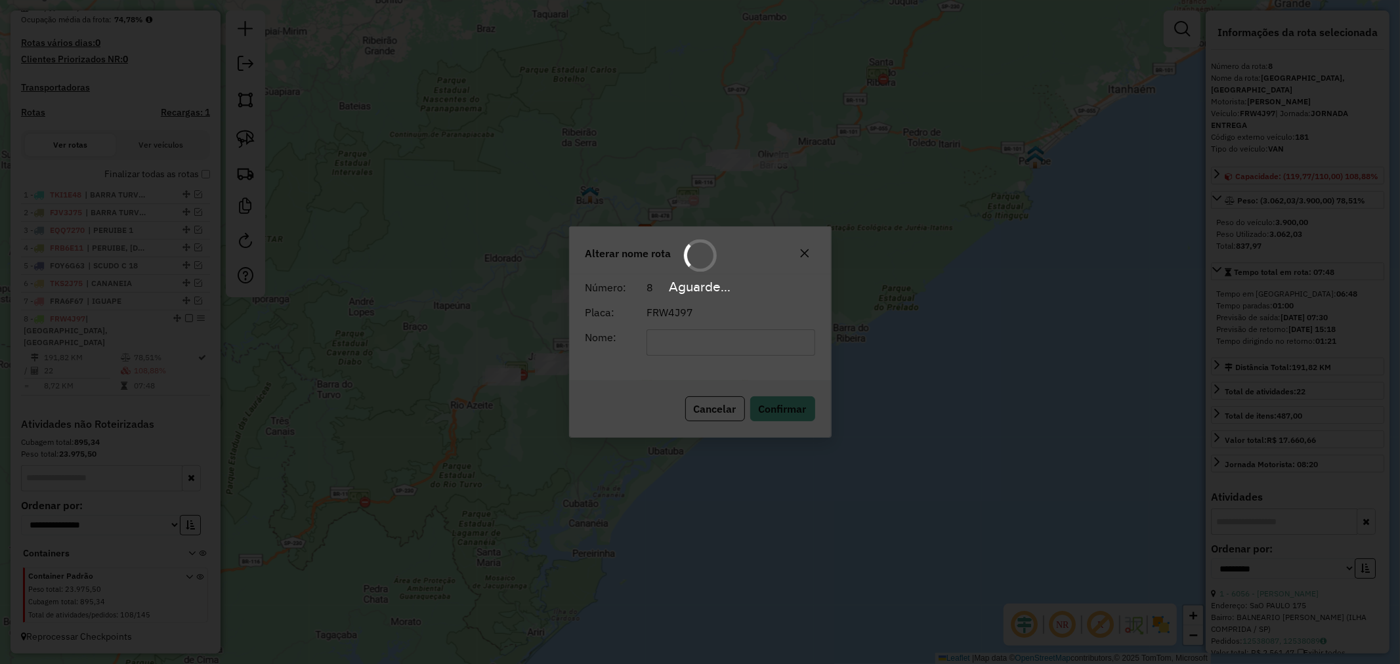
scroll to position [320, 0]
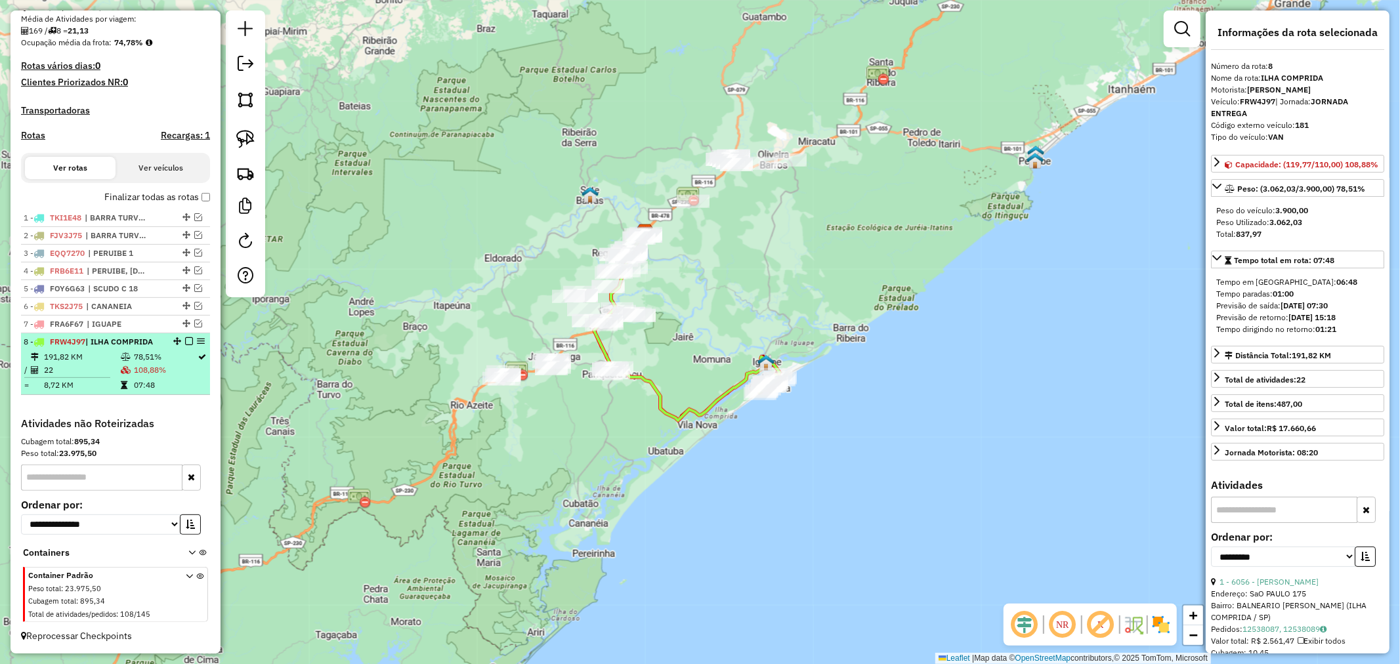
click at [185, 338] on em at bounding box center [189, 341] width 8 height 8
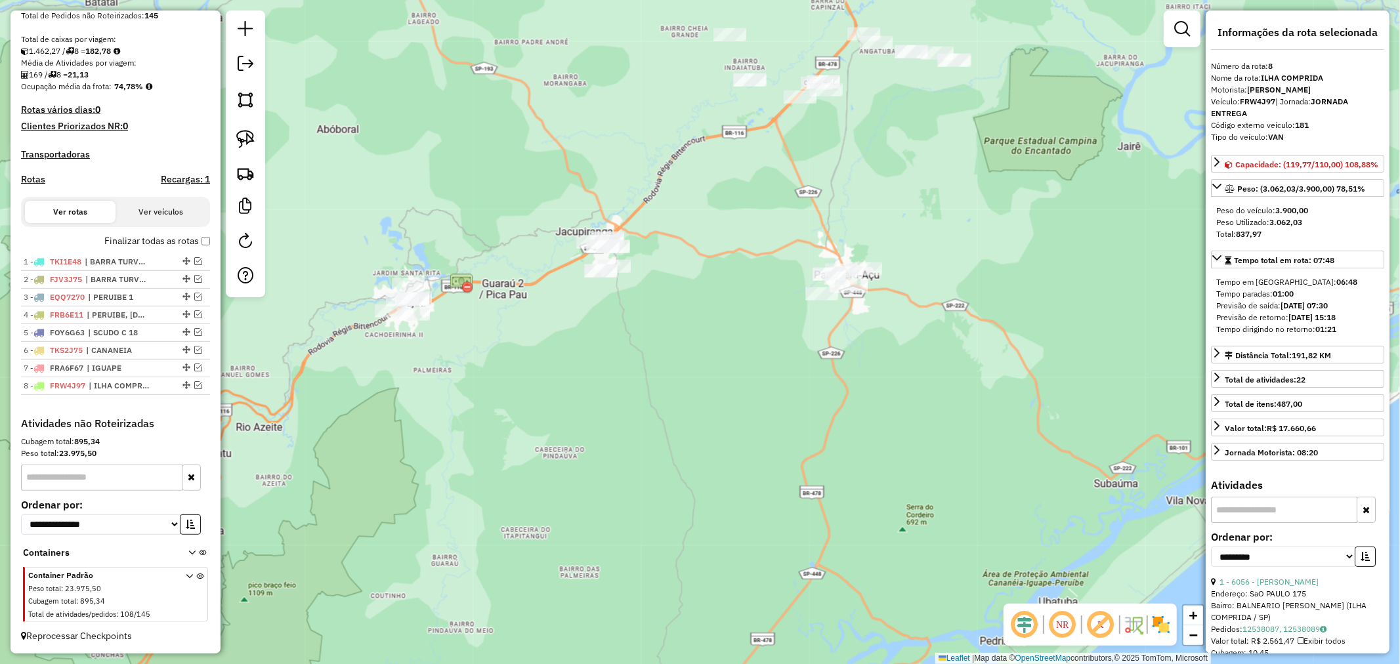
drag, startPoint x: 626, startPoint y: 351, endPoint x: 844, endPoint y: 473, distance: 249.3
click at [844, 473] on div "Janela de atendimento Grade de atendimento Capacidade Transportadoras Veículos …" at bounding box center [700, 332] width 1400 height 664
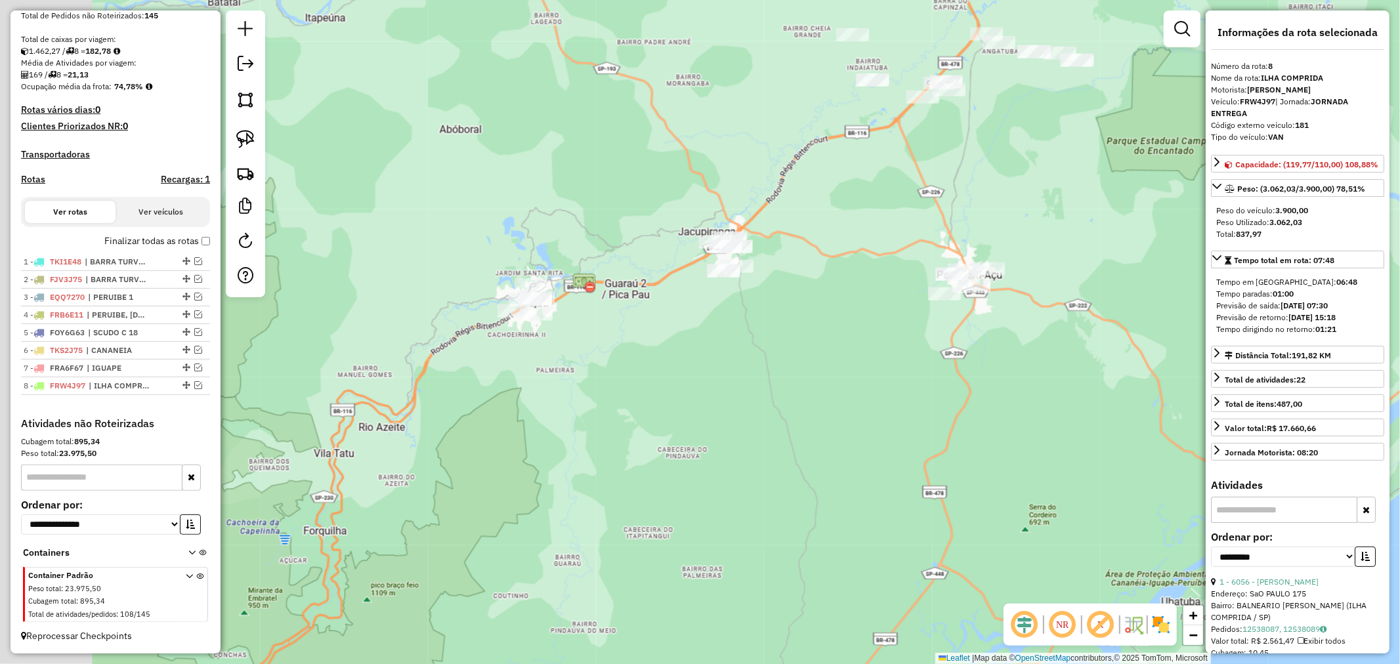
drag, startPoint x: 672, startPoint y: 412, endPoint x: 748, endPoint y: 412, distance: 76.8
click at [748, 412] on div "Janela de atendimento Grade de atendimento Capacidade Transportadoras Veículos …" at bounding box center [700, 332] width 1400 height 664
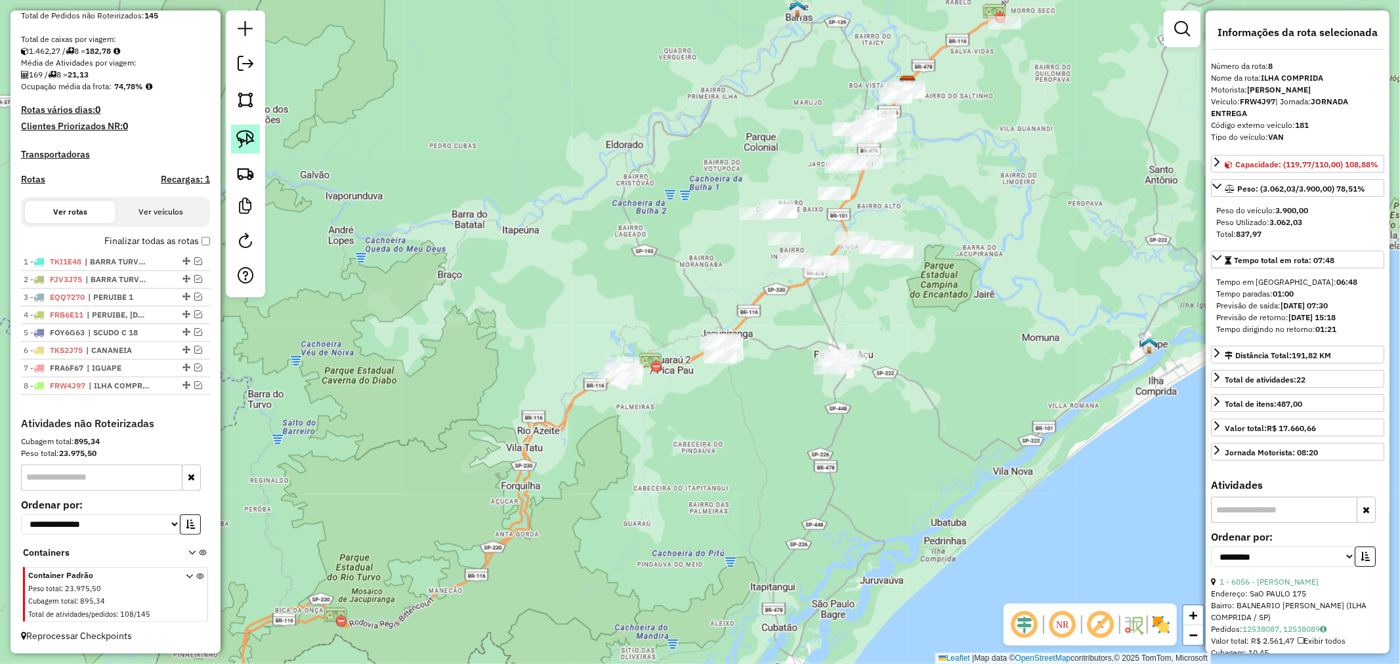
drag, startPoint x: 240, startPoint y: 135, endPoint x: 251, endPoint y: 142, distance: 13.3
click at [240, 135] on img at bounding box center [245, 139] width 18 height 18
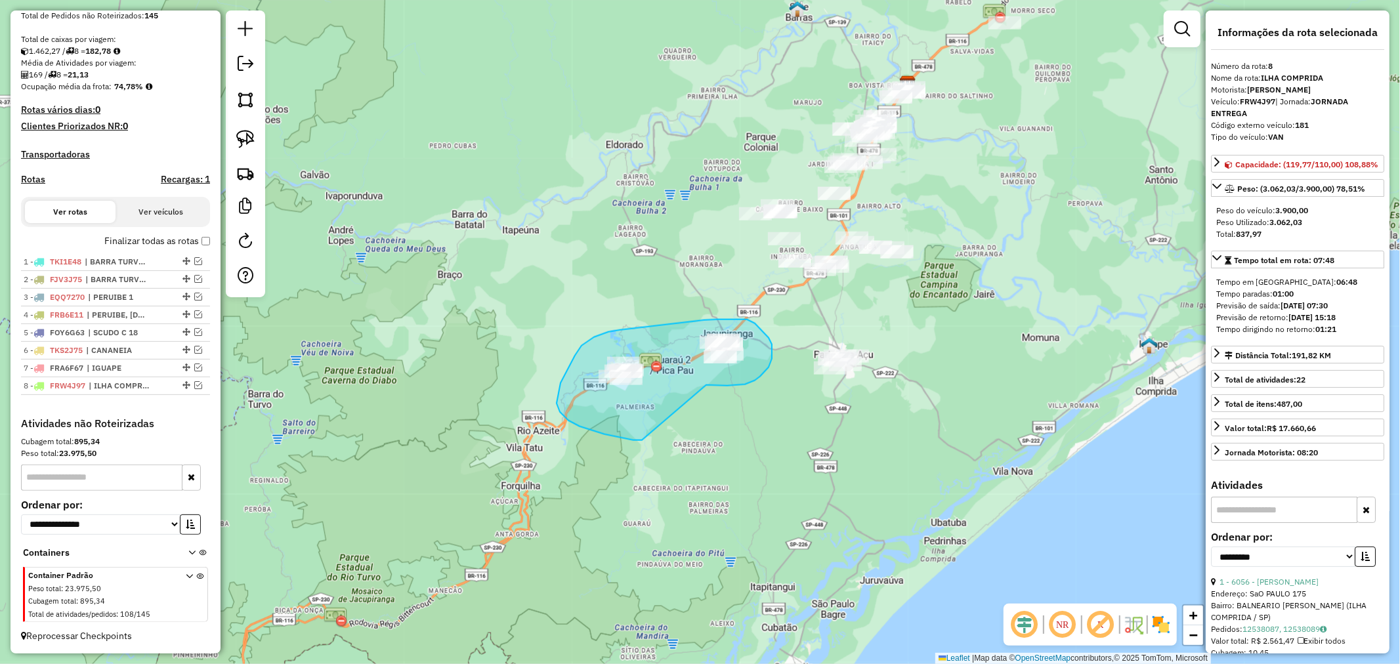
drag, startPoint x: 708, startPoint y: 386, endPoint x: 642, endPoint y: 441, distance: 85.3
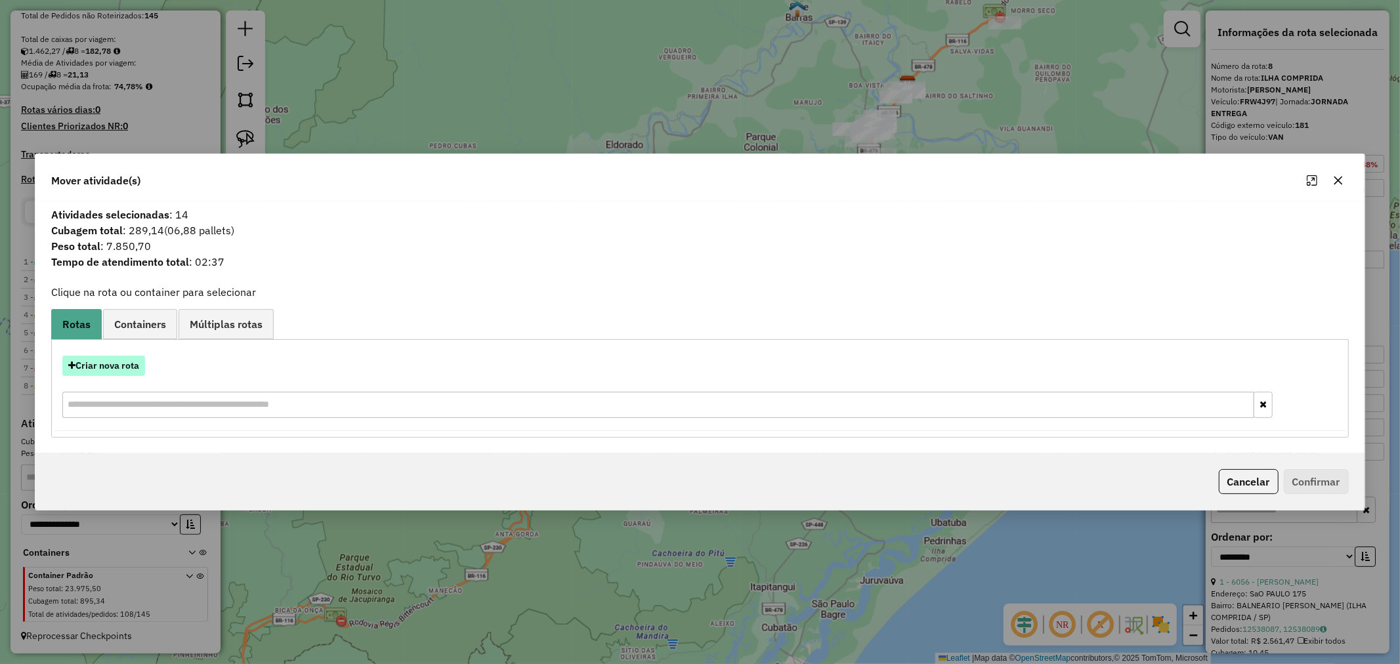
click at [114, 364] on button "Criar nova rota" at bounding box center [103, 366] width 83 height 20
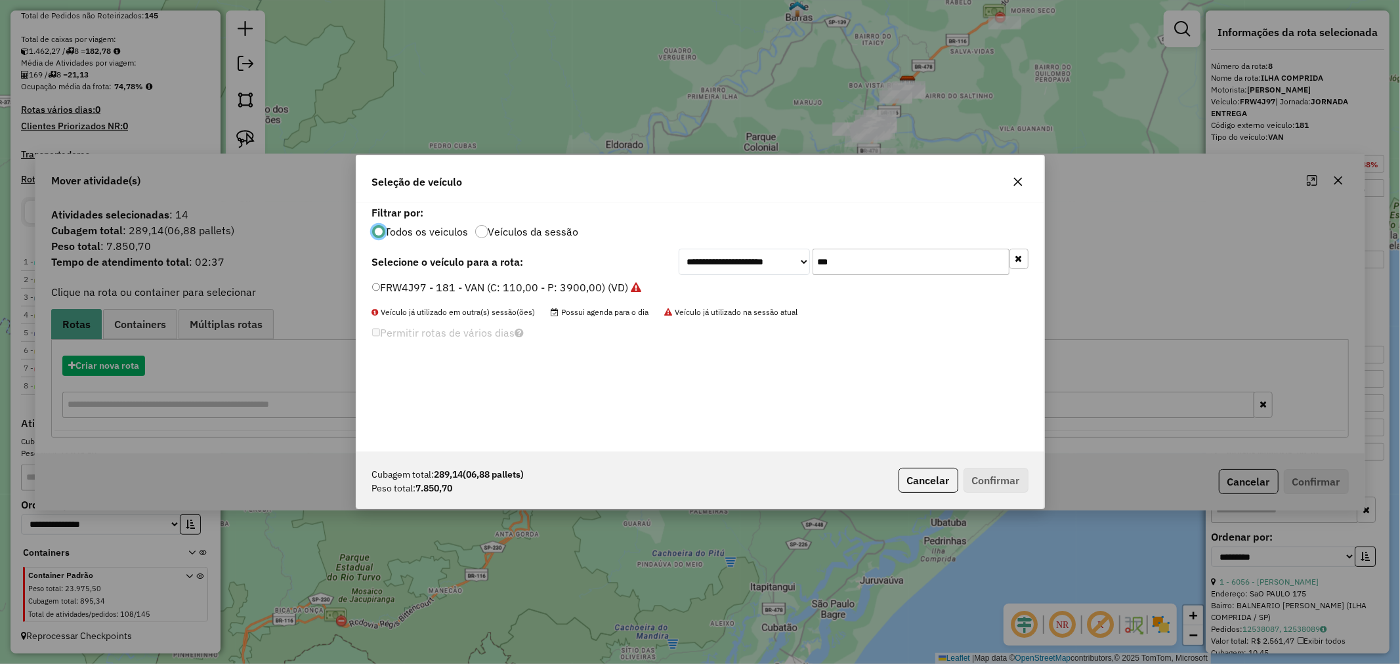
scroll to position [7, 3]
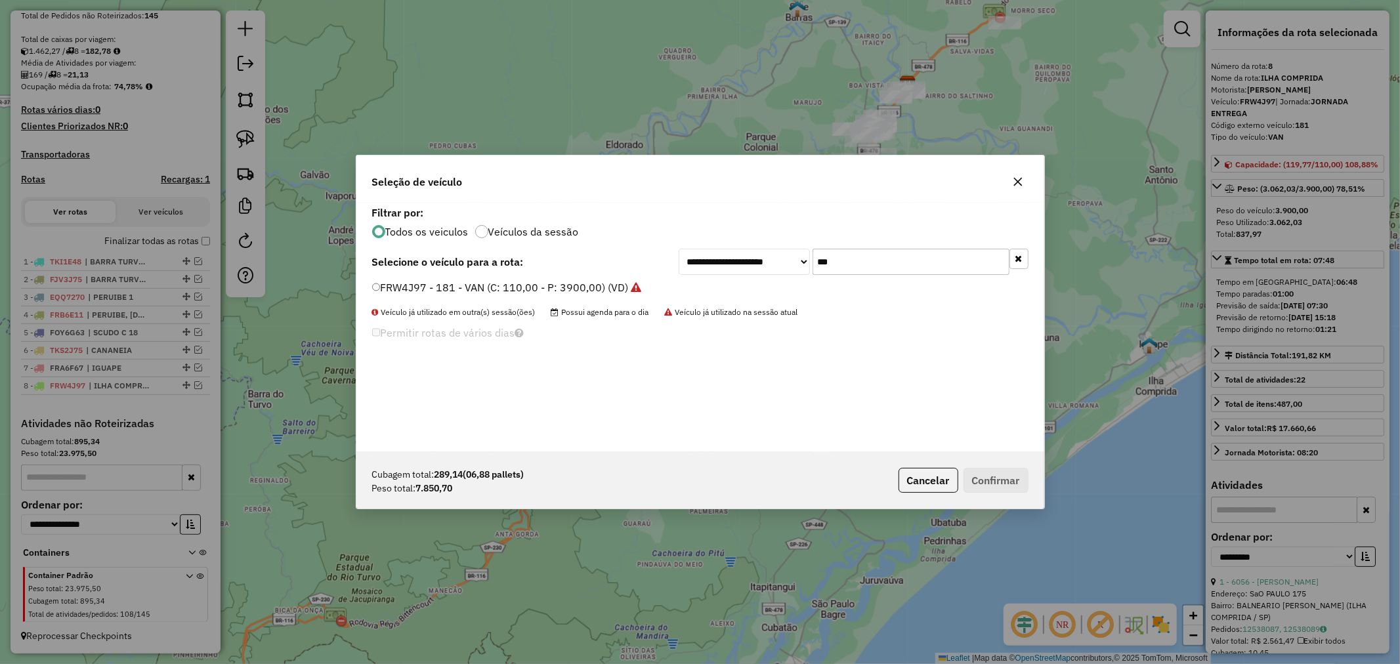
drag, startPoint x: 840, startPoint y: 263, endPoint x: 726, endPoint y: 266, distance: 114.3
click at [730, 267] on div "**********" at bounding box center [854, 262] width 350 height 26
type input "***"
click at [1007, 477] on button "Confirmar" at bounding box center [996, 480] width 65 height 25
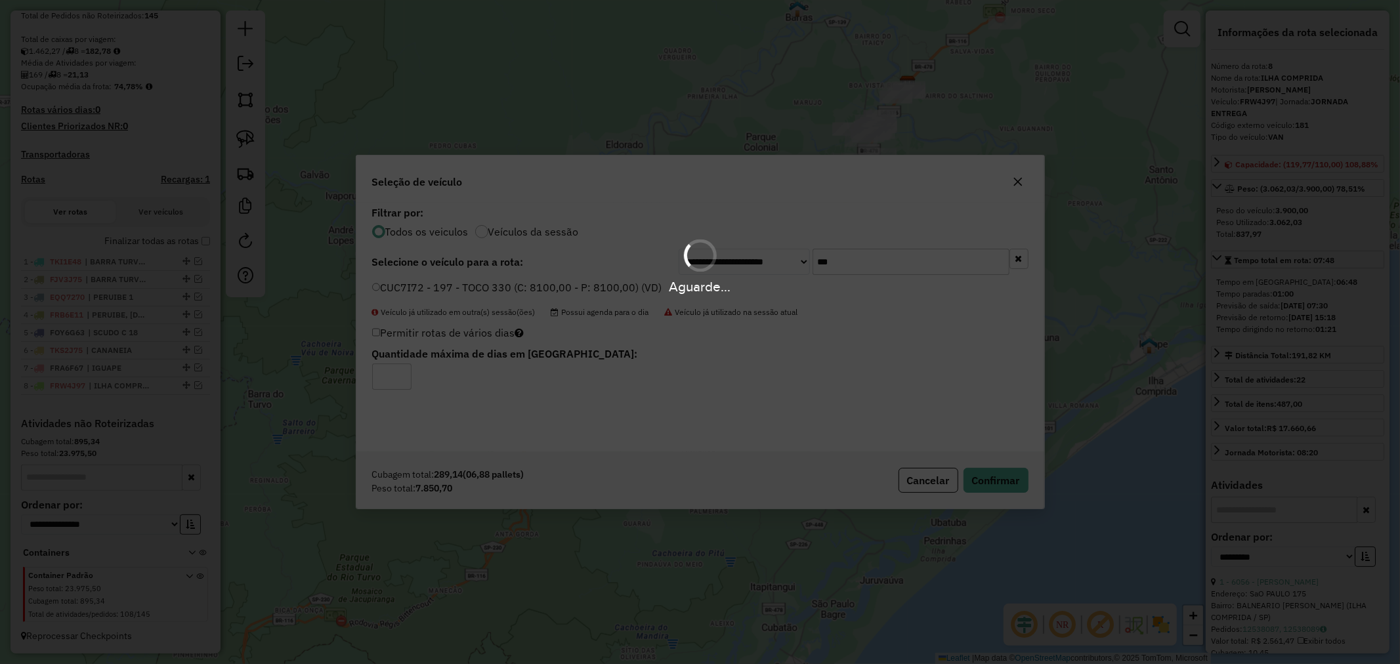
scroll to position [350, 0]
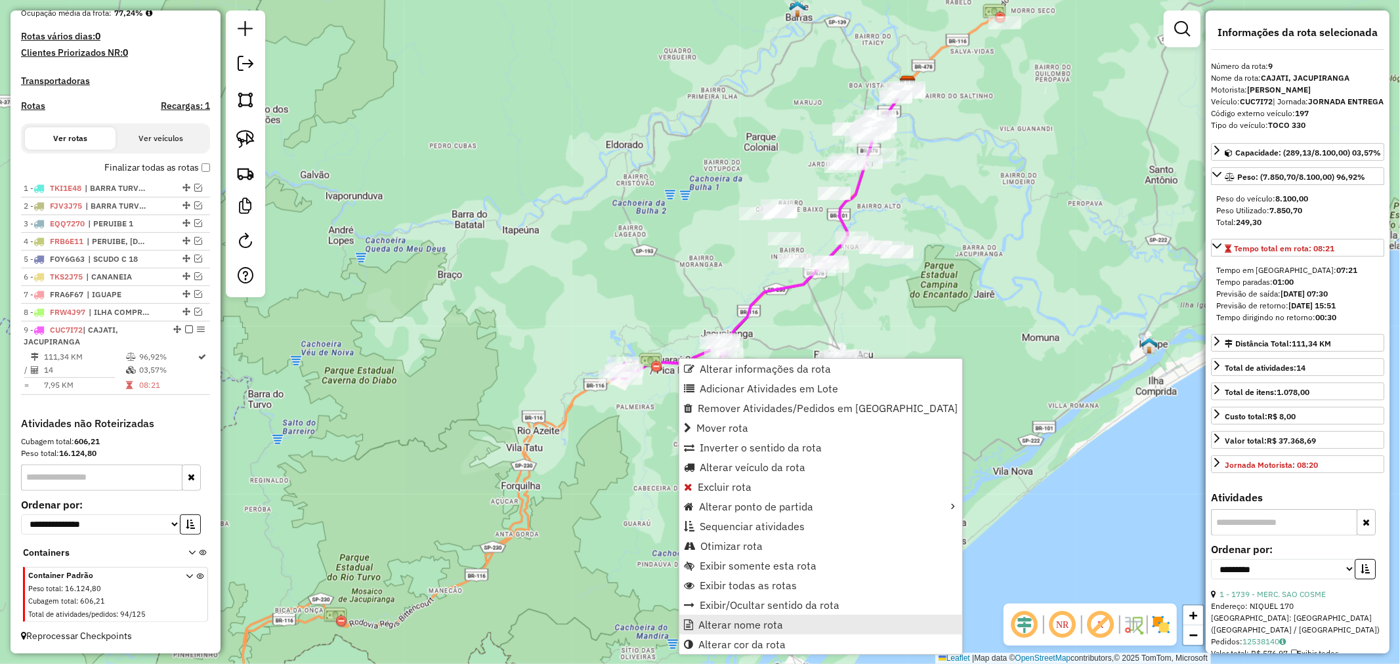
click at [759, 624] on span "Alterar nome rota" at bounding box center [741, 625] width 85 height 11
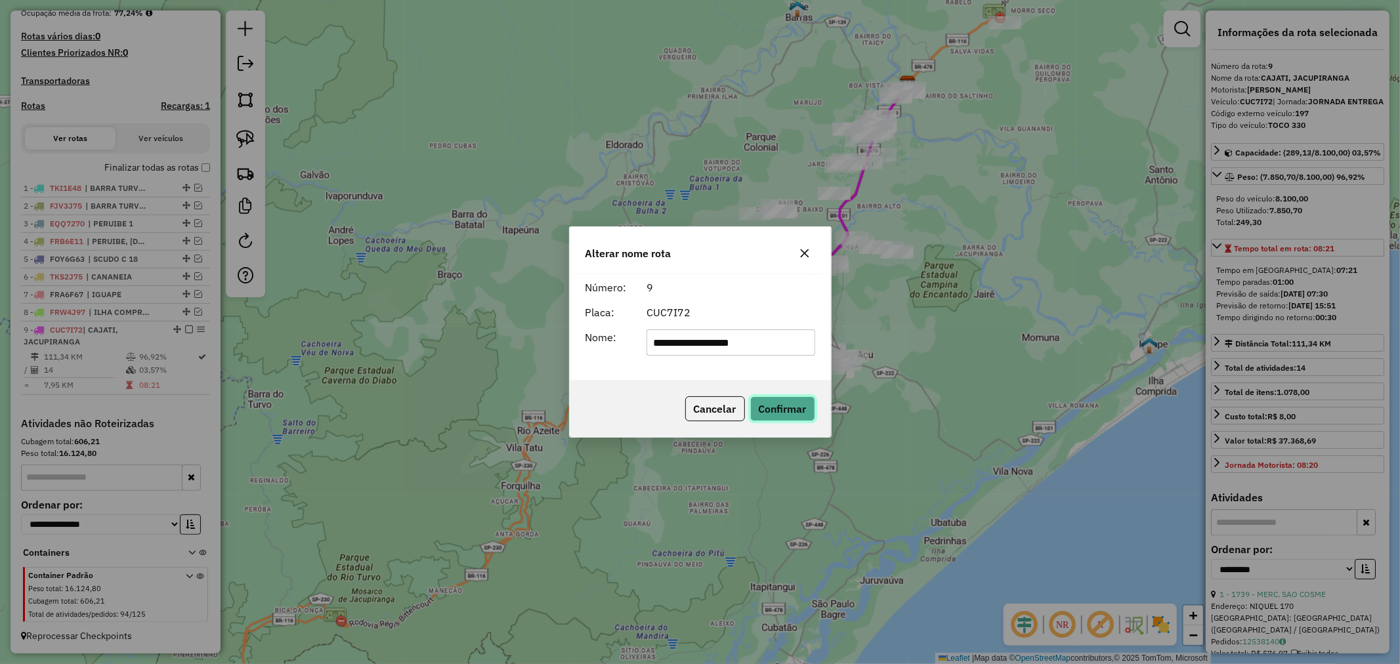
click at [789, 414] on button "Confirmar" at bounding box center [782, 409] width 65 height 25
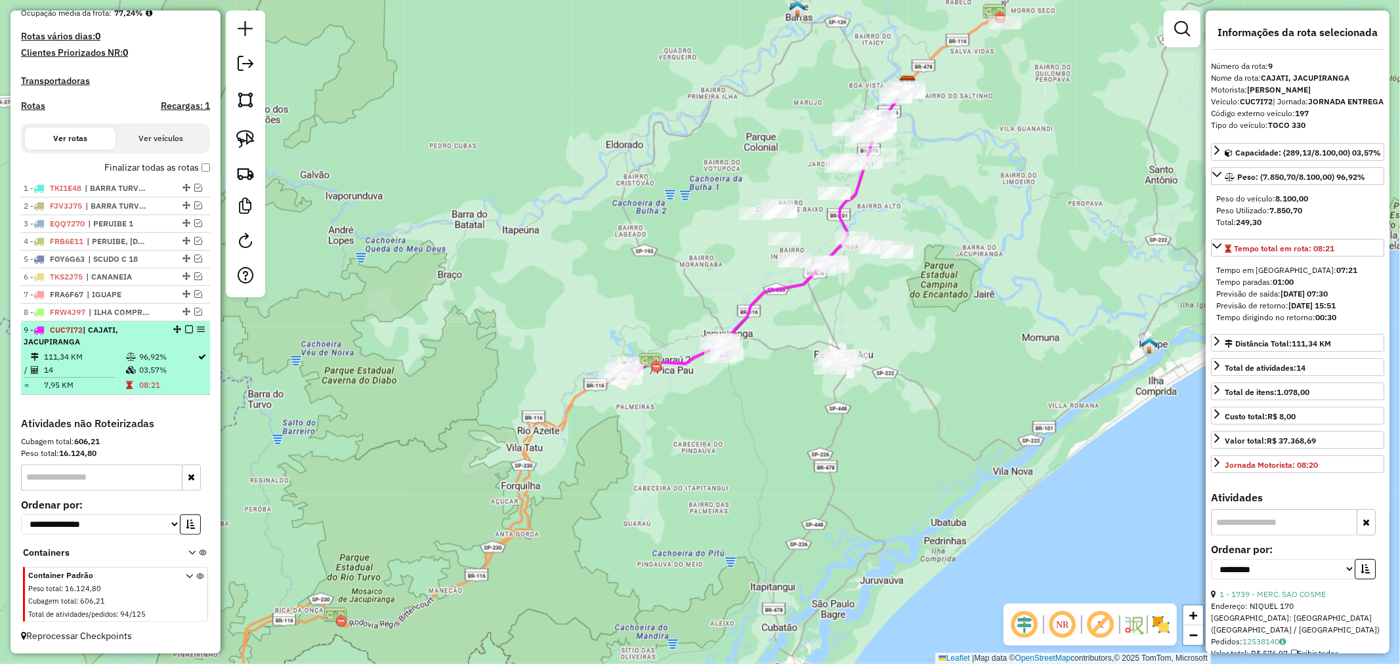
click at [185, 328] on em at bounding box center [189, 330] width 8 height 8
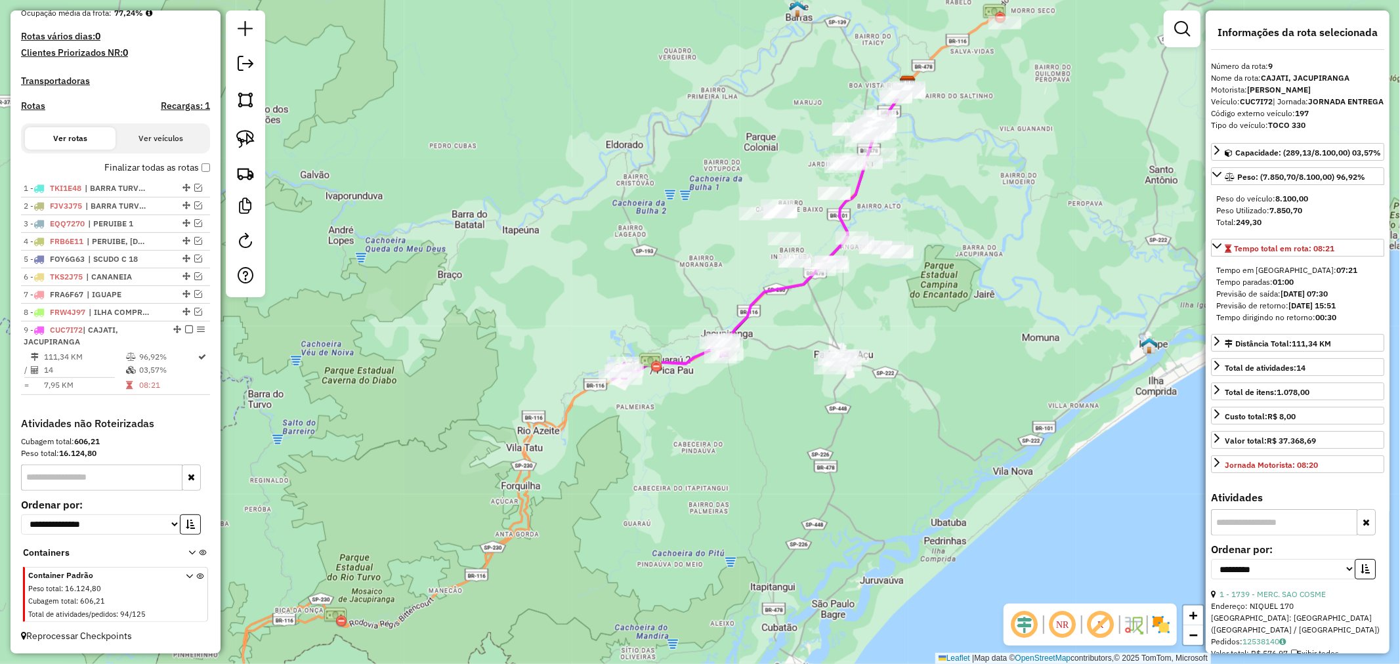
scroll to position [294, 0]
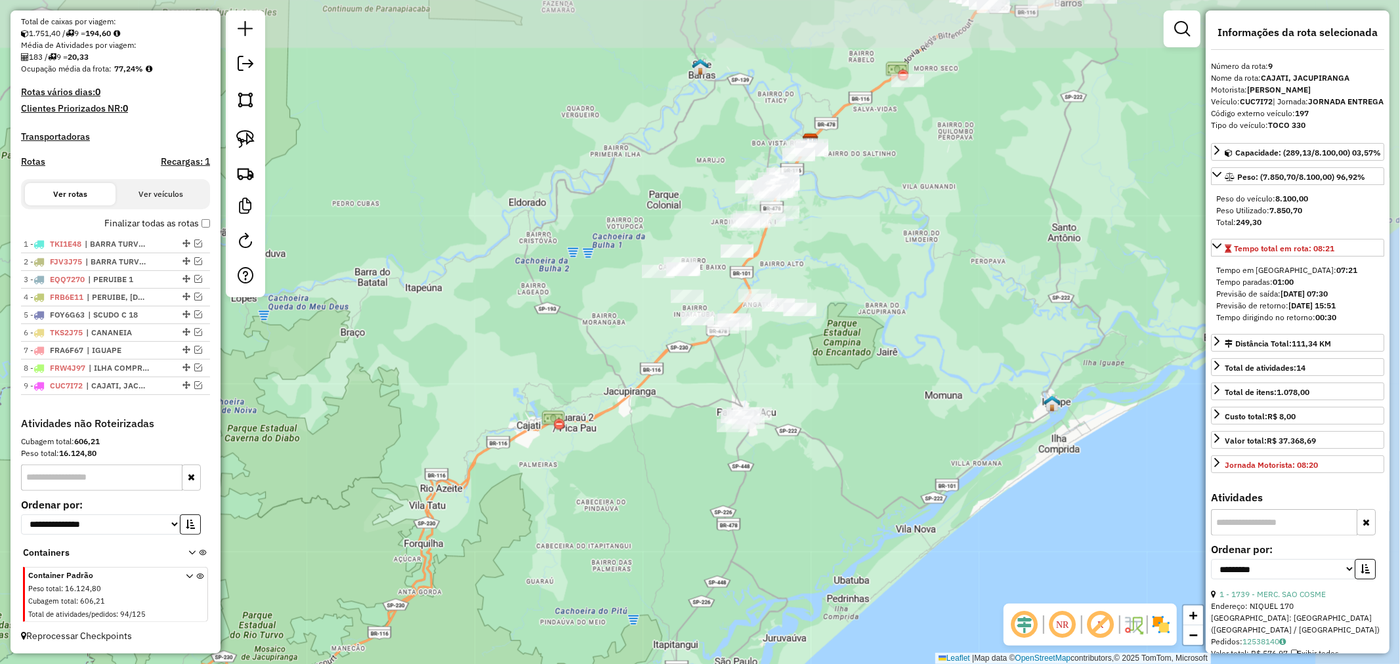
drag, startPoint x: 809, startPoint y: 448, endPoint x: 712, endPoint y: 506, distance: 113.0
click at [712, 506] on div "Janela de atendimento Grade de atendimento Capacidade Transportadoras Veículos …" at bounding box center [700, 332] width 1400 height 664
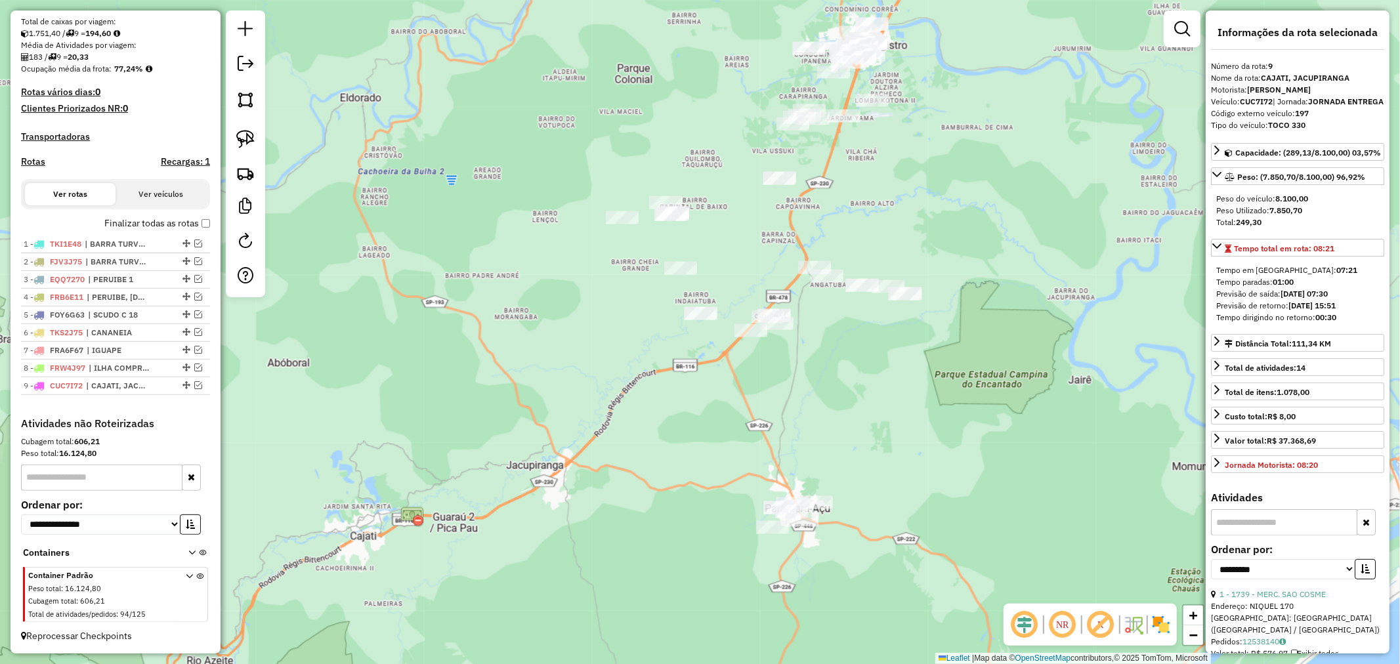
drag, startPoint x: 645, startPoint y: 348, endPoint x: 666, endPoint y: 515, distance: 168.7
click at [666, 515] on div "Janela de atendimento Grade de atendimento Capacidade Transportadoras Veículos …" at bounding box center [700, 332] width 1400 height 664
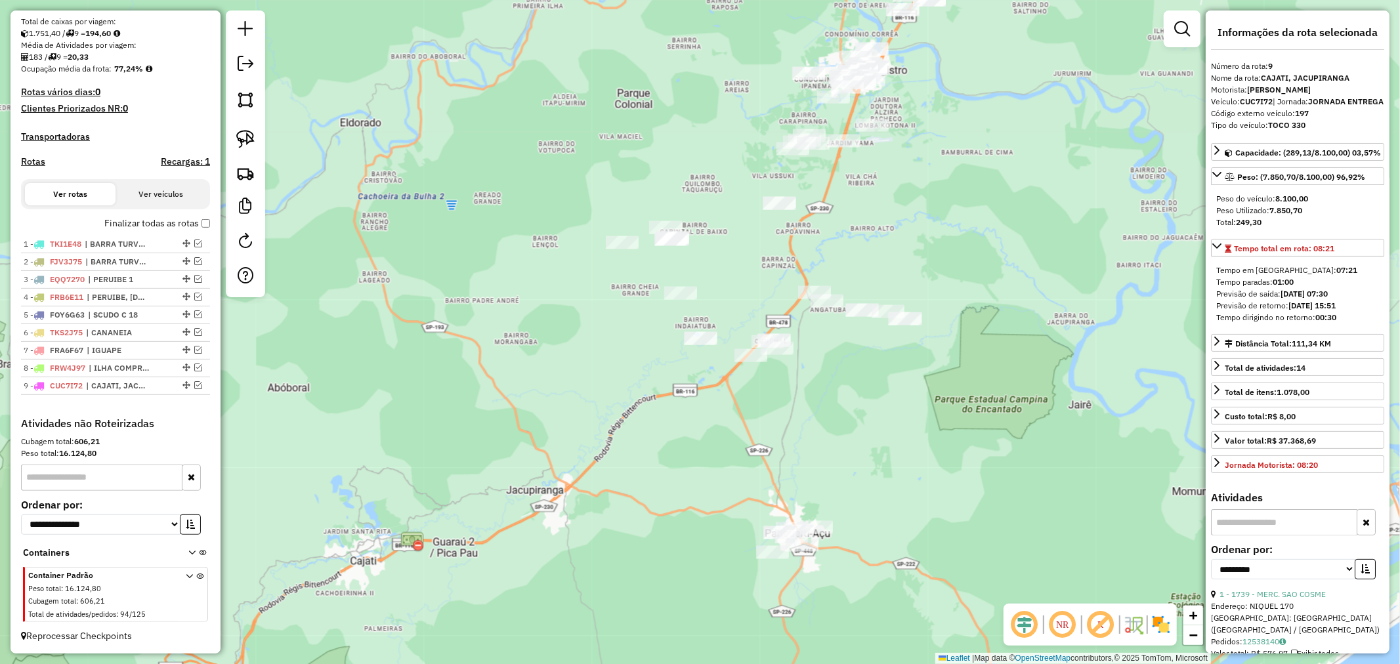
drag, startPoint x: 703, startPoint y: 434, endPoint x: 703, endPoint y: 460, distance: 25.6
click at [703, 460] on div "Janela de atendimento Grade de atendimento Capacidade Transportadoras Veículos …" at bounding box center [700, 332] width 1400 height 664
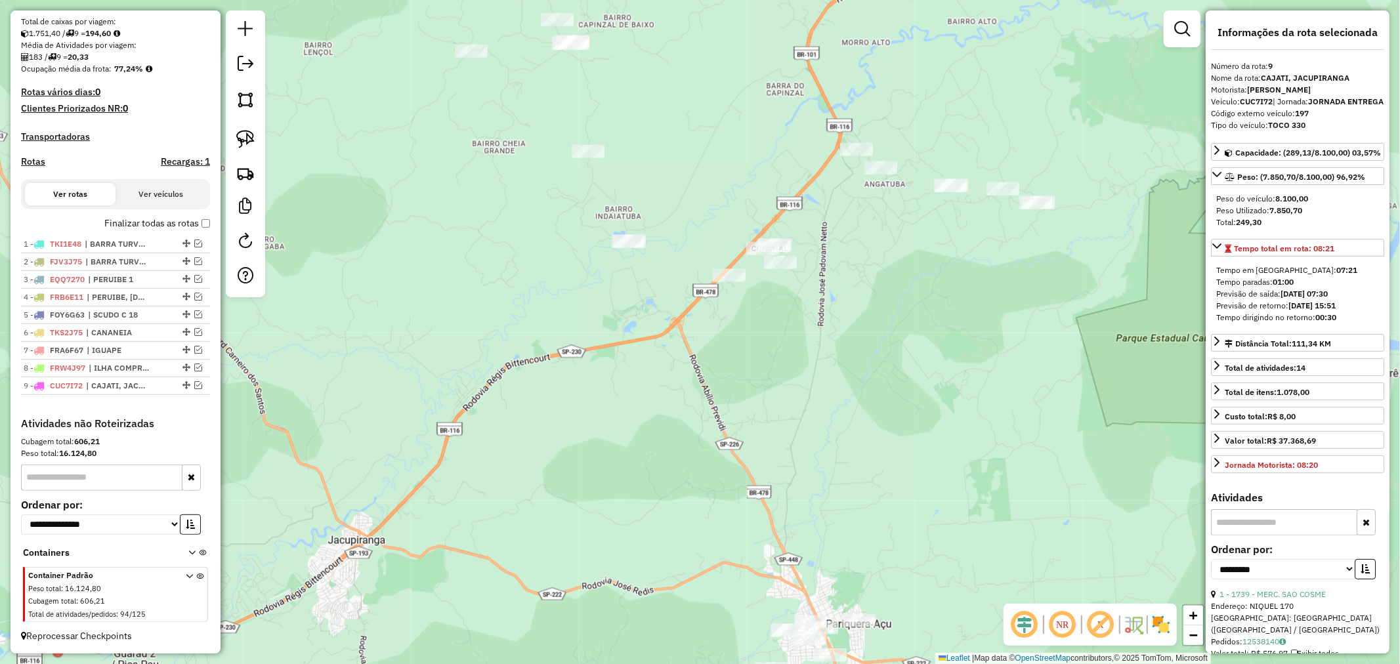
drag, startPoint x: 791, startPoint y: 382, endPoint x: 770, endPoint y: 305, distance: 79.6
click at [770, 305] on div "Janela de atendimento Grade de atendimento Capacidade Transportadoras Veículos …" at bounding box center [700, 332] width 1400 height 664
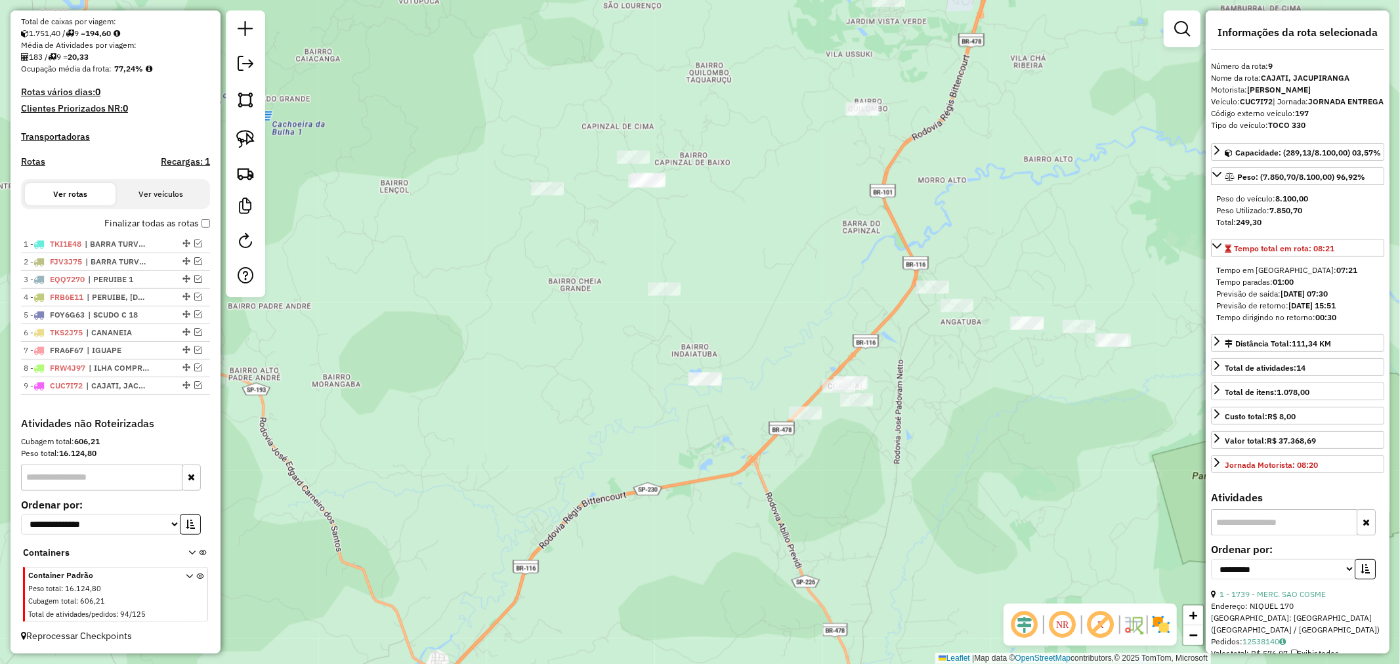
drag, startPoint x: 681, startPoint y: 238, endPoint x: 760, endPoint y: 379, distance: 161.3
click at [760, 379] on div "Janela de atendimento Grade de atendimento Capacidade Transportadoras Veículos …" at bounding box center [700, 332] width 1400 height 664
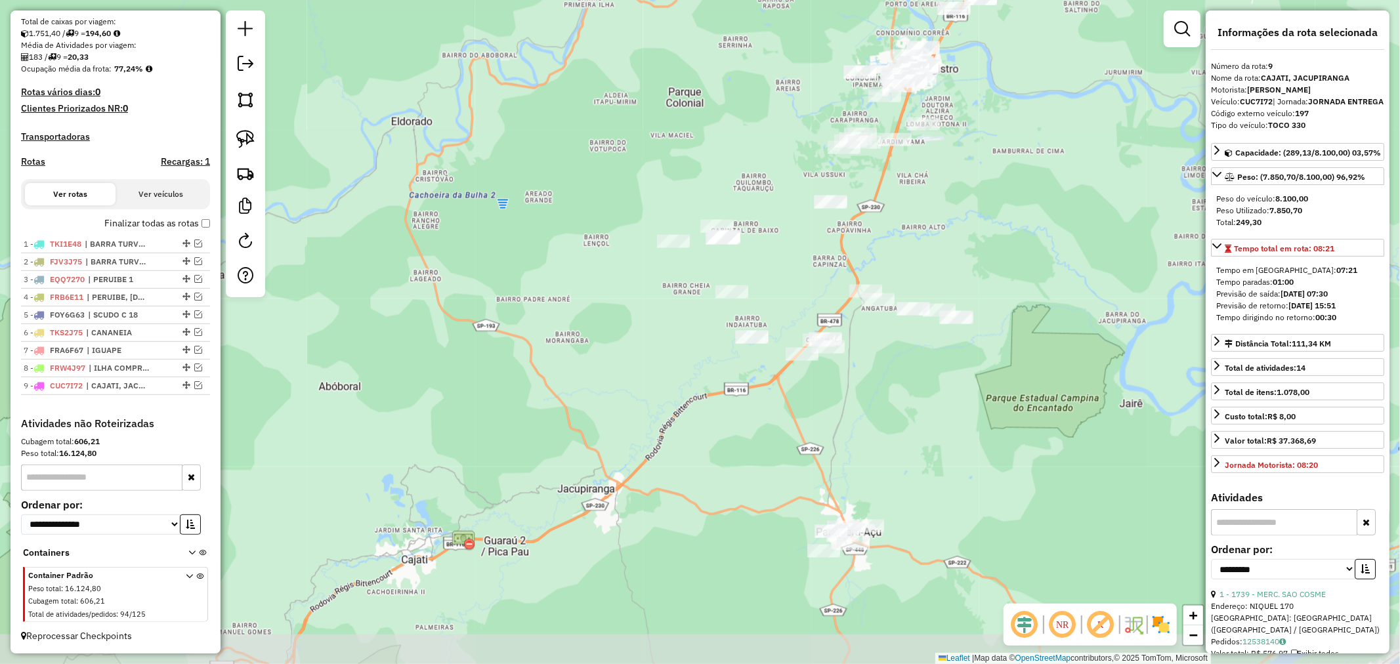
drag, startPoint x: 926, startPoint y: 533, endPoint x: 867, endPoint y: 470, distance: 85.9
click at [867, 470] on div "Janela de atendimento Grade de atendimento Capacidade Transportadoras Veículos …" at bounding box center [700, 332] width 1400 height 664
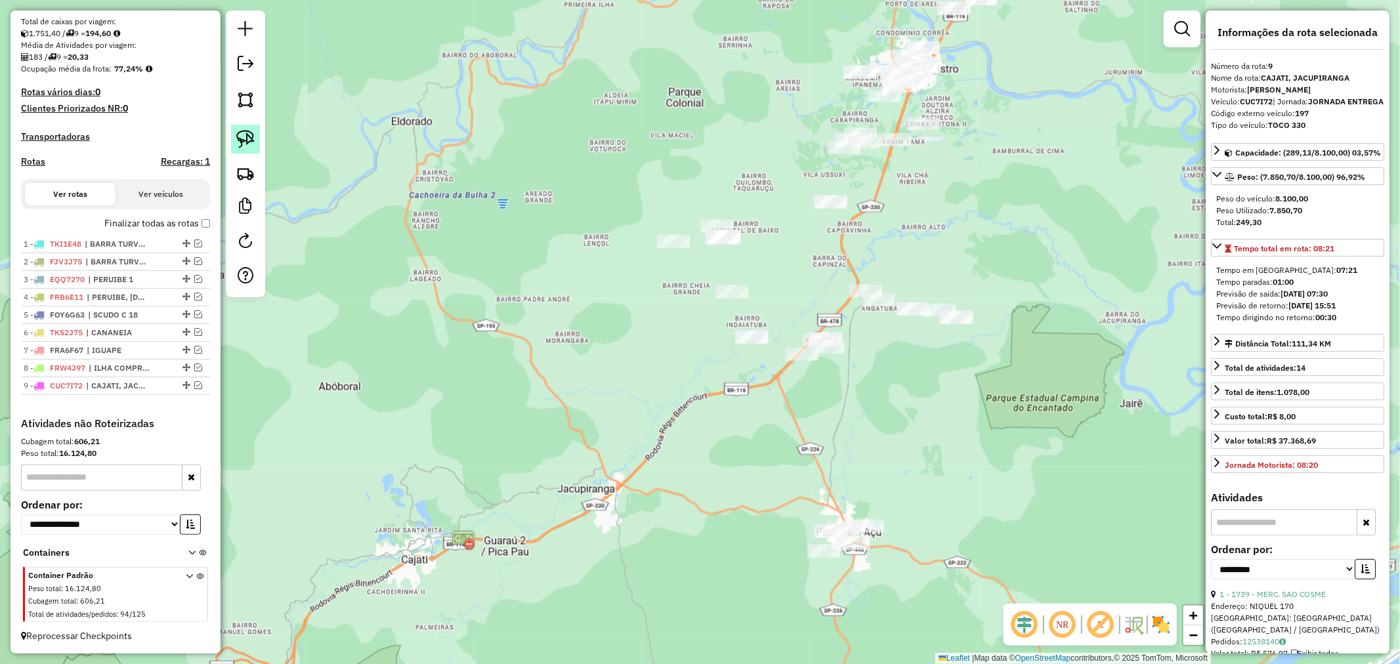
click at [244, 134] on img at bounding box center [245, 139] width 18 height 18
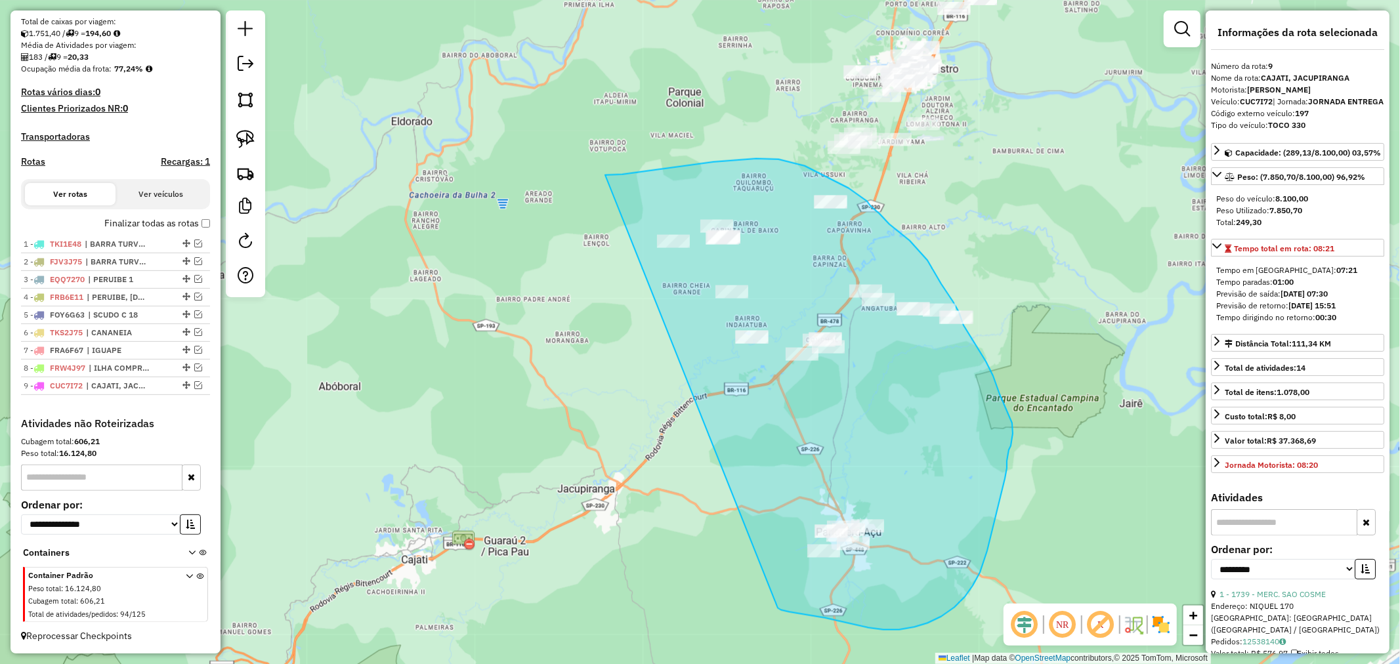
drag, startPoint x: 605, startPoint y: 175, endPoint x: 778, endPoint y: 609, distance: 466.5
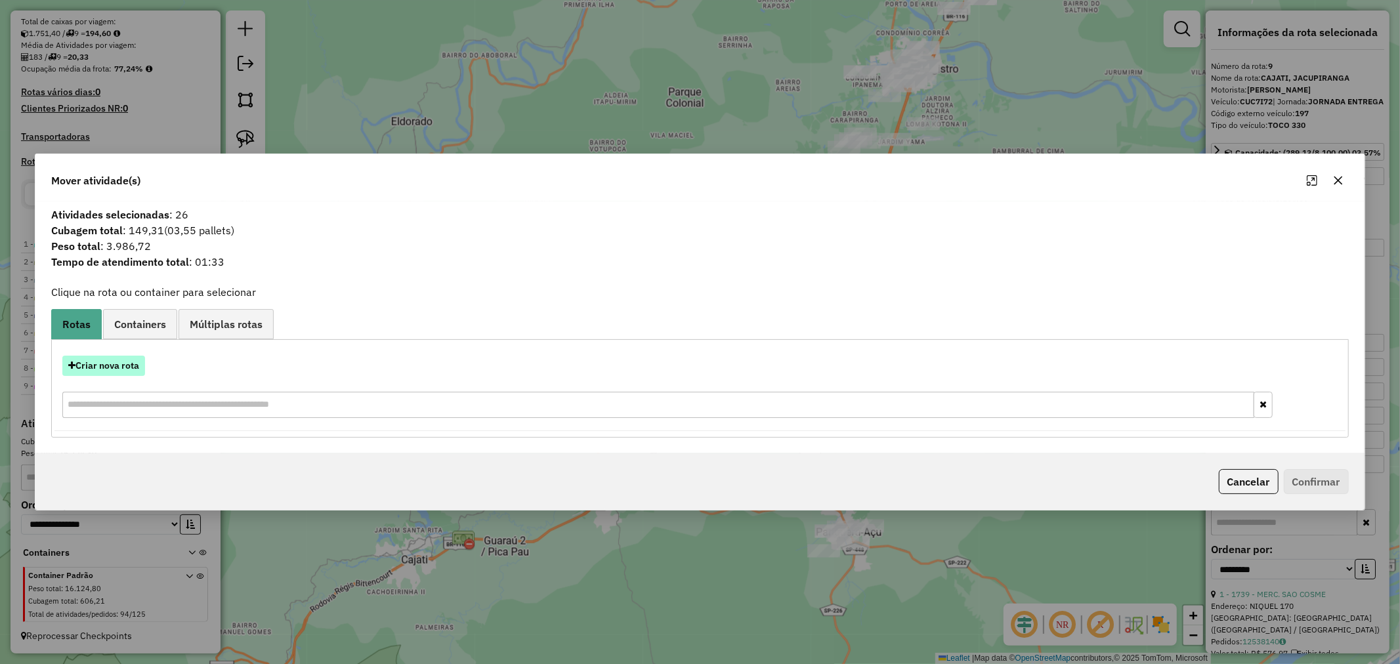
click at [108, 368] on button "Criar nova rota" at bounding box center [103, 366] width 83 height 20
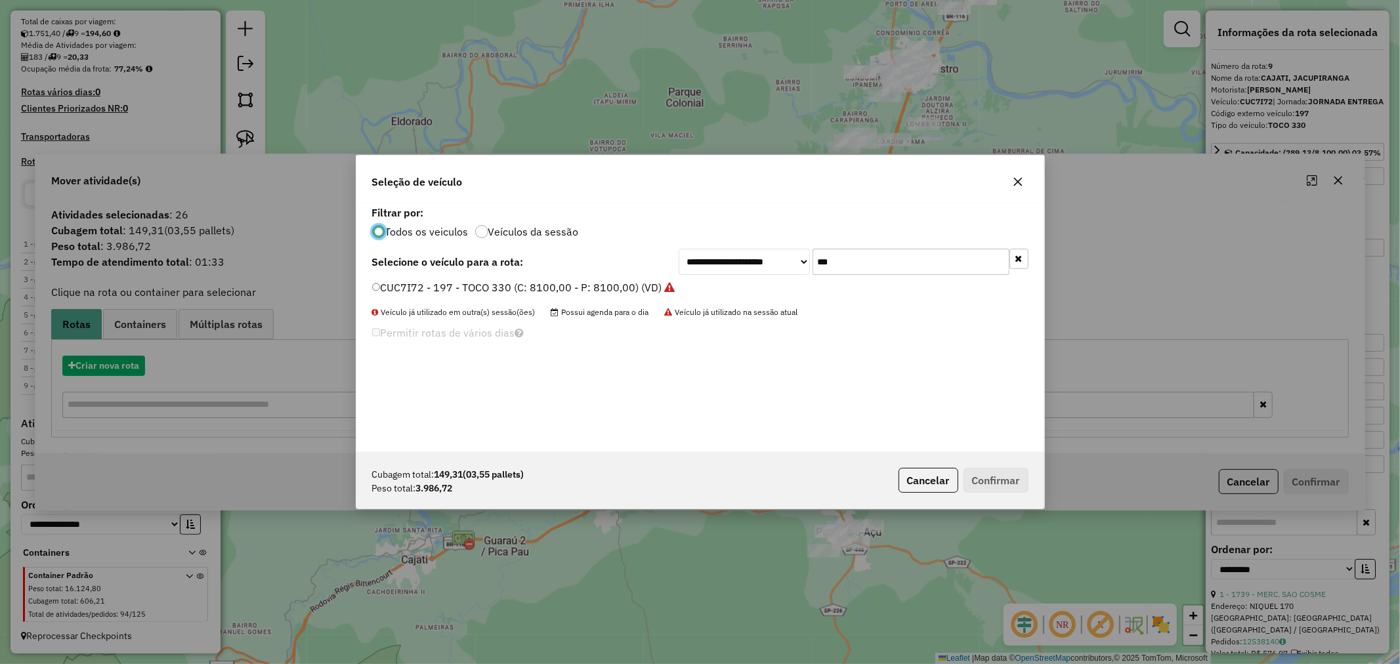
scroll to position [7, 3]
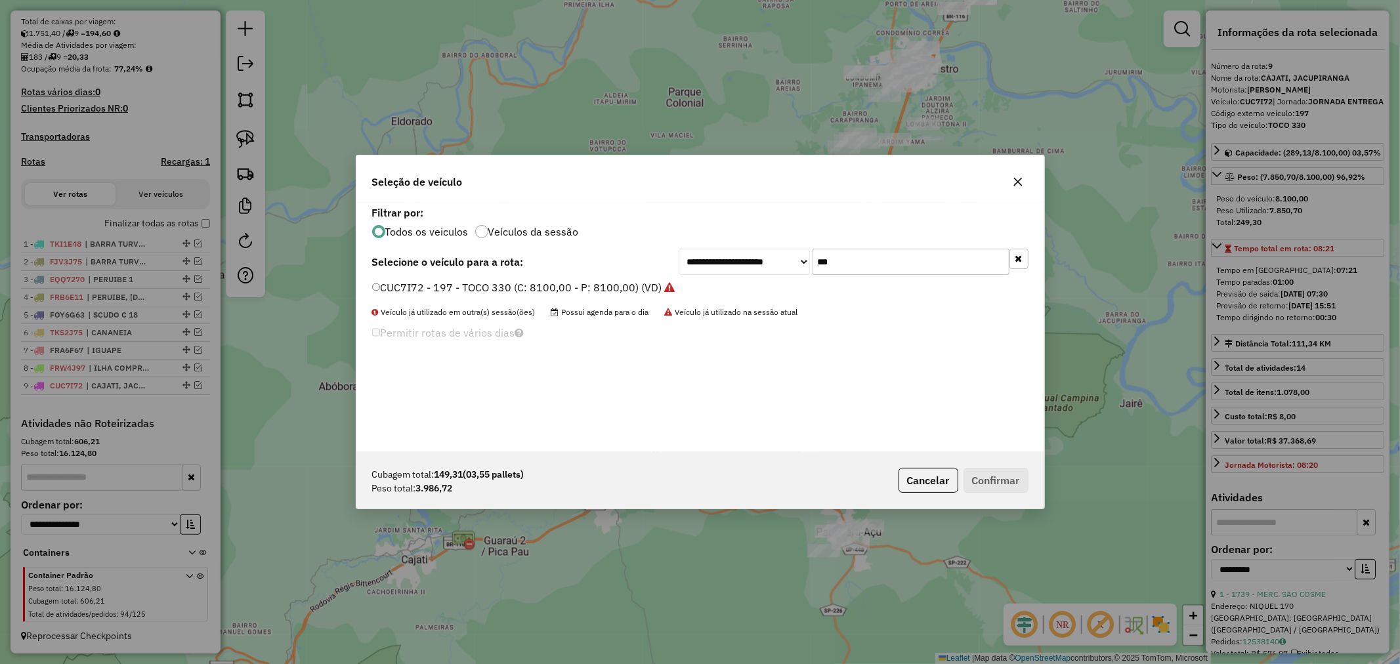
drag, startPoint x: 882, startPoint y: 265, endPoint x: 738, endPoint y: 267, distance: 144.5
click at [741, 267] on div "**********" at bounding box center [854, 262] width 350 height 26
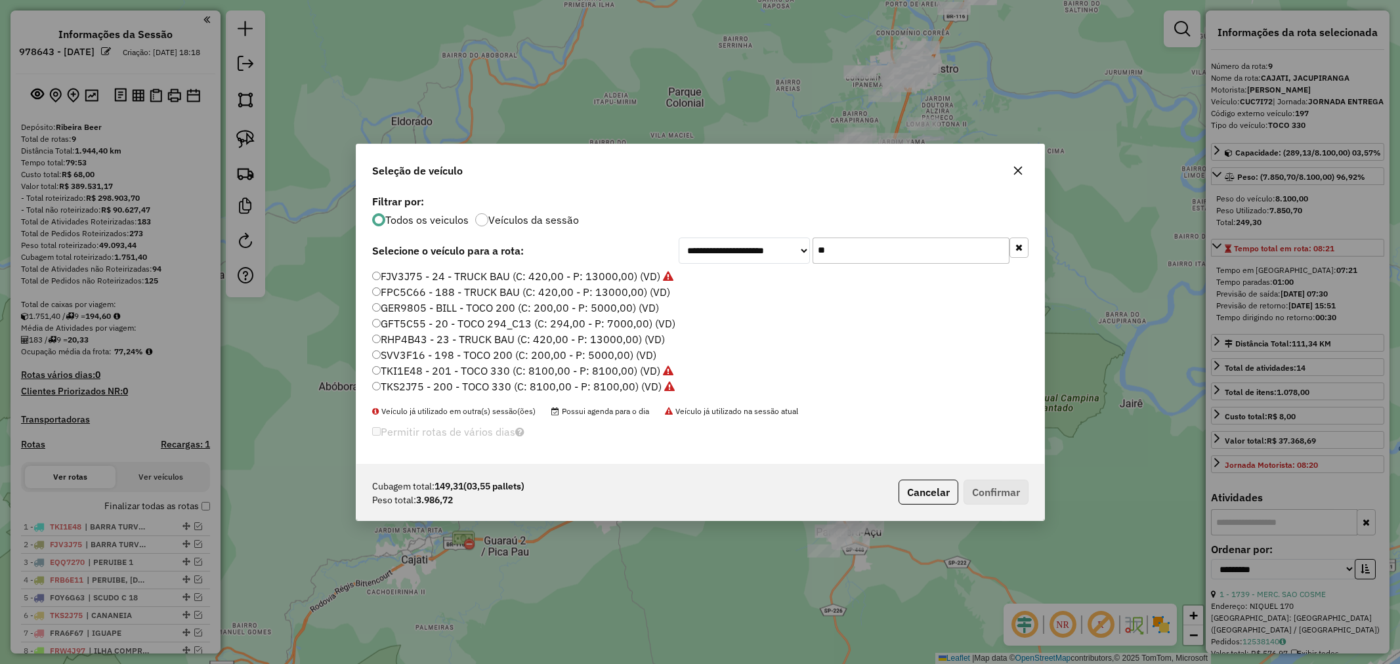
select select "**********"
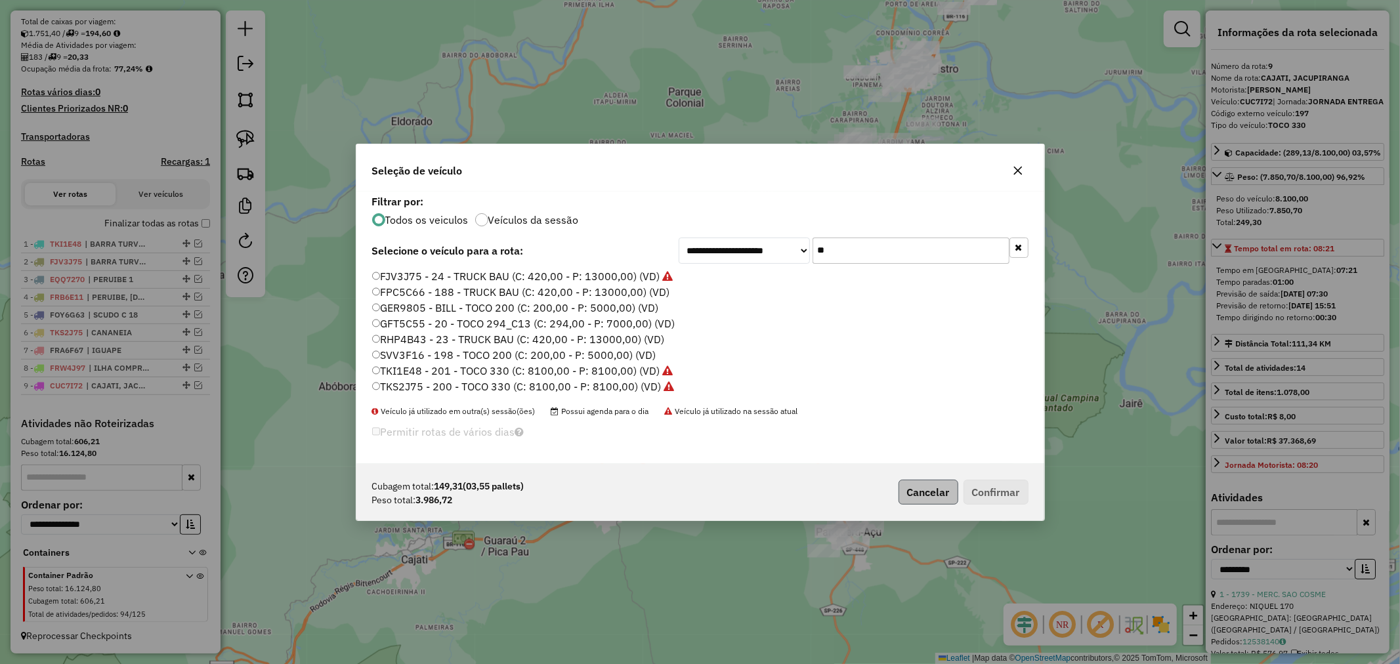
type input "**"
click at [917, 499] on button "Cancelar" at bounding box center [929, 492] width 60 height 25
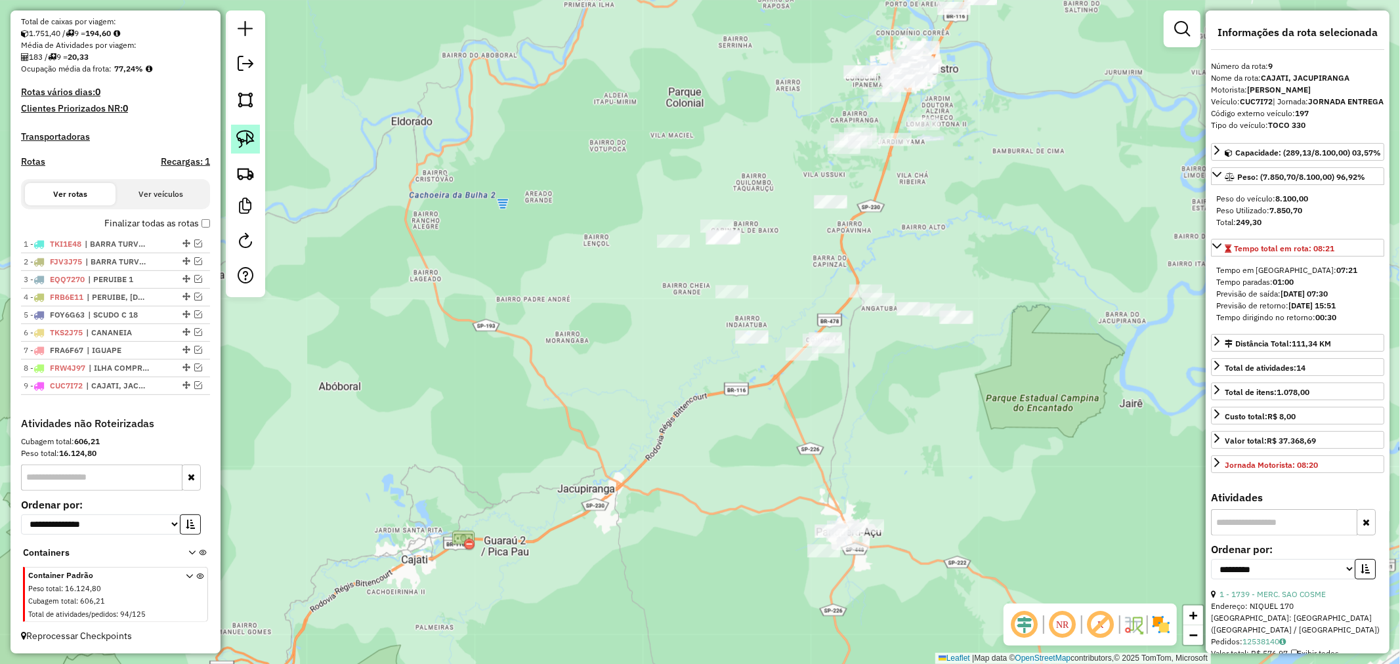
click at [259, 141] on link at bounding box center [245, 139] width 29 height 29
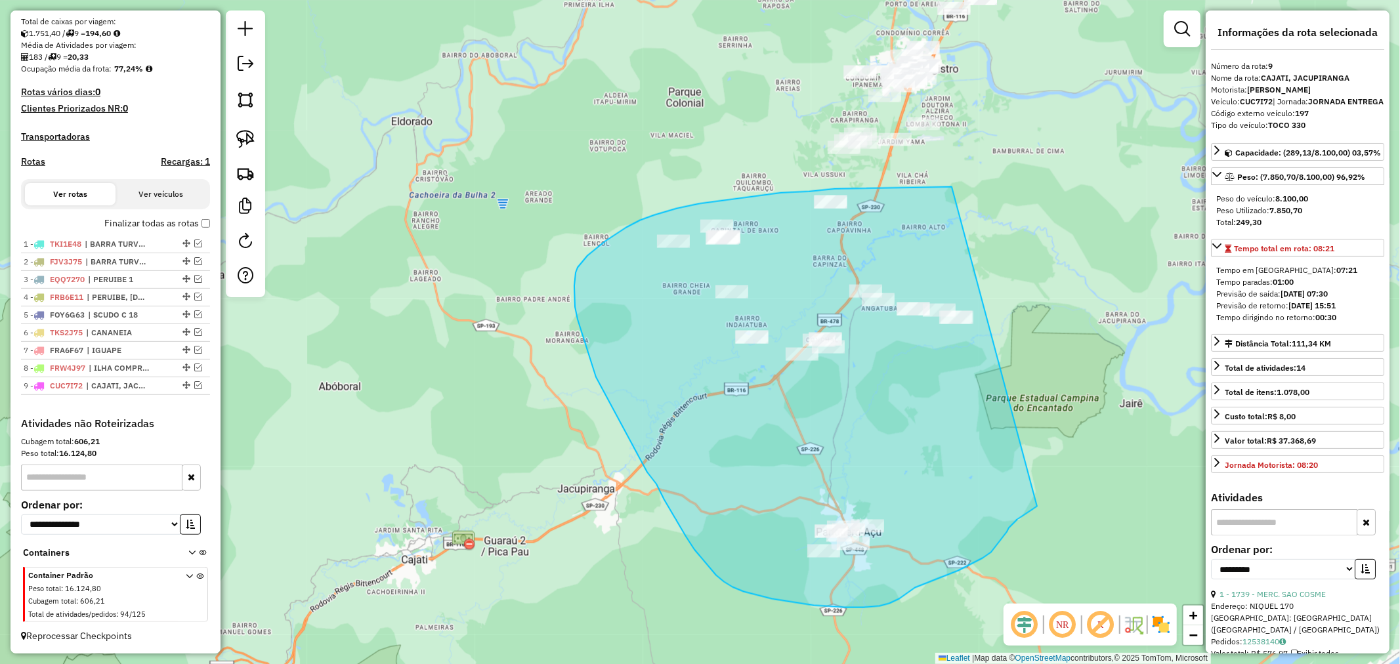
drag, startPoint x: 952, startPoint y: 187, endPoint x: 1037, endPoint y: 507, distance: 330.9
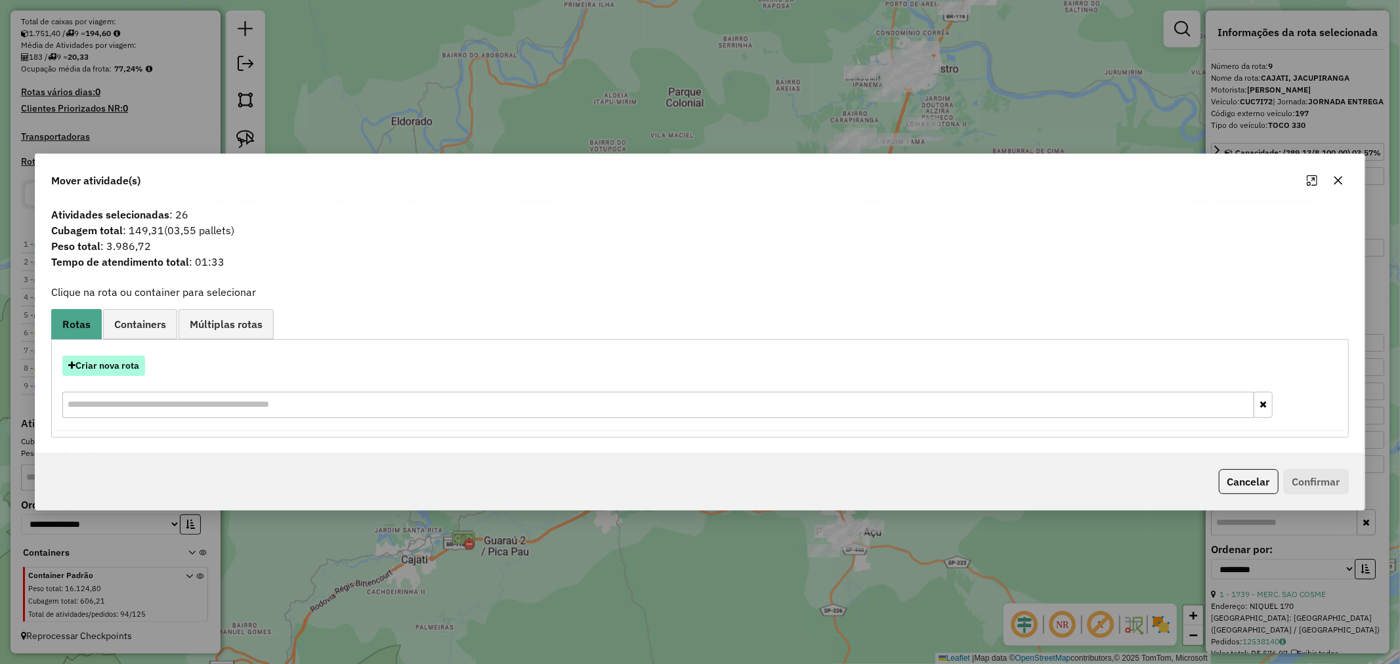
click at [106, 365] on button "Criar nova rota" at bounding box center [103, 366] width 83 height 20
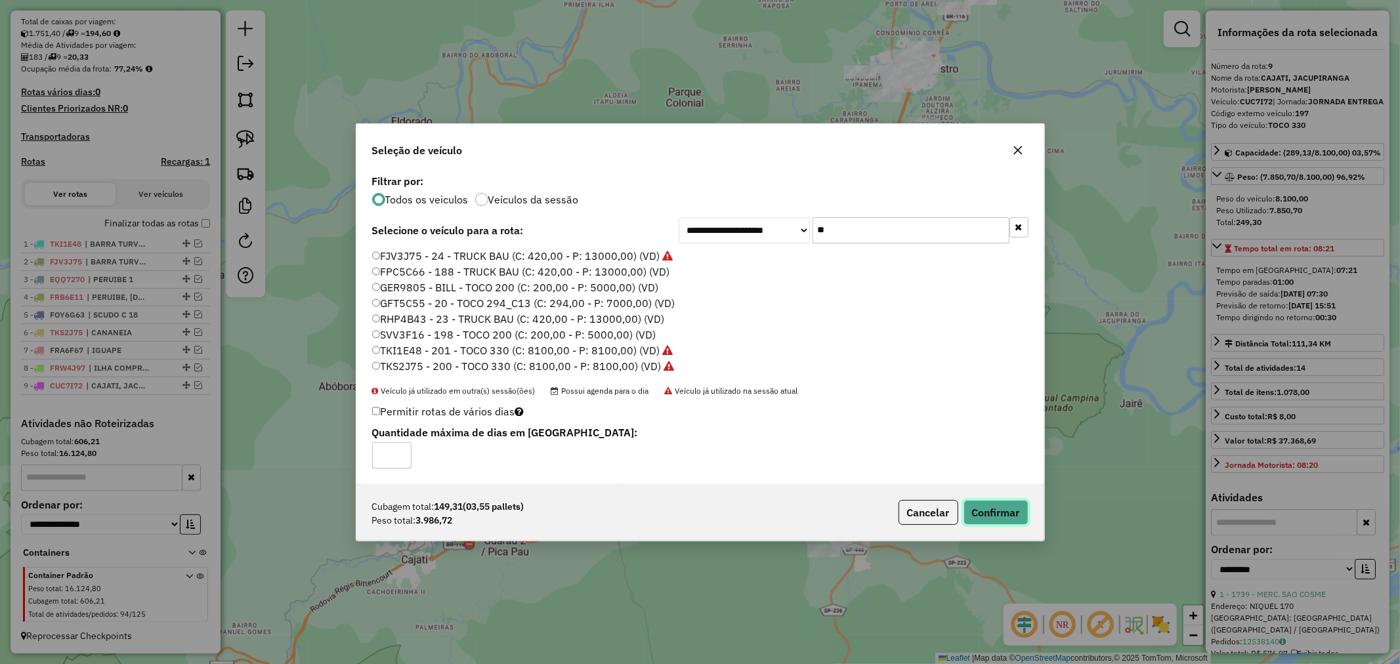
click at [1002, 513] on button "Confirmar" at bounding box center [996, 512] width 65 height 25
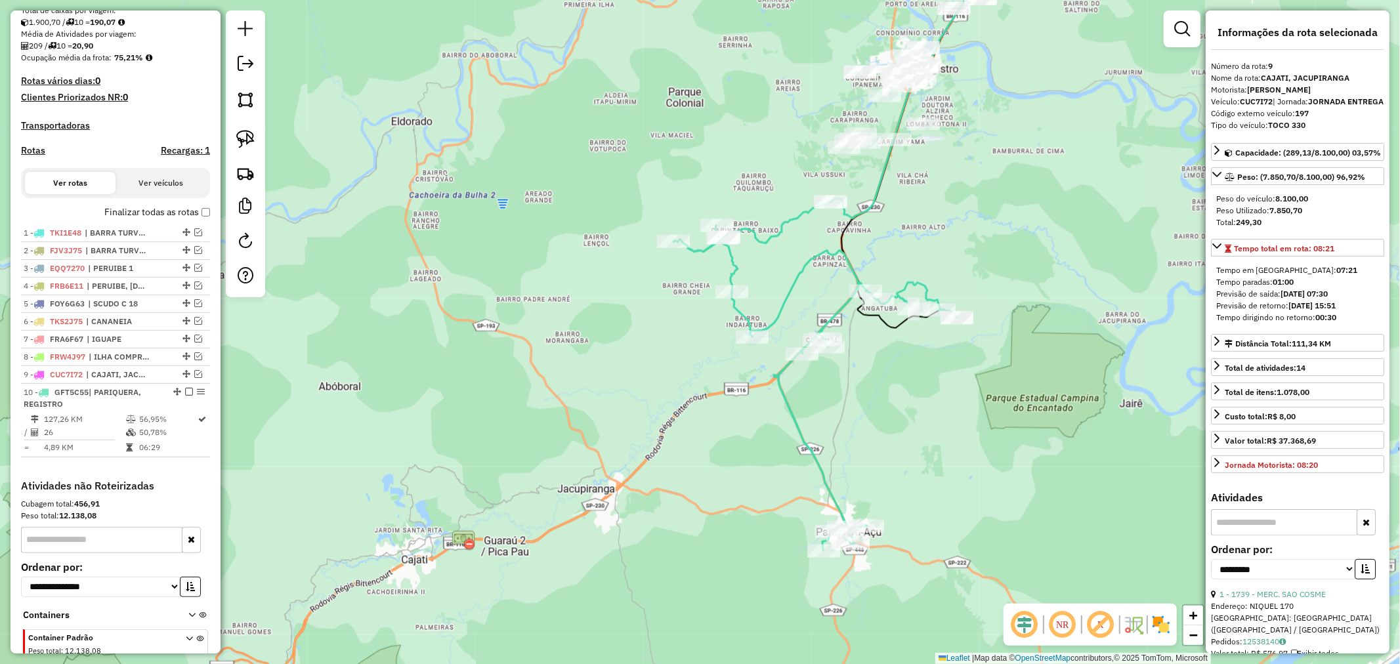
scroll to position [368, 0]
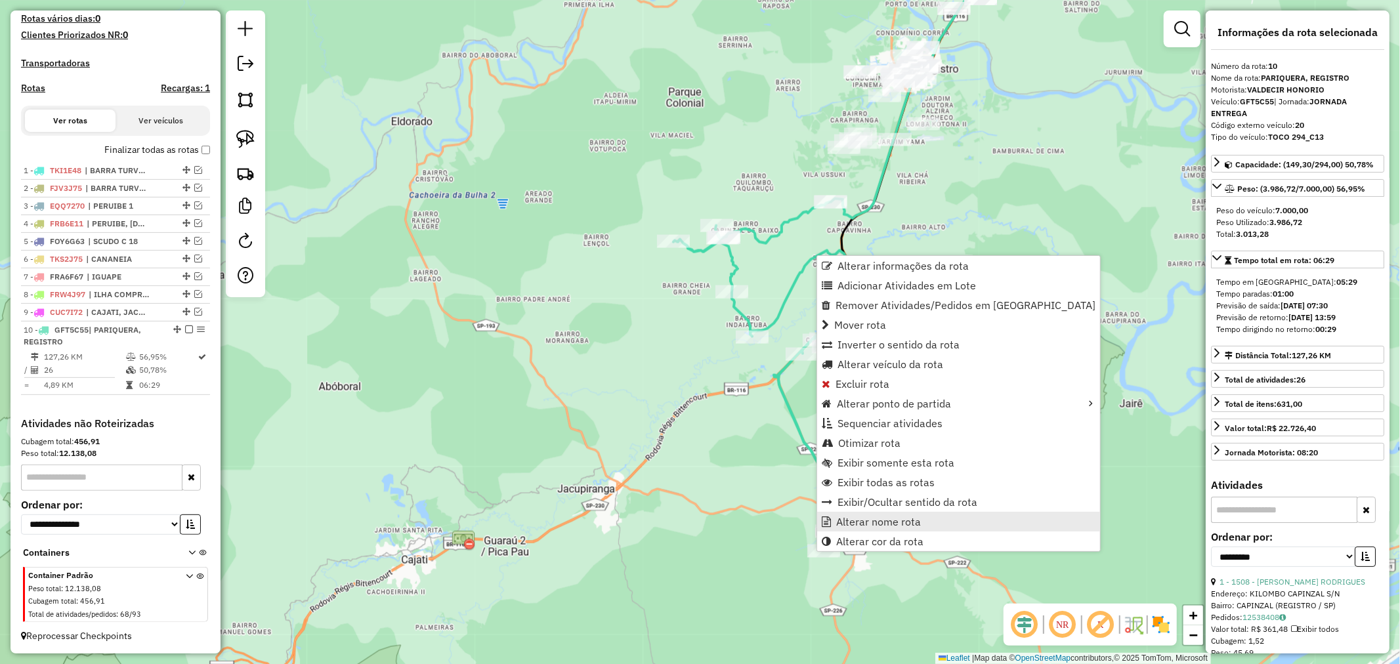
click at [896, 517] on span "Alterar nome rota" at bounding box center [878, 522] width 85 height 11
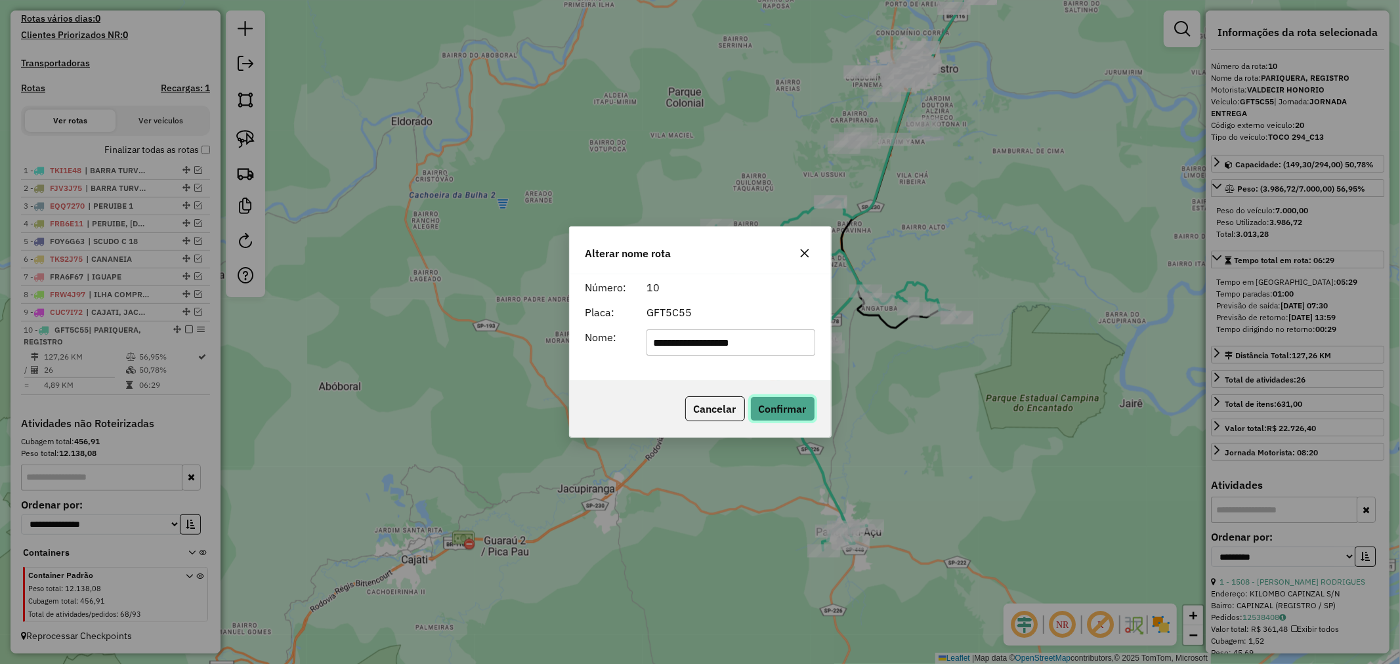
click at [777, 419] on button "Confirmar" at bounding box center [782, 409] width 65 height 25
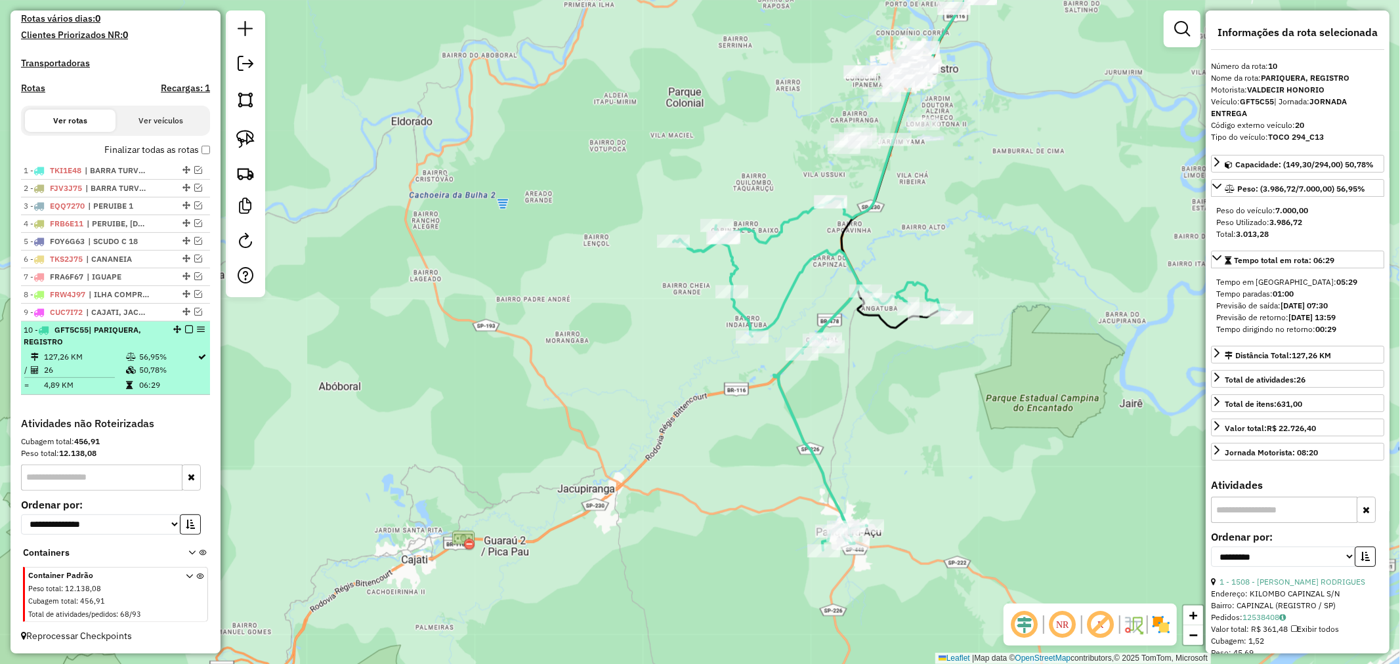
click at [186, 327] on em at bounding box center [189, 330] width 8 height 8
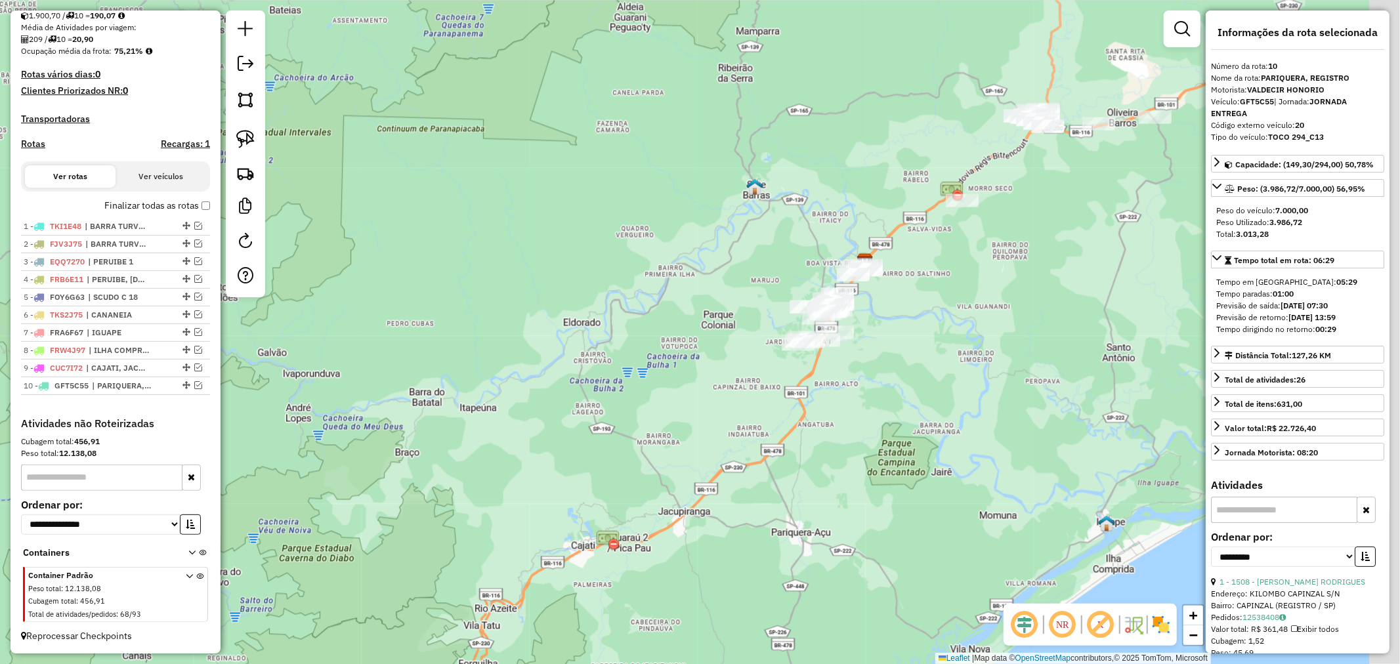
drag, startPoint x: 949, startPoint y: 288, endPoint x: 882, endPoint y: 396, distance: 127.4
click at [895, 387] on div "Janela de atendimento Grade de atendimento Capacidade Transportadoras Veículos …" at bounding box center [700, 332] width 1400 height 664
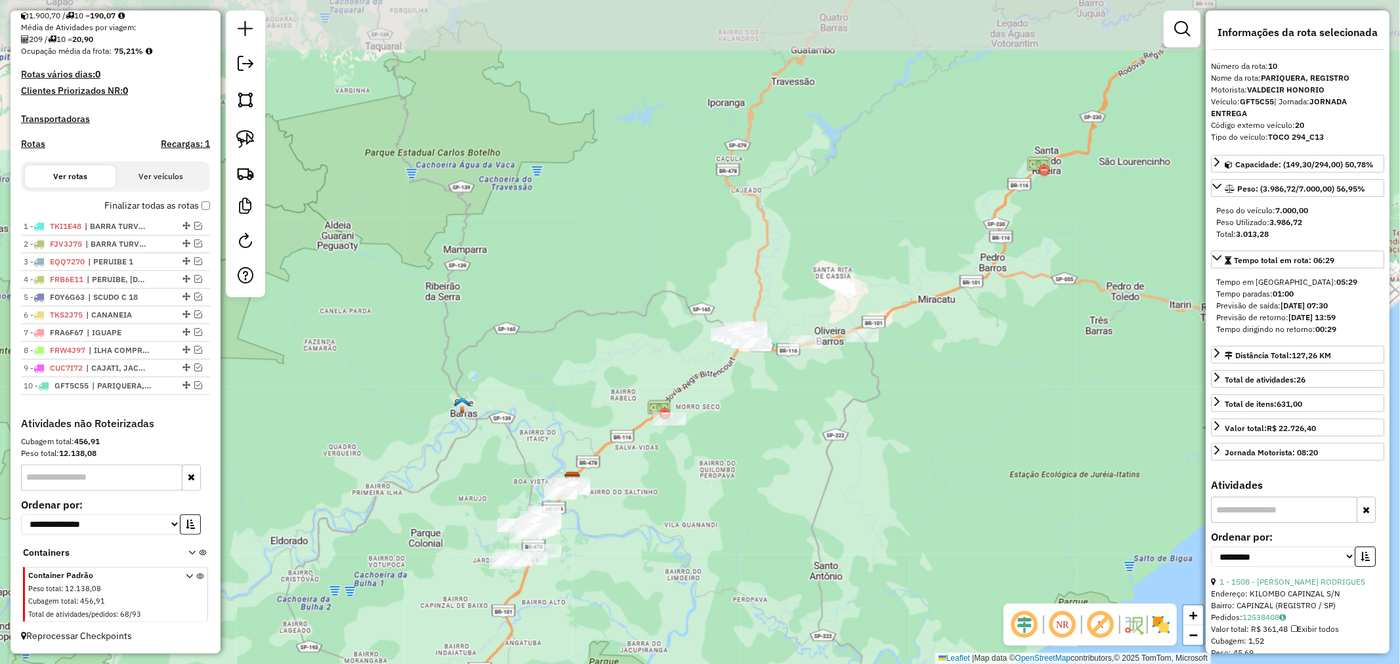
drag, startPoint x: 1148, startPoint y: 231, endPoint x: 792, endPoint y: 440, distance: 412.6
click at [842, 436] on div "Janela de atendimento Grade de atendimento Capacidade Transportadoras Veículos …" at bounding box center [700, 332] width 1400 height 664
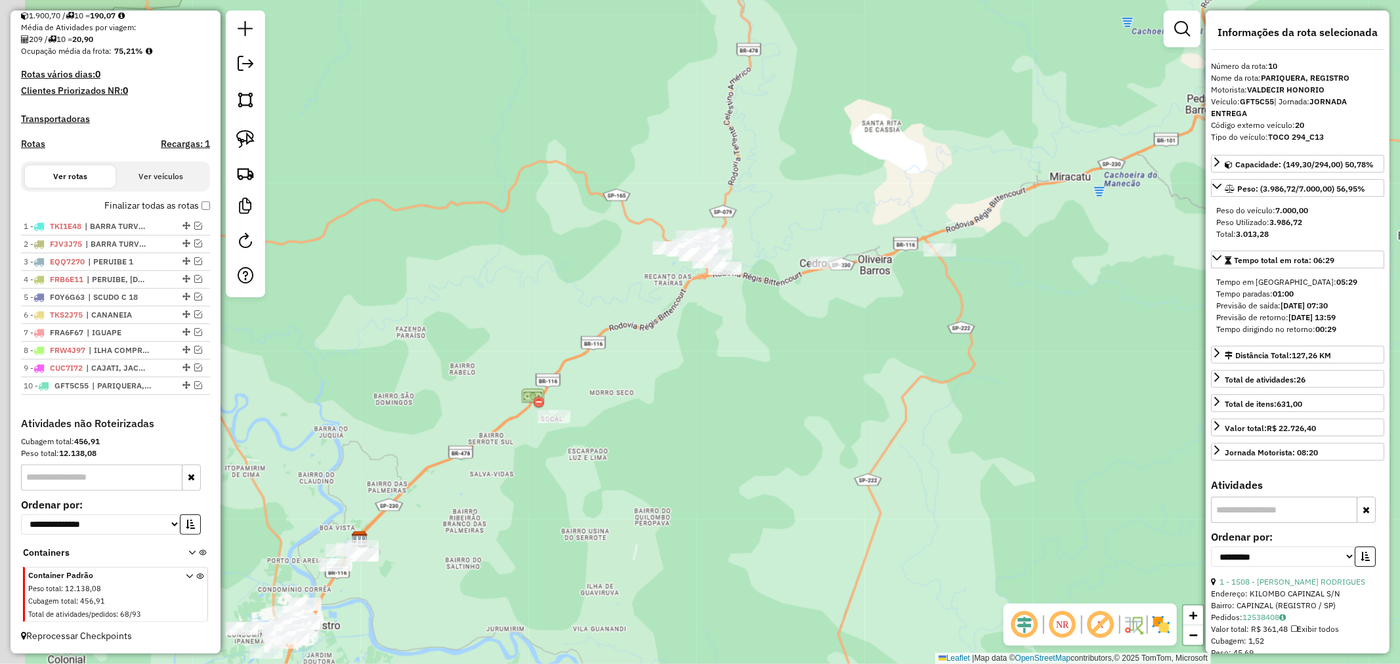
drag, startPoint x: 692, startPoint y: 418, endPoint x: 737, endPoint y: 407, distance: 46.0
click at [737, 407] on div "Janela de atendimento Grade de atendimento Capacidade Transportadoras Veículos …" at bounding box center [700, 332] width 1400 height 664
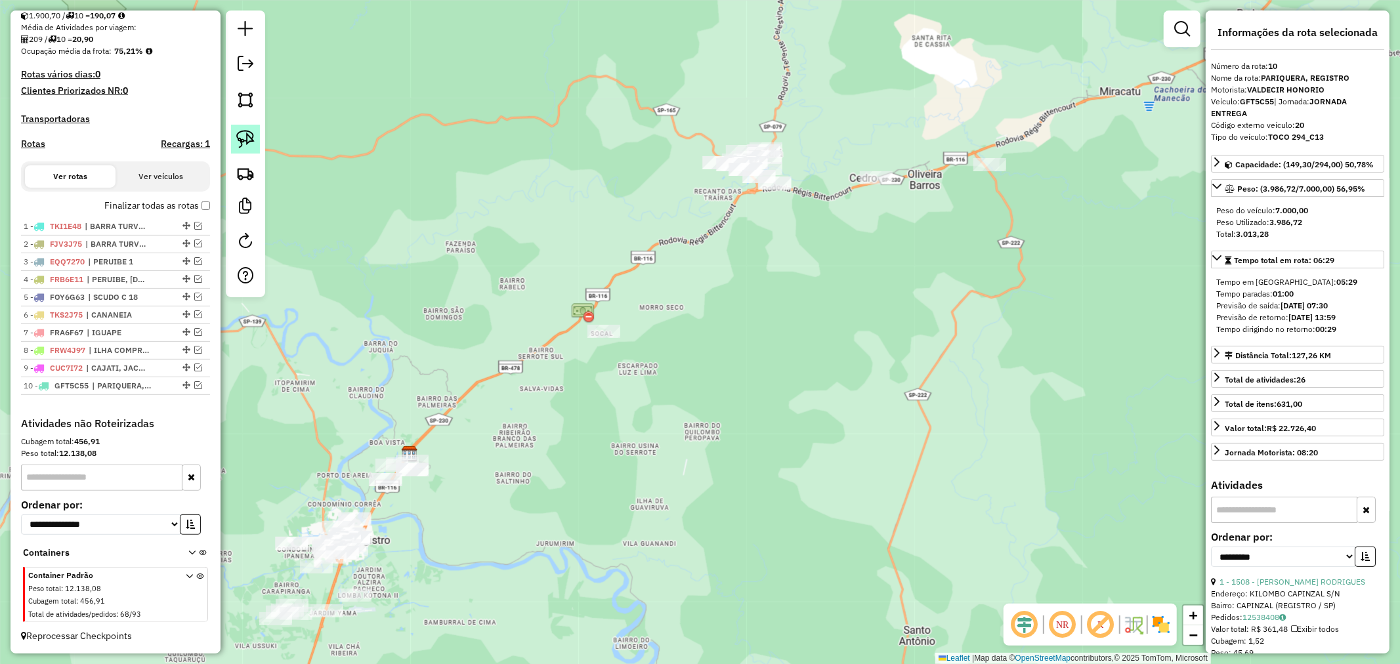
click at [242, 135] on img at bounding box center [245, 139] width 18 height 18
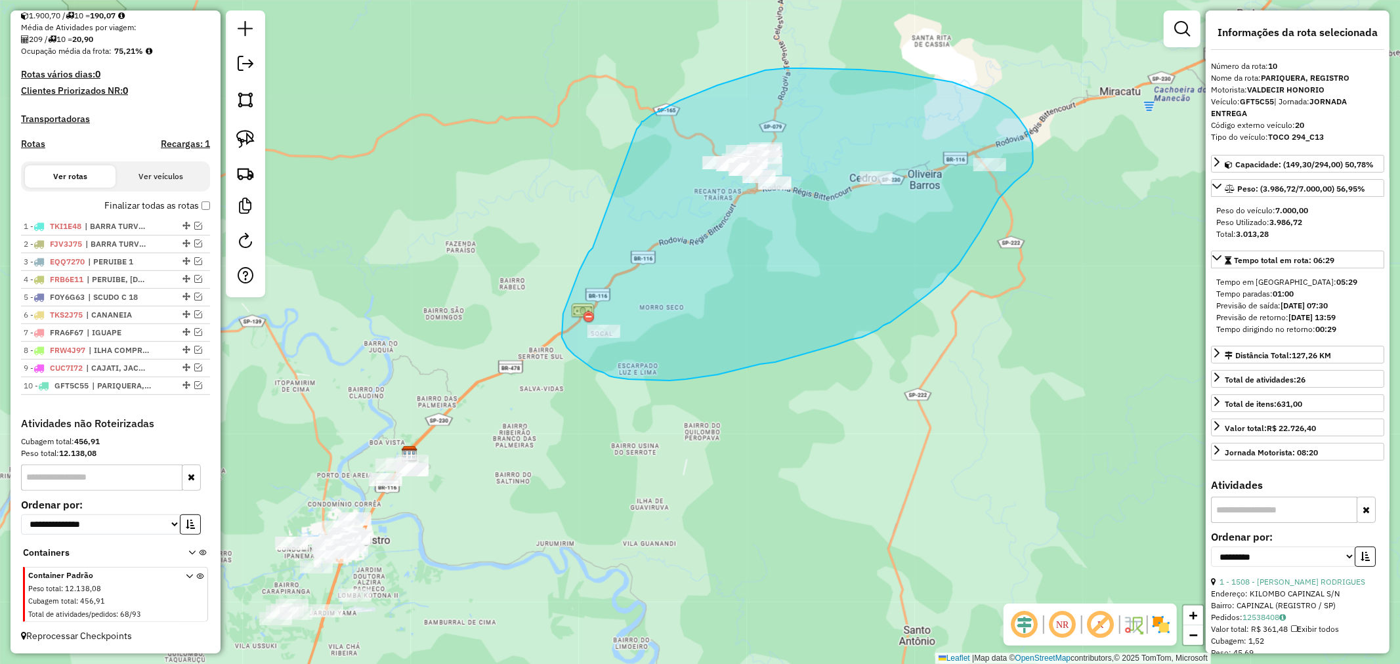
drag, startPoint x: 593, startPoint y: 248, endPoint x: 637, endPoint y: 129, distance: 126.7
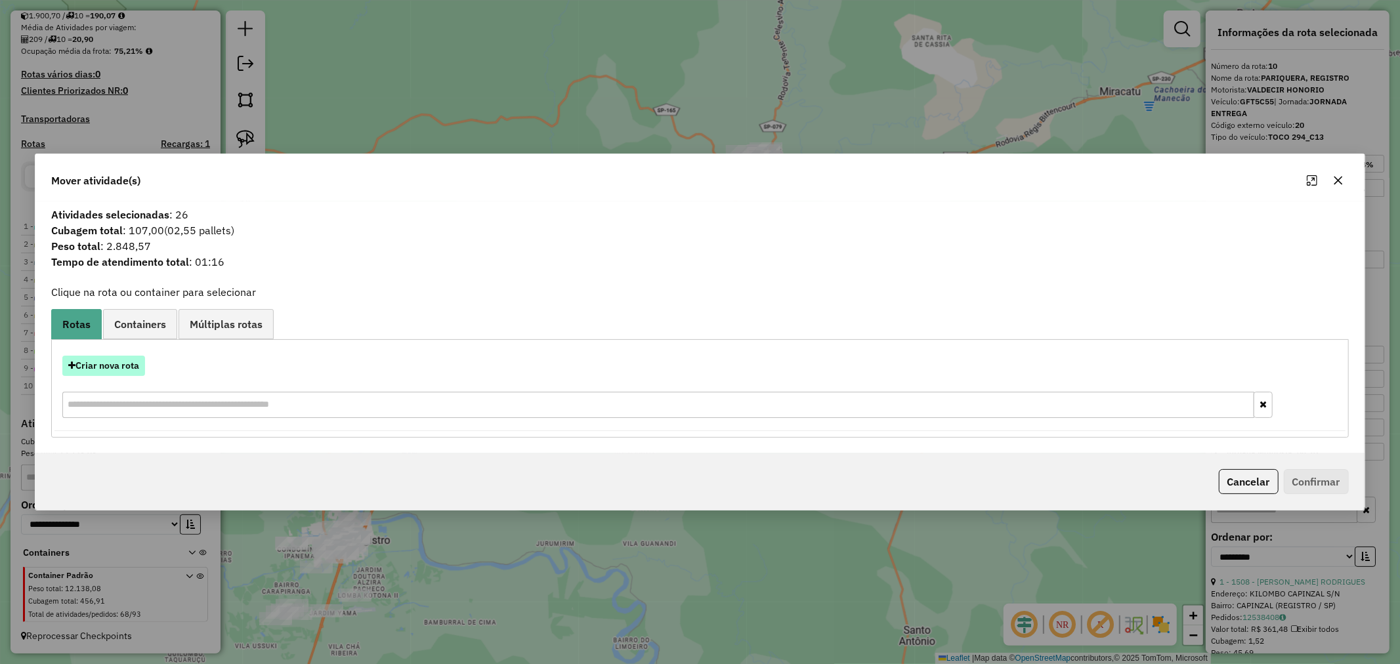
click at [110, 369] on button "Criar nova rota" at bounding box center [103, 366] width 83 height 20
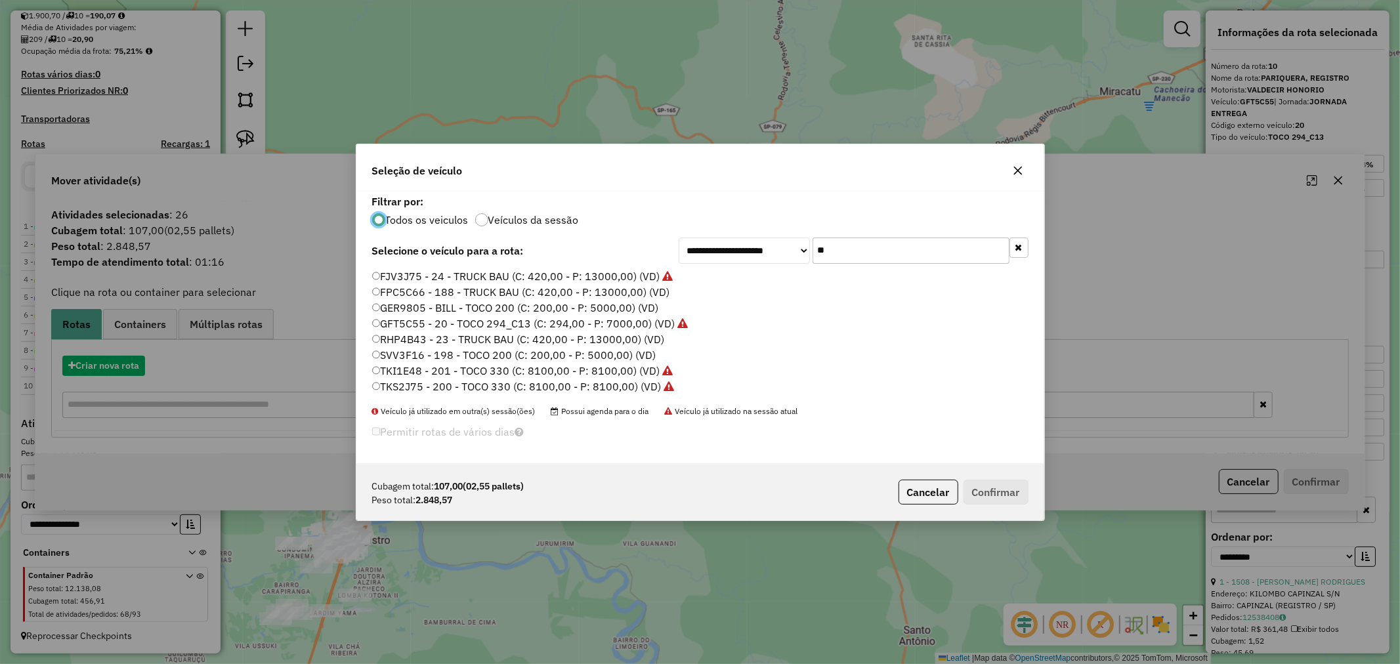
scroll to position [7, 3]
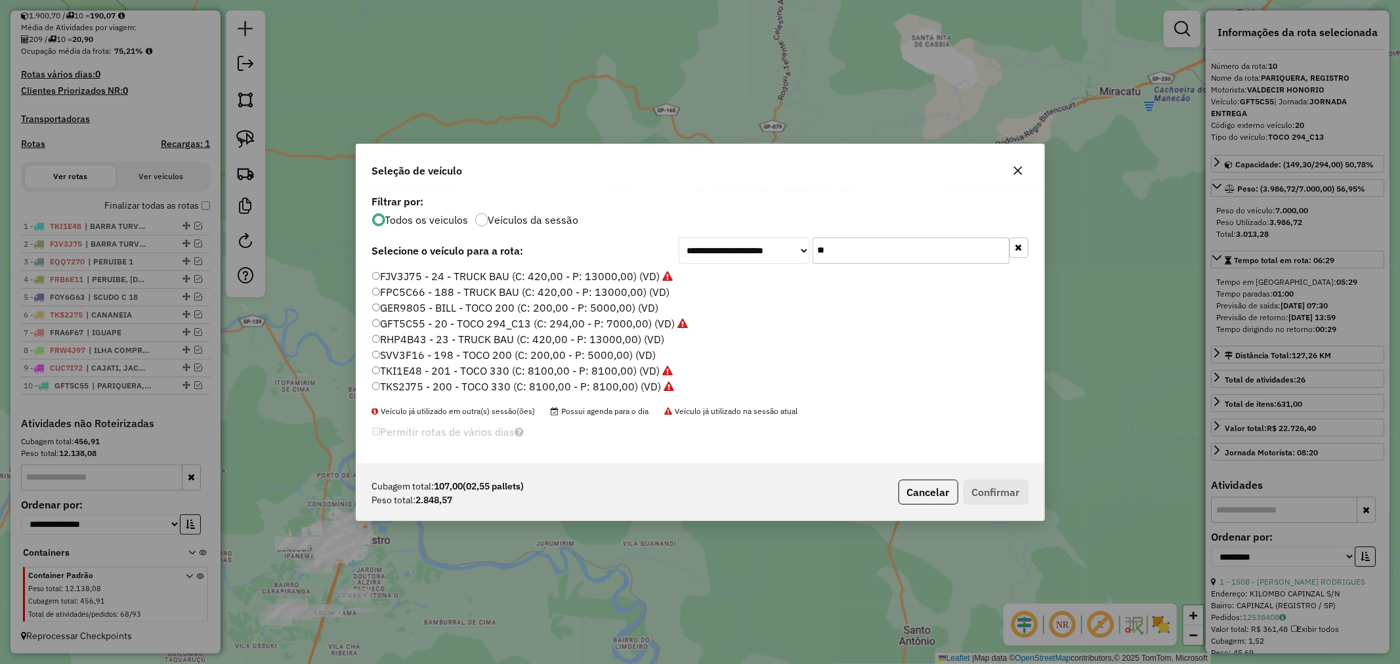
drag, startPoint x: 858, startPoint y: 244, endPoint x: 758, endPoint y: 246, distance: 99.8
click at [758, 246] on div "**********" at bounding box center [854, 251] width 350 height 26
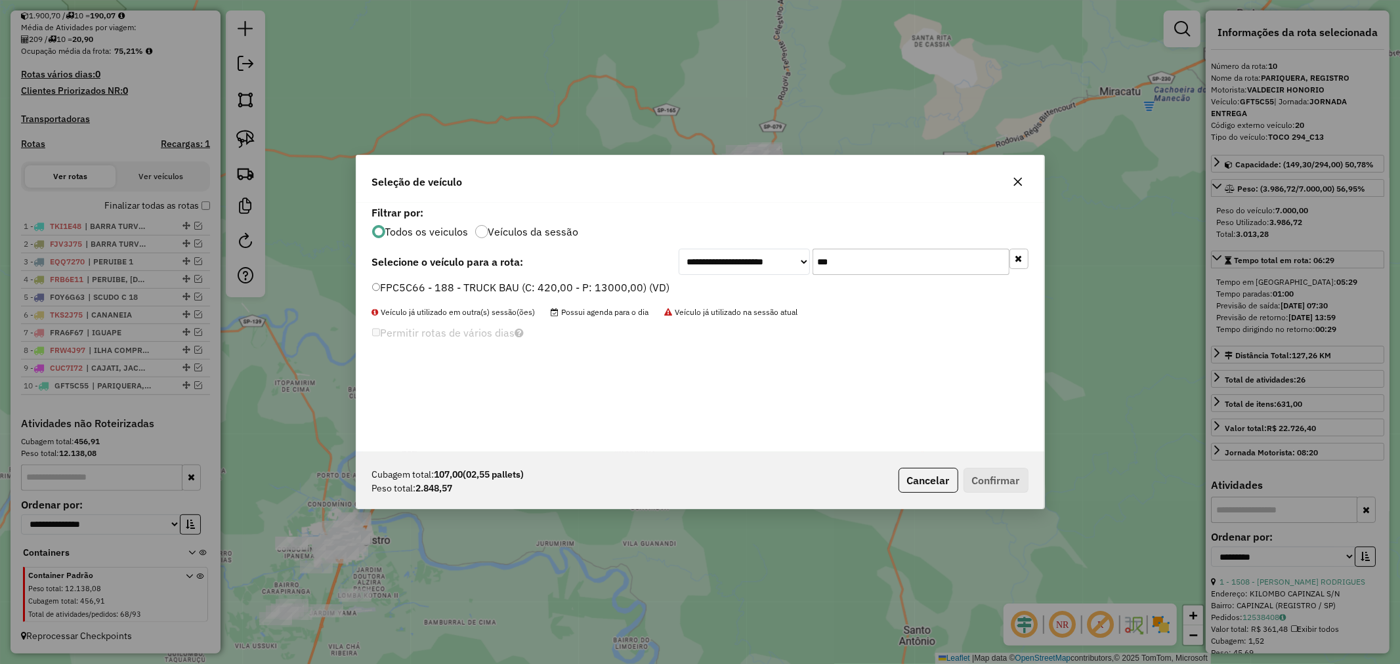
type input "***"
click at [1013, 485] on button "Confirmar" at bounding box center [996, 480] width 65 height 25
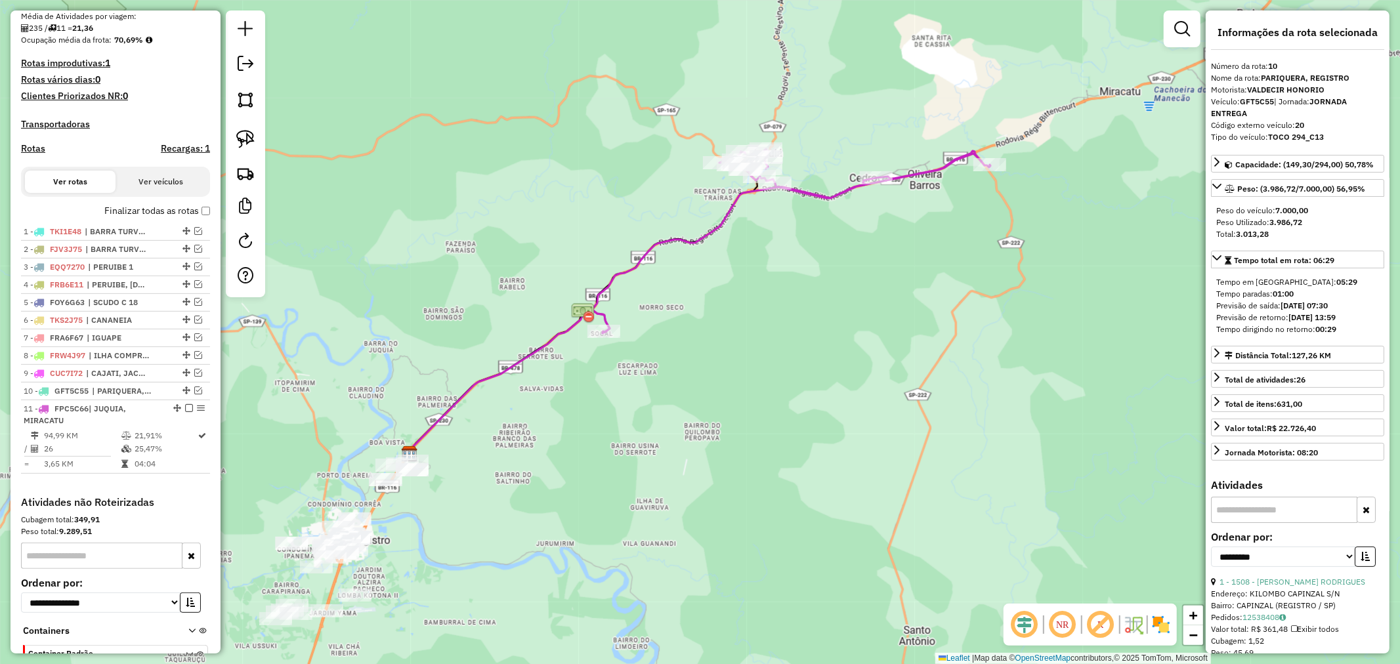
scroll to position [402, 0]
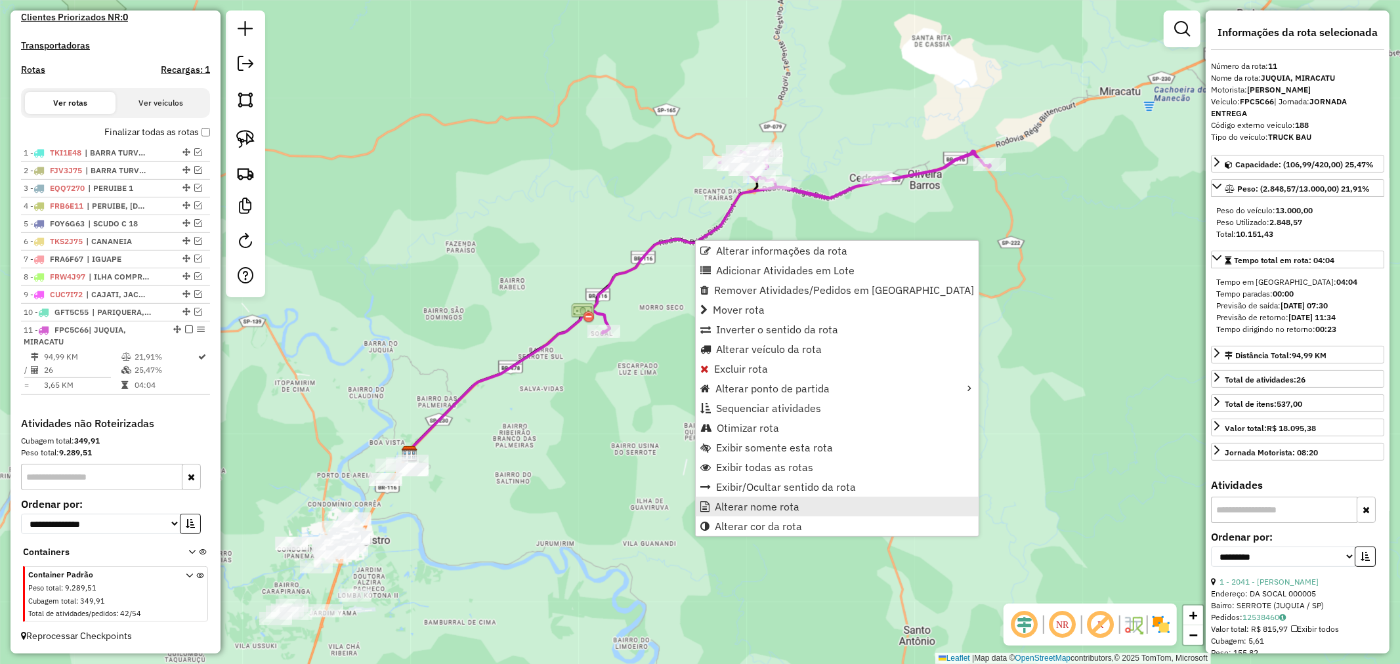
click at [762, 509] on span "Alterar nome rota" at bounding box center [757, 507] width 85 height 11
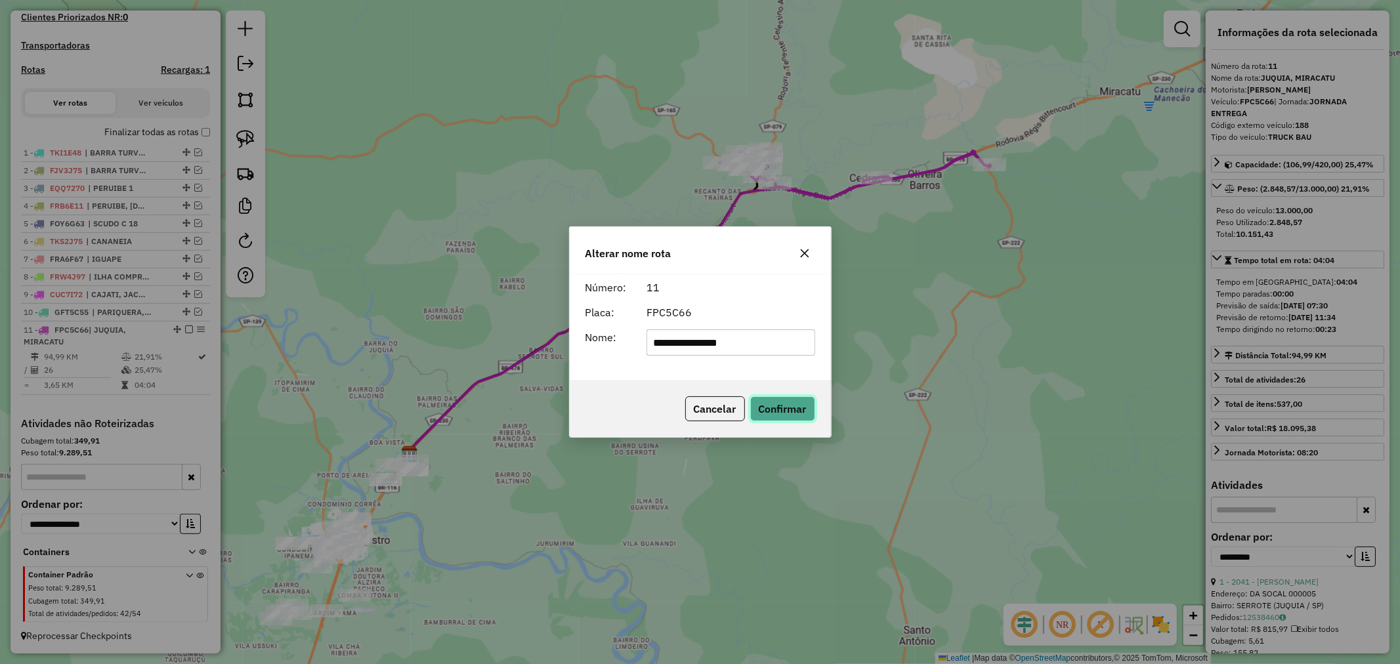
click at [783, 407] on button "Confirmar" at bounding box center [782, 409] width 65 height 25
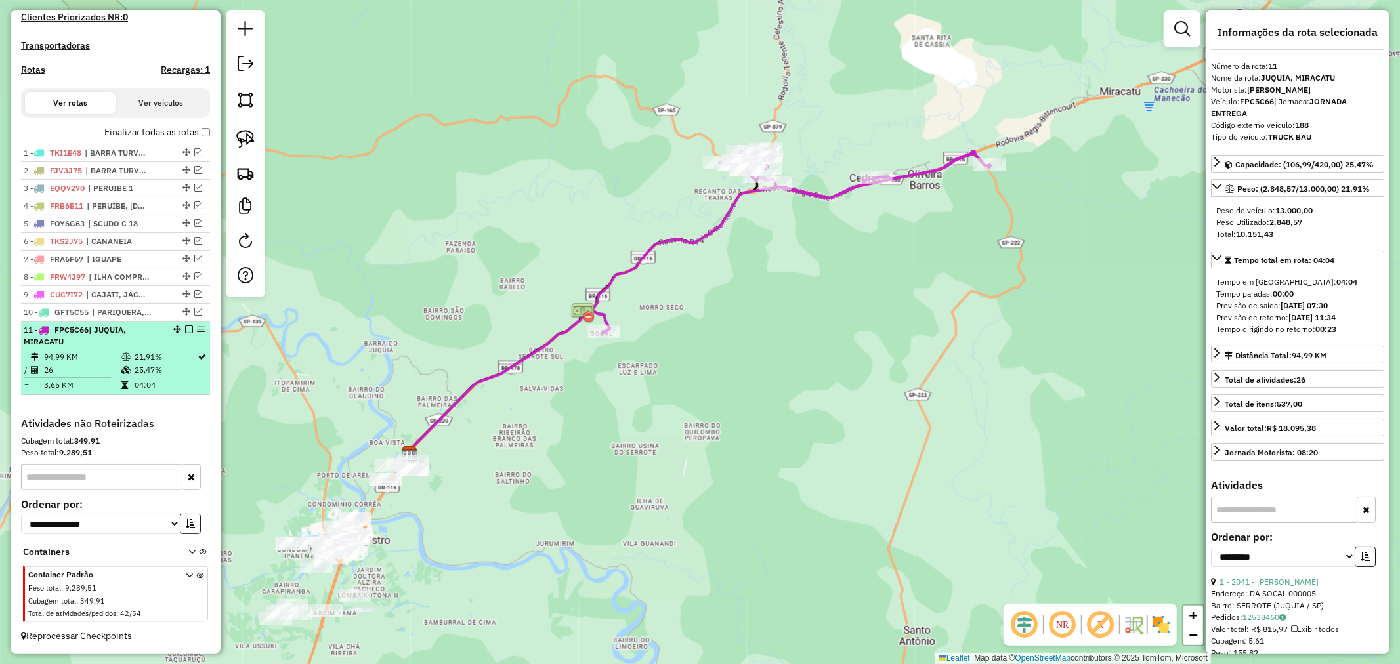
click at [185, 329] on em at bounding box center [189, 330] width 8 height 8
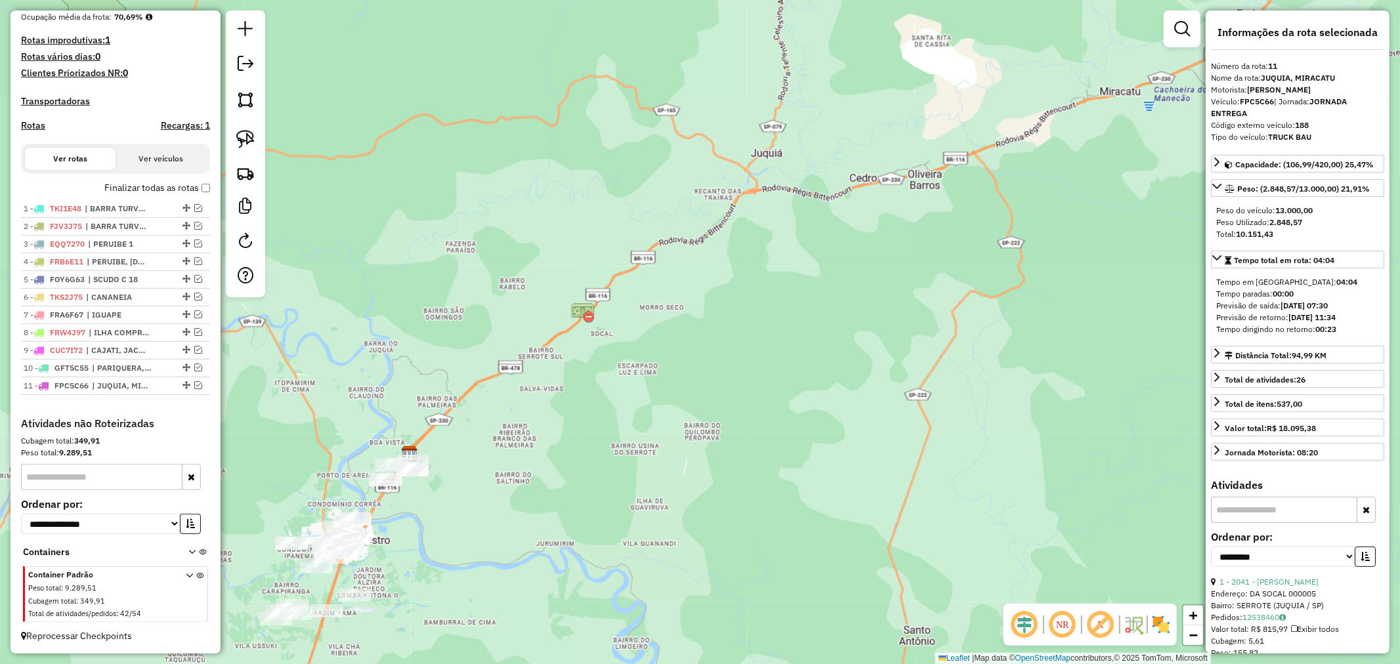
scroll to position [346, 0]
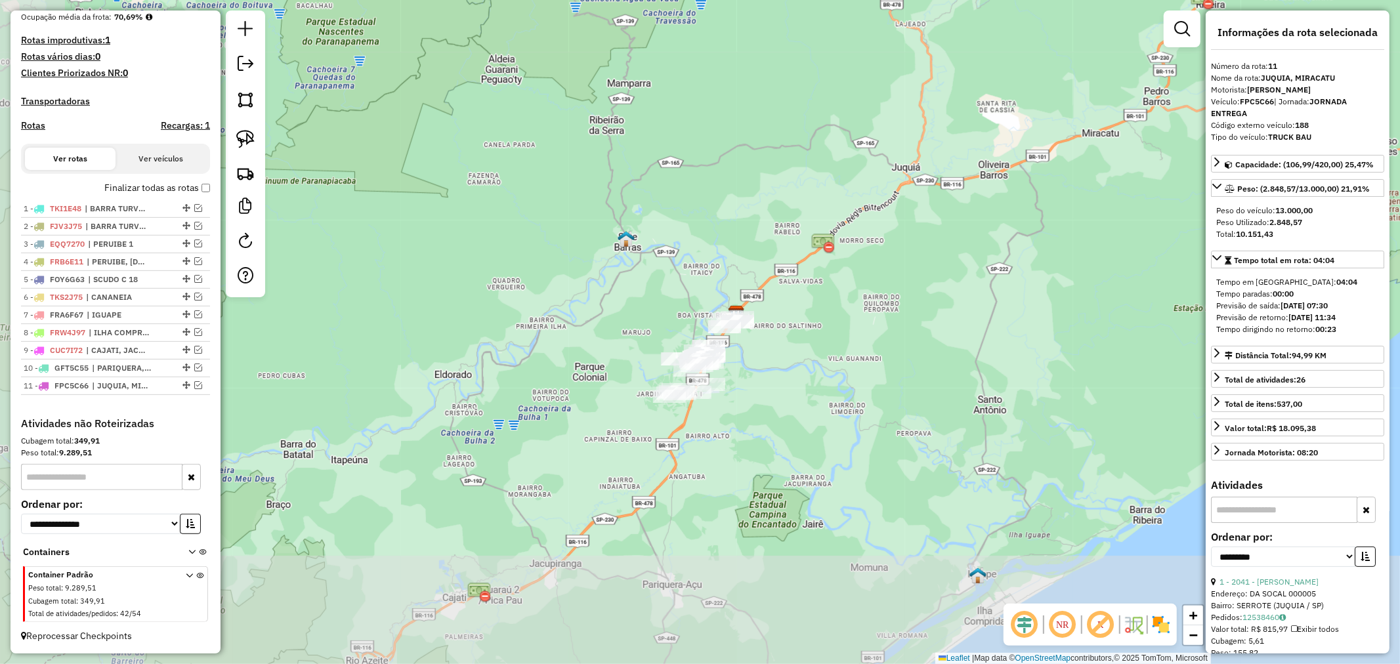
drag, startPoint x: 560, startPoint y: 520, endPoint x: 771, endPoint y: 362, distance: 263.1
click at [771, 362] on div "Janela de atendimento Grade de atendimento Capacidade Transportadoras Veículos …" at bounding box center [700, 332] width 1400 height 664
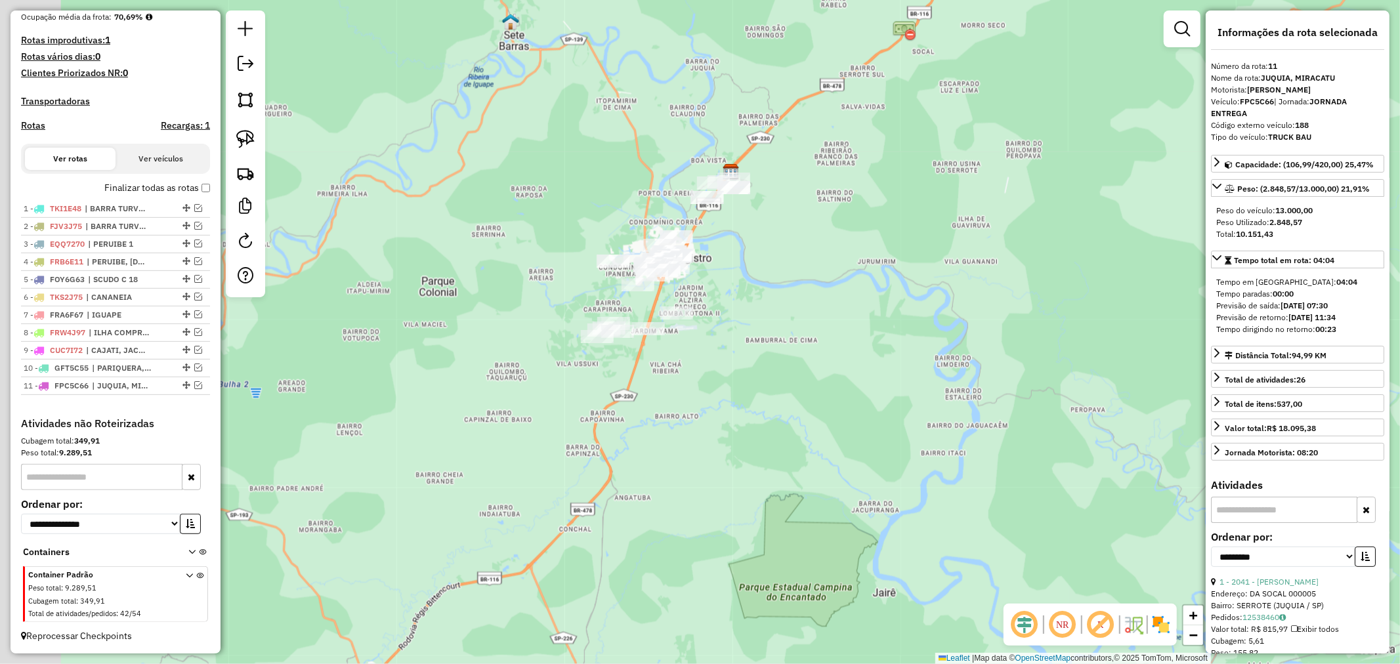
drag, startPoint x: 729, startPoint y: 318, endPoint x: 854, endPoint y: 506, distance: 225.1
click at [854, 506] on div "Janela de atendimento Grade de atendimento Capacidade Transportadoras Veículos …" at bounding box center [700, 332] width 1400 height 664
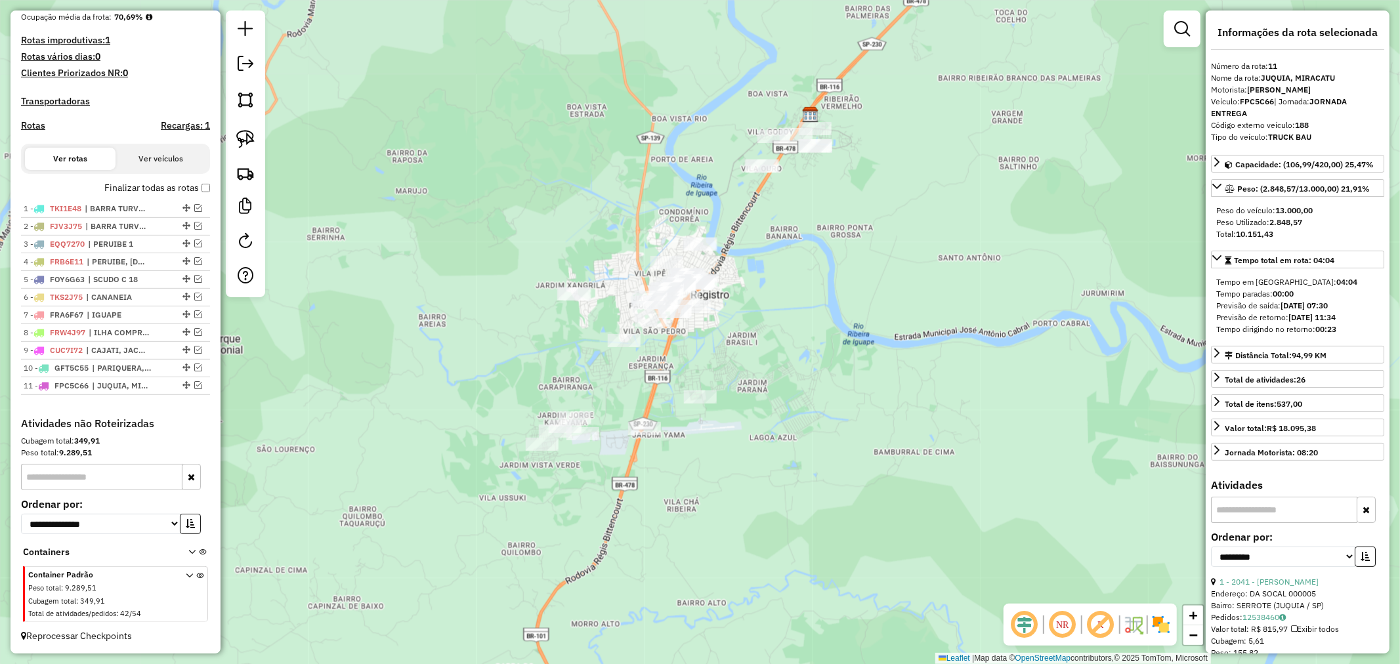
drag, startPoint x: 724, startPoint y: 356, endPoint x: 808, endPoint y: 488, distance: 156.5
click at [808, 488] on div "Janela de atendimento Grade de atendimento Capacidade Transportadoras Veículos …" at bounding box center [700, 332] width 1400 height 664
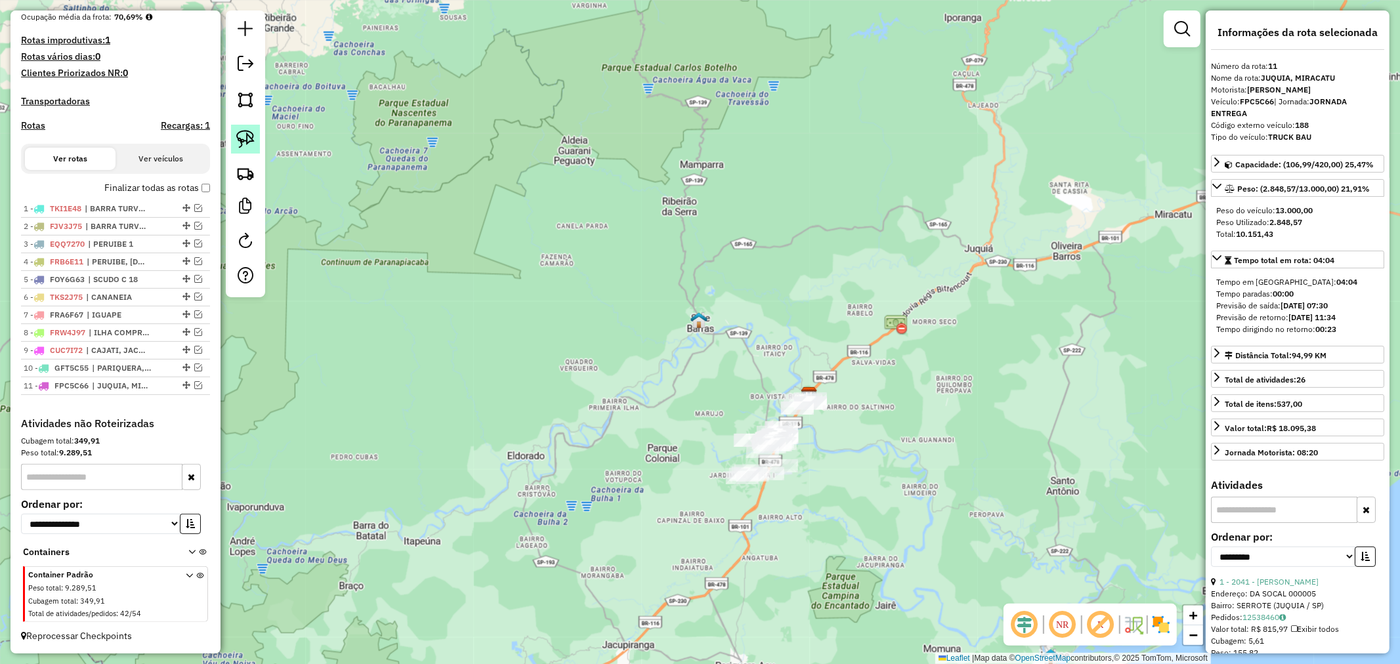
click at [244, 129] on link at bounding box center [245, 139] width 29 height 29
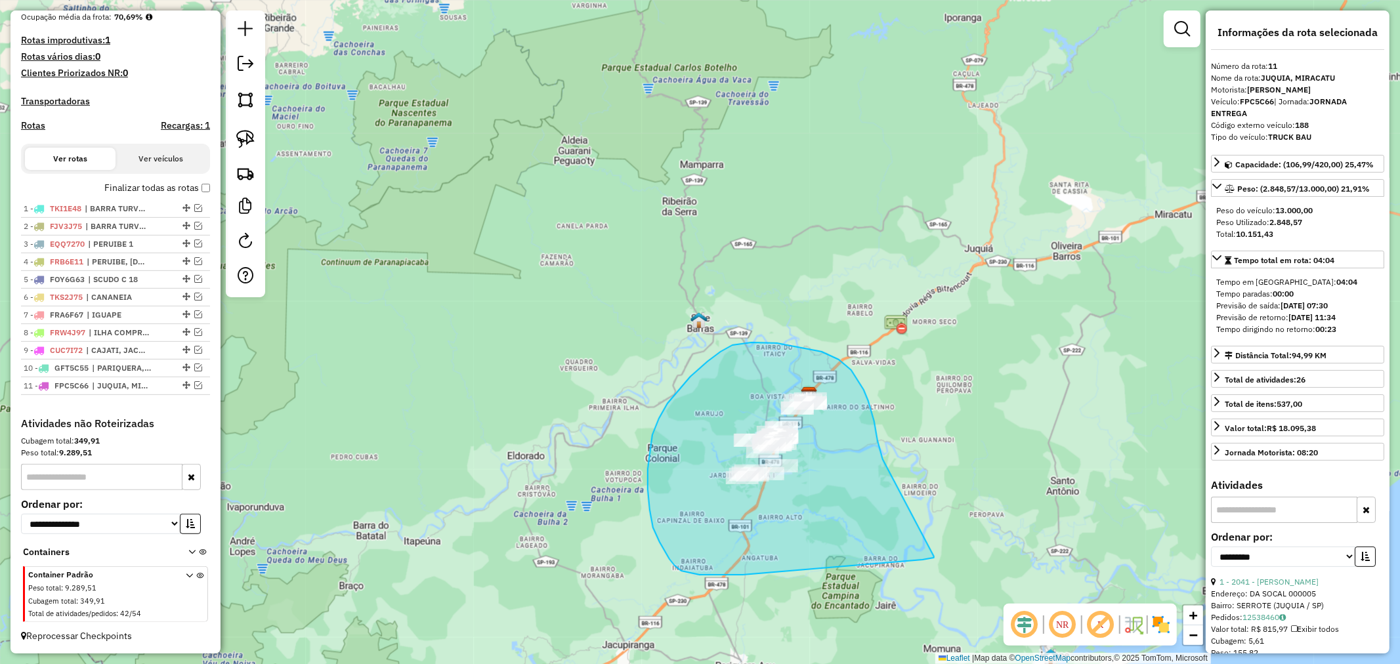
drag, startPoint x: 875, startPoint y: 422, endPoint x: 934, endPoint y: 557, distance: 147.9
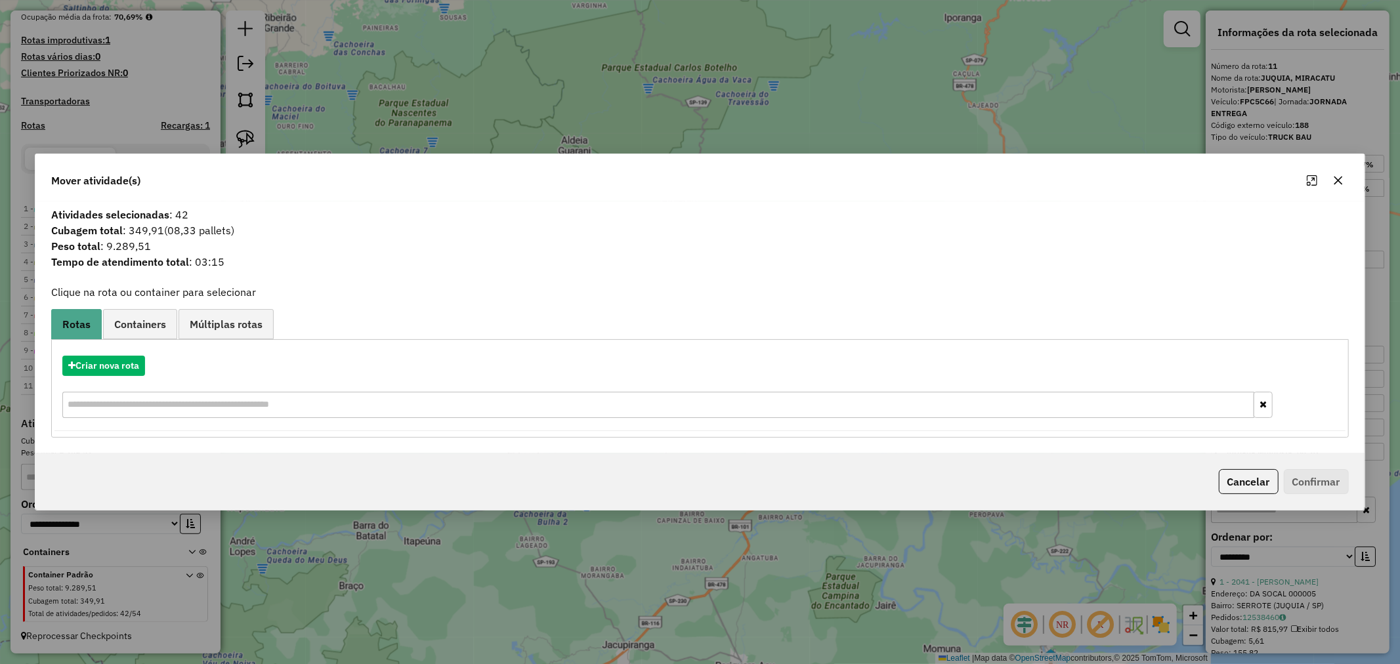
click at [1338, 179] on icon "button" at bounding box center [1338, 180] width 11 height 11
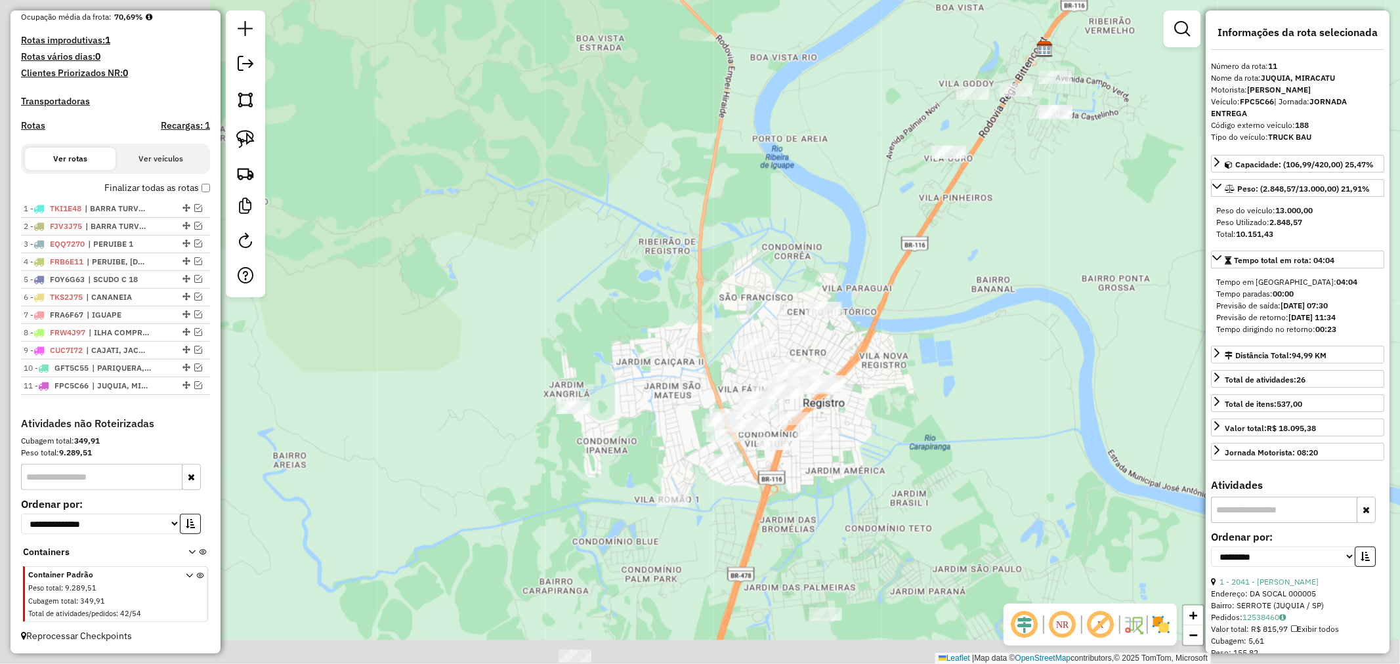
drag, startPoint x: 644, startPoint y: 451, endPoint x: 945, endPoint y: 423, distance: 302.7
click at [945, 423] on div "Janela de atendimento Grade de atendimento Capacidade Transportadoras Veículos …" at bounding box center [700, 332] width 1400 height 664
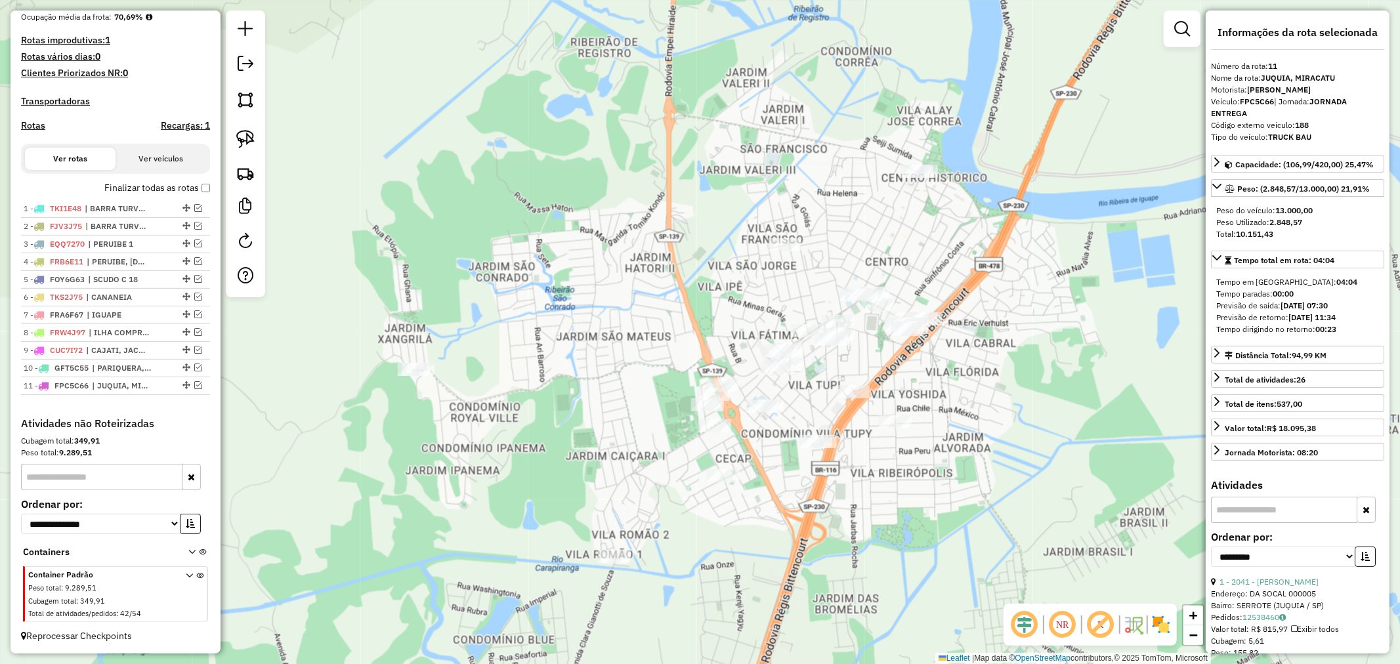
drag, startPoint x: 929, startPoint y: 411, endPoint x: 1110, endPoint y: 410, distance: 180.6
click at [1110, 410] on div "Janela de atendimento Grade de atendimento Capacidade Transportadoras Veículos …" at bounding box center [700, 332] width 1400 height 664
click at [253, 139] on div "Reordenar Recargas Placa FOY6G63 Rota 5" at bounding box center [249, 171] width 183 height 64
click at [240, 135] on img at bounding box center [245, 139] width 18 height 18
drag, startPoint x: 974, startPoint y: 314, endPoint x: 831, endPoint y: 248, distance: 157.1
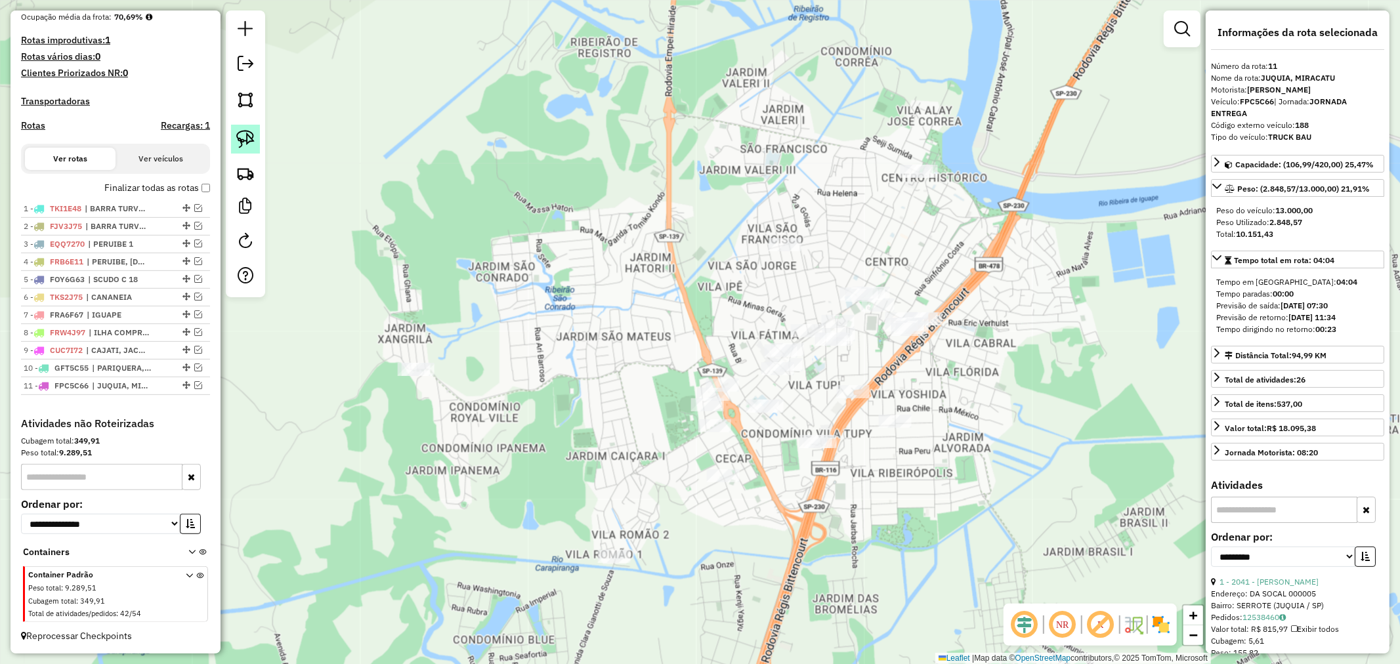
click at [253, 146] on img at bounding box center [245, 139] width 18 height 18
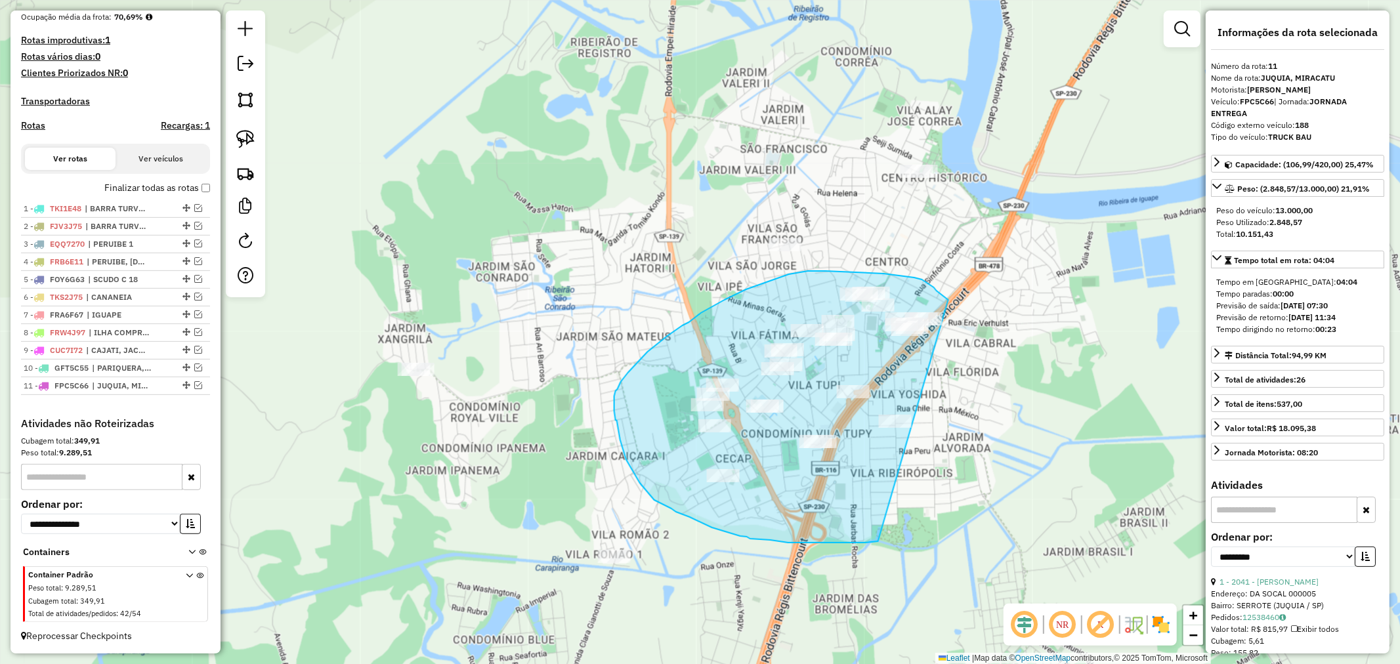
drag, startPoint x: 949, startPoint y: 300, endPoint x: 878, endPoint y: 542, distance: 251.6
click at [878, 542] on div "Janela de atendimento Grade de atendimento Capacidade Transportadoras Veículos …" at bounding box center [700, 332] width 1400 height 664
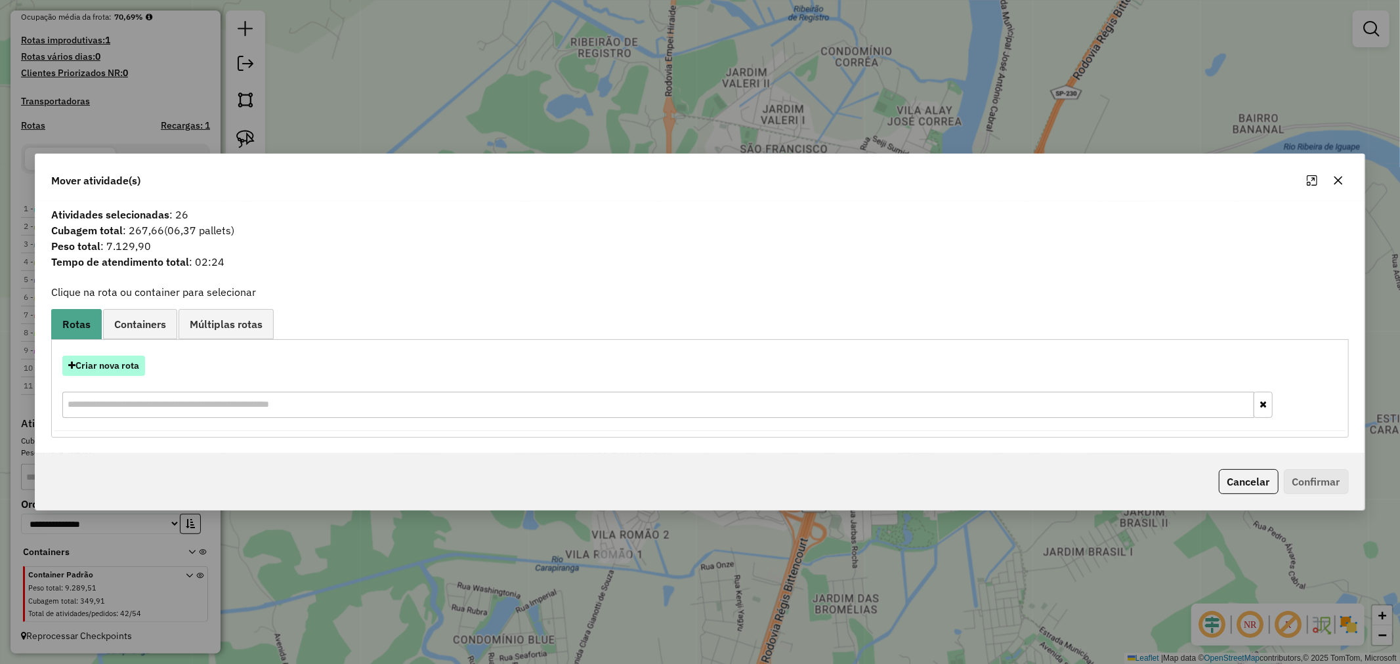
click at [132, 364] on button "Criar nova rota" at bounding box center [103, 366] width 83 height 20
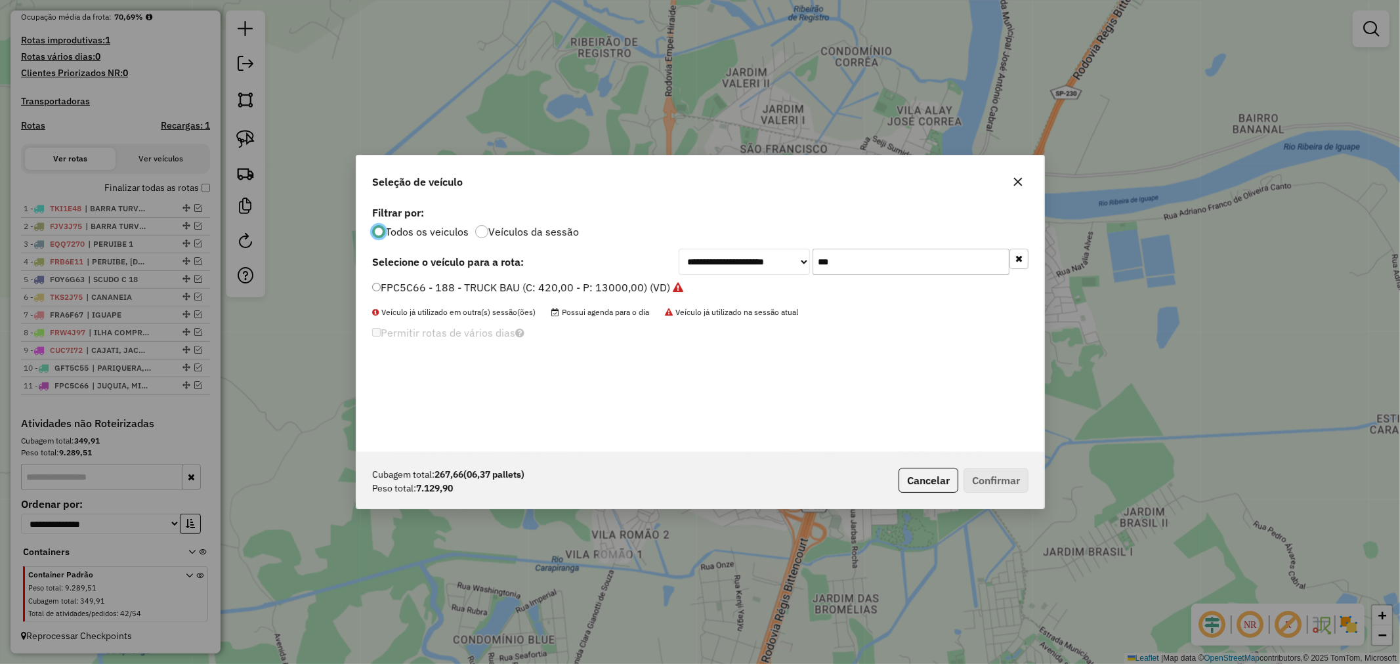
scroll to position [7, 3]
drag, startPoint x: 858, startPoint y: 259, endPoint x: 714, endPoint y: 260, distance: 143.8
click at [717, 263] on div "**********" at bounding box center [854, 262] width 350 height 26
type input "***"
click at [995, 484] on button "Confirmar" at bounding box center [996, 480] width 65 height 25
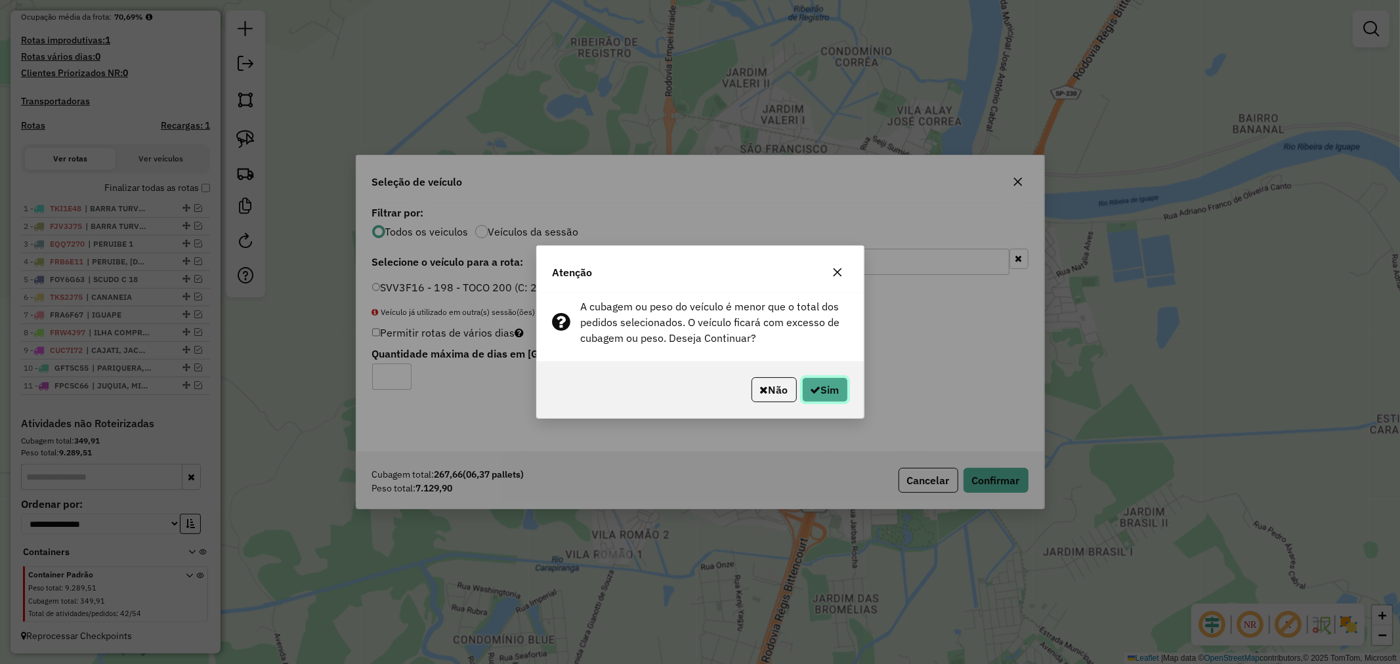
click at [825, 389] on button "Sim" at bounding box center [825, 390] width 46 height 25
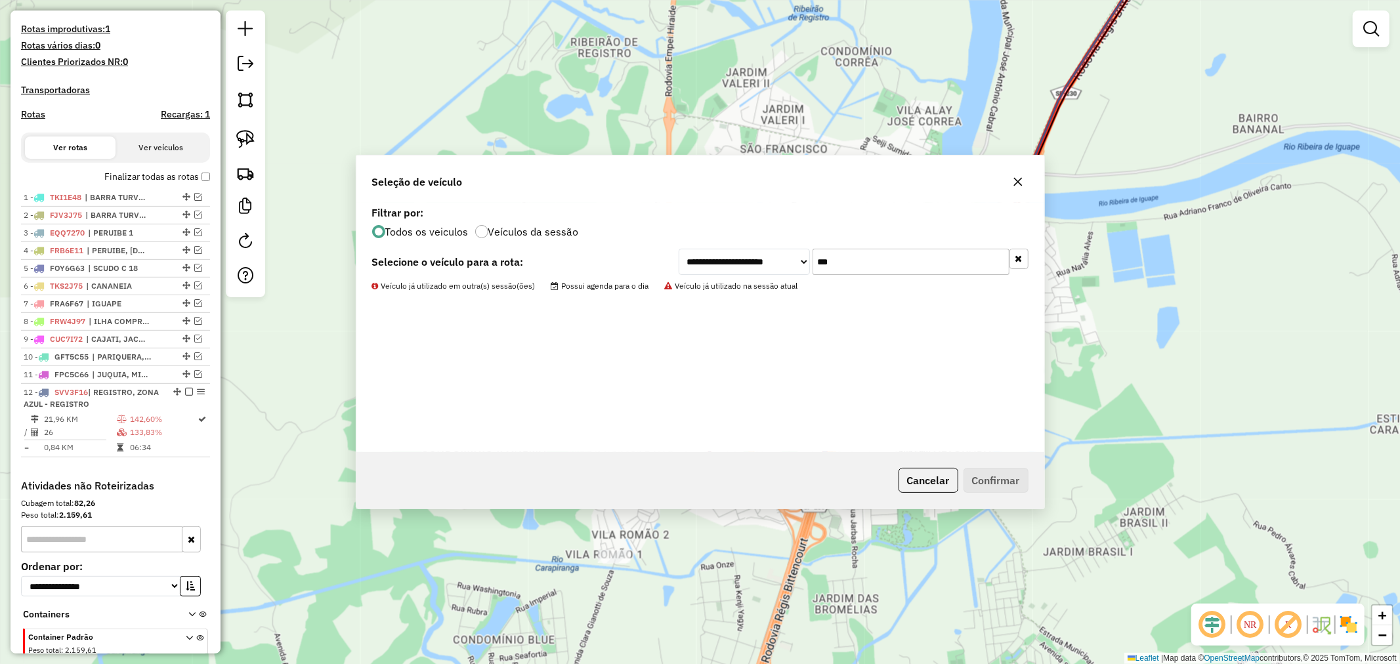
scroll to position [402, 0]
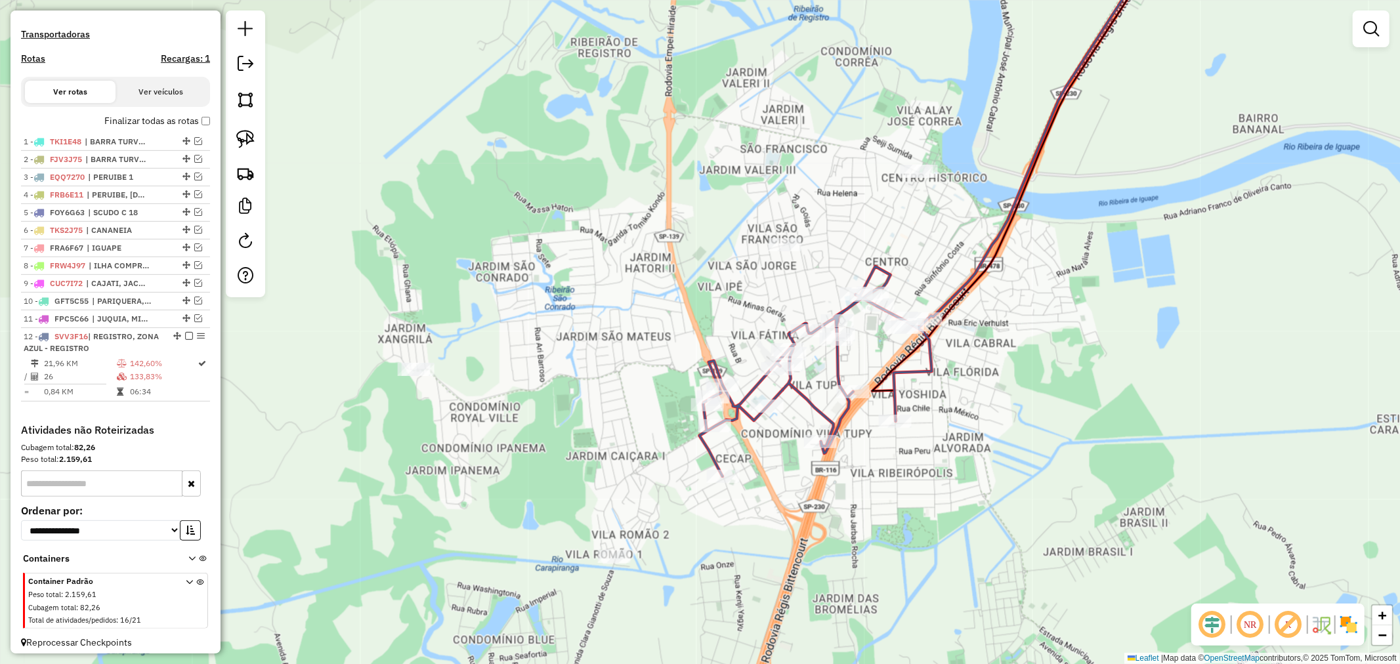
click at [839, 369] on icon at bounding box center [816, 372] width 232 height 210
select select "**********"
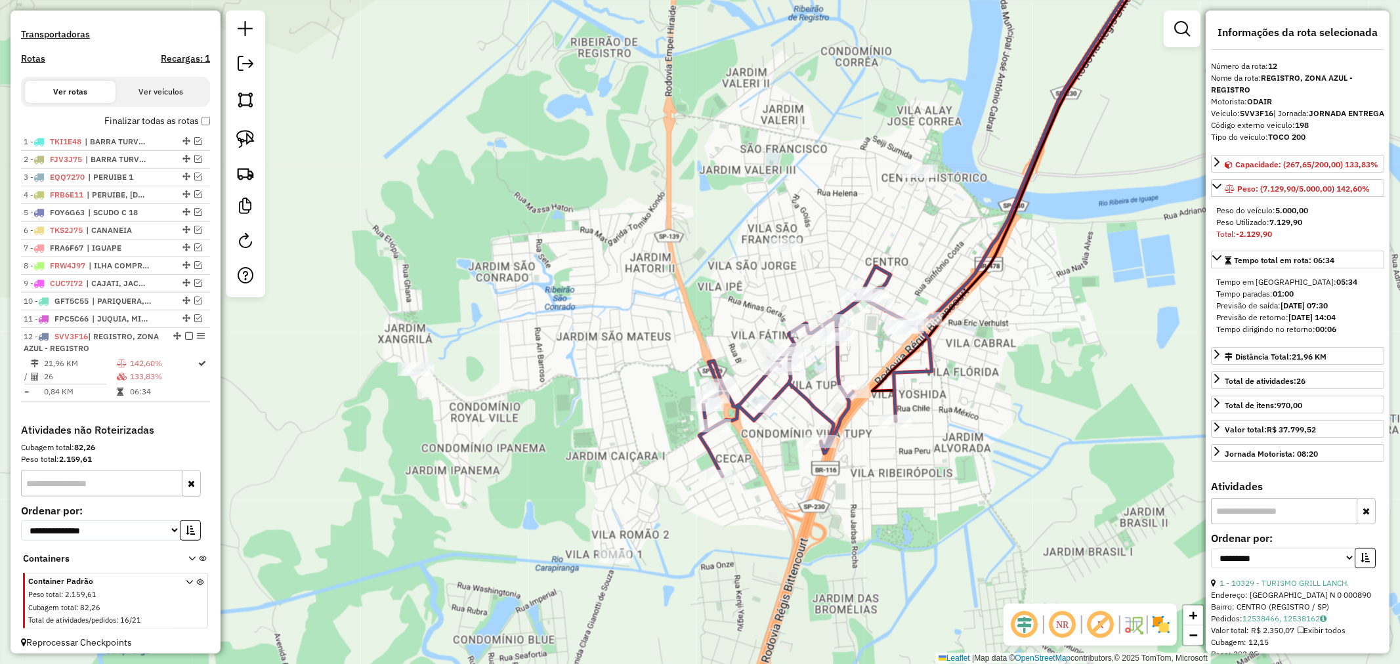
scroll to position [420, 0]
click at [839, 369] on icon at bounding box center [816, 372] width 232 height 210
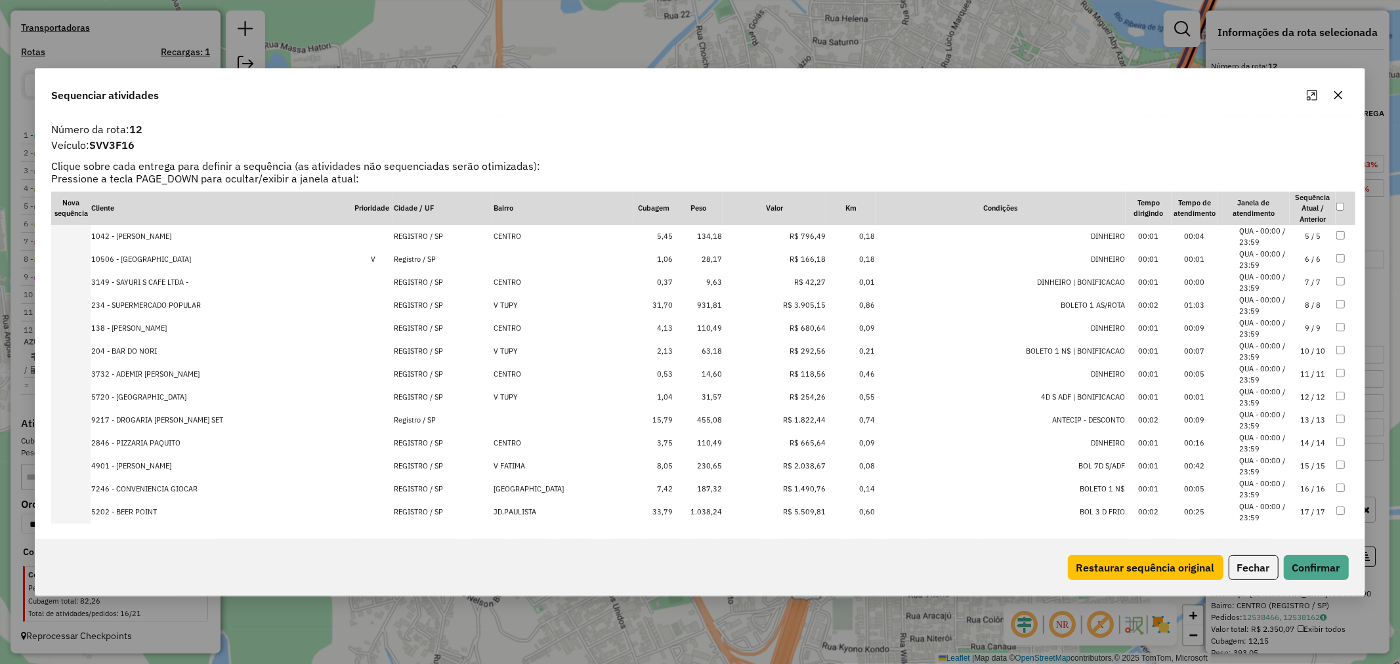
scroll to position [0, 0]
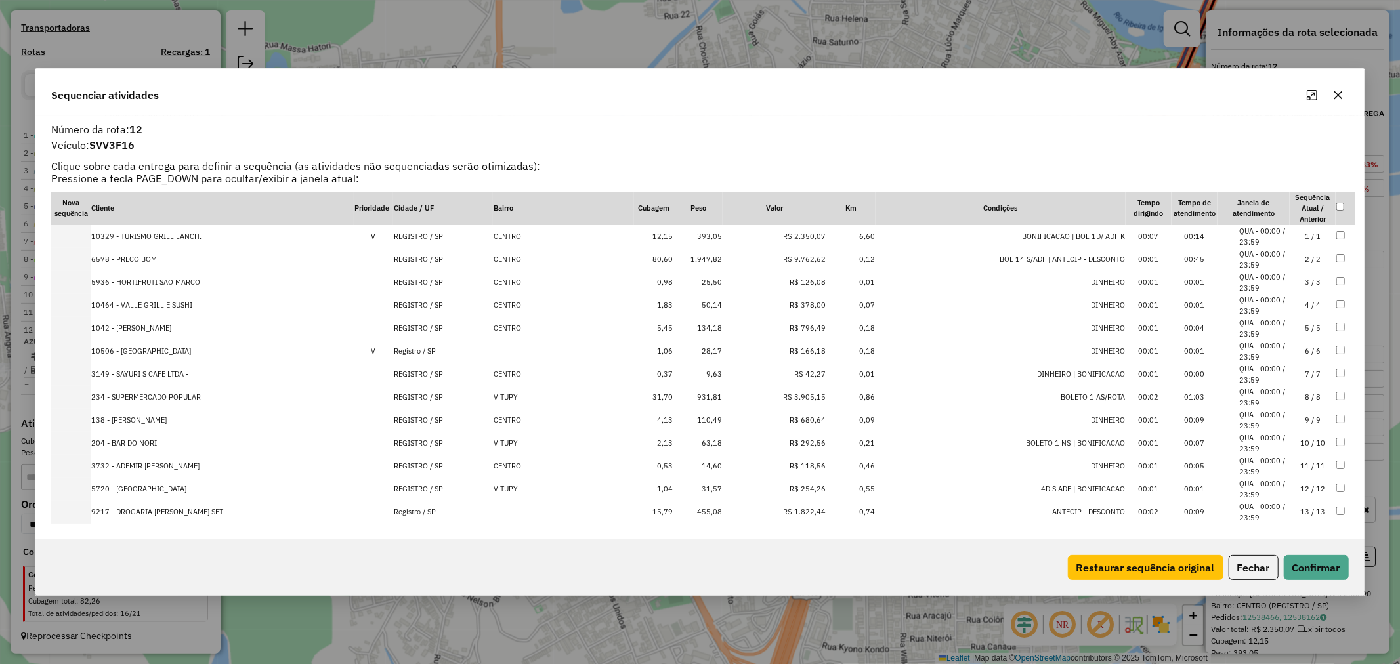
click at [140, 257] on td "6578 - PRECO BOM" at bounding box center [222, 259] width 263 height 23
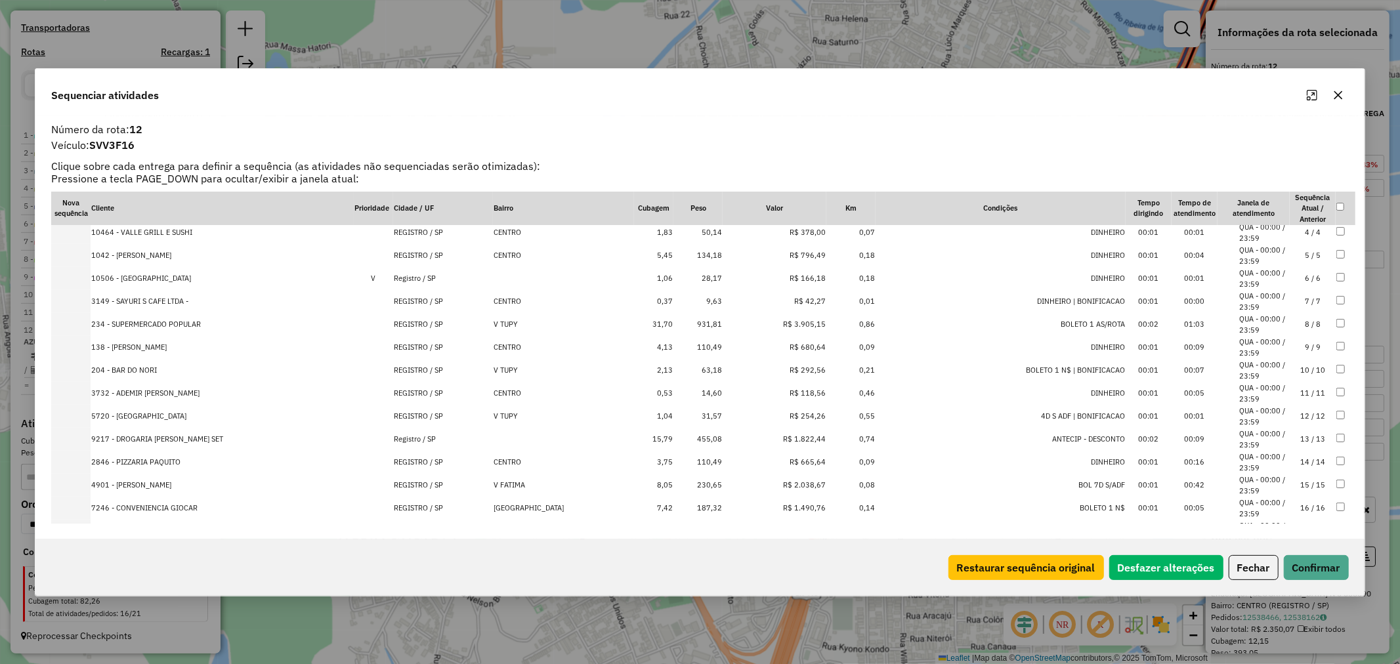
scroll to position [146, 0]
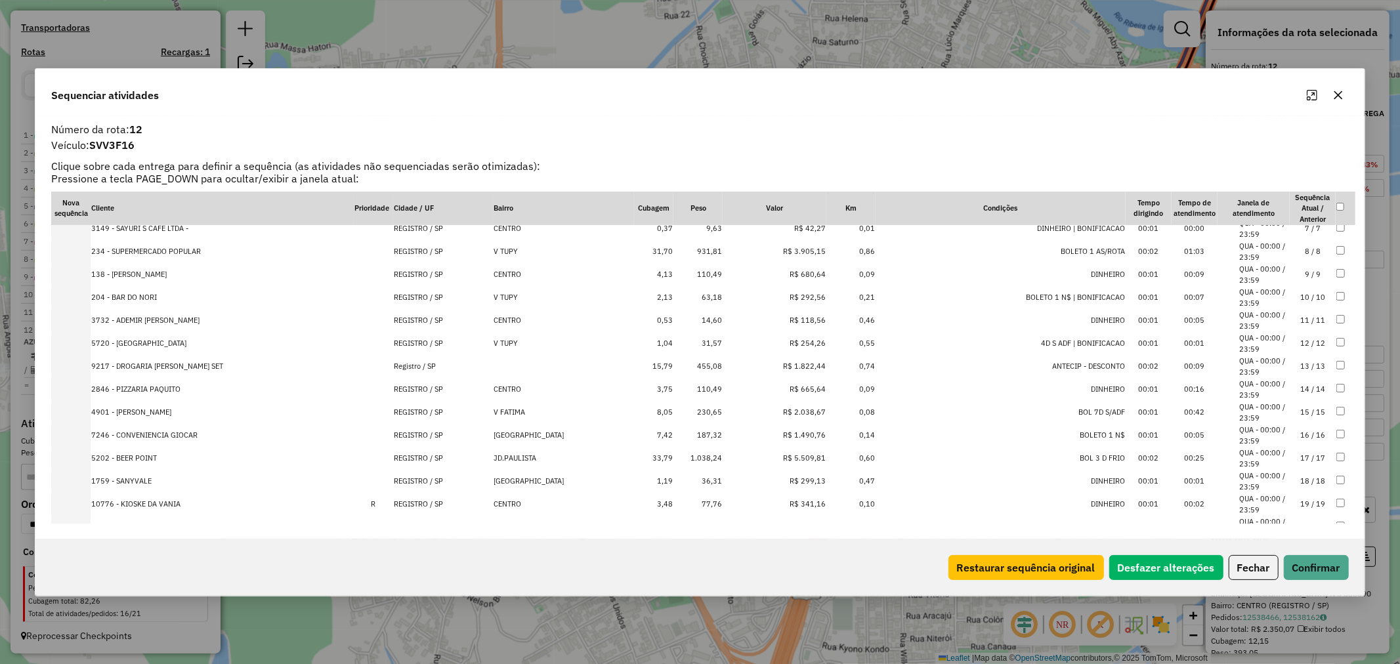
click at [710, 457] on td "1.038,24" at bounding box center [698, 458] width 49 height 23
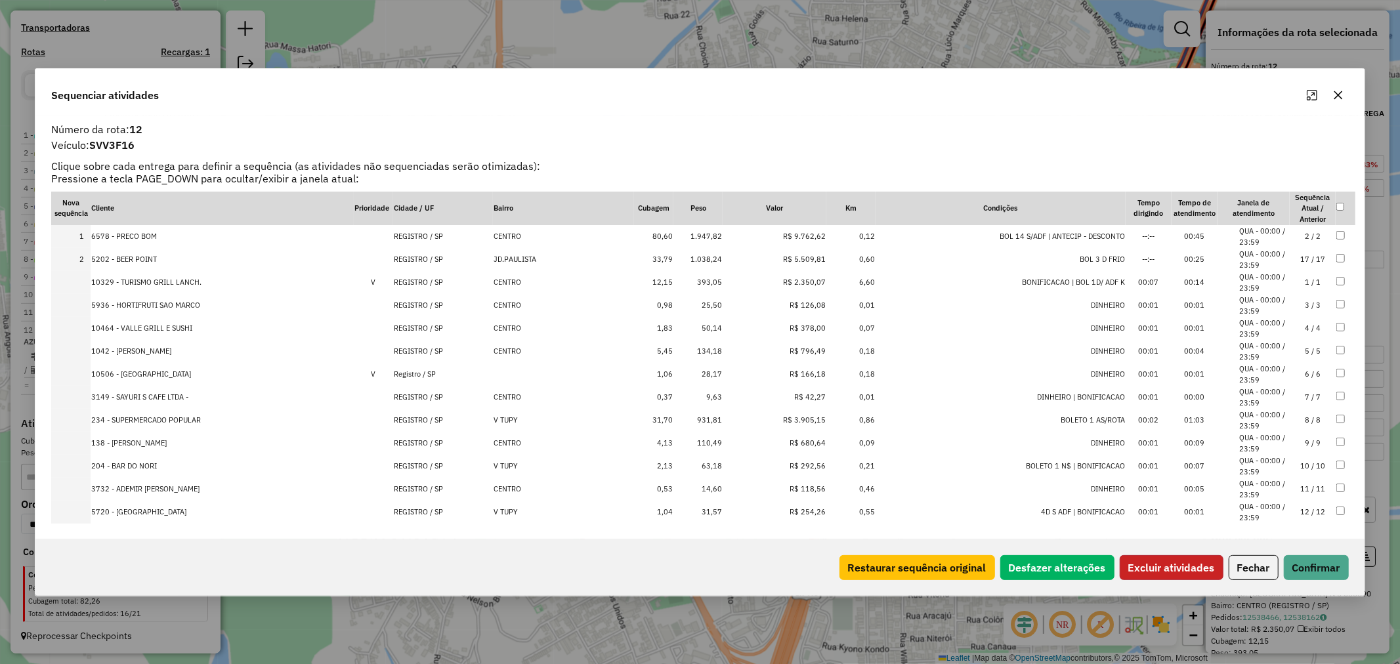
click at [1191, 565] on button "Excluir atividades" at bounding box center [1172, 567] width 104 height 25
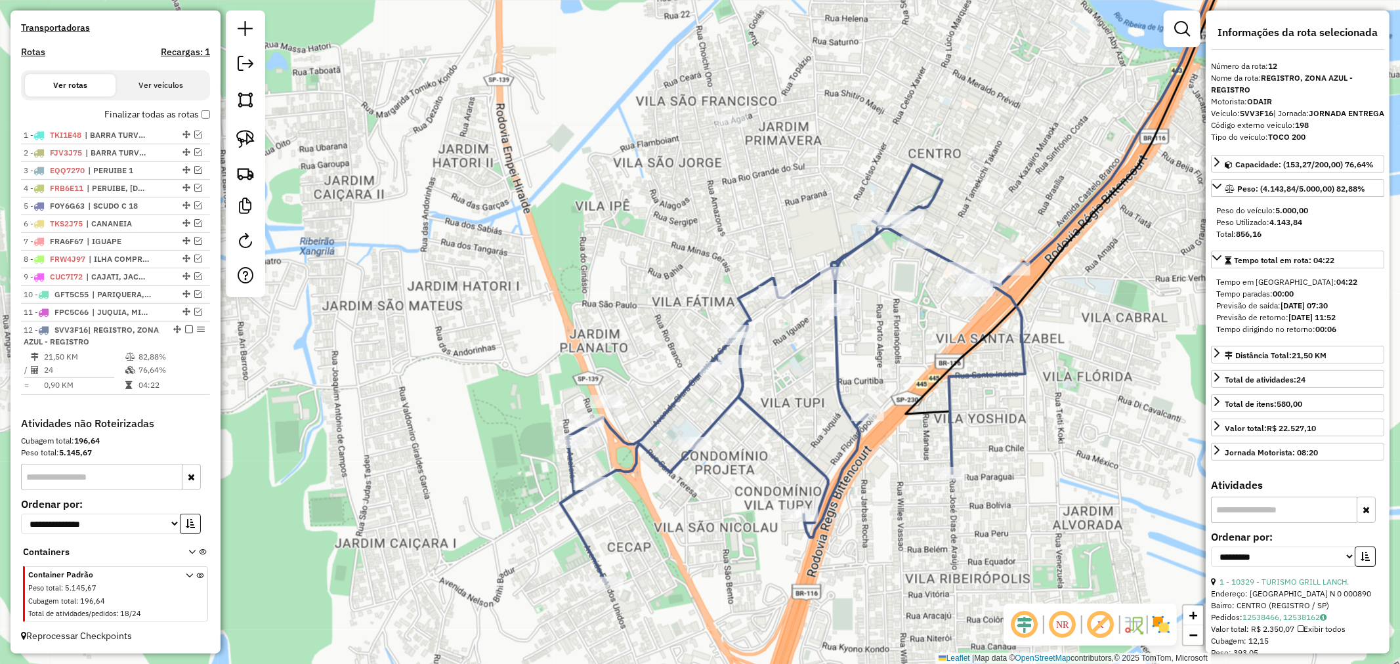
click at [1010, 372] on icon at bounding box center [793, 375] width 465 height 420
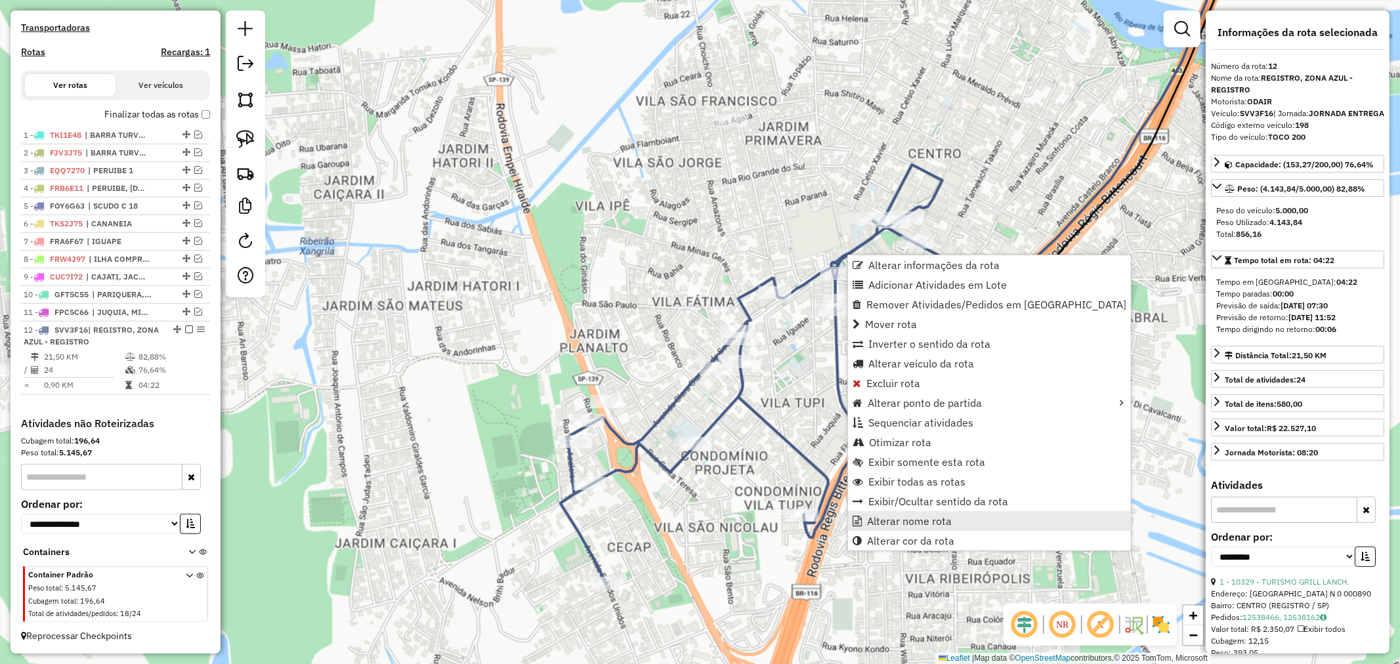
click at [915, 516] on span "Alterar nome rota" at bounding box center [909, 521] width 85 height 11
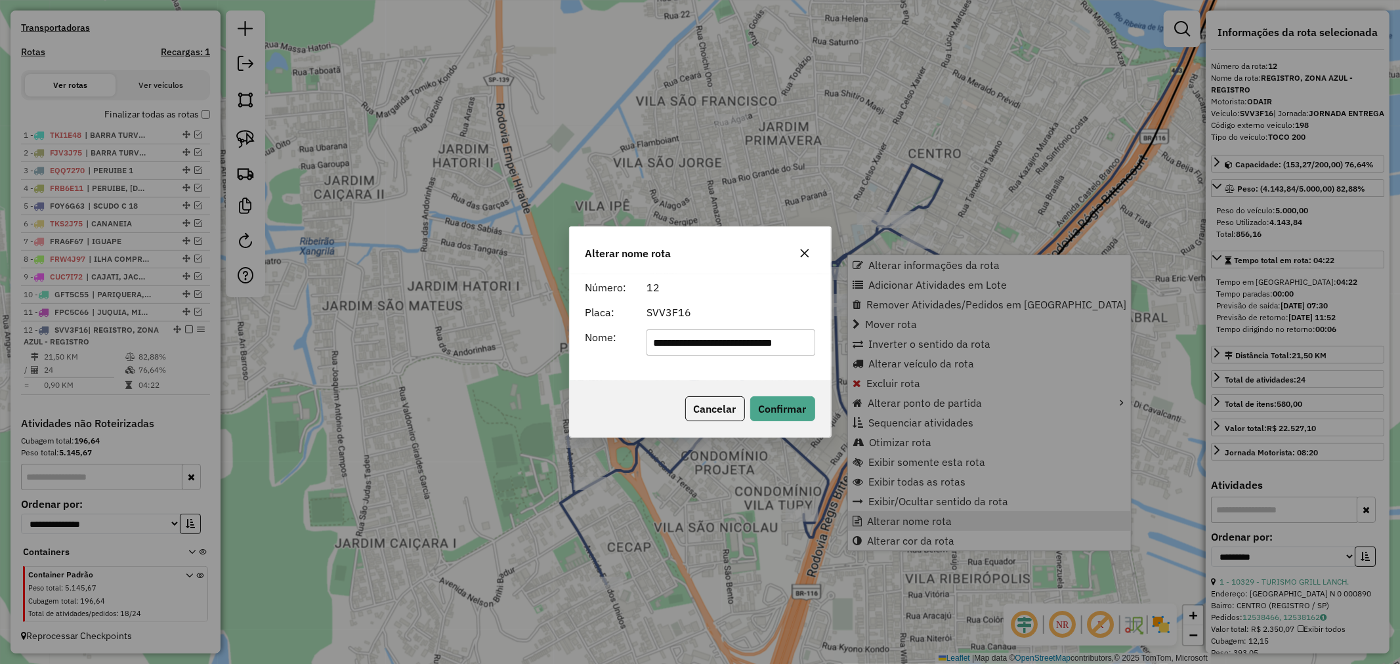
scroll to position [0, 14]
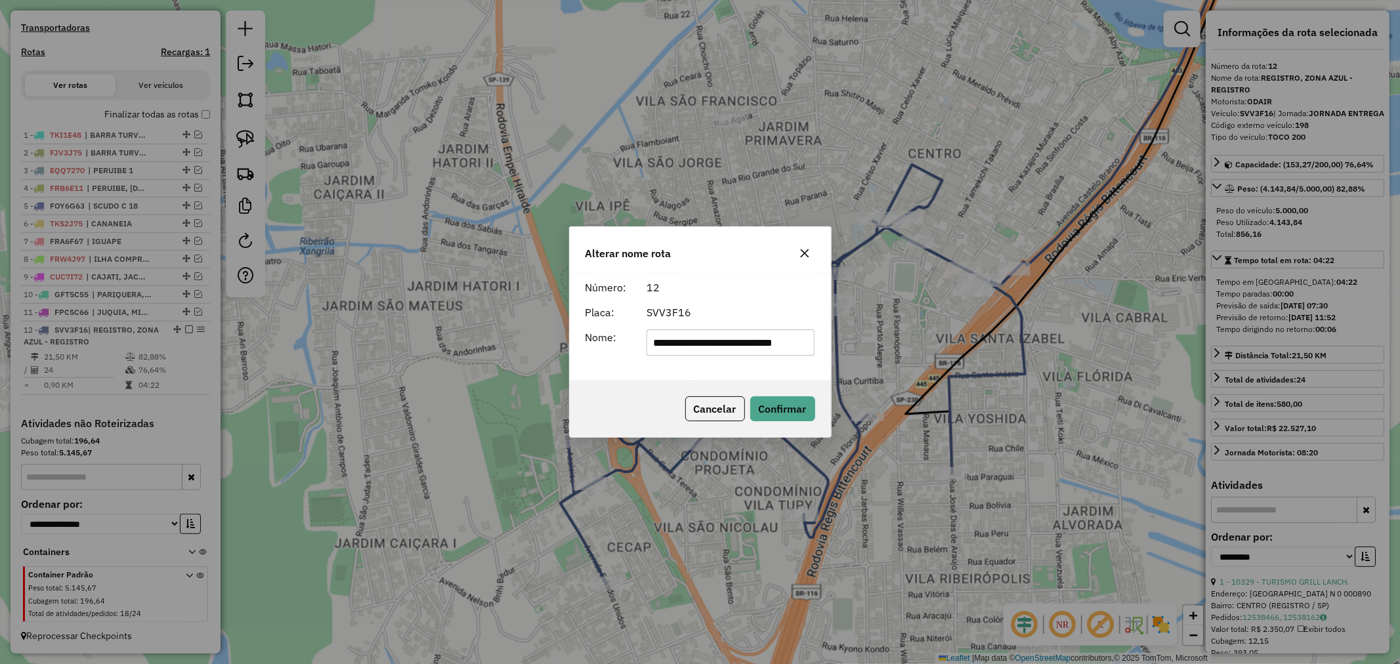
click at [731, 345] on input "**********" at bounding box center [731, 343] width 168 height 26
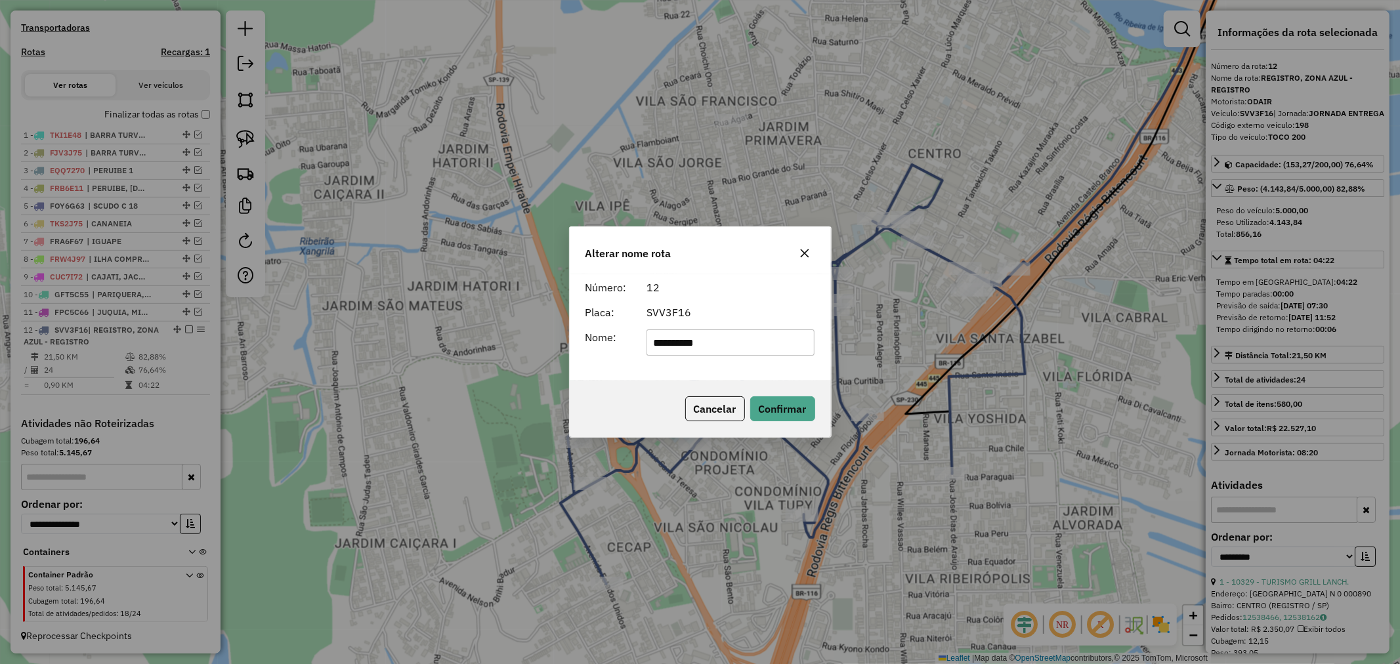
type input "**********"
click at [739, 311] on div "SVV3F16" at bounding box center [731, 313] width 184 height 16
click at [784, 407] on button "Confirmar" at bounding box center [782, 409] width 65 height 25
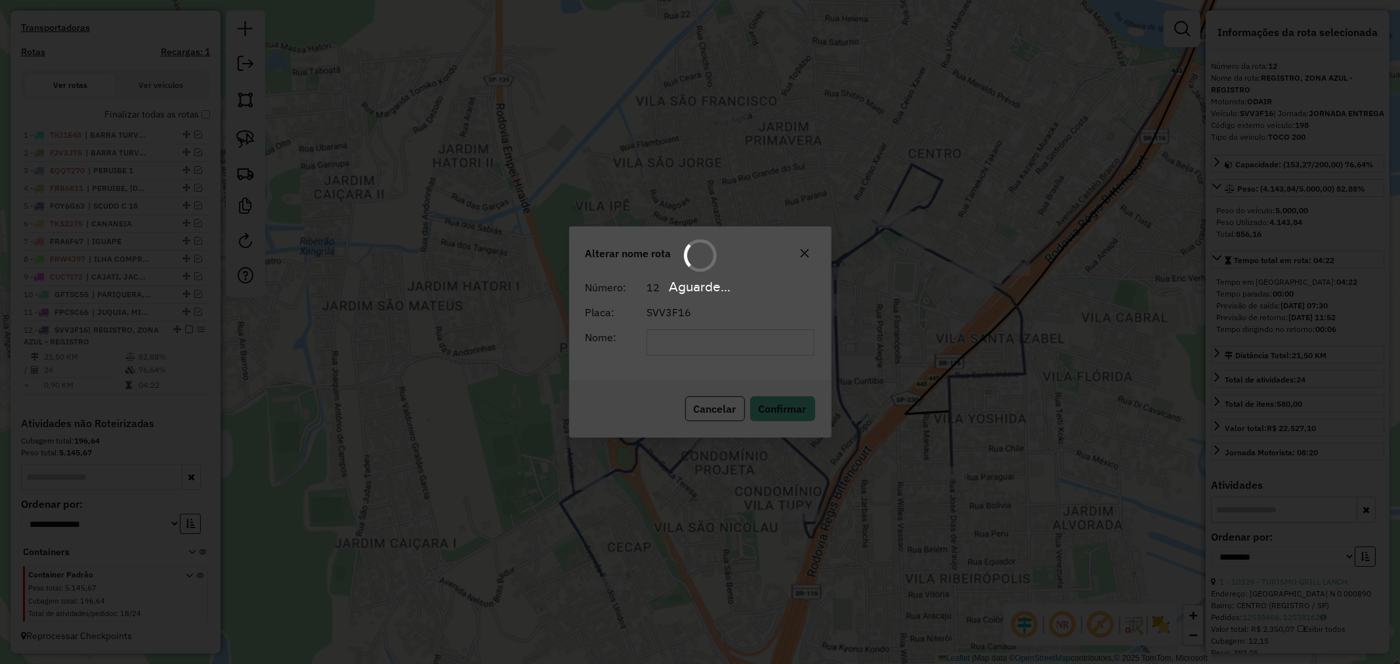
scroll to position [408, 0]
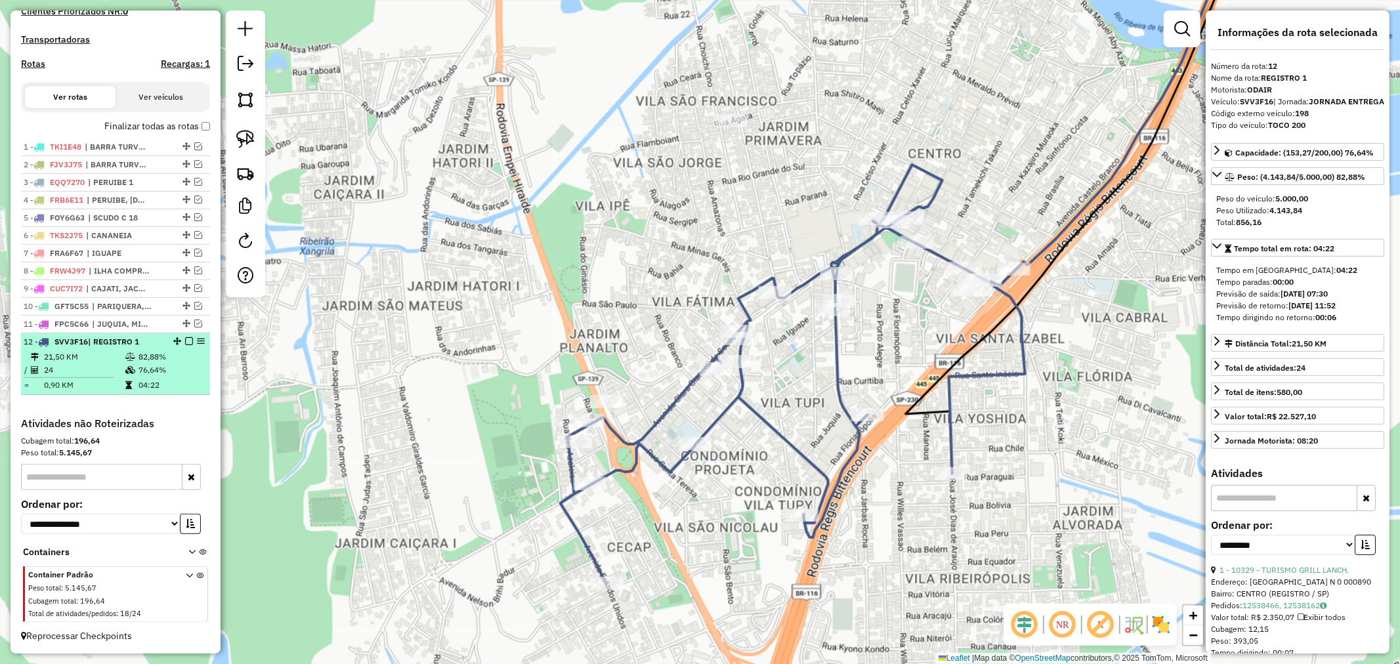
click at [186, 340] on em at bounding box center [189, 341] width 8 height 8
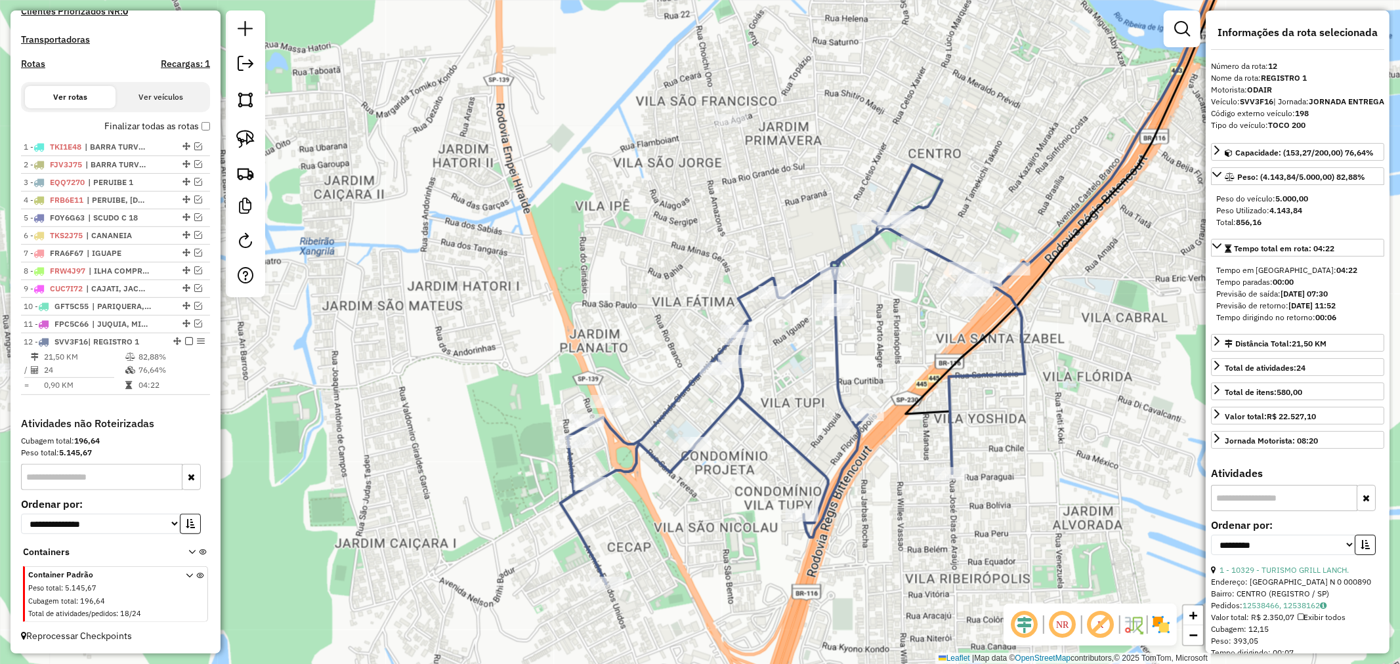
scroll to position [364, 0]
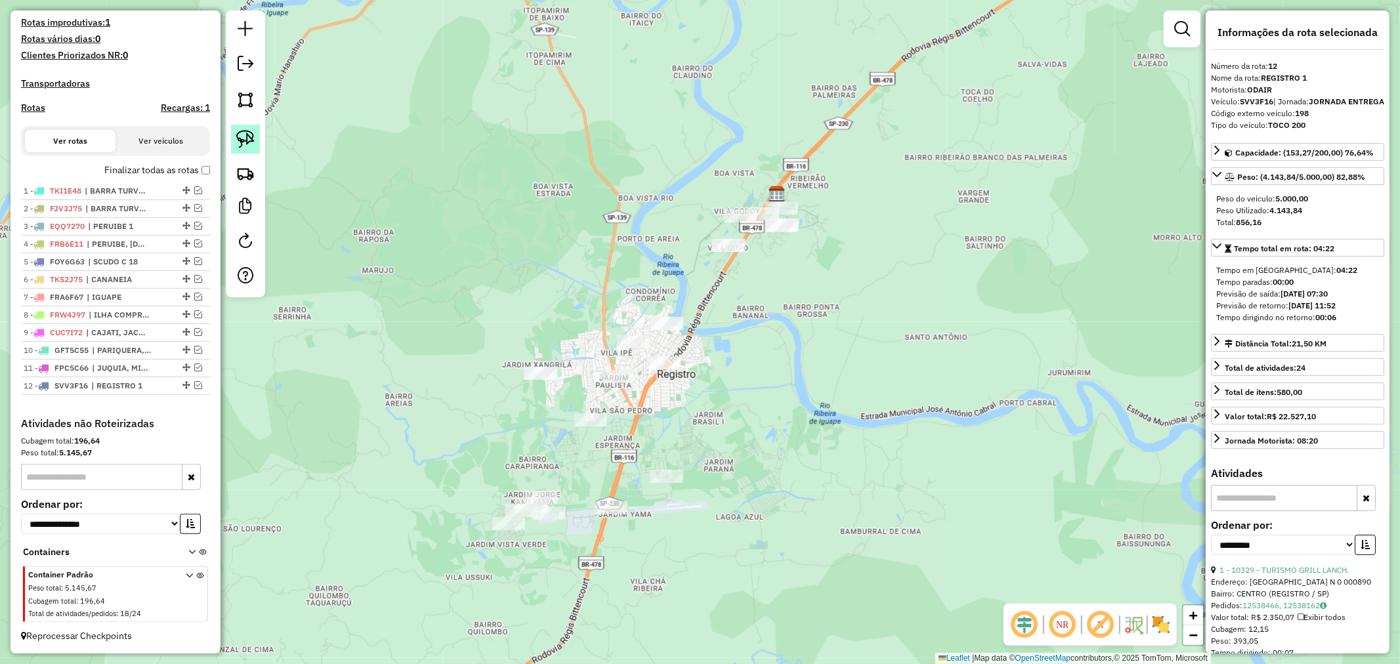
click at [248, 140] on img at bounding box center [245, 139] width 18 height 18
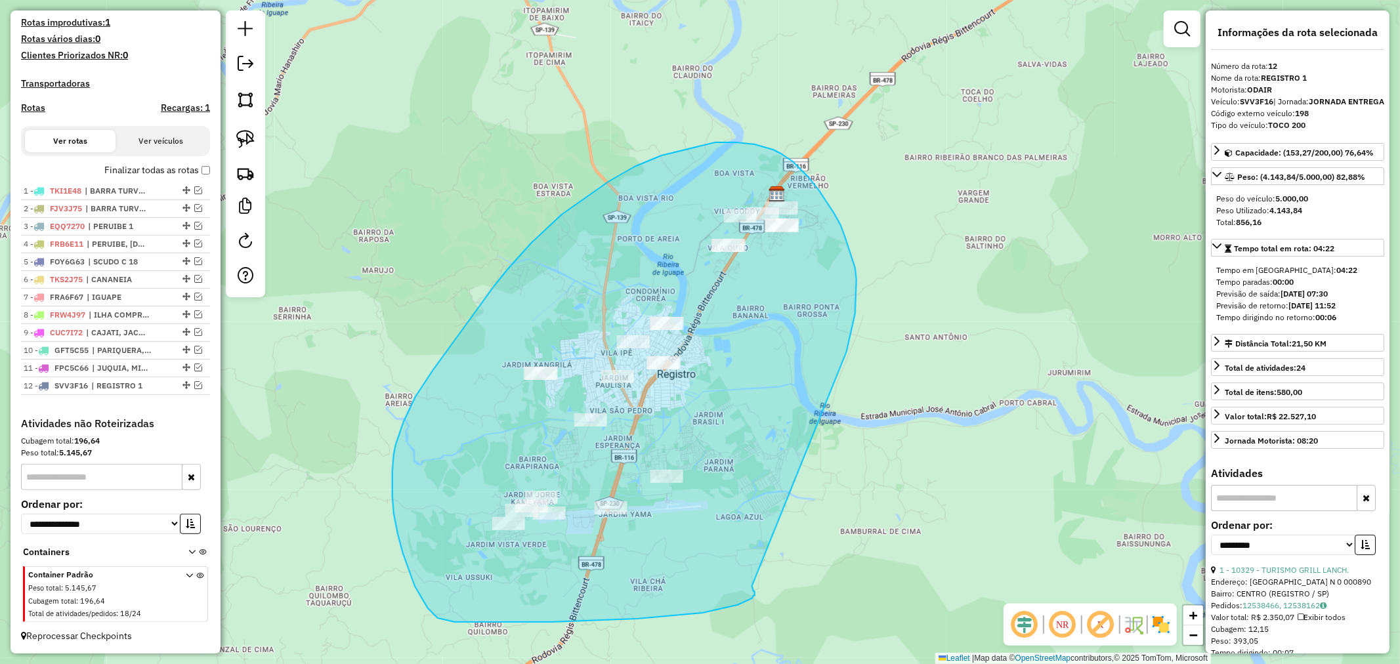
drag, startPoint x: 849, startPoint y: 343, endPoint x: 752, endPoint y: 586, distance: 262.0
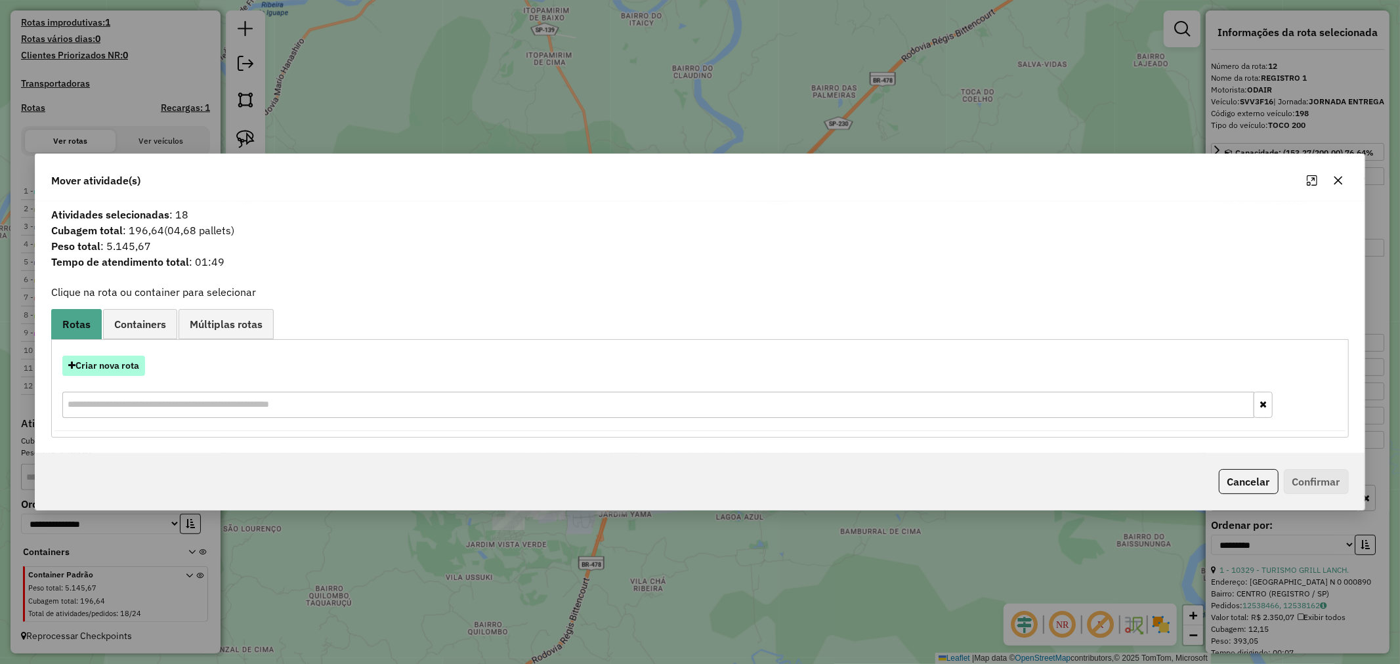
click at [81, 356] on button "Criar nova rota" at bounding box center [103, 366] width 83 height 20
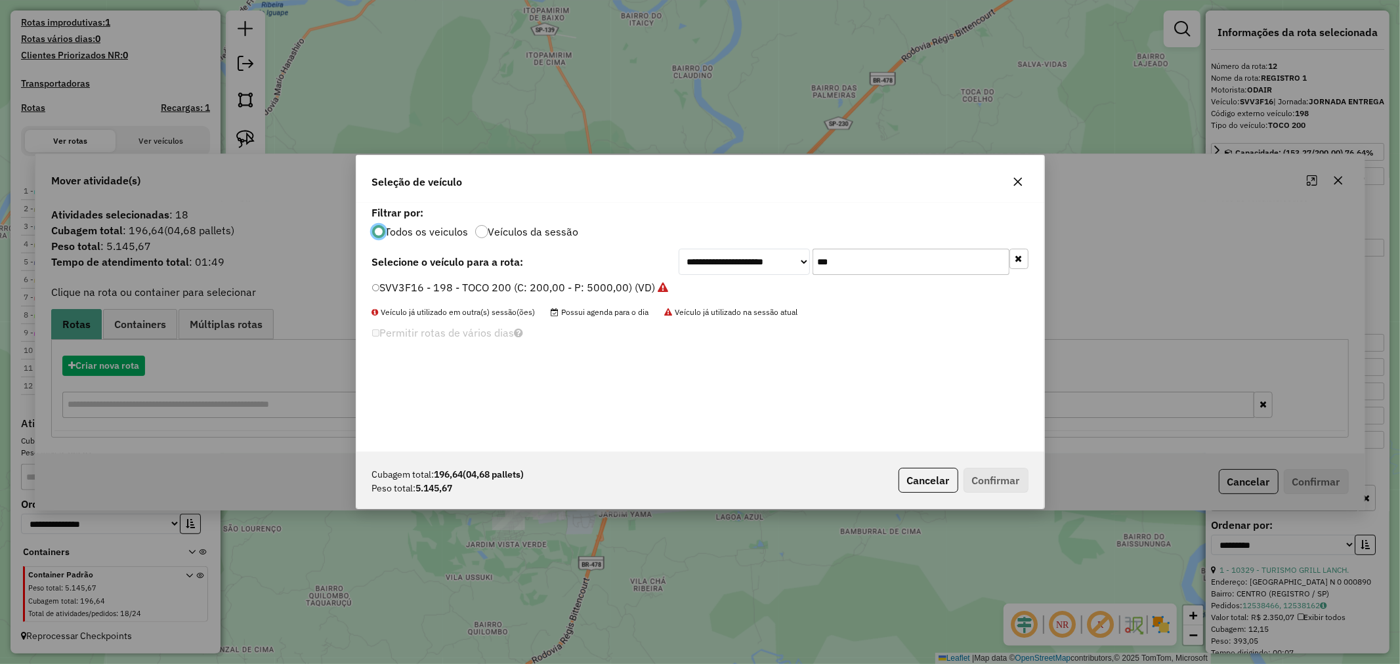
scroll to position [7, 3]
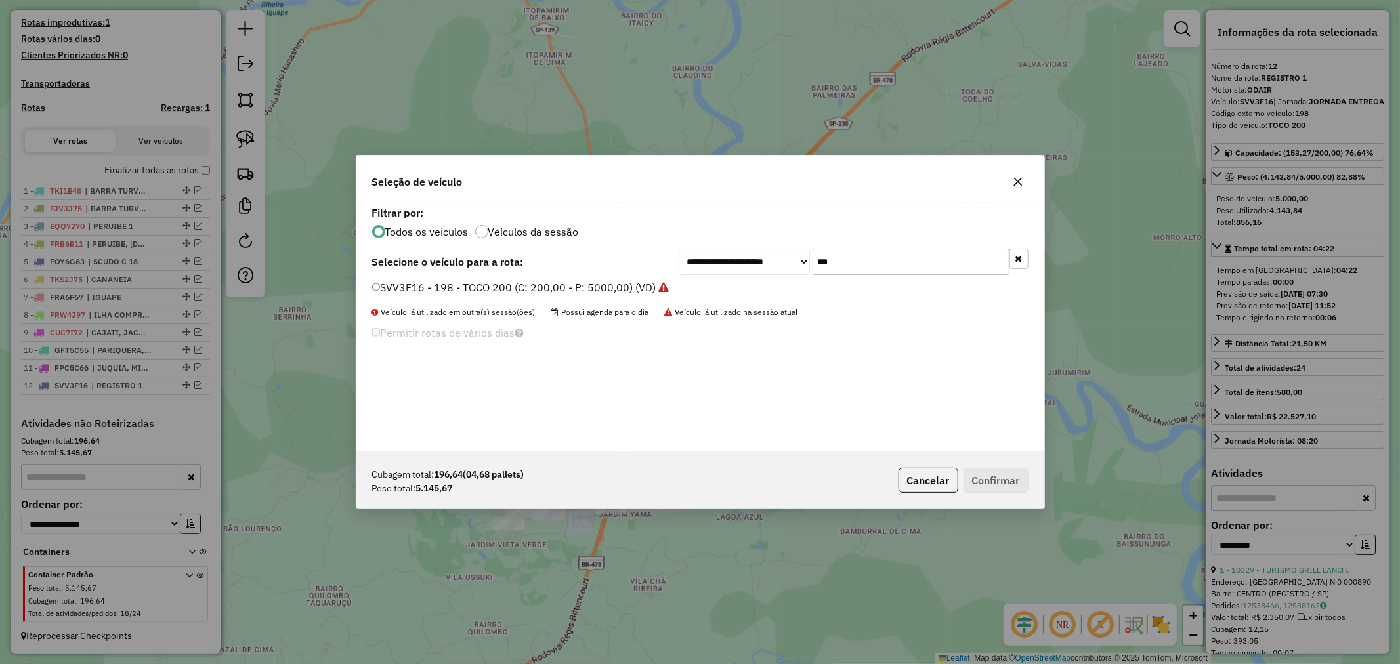
drag, startPoint x: 854, startPoint y: 259, endPoint x: 740, endPoint y: 257, distance: 114.2
click at [750, 258] on div "**********" at bounding box center [854, 262] width 350 height 26
type input "**"
click at [994, 474] on button "Confirmar" at bounding box center [996, 480] width 65 height 25
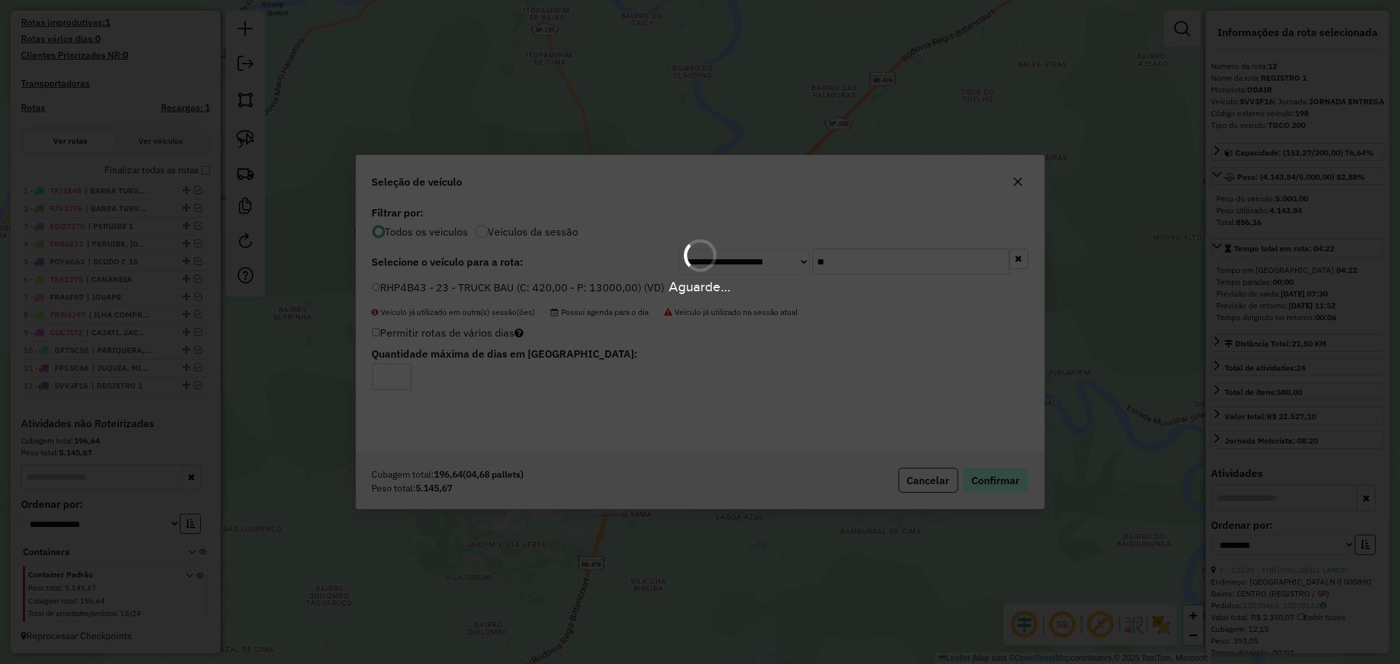
scroll to position [231, 0]
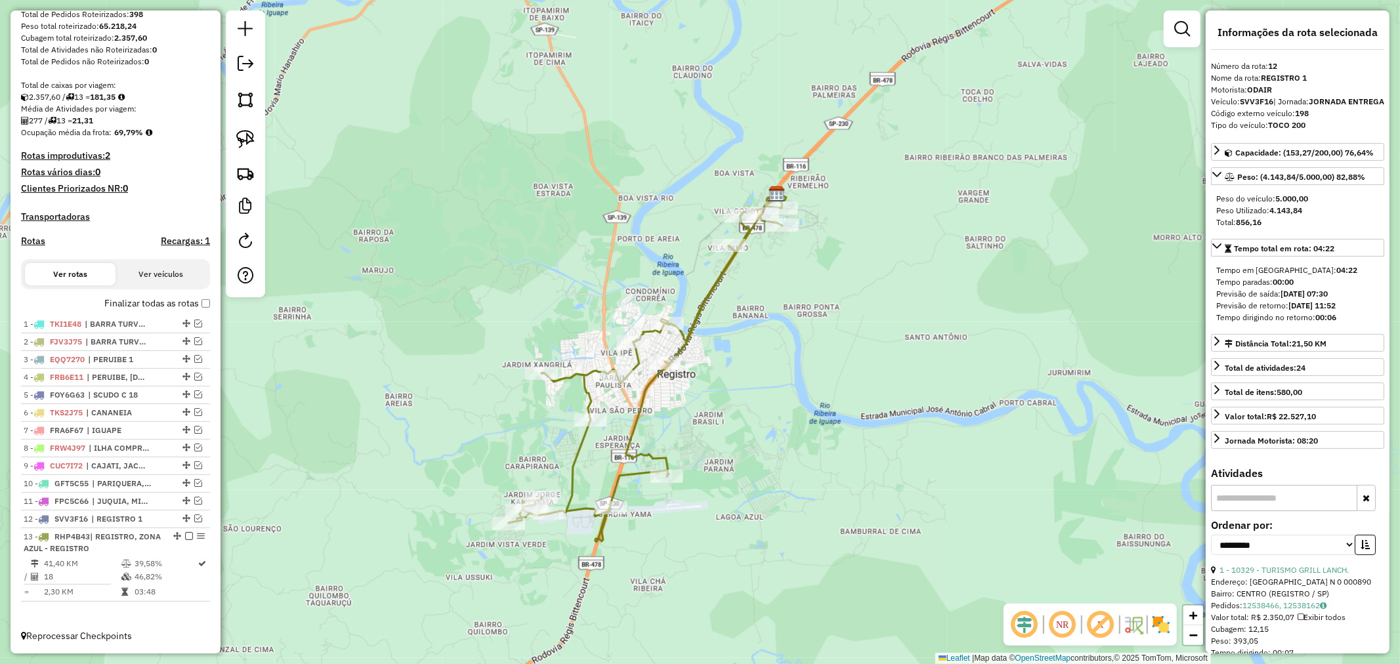
click at [582, 386] on icon at bounding box center [646, 370] width 274 height 345
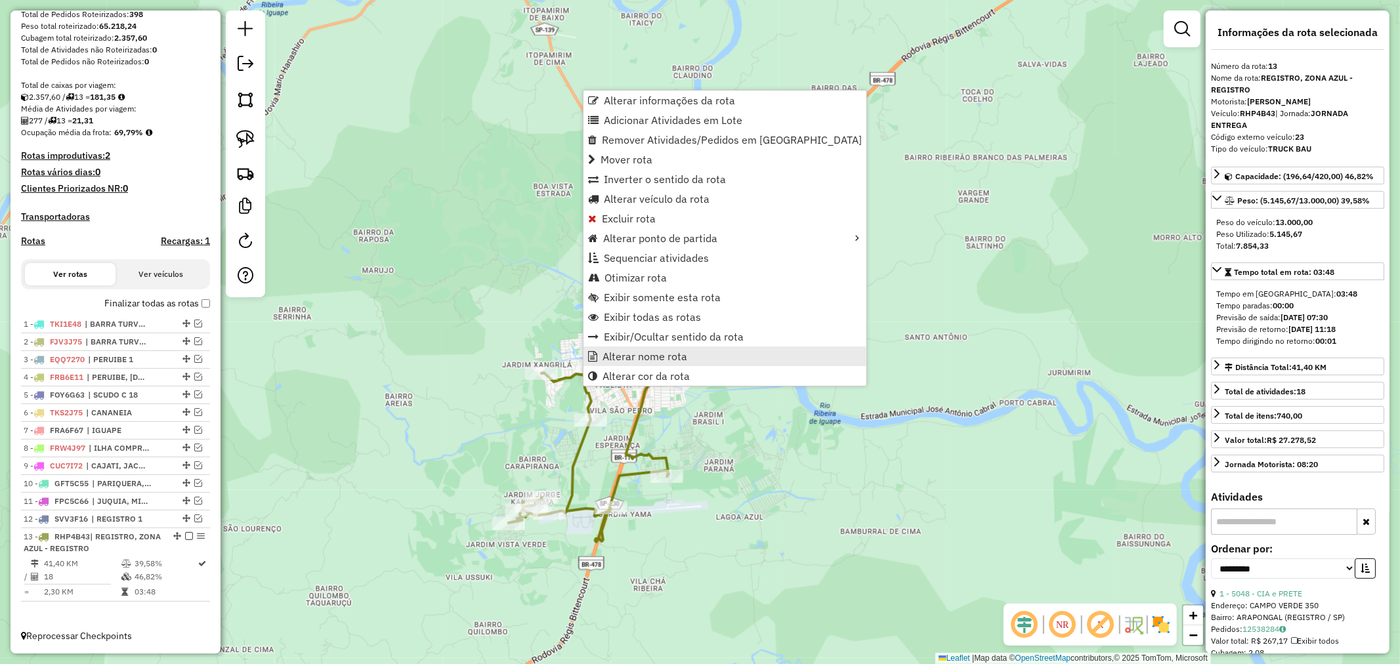
click at [689, 358] on link "Alterar nome rota" at bounding box center [725, 357] width 283 height 20
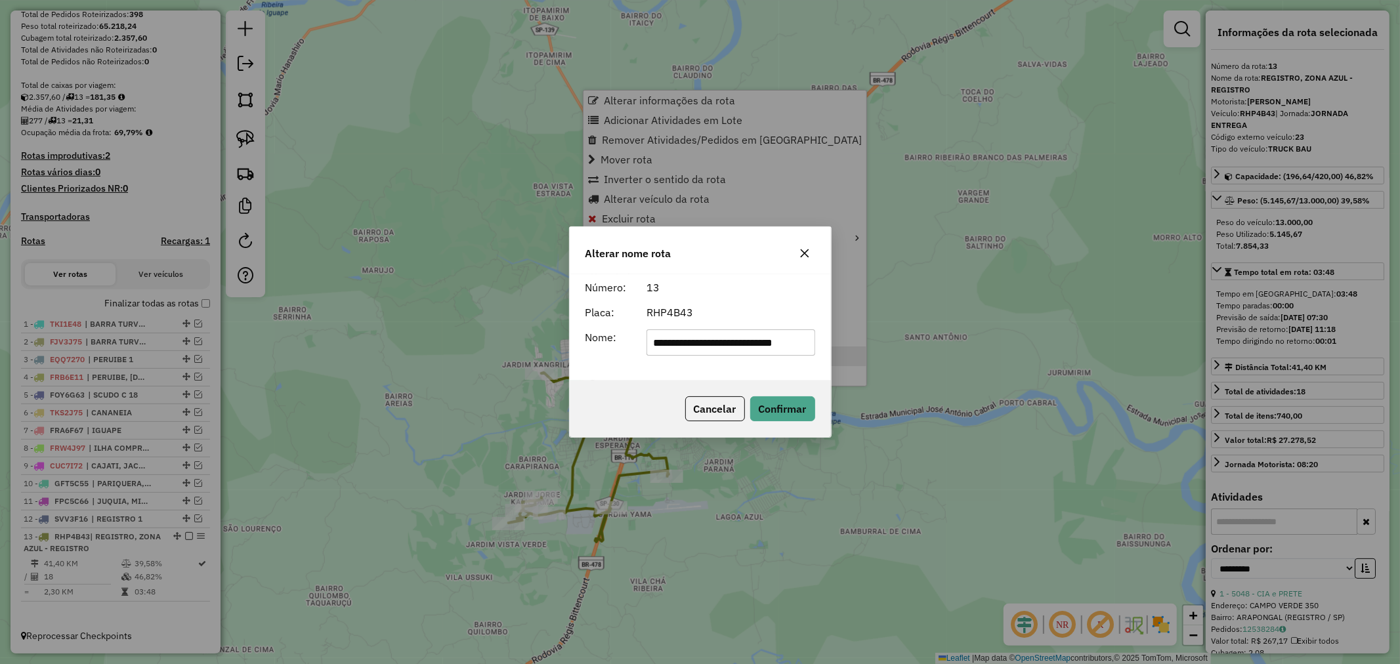
scroll to position [0, 14]
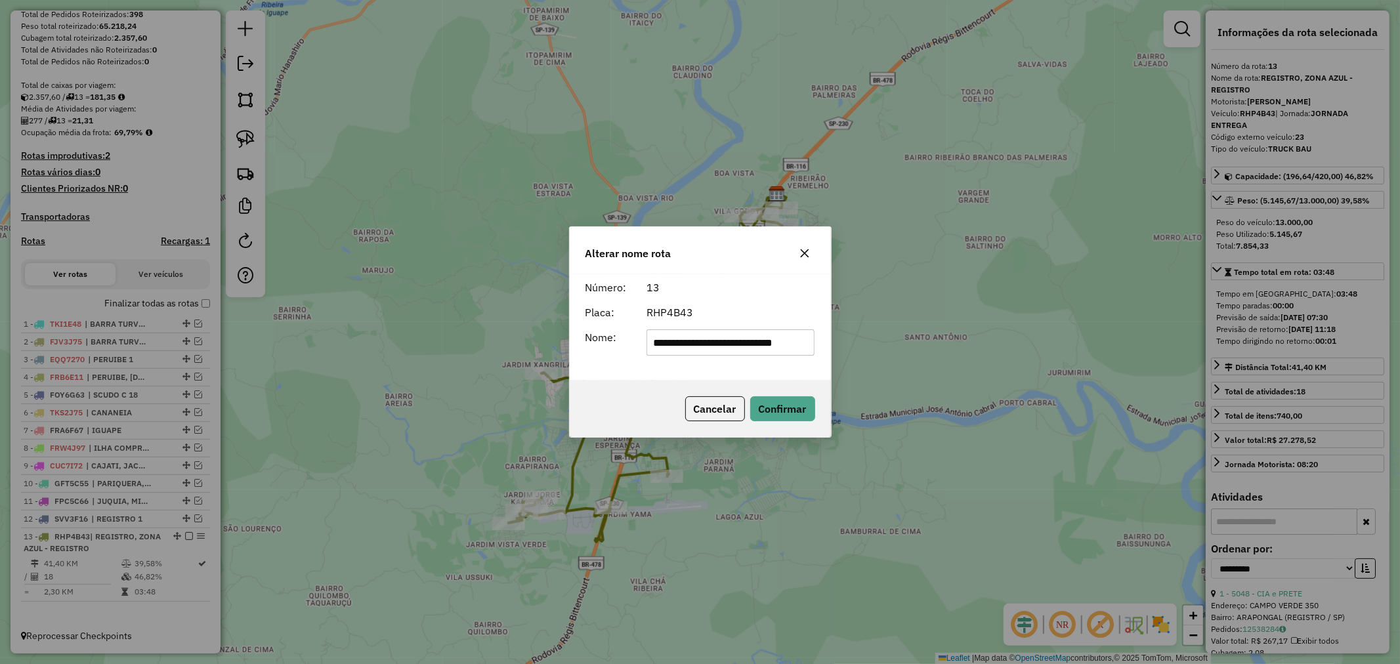
click at [781, 347] on input "**********" at bounding box center [731, 343] width 168 height 26
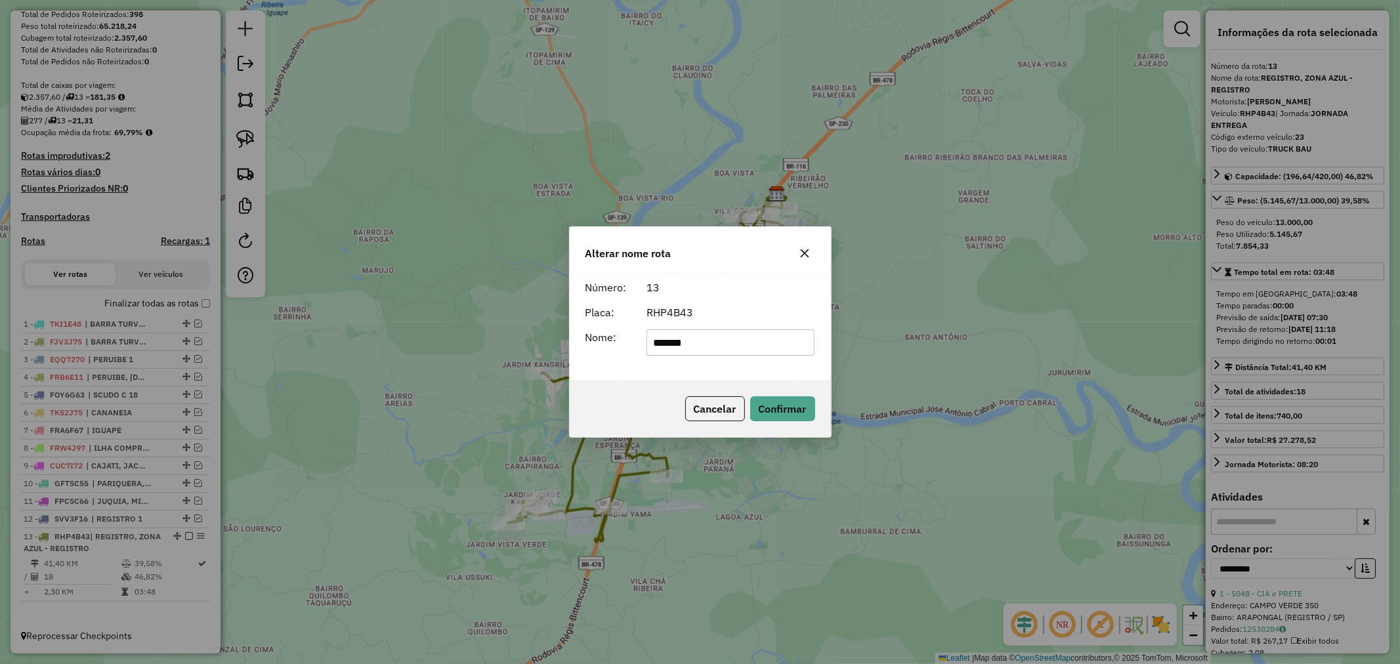
type input "**********"
click at [803, 404] on button "Confirmar" at bounding box center [782, 409] width 65 height 25
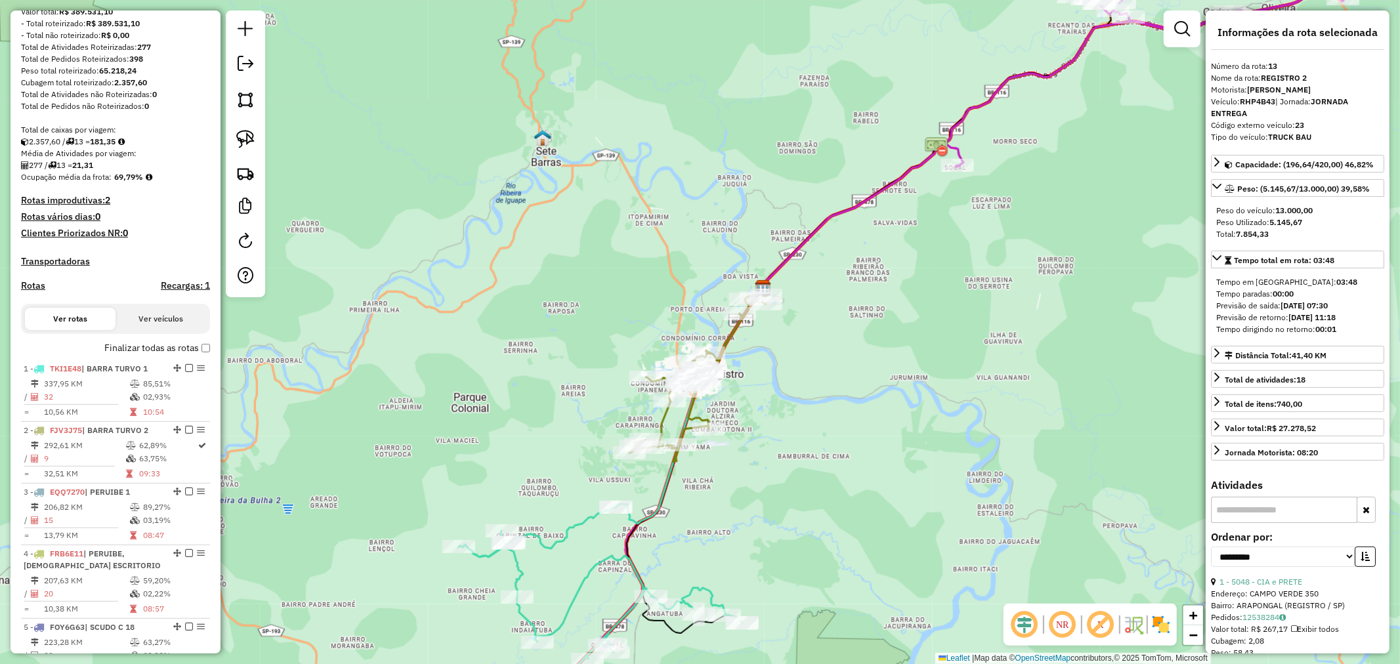
scroll to position [219, 0]
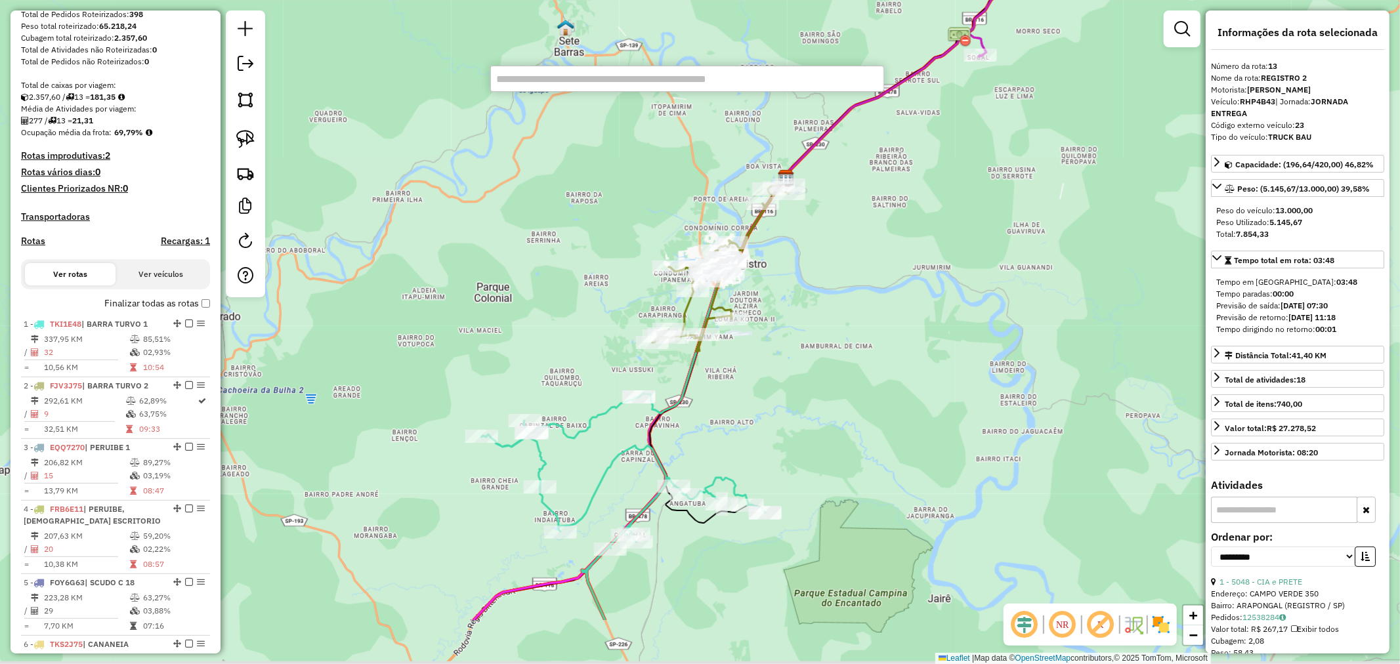
drag, startPoint x: 816, startPoint y: 368, endPoint x: 839, endPoint y: 257, distance: 113.3
click at [839, 257] on div "Janela de atendimento Grade de atendimento Capacidade Transportadoras Veículos …" at bounding box center [700, 332] width 1400 height 664
click at [576, 83] on input "text" at bounding box center [687, 79] width 394 height 26
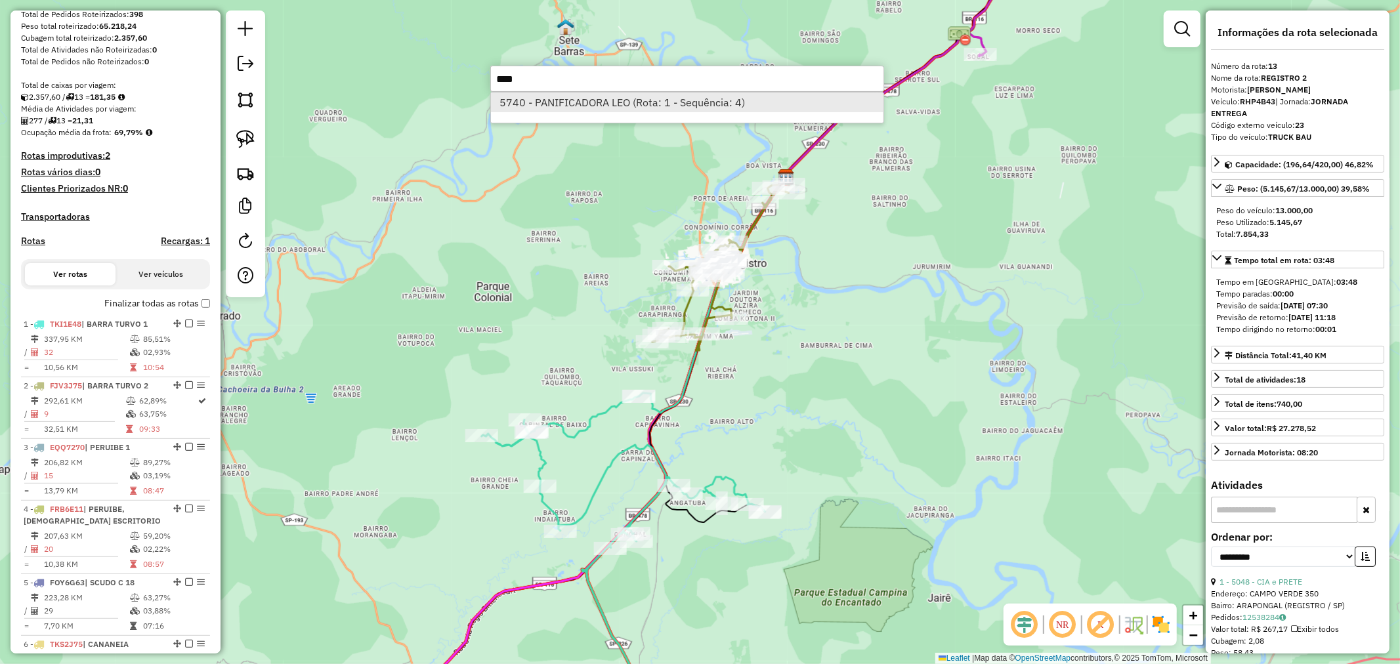
type input "****"
click at [589, 102] on li "5740 - PANIFICADORA LEO (Rota: 1 - Sequência: 4)" at bounding box center [687, 103] width 393 height 20
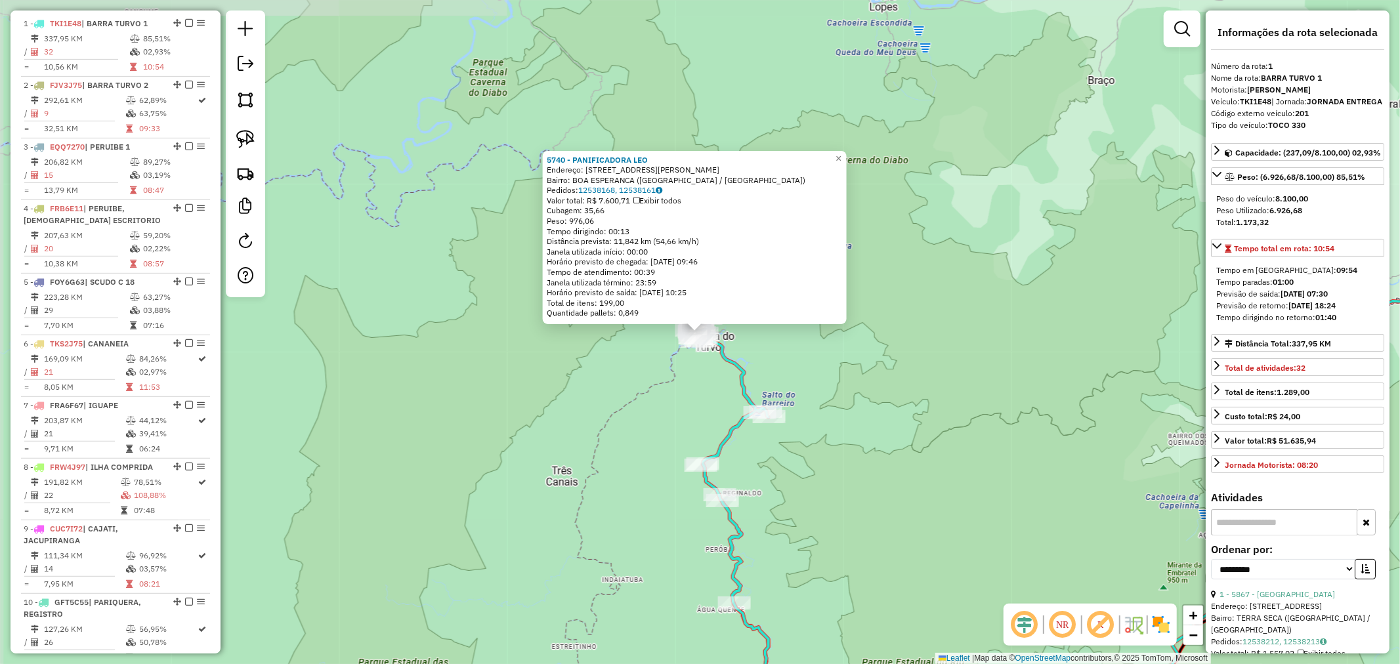
scroll to position [535, 0]
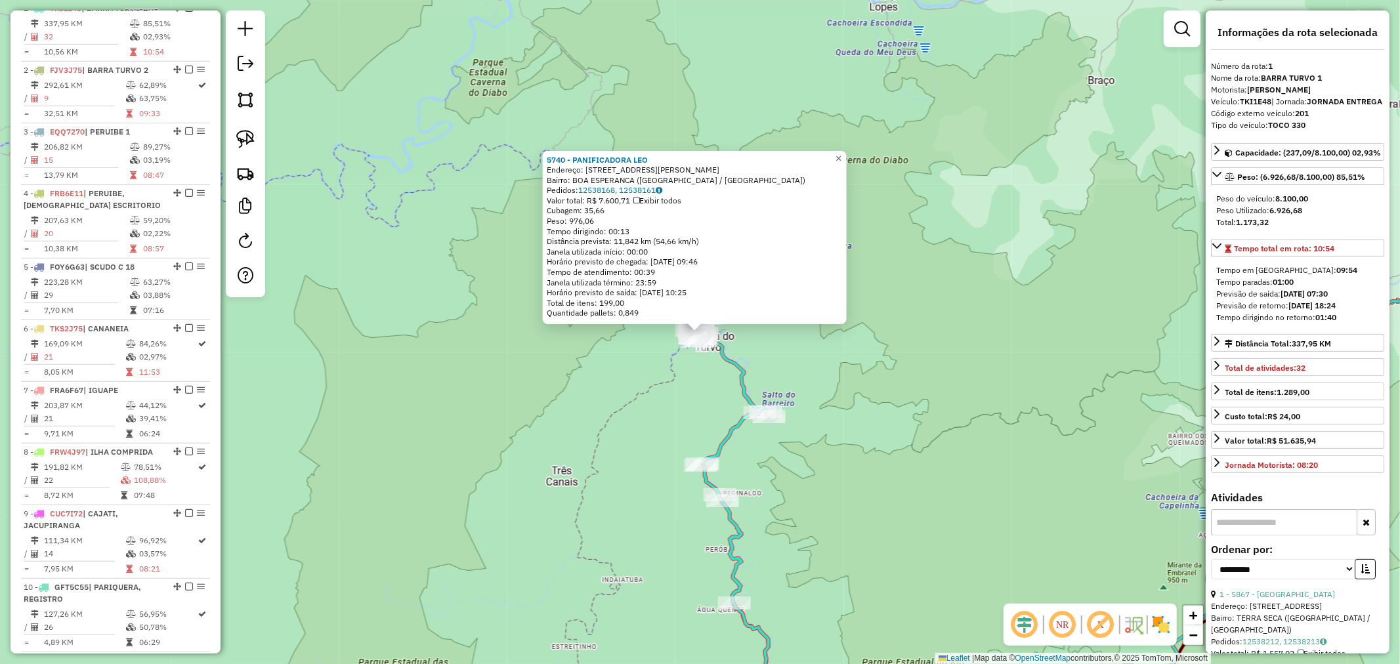
click at [842, 154] on span "×" at bounding box center [839, 158] width 6 height 11
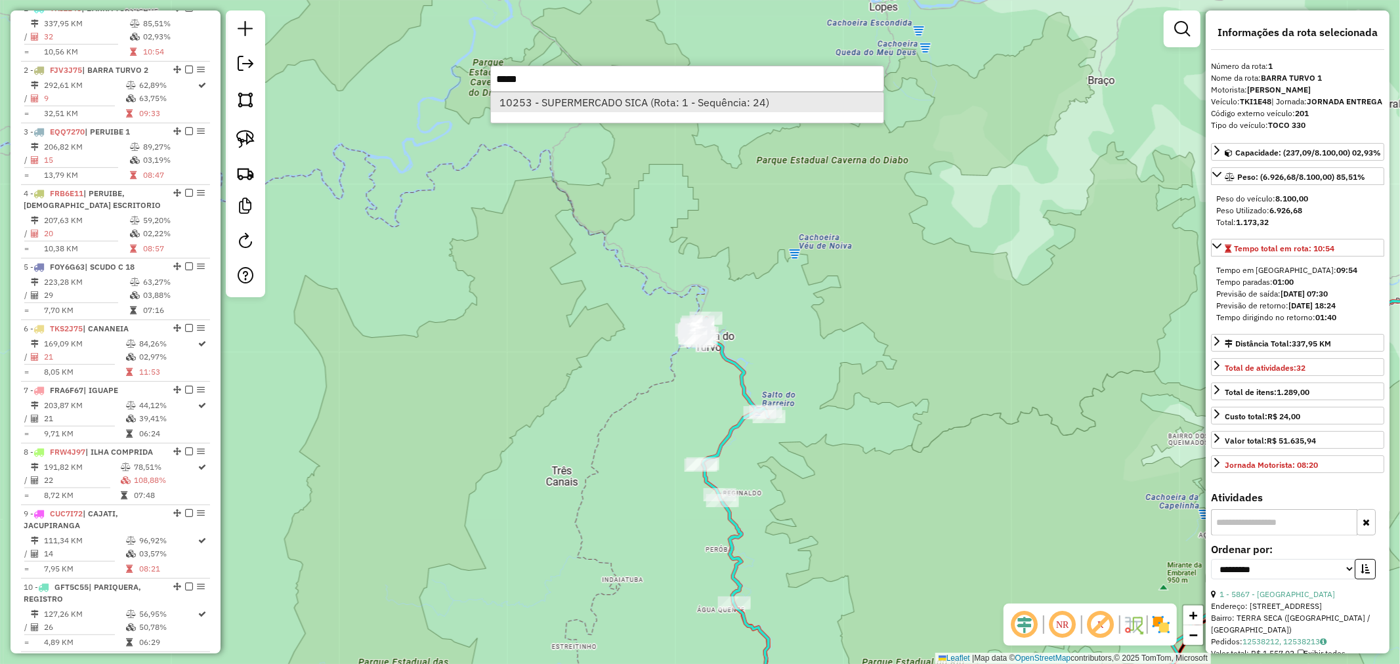
type input "*****"
click at [680, 97] on li "10253 - SUPERMERCADO SICA (Rota: 1 - Sequência: 24)" at bounding box center [687, 103] width 393 height 20
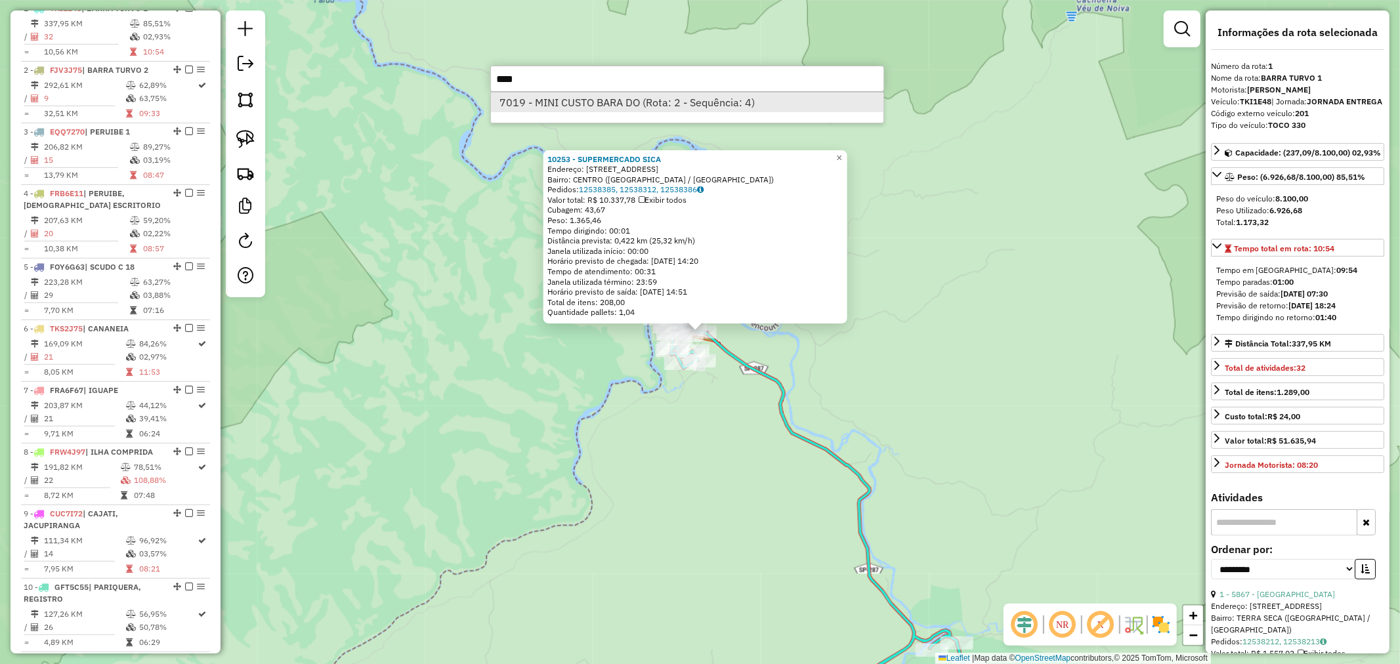
type input "****"
click at [626, 102] on li "7019 - MINI CUSTO BARA DO (Rota: 2 - Sequência: 4)" at bounding box center [687, 103] width 393 height 20
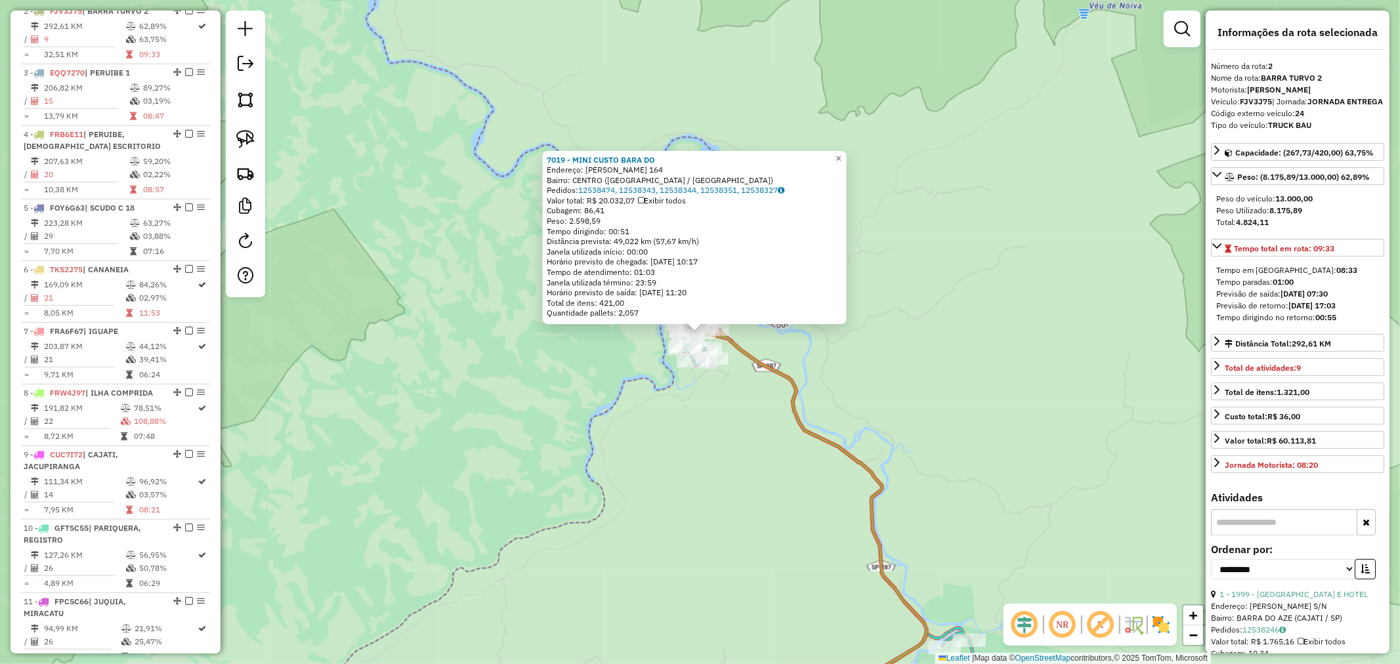
scroll to position [597, 0]
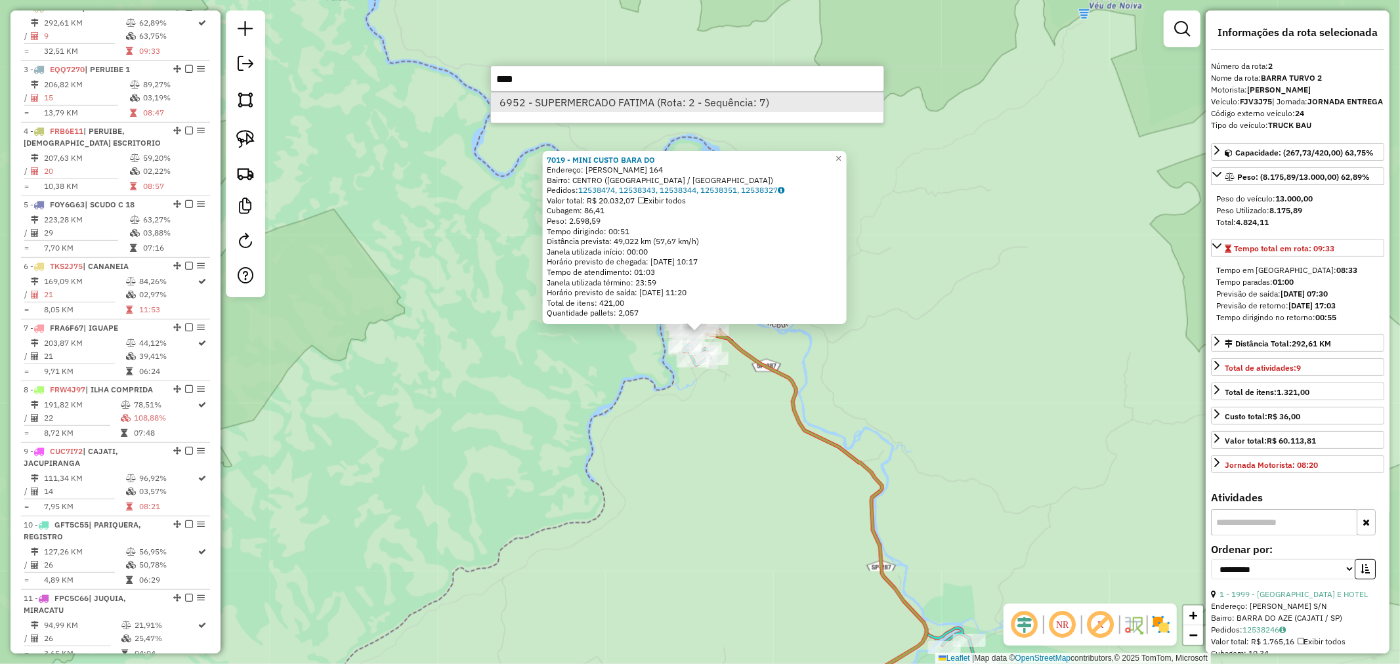
type input "****"
click at [653, 102] on li "6952 - SUPERMERCADO FATIMA (Rota: 2 - Sequência: 7)" at bounding box center [687, 103] width 393 height 20
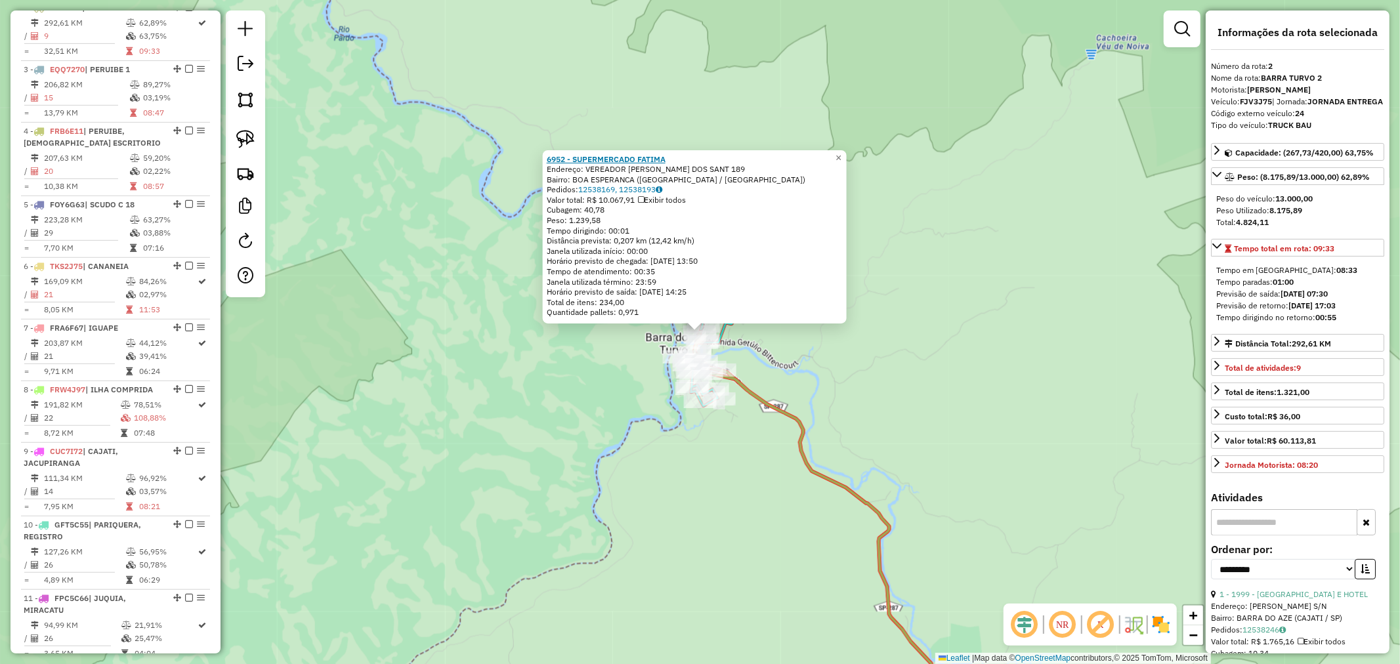
click at [622, 156] on strong "6952 - SUPERMERCADO FATIMA" at bounding box center [606, 159] width 119 height 10
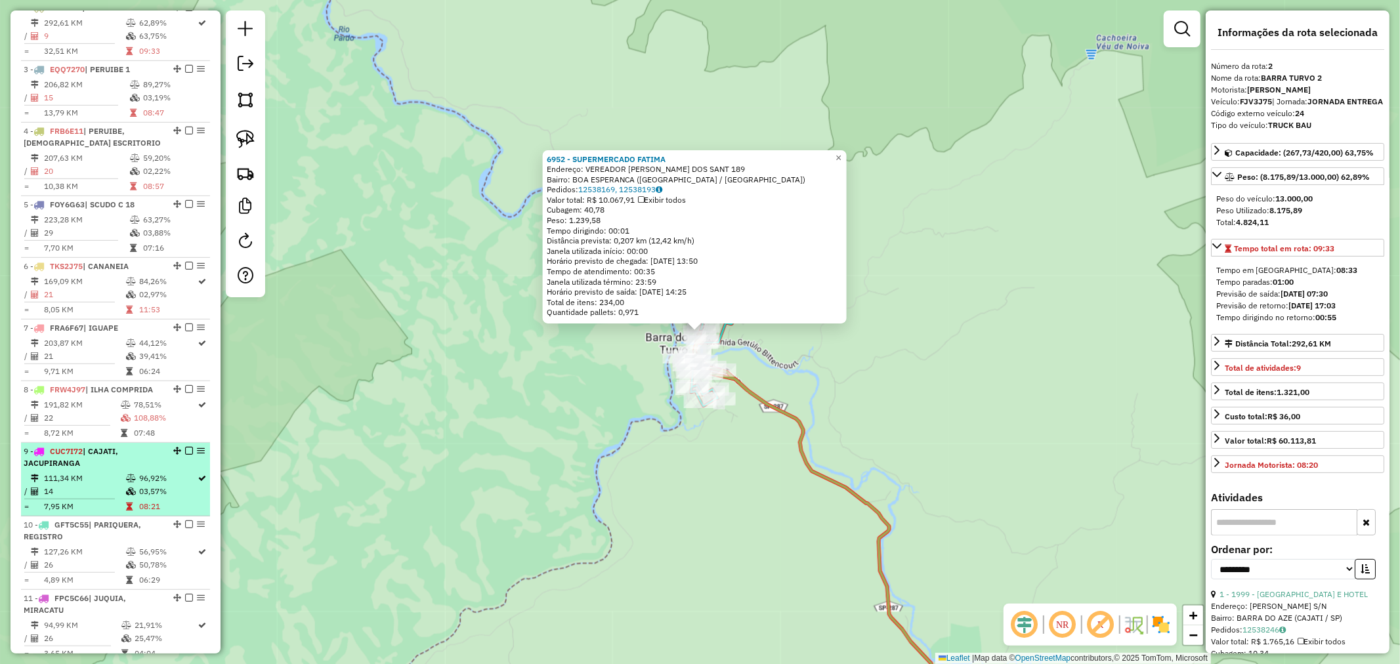
click at [116, 464] on span "| CAJATI, JACUPIRANGA" at bounding box center [71, 457] width 95 height 22
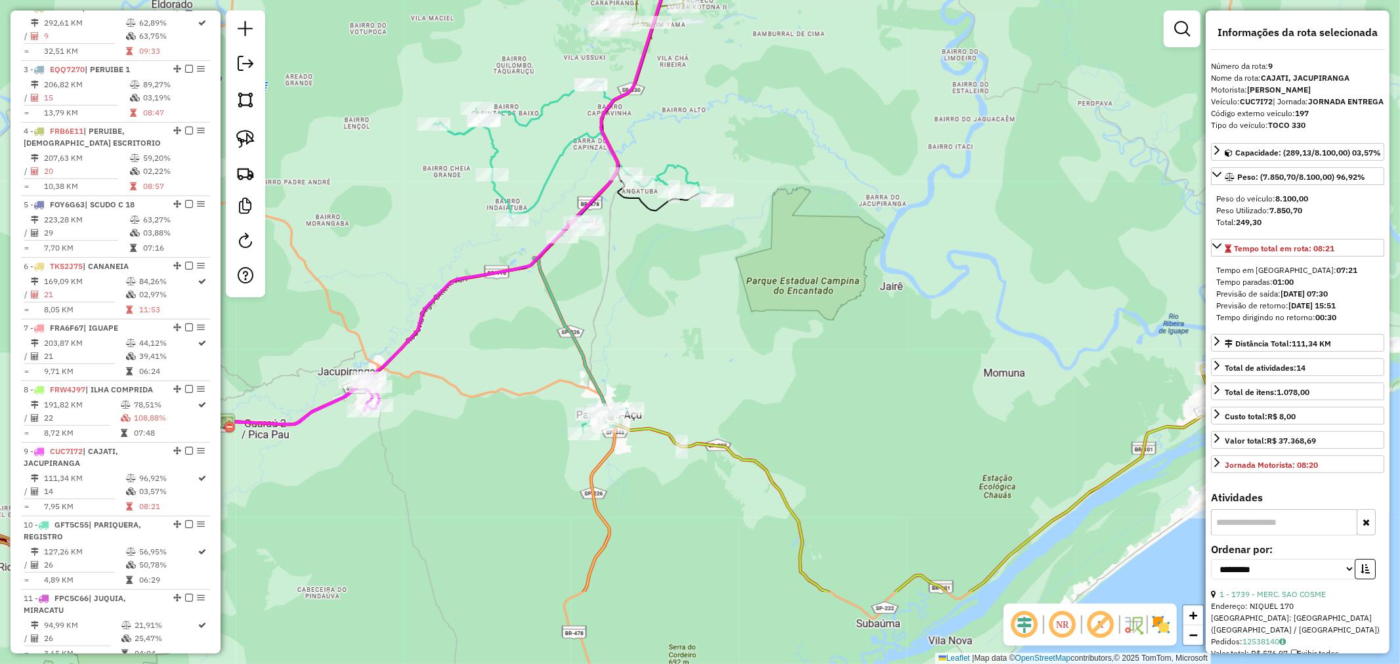
drag, startPoint x: 788, startPoint y: 393, endPoint x: 675, endPoint y: 254, distance: 178.7
click at [675, 254] on div "Janela de atendimento Grade de atendimento Capacidade Transportadoras Veículos …" at bounding box center [700, 332] width 1400 height 664
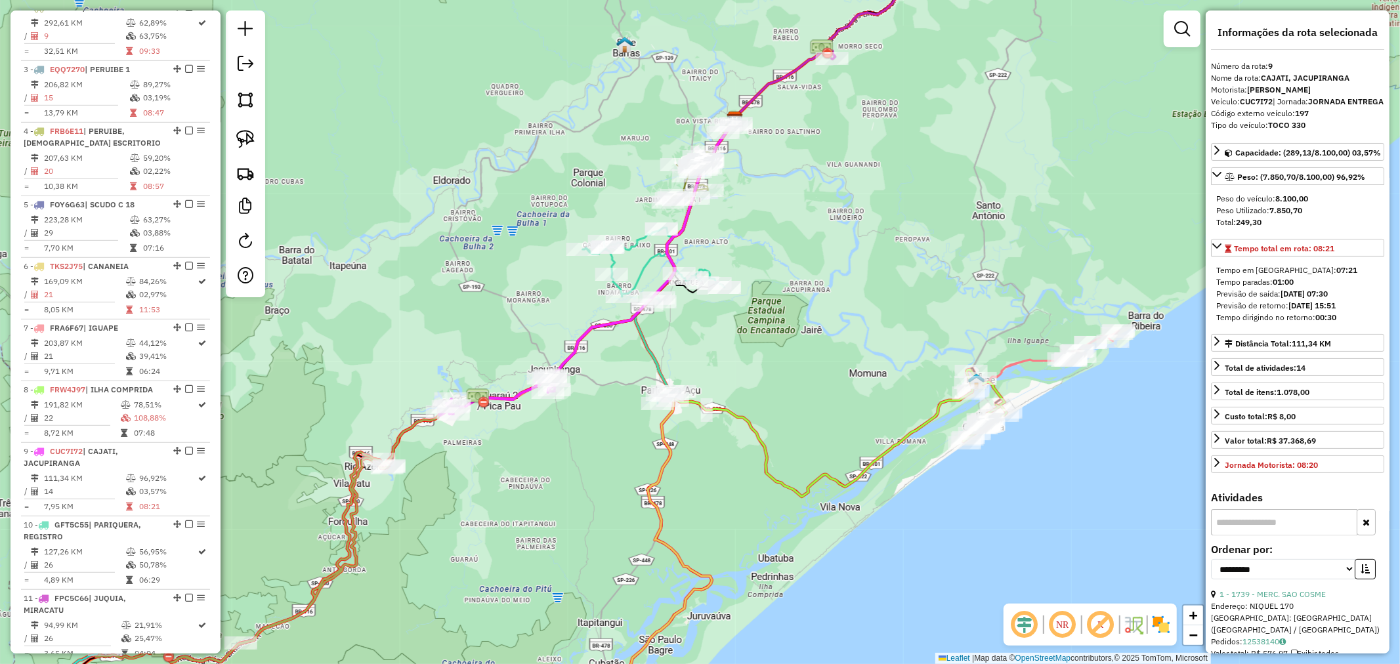
drag, startPoint x: 706, startPoint y: 320, endPoint x: 734, endPoint y: 357, distance: 46.5
click at [734, 357] on div "Janela de atendimento Grade de atendimento Capacidade Transportadoras Veículos …" at bounding box center [700, 332] width 1400 height 664
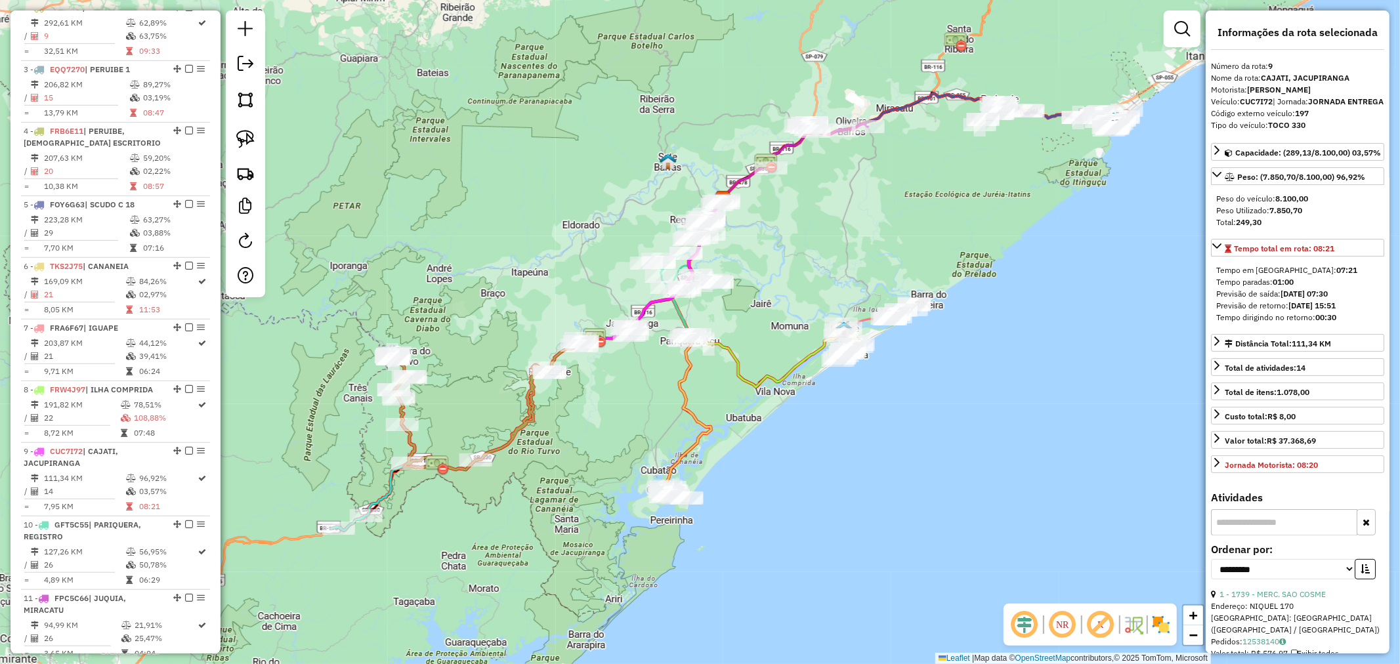
drag, startPoint x: 743, startPoint y: 368, endPoint x: 739, endPoint y: 332, distance: 36.3
click at [739, 332] on div "Janela de atendimento Grade de atendimento Capacidade Transportadoras Veículos …" at bounding box center [700, 332] width 1400 height 664
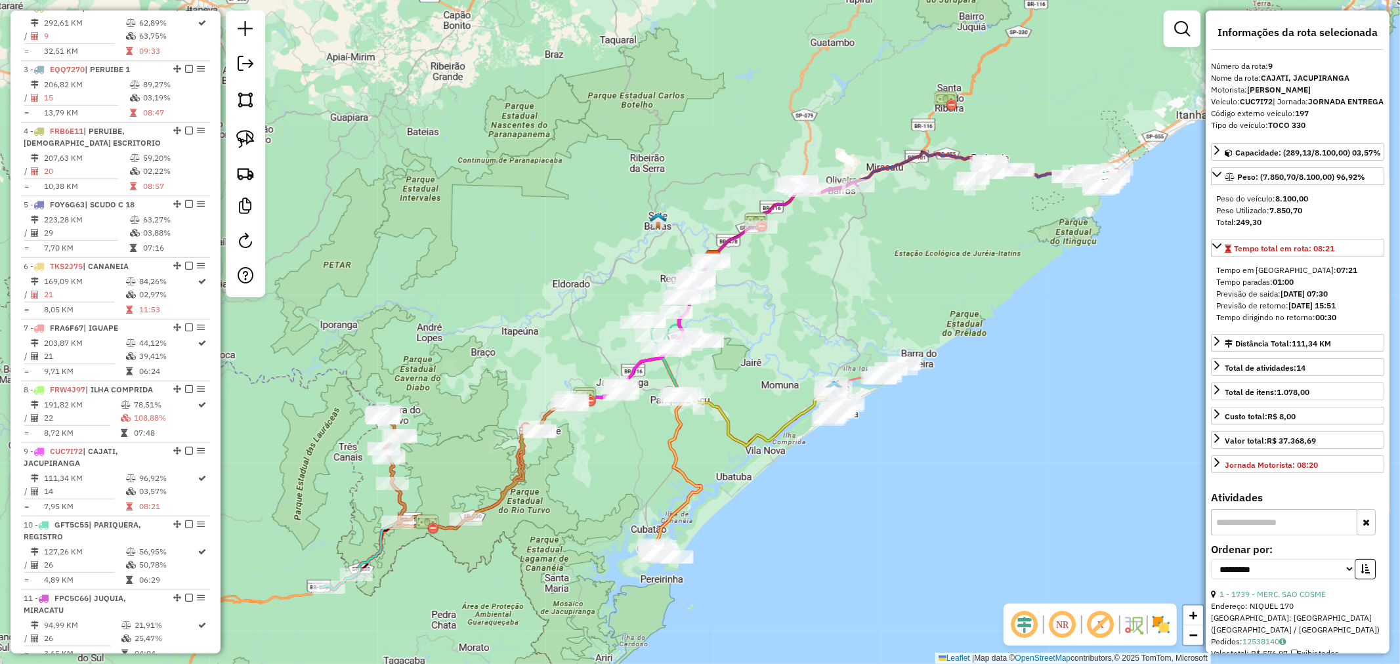
drag, startPoint x: 762, startPoint y: 320, endPoint x: 752, endPoint y: 390, distance: 70.9
click at [752, 390] on div "Janela de atendimento Grade de atendimento Capacidade Transportadoras Veículos …" at bounding box center [700, 332] width 1400 height 664
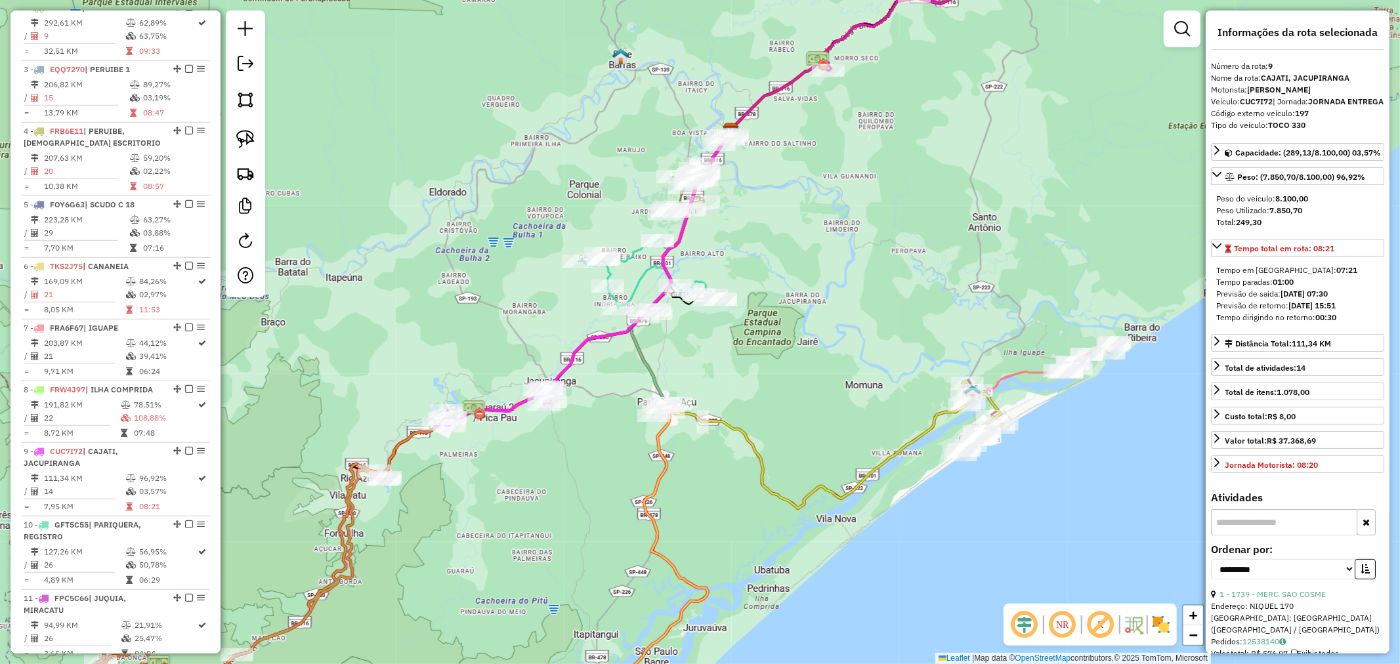
drag, startPoint x: 697, startPoint y: 337, endPoint x: 718, endPoint y: 356, distance: 28.8
click at [718, 356] on div "Janela de atendimento Grade de atendimento Capacidade Transportadoras Veículos …" at bounding box center [700, 332] width 1400 height 664
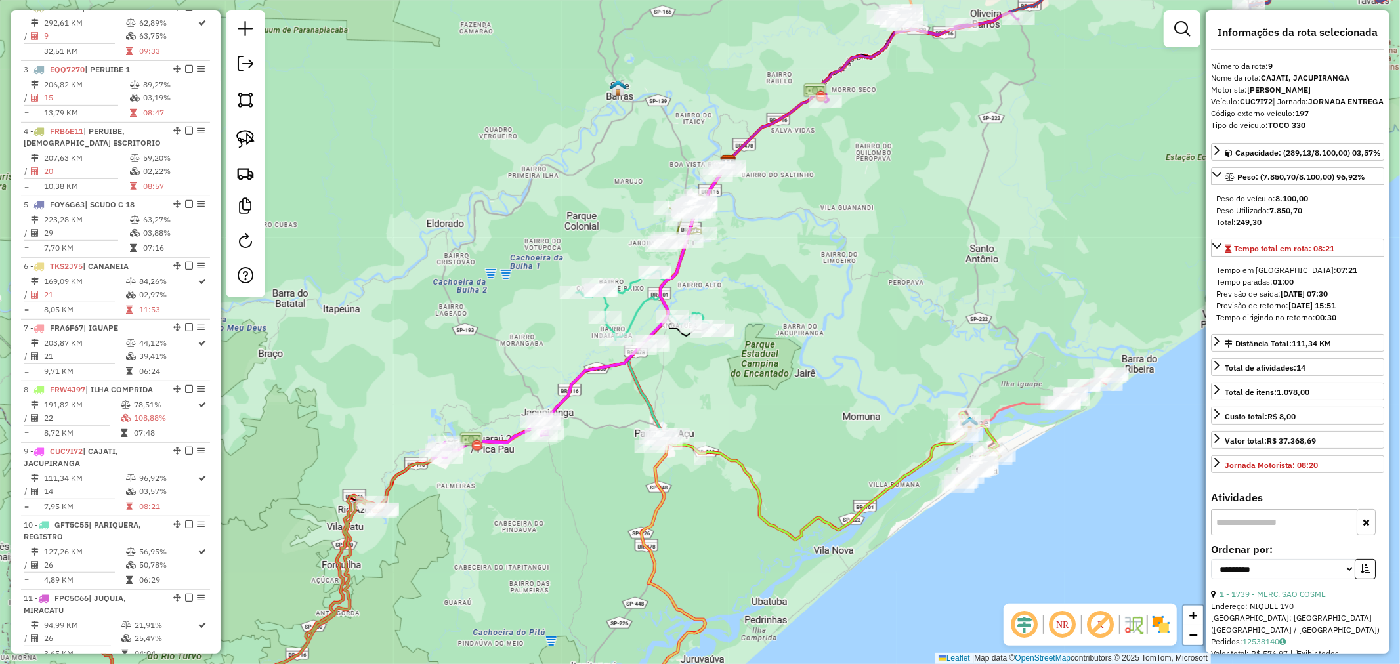
drag, startPoint x: 743, startPoint y: 355, endPoint x: 740, endPoint y: 386, distance: 31.6
click at [740, 386] on div "Janela de atendimento Grade de atendimento Capacidade Transportadoras Veículos …" at bounding box center [700, 332] width 1400 height 664
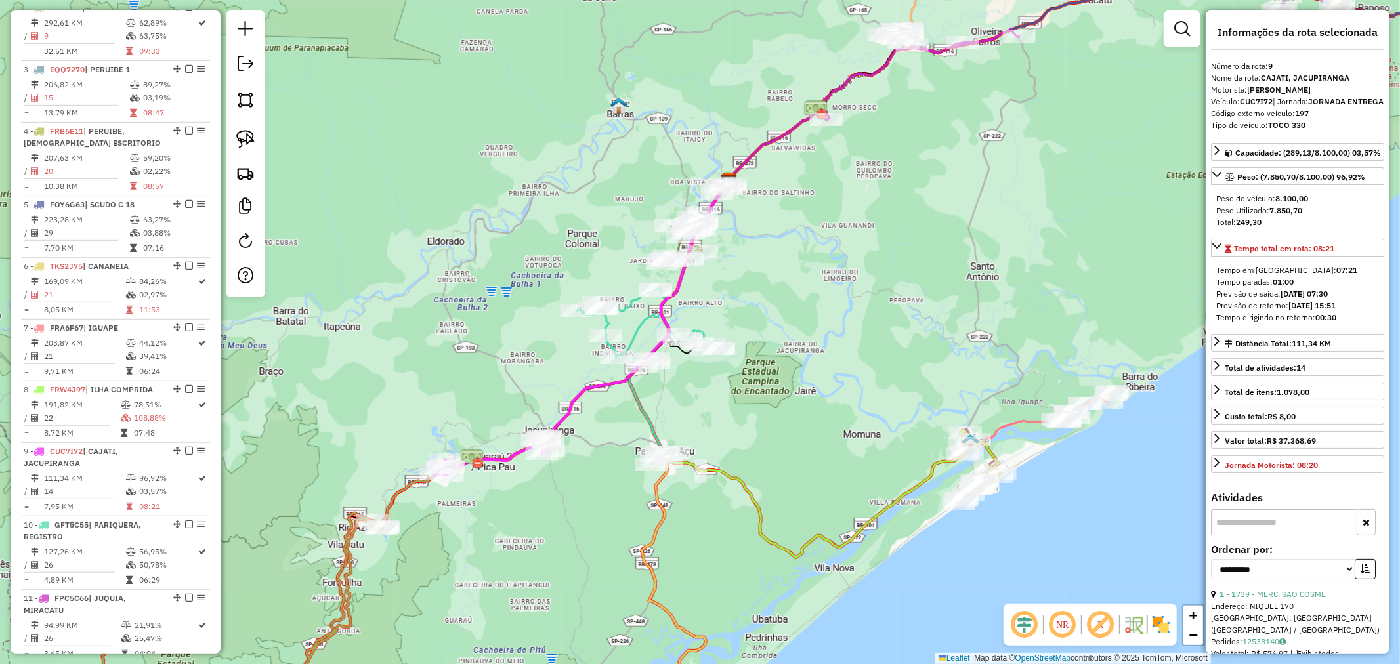
drag, startPoint x: 719, startPoint y: 385, endPoint x: 720, endPoint y: 403, distance: 17.7
click at [720, 403] on div "Janela de atendimento Grade de atendimento Capacidade Transportadoras Veículos …" at bounding box center [700, 332] width 1400 height 664
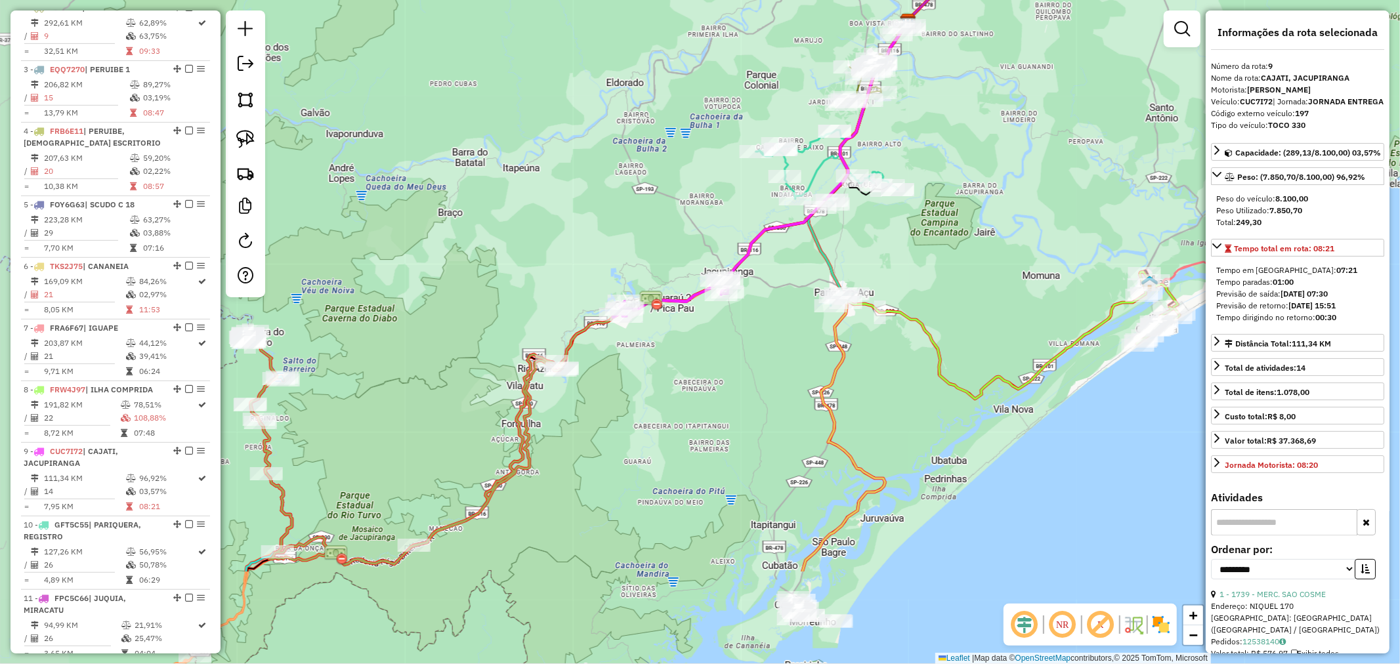
drag, startPoint x: 469, startPoint y: 527, endPoint x: 638, endPoint y: 370, distance: 230.9
click at [650, 368] on div "Janela de atendimento Grade de atendimento Capacidade Transportadoras Veículos …" at bounding box center [700, 332] width 1400 height 664
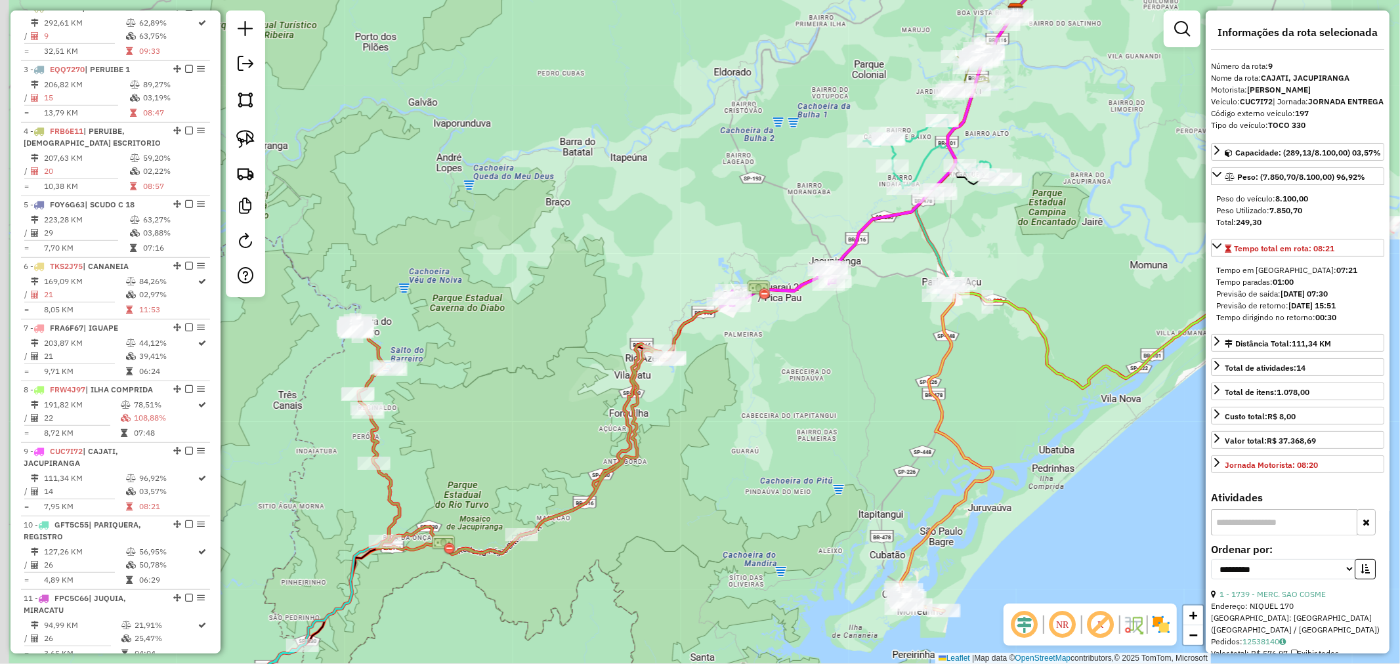
drag, startPoint x: 364, startPoint y: 434, endPoint x: 470, endPoint y: 424, distance: 106.2
click at [470, 424] on div "Janela de atendimento Grade de atendimento Capacidade Transportadoras Veículos …" at bounding box center [700, 332] width 1400 height 664
click at [372, 379] on icon at bounding box center [513, 439] width 314 height 231
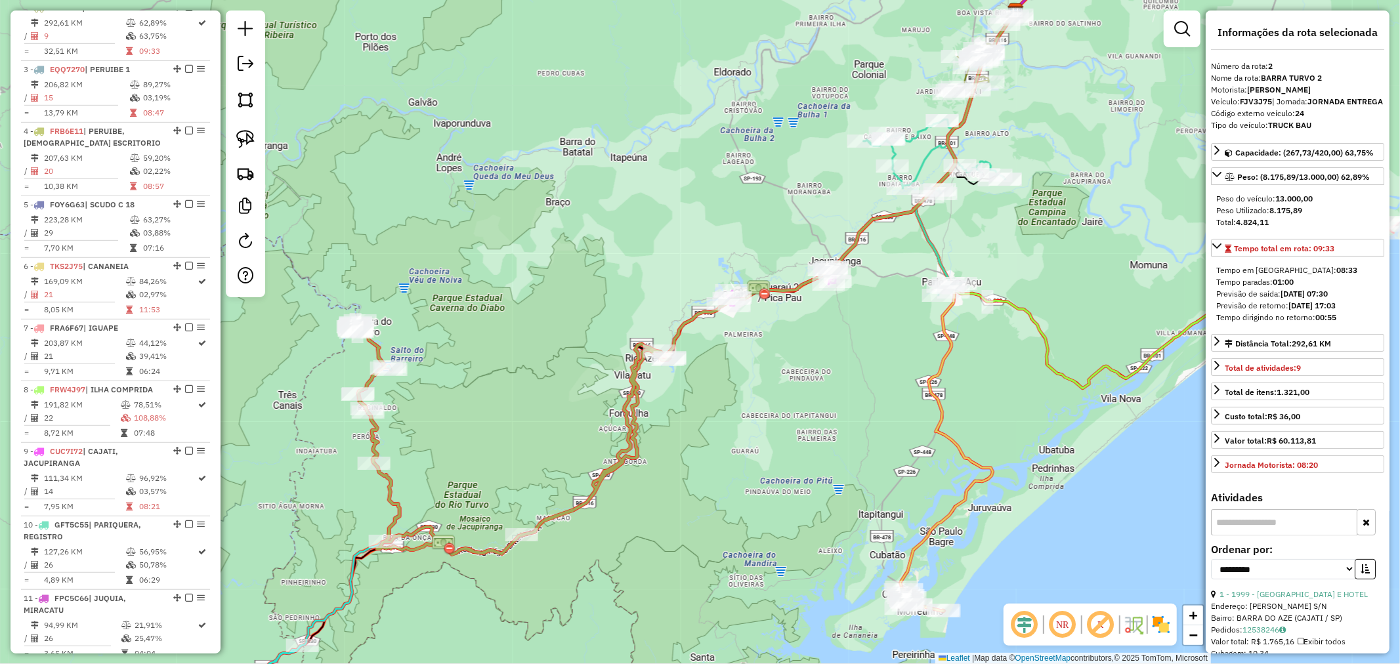
click at [368, 379] on icon at bounding box center [513, 439] width 314 height 231
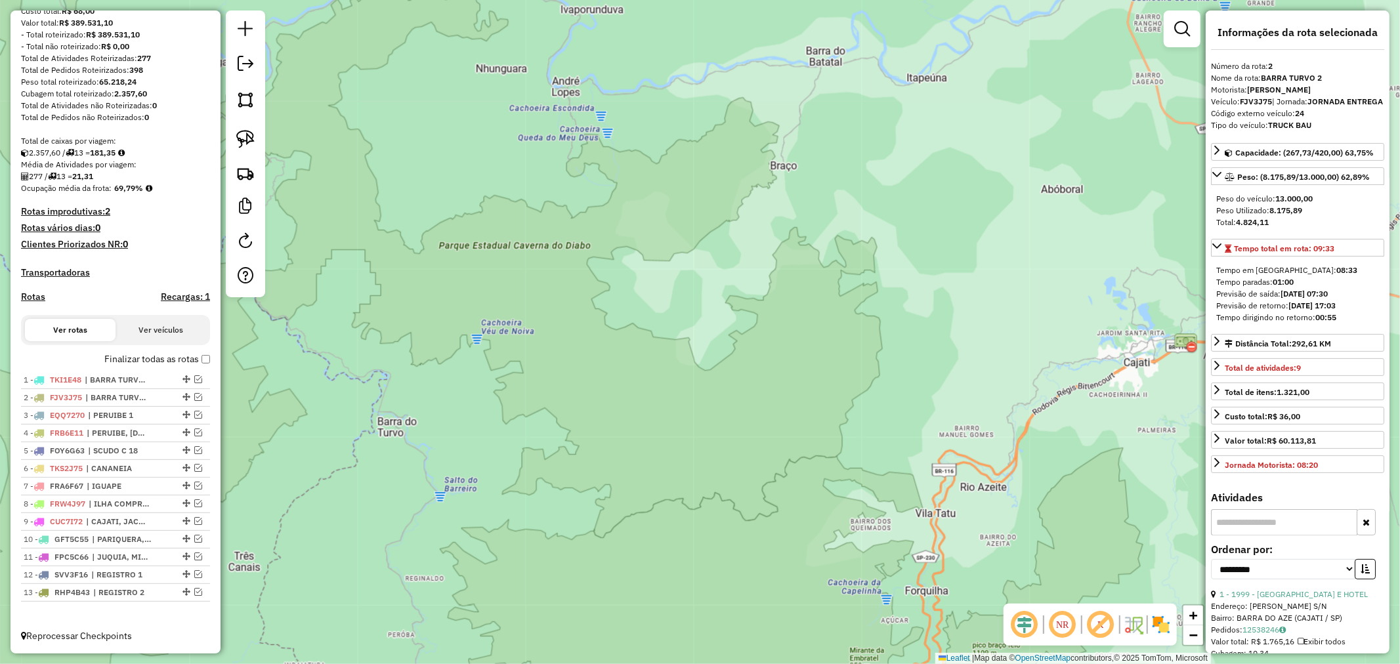
scroll to position [175, 0]
click at [195, 378] on em at bounding box center [198, 380] width 8 height 8
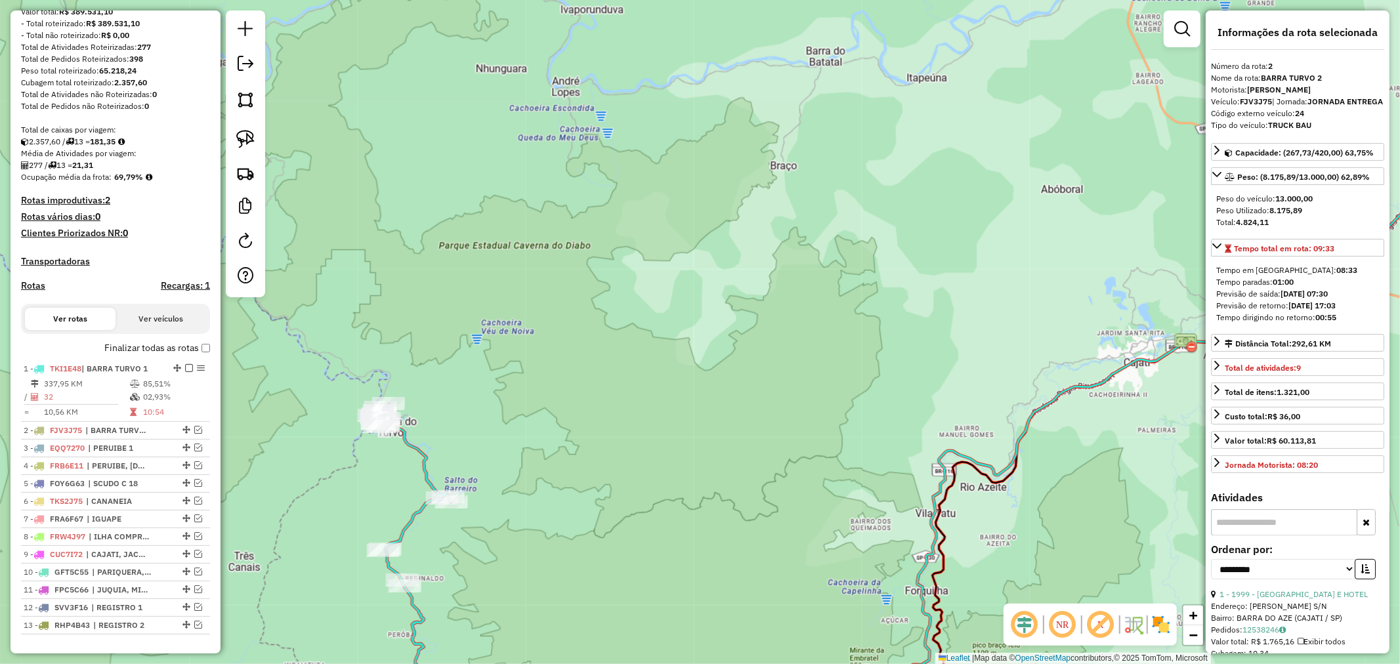
click at [412, 446] on icon at bounding box center [412, 567] width 77 height 327
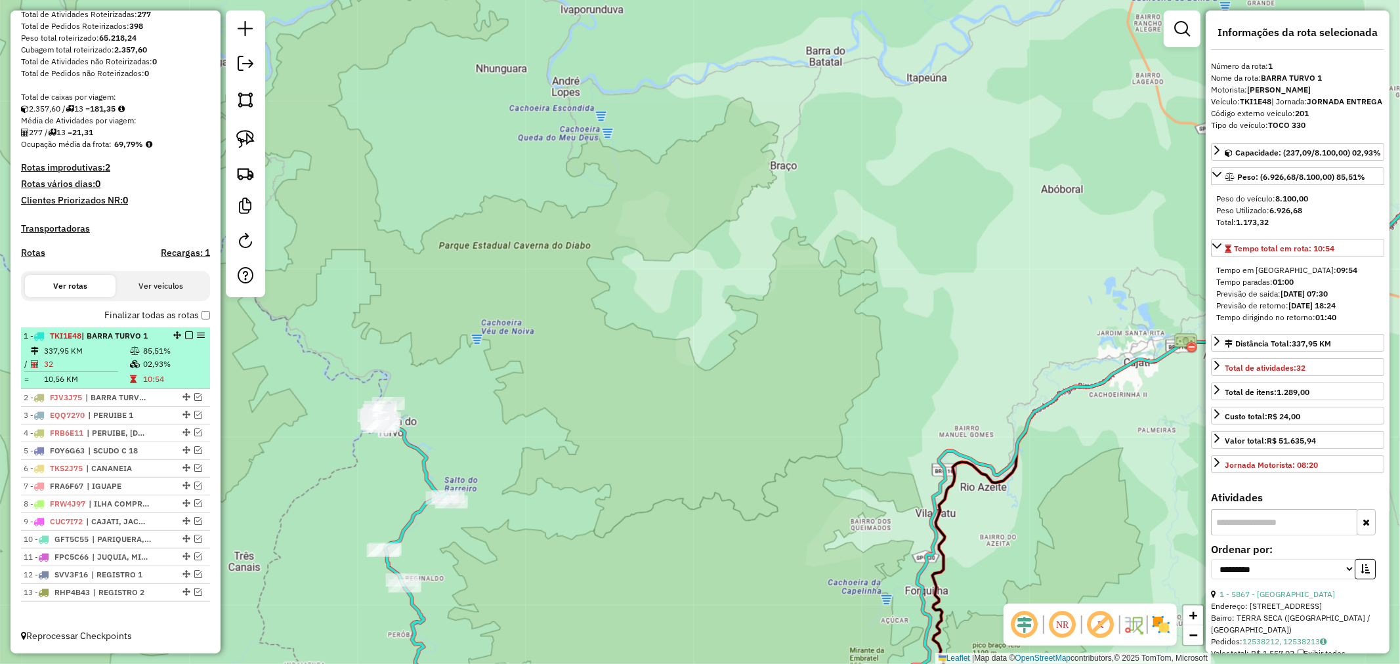
click at [185, 332] on em at bounding box center [189, 336] width 8 height 8
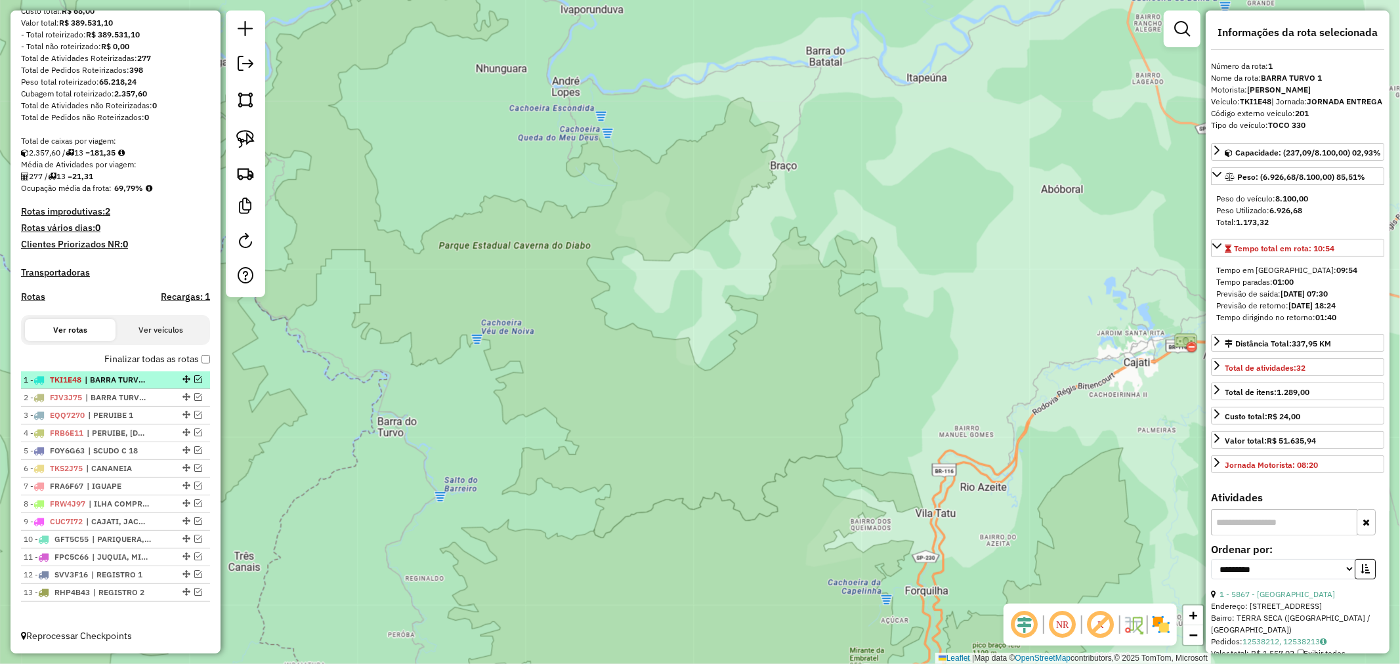
scroll to position [175, 0]
click at [194, 394] on em at bounding box center [198, 397] width 8 height 8
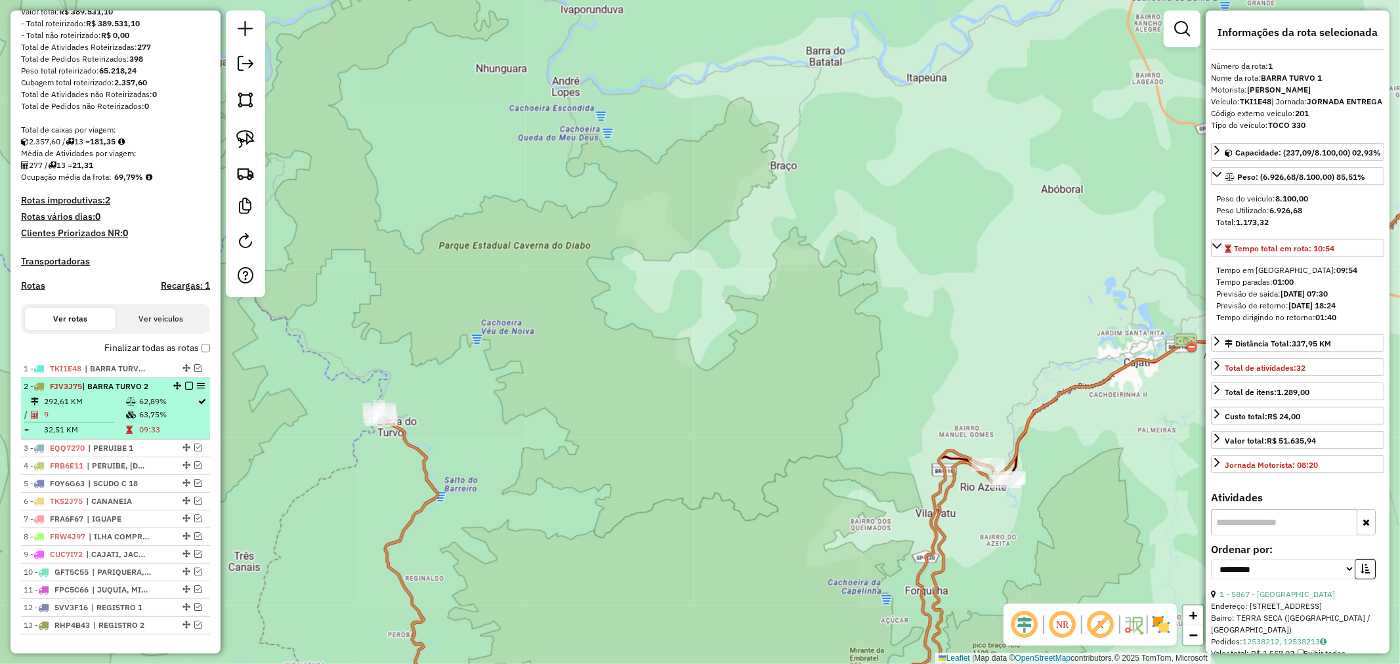
scroll to position [219, 0]
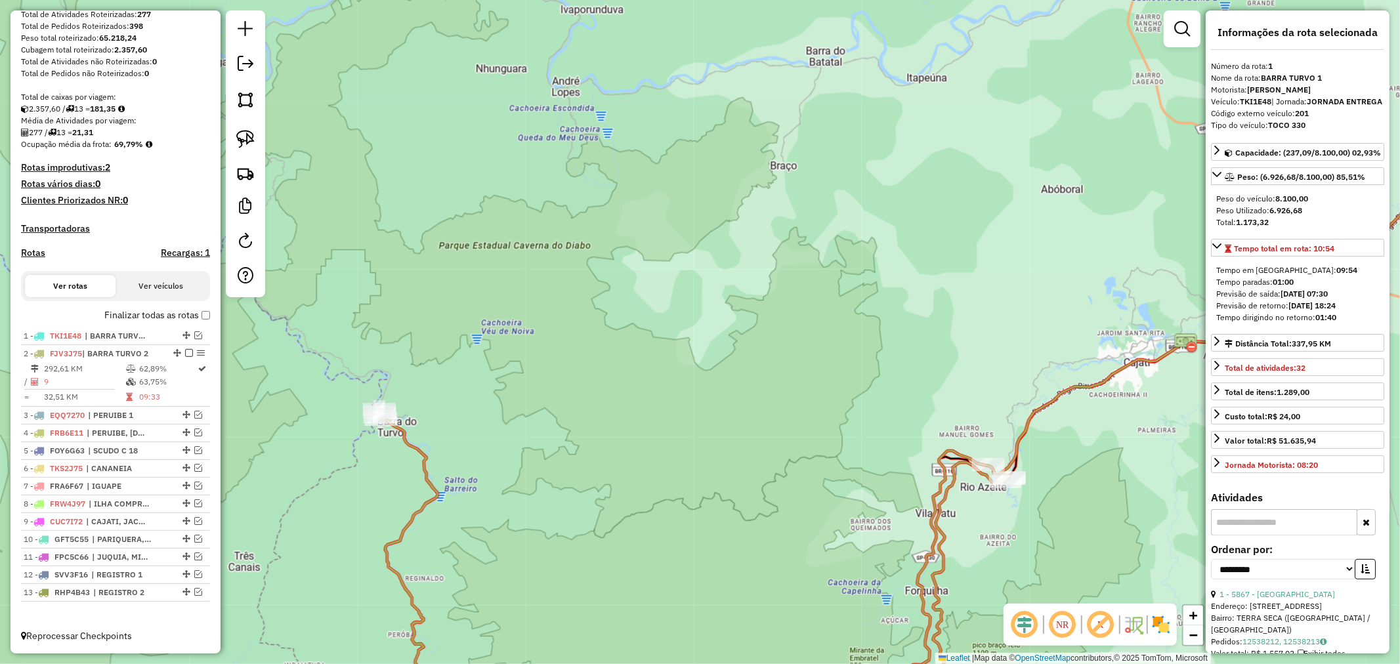
click at [399, 431] on icon at bounding box center [694, 570] width 632 height 321
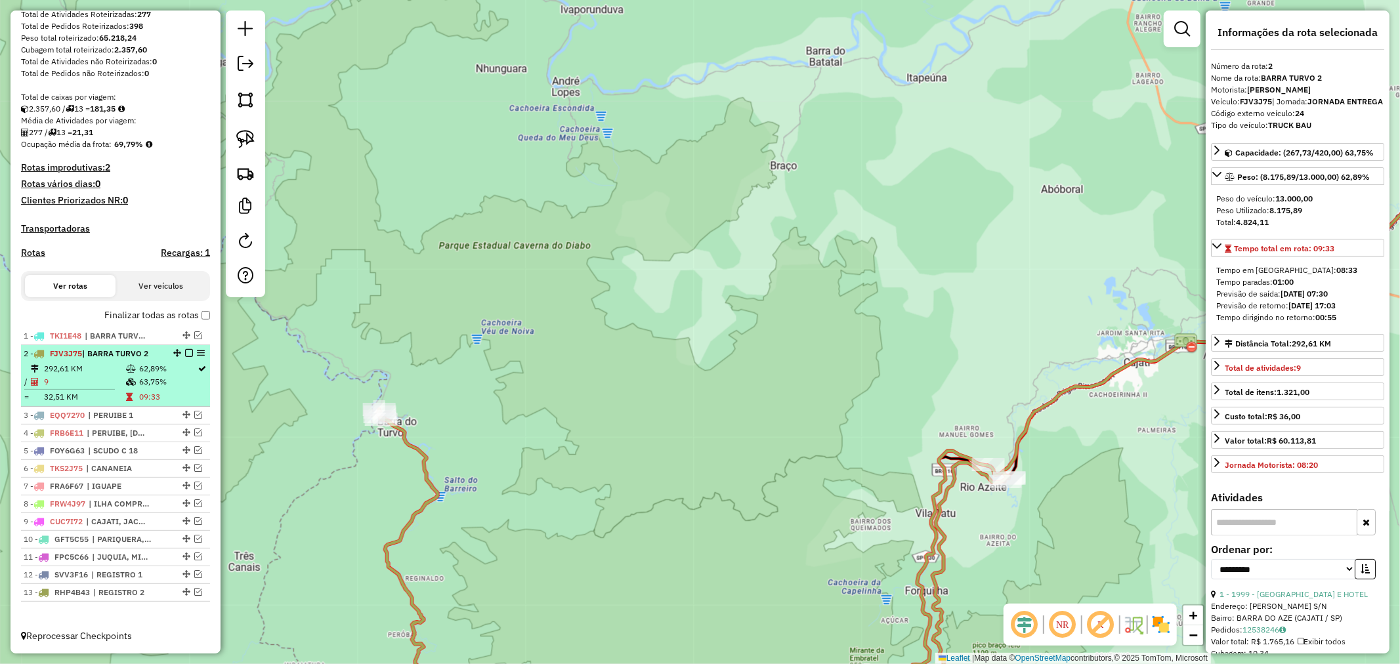
click at [186, 349] on em at bounding box center [189, 353] width 8 height 8
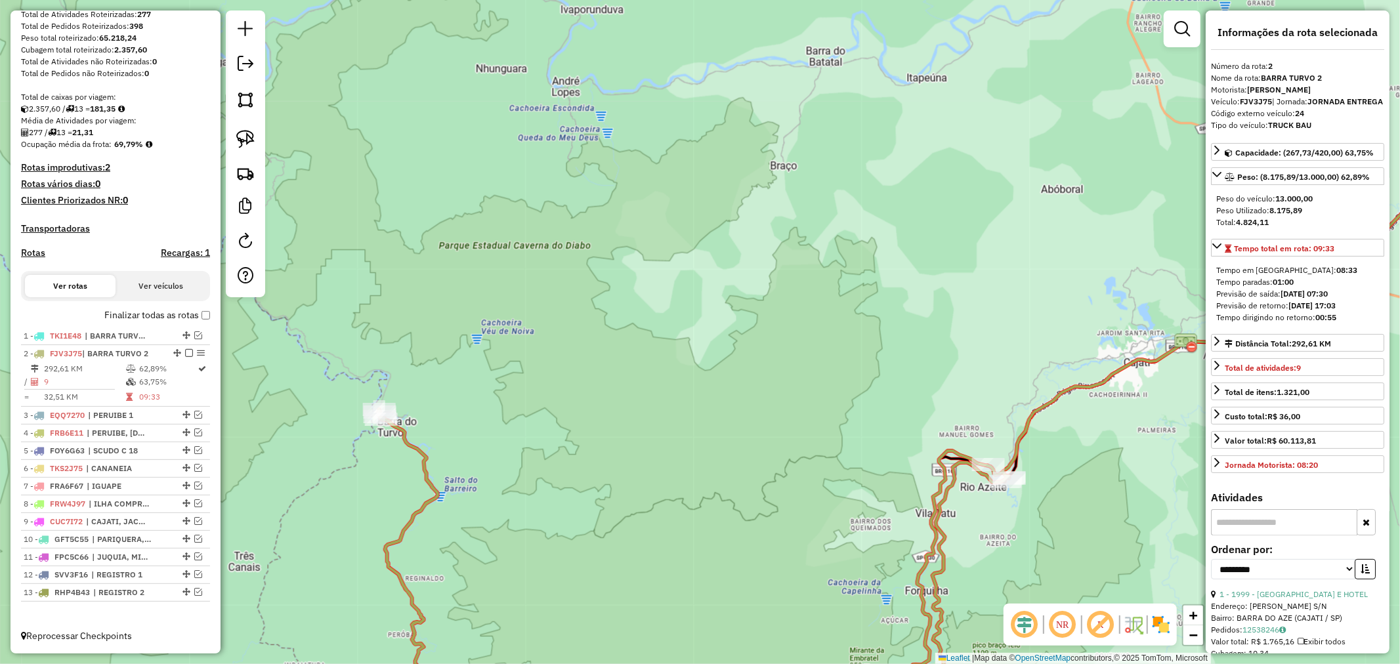
scroll to position [175, 0]
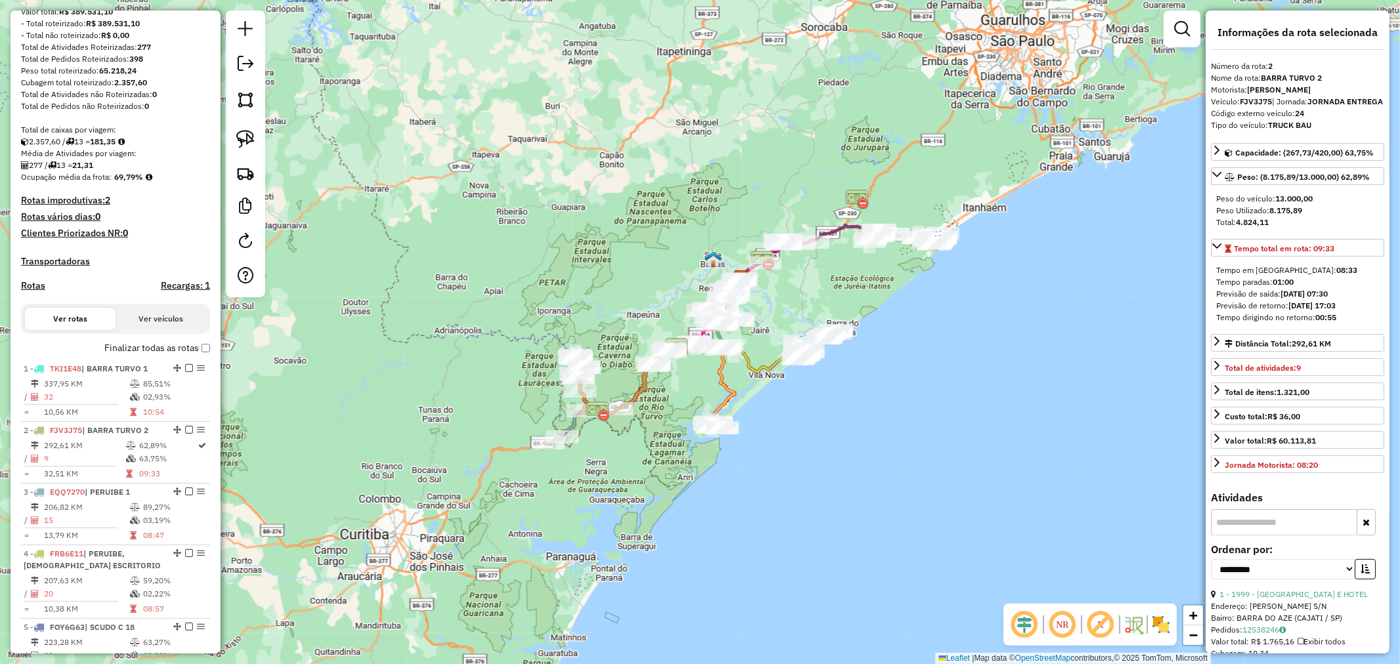
drag, startPoint x: 649, startPoint y: 330, endPoint x: 632, endPoint y: 307, distance: 28.6
click at [632, 307] on div "Janela de atendimento Grade de atendimento Capacidade Transportadoras Veículos …" at bounding box center [700, 332] width 1400 height 664
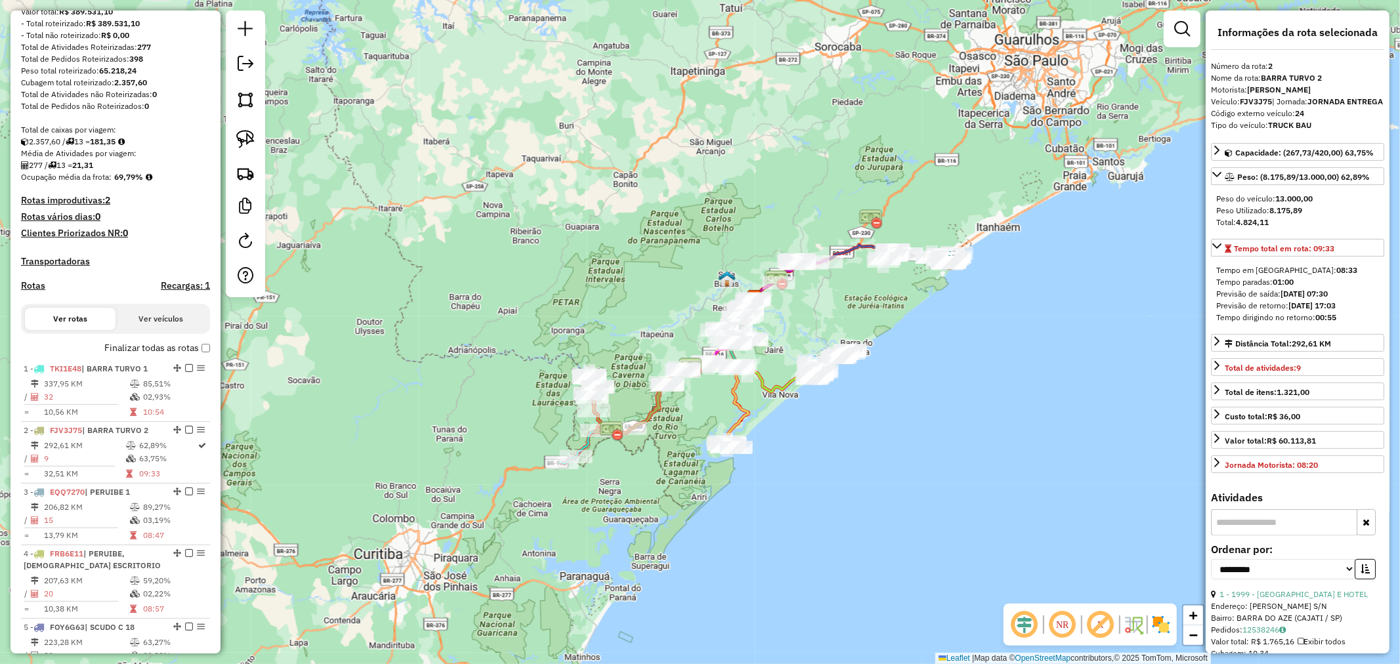
scroll to position [0, 0]
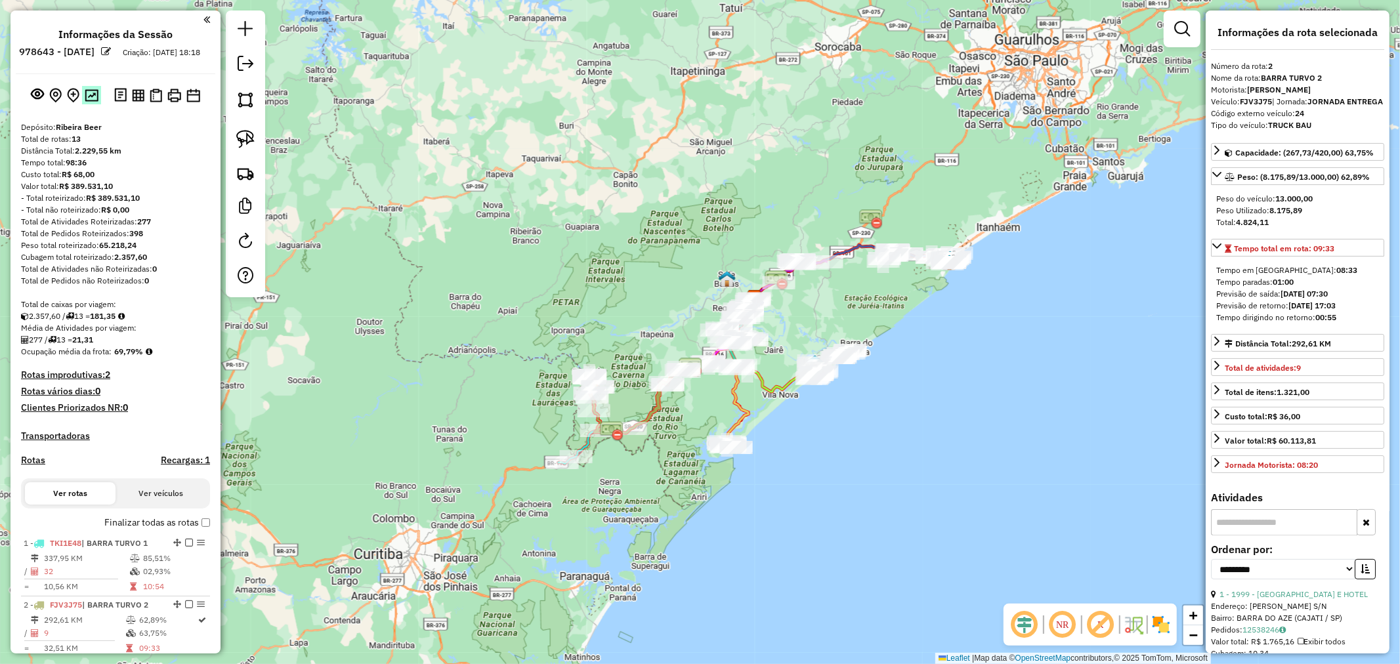
click at [89, 102] on img at bounding box center [92, 95] width 14 height 12
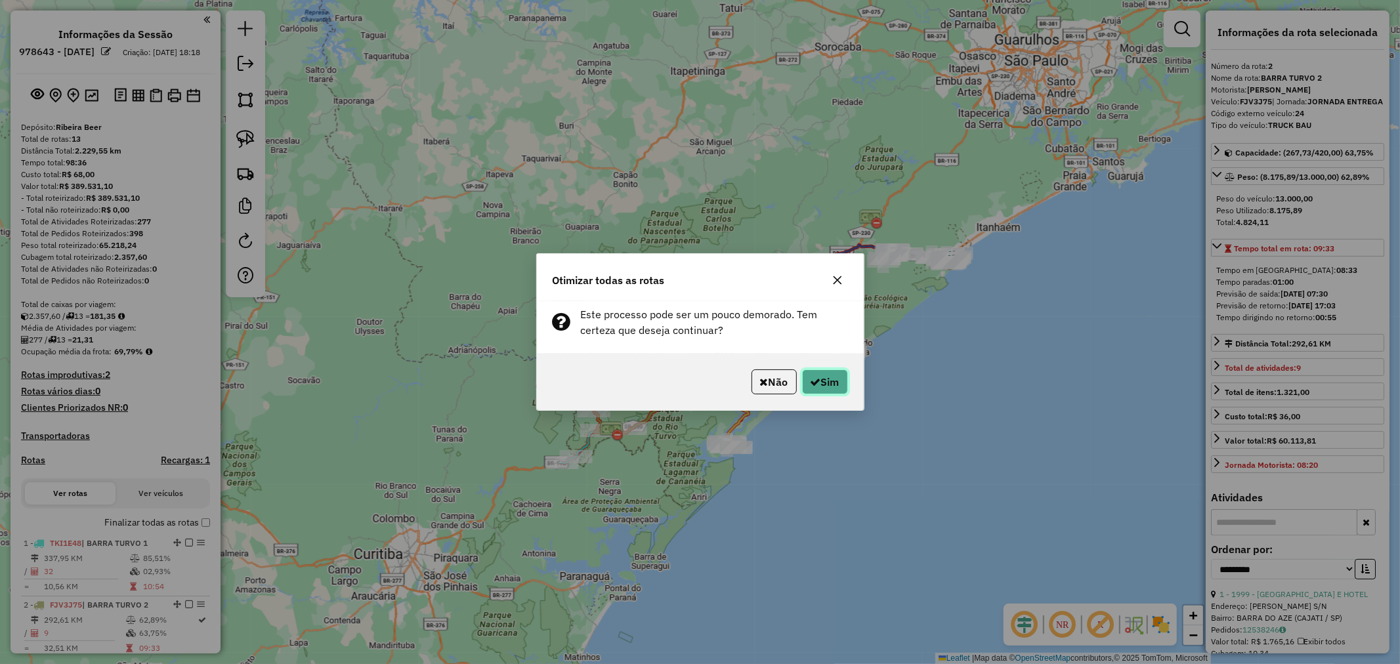
click at [825, 379] on button "Sim" at bounding box center [825, 382] width 46 height 25
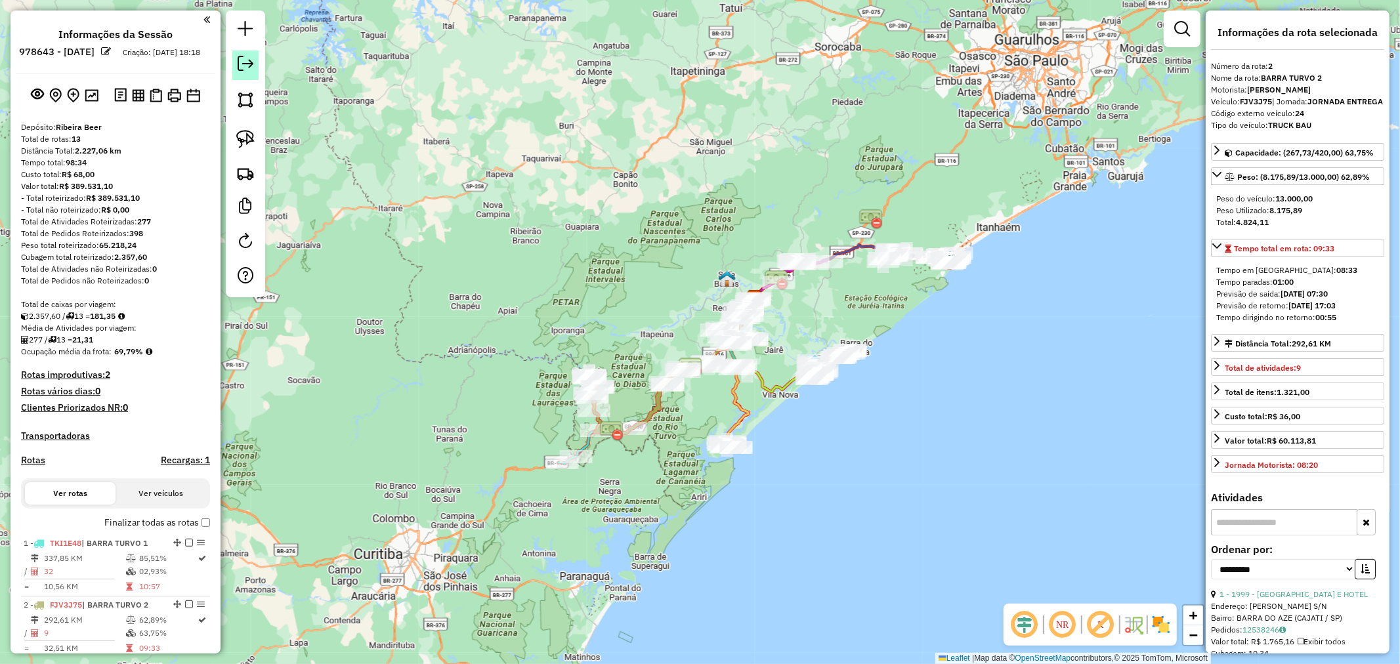
click at [248, 58] on em at bounding box center [246, 64] width 16 height 16
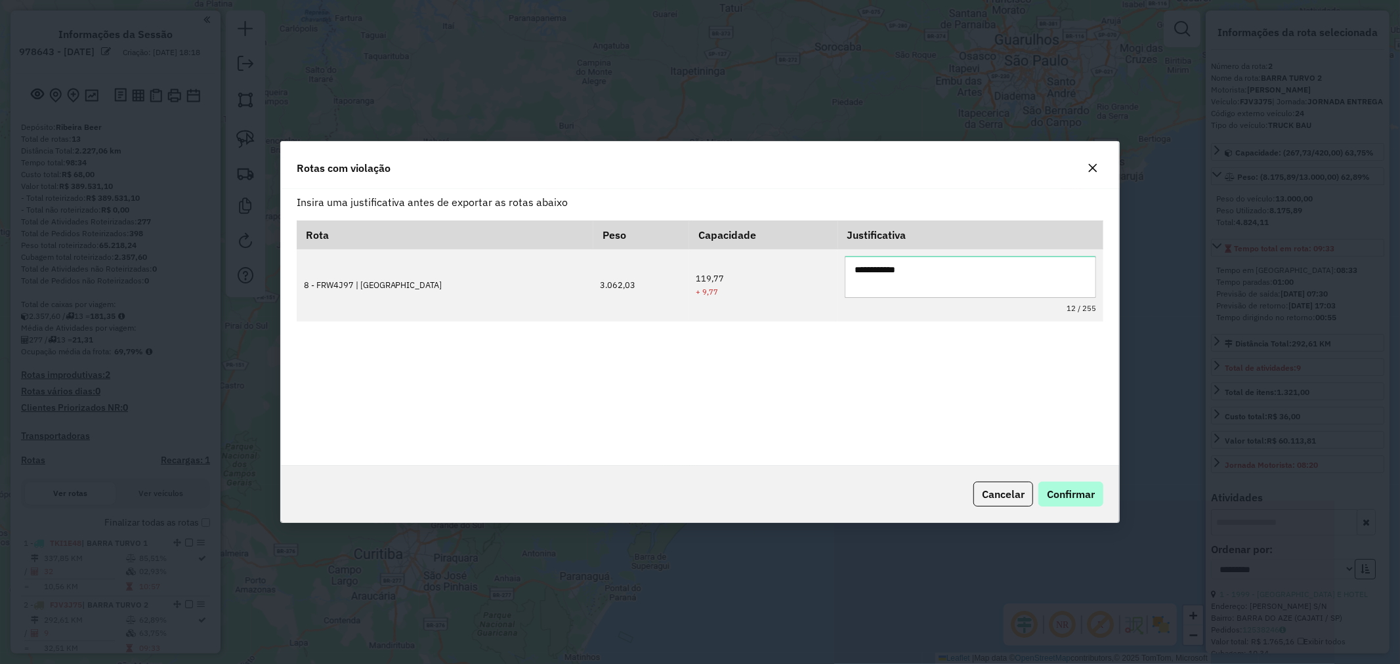
type textarea "**********"
click at [1087, 488] on span "Confirmar" at bounding box center [1071, 494] width 48 height 13
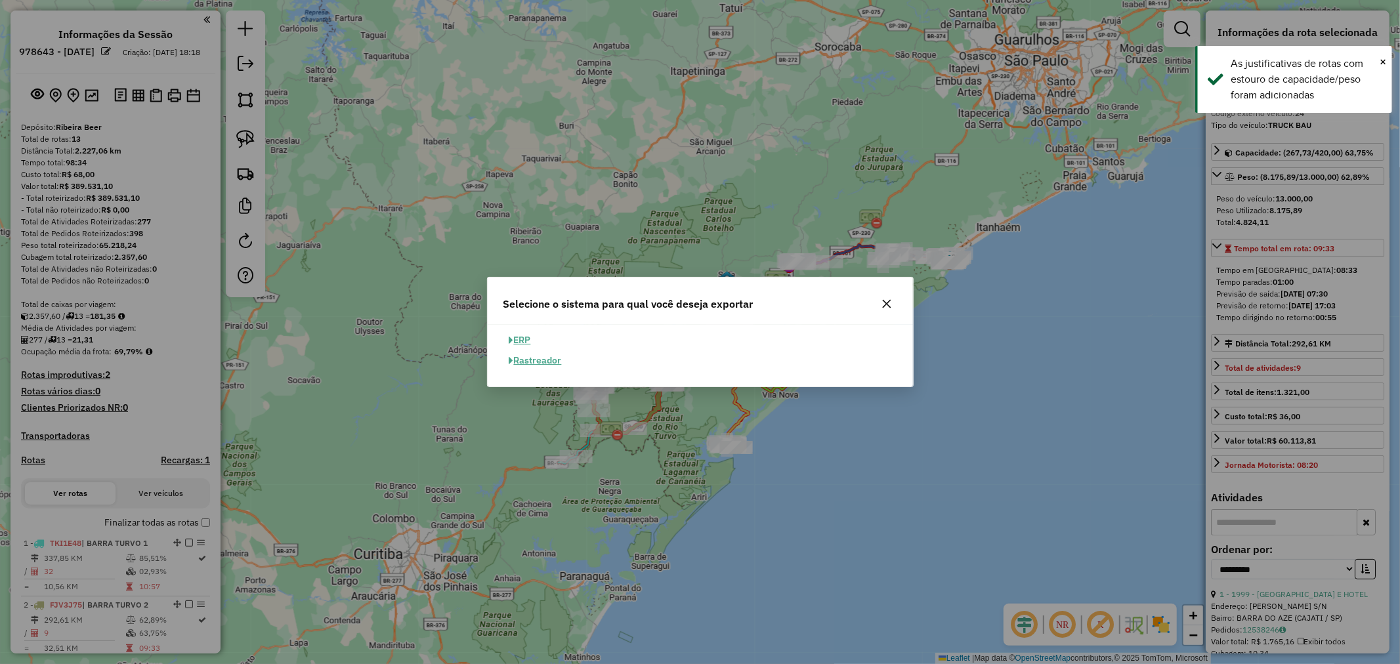
click at [519, 343] on button "ERP" at bounding box center [520, 340] width 33 height 20
select select "**"
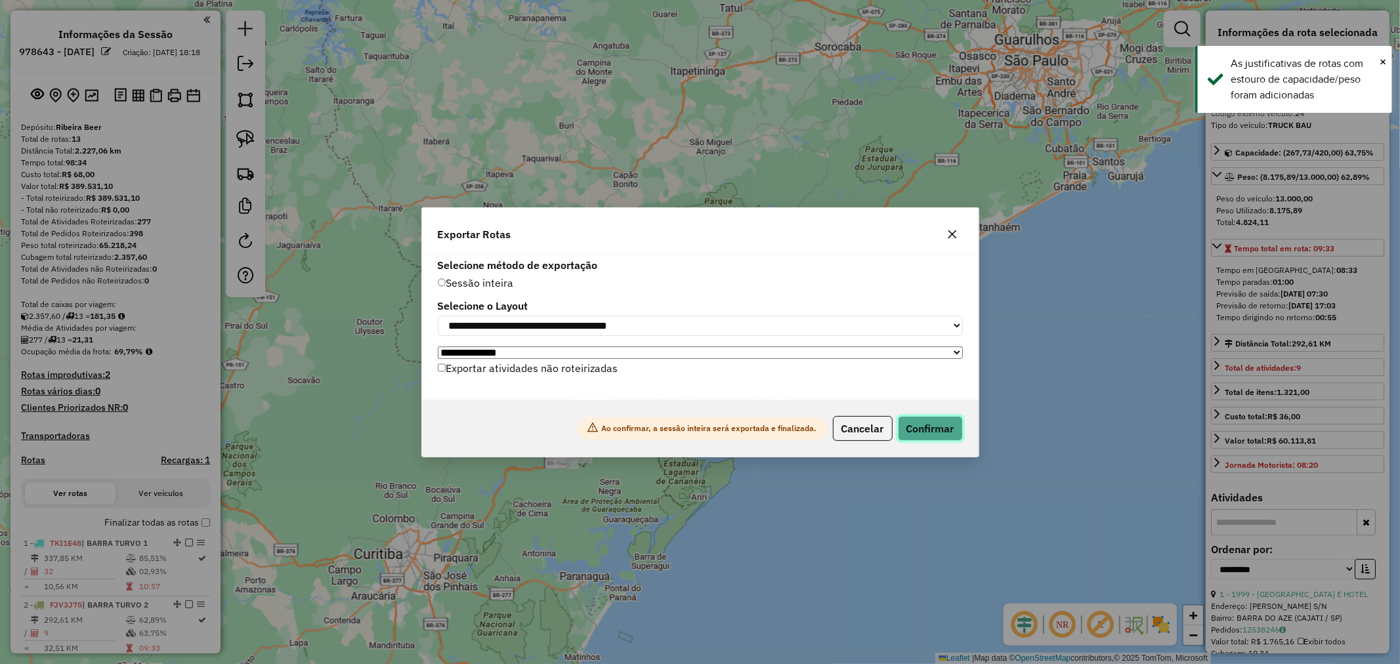
click at [941, 431] on button "Confirmar" at bounding box center [930, 428] width 65 height 25
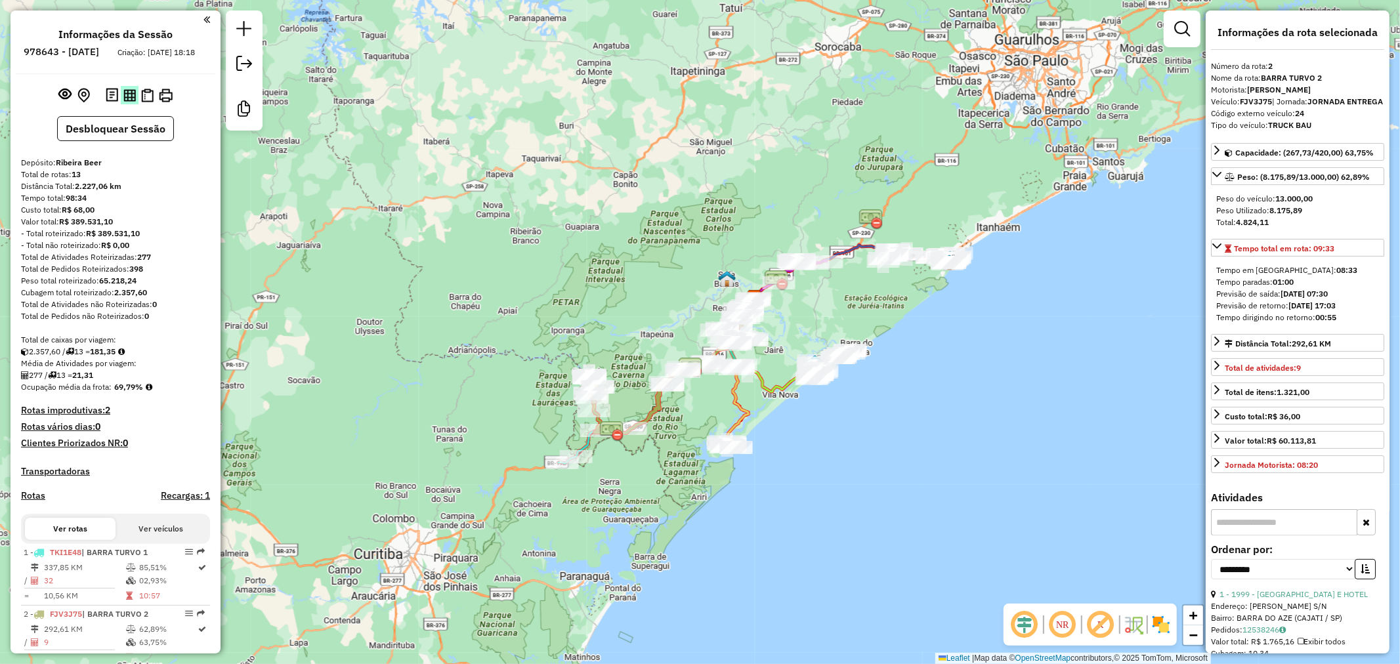
click at [128, 102] on img at bounding box center [129, 95] width 12 height 12
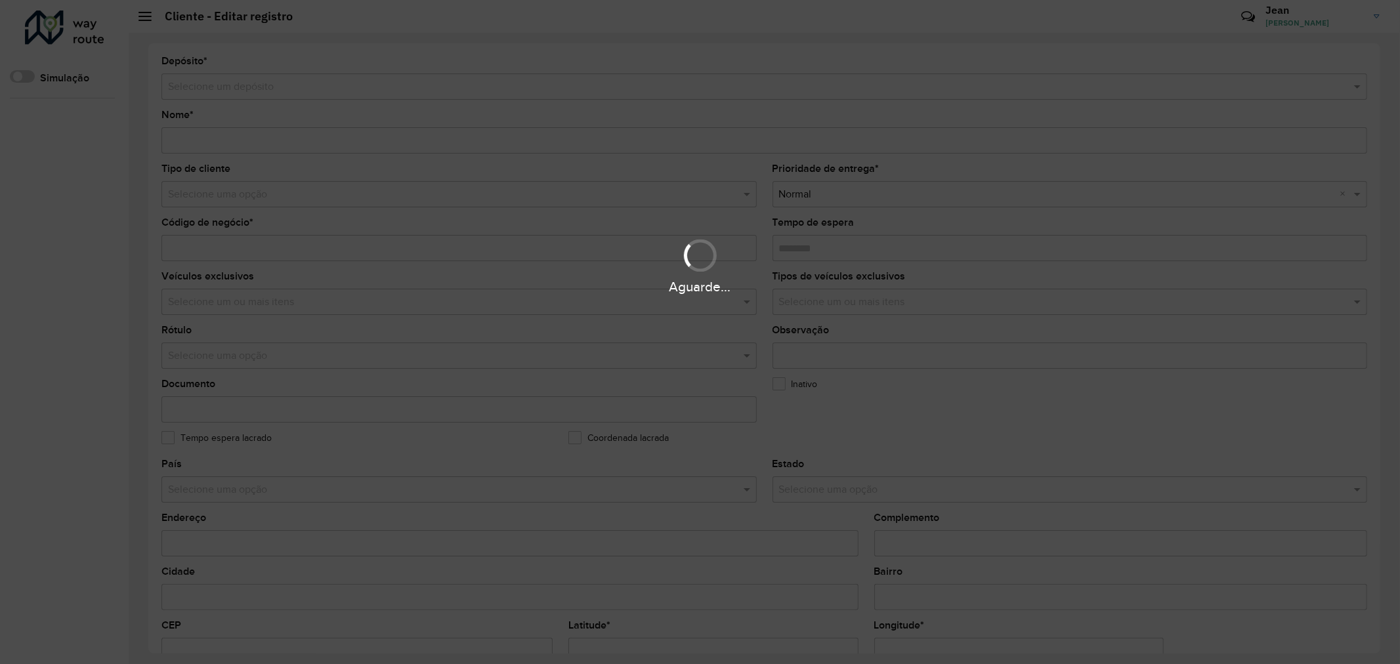
type input "**********"
type input "****"
type input "********"
type input "**********"
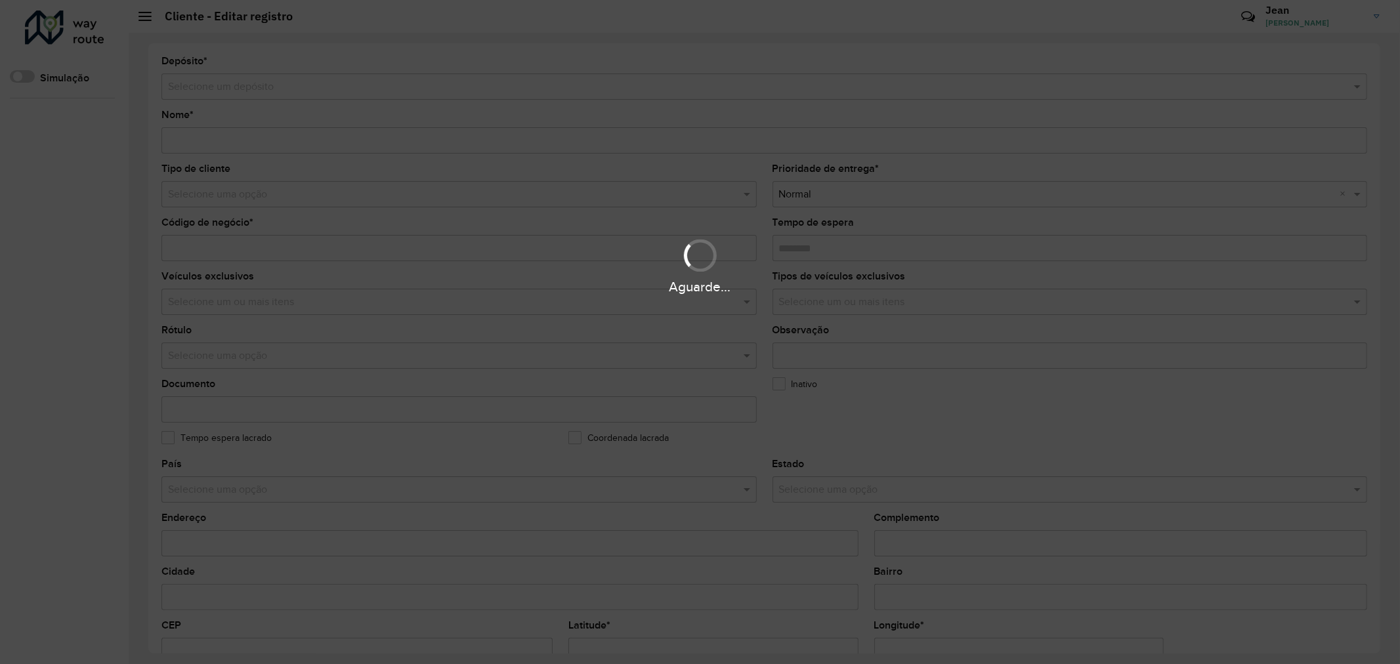
type input "**********"
type input "*********"
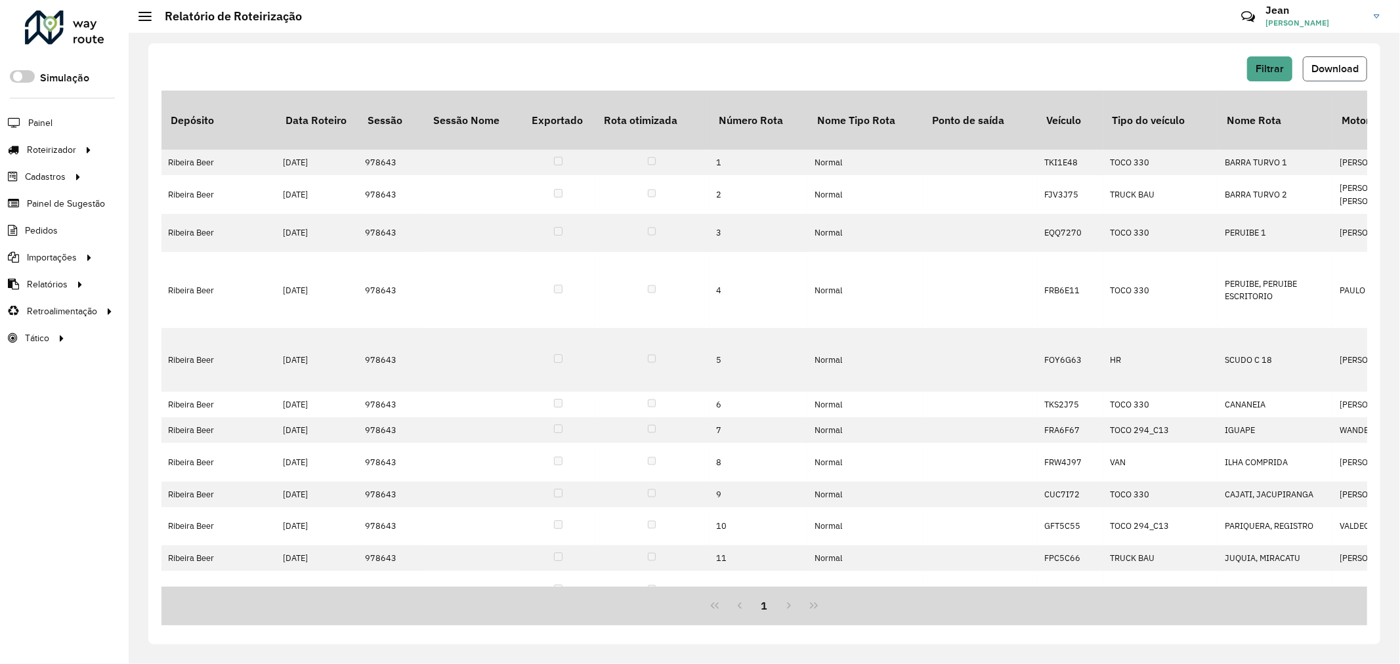
click at [1333, 64] on span "Download" at bounding box center [1335, 68] width 47 height 11
